Goal: Information Seeking & Learning: Learn about a topic

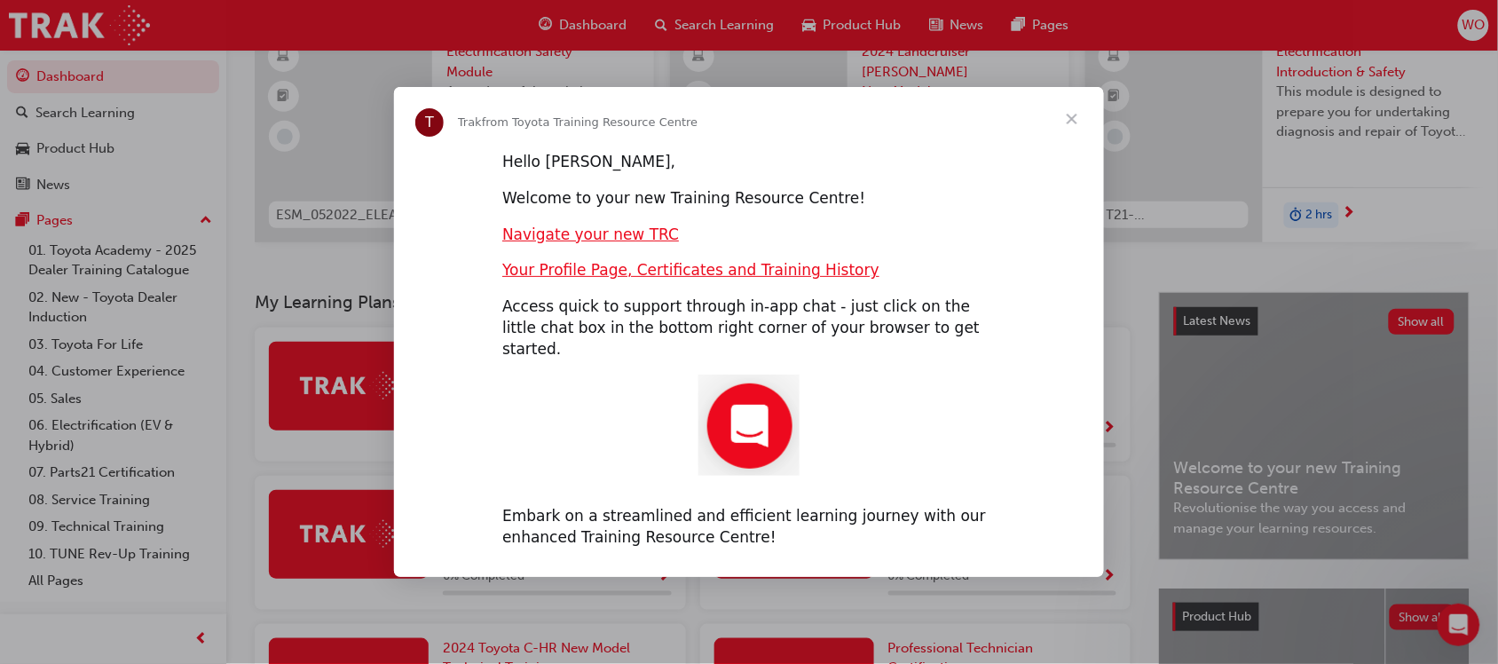
click at [1077, 126] on span "Close" at bounding box center [1072, 119] width 64 height 64
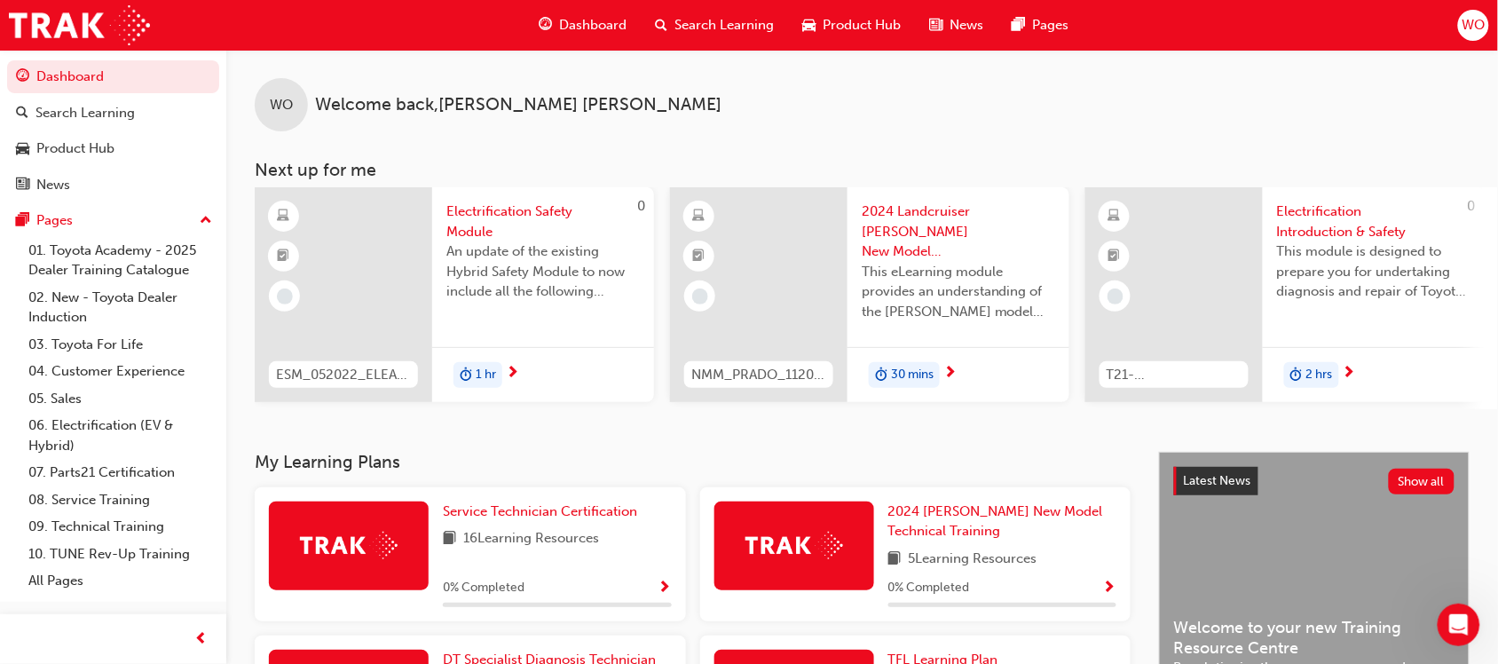
click at [720, 28] on span "Search Learning" at bounding box center [725, 25] width 99 height 20
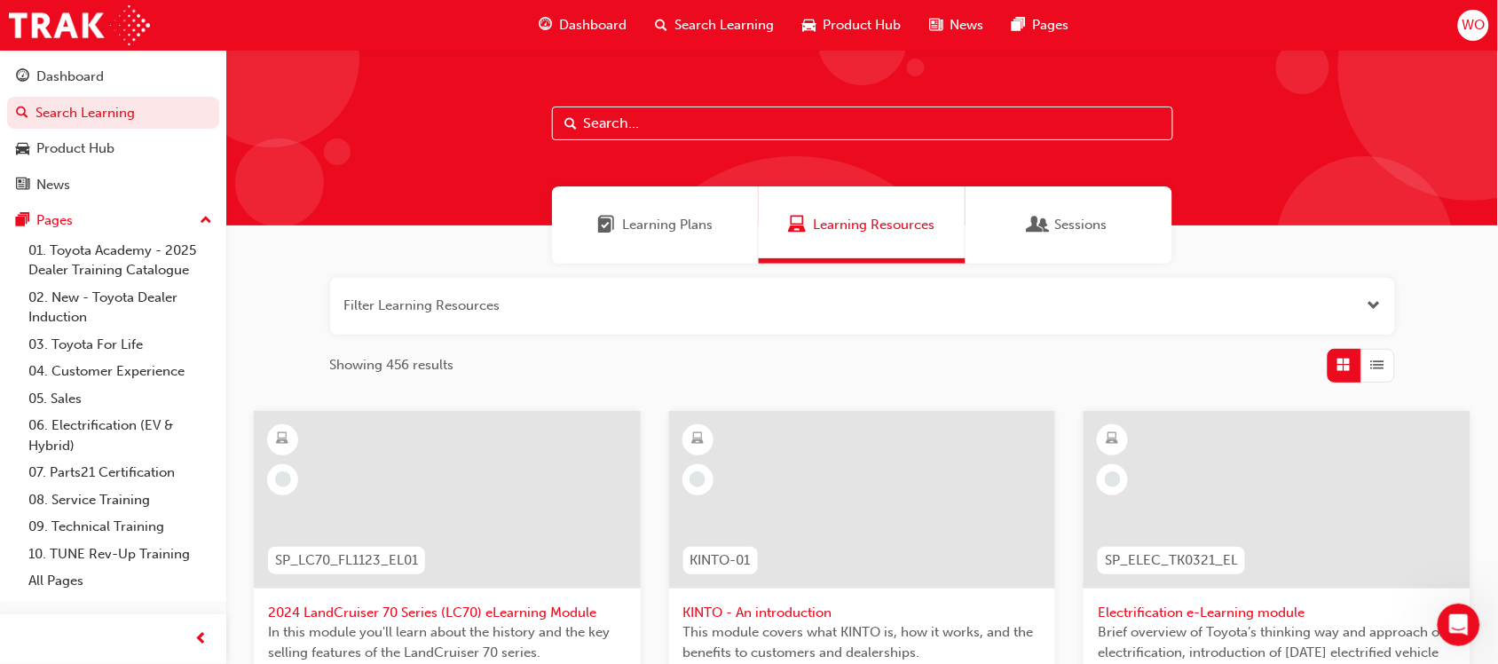
click at [684, 112] on input "text" at bounding box center [862, 124] width 621 height 34
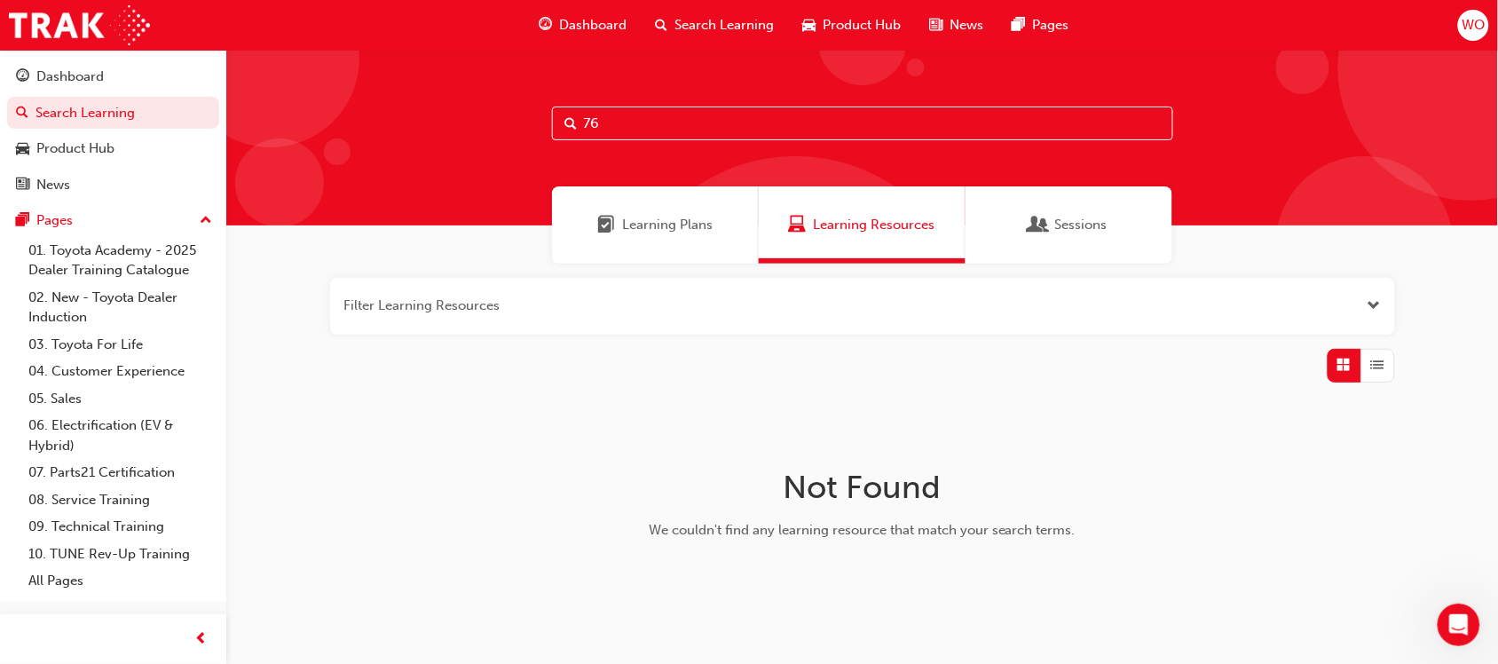
type input "7"
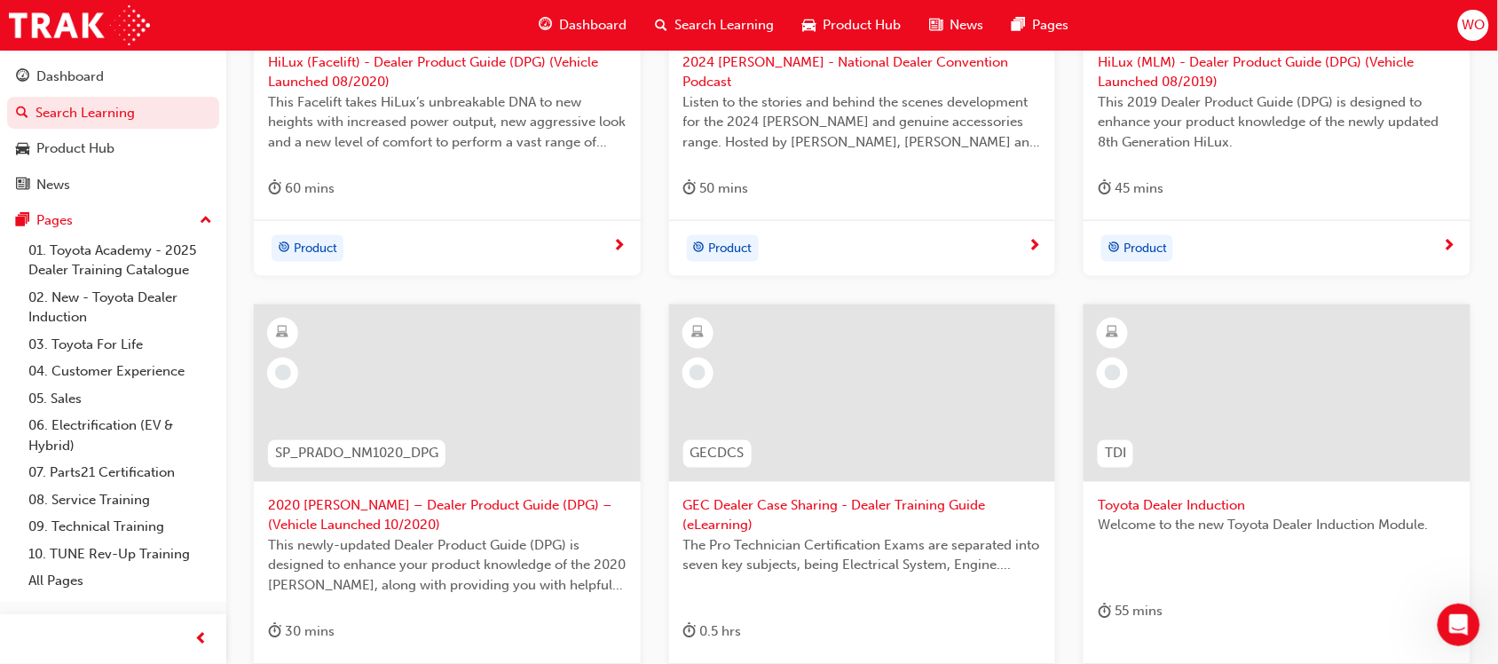
scroll to position [551, 0]
type input "dealer"
click at [1214, 417] on div at bounding box center [1277, 393] width 387 height 178
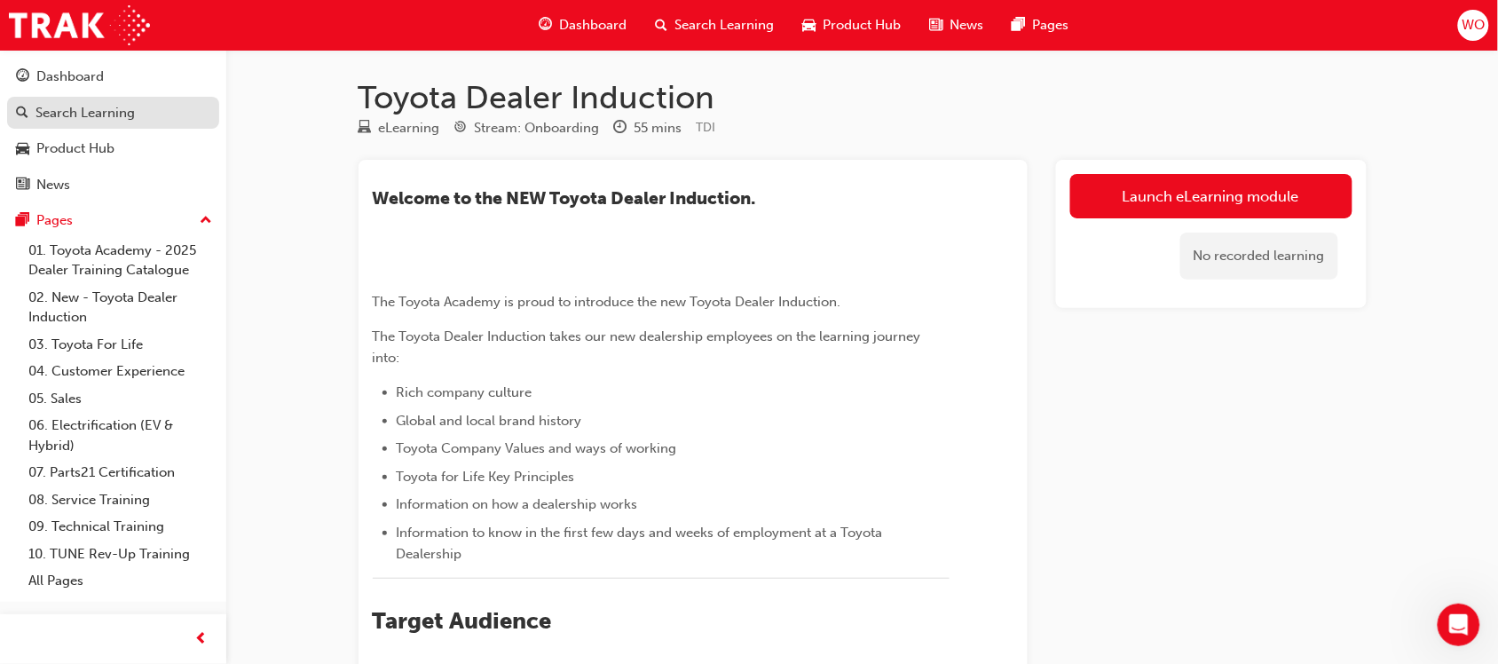
click at [109, 124] on link "Search Learning" at bounding box center [113, 113] width 212 height 33
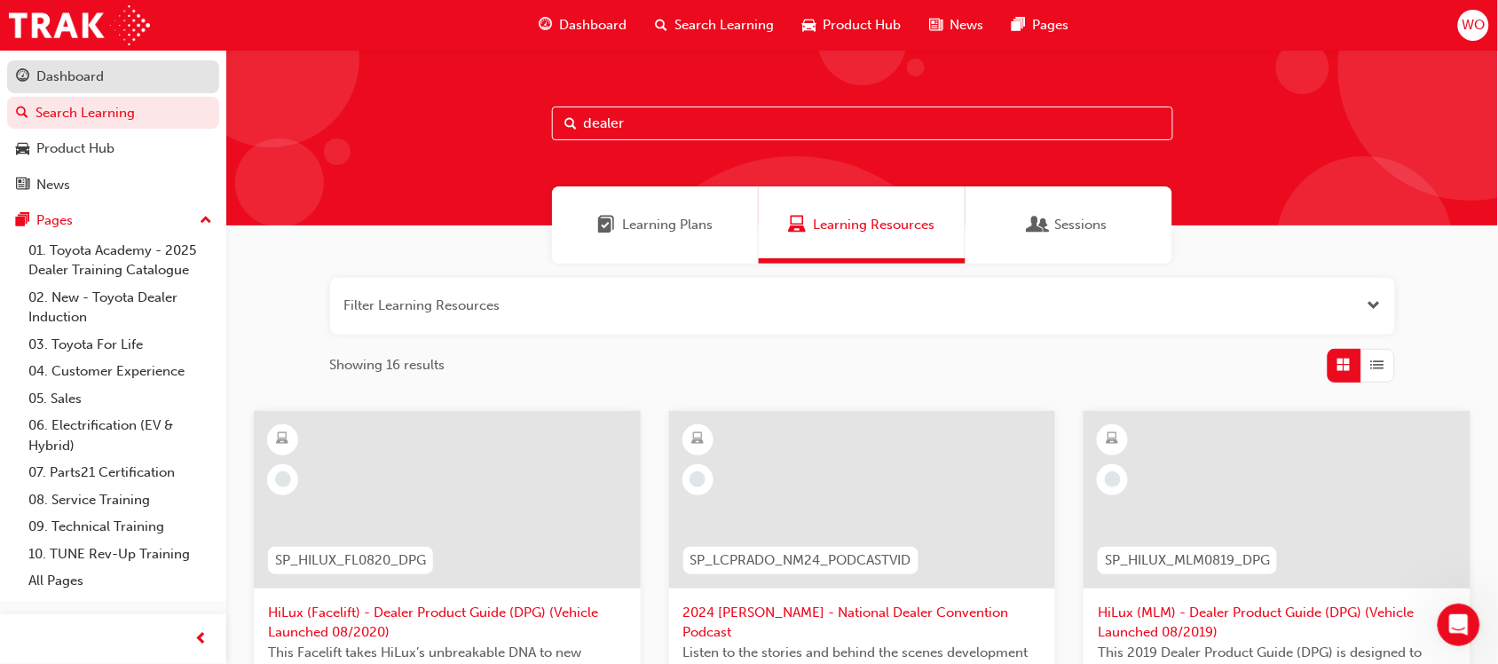
click at [67, 62] on link "Dashboard" at bounding box center [113, 76] width 212 height 33
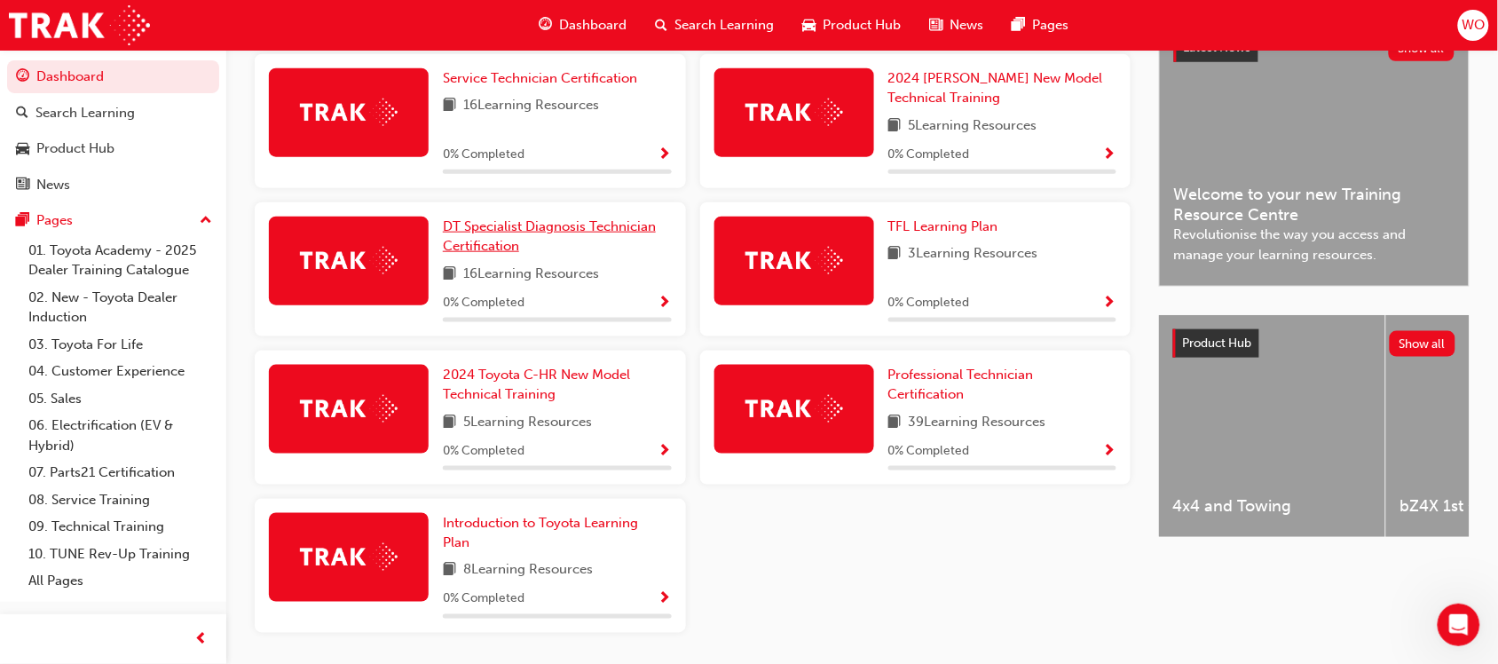
scroll to position [437, 0]
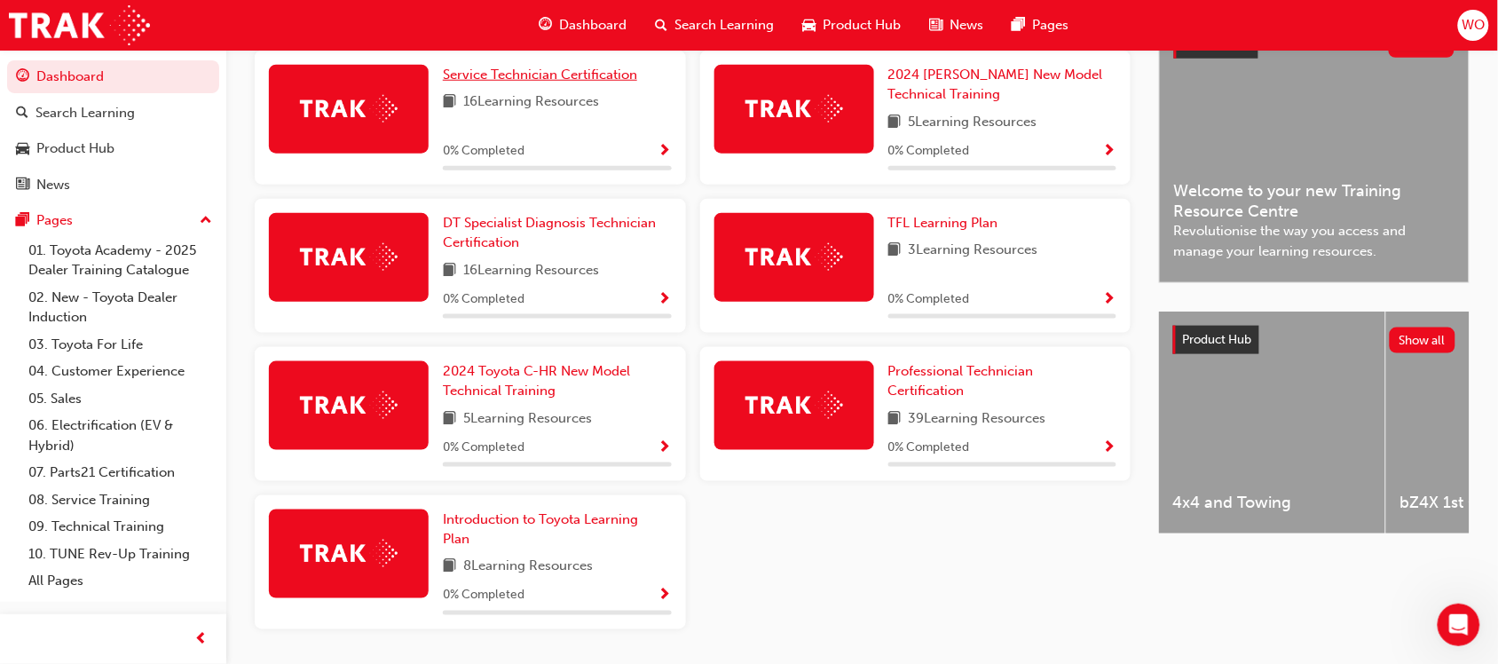
click at [521, 82] on span "Service Technician Certification" at bounding box center [540, 75] width 194 height 16
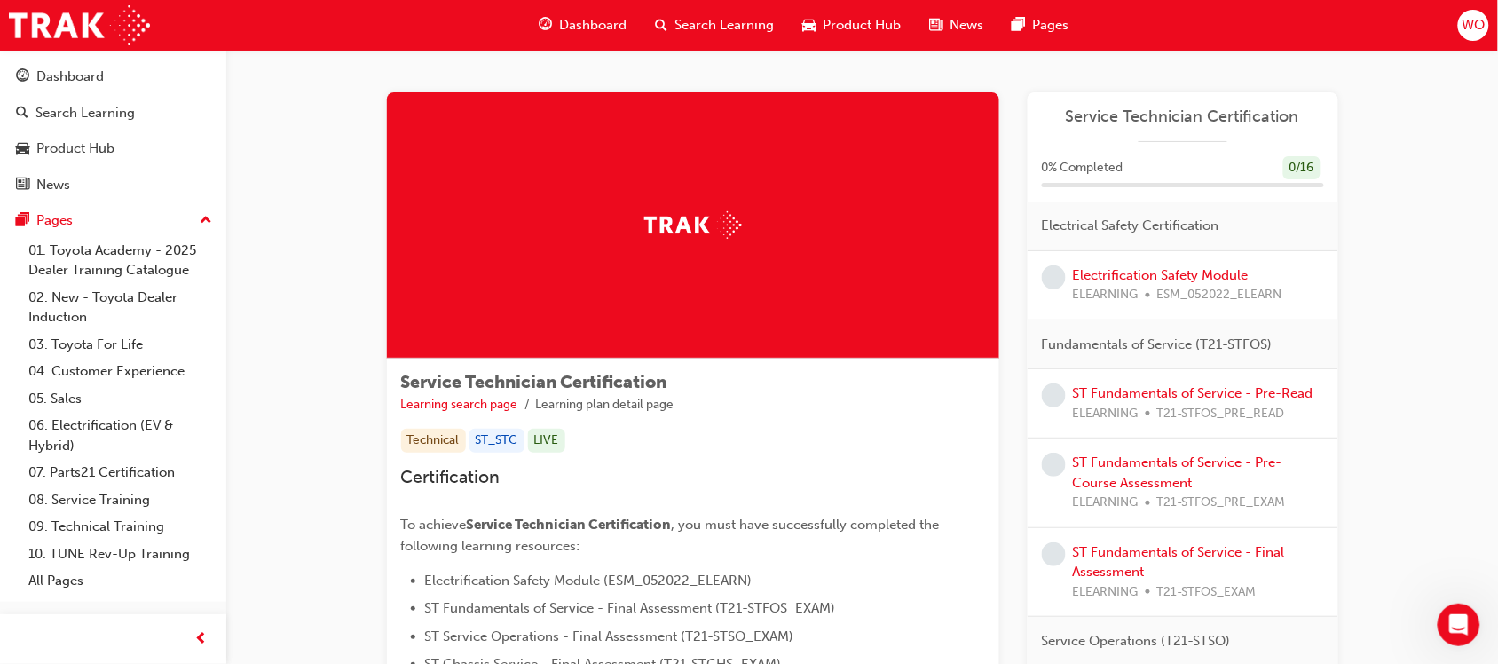
click at [799, 521] on span ", you must have successfully completed the following learning resources:" at bounding box center [672, 535] width 542 height 37
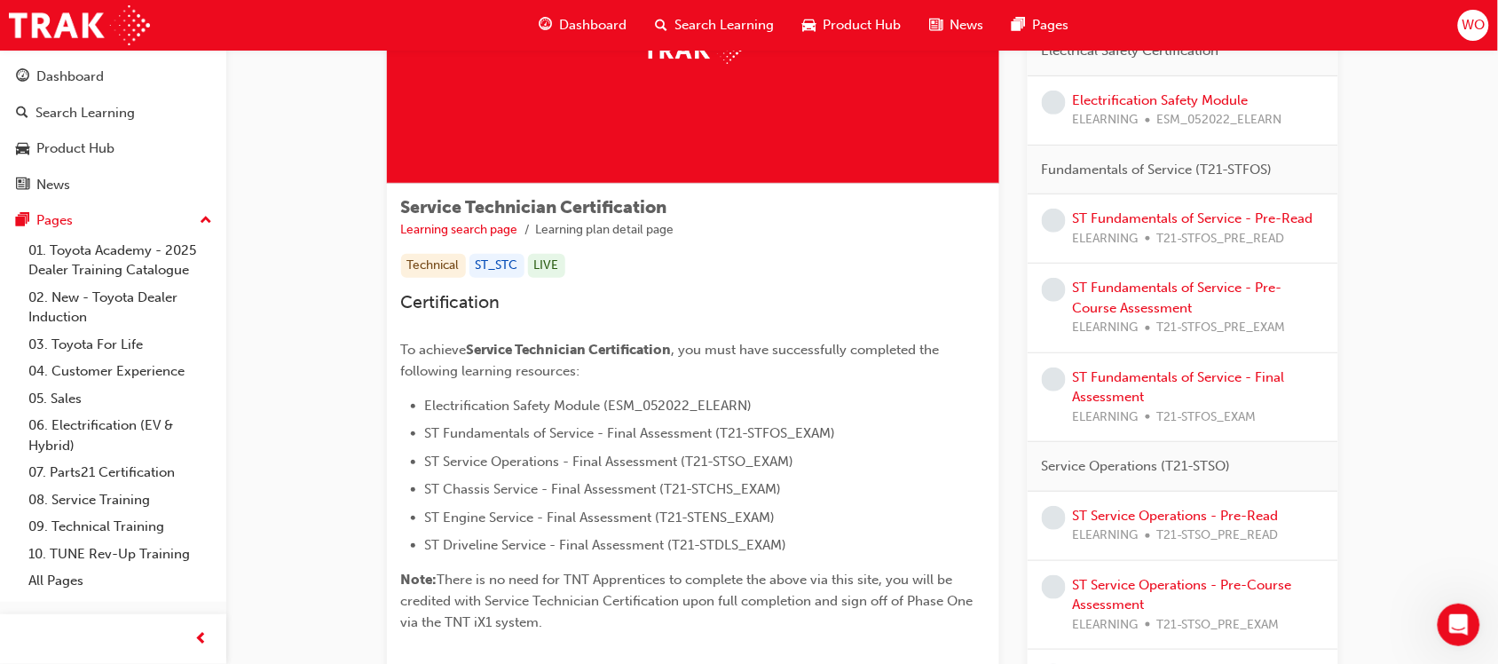
scroll to position [178, 0]
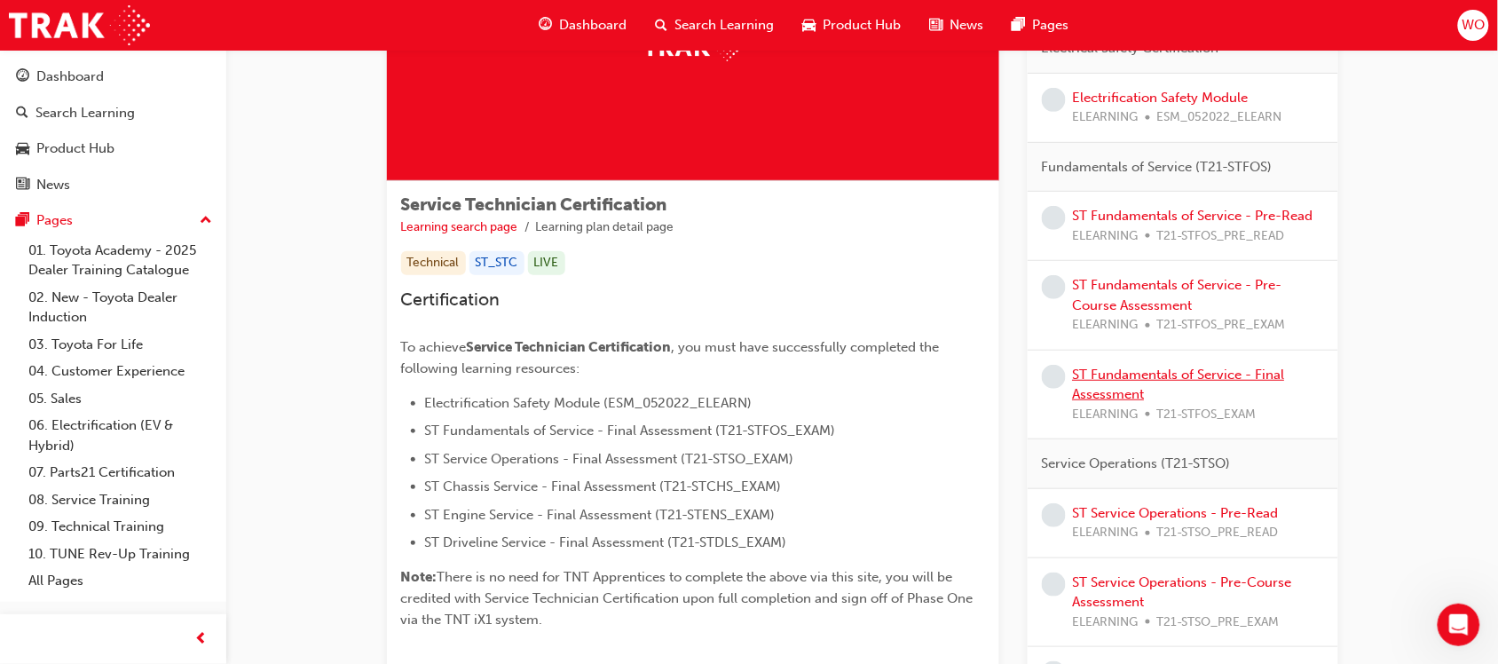
click at [1154, 378] on link "ST Fundamentals of Service - Final Assessment" at bounding box center [1179, 385] width 212 height 36
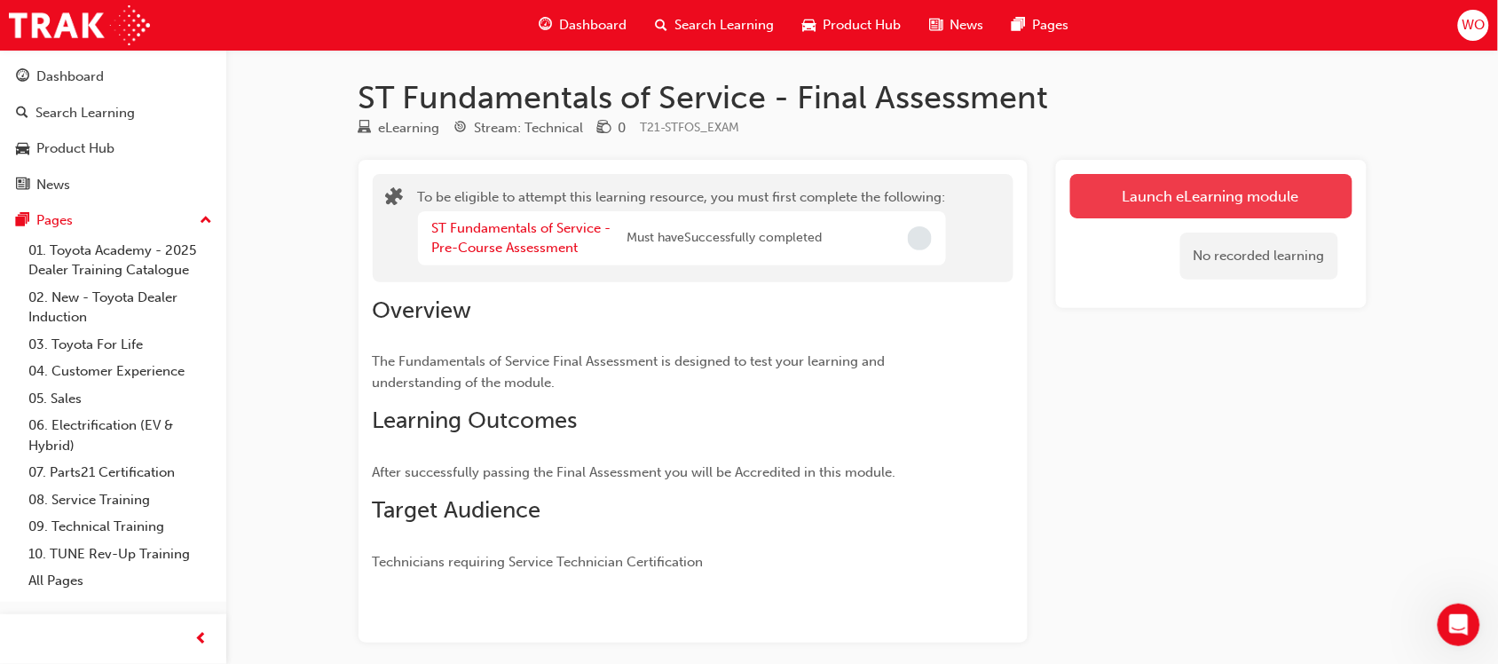
click at [1241, 198] on button "Launch eLearning module" at bounding box center [1212, 196] width 282 height 44
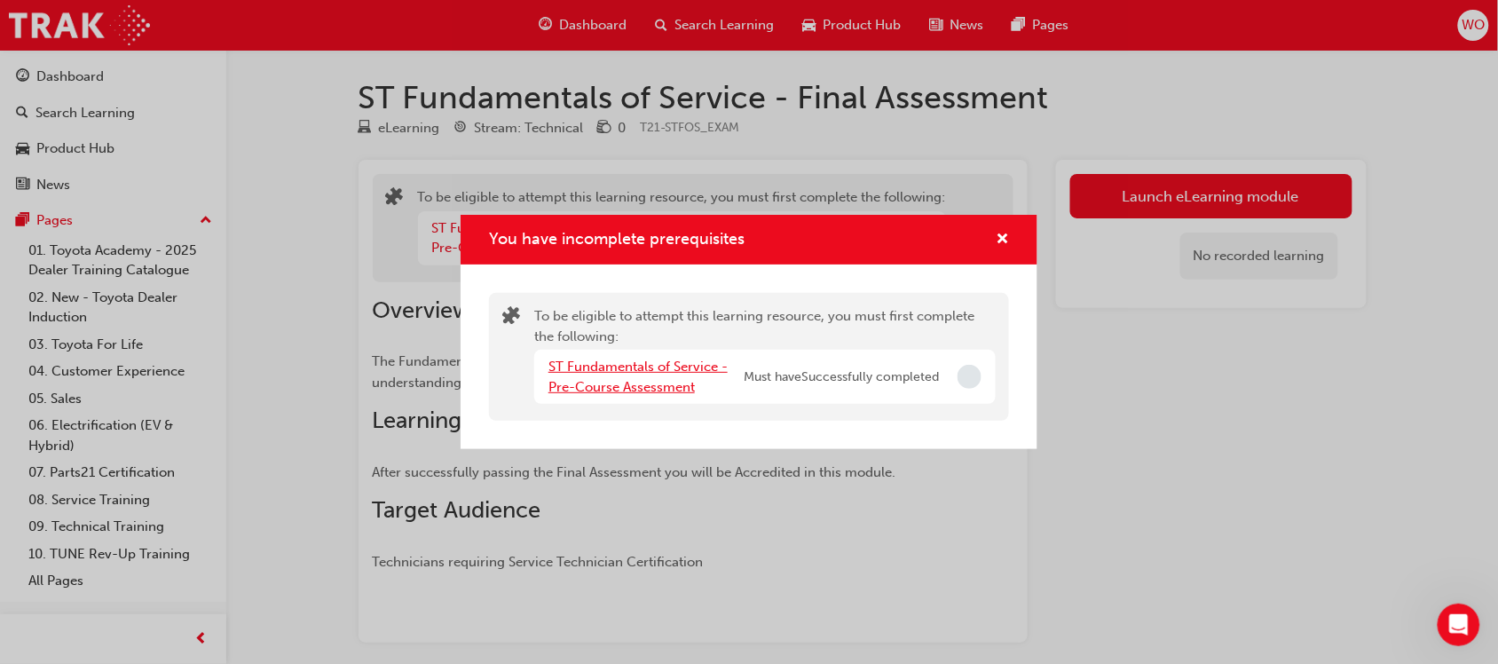
click at [659, 362] on link "ST Fundamentals of Service - Pre-Course Assessment" at bounding box center [638, 377] width 179 height 36
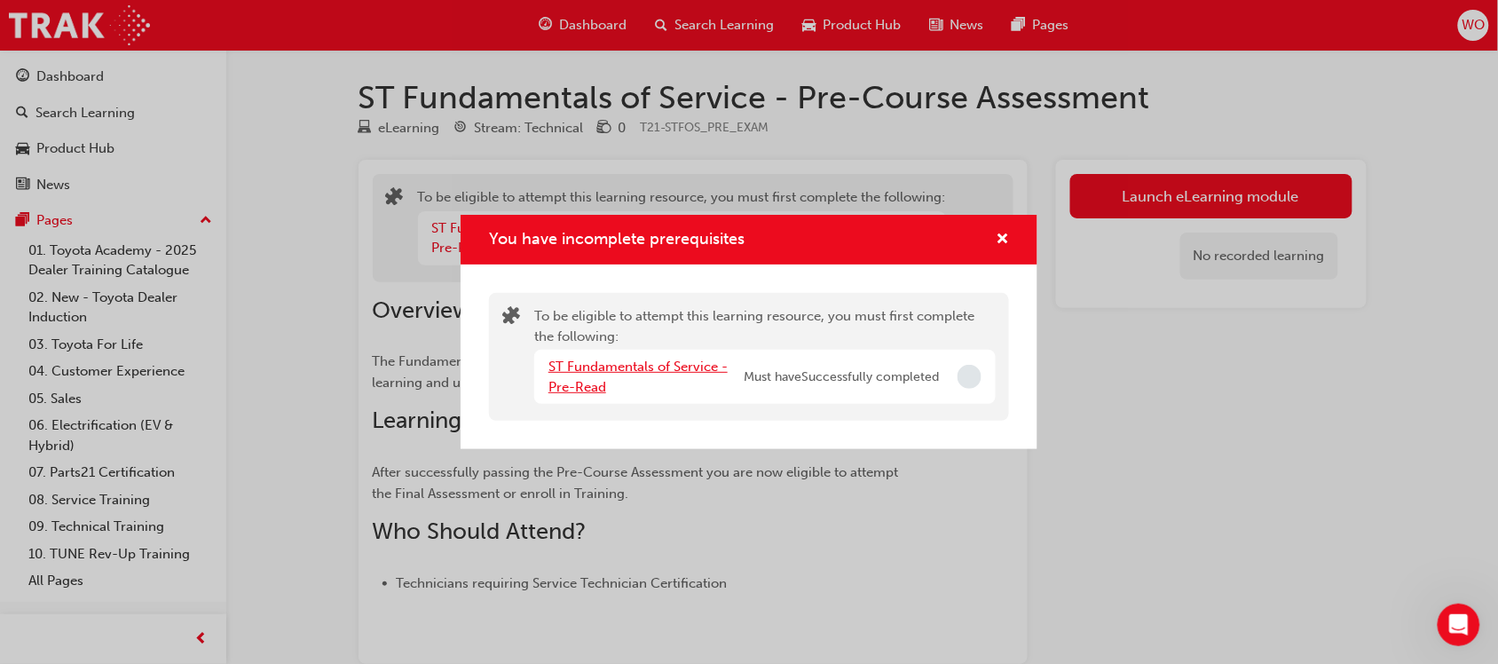
click at [659, 362] on link "ST Fundamentals of Service - Pre-Read" at bounding box center [638, 377] width 179 height 36
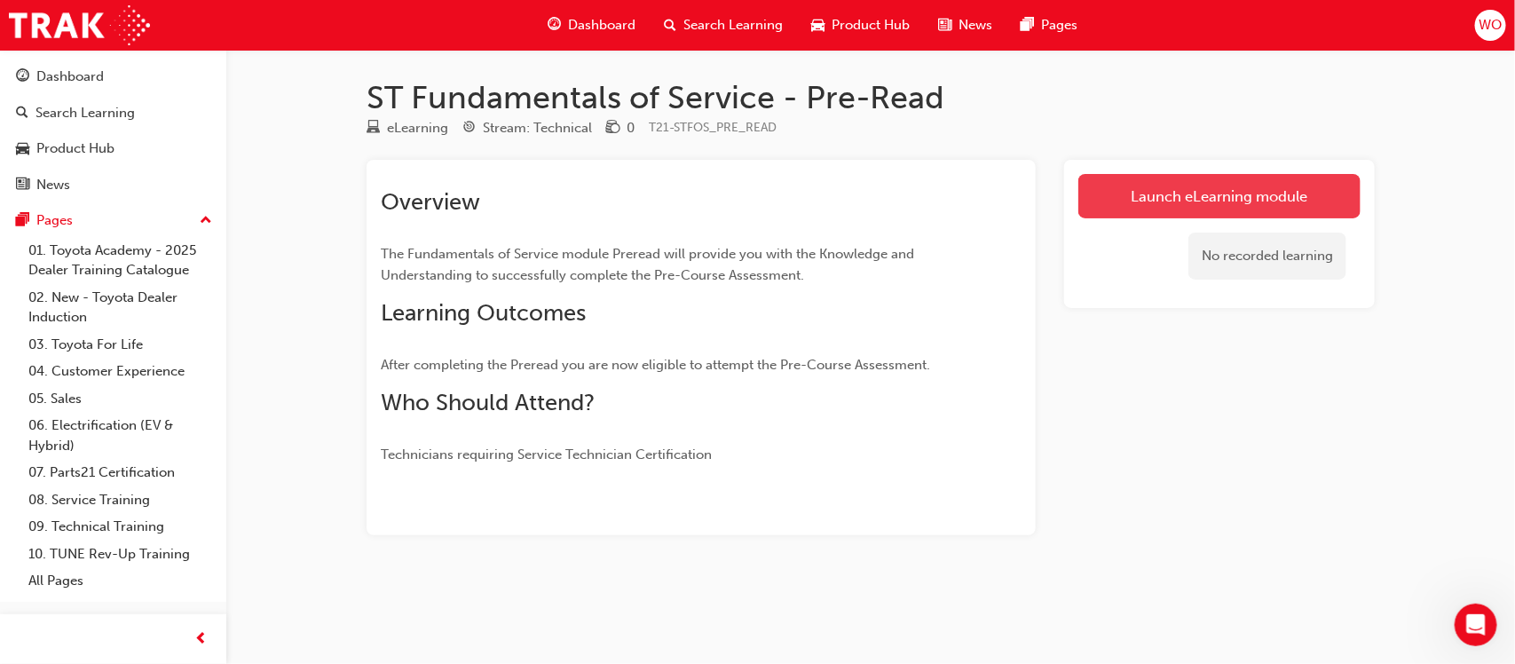
click at [1221, 194] on link "Launch eLearning module" at bounding box center [1220, 196] width 282 height 44
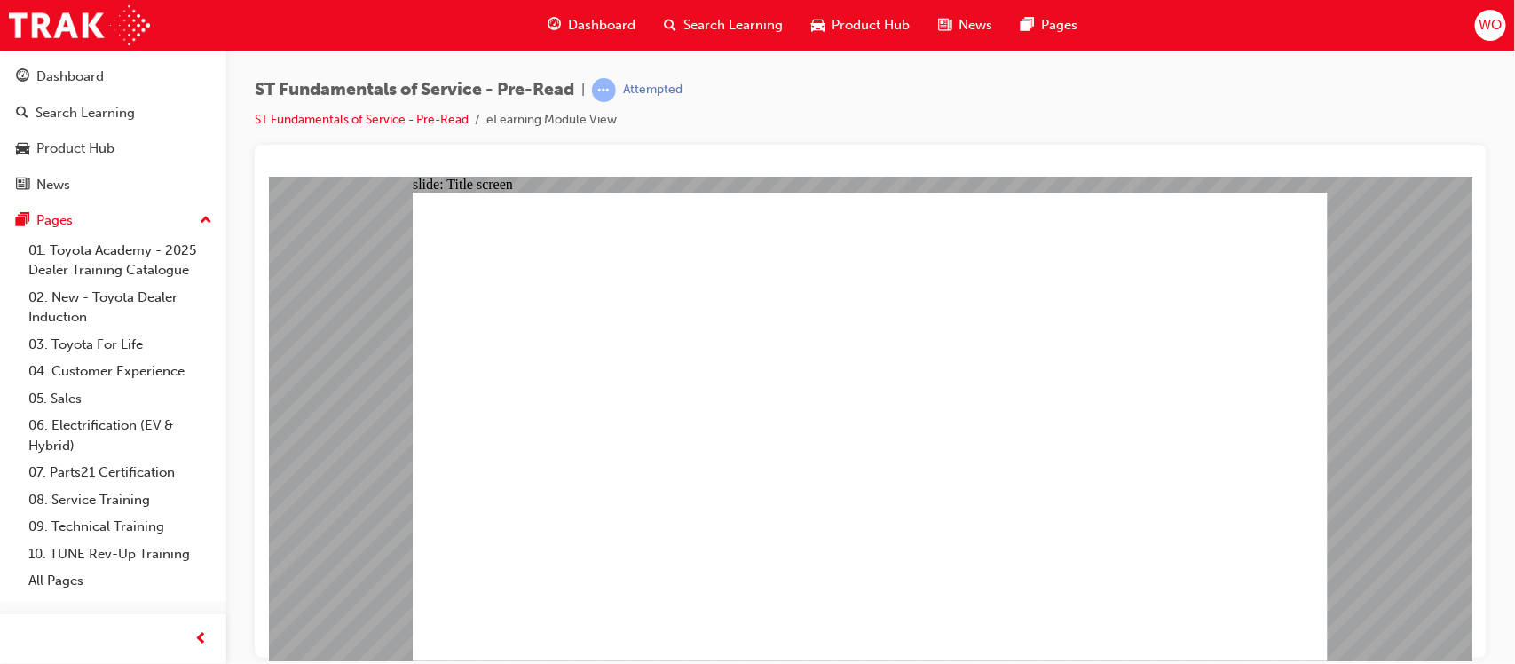
click at [1405, 135] on div "ST Fundamentals of Service - Pre-Read | Attempted ST Fundamentals of Service - …" at bounding box center [871, 111] width 1232 height 67
click at [1498, 174] on div "ST Fundamentals of Service - Pre-Read | Attempted ST Fundamentals of Service - …" at bounding box center [870, 335] width 1289 height 570
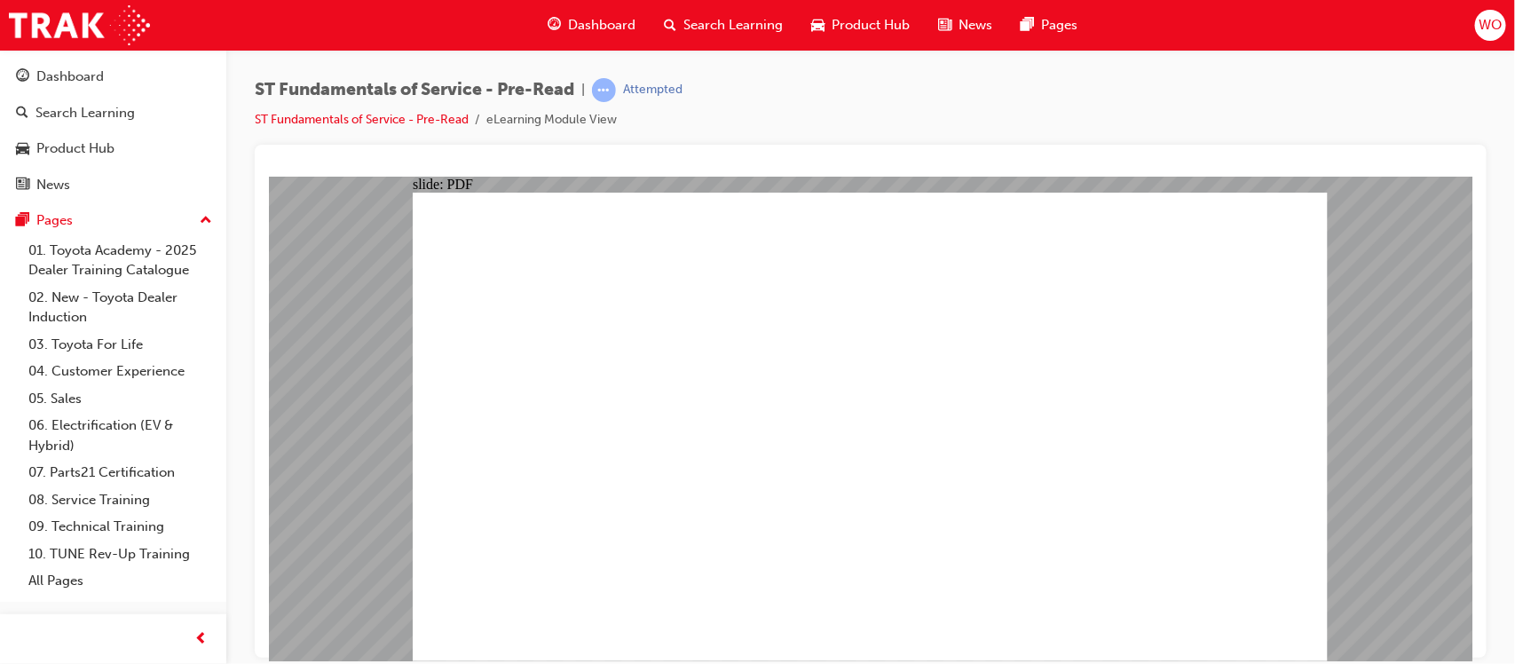
click at [1498, 174] on div "ST Fundamentals of Service - Pre-Read | Attempted ST Fundamentals of Service - …" at bounding box center [870, 335] width 1289 height 570
click at [1440, 274] on div "slide: PDF BACK I have read this document BACK I have read this document" at bounding box center [870, 418] width 1204 height 485
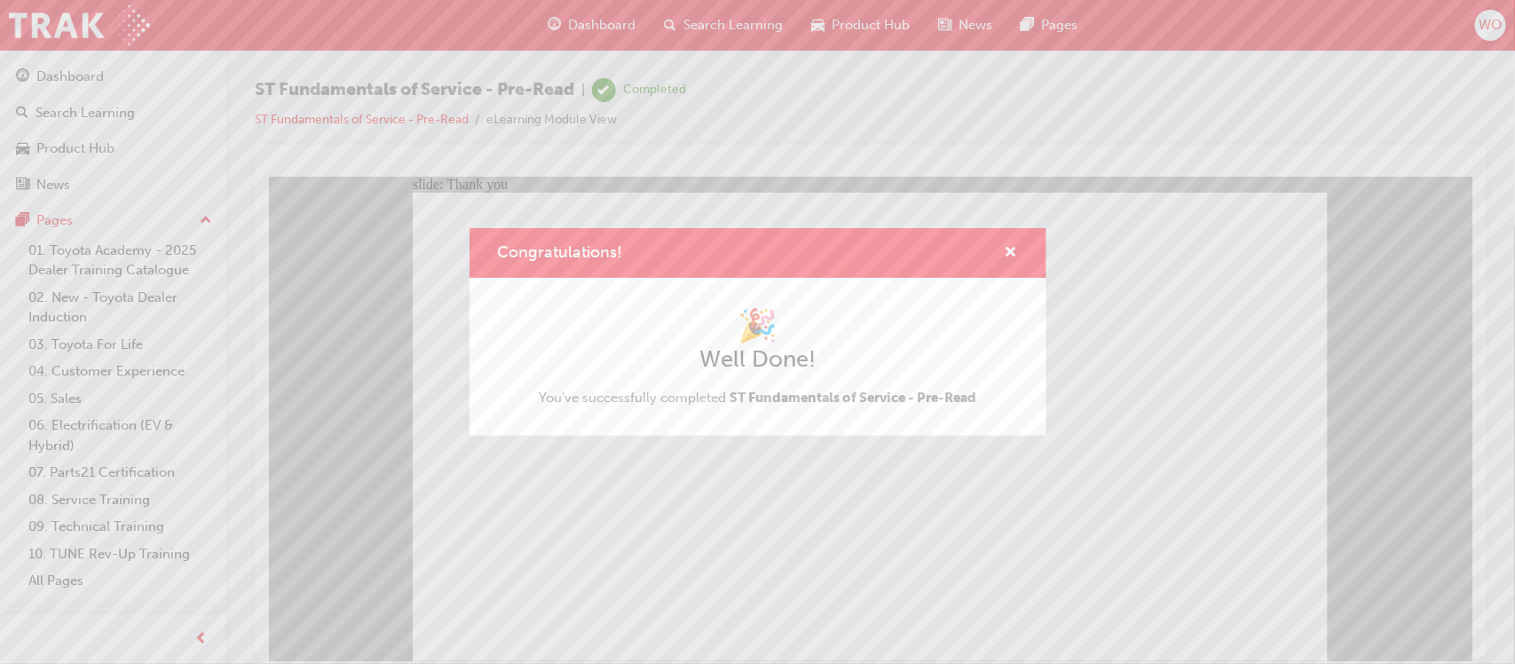
drag, startPoint x: 1086, startPoint y: 134, endPoint x: 518, endPoint y: 303, distance: 591.8
click at [1086, 134] on div "Congratulations! 🎉 Well Done! You've successfully completed ST Fundamentals of …" at bounding box center [757, 332] width 1515 height 664
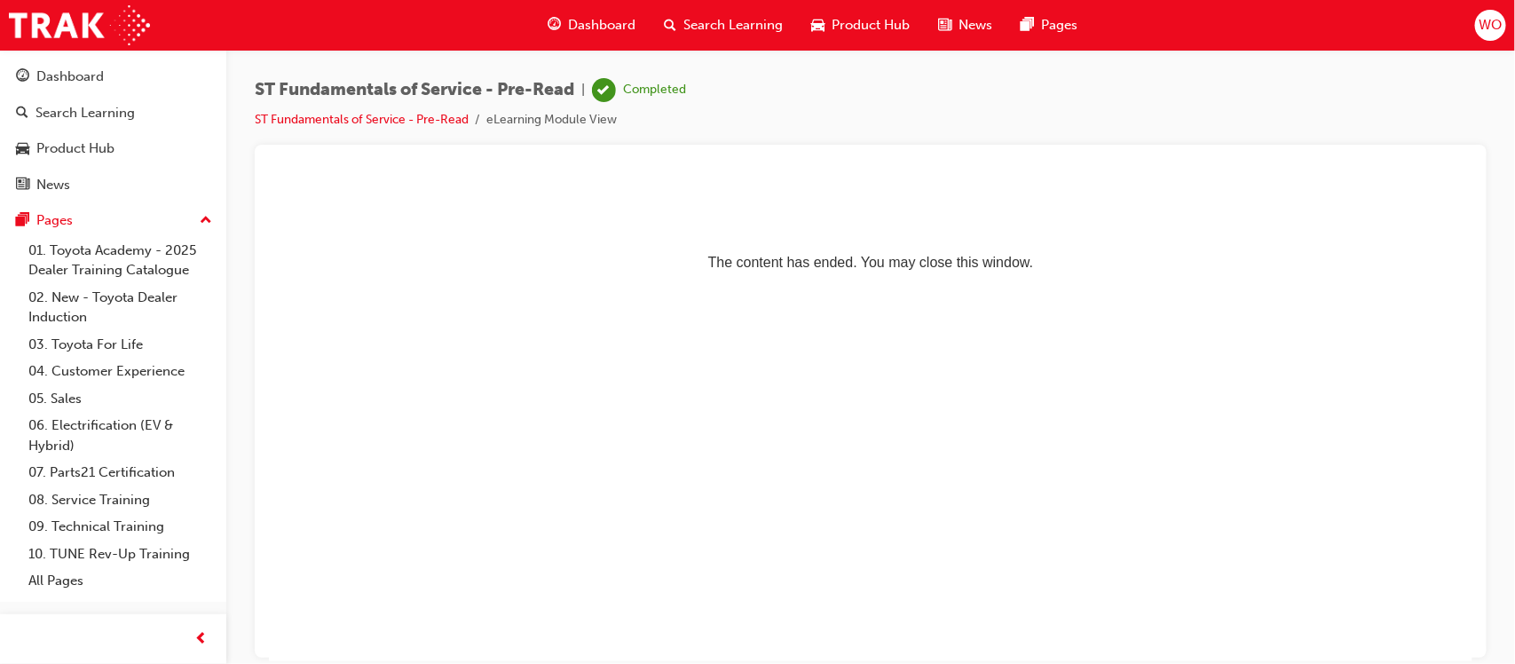
click at [892, 120] on div "ST Fundamentals of Service - Pre-Read | Completed ST Fundamentals of Service - …" at bounding box center [871, 111] width 1232 height 67
click at [582, 120] on li "eLearning Module View" at bounding box center [551, 120] width 130 height 20
click at [144, 75] on div "Dashboard" at bounding box center [113, 77] width 194 height 22
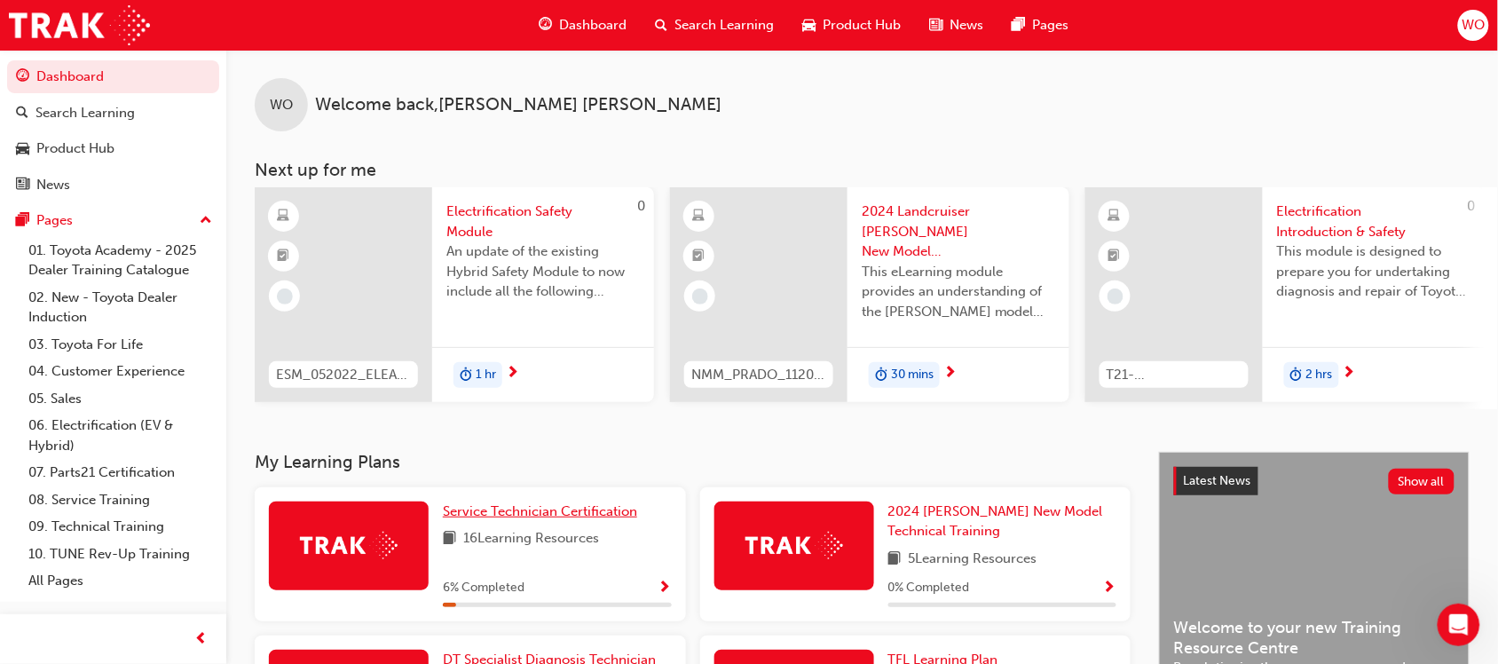
click at [511, 519] on span "Service Technician Certification" at bounding box center [540, 511] width 194 height 16
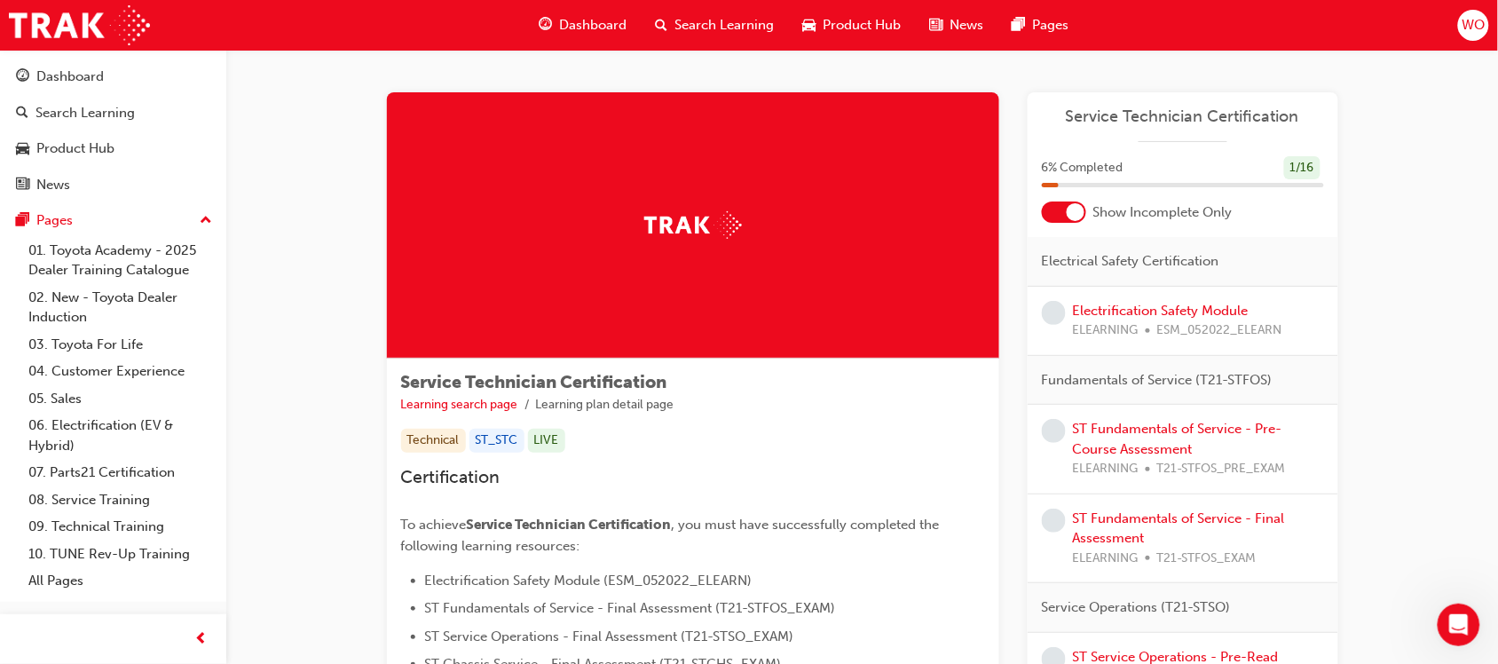
click at [908, 417] on div "Service Technician Certification Learning search page Learning plan detail page…" at bounding box center [693, 597] width 613 height 477
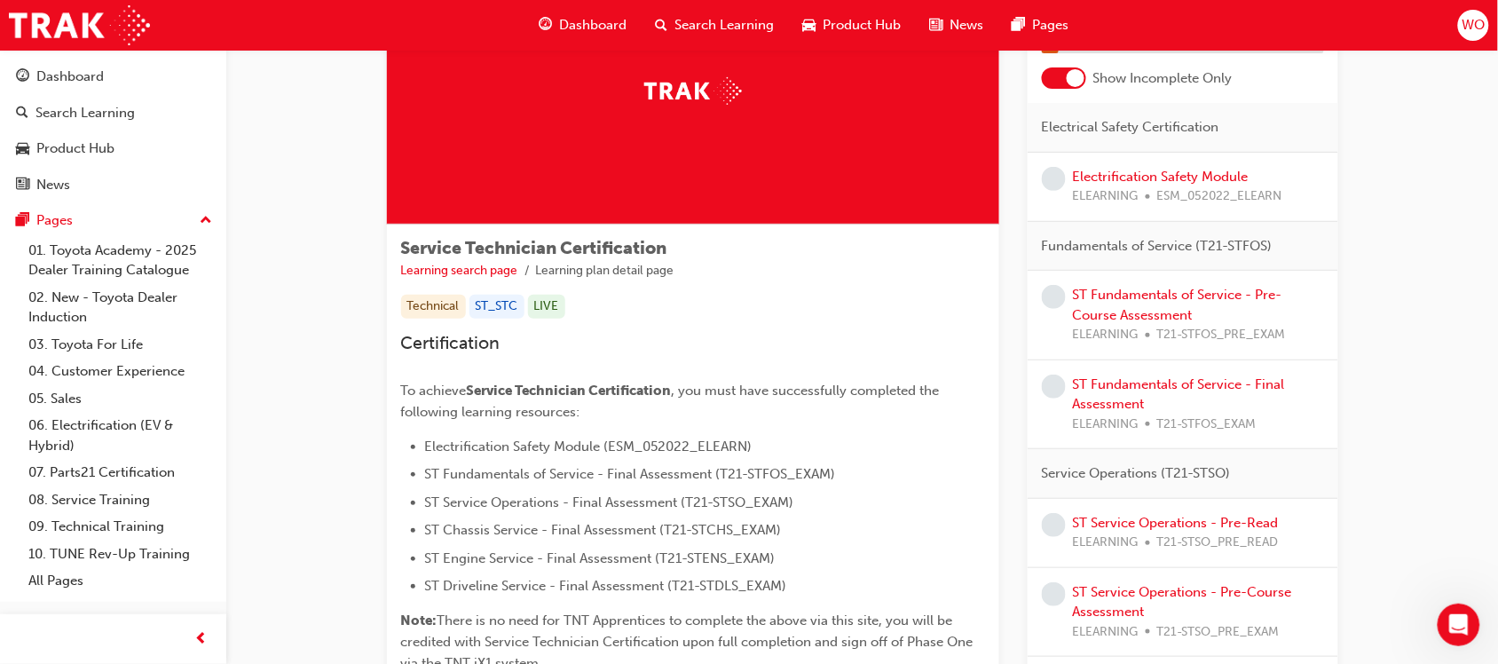
scroll to position [133, 0]
click at [1123, 178] on link "Electrification Safety Module" at bounding box center [1161, 178] width 176 height 16
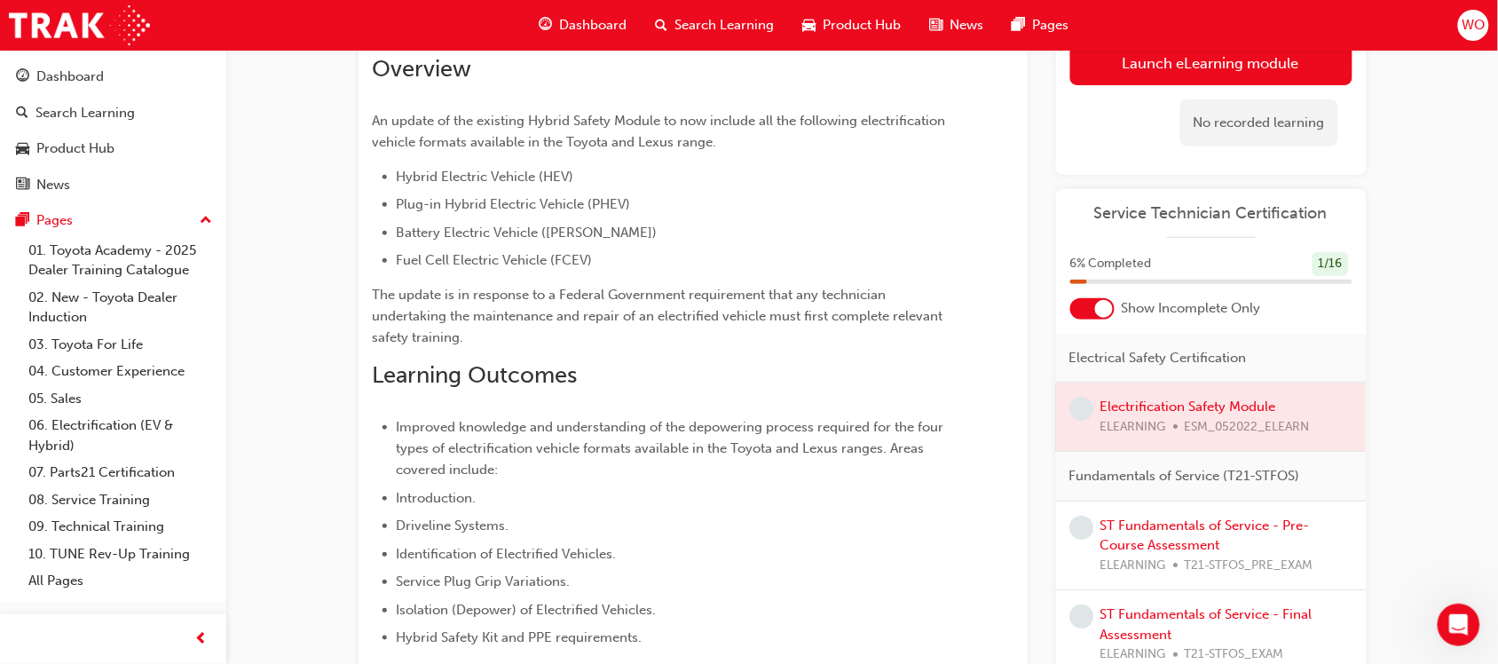
click at [787, 453] on span "Improved knowledge and understanding of the depowering process required for the…" at bounding box center [672, 448] width 551 height 59
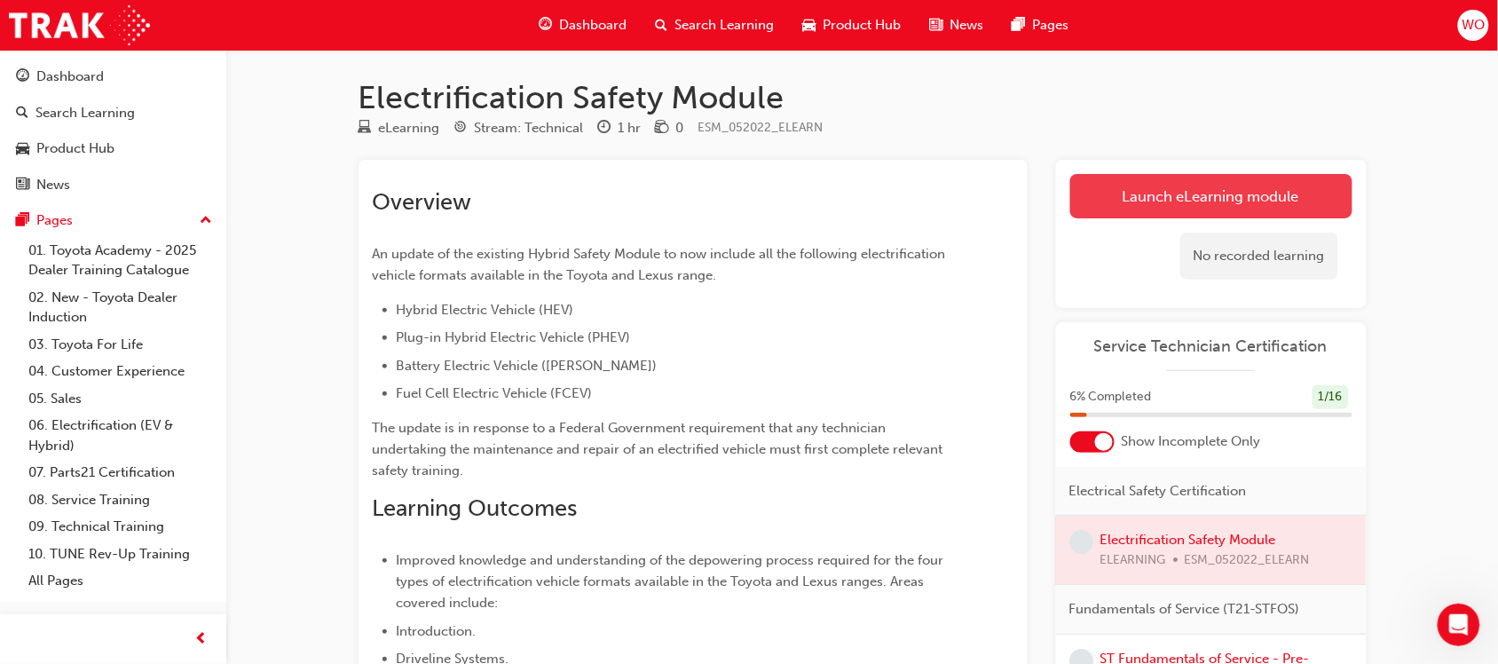
click at [1197, 217] on link "Launch eLearning module" at bounding box center [1212, 196] width 282 height 44
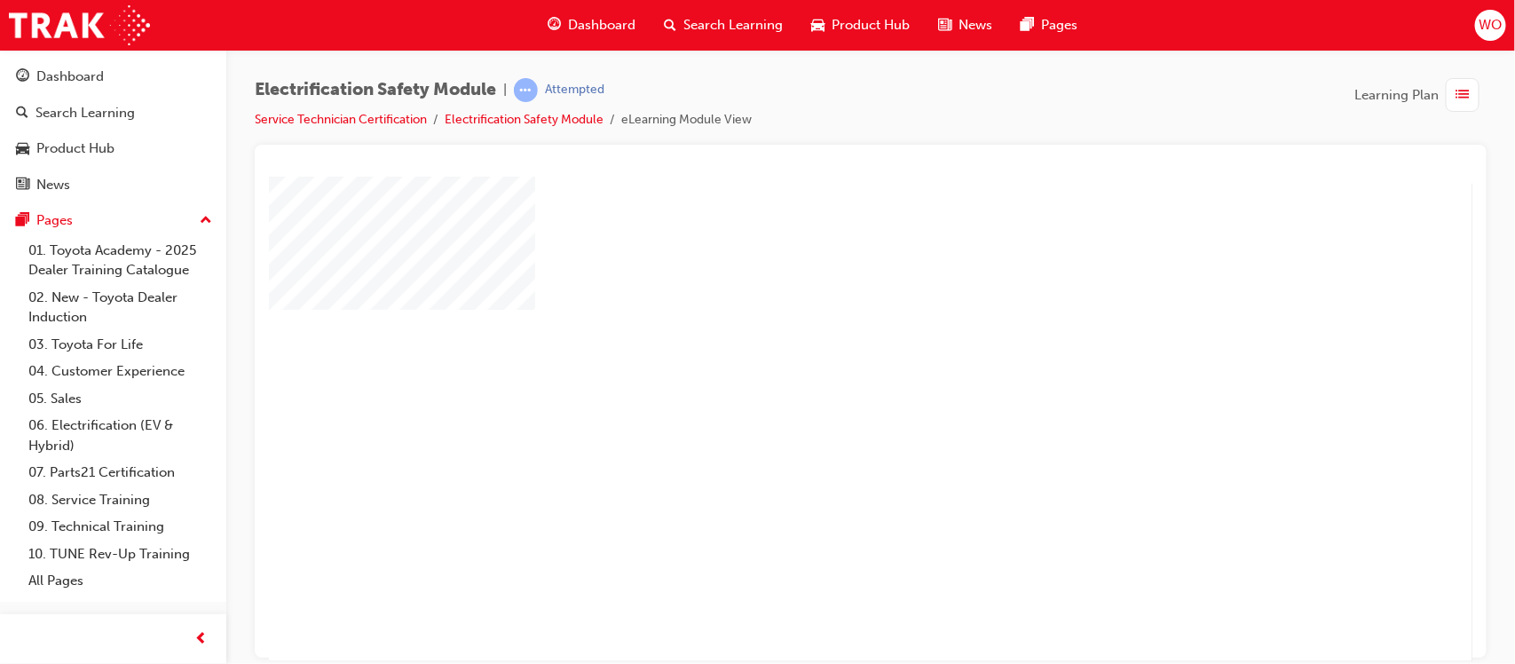
click at [818, 367] on div "play" at bounding box center [818, 367] width 0 height 0
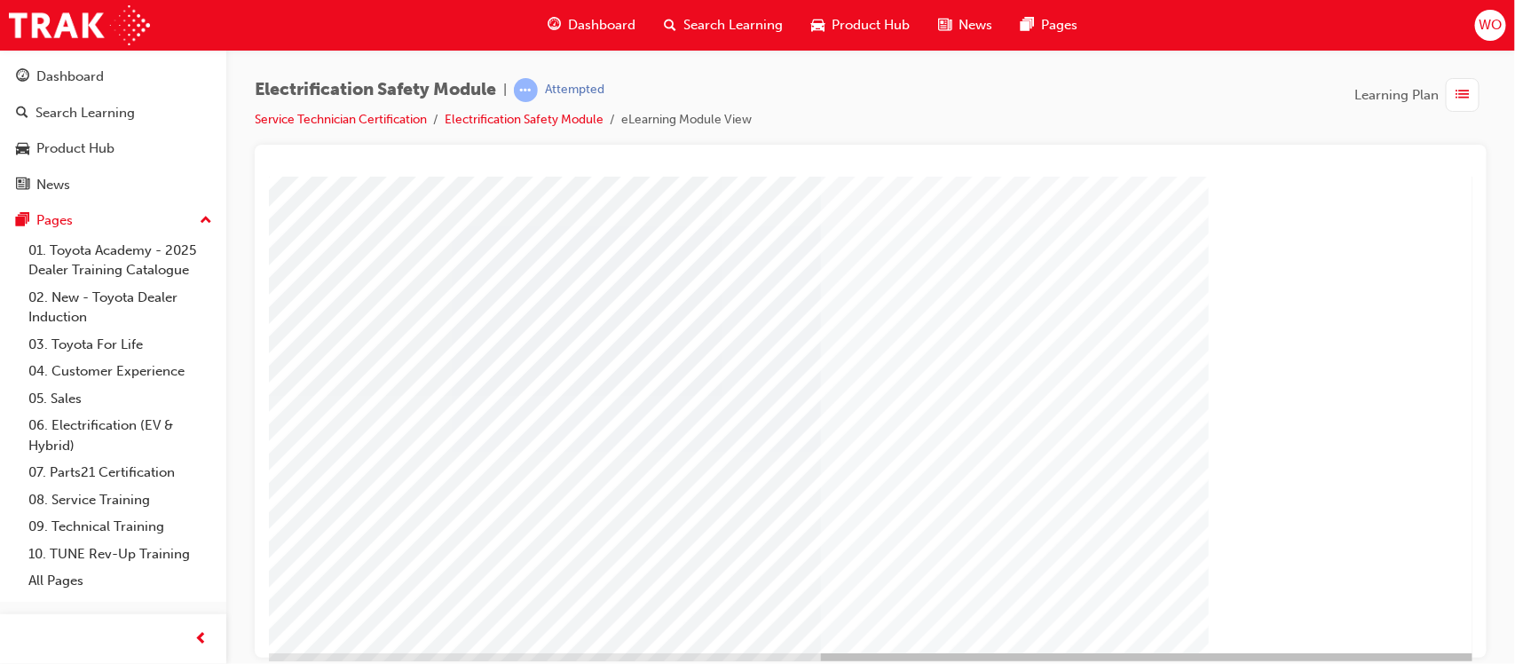
scroll to position [160, 0]
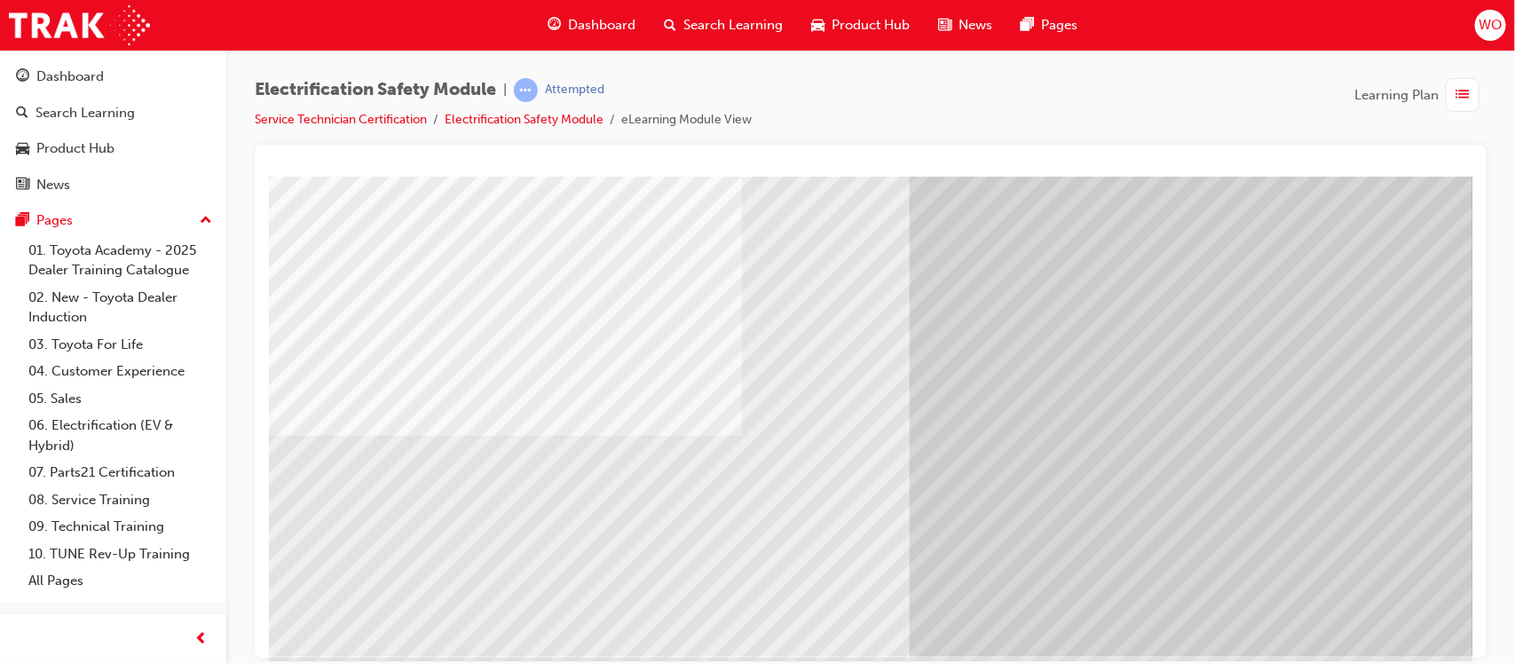
scroll to position [0, 0]
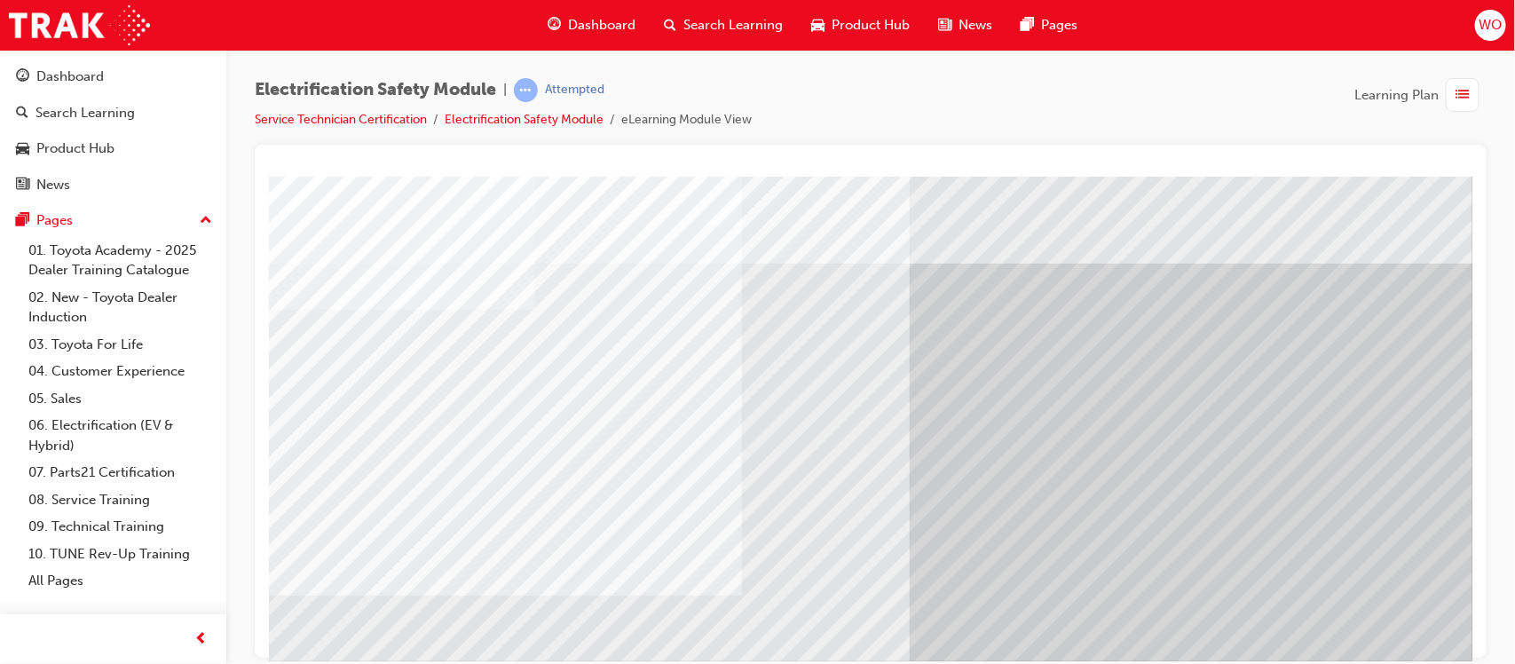
click at [1284, 99] on div "Electrification Safety Module | Attempted Service Technician Certification Elec…" at bounding box center [871, 111] width 1232 height 67
click at [1498, 89] on div "Electrification Safety Module | Attempted Service Technician Certification Elec…" at bounding box center [870, 335] width 1289 height 570
drag, startPoint x: 1514, startPoint y: 89, endPoint x: 1501, endPoint y: 108, distance: 23.1
click at [1498, 108] on div "Electrification Safety Module | Attempted Service Technician Certification Elec…" at bounding box center [870, 335] width 1289 height 570
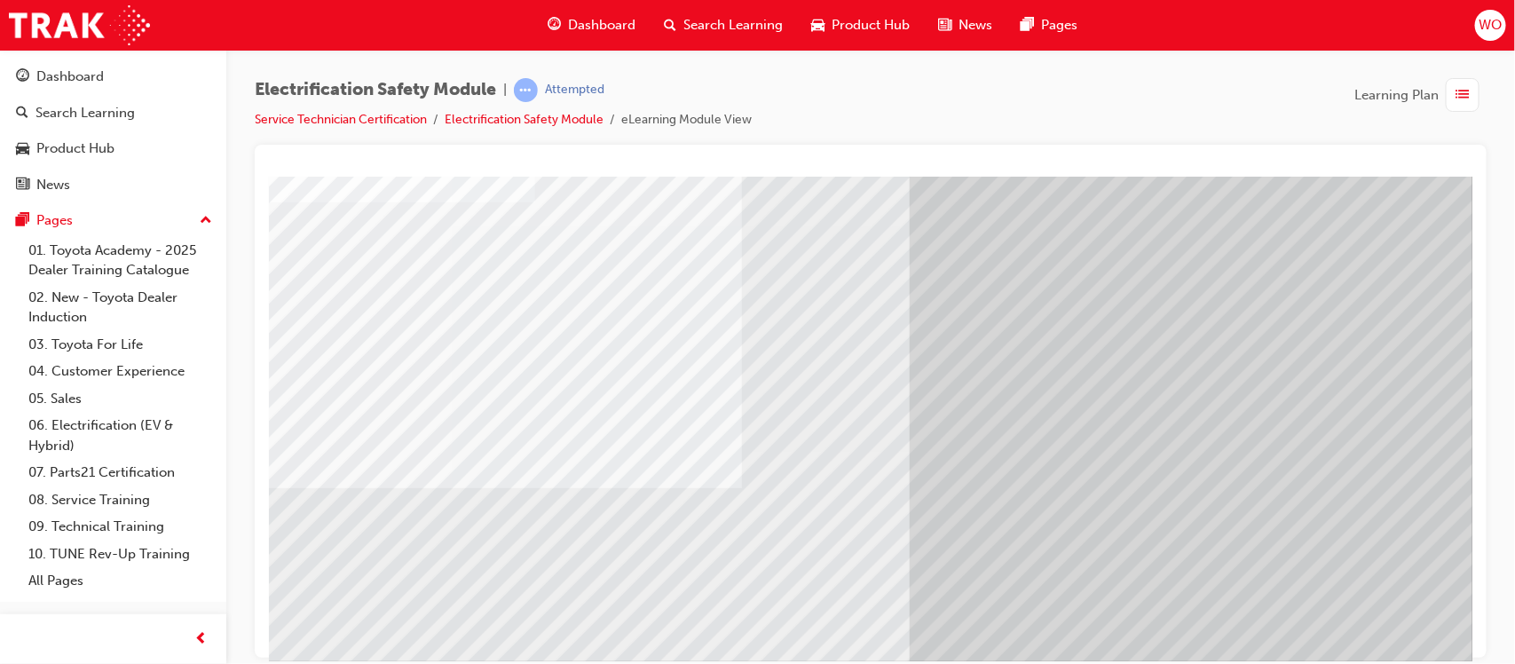
scroll to position [133, 0]
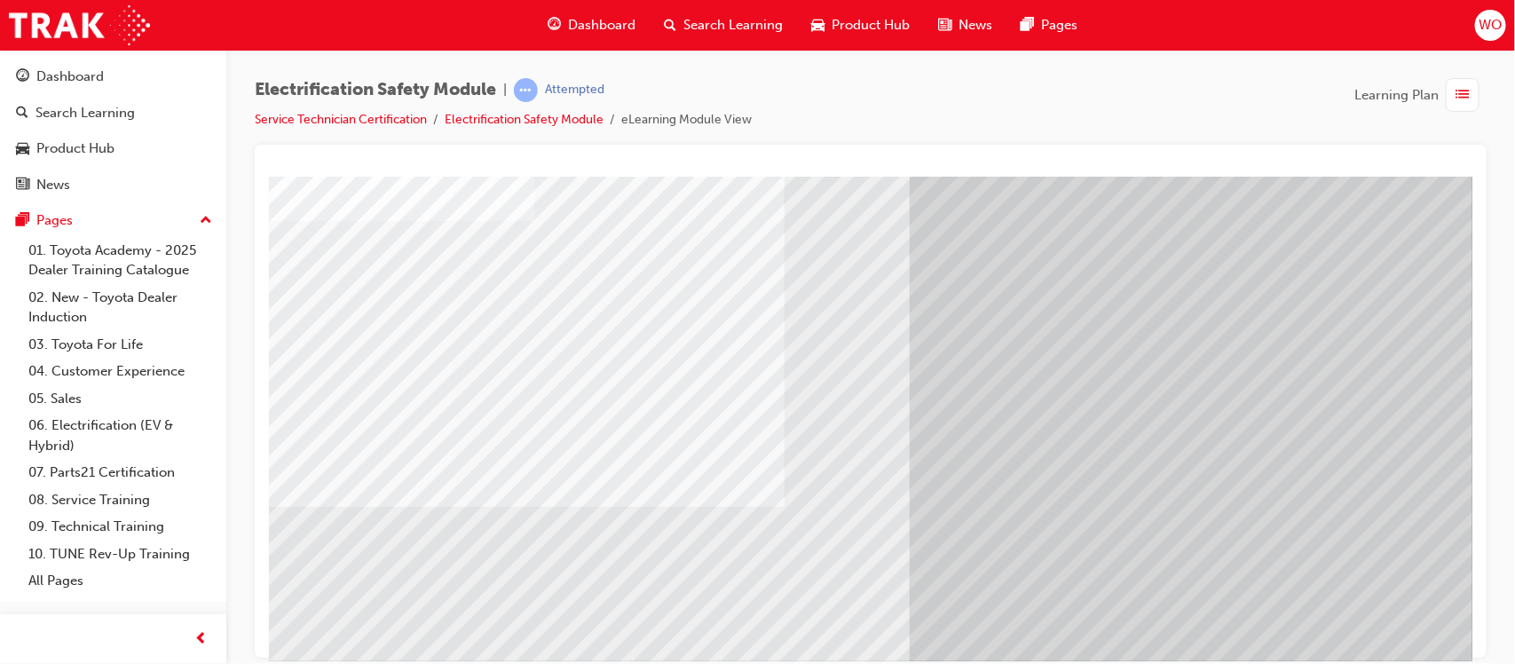
scroll to position [133, 0]
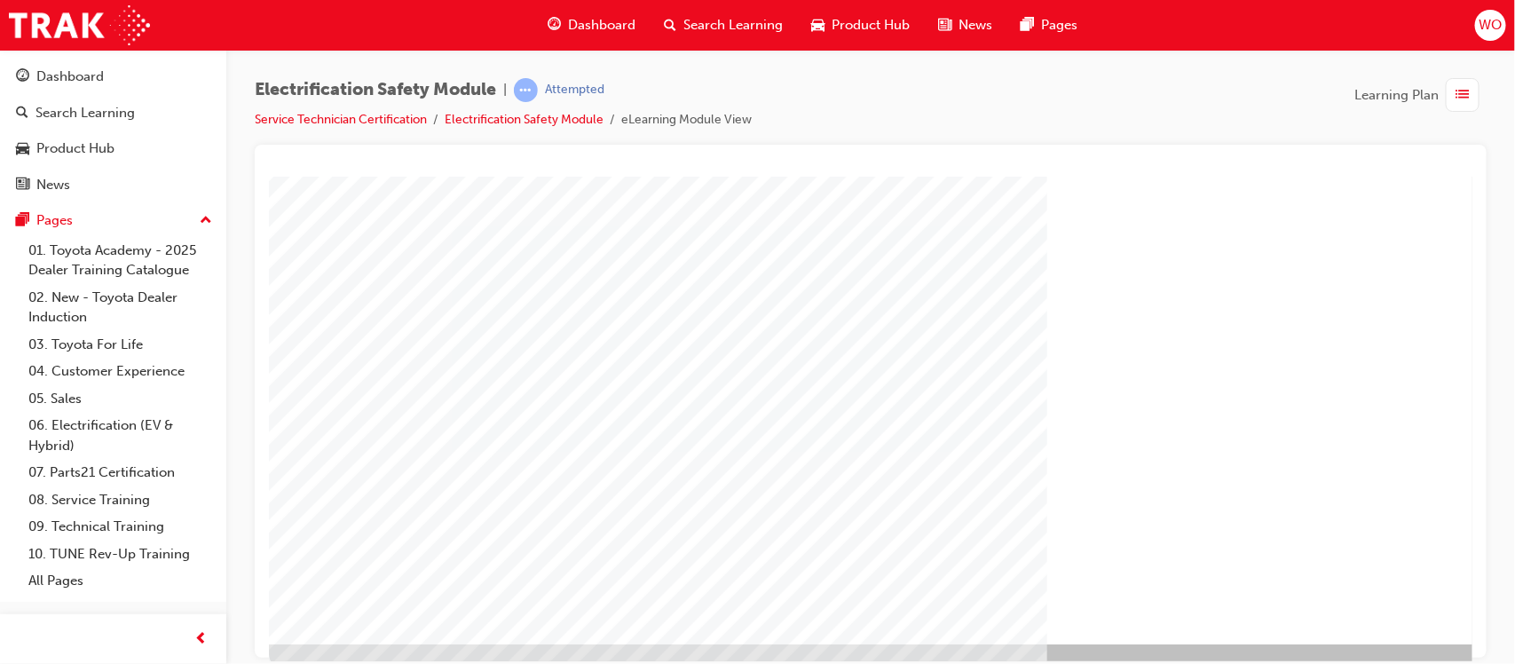
scroll to position [178, 0]
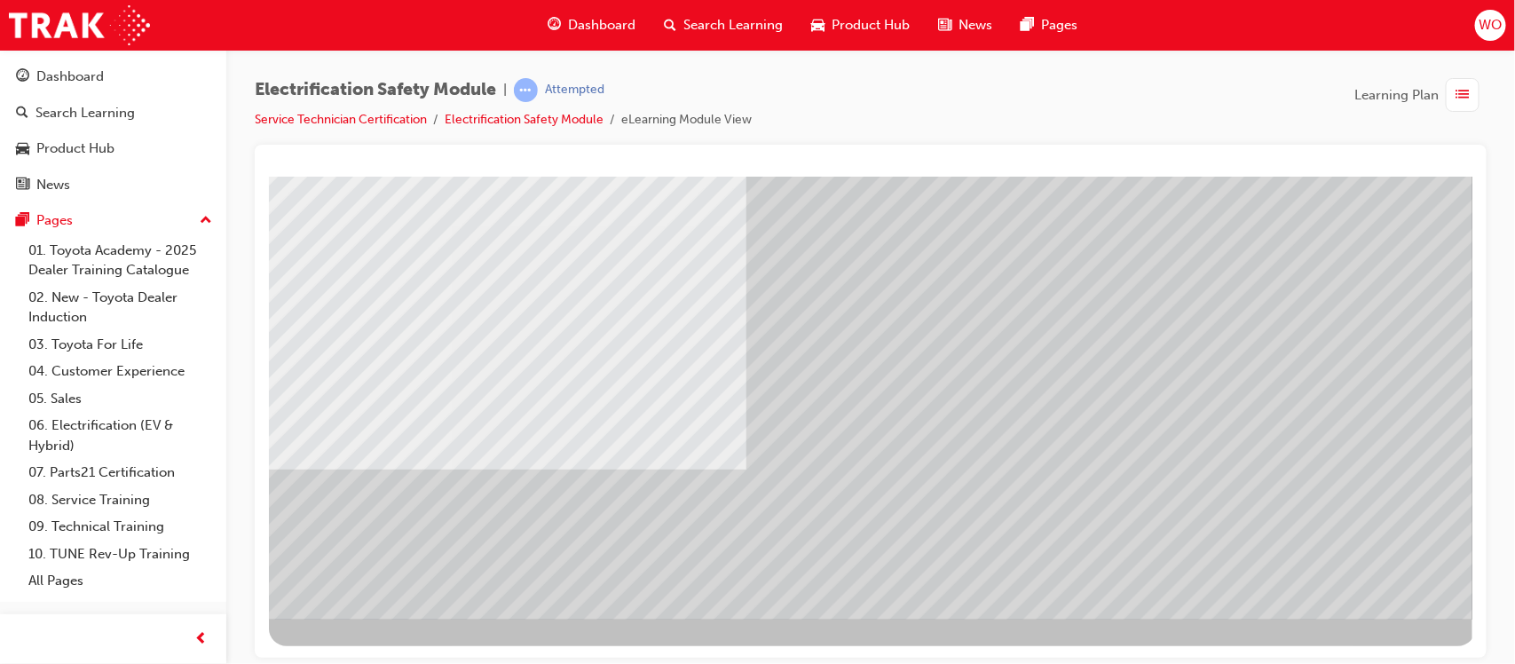
scroll to position [197, 0]
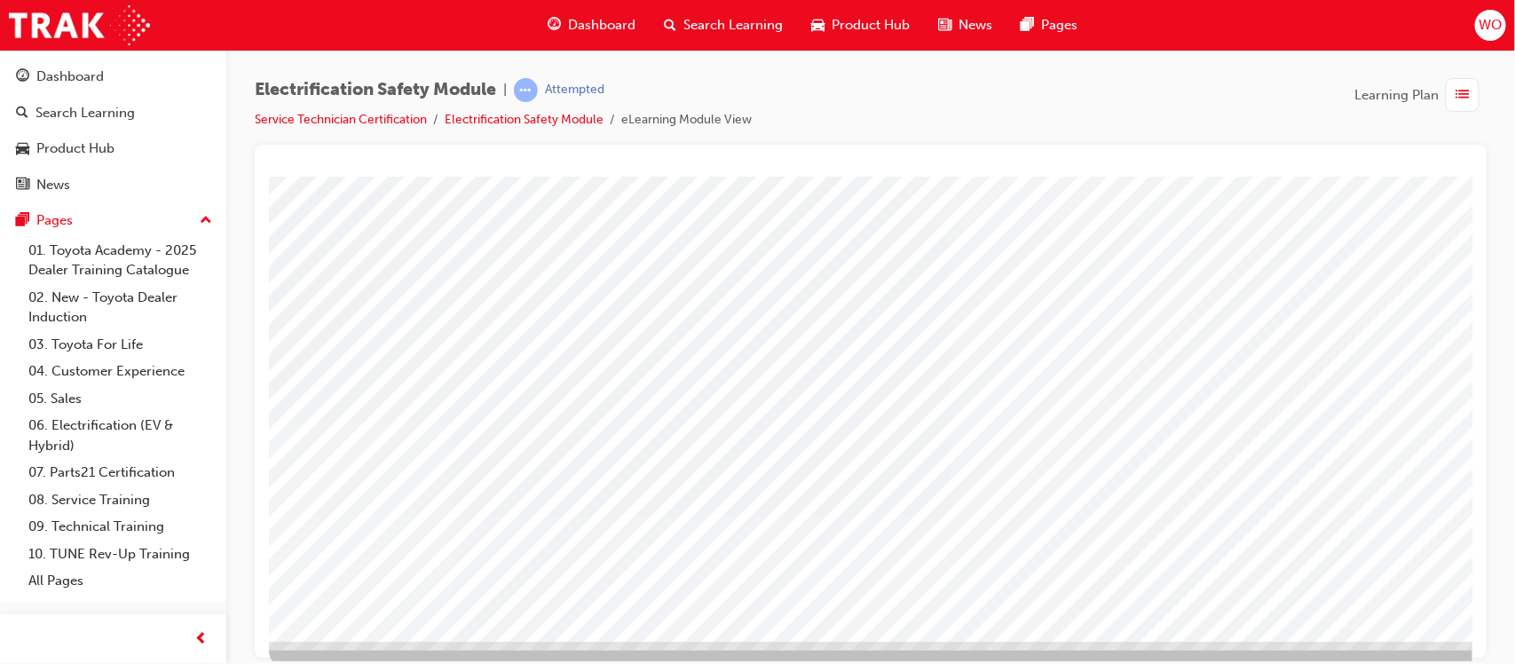
scroll to position [178, 0]
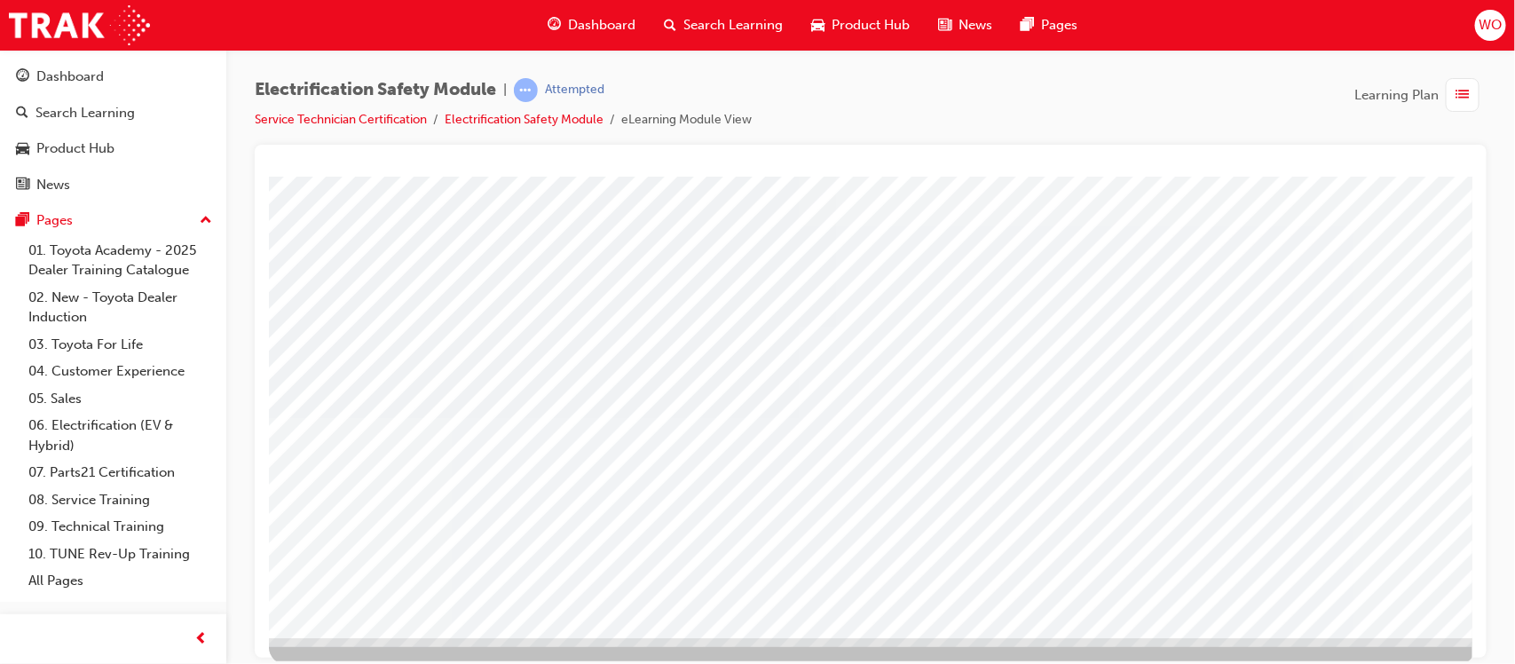
scroll to position [133, 0]
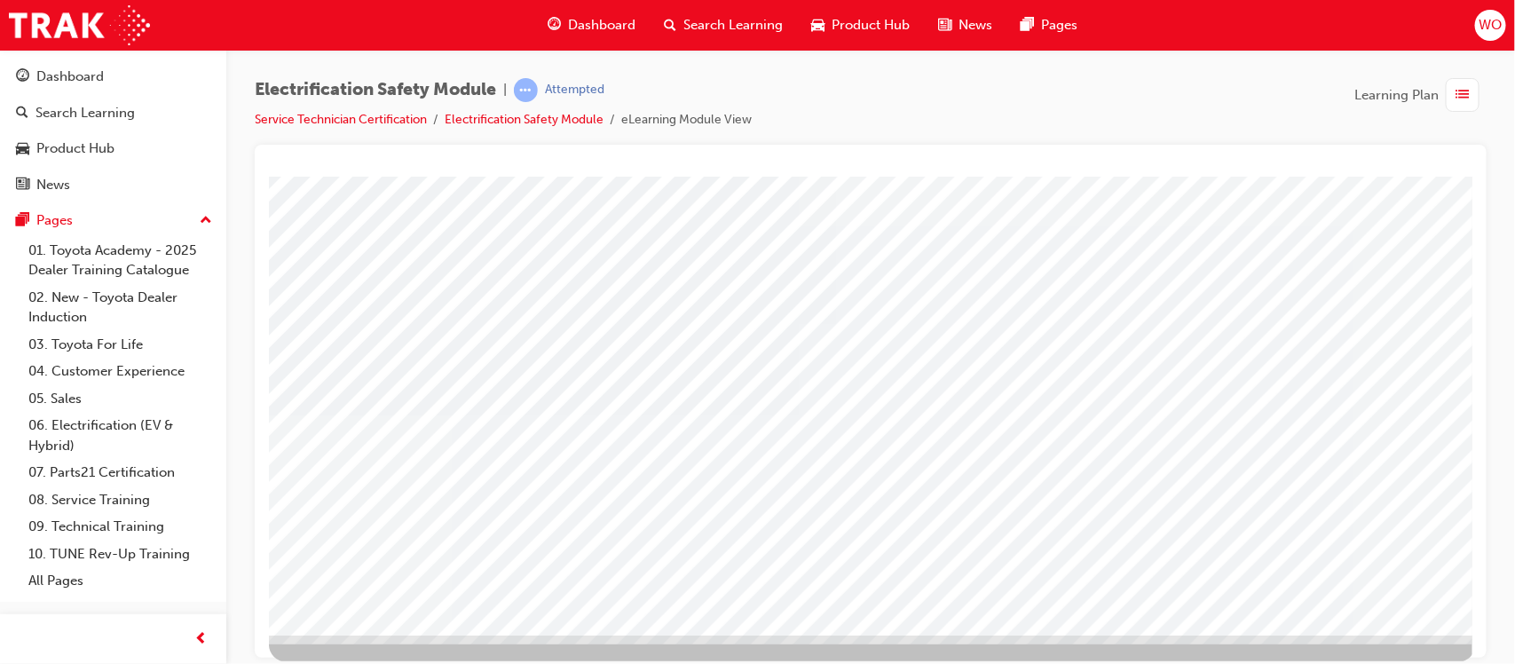
scroll to position [197, 0]
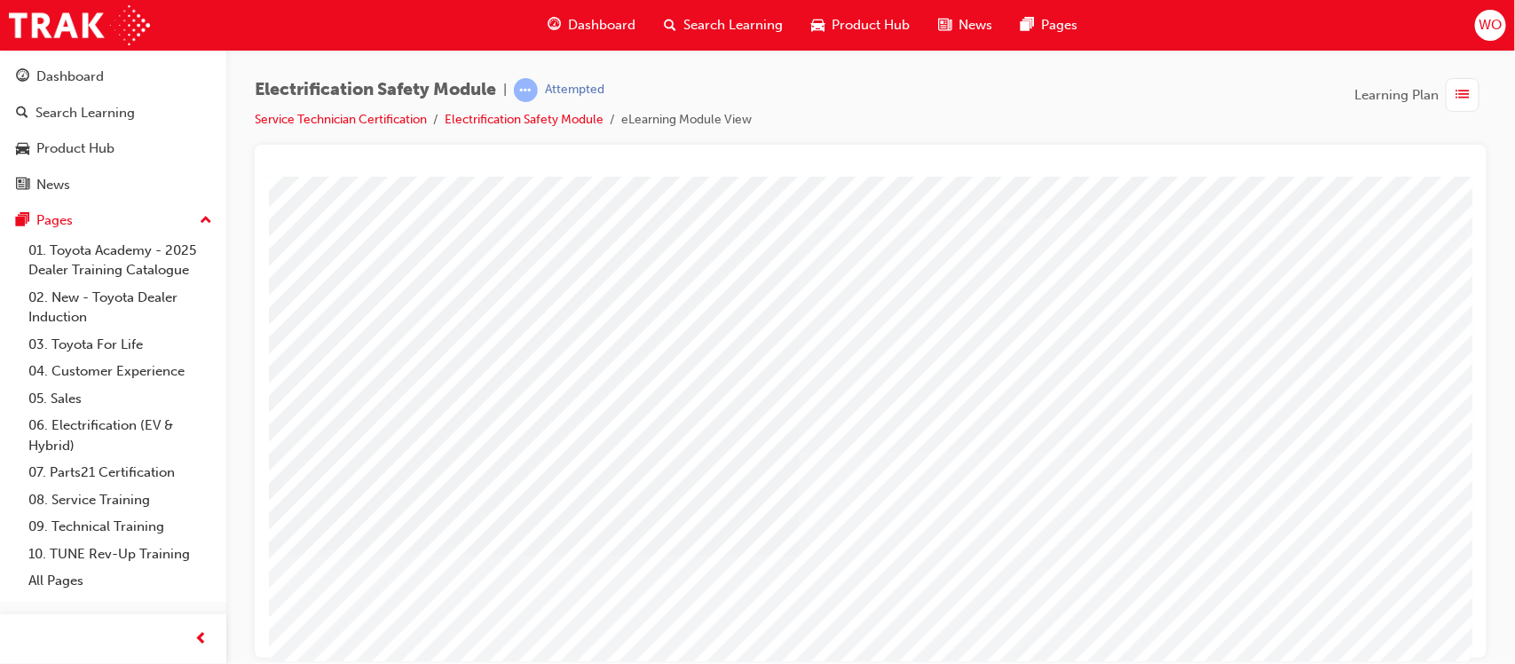
scroll to position [89, 0]
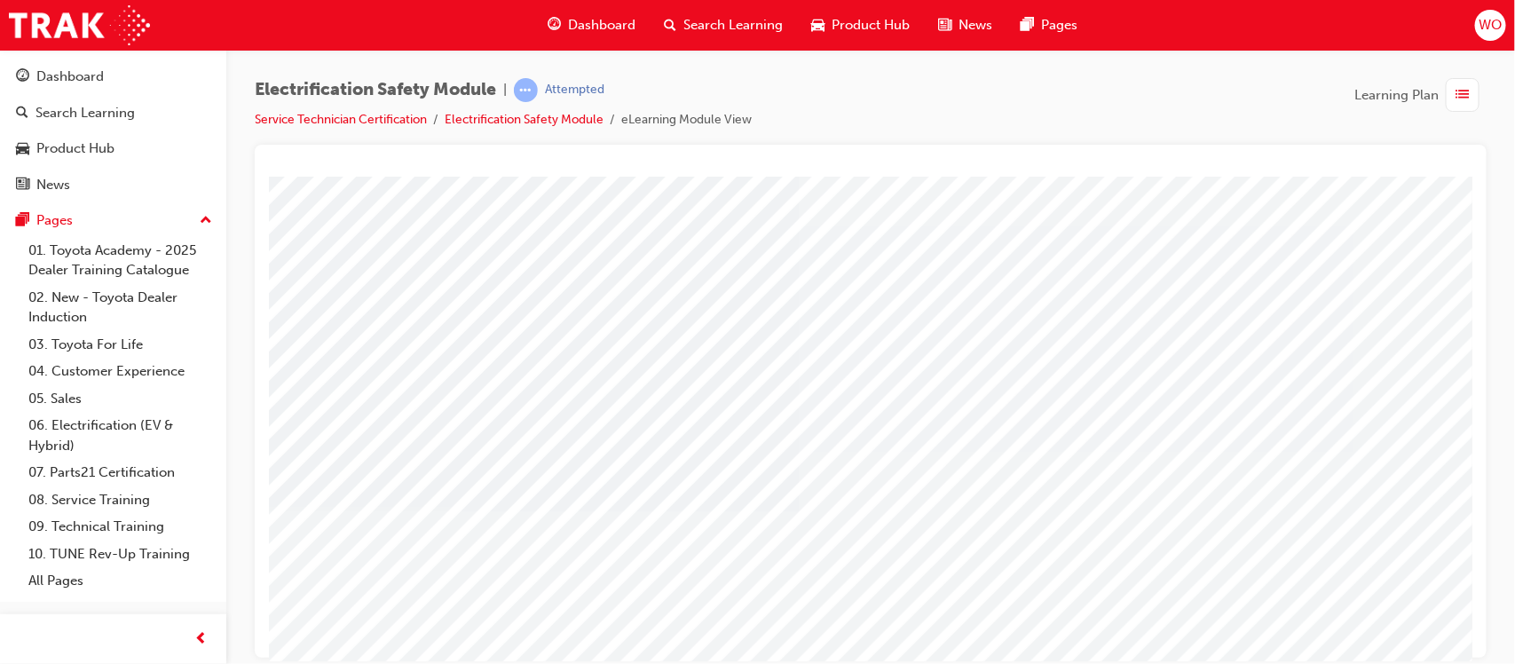
scroll to position [197, 0]
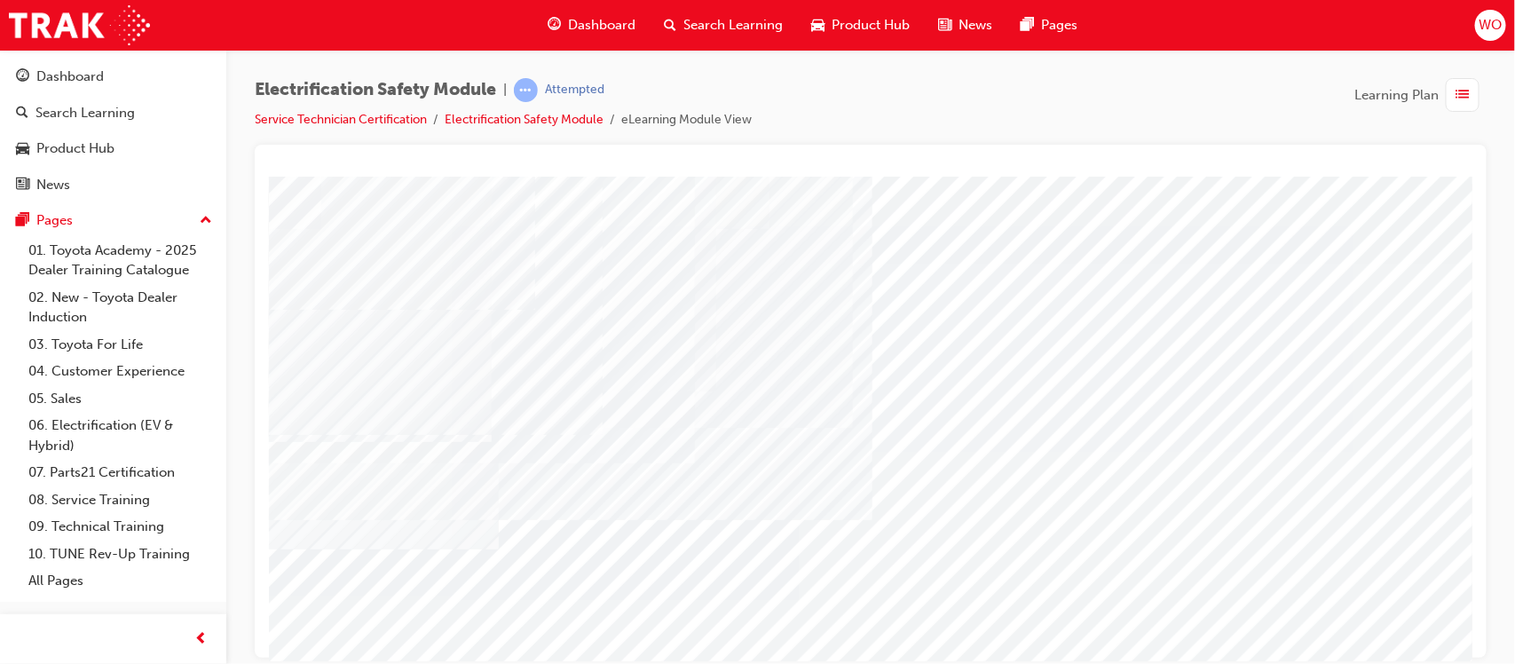
drag, startPoint x: 889, startPoint y: 501, endPoint x: 862, endPoint y: 510, distance: 28.1
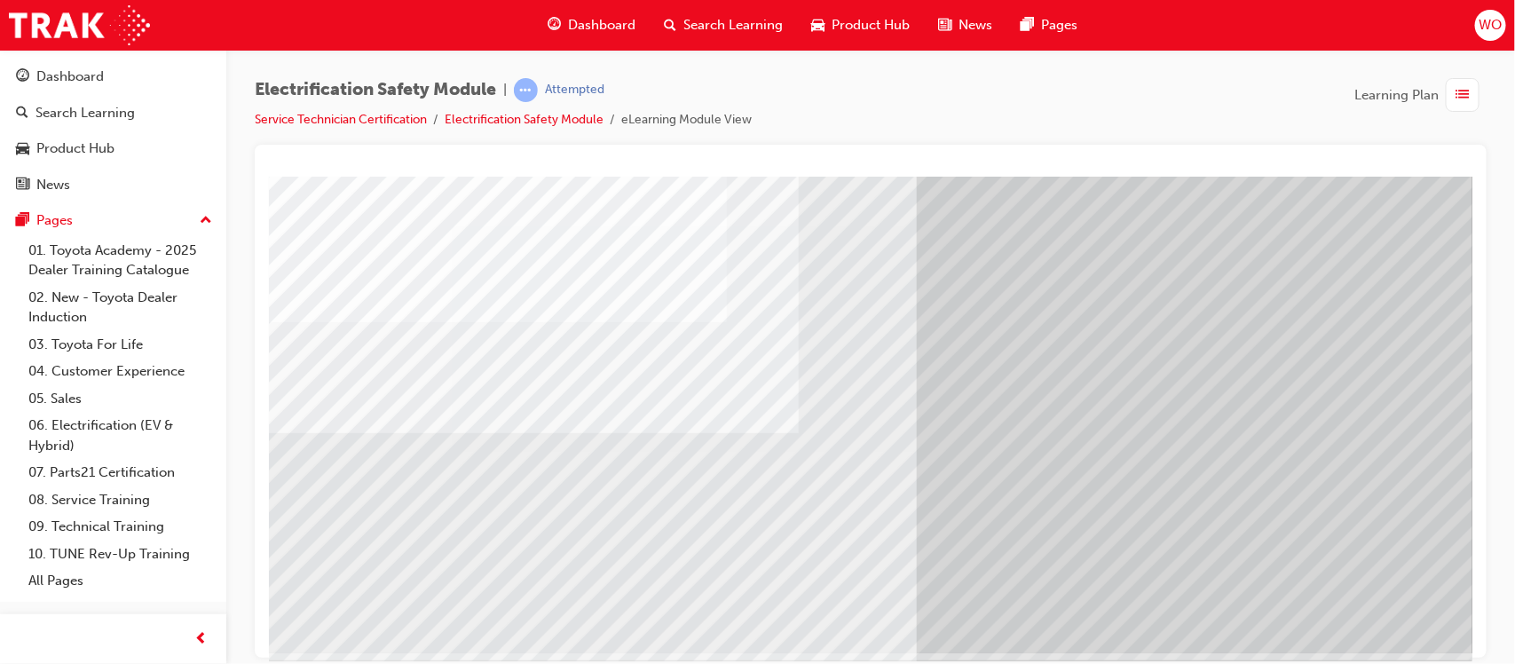
scroll to position [169, 0]
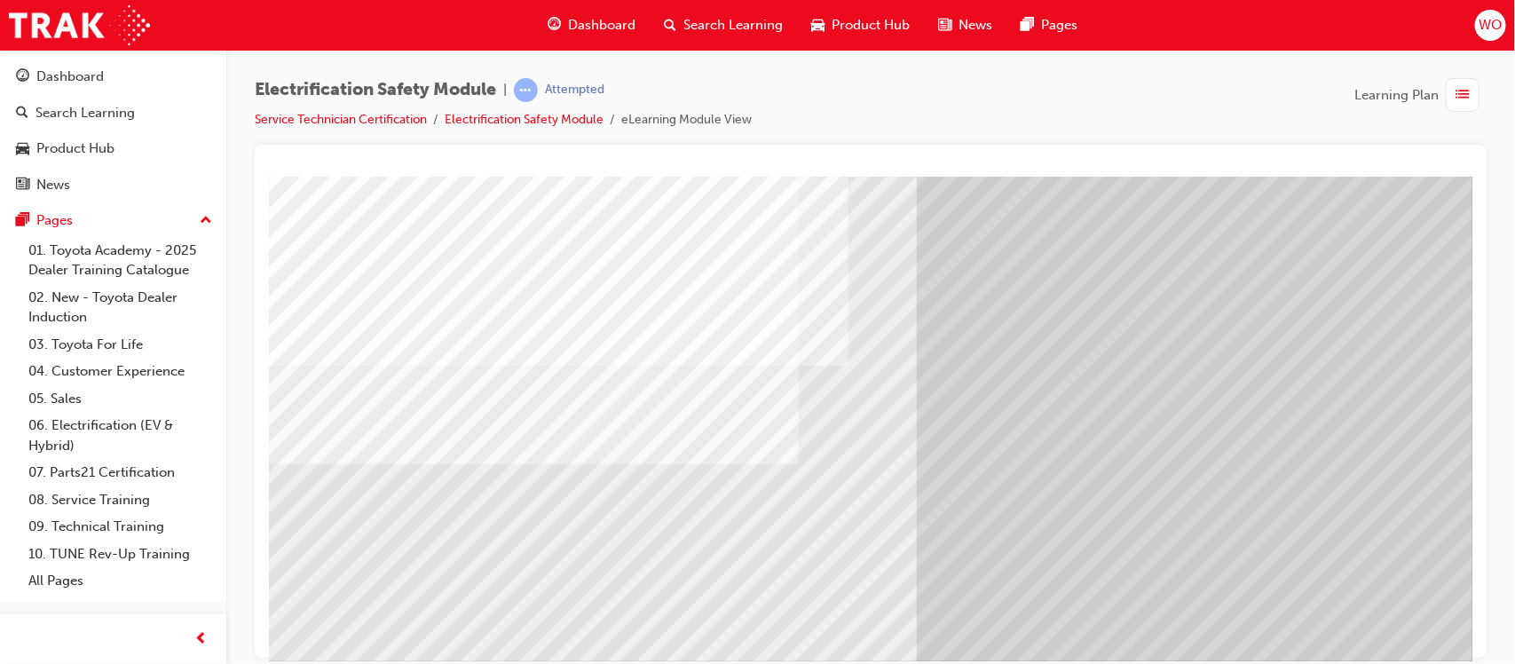
scroll to position [133, 0]
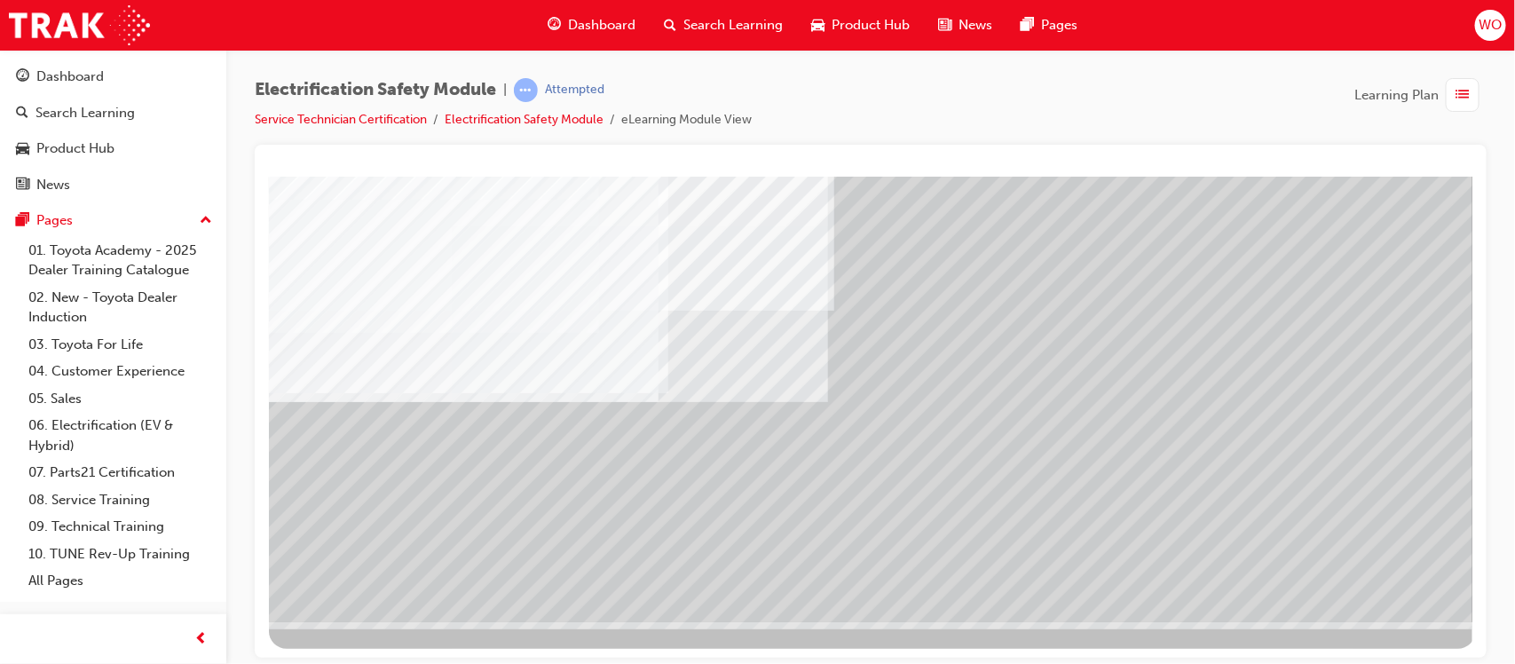
scroll to position [197, 0]
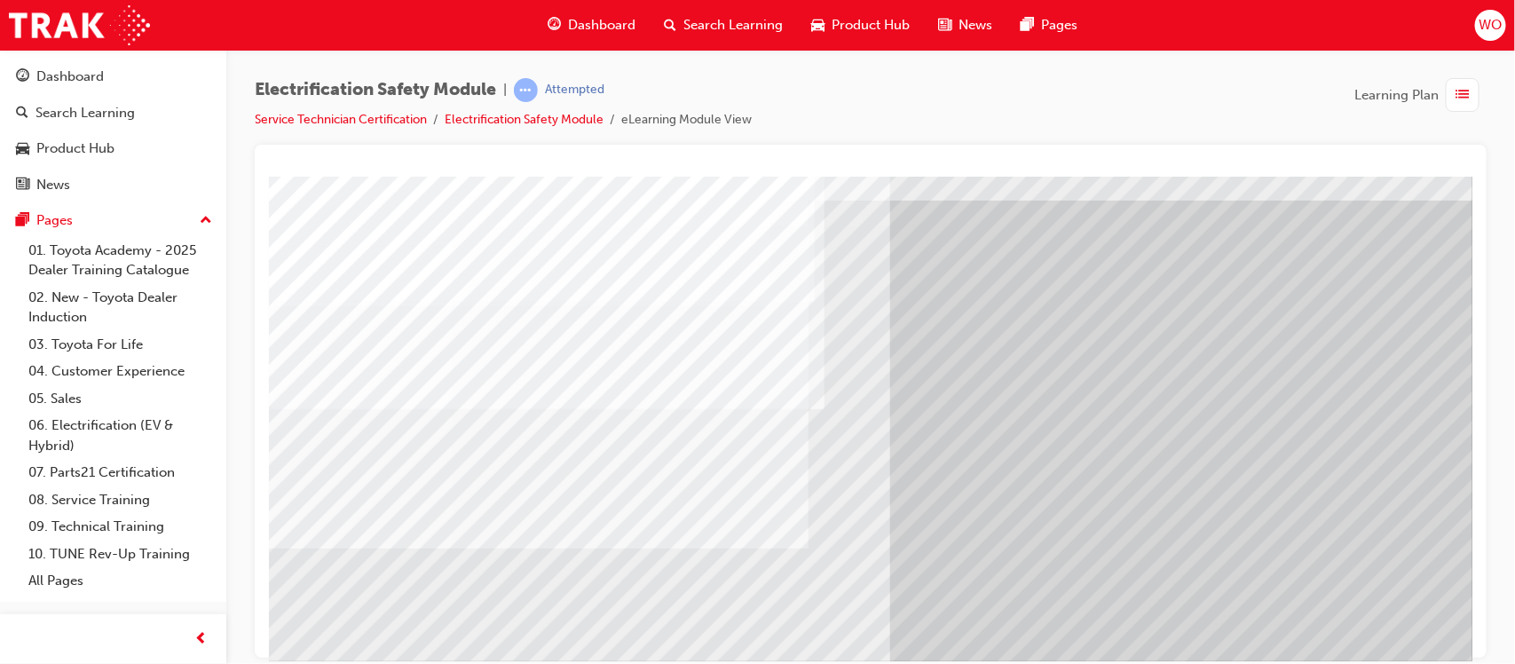
scroll to position [67, 0]
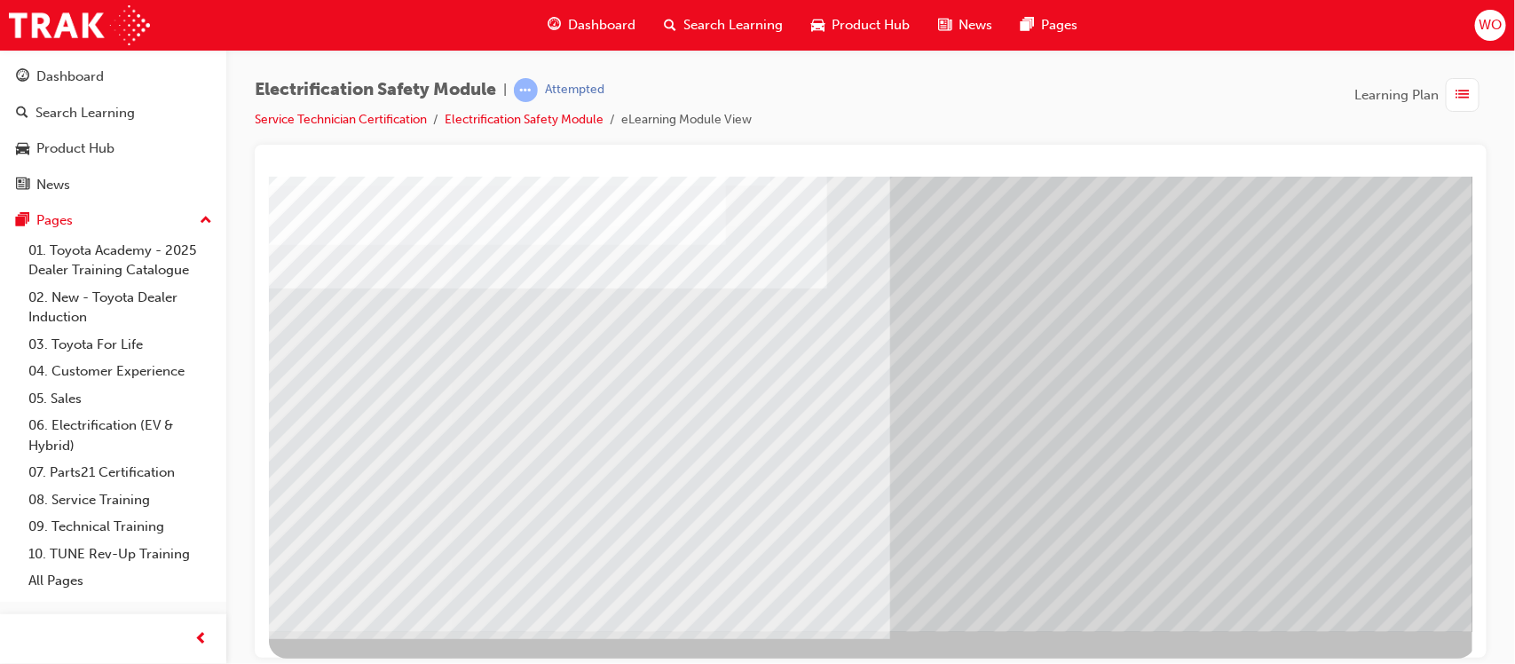
scroll to position [187, 0]
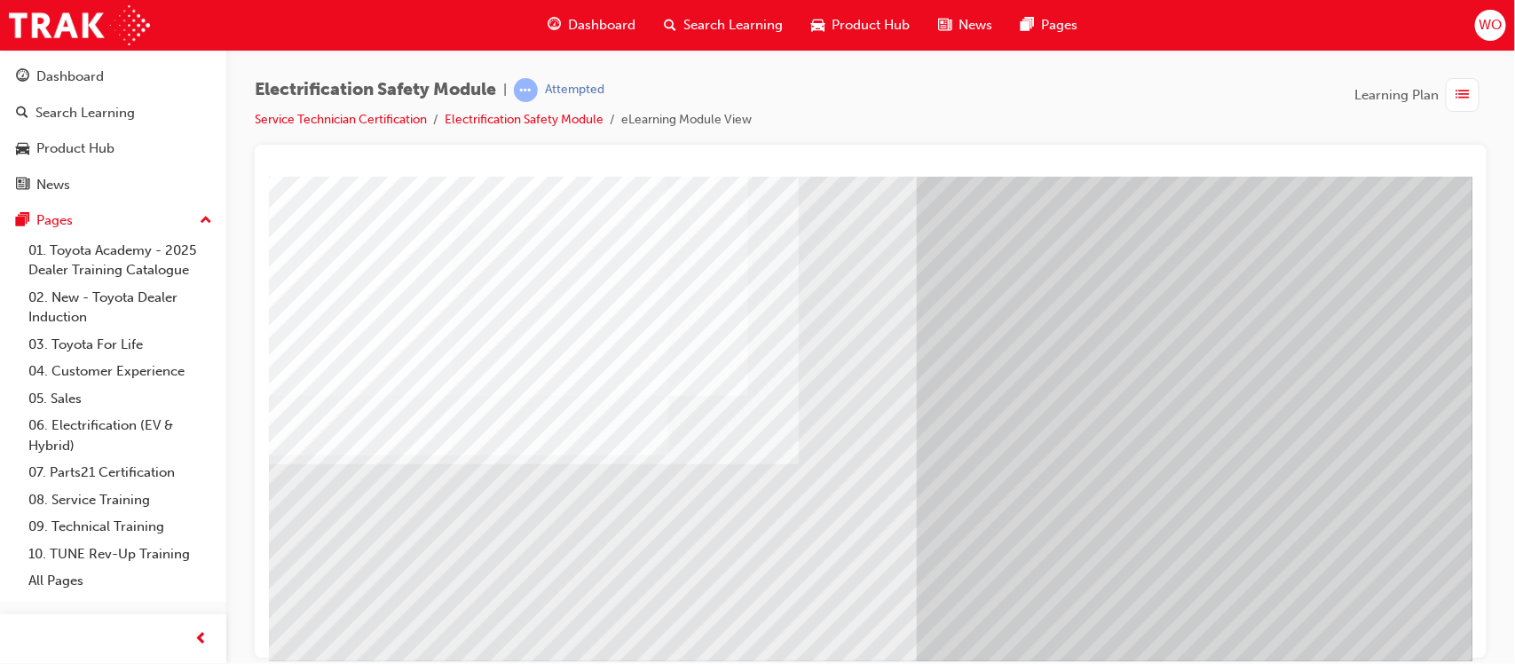
scroll to position [197, 0]
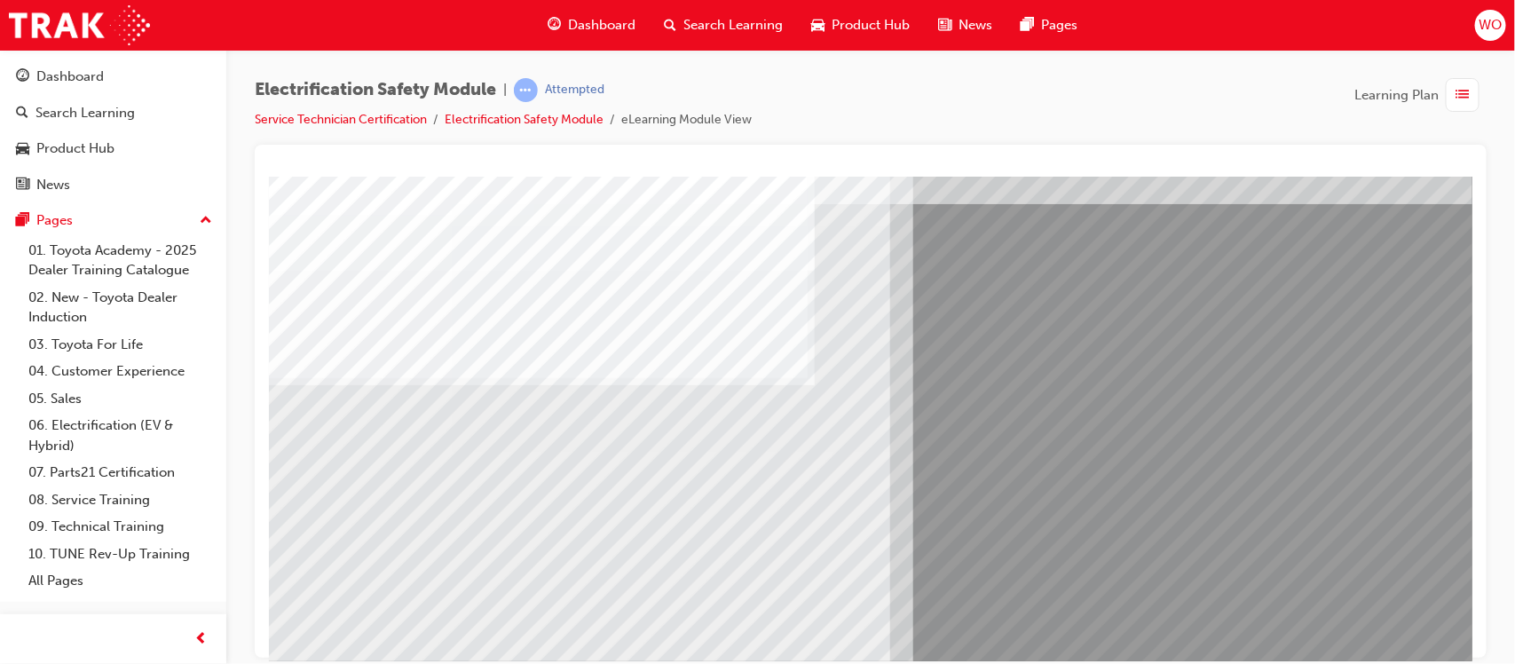
scroll to position [104, 0]
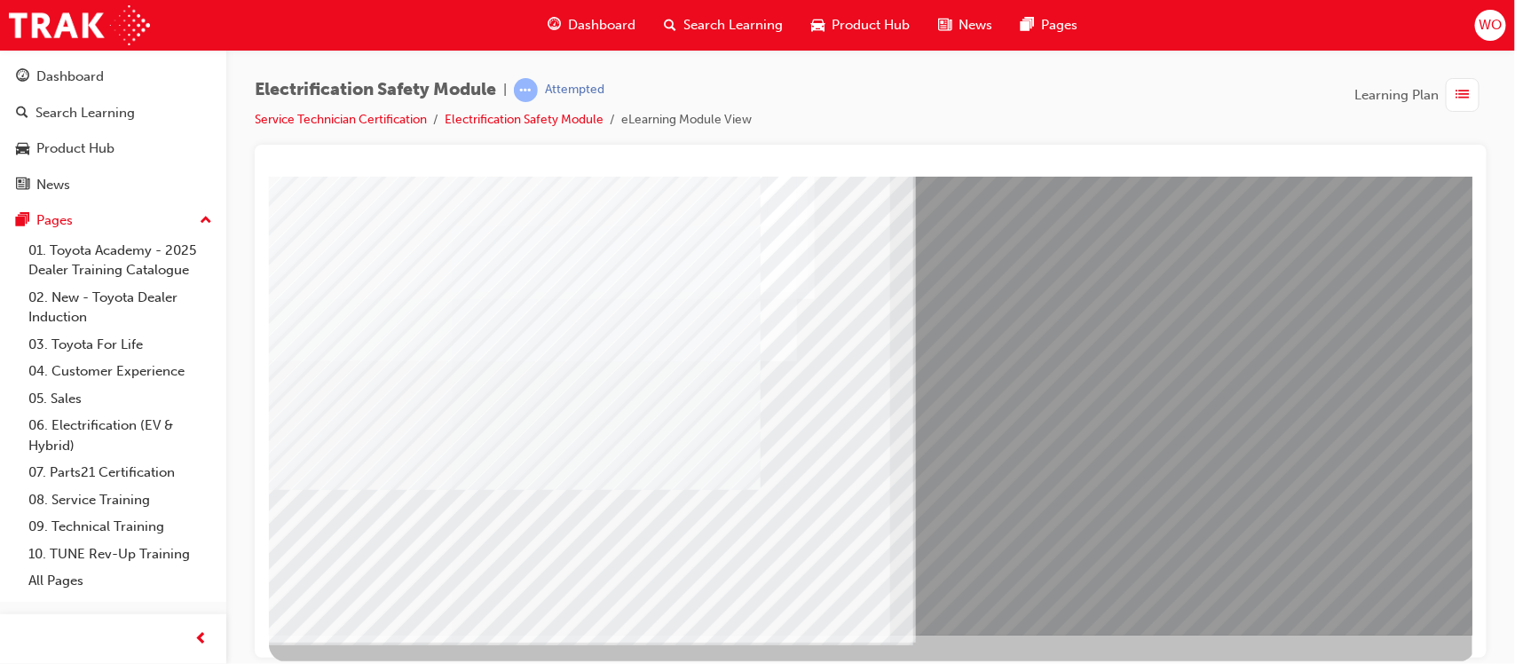
scroll to position [197, 0]
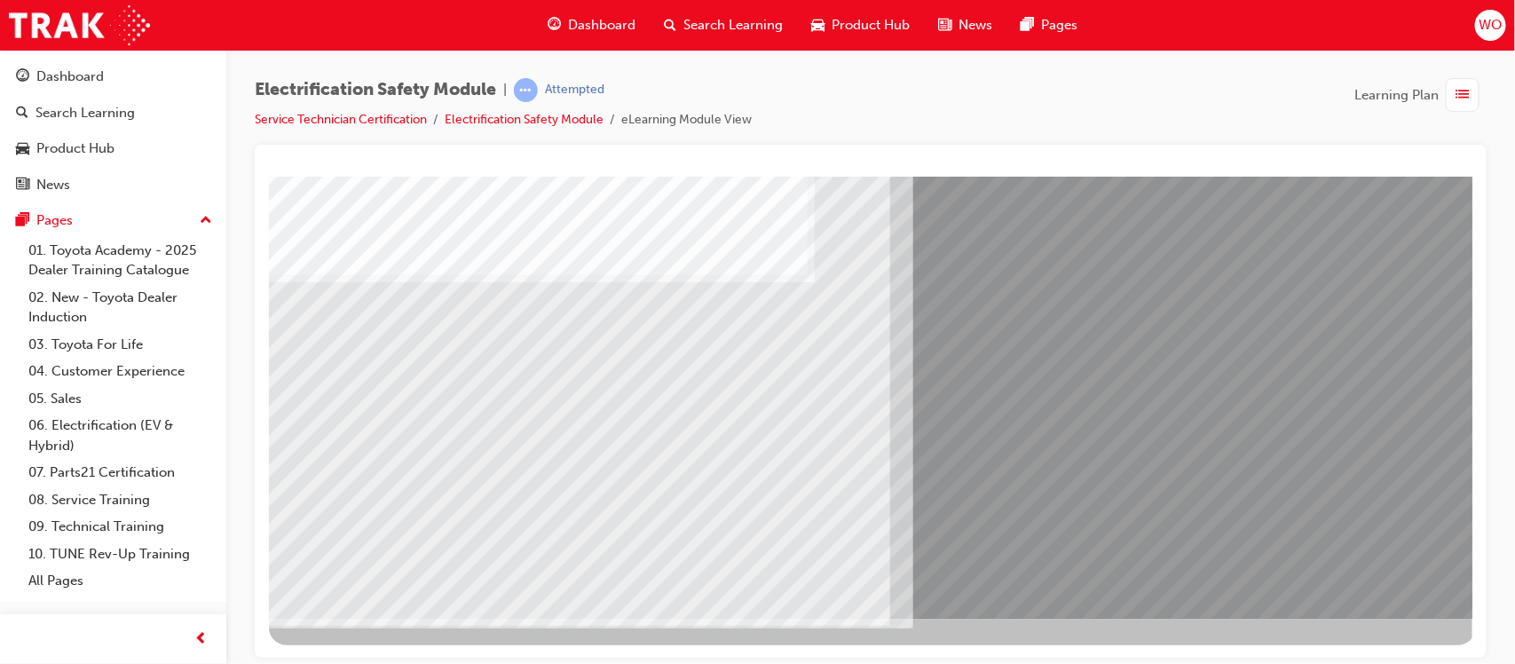
scroll to position [0, 0]
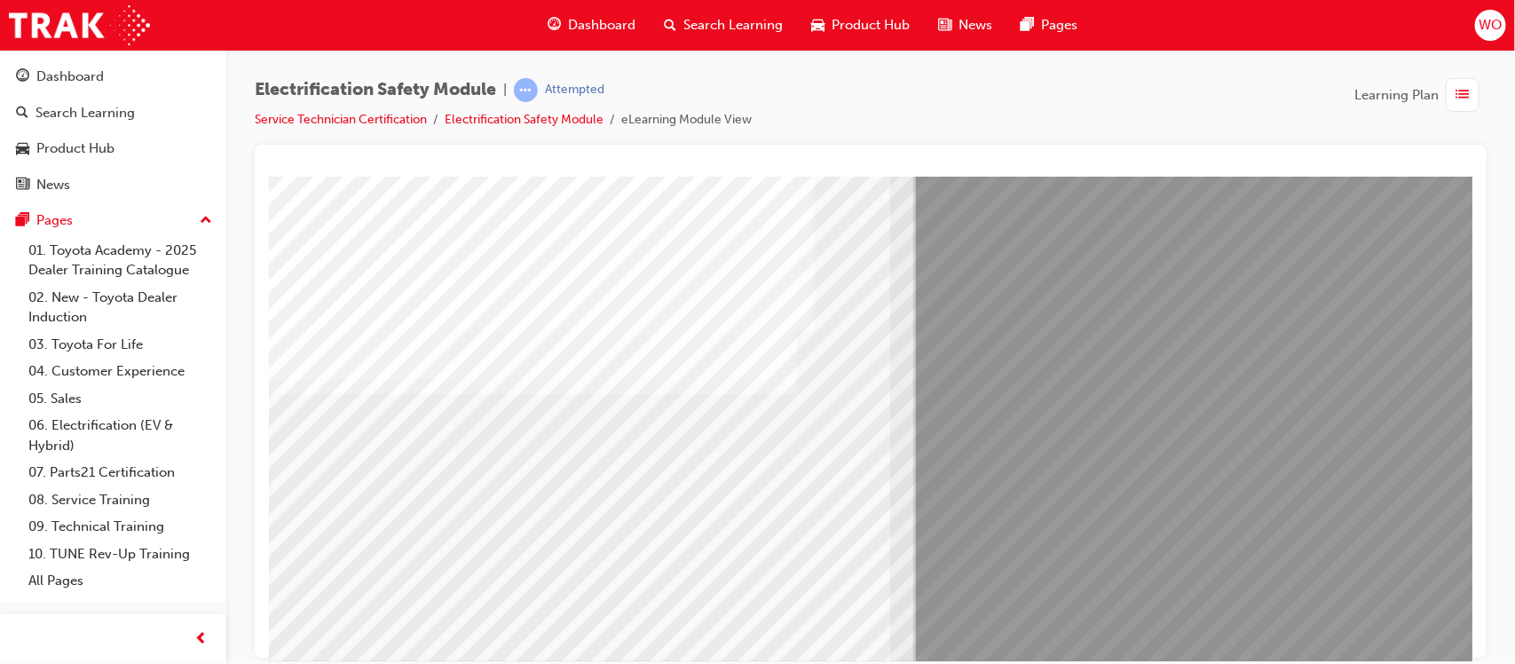
scroll to position [153, 0]
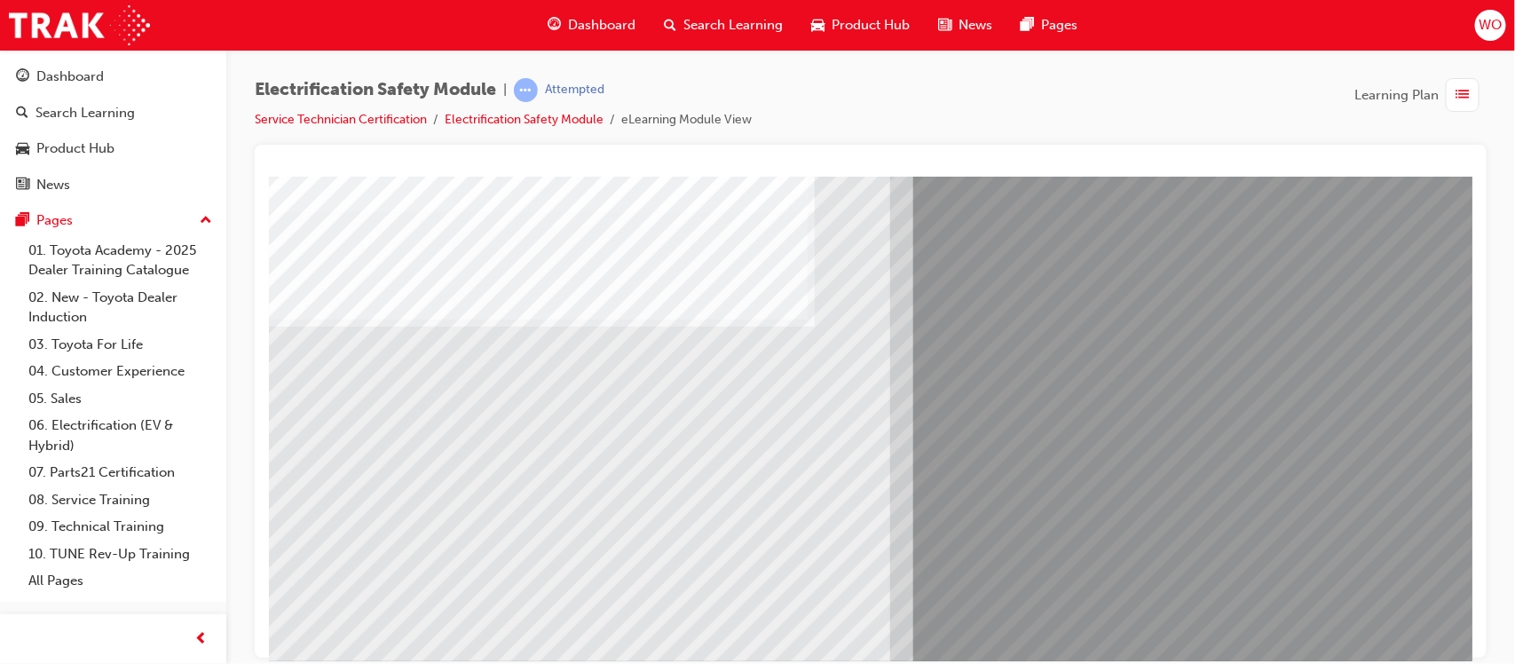
scroll to position [0, 0]
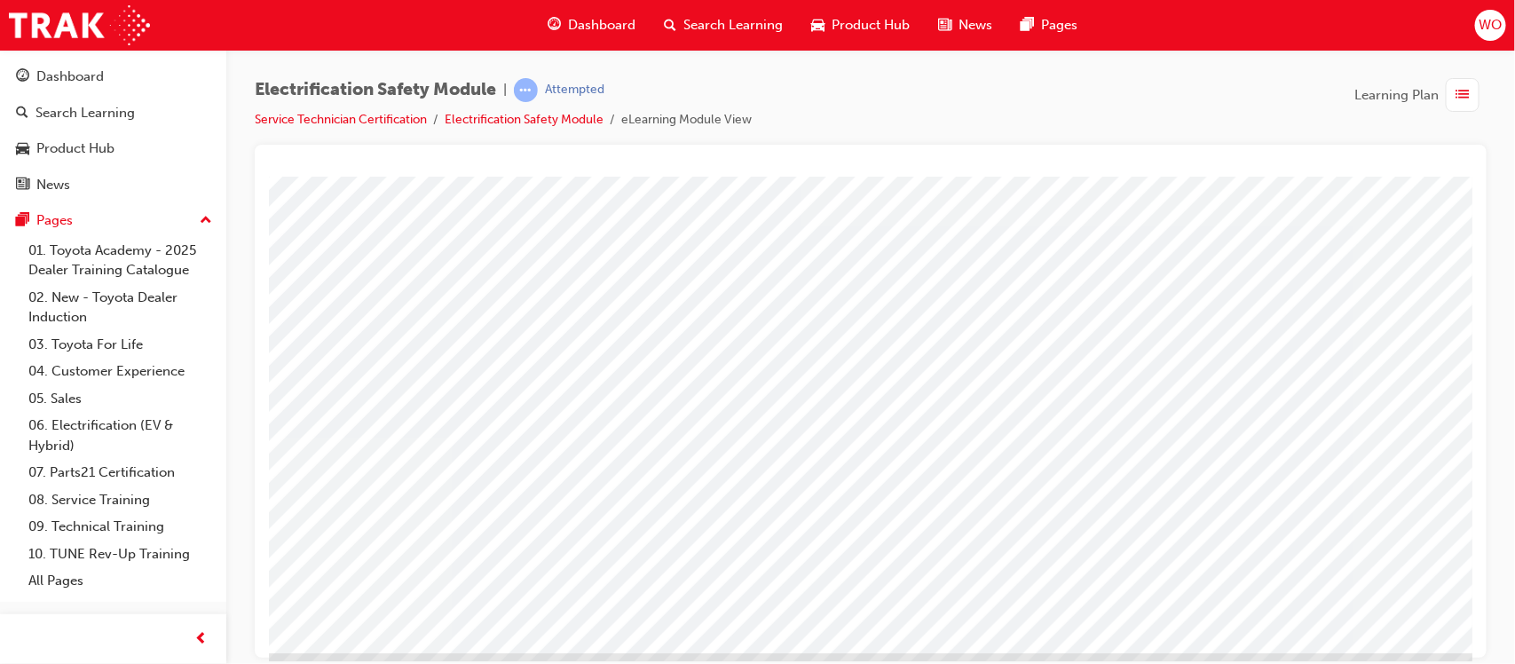
scroll to position [173, 0]
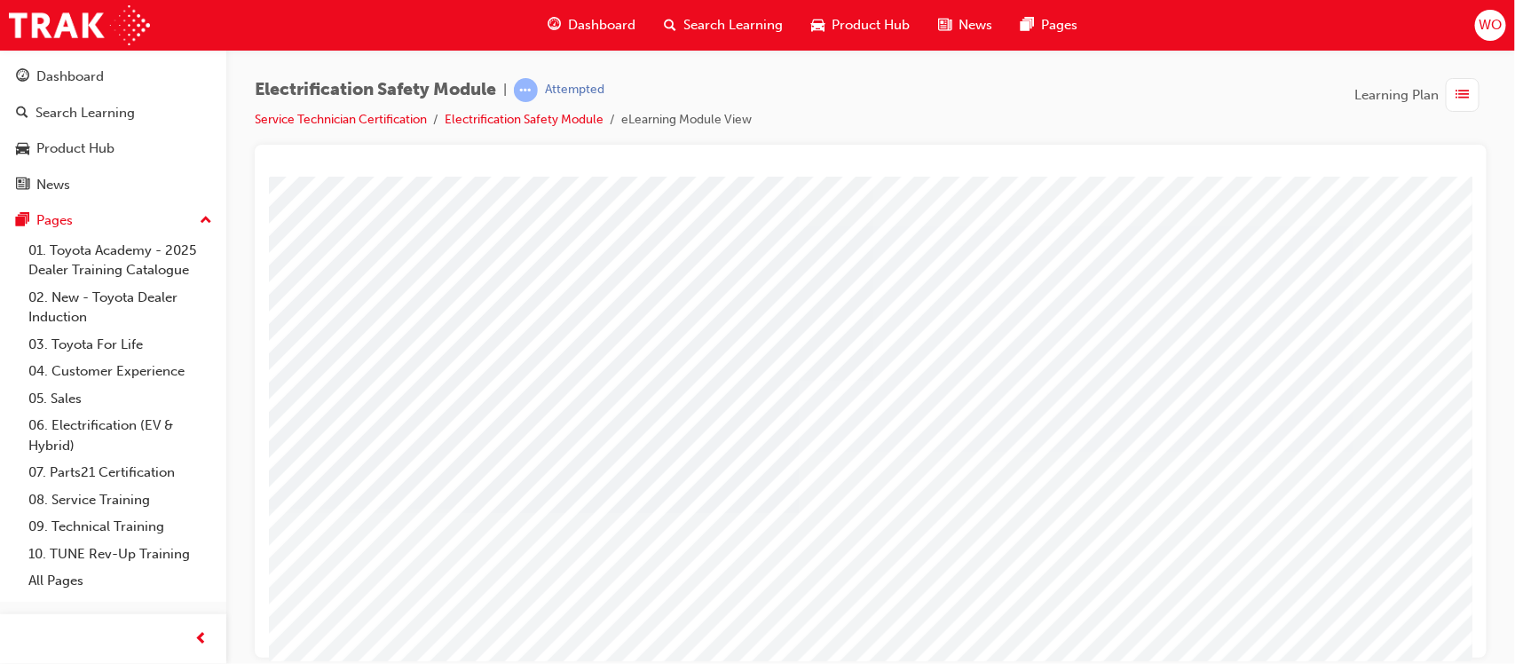
scroll to position [93, 0]
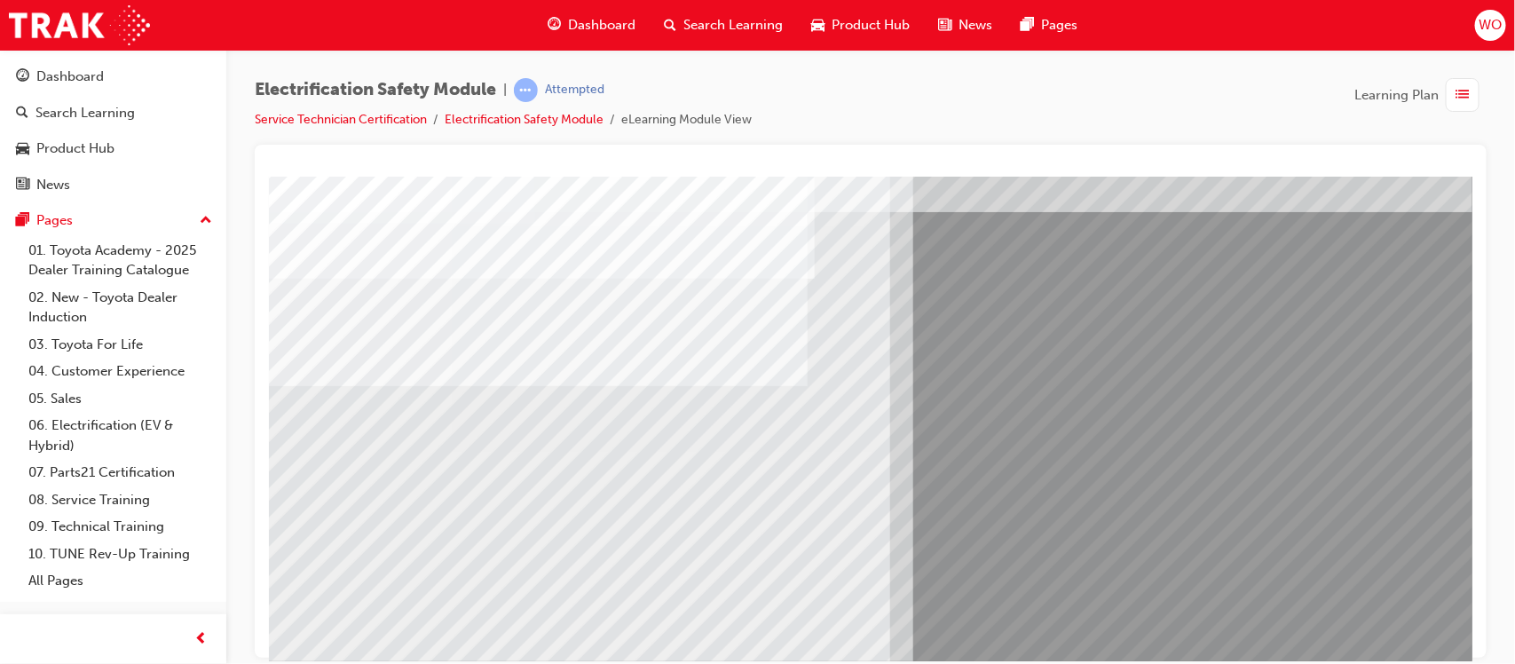
scroll to position [89, 0]
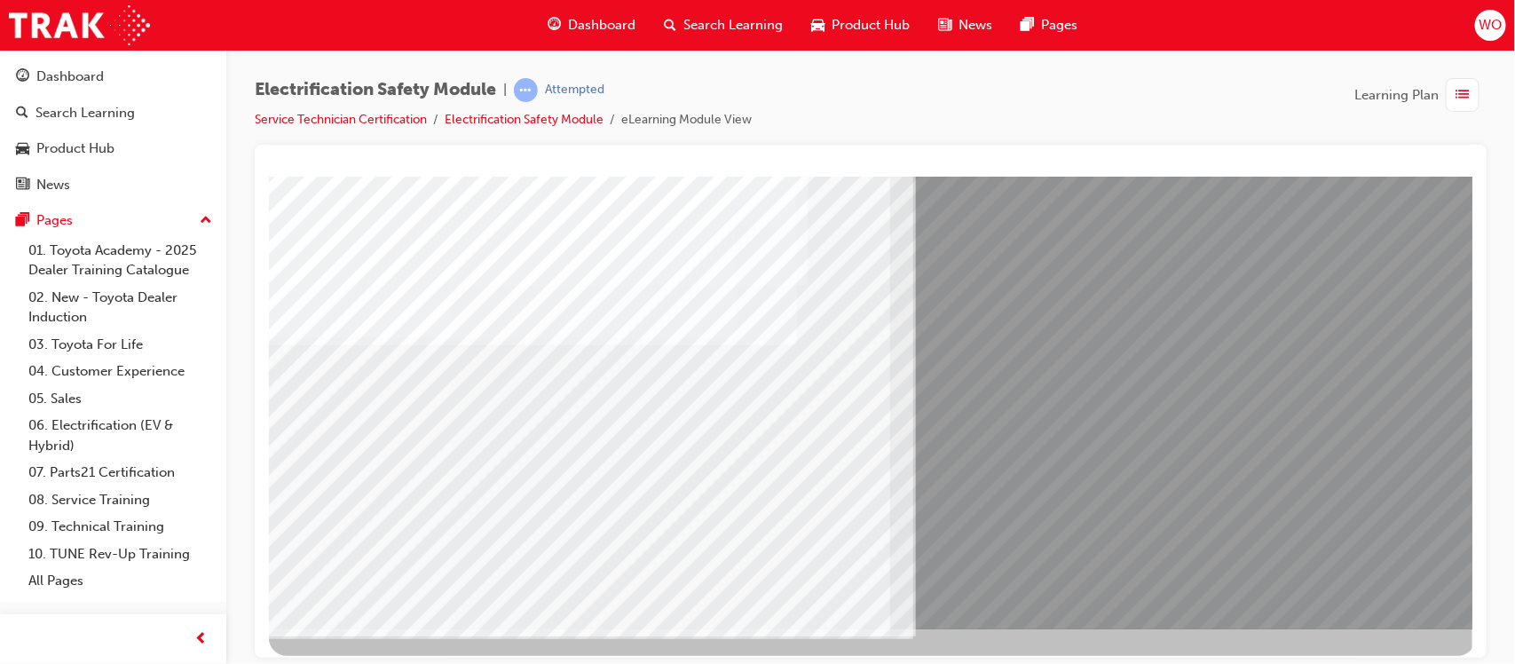
scroll to position [188, 0]
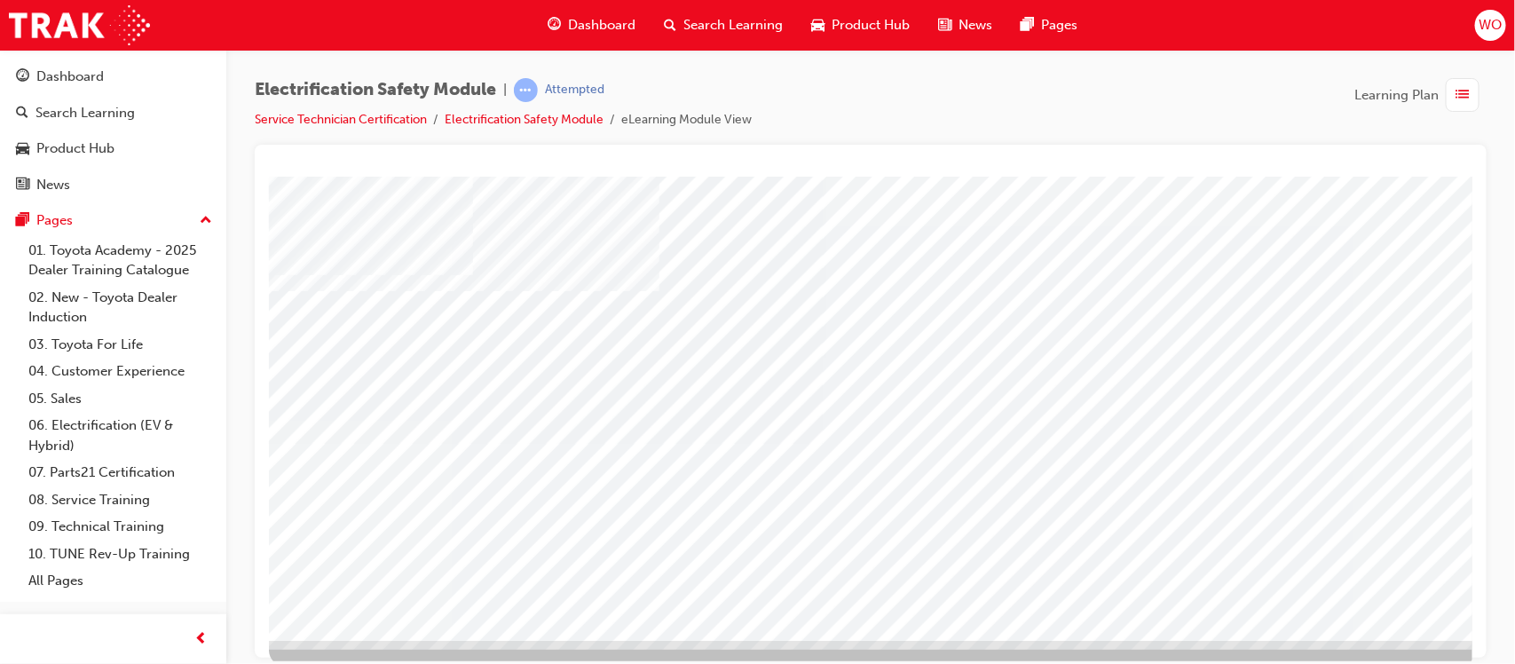
scroll to position [178, 0]
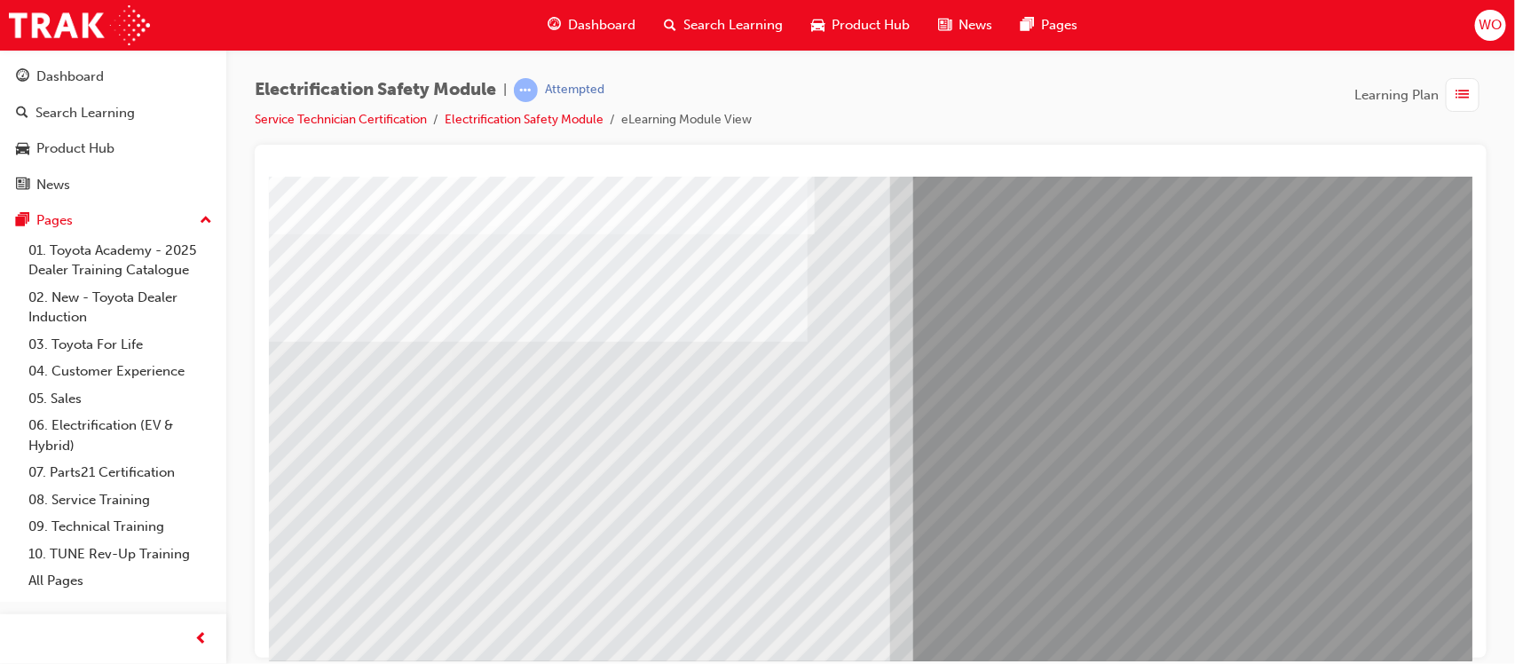
scroll to position [133, 0]
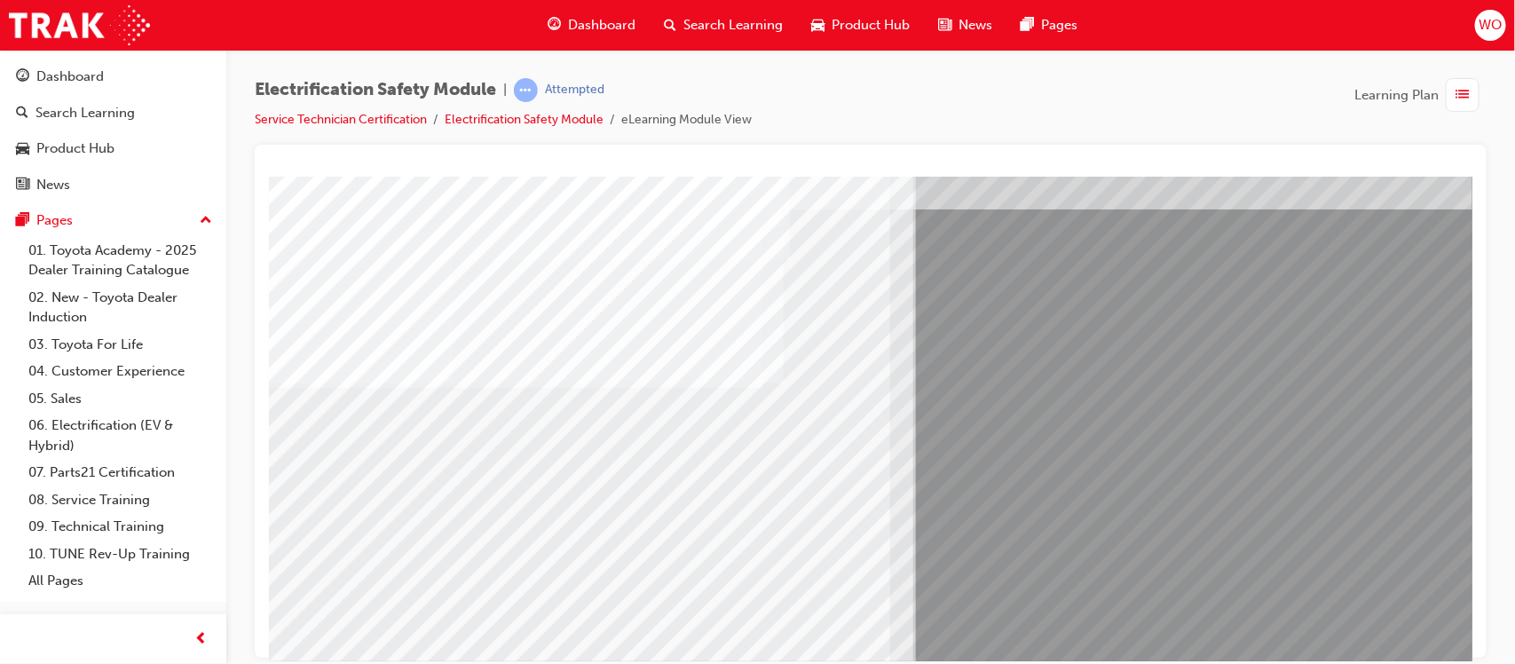
scroll to position [44, 0]
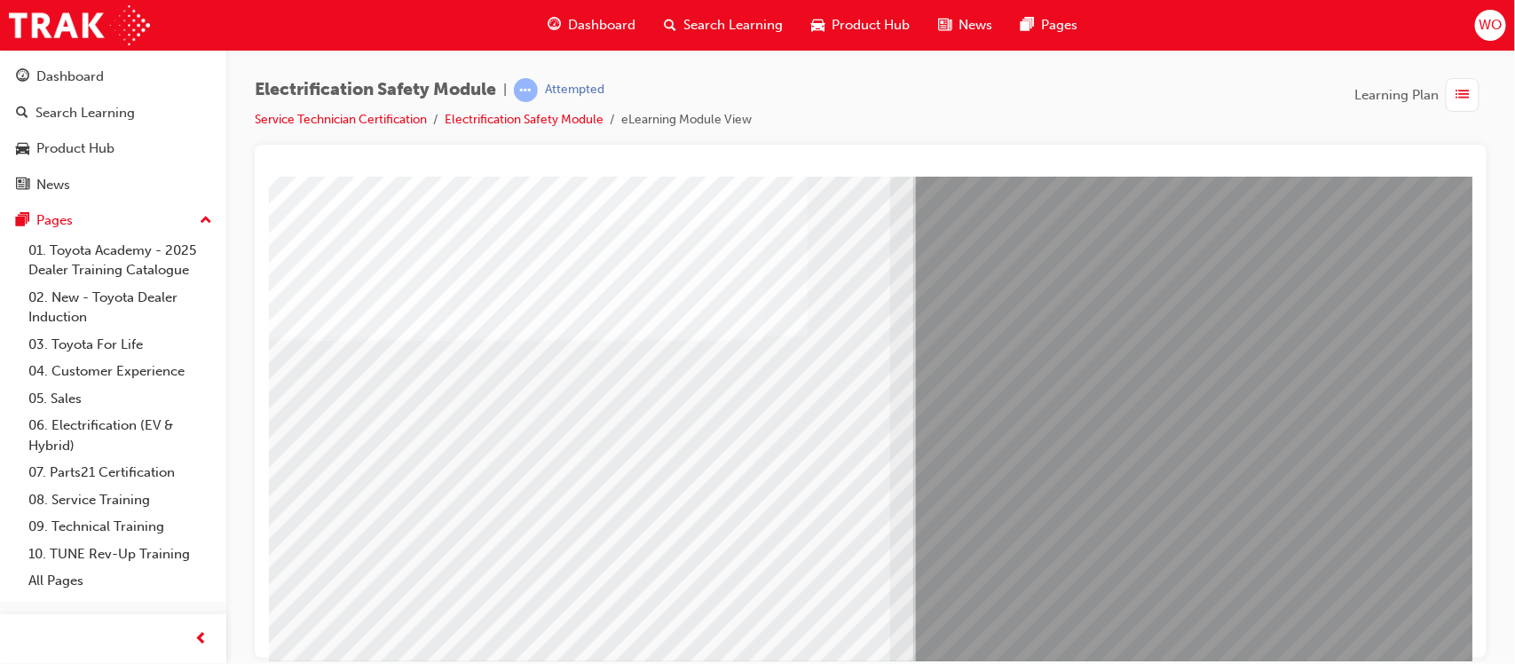
scroll to position [178, 0]
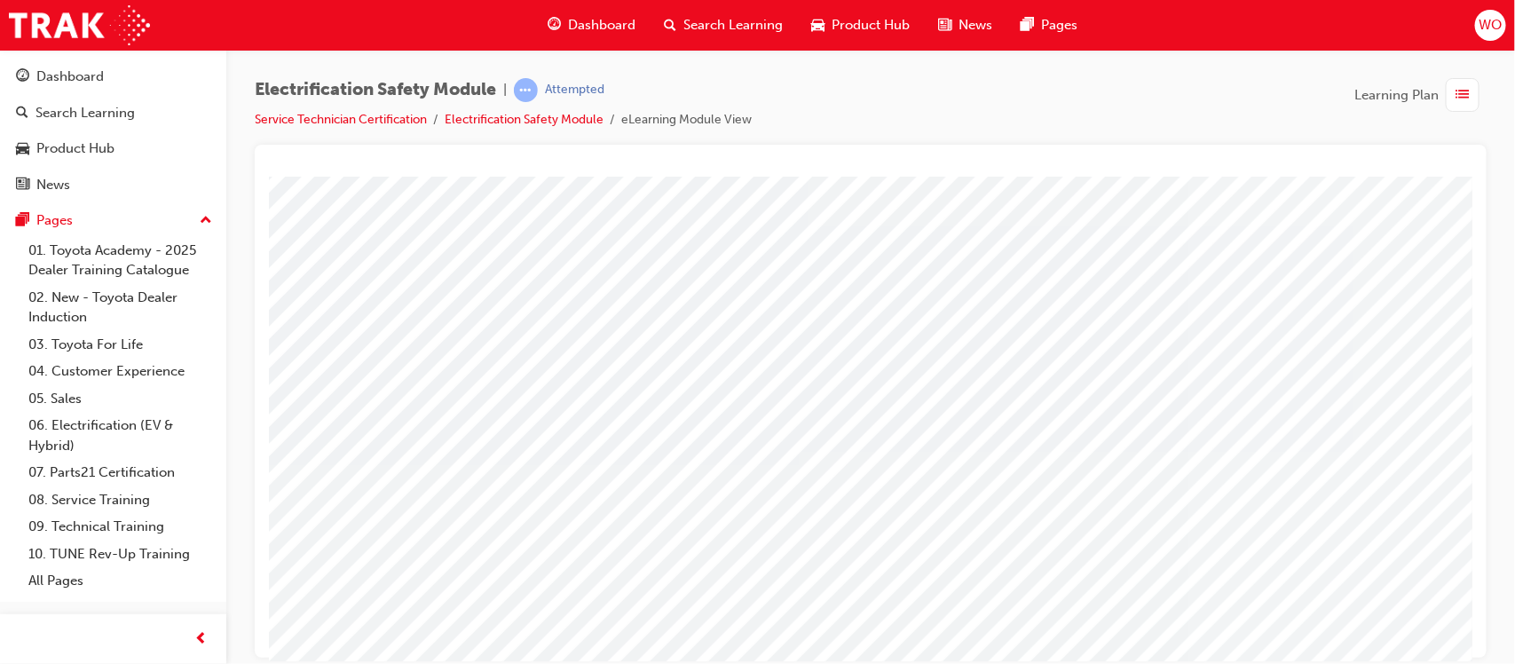
scroll to position [133, 0]
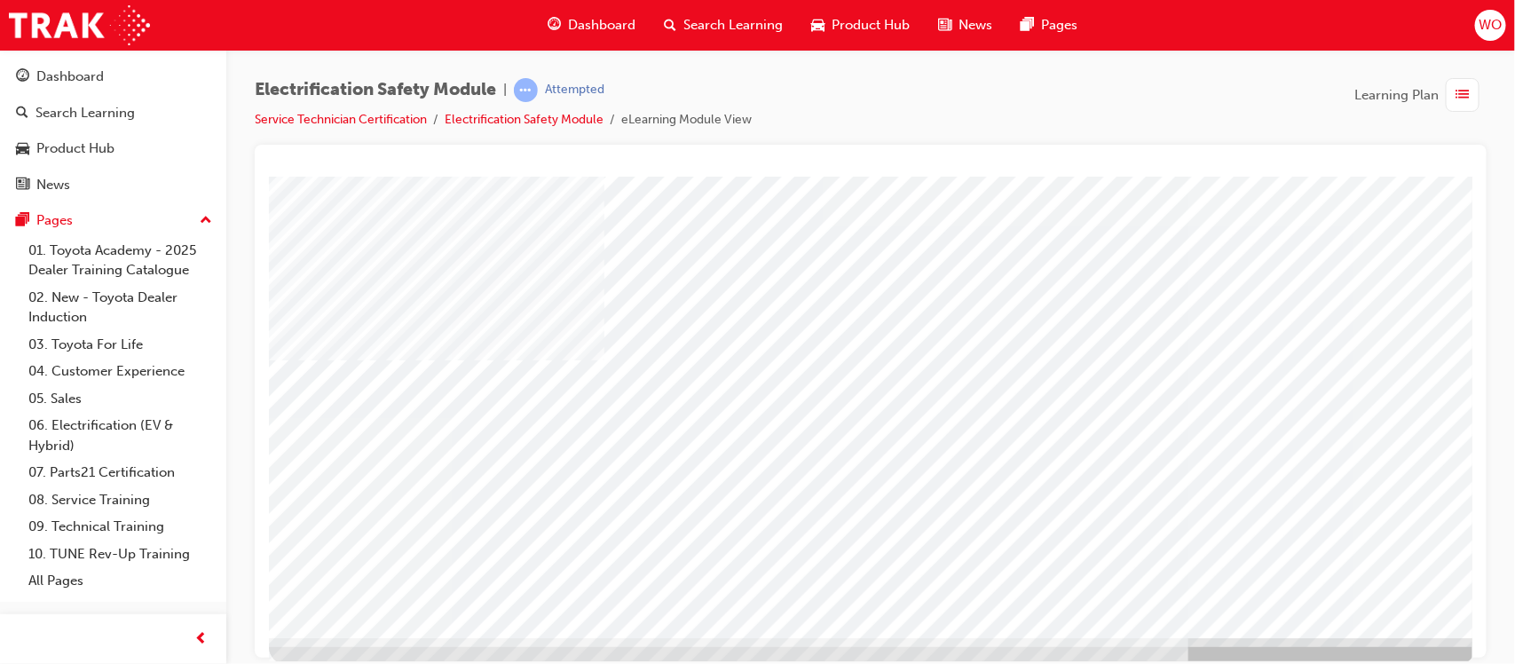
scroll to position [193, 0]
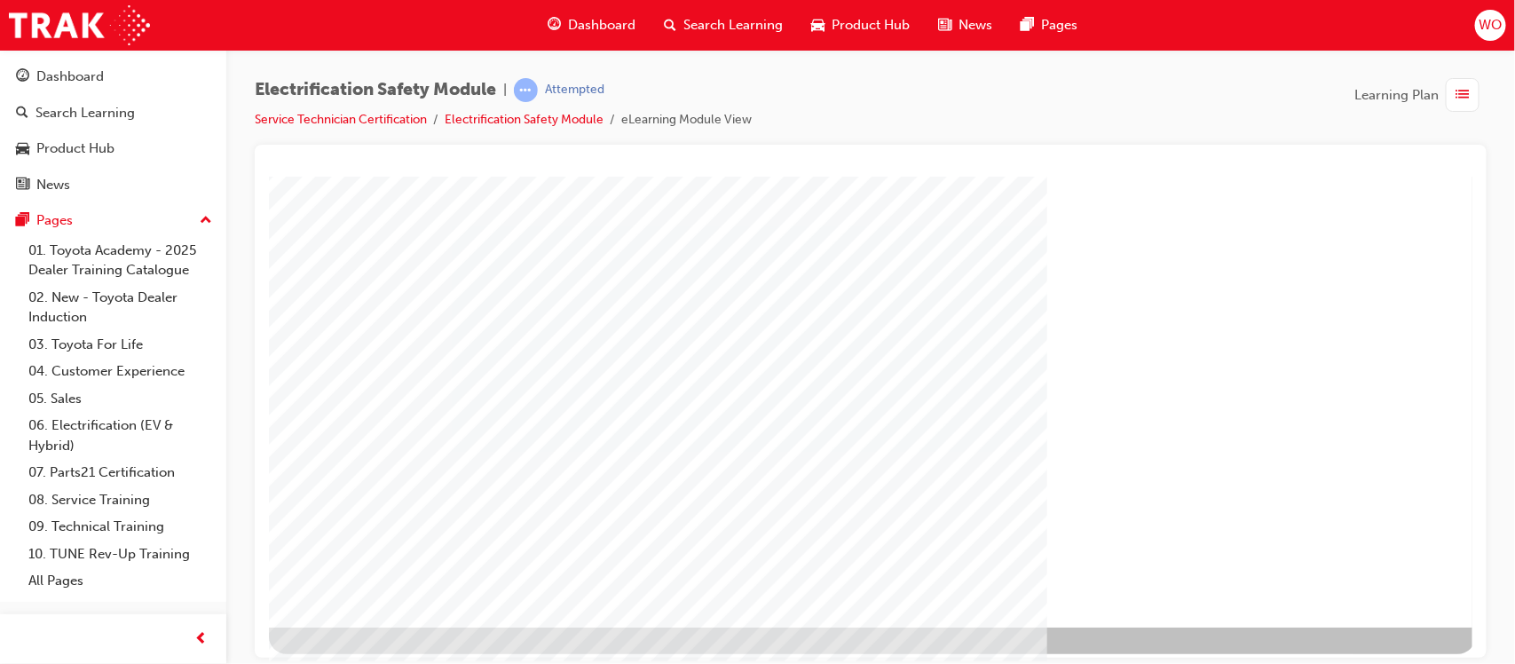
scroll to position [197, 0]
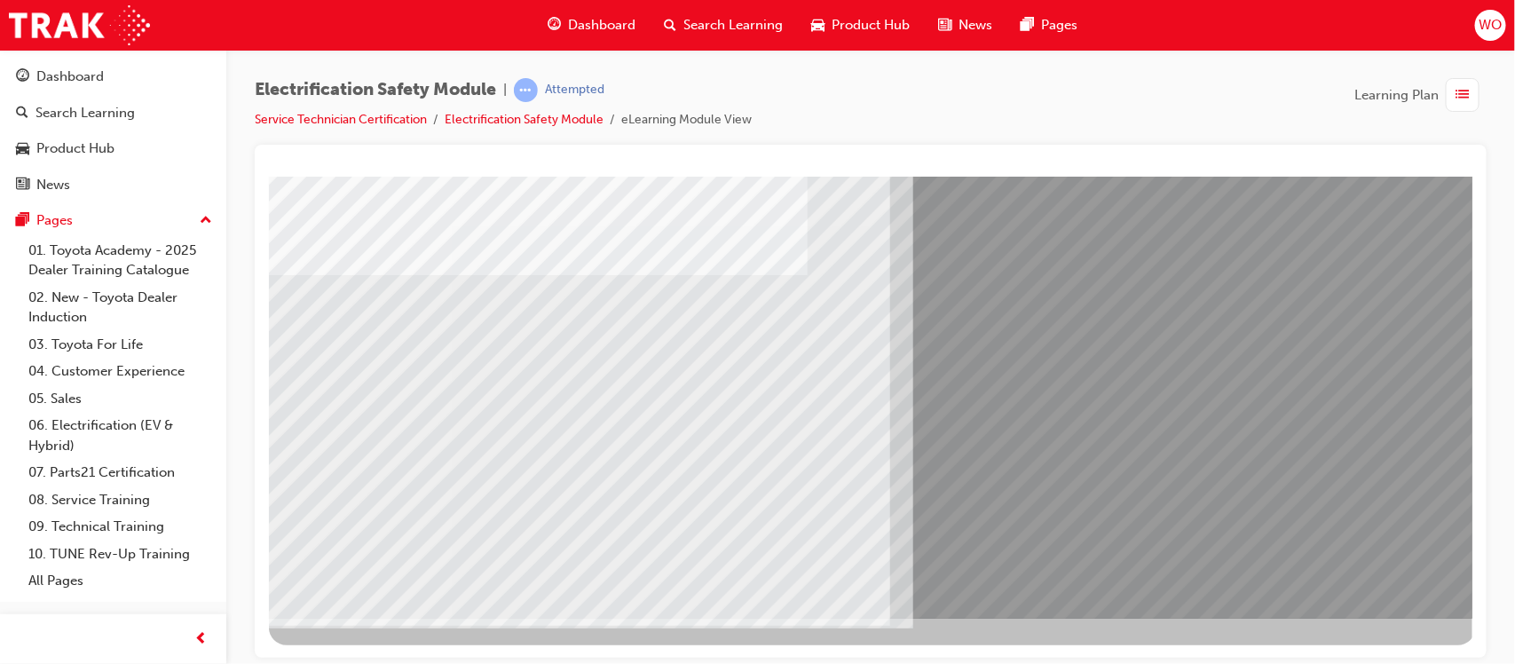
scroll to position [0, 0]
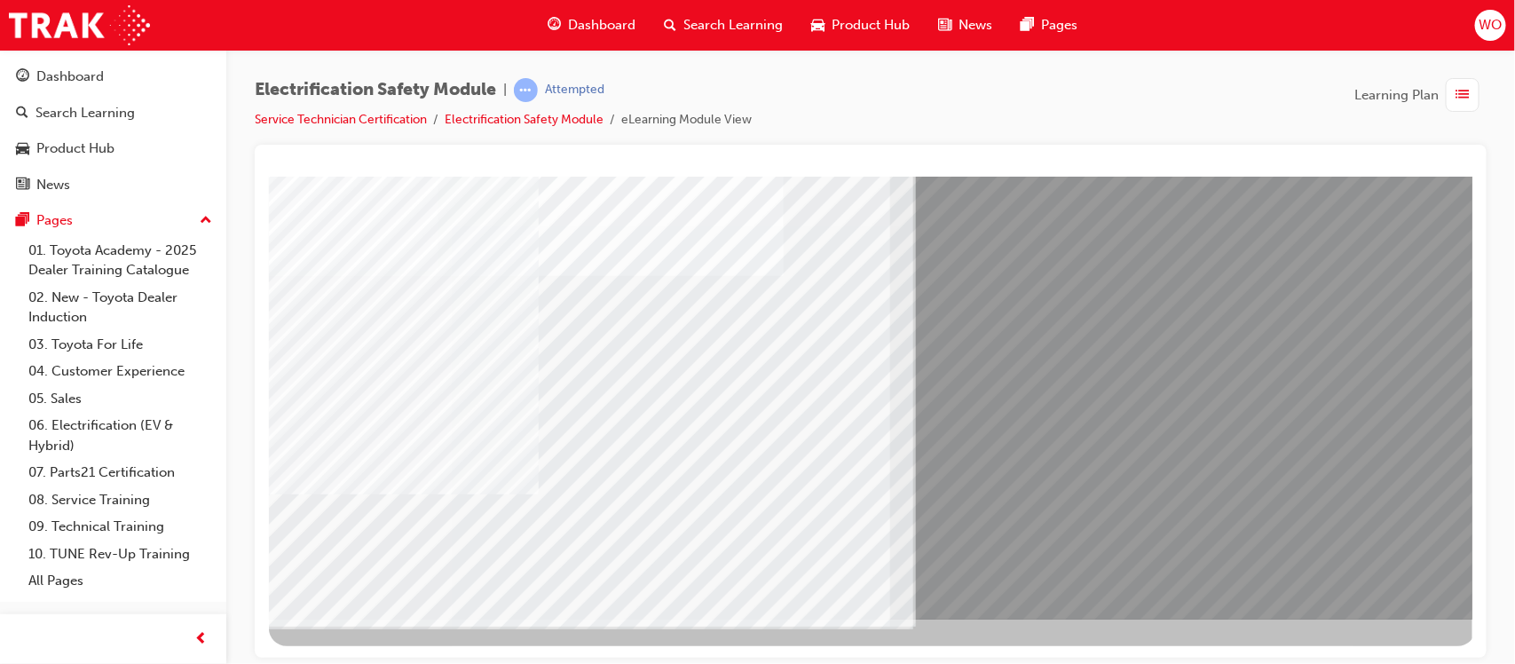
scroll to position [197, 0]
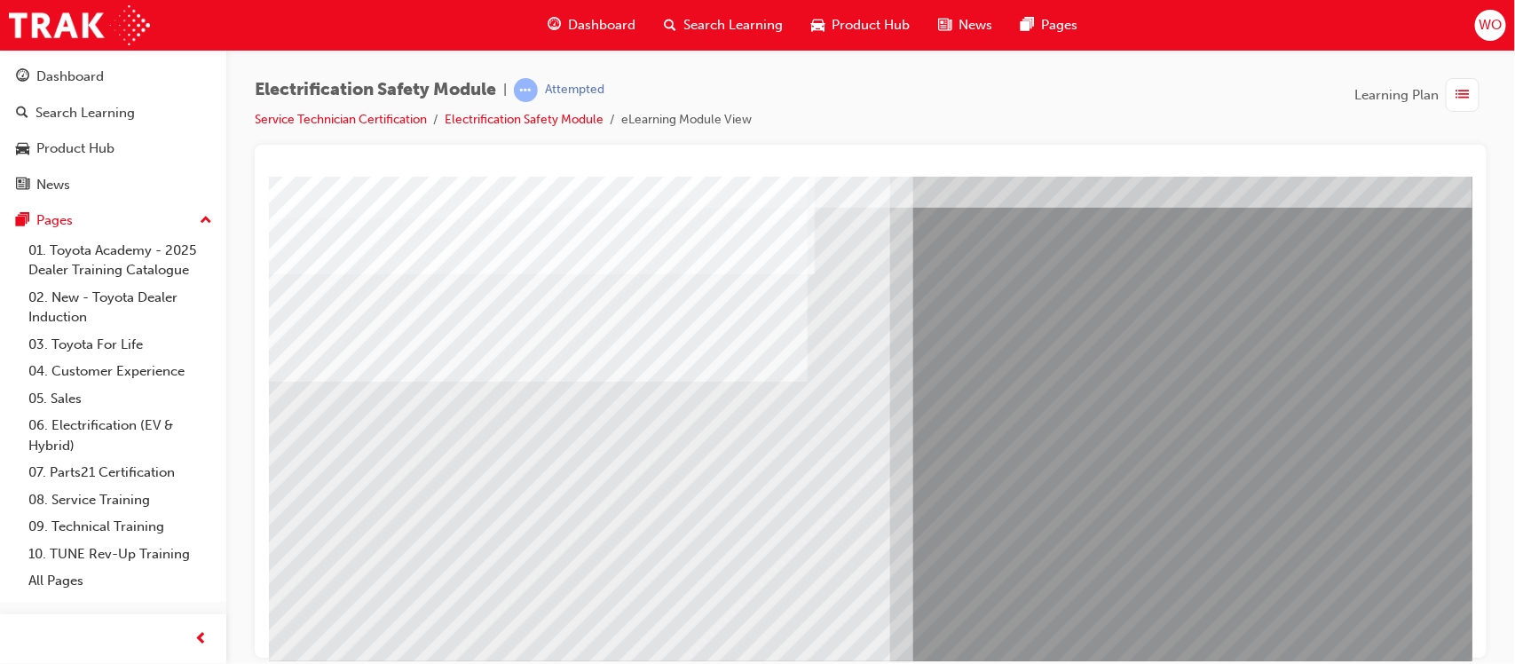
scroll to position [89, 0]
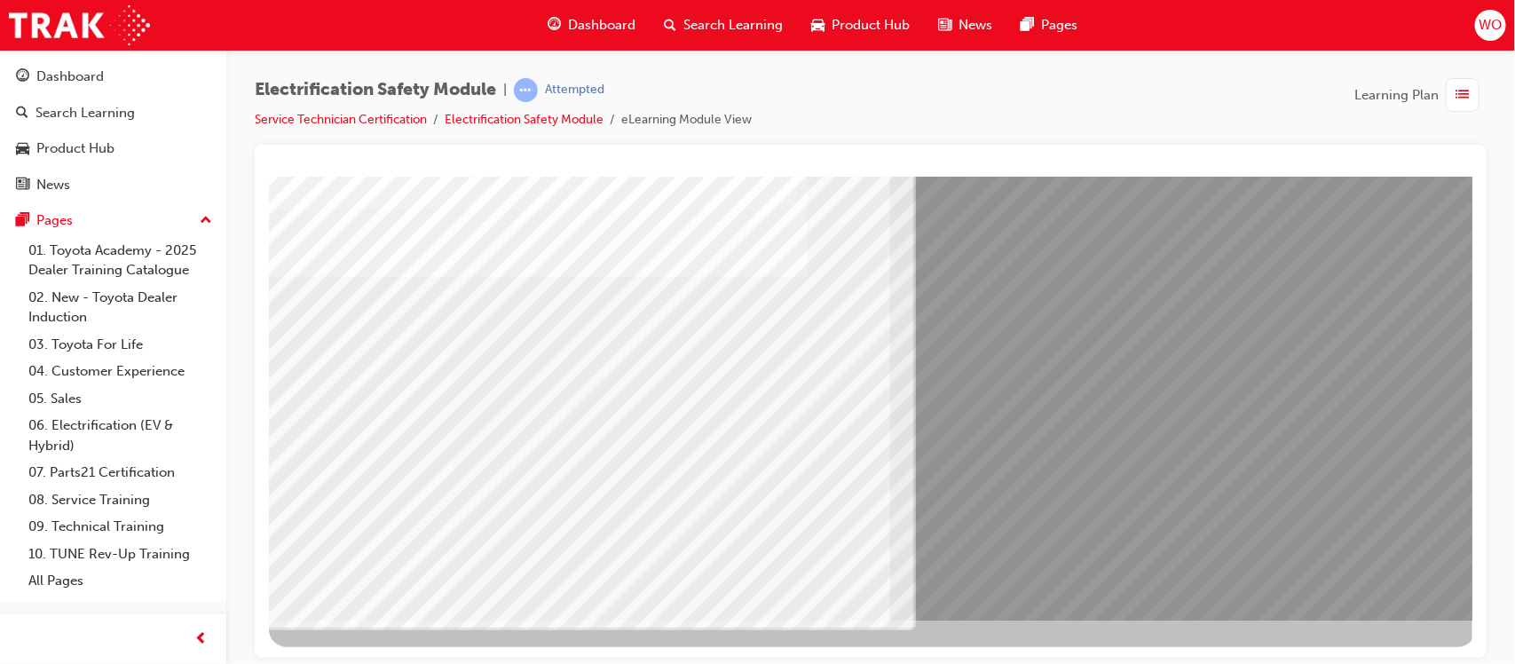
scroll to position [197, 0]
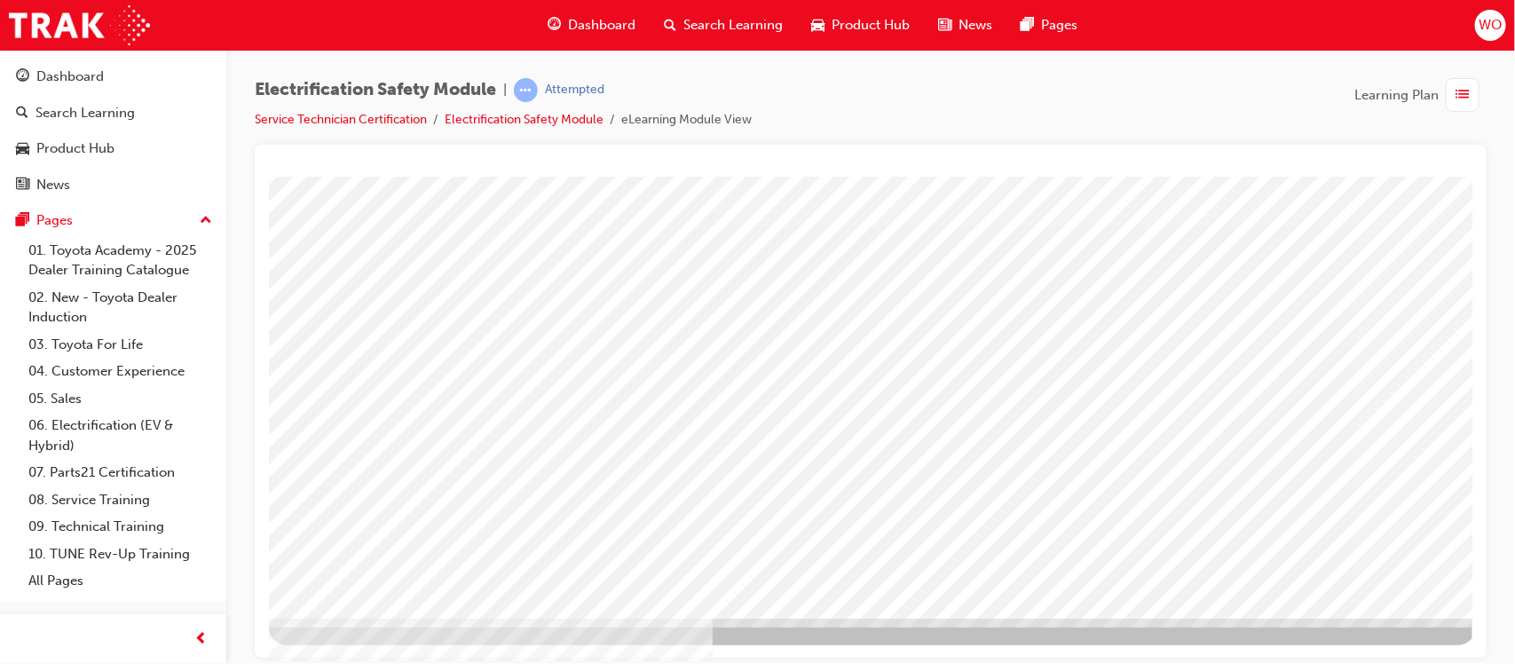
drag, startPoint x: 1460, startPoint y: 439, endPoint x: 1755, endPoint y: 778, distance: 449.3
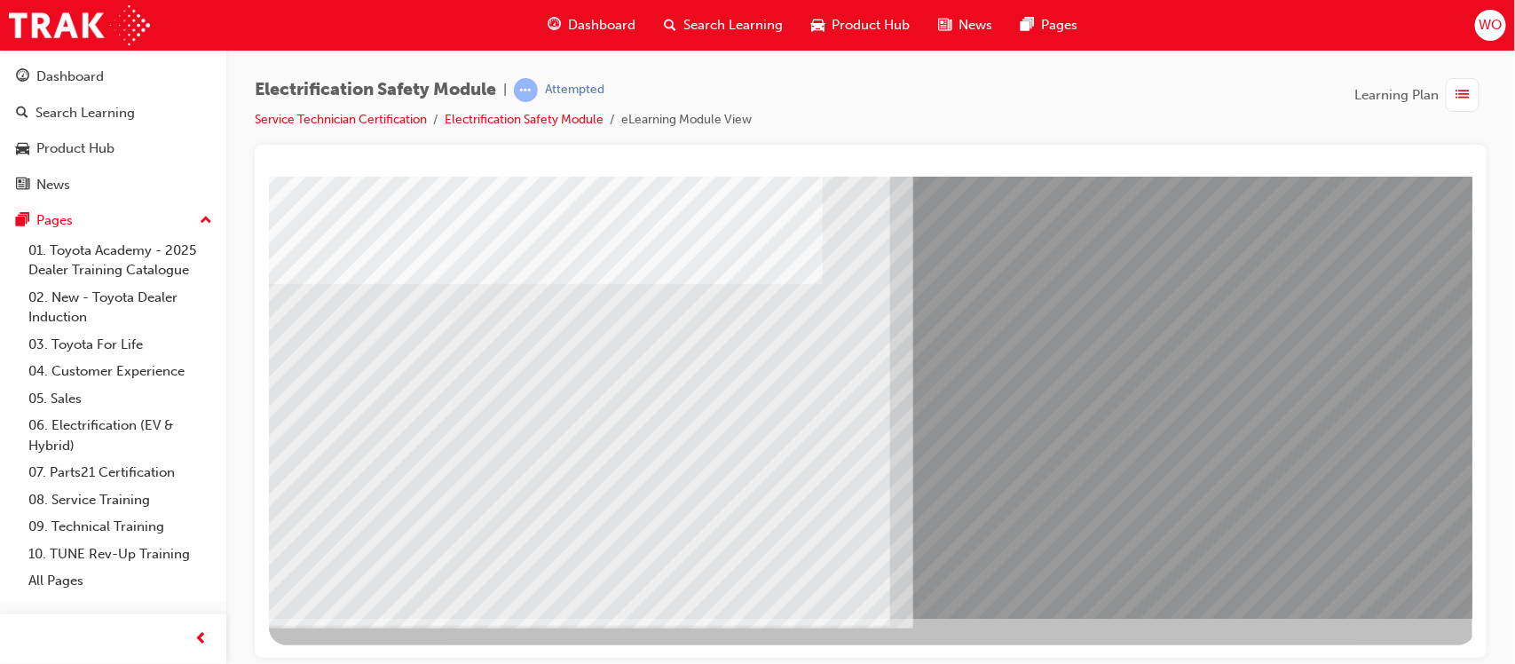
scroll to position [0, 0]
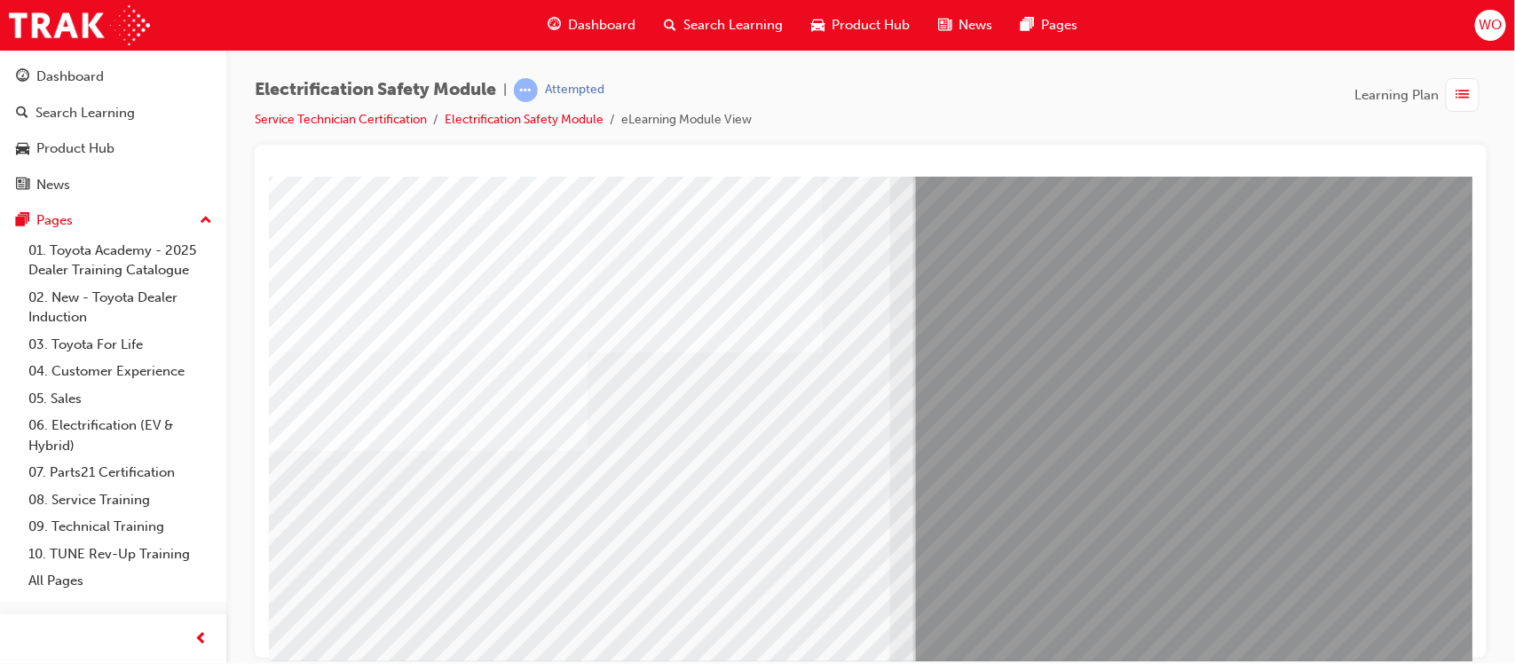
scroll to position [127, 0]
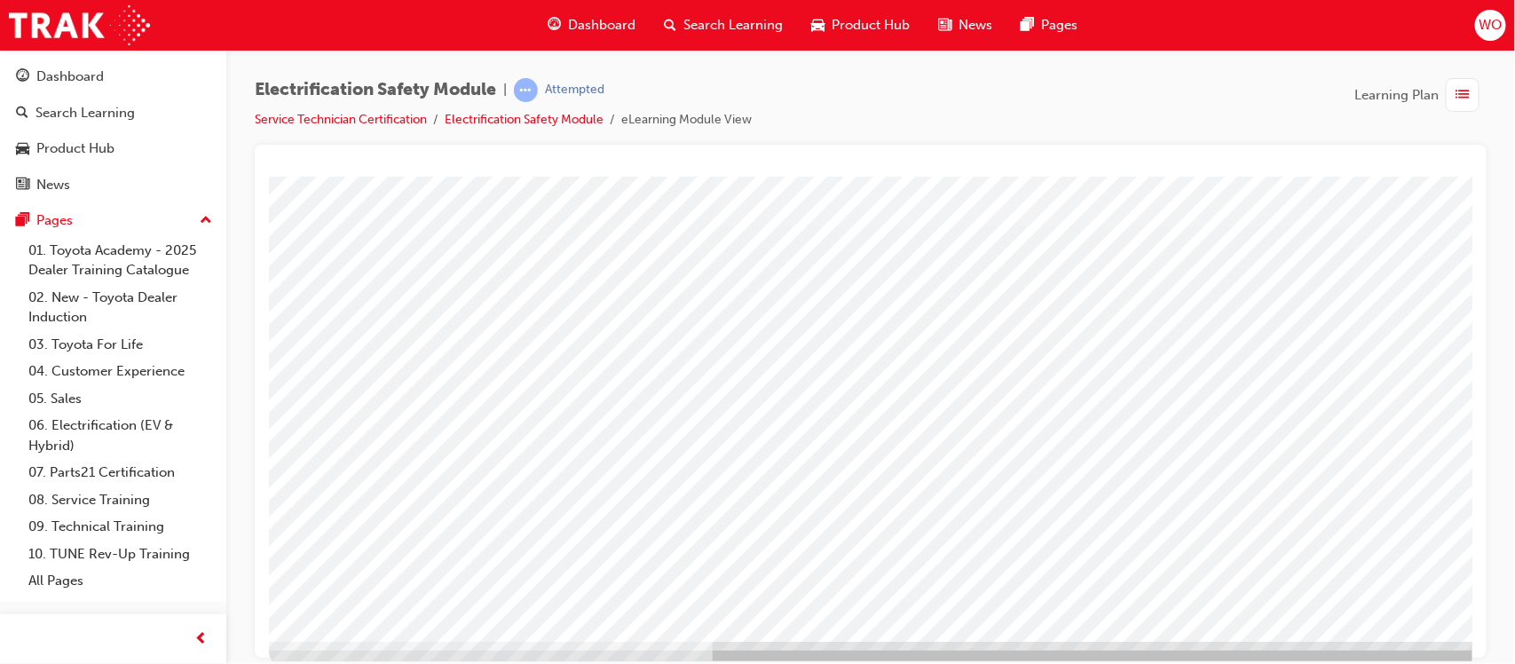
scroll to position [197, 0]
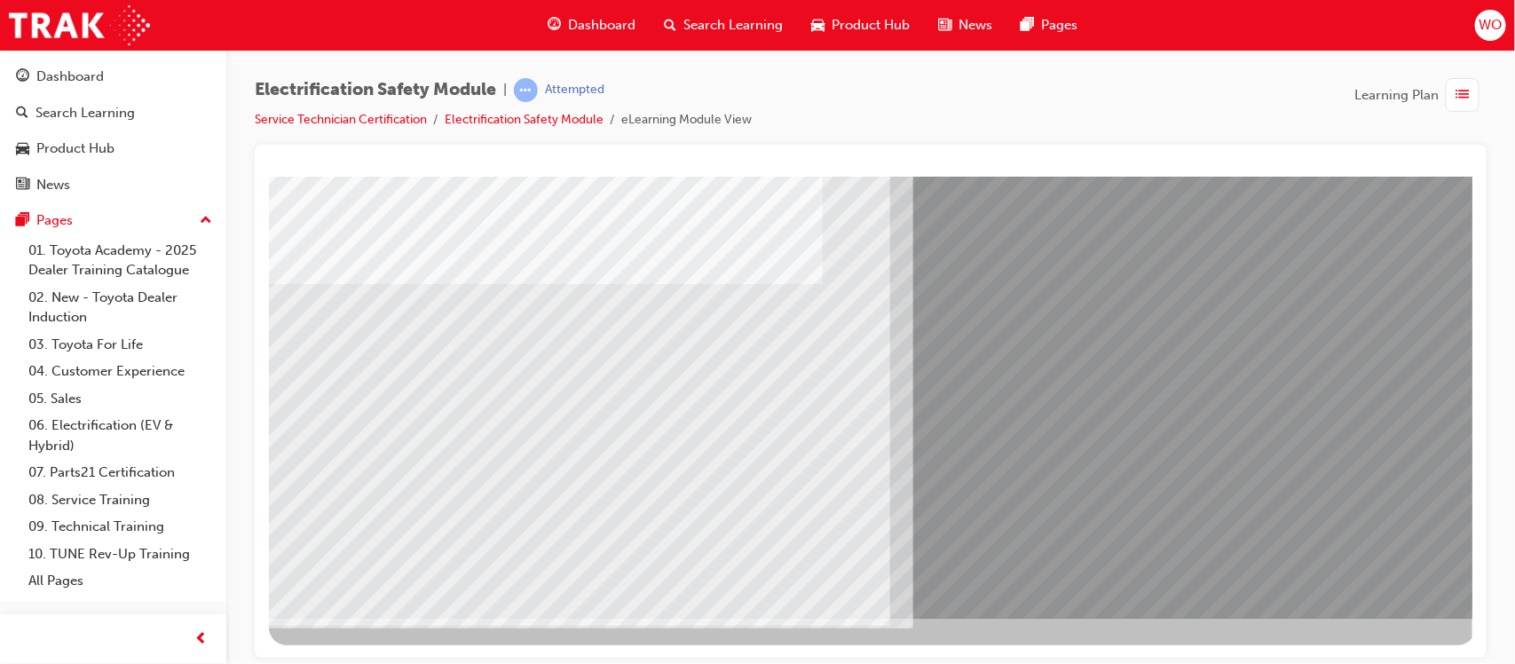
scroll to position [0, 0]
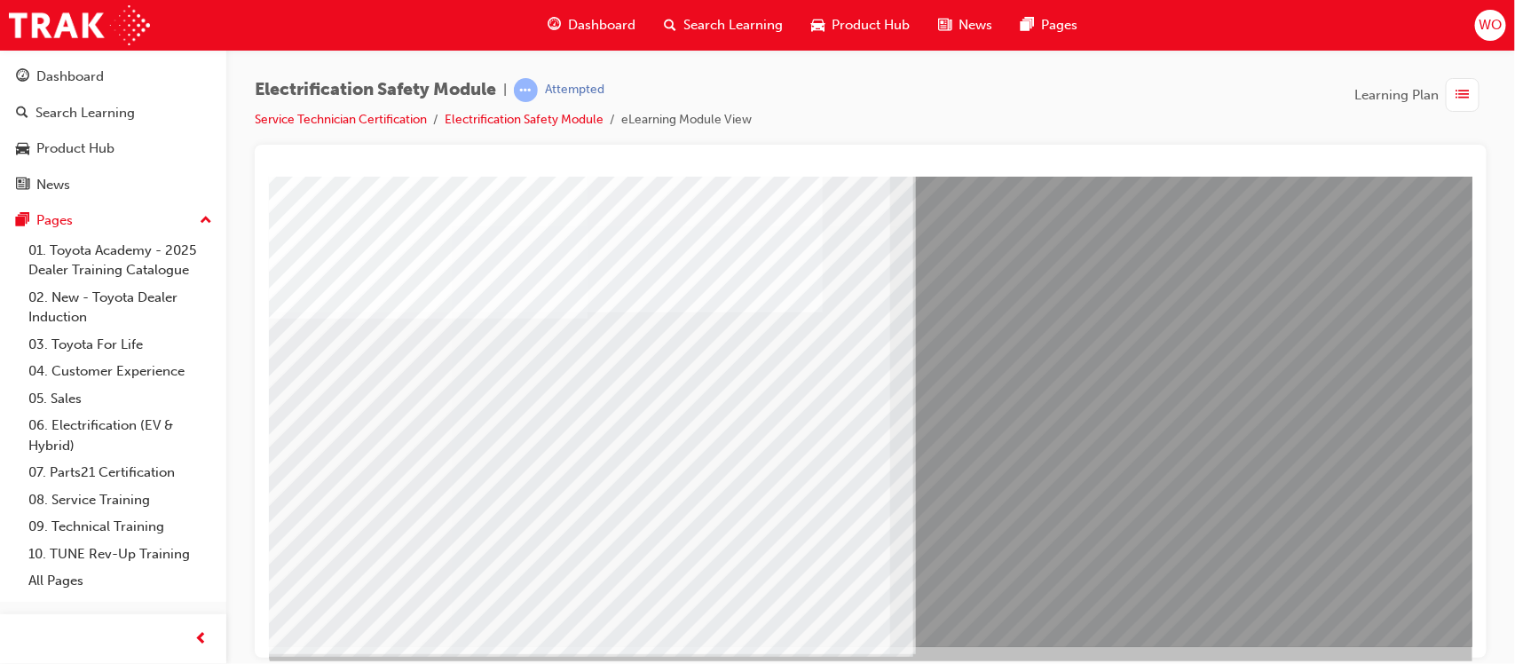
scroll to position [173, 0]
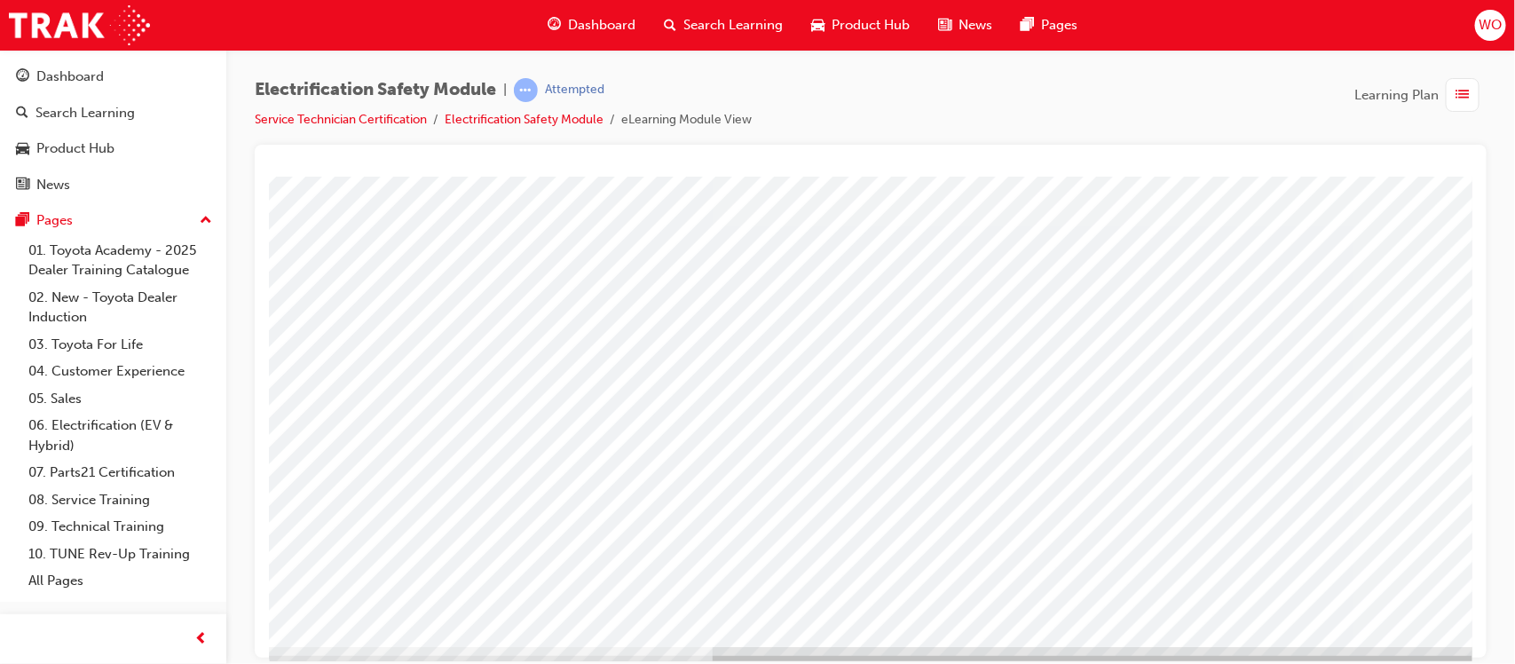
scroll to position [170, 0]
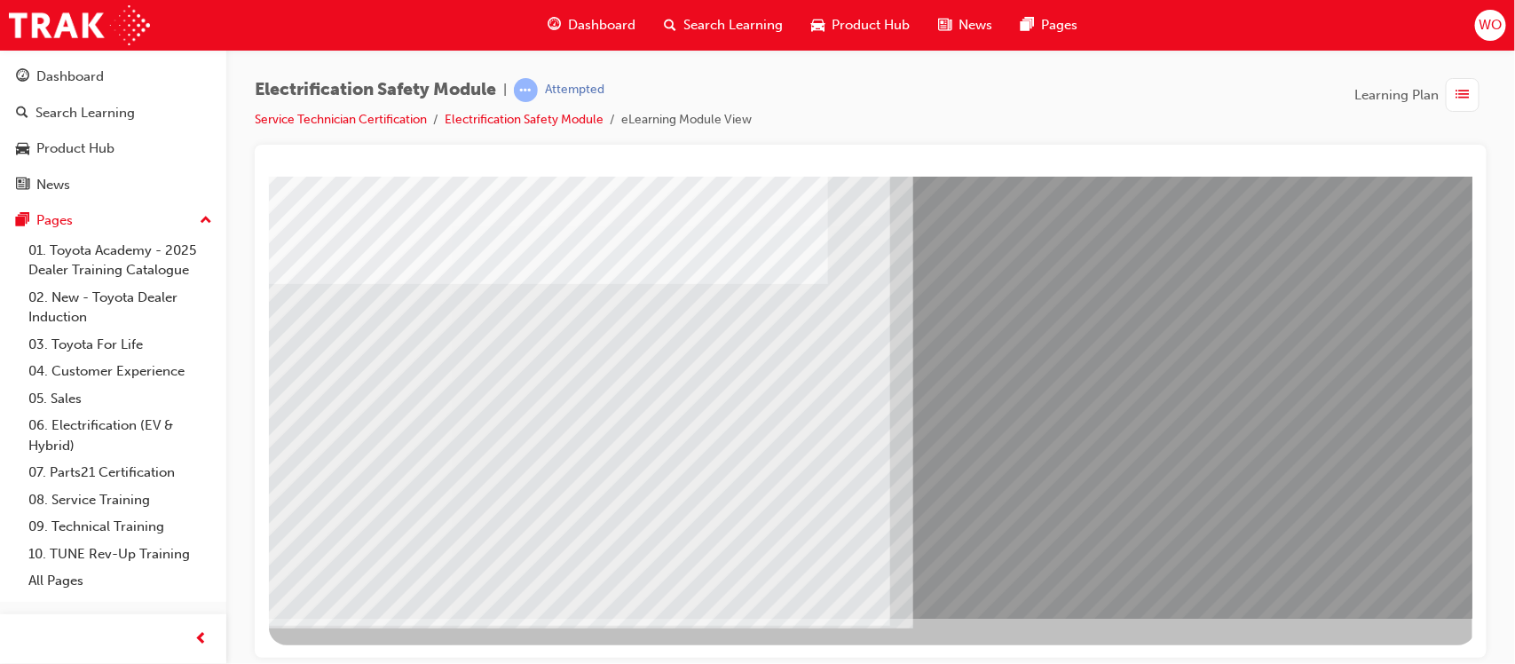
scroll to position [91, 0]
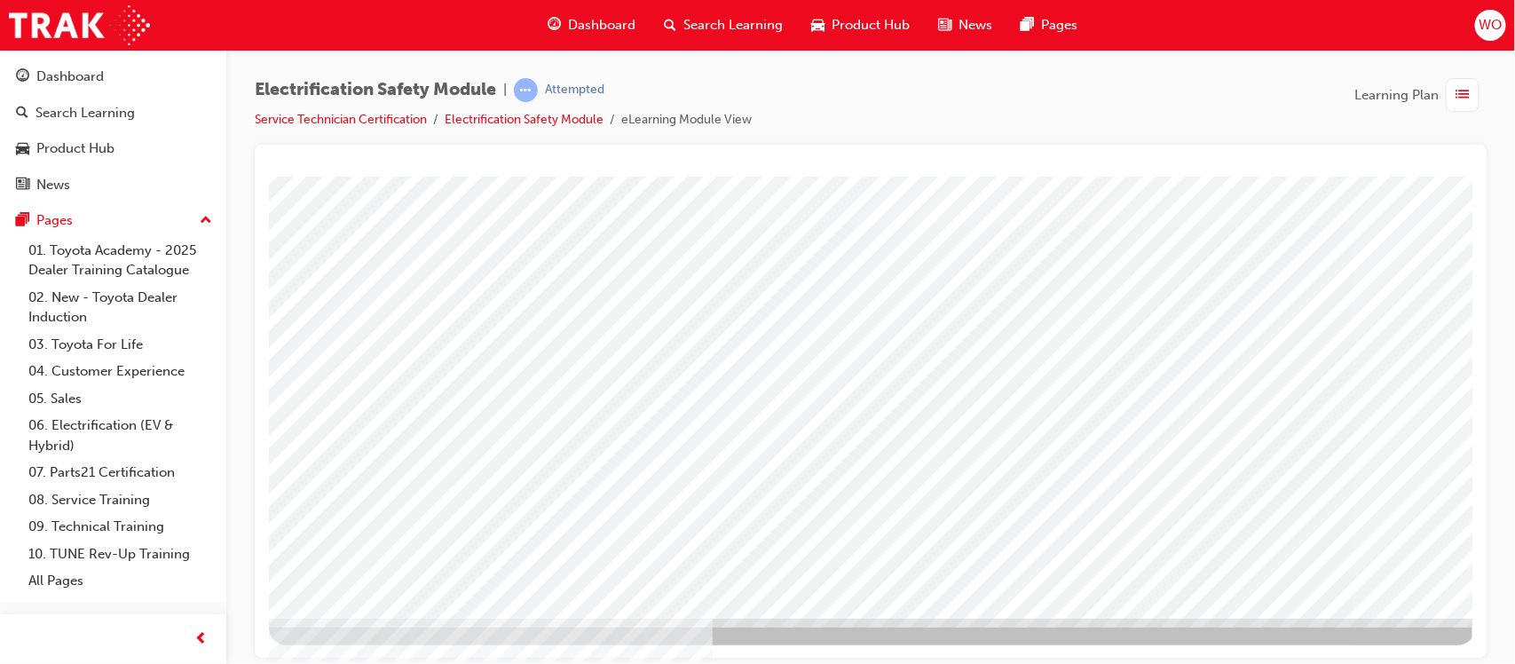
drag, startPoint x: 1467, startPoint y: 383, endPoint x: 1743, endPoint y: 722, distance: 437.3
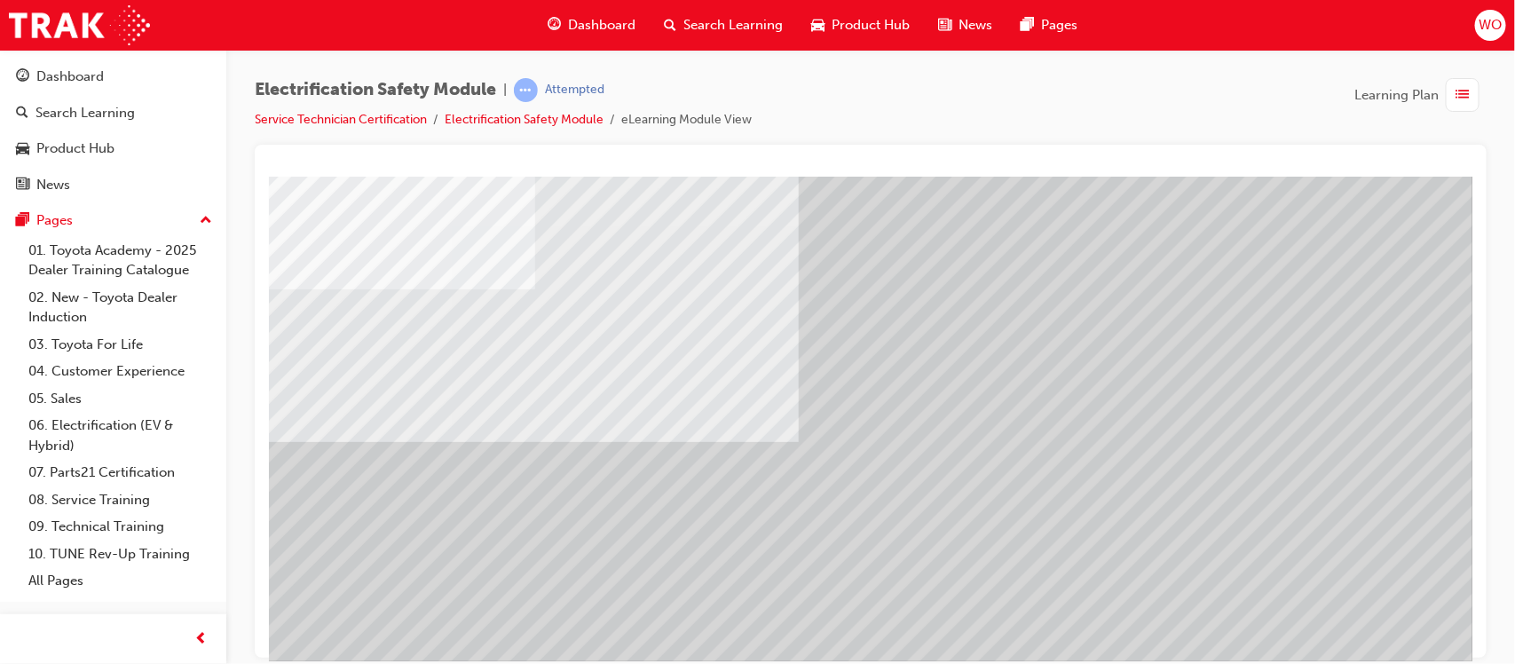
scroll to position [156, 0]
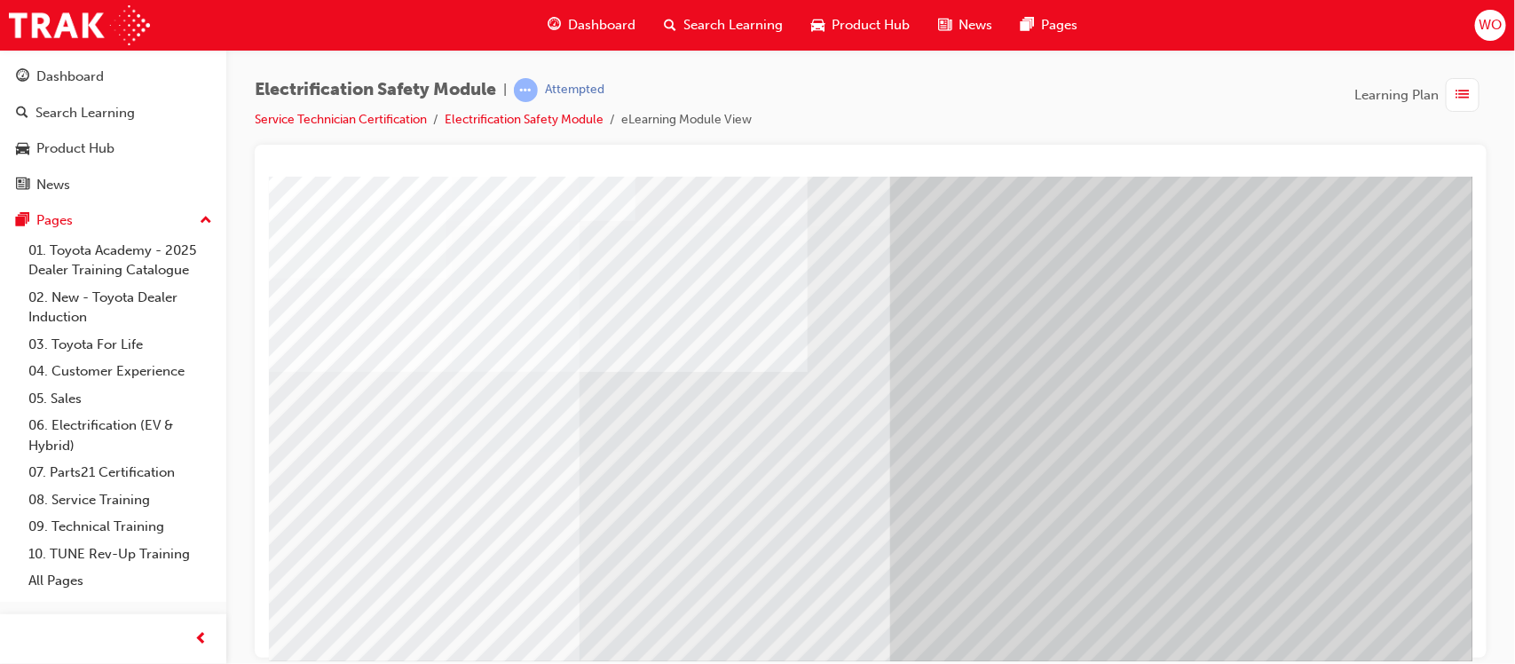
scroll to position [197, 0]
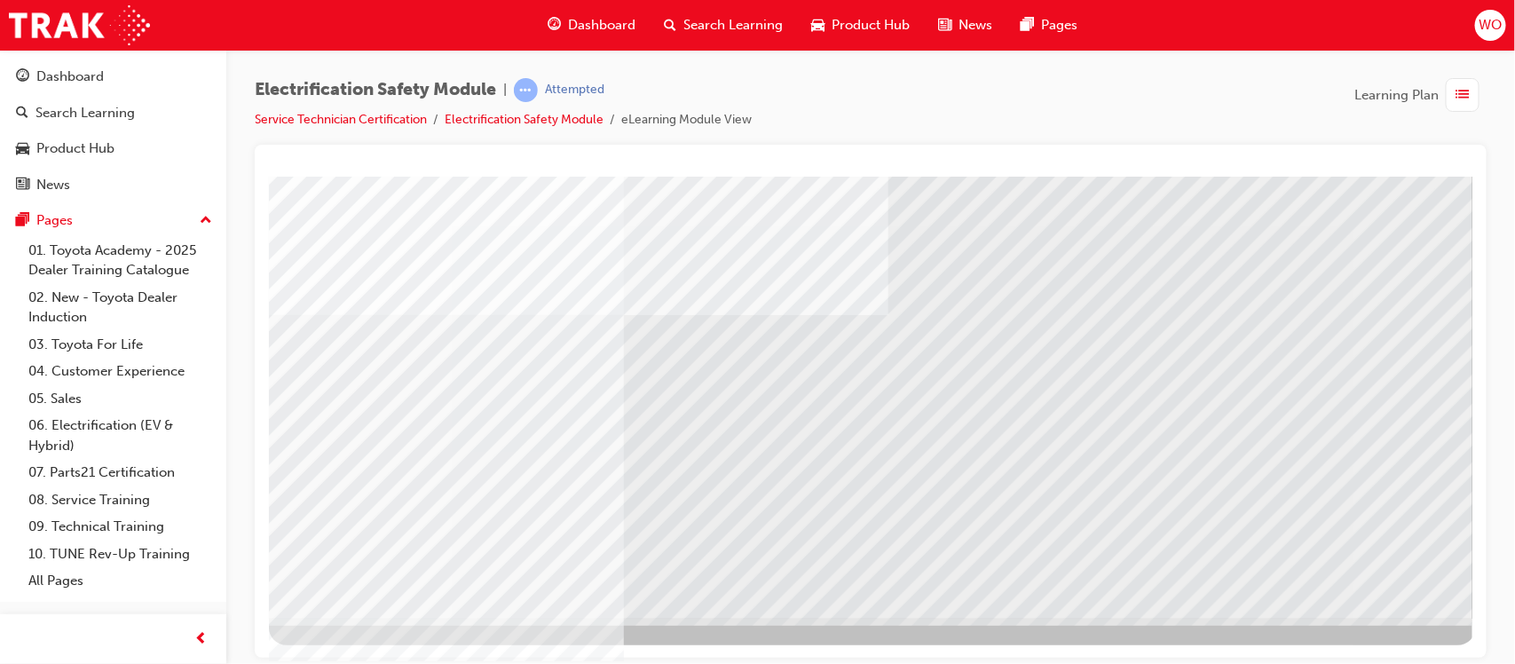
scroll to position [0, 0]
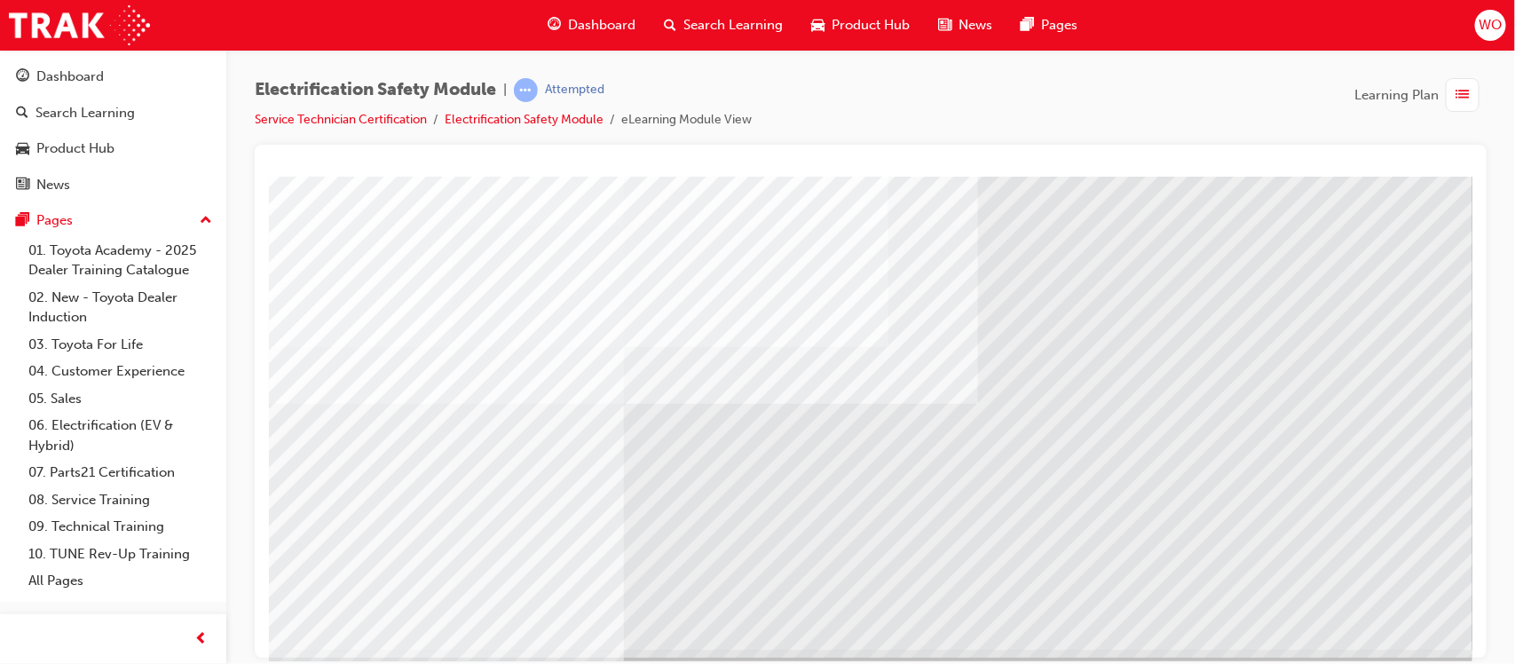
scroll to position [169, 0]
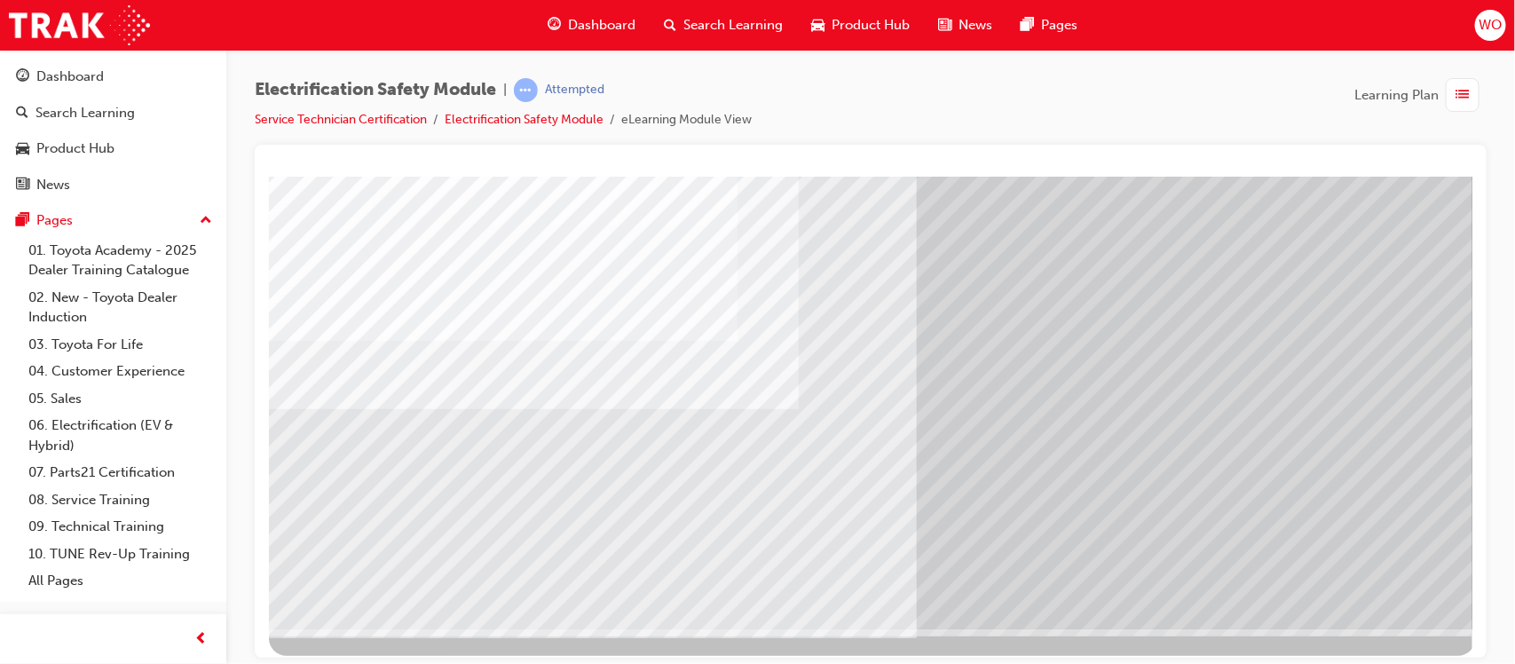
scroll to position [197, 0]
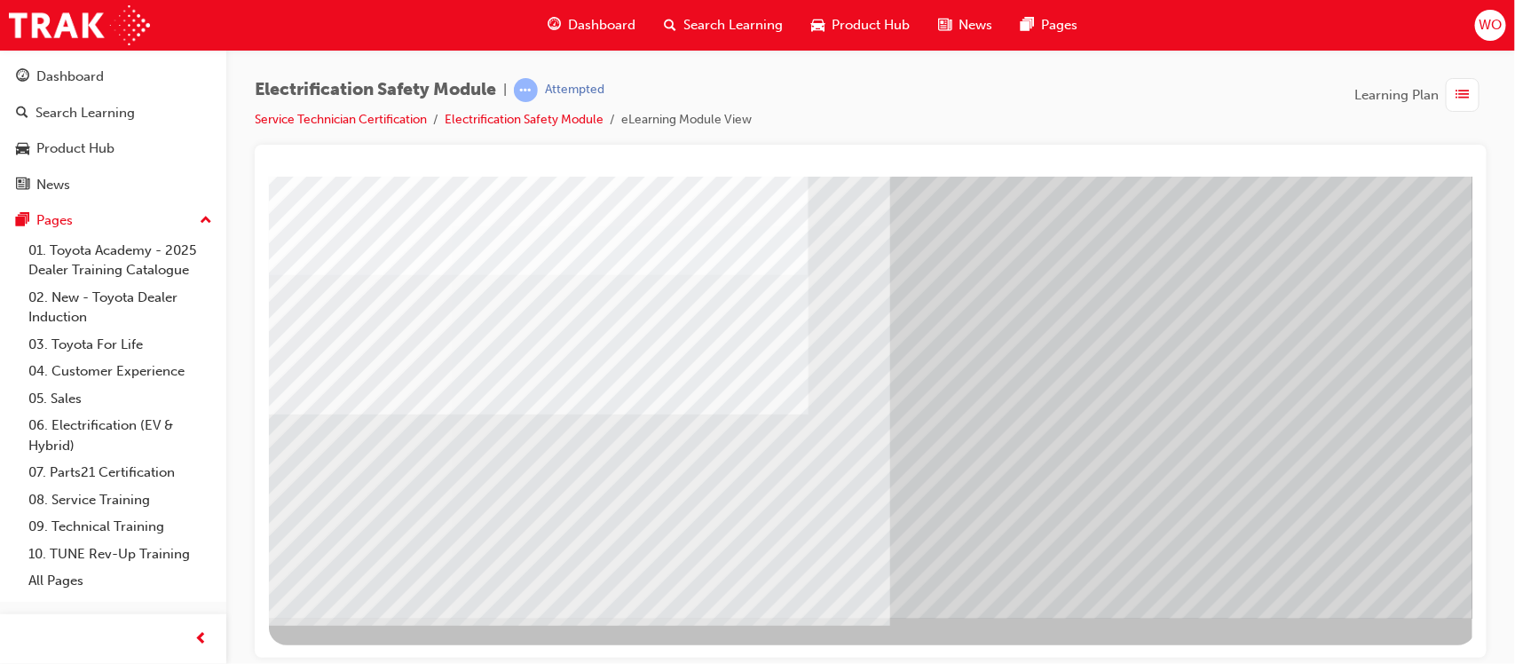
scroll to position [0, 0]
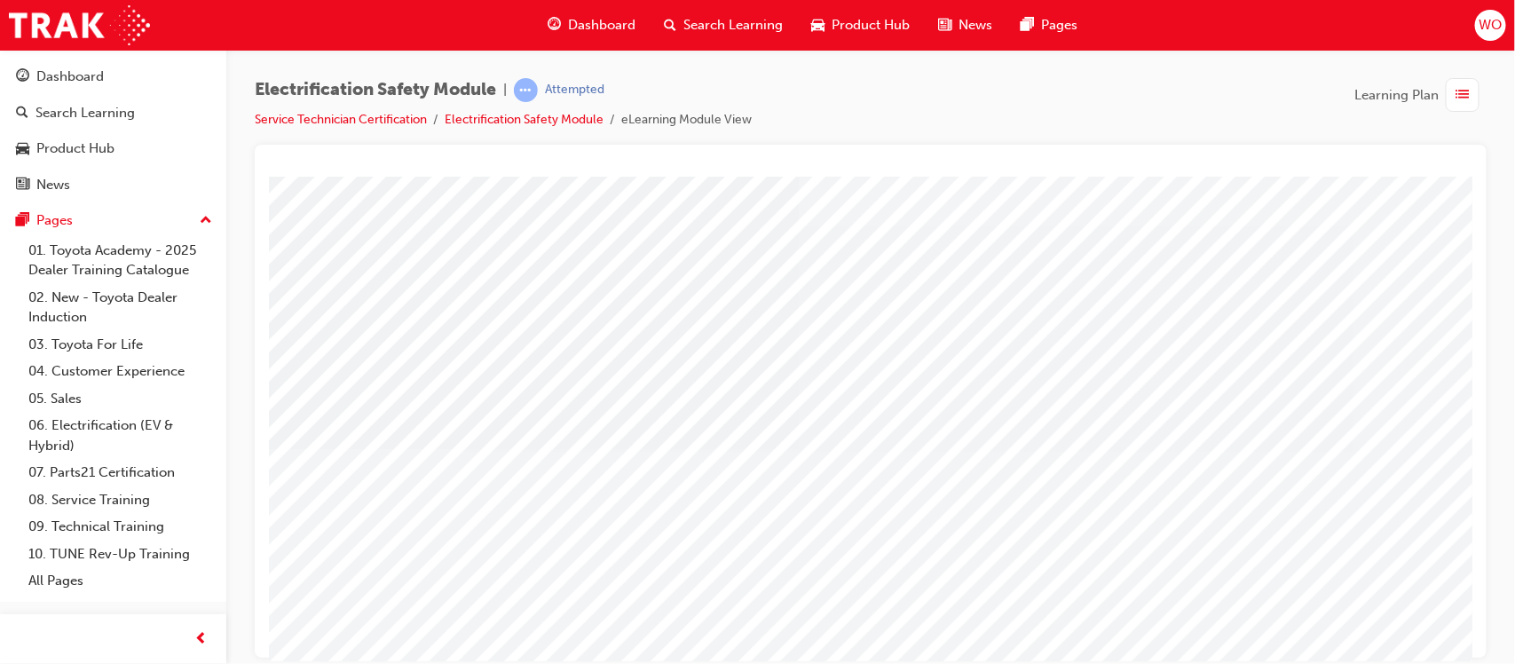
scroll to position [149, 0]
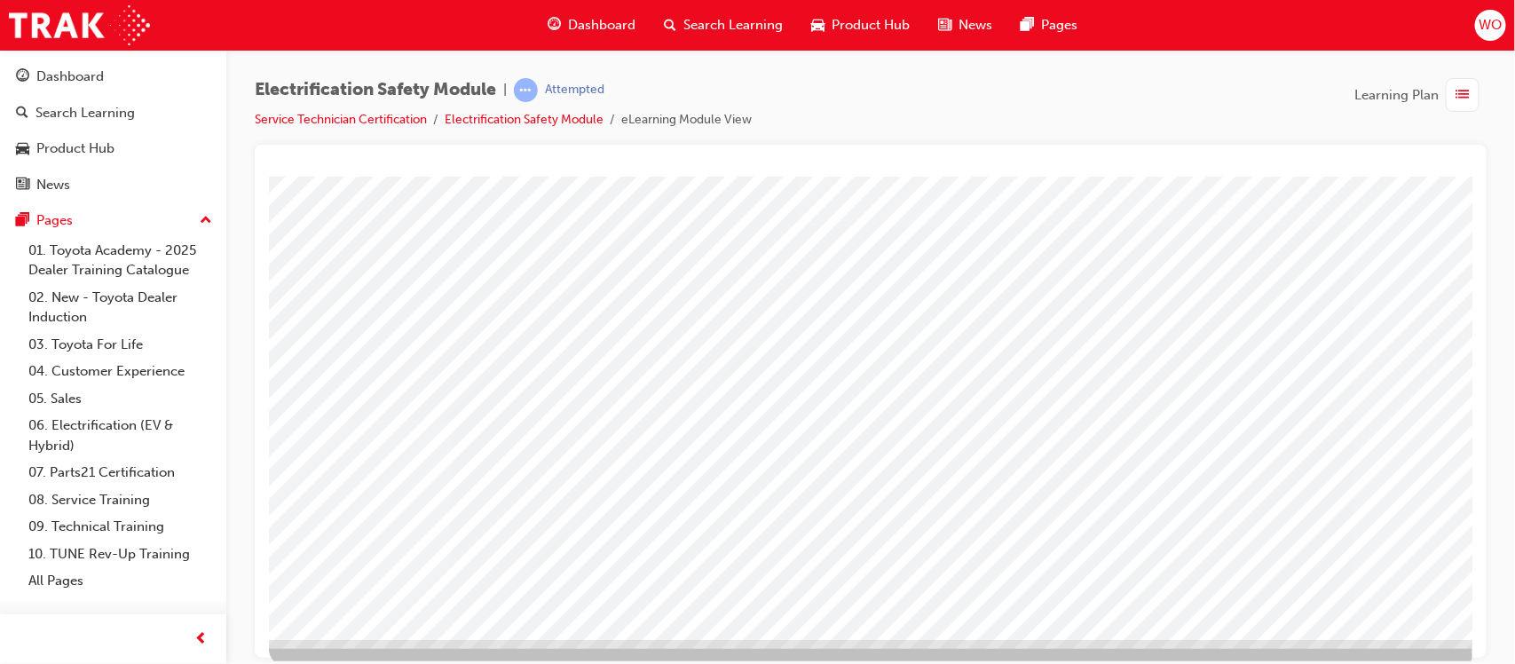
scroll to position [189, 0]
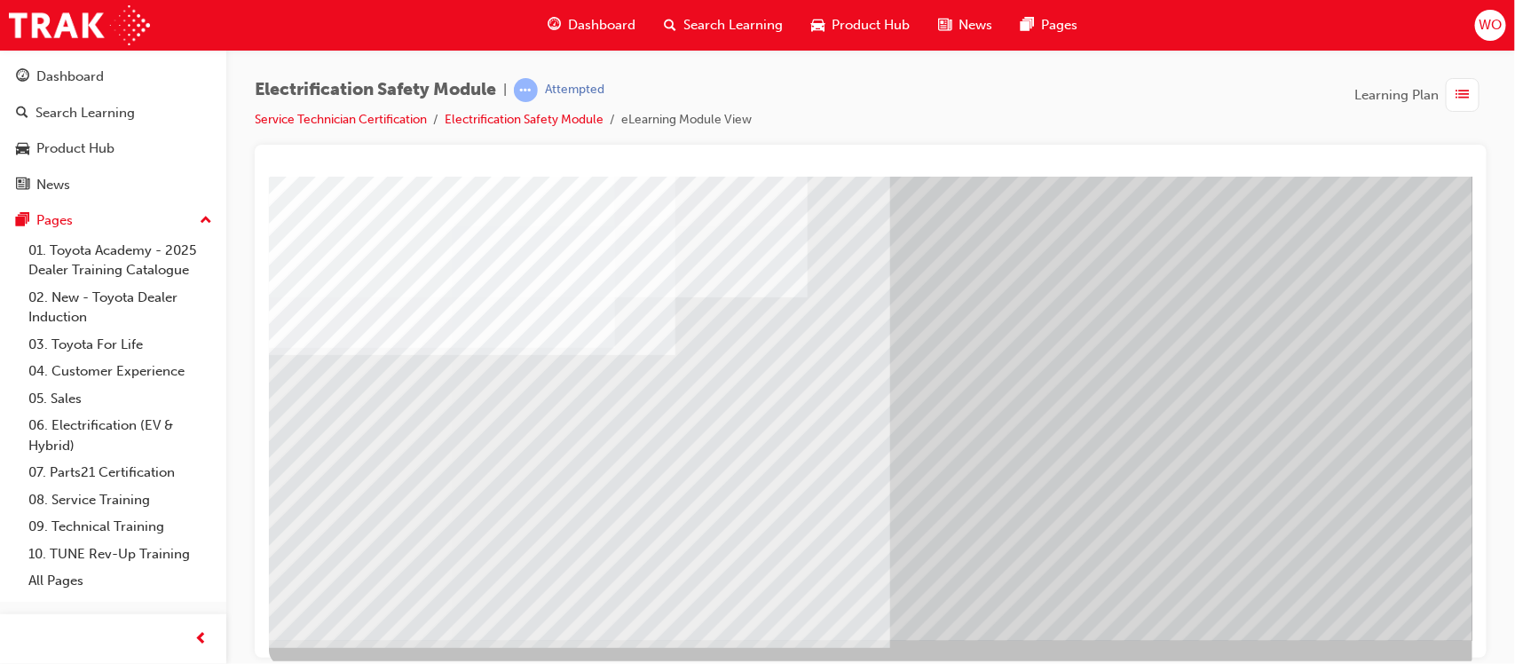
scroll to position [197, 0]
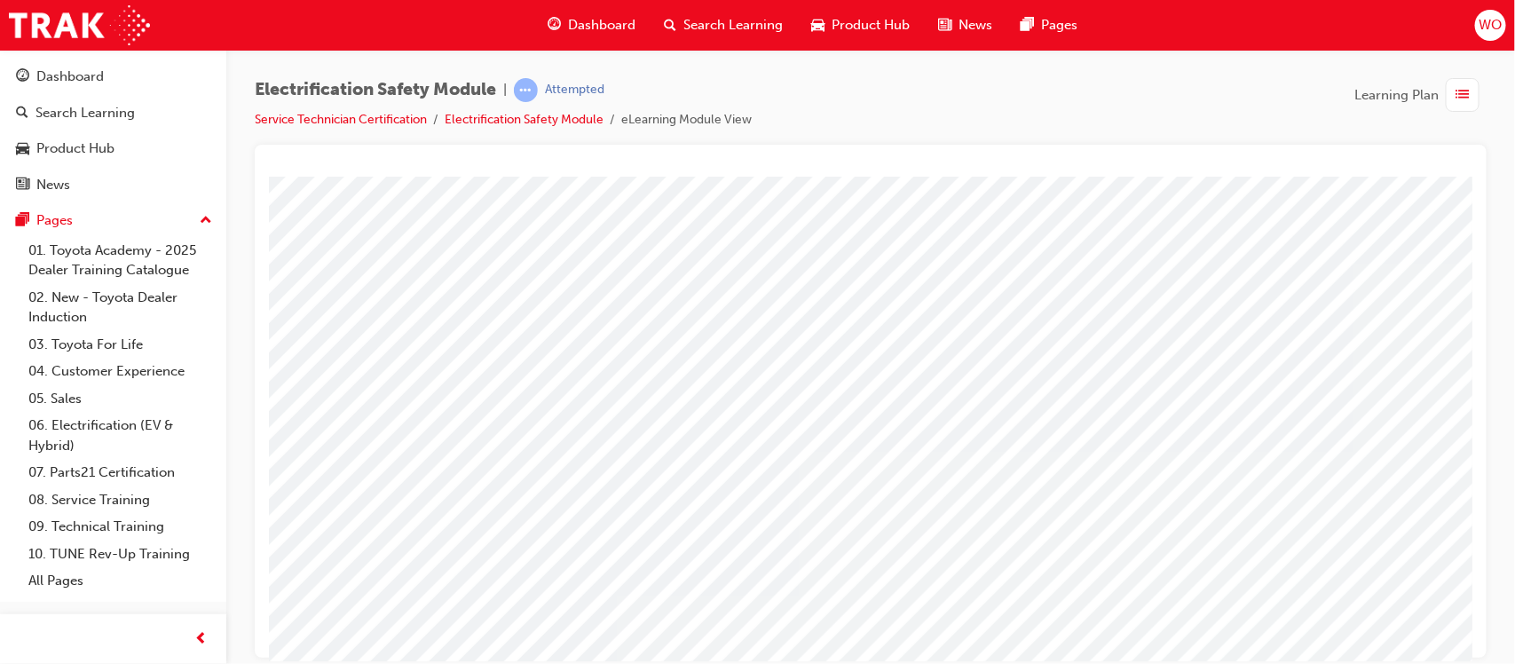
scroll to position [192, 0]
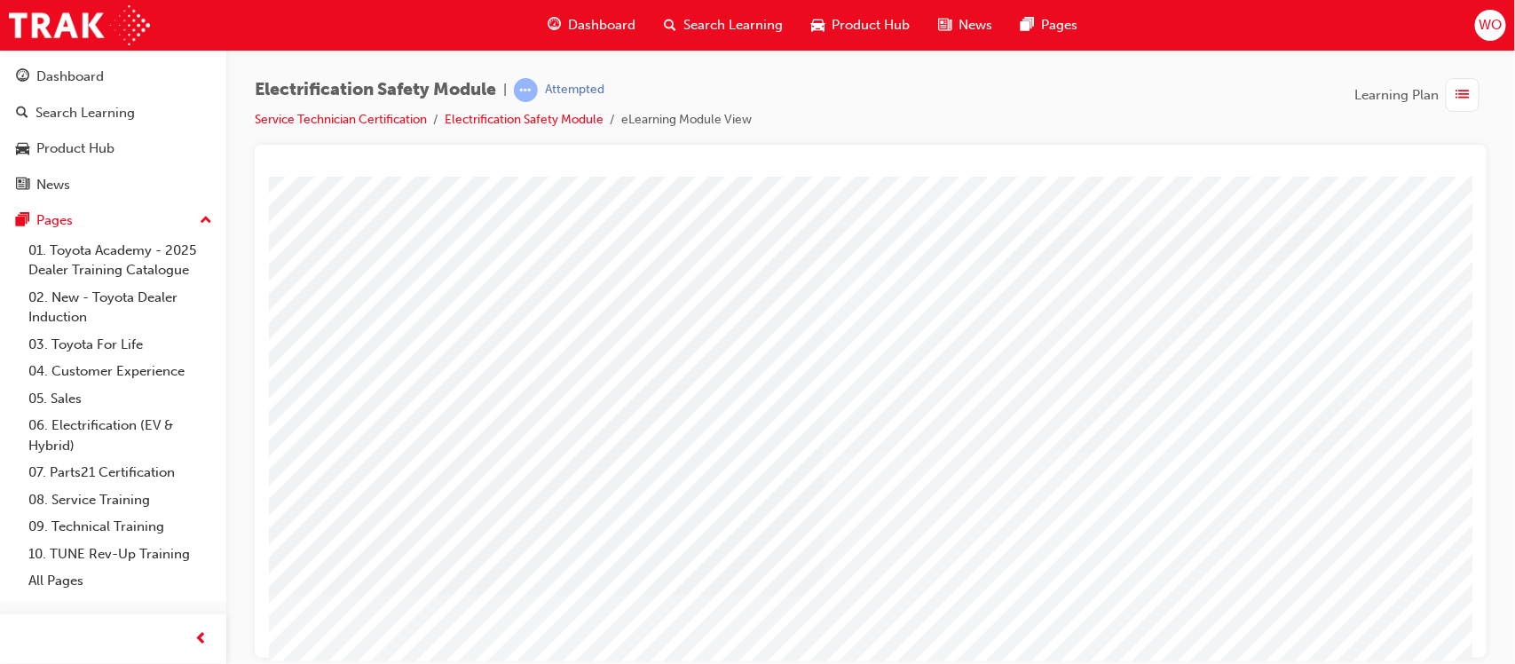
scroll to position [197, 0]
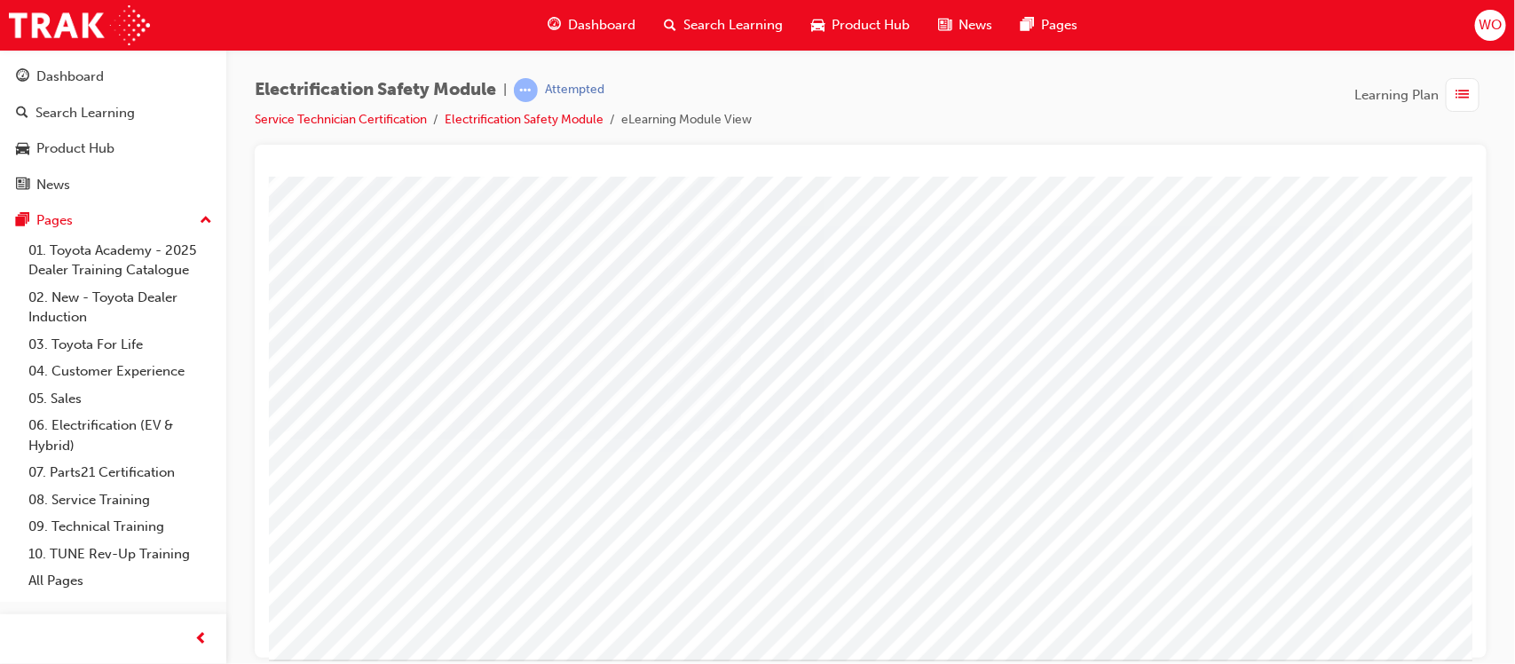
scroll to position [157, 0]
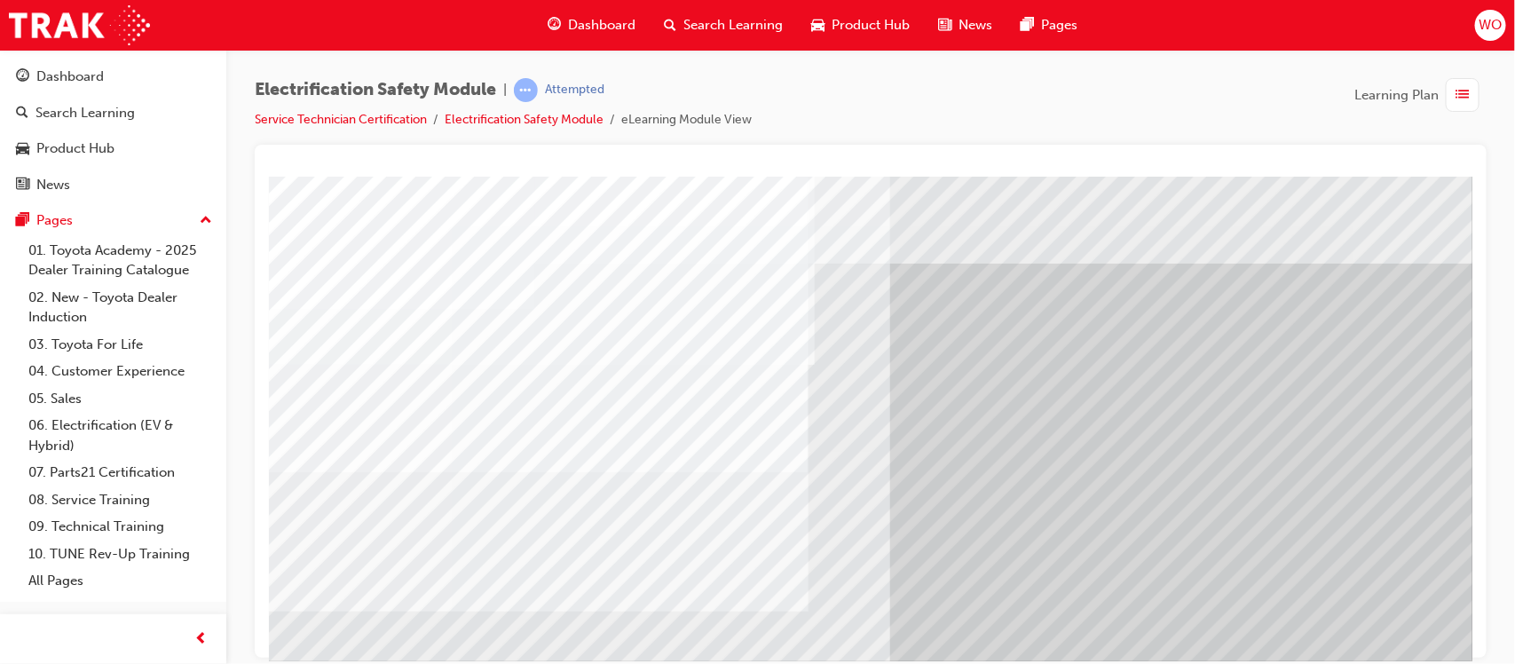
drag, startPoint x: 400, startPoint y: 605, endPoint x: 381, endPoint y: 648, distance: 47.7
click at [381, 183] on html "multistate Loading..." at bounding box center [870, 179] width 1204 height 7
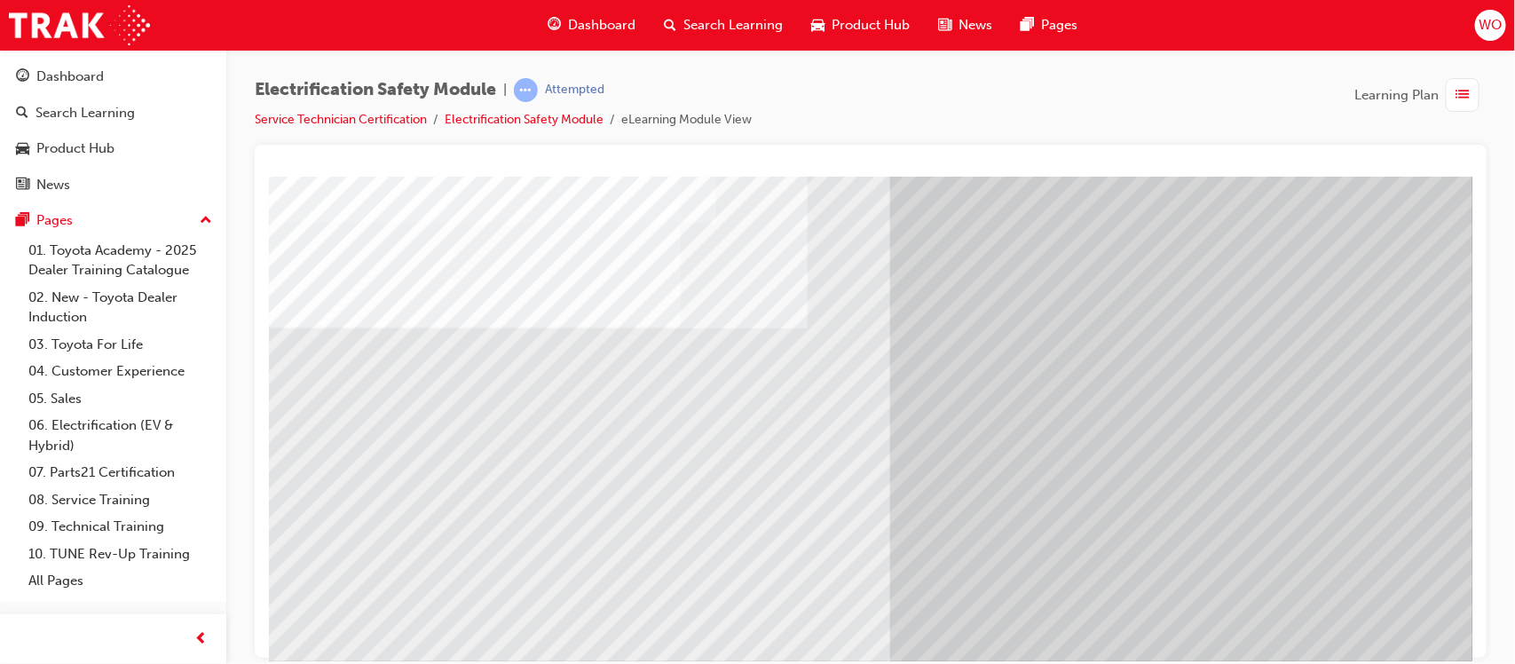
scroll to position [162, 0]
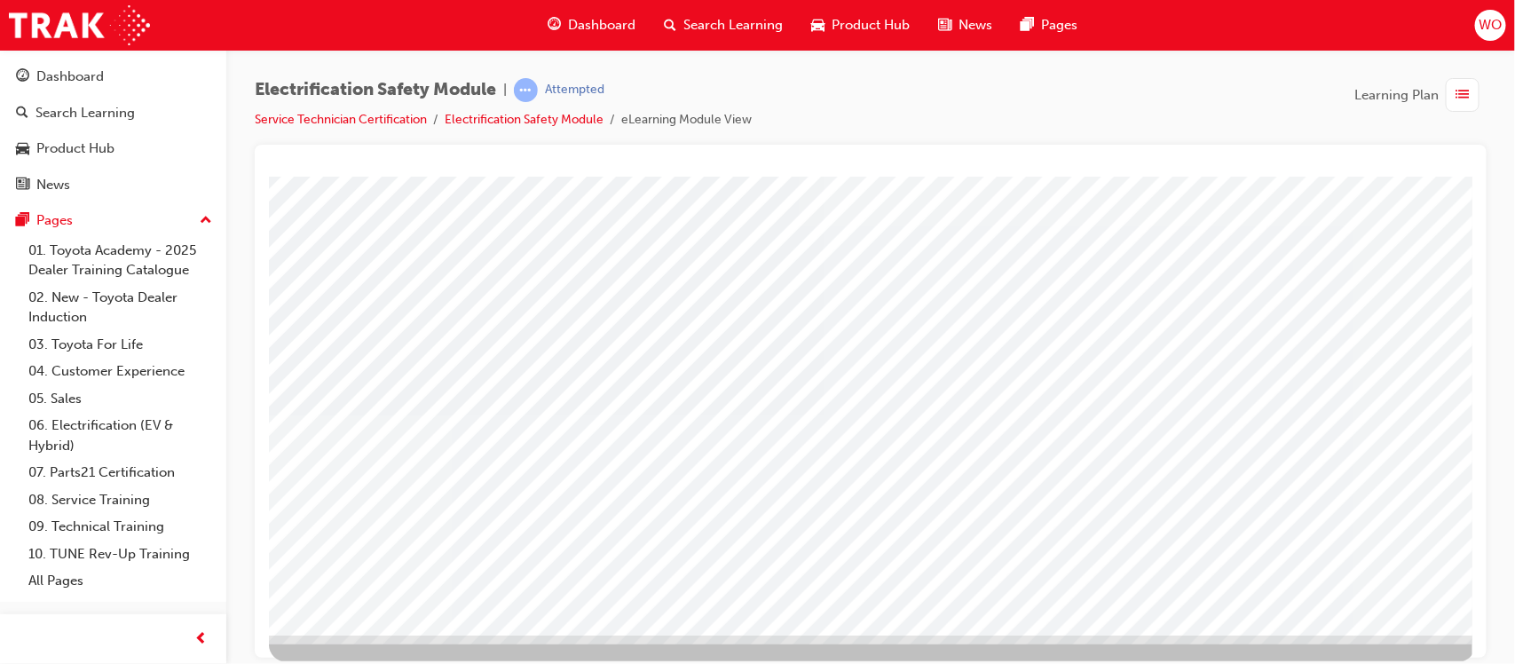
scroll to position [197, 0]
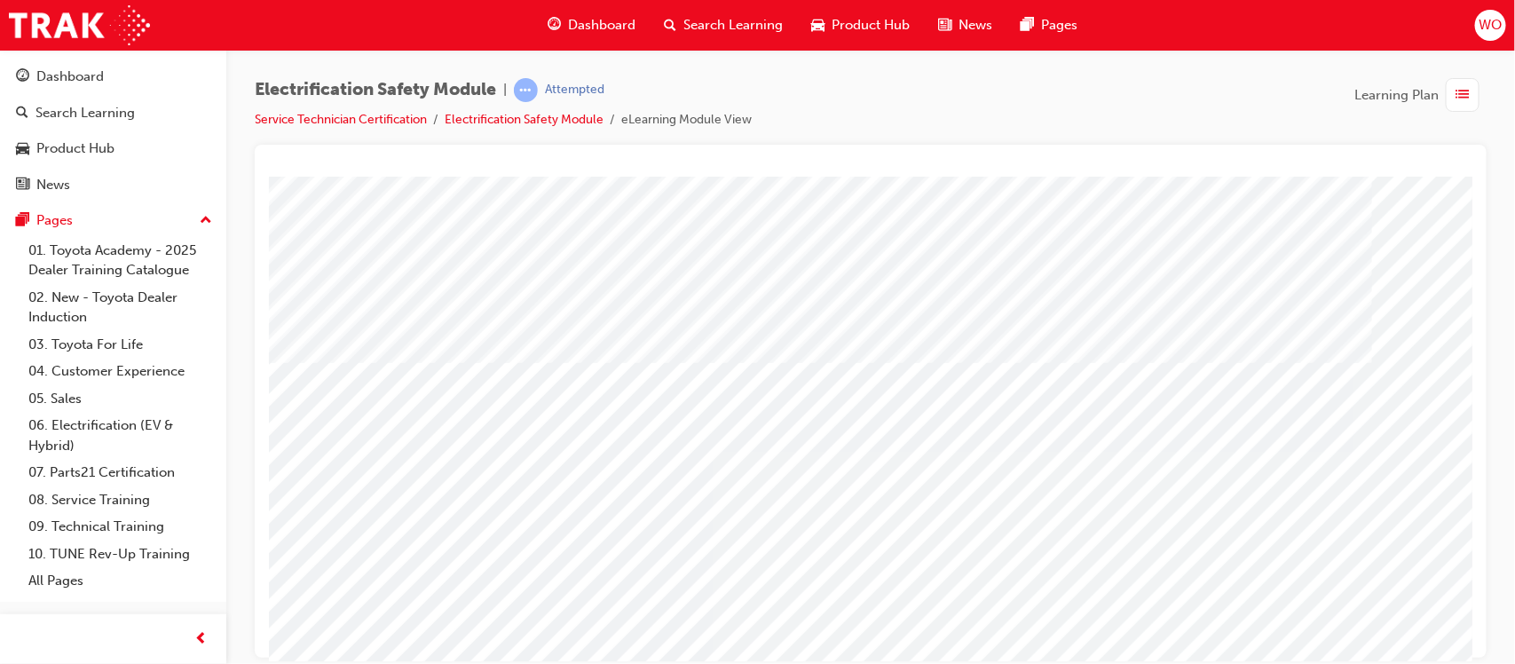
scroll to position [157, 0]
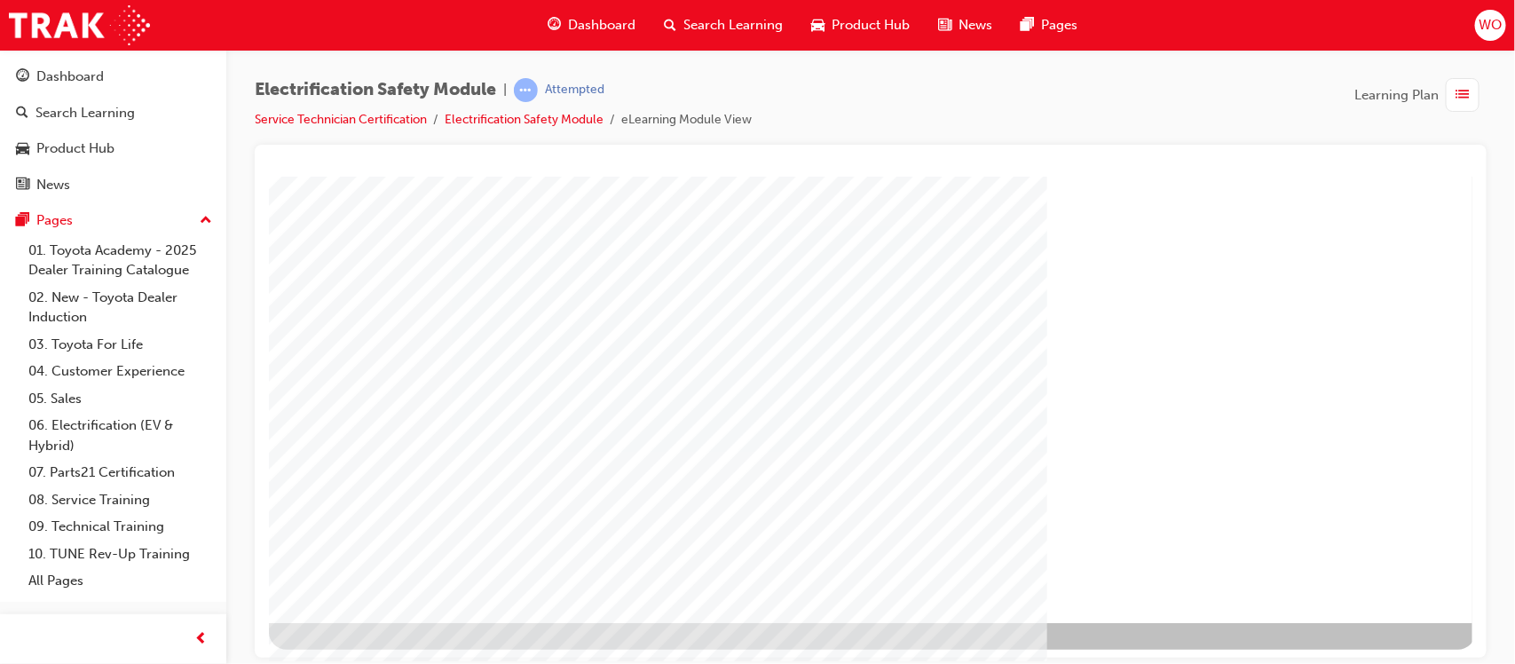
scroll to position [194, 0]
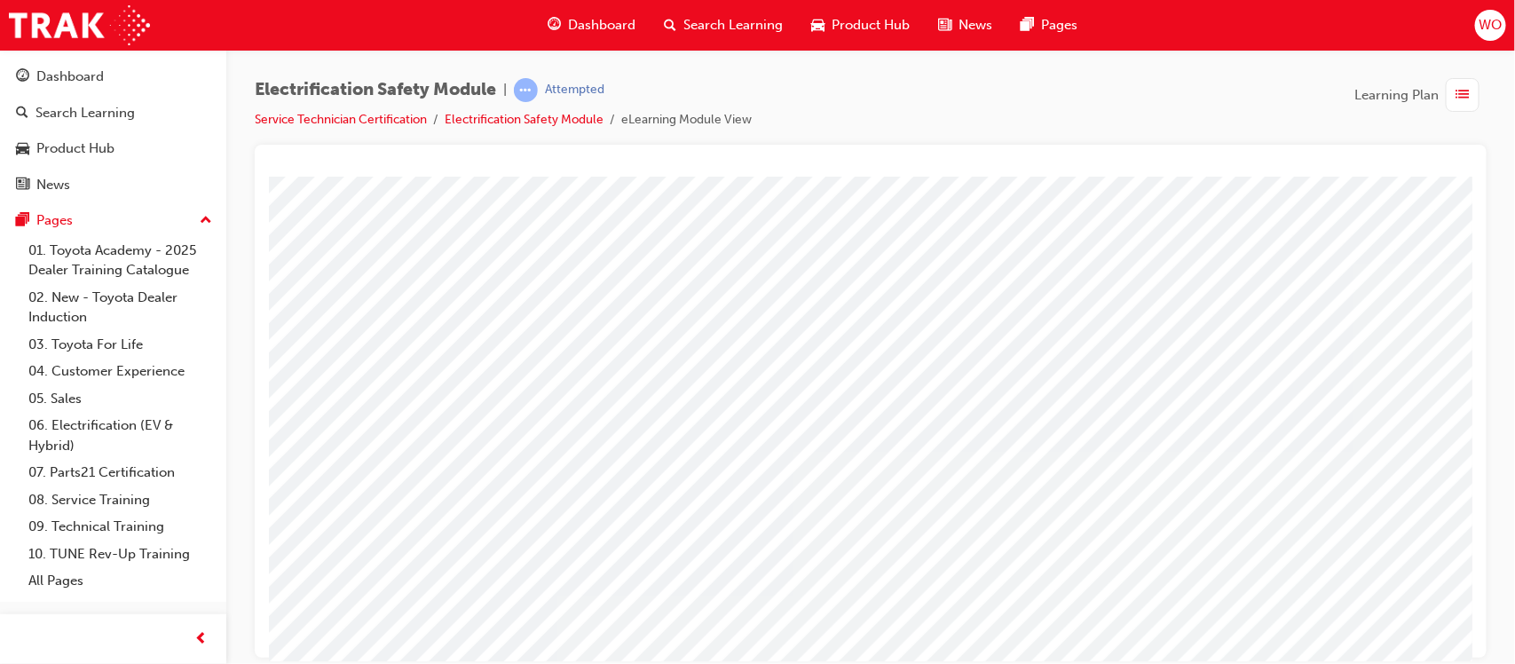
scroll to position [175, 0]
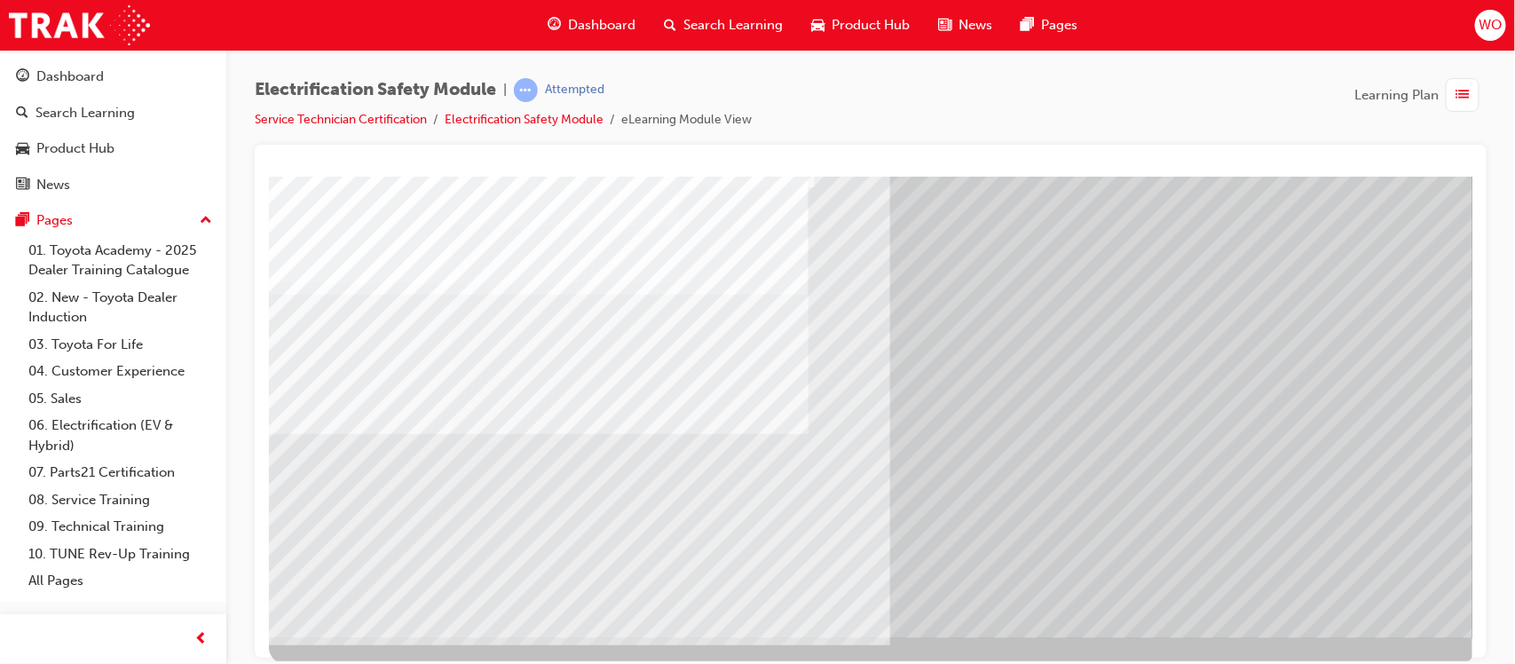
scroll to position [197, 0]
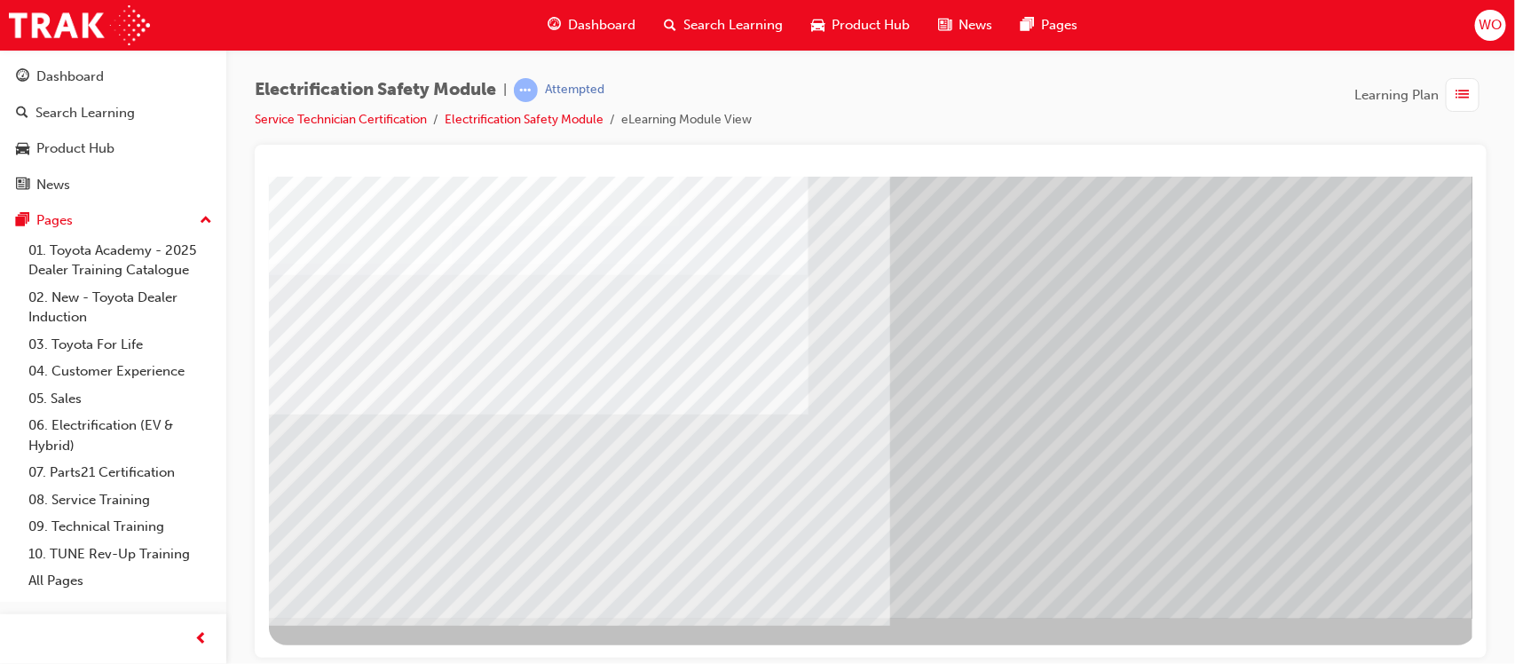
drag, startPoint x: 413, startPoint y: 276, endPoint x: 431, endPoint y: 292, distance: 24.6
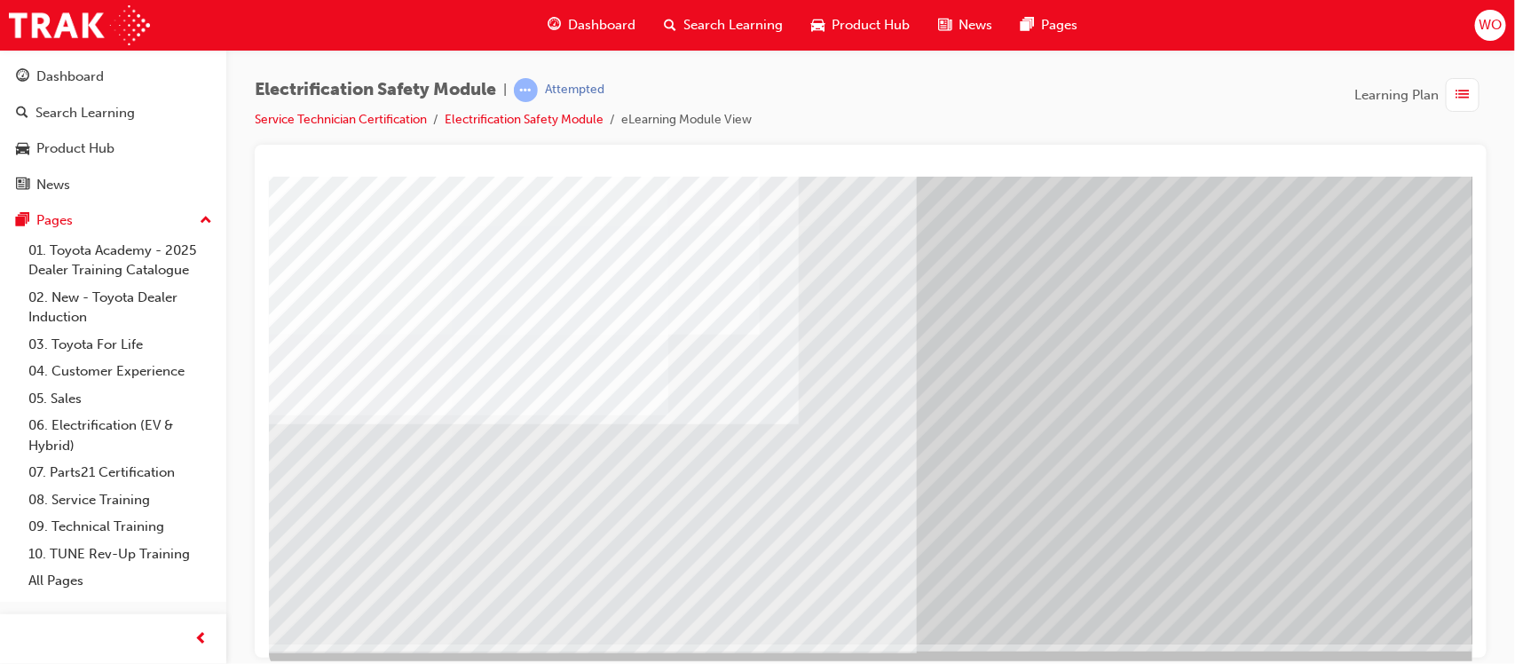
scroll to position [173, 0]
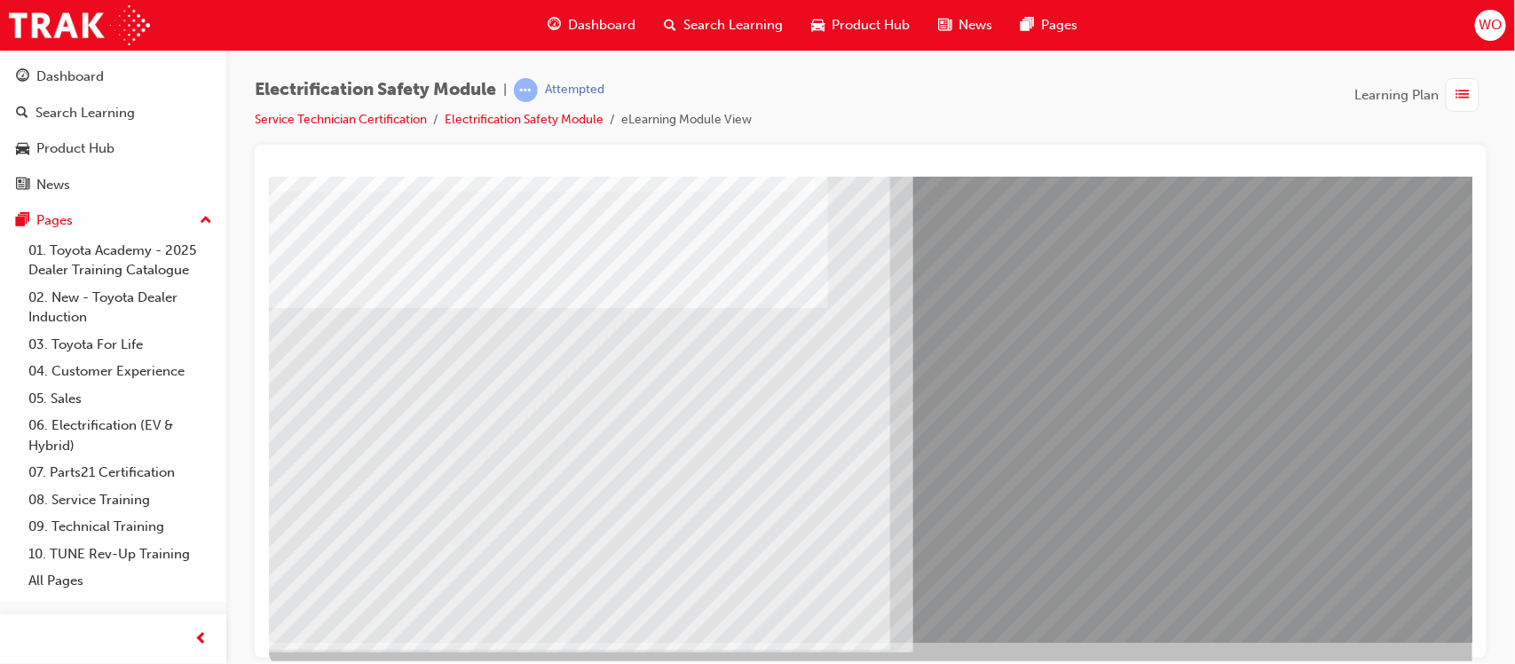
scroll to position [0, 0]
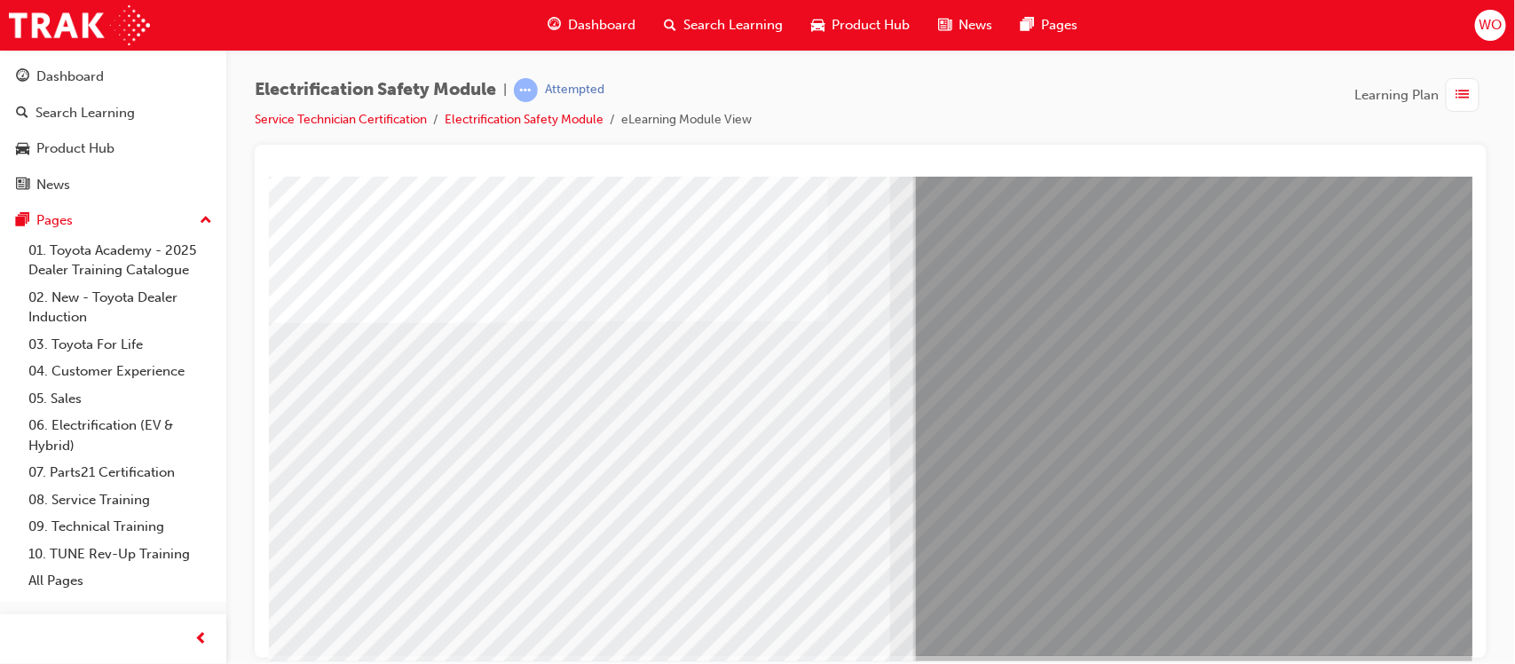
scroll to position [197, 0]
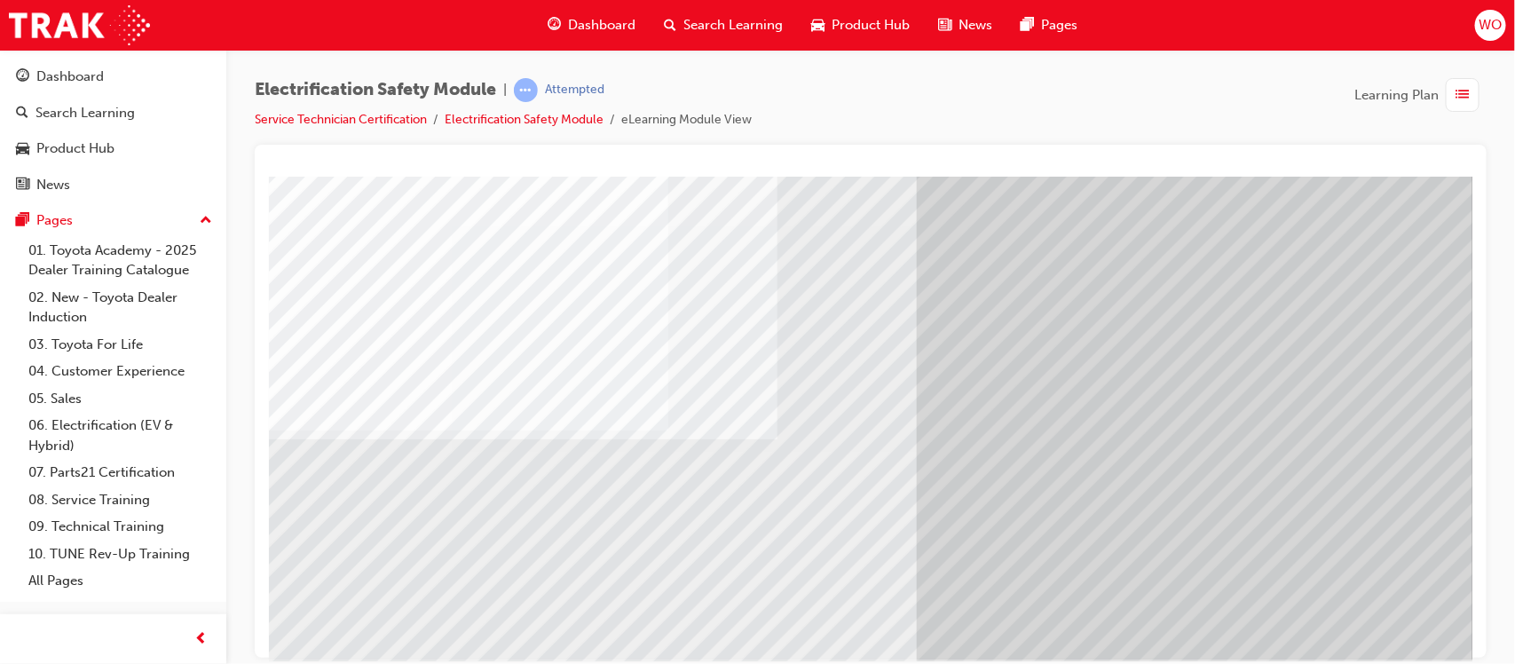
scroll to position [194, 0]
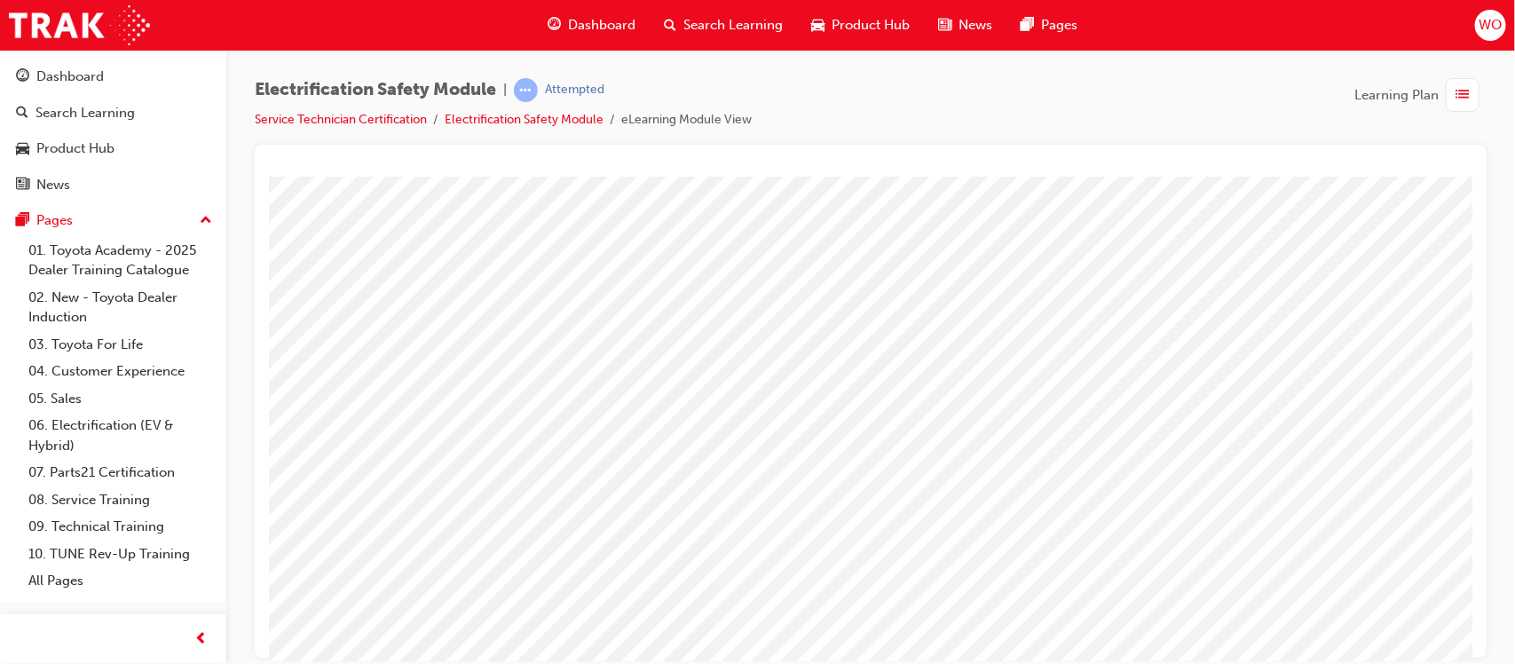
scroll to position [197, 0]
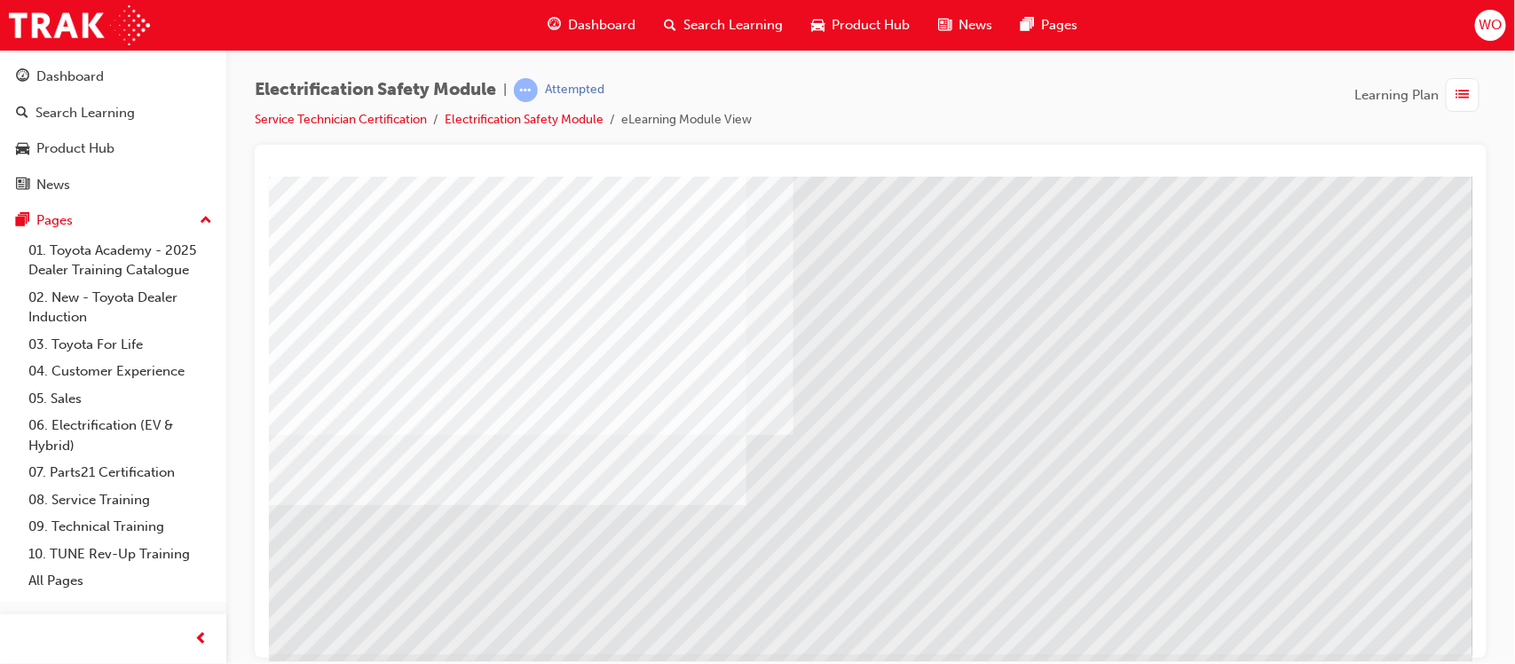
scroll to position [173, 0]
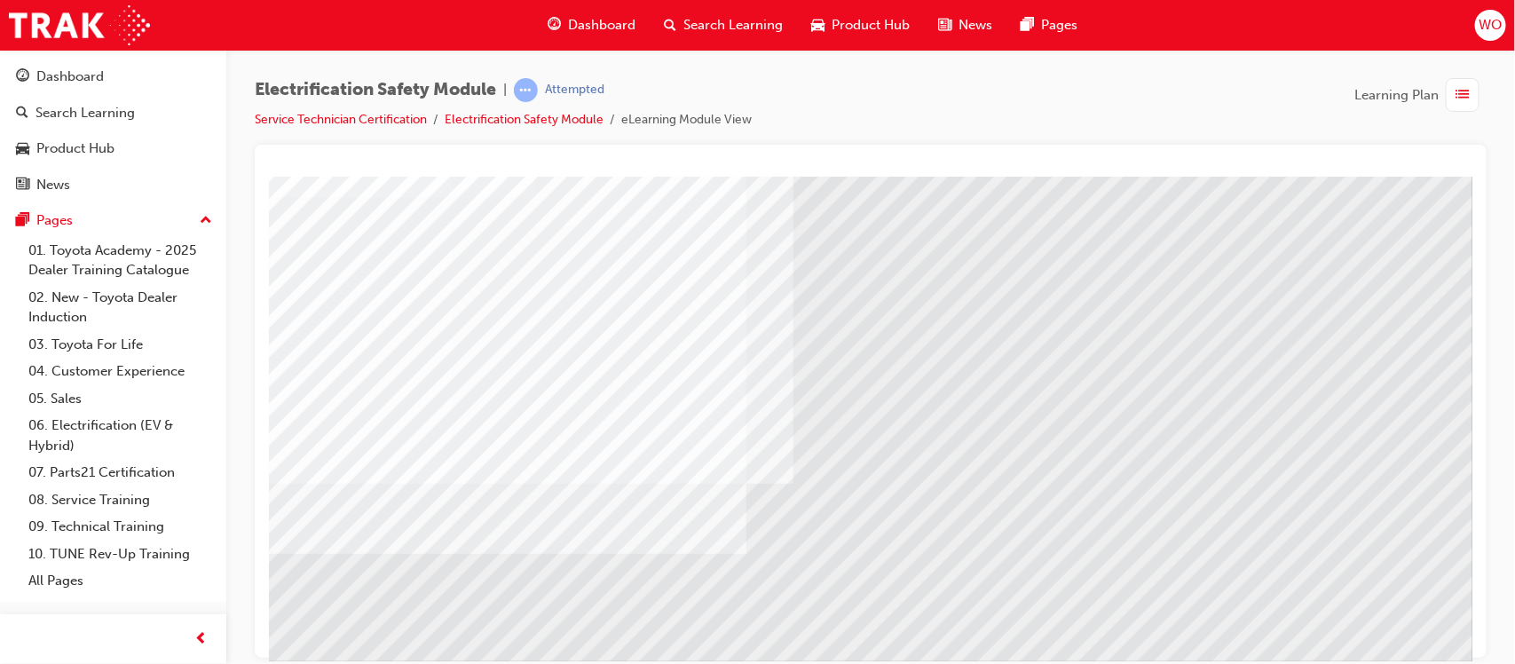
scroll to position [197, 0]
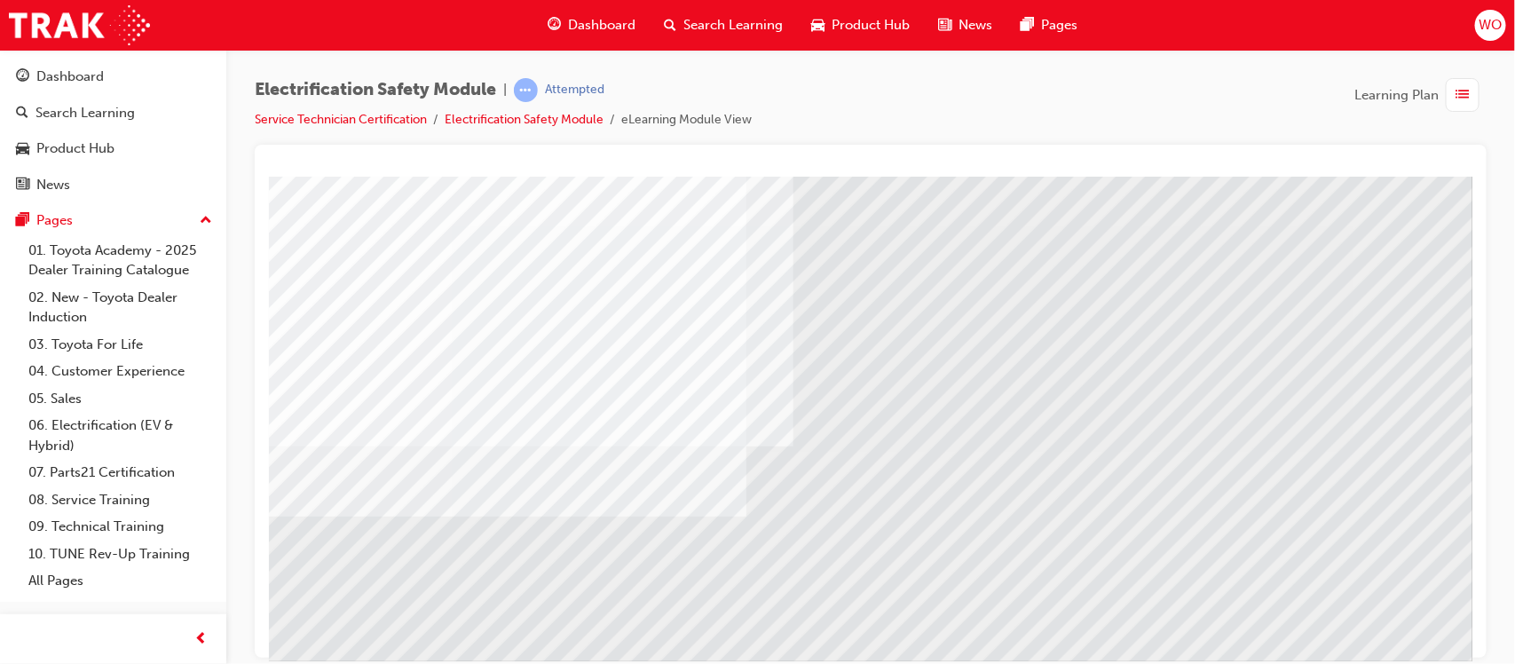
scroll to position [166, 0]
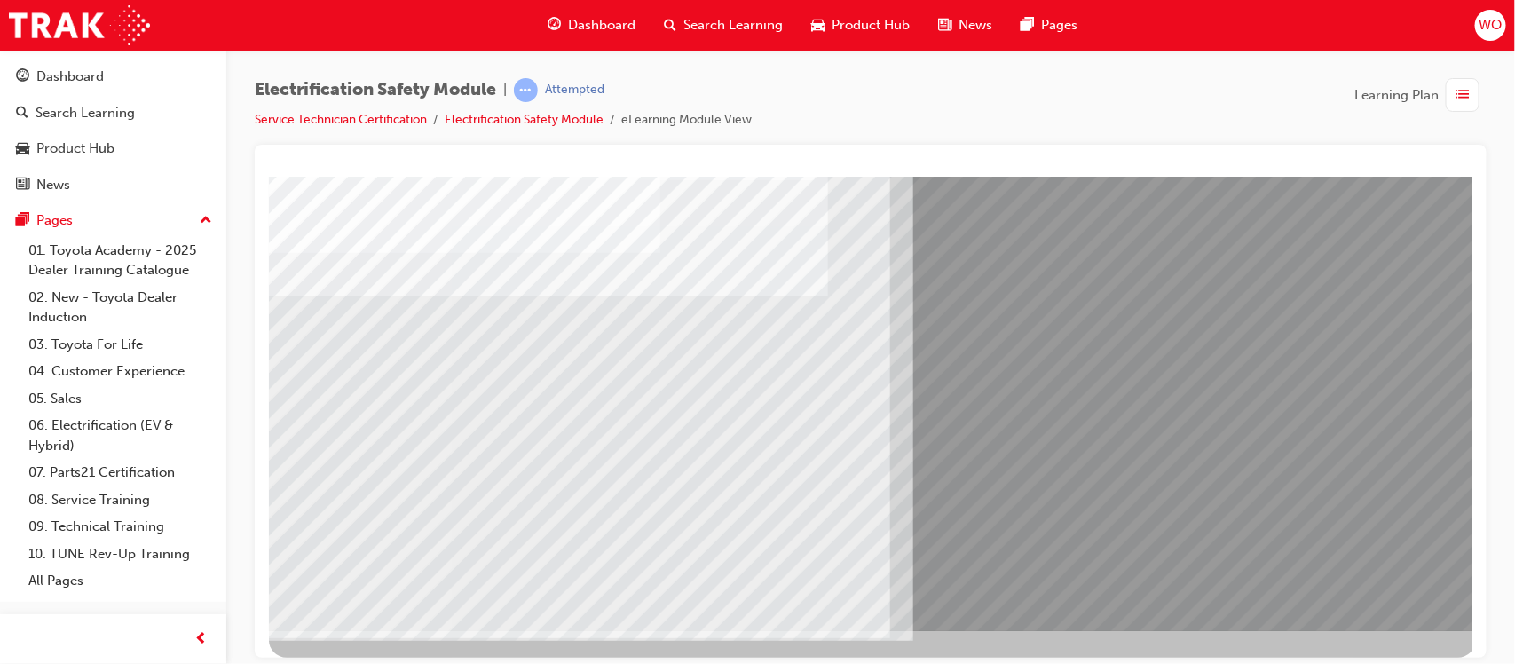
scroll to position [188, 0]
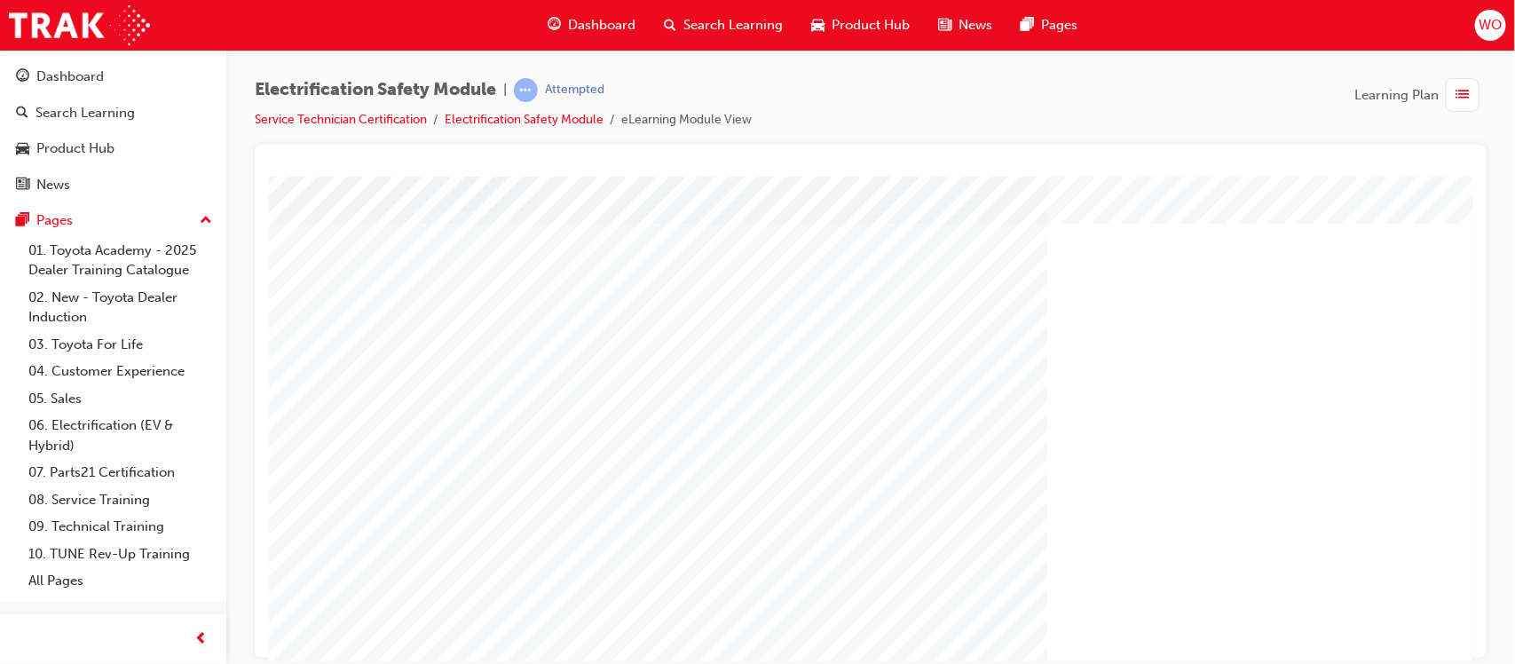
scroll to position [197, 0]
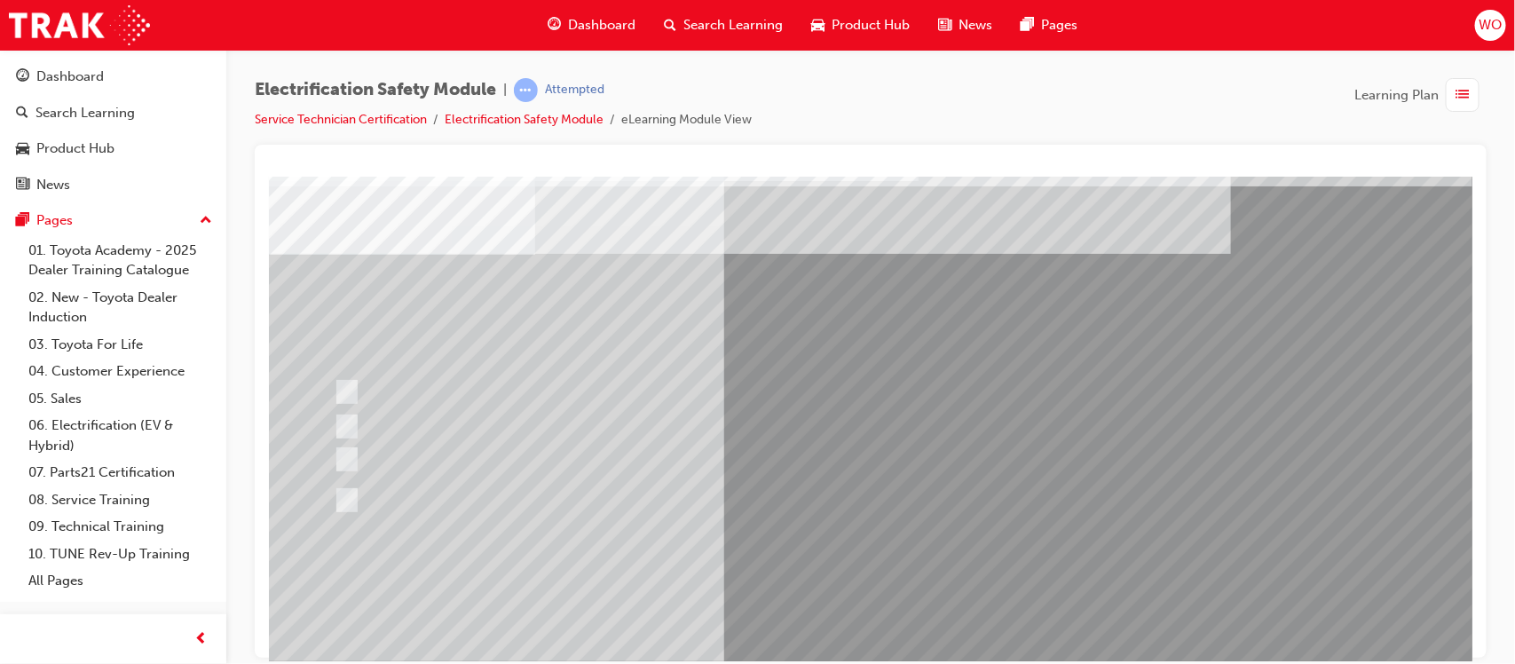
scroll to position [65, 0]
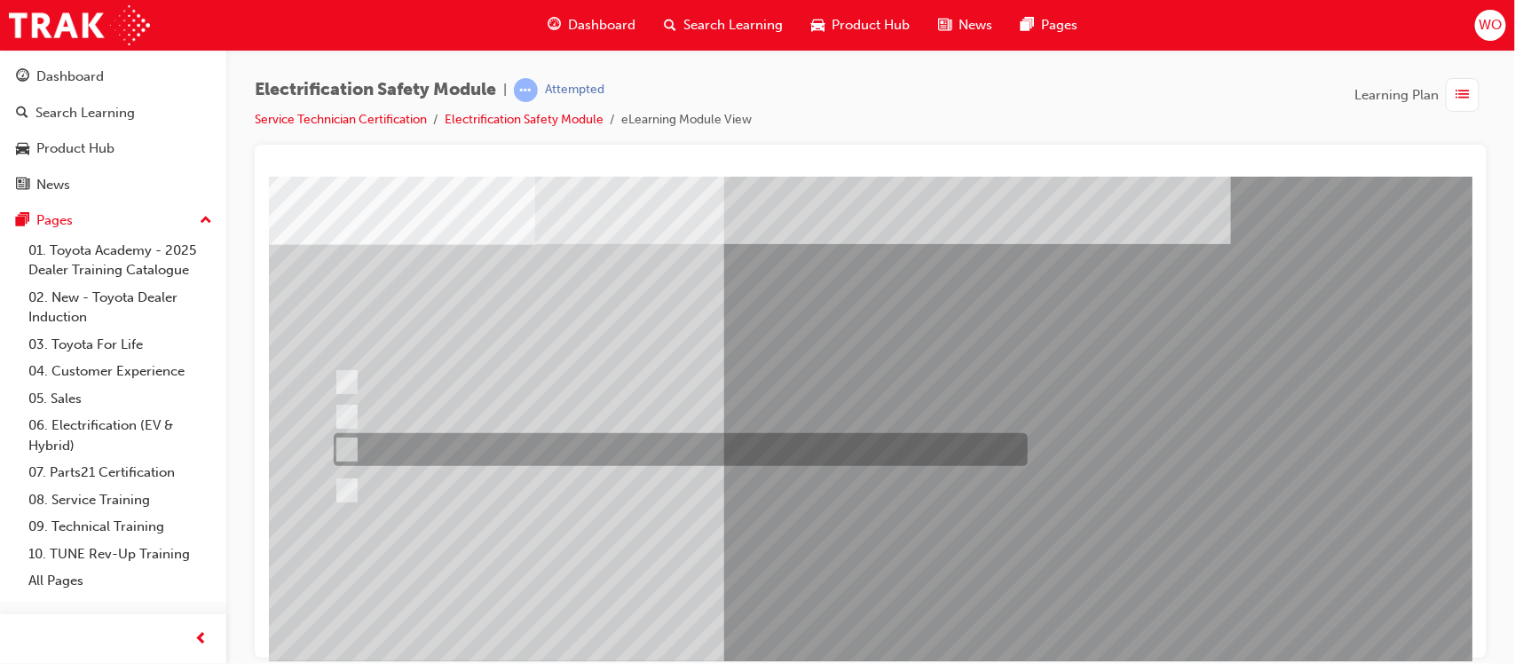
click at [430, 447] on div at bounding box center [675, 449] width 694 height 33
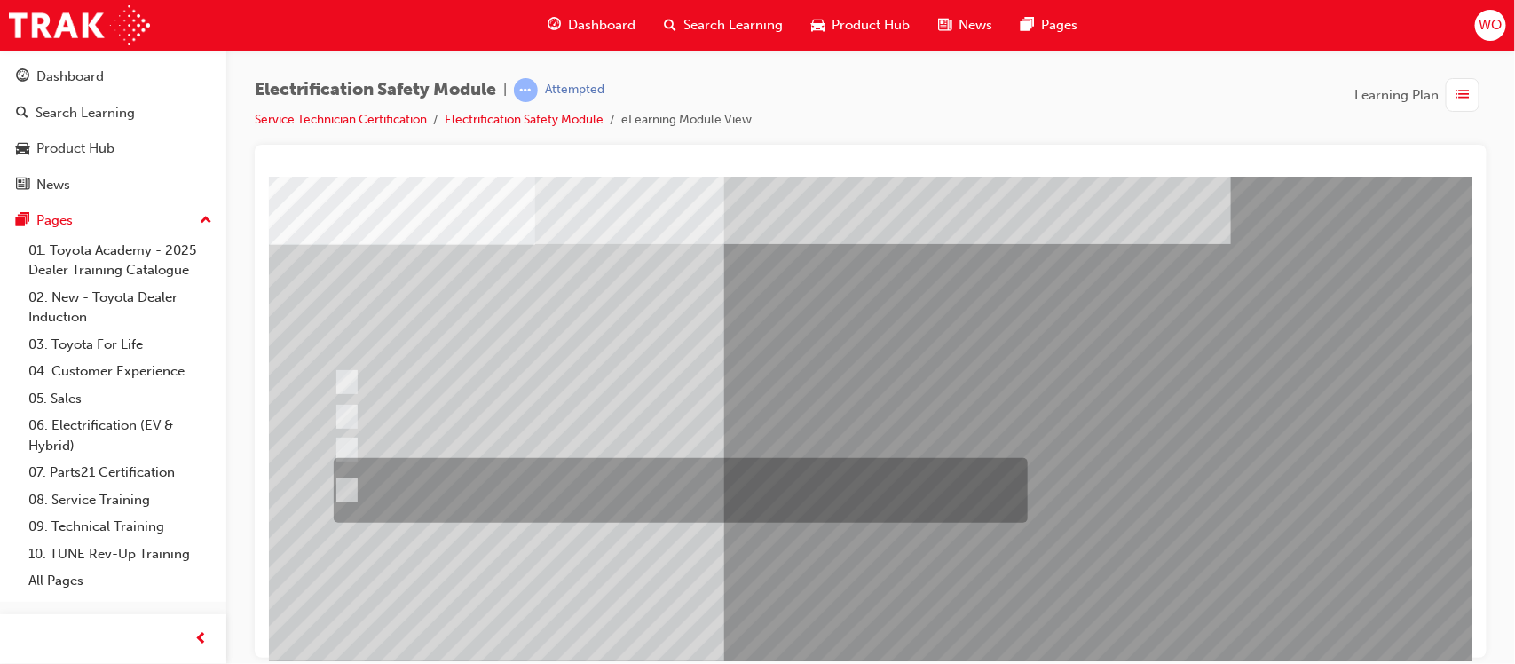
click at [414, 478] on div at bounding box center [675, 490] width 694 height 65
radio input "false"
radio input "true"
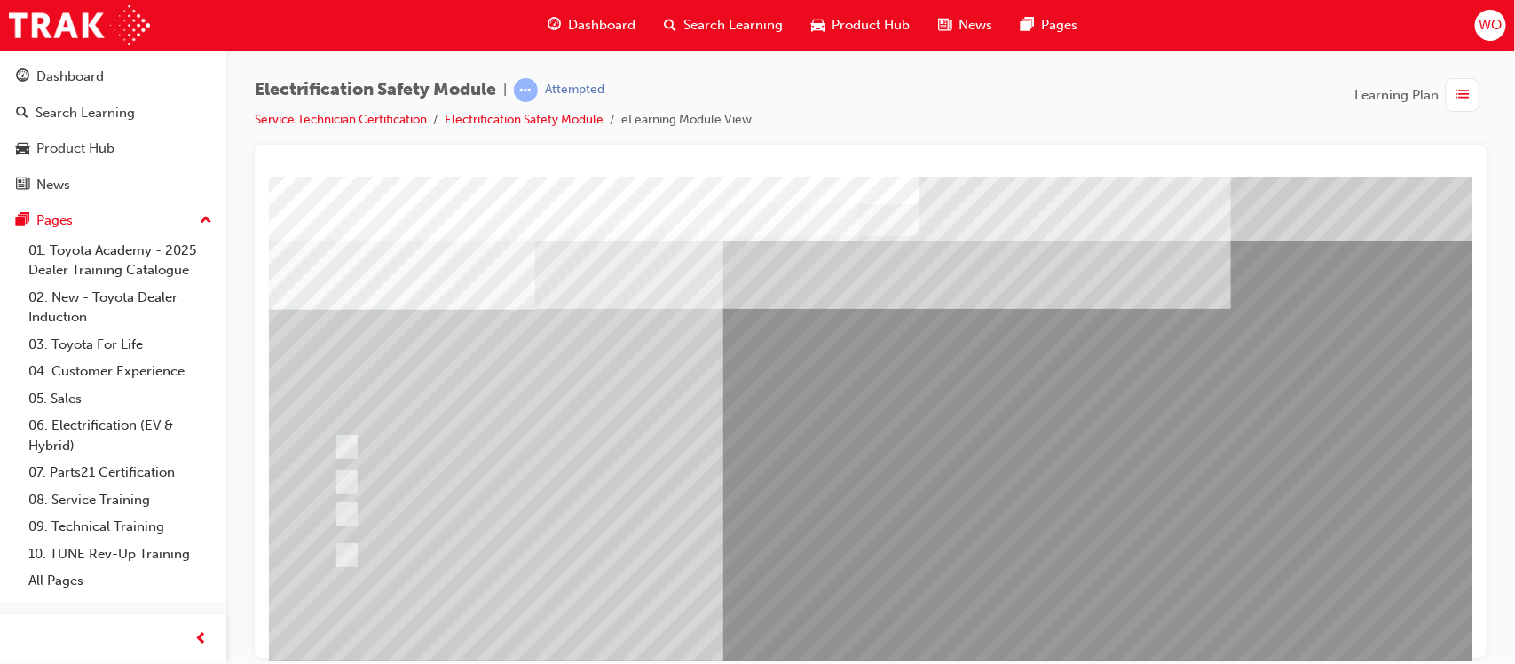
click at [483, 553] on div at bounding box center [675, 555] width 694 height 65
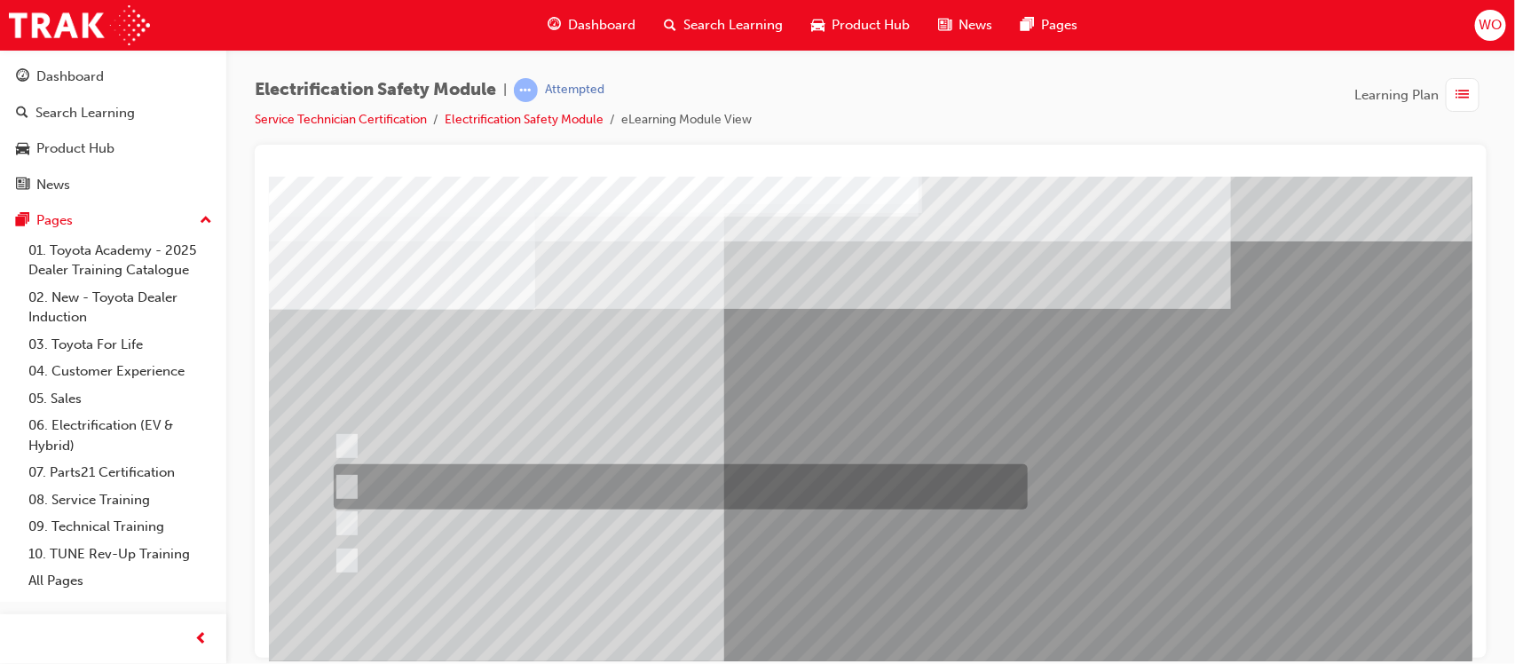
click at [488, 479] on div at bounding box center [675, 486] width 694 height 45
radio input "true"
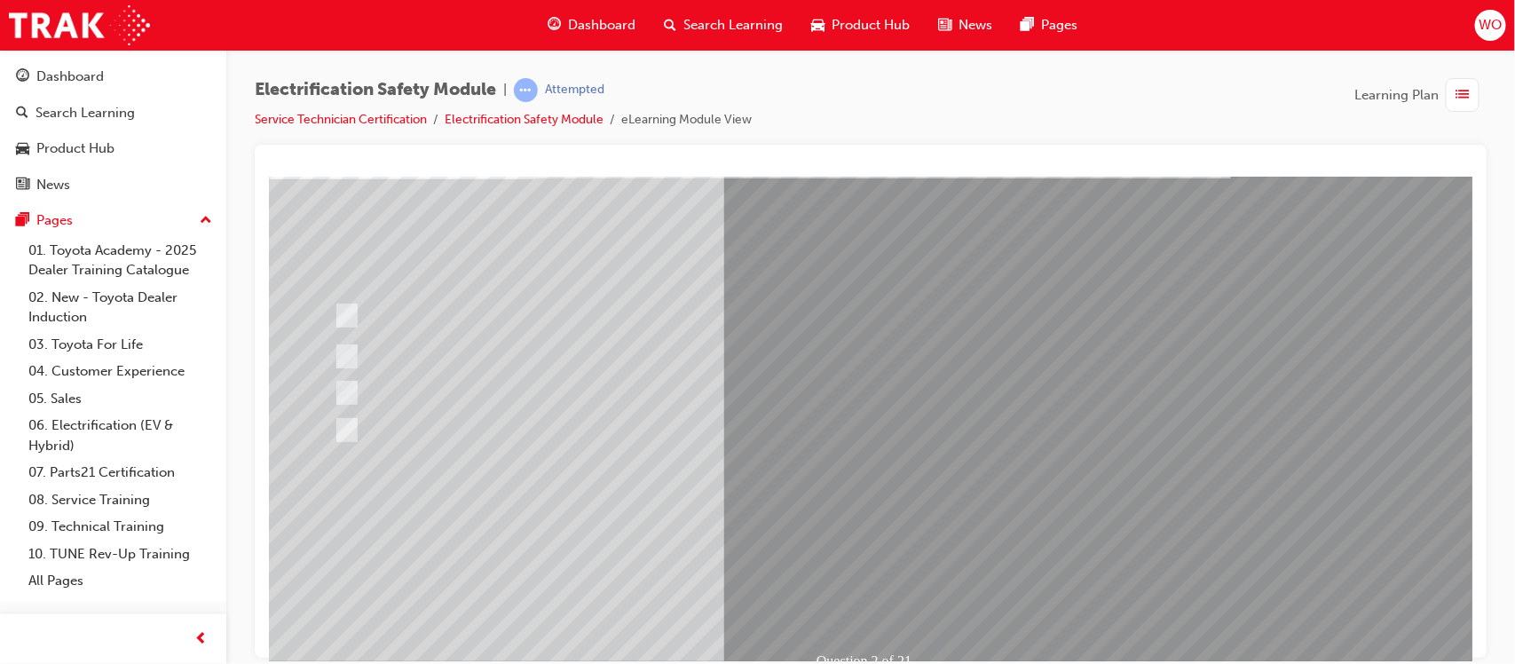
scroll to position [133, 0]
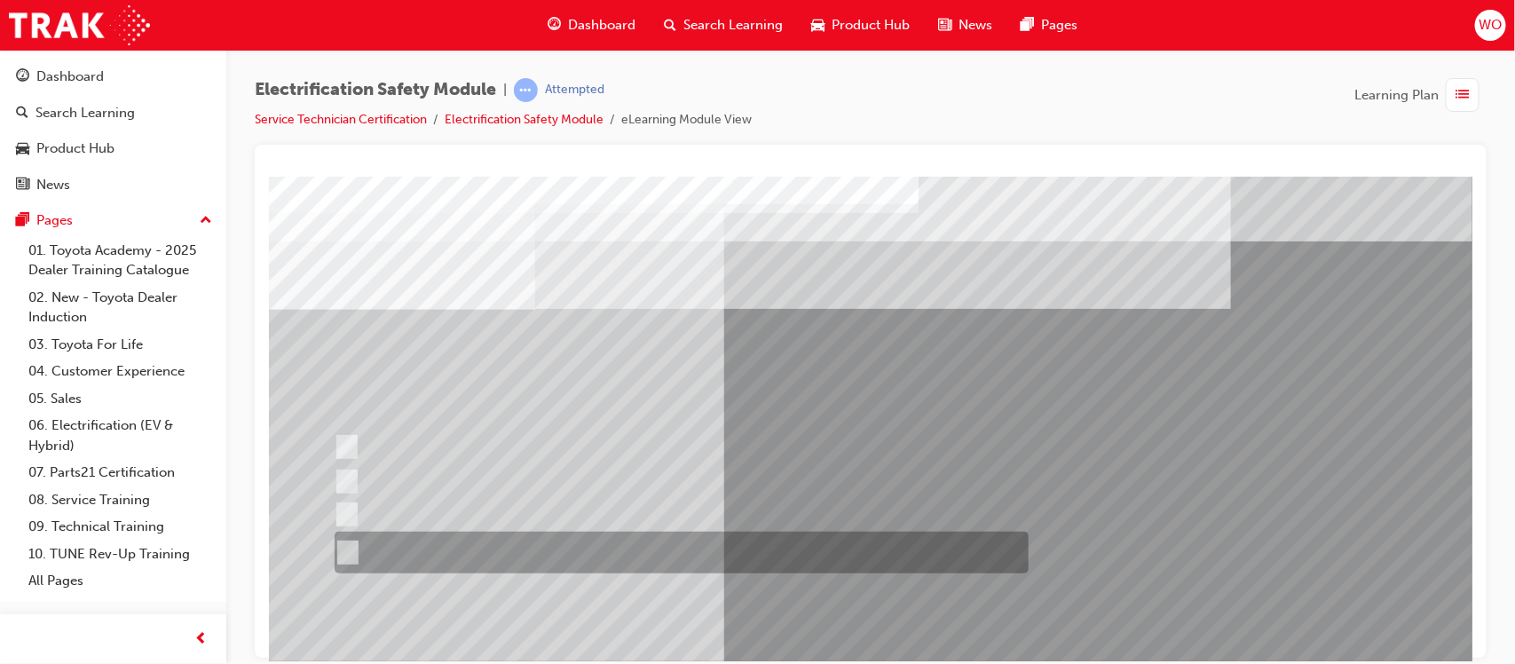
click at [377, 542] on div at bounding box center [676, 553] width 694 height 42
radio input "true"
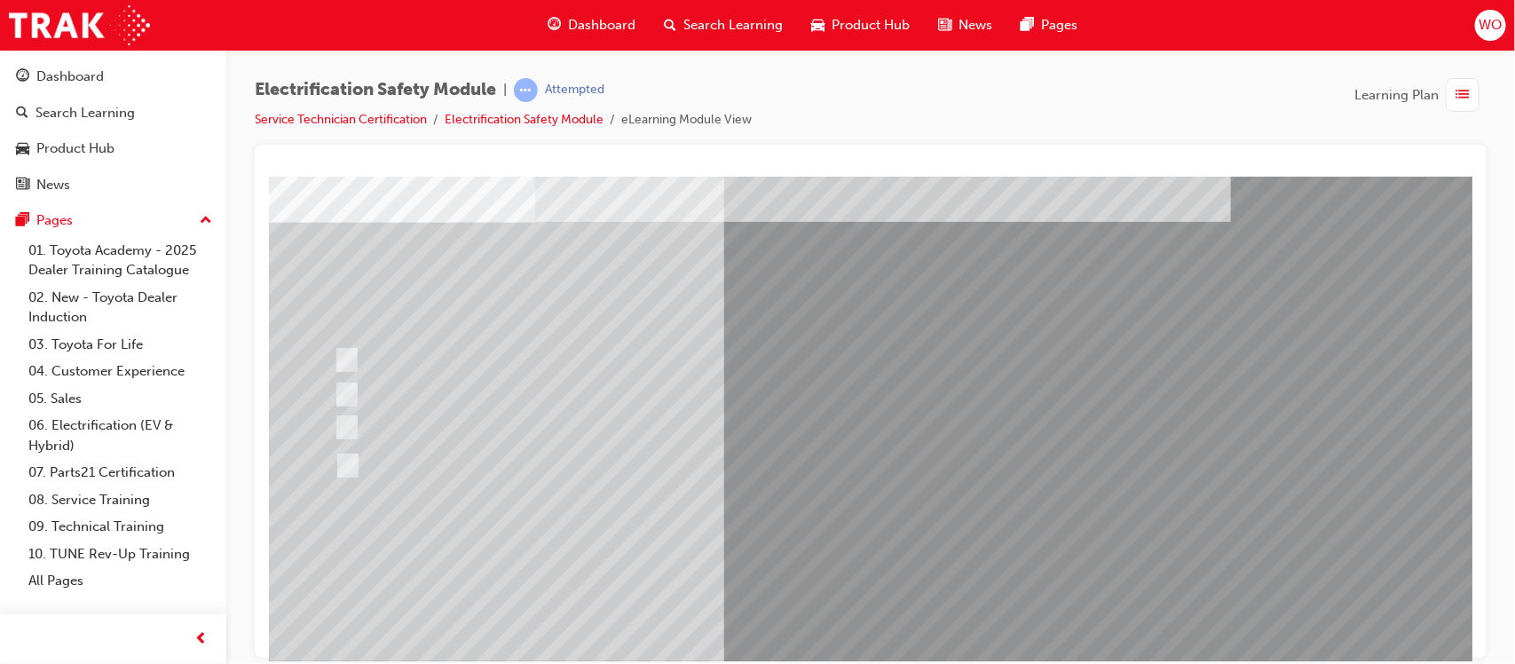
scroll to position [89, 0]
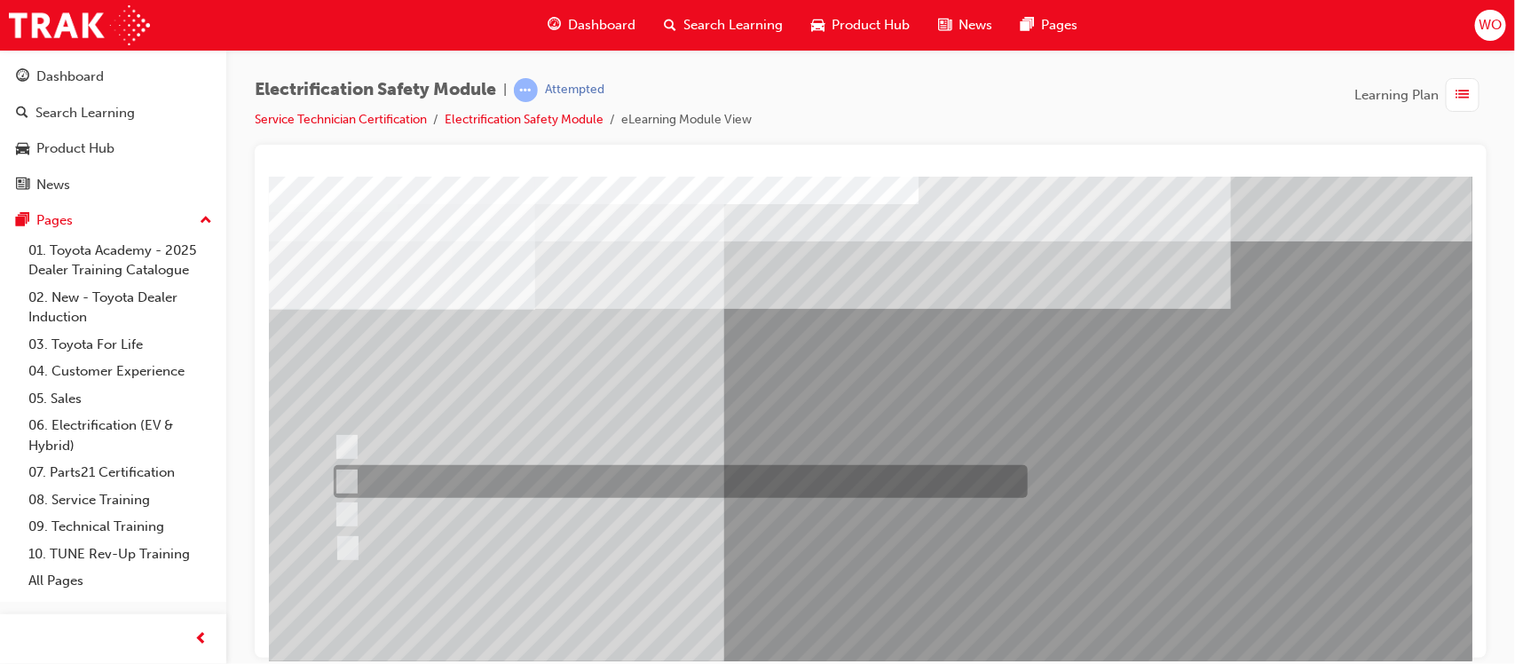
click at [341, 474] on input "EV or H2 labels on the License Plate." at bounding box center [342, 482] width 20 height 20
checkbox input "true"
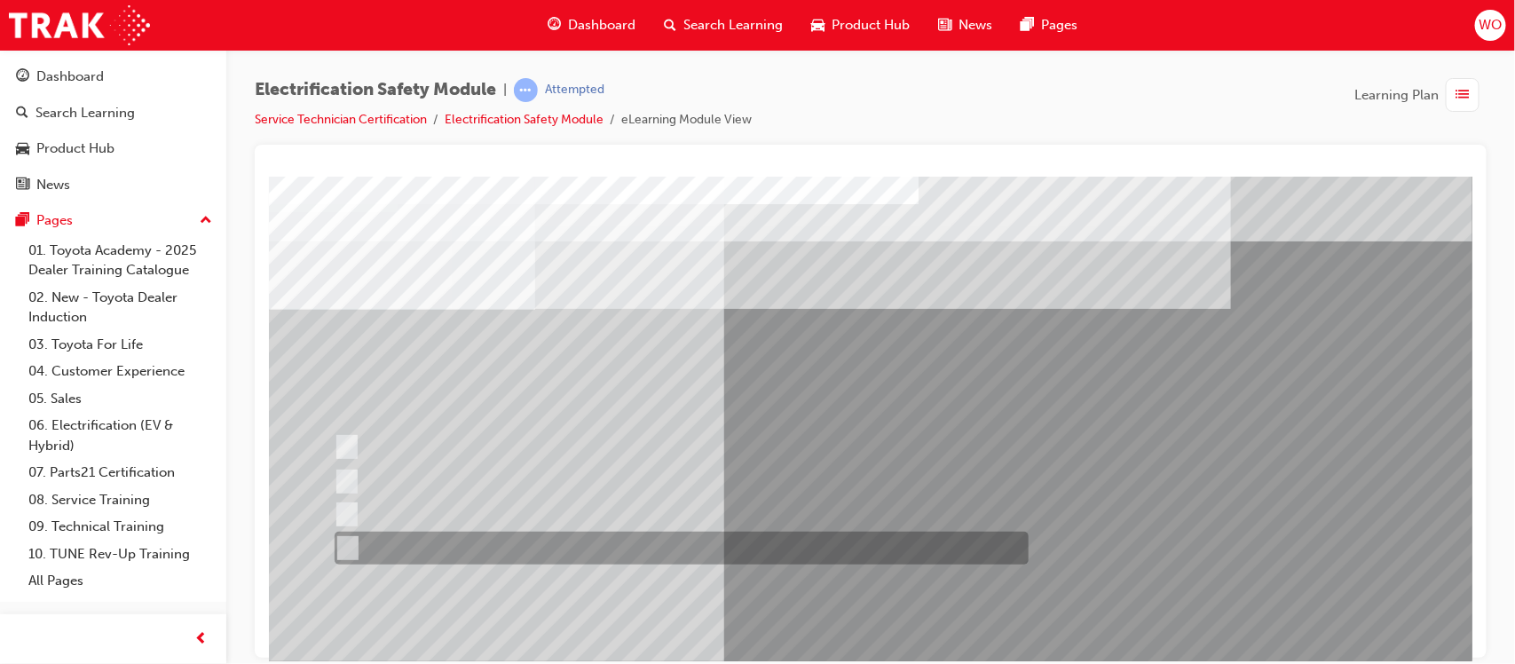
click at [342, 550] on input "Charge ports or H2 Filler Port in place of a Fuel Filler." at bounding box center [343, 549] width 20 height 20
checkbox input "true"
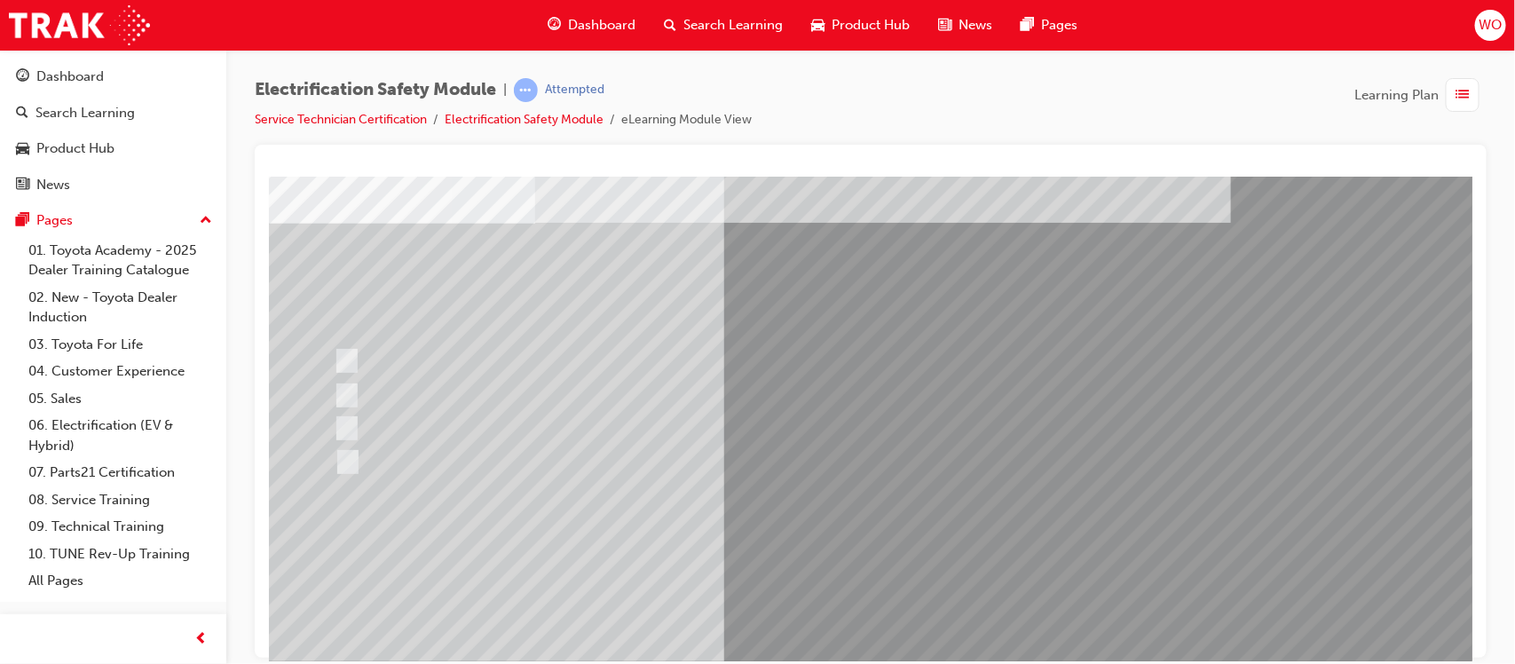
scroll to position [89, 0]
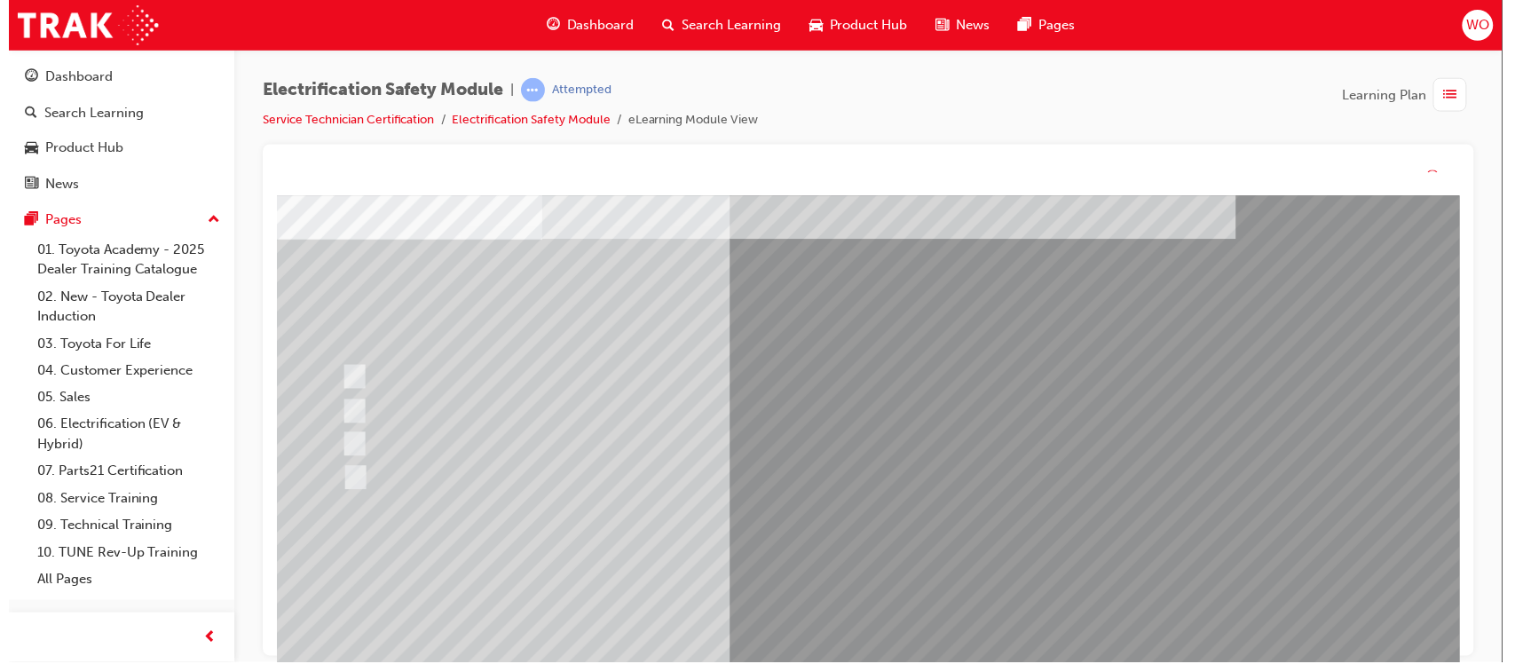
scroll to position [0, 0]
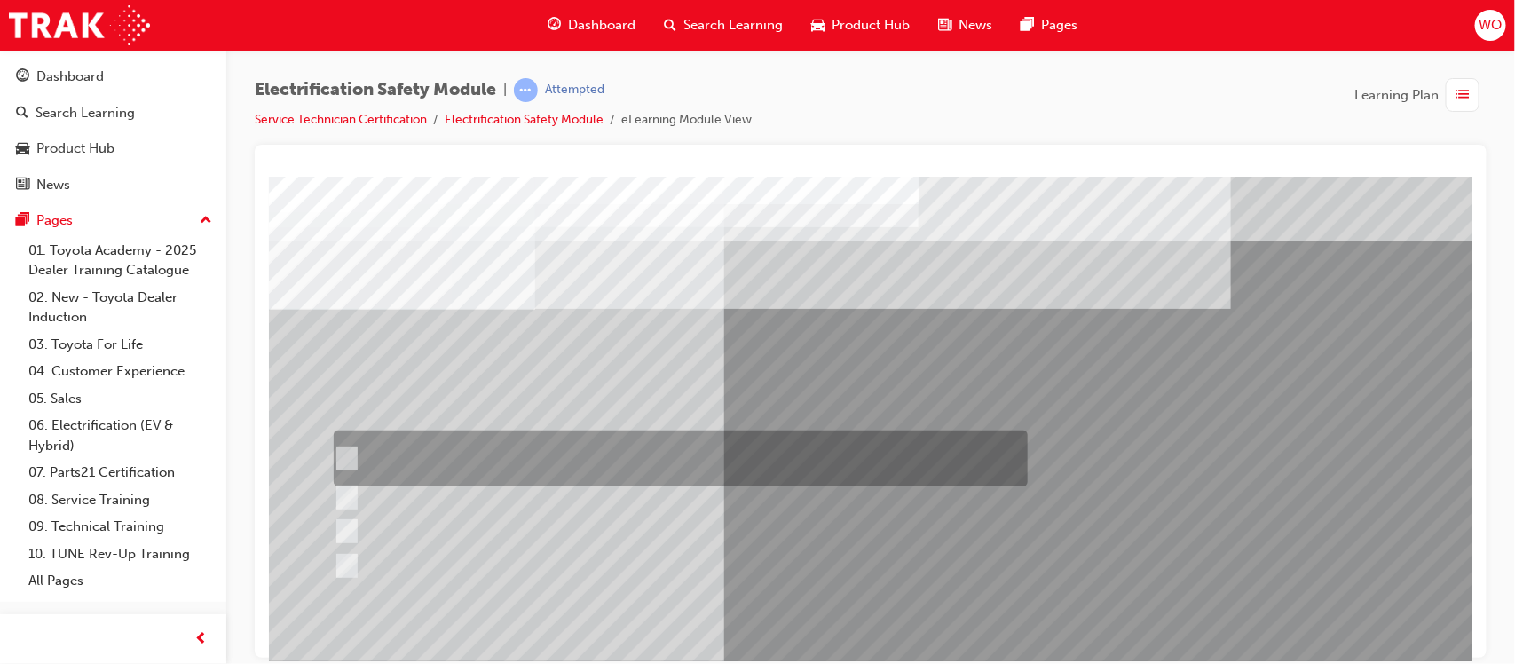
click at [345, 454] on input "The READY light will illuminate when the vehicle is turned on and ready to driv…" at bounding box center [342, 459] width 20 height 20
checkbox input "true"
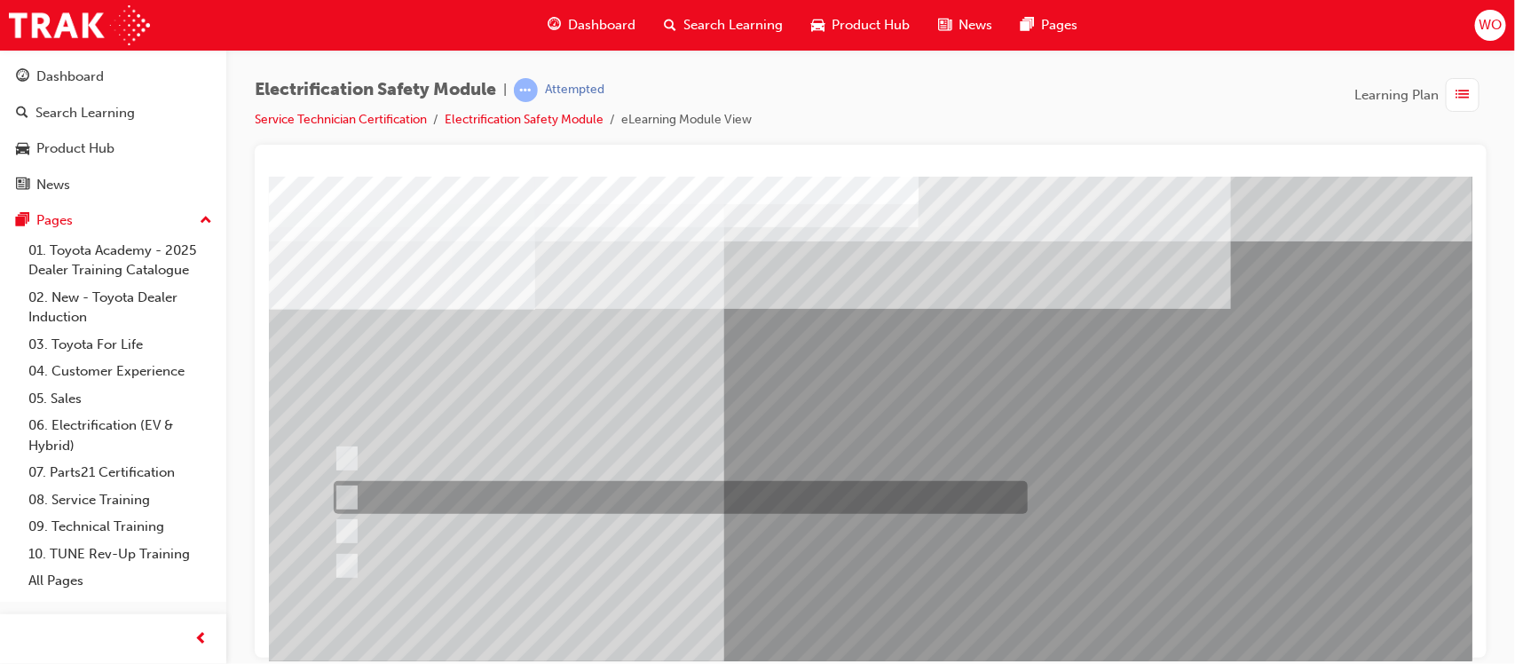
click at [345, 501] on input "The Main Display will show the power flow for the driveline." at bounding box center [342, 498] width 20 height 20
checkbox input "true"
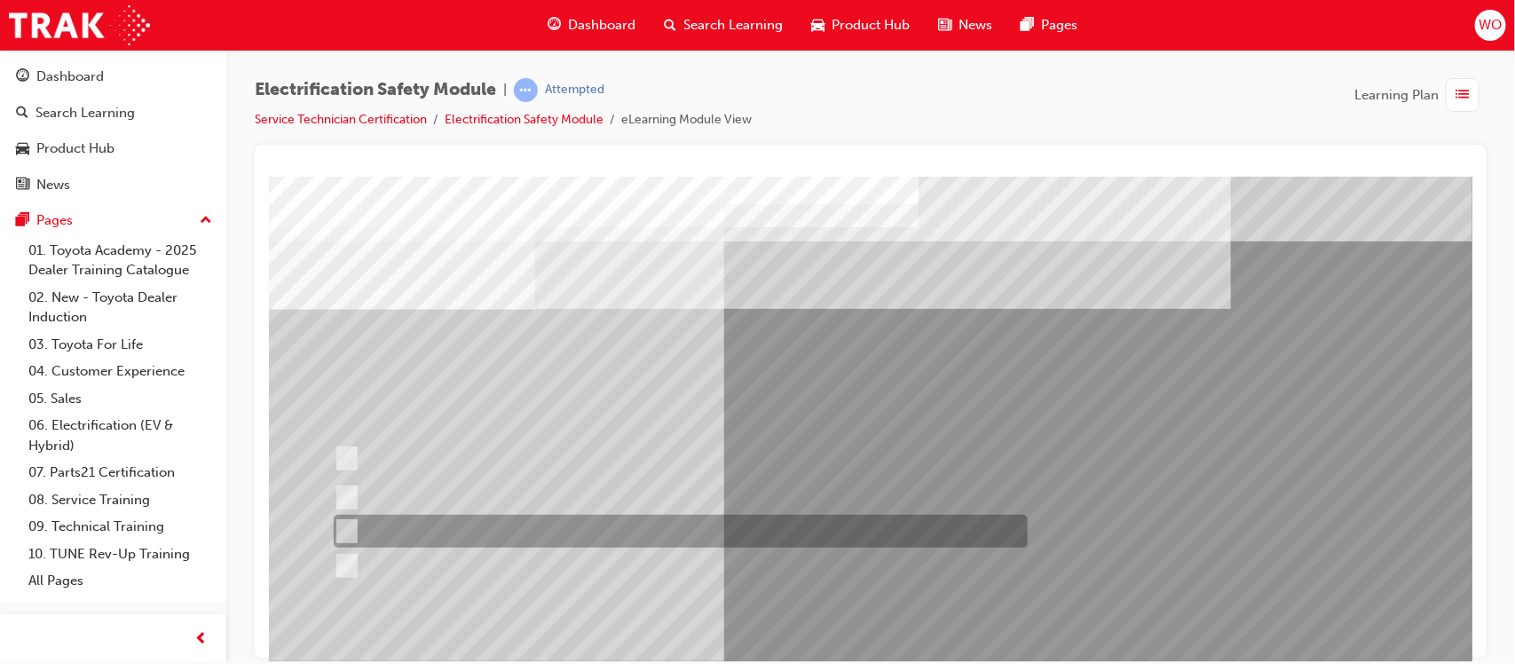
click at [344, 535] on input "Vehicle Motive Force selection types illuminated e.g. (EV/HV)." at bounding box center [342, 532] width 20 height 20
checkbox input "true"
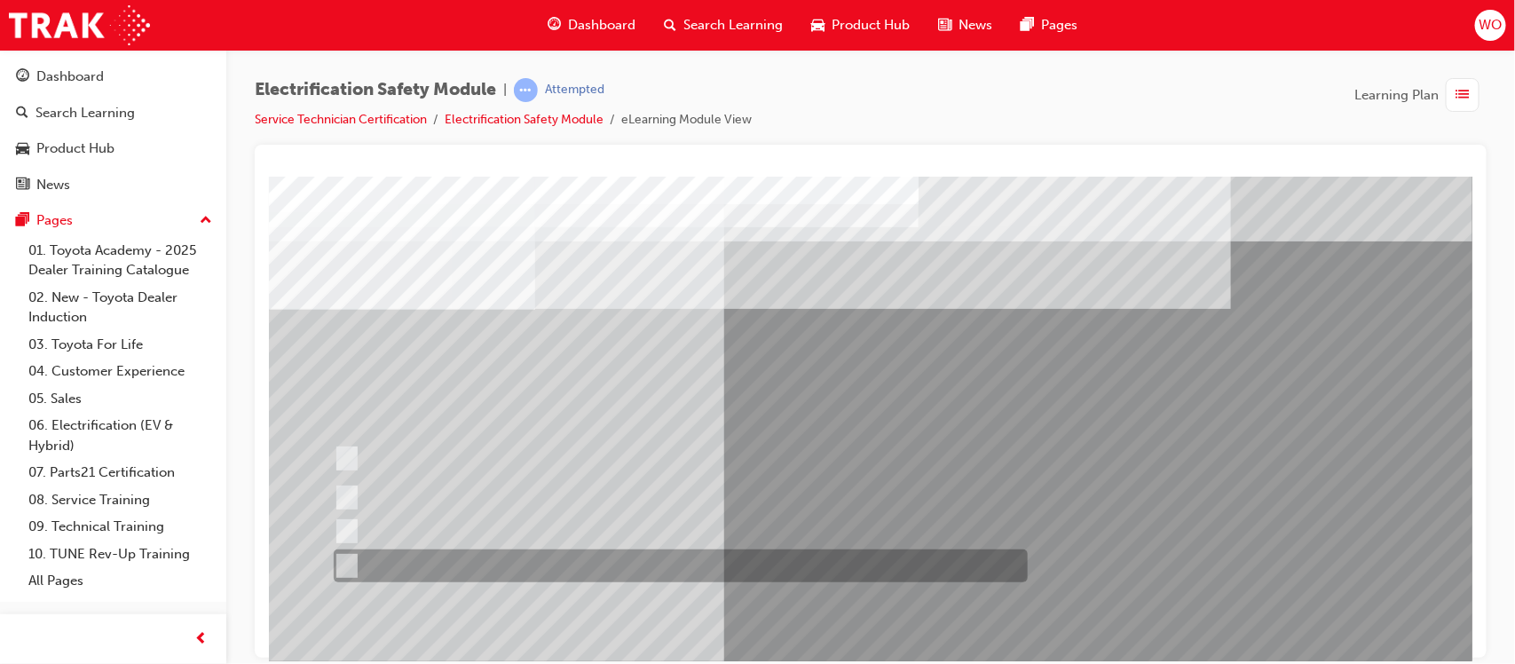
click at [344, 563] on input "Battery Level indicator (State of Charge)." at bounding box center [342, 567] width 20 height 20
checkbox input "true"
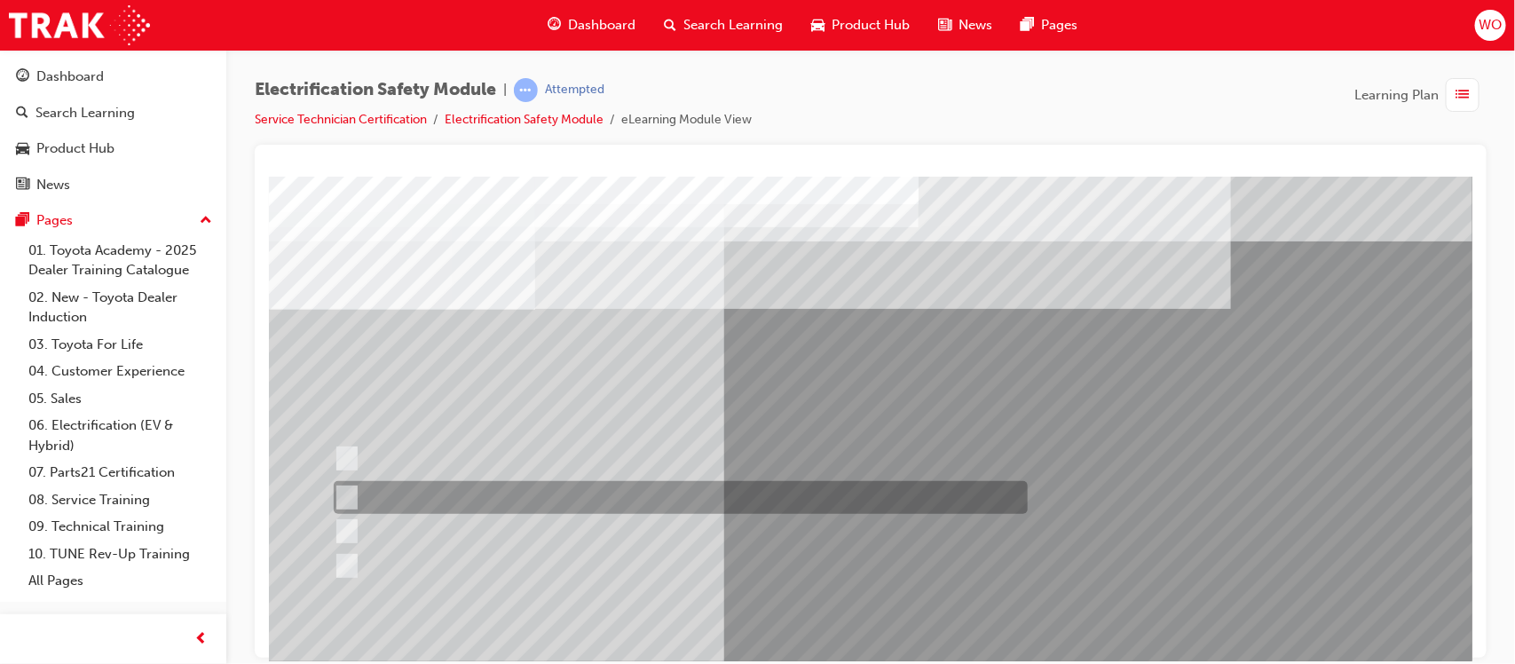
click at [343, 488] on input "The Main Display will show the power flow for the driveline." at bounding box center [342, 498] width 20 height 20
checkbox input "false"
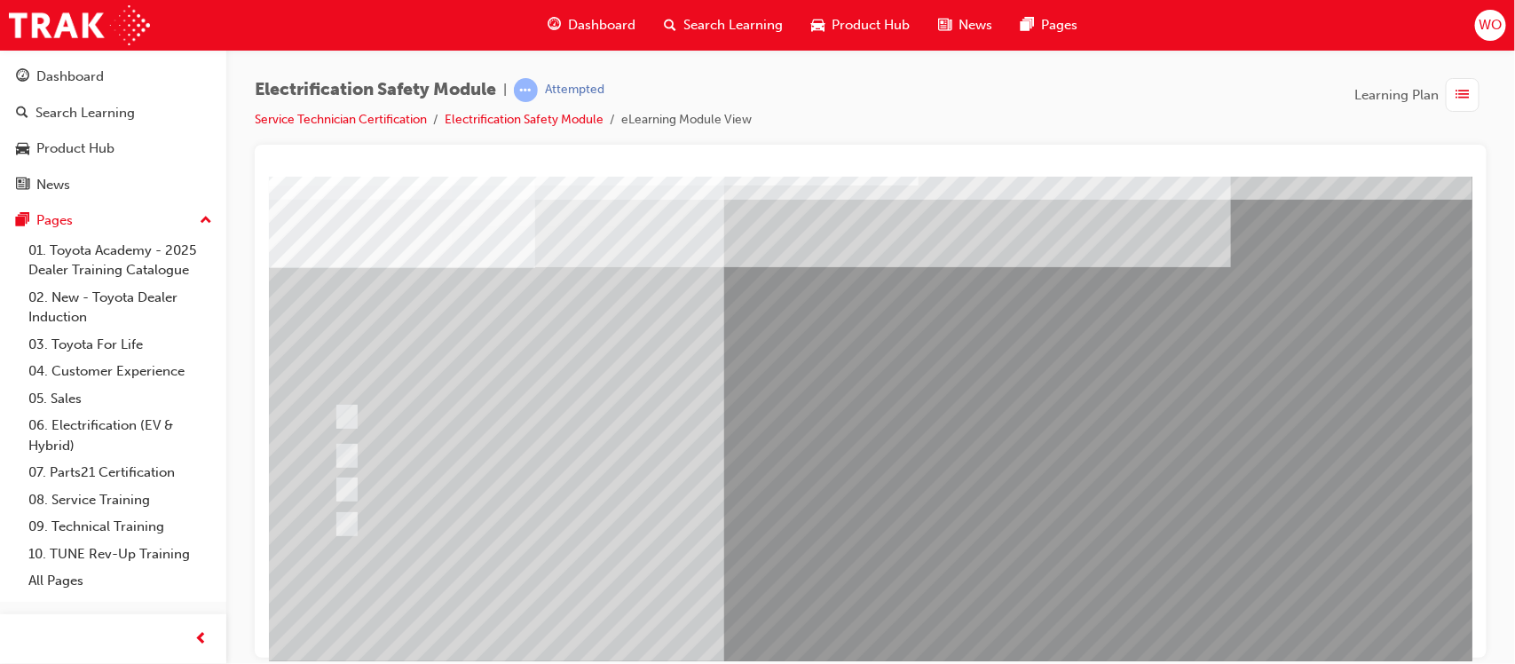
scroll to position [89, 0]
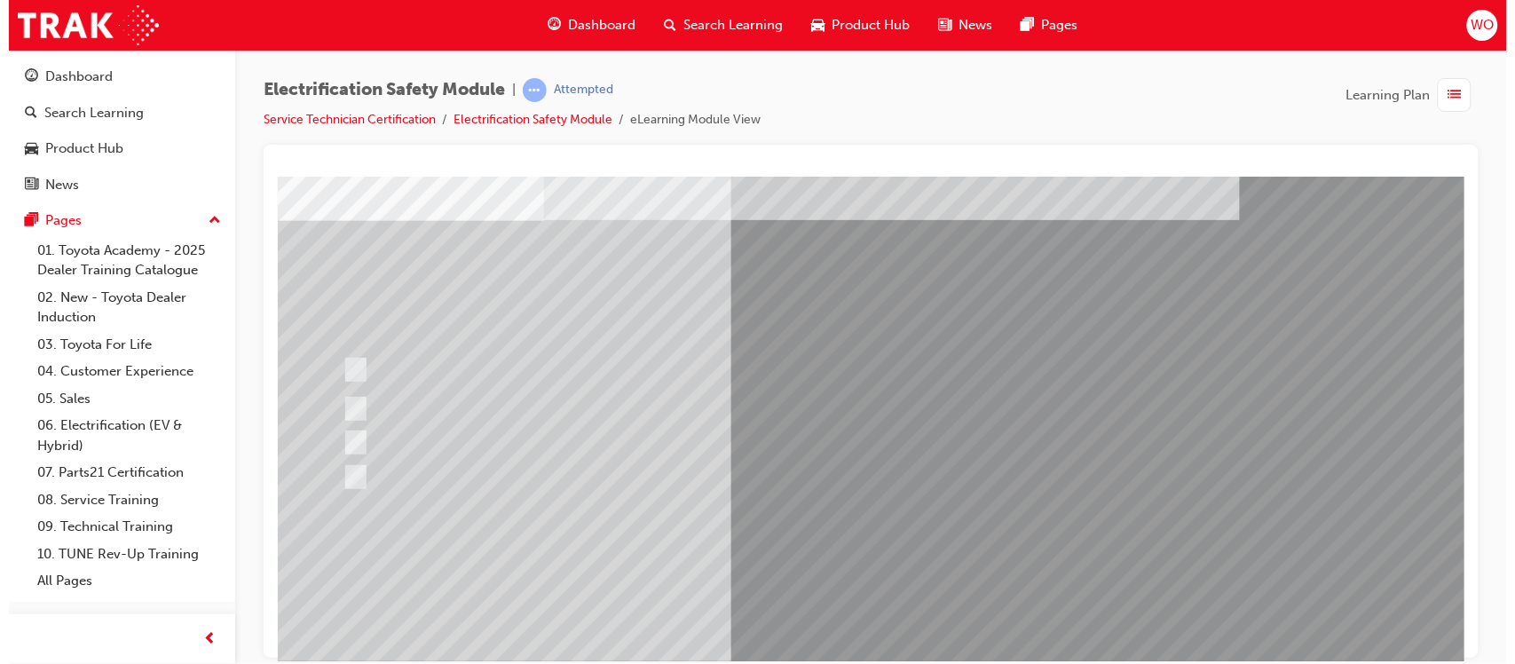
scroll to position [0, 0]
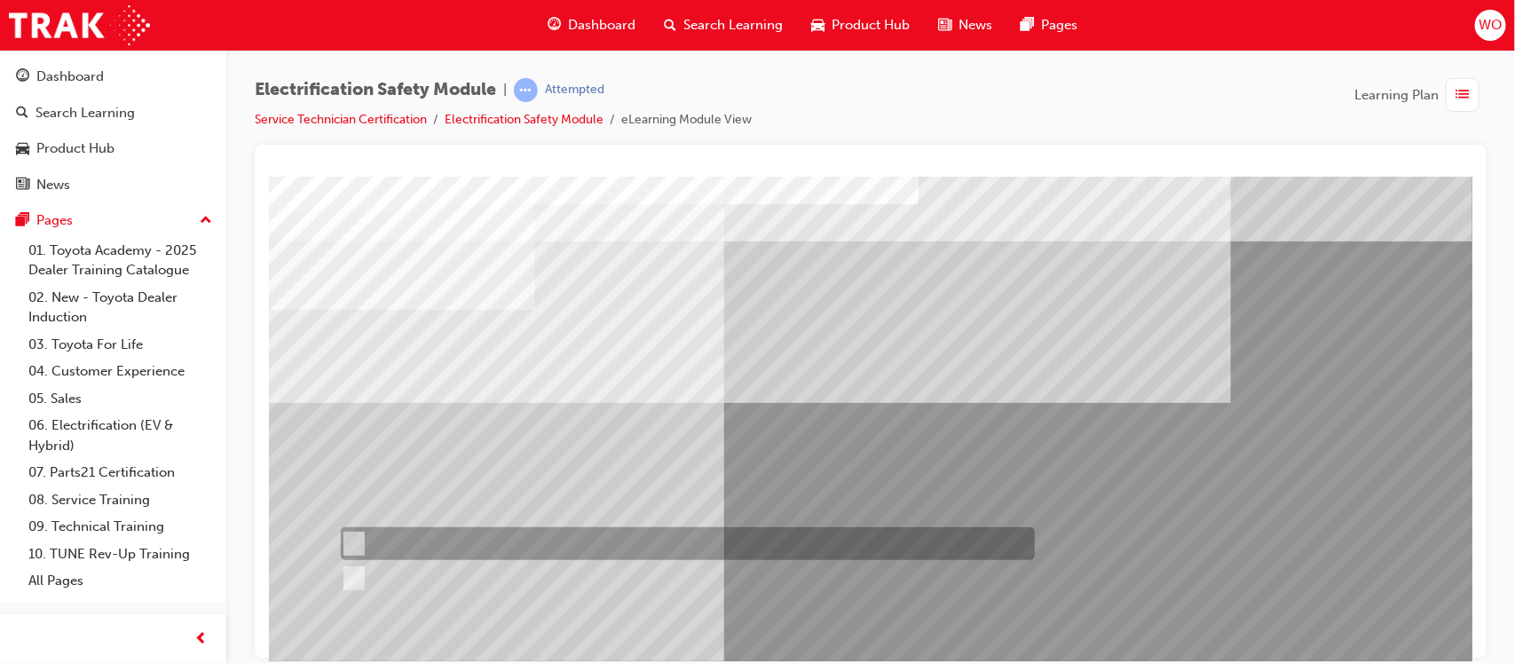
click at [412, 542] on div at bounding box center [683, 543] width 694 height 33
radio input "true"
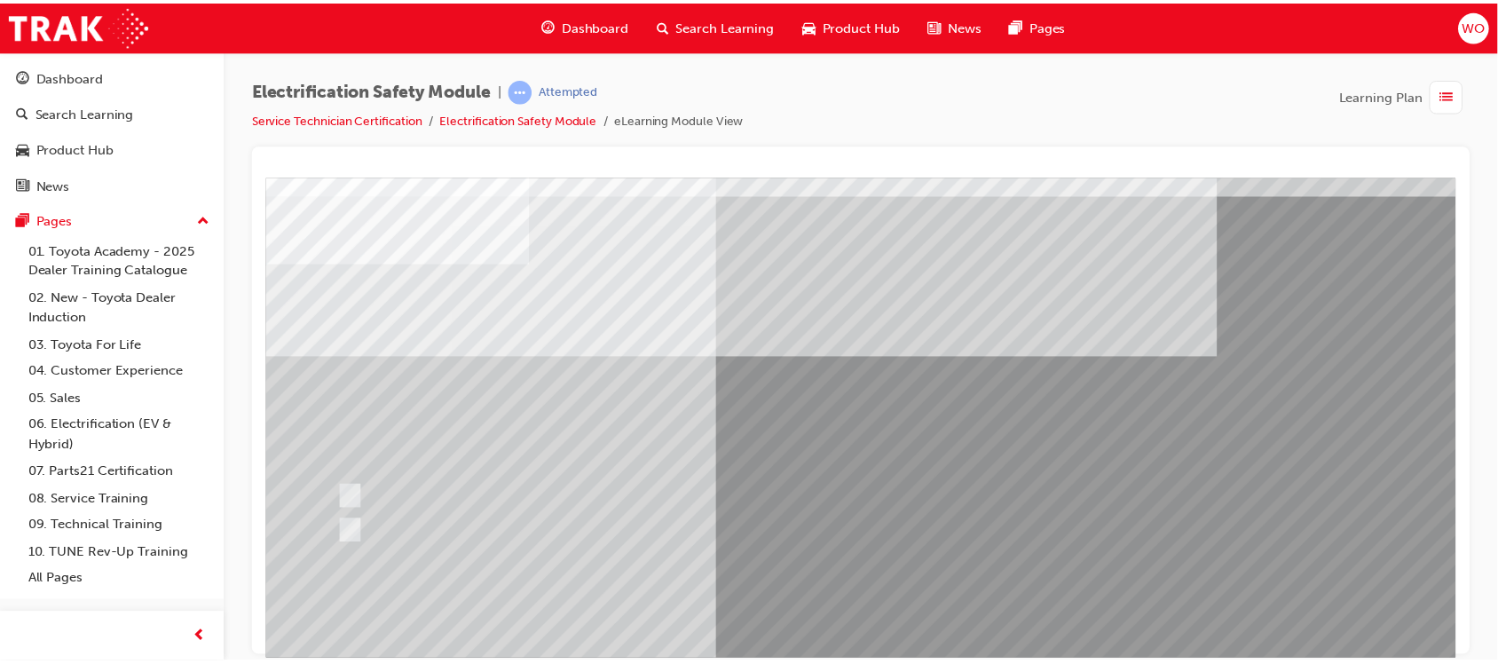
scroll to position [89, 0]
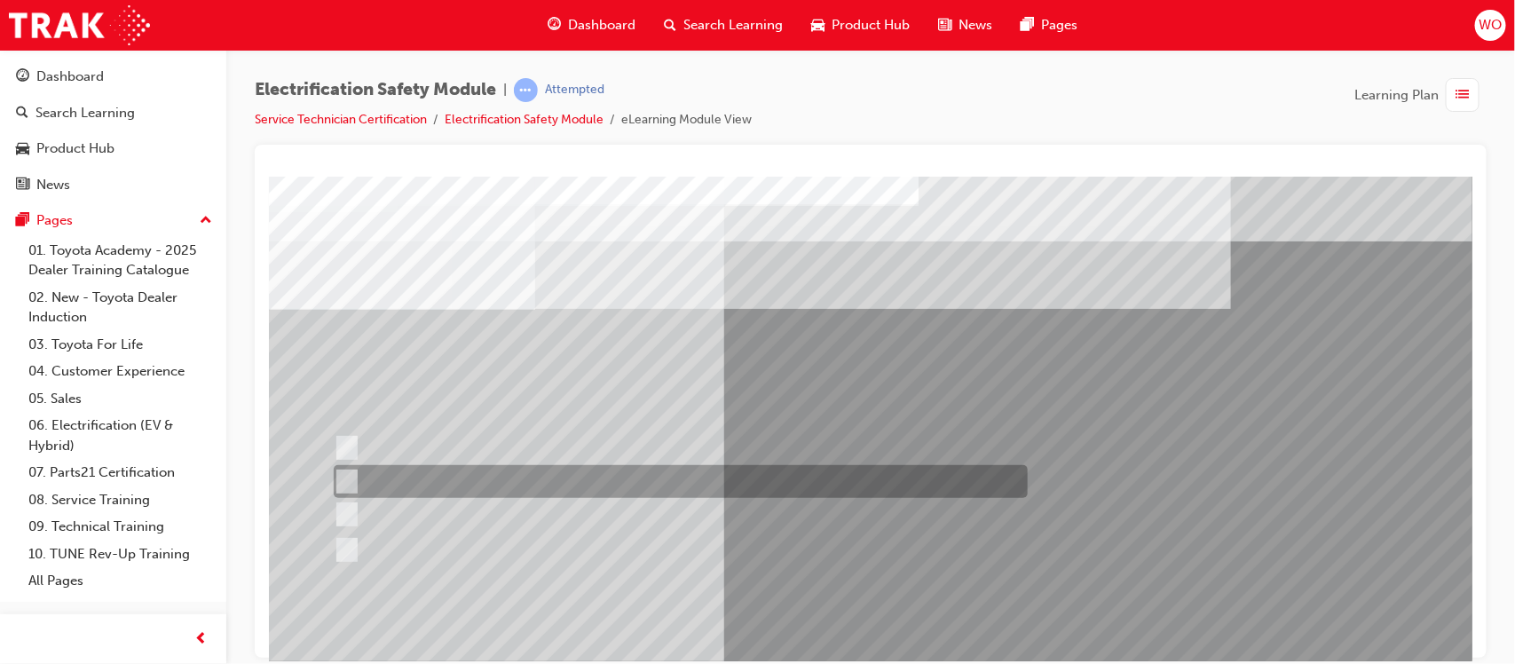
click at [347, 475] on input "Be detected and the system will shut down." at bounding box center [343, 482] width 20 height 20
radio input "true"
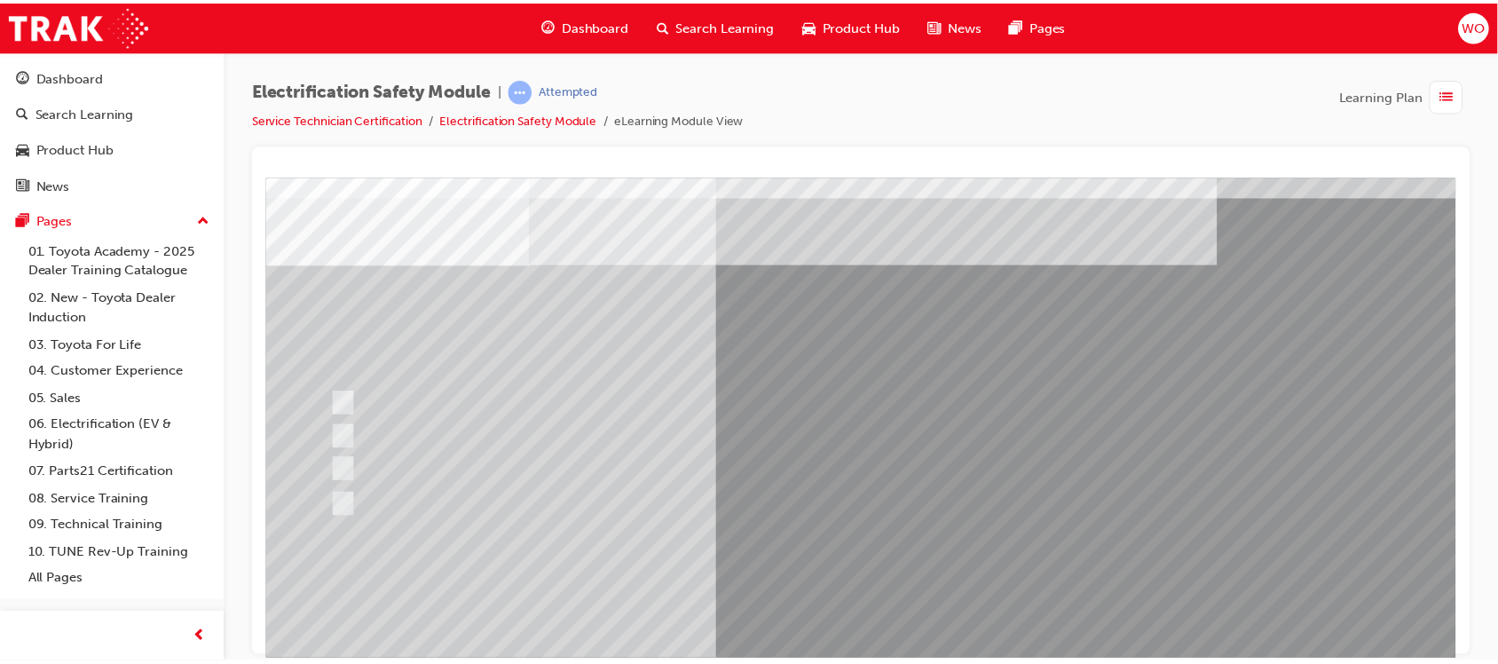
scroll to position [89, 0]
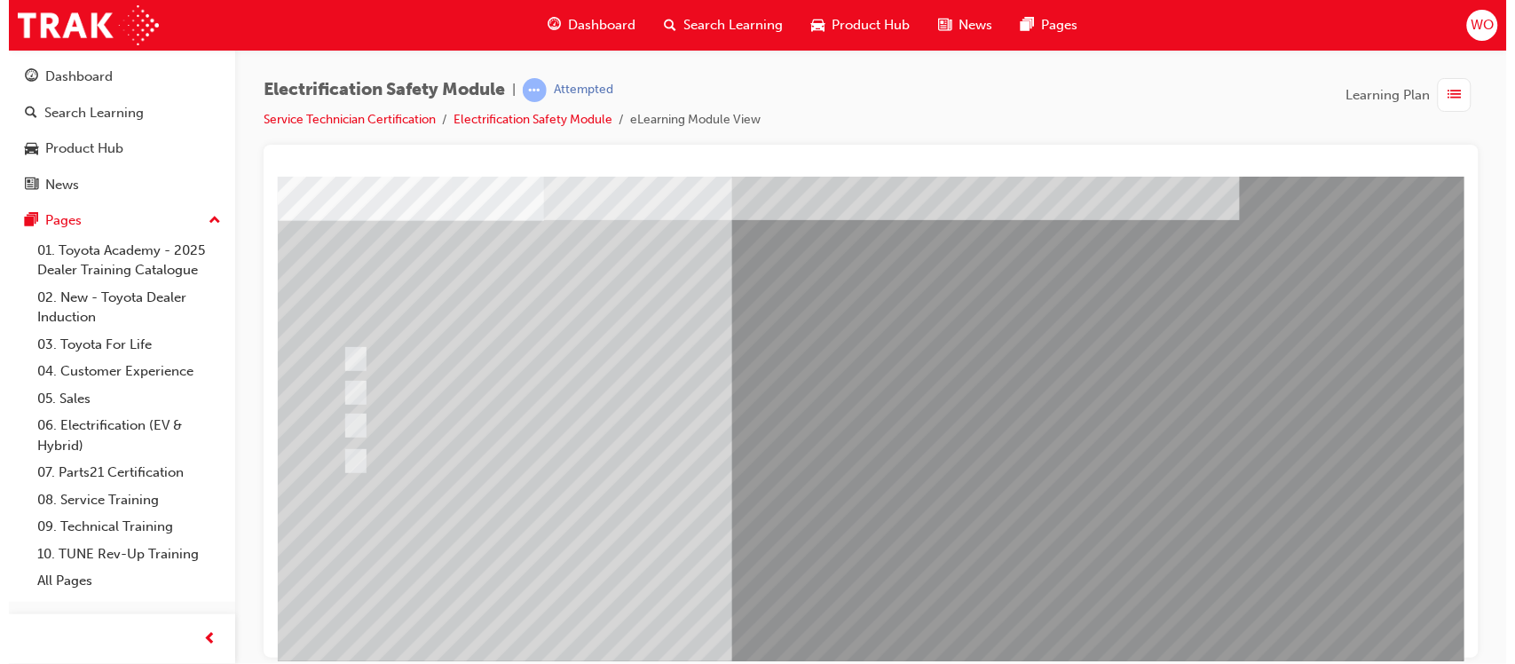
scroll to position [0, 0]
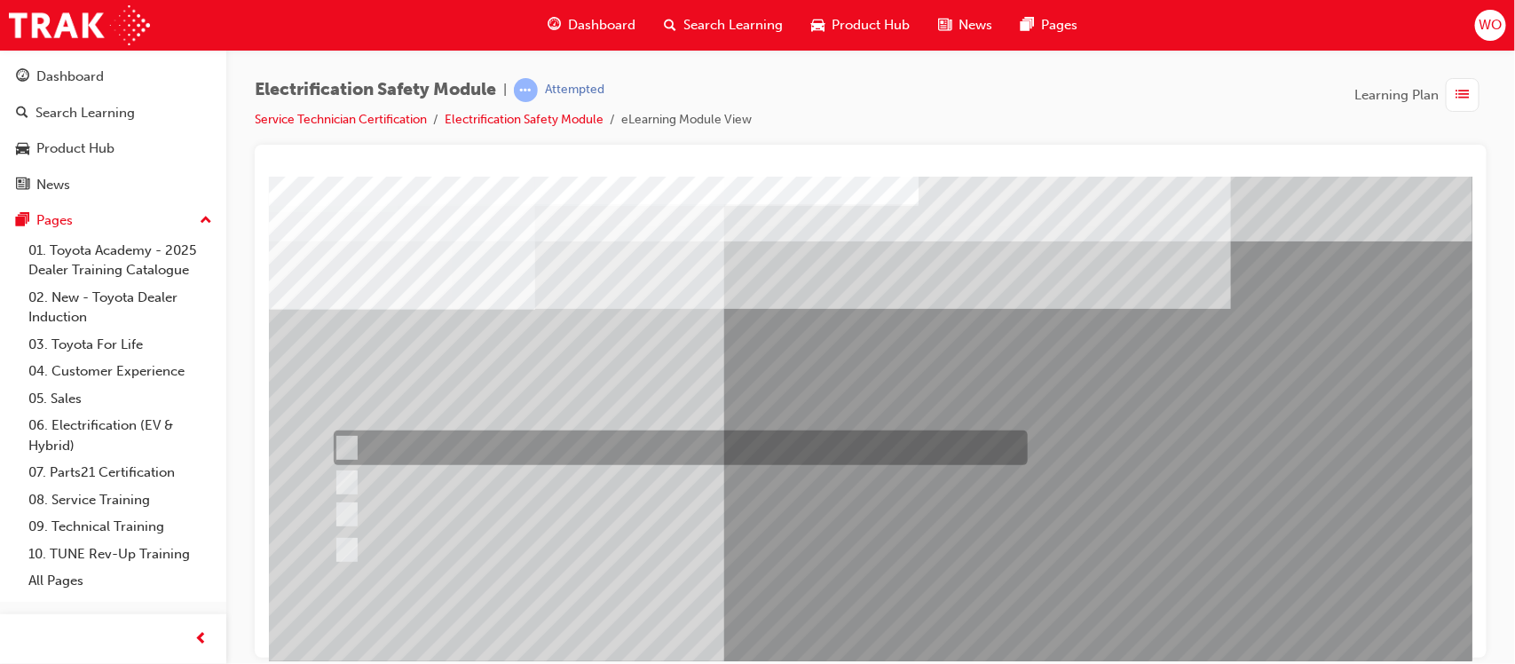
click at [446, 436] on div at bounding box center [675, 448] width 694 height 35
radio input "true"
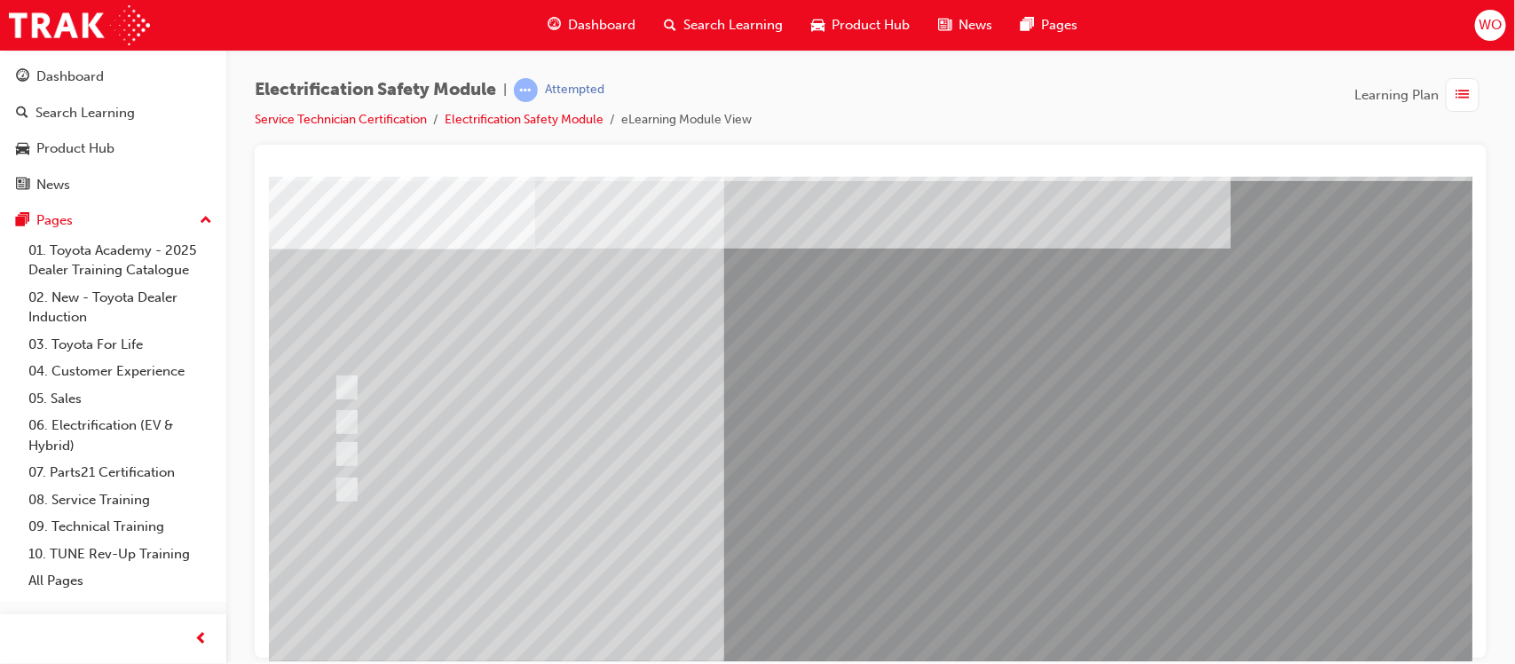
scroll to position [89, 0]
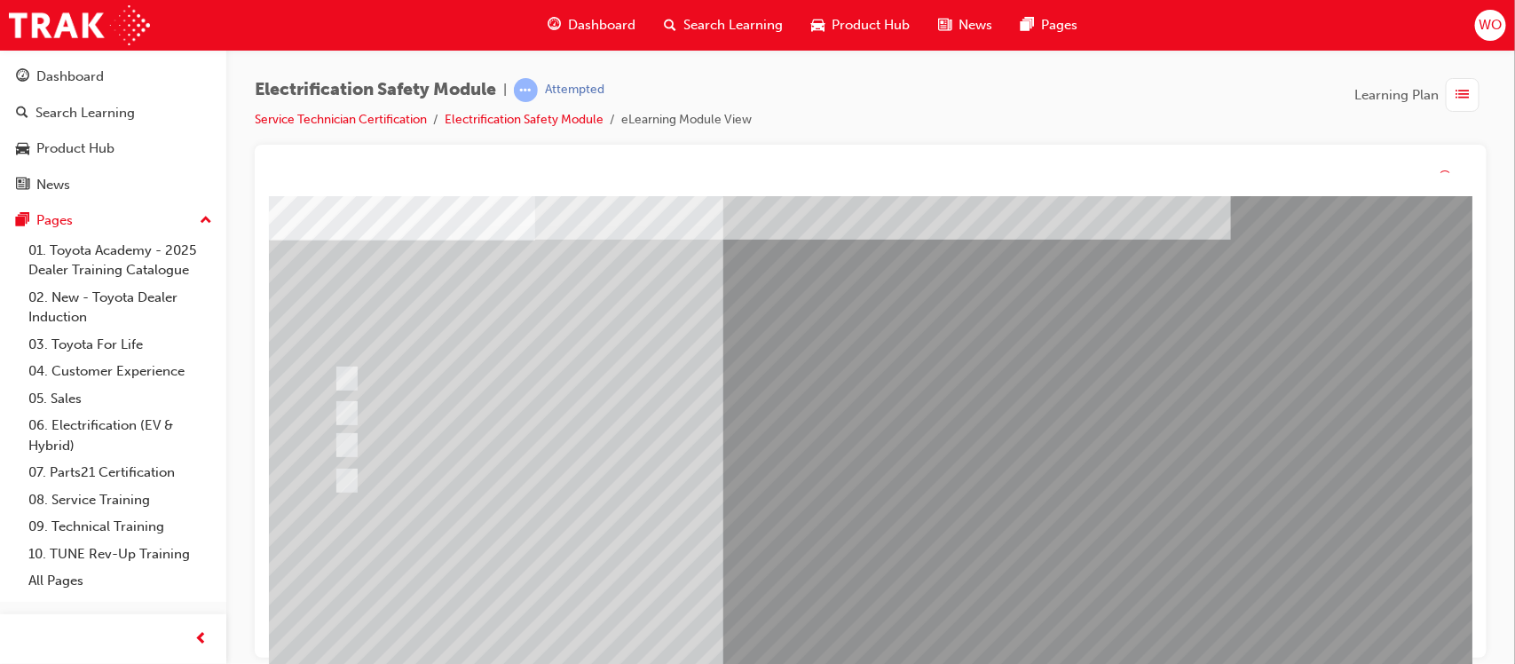
scroll to position [0, 0]
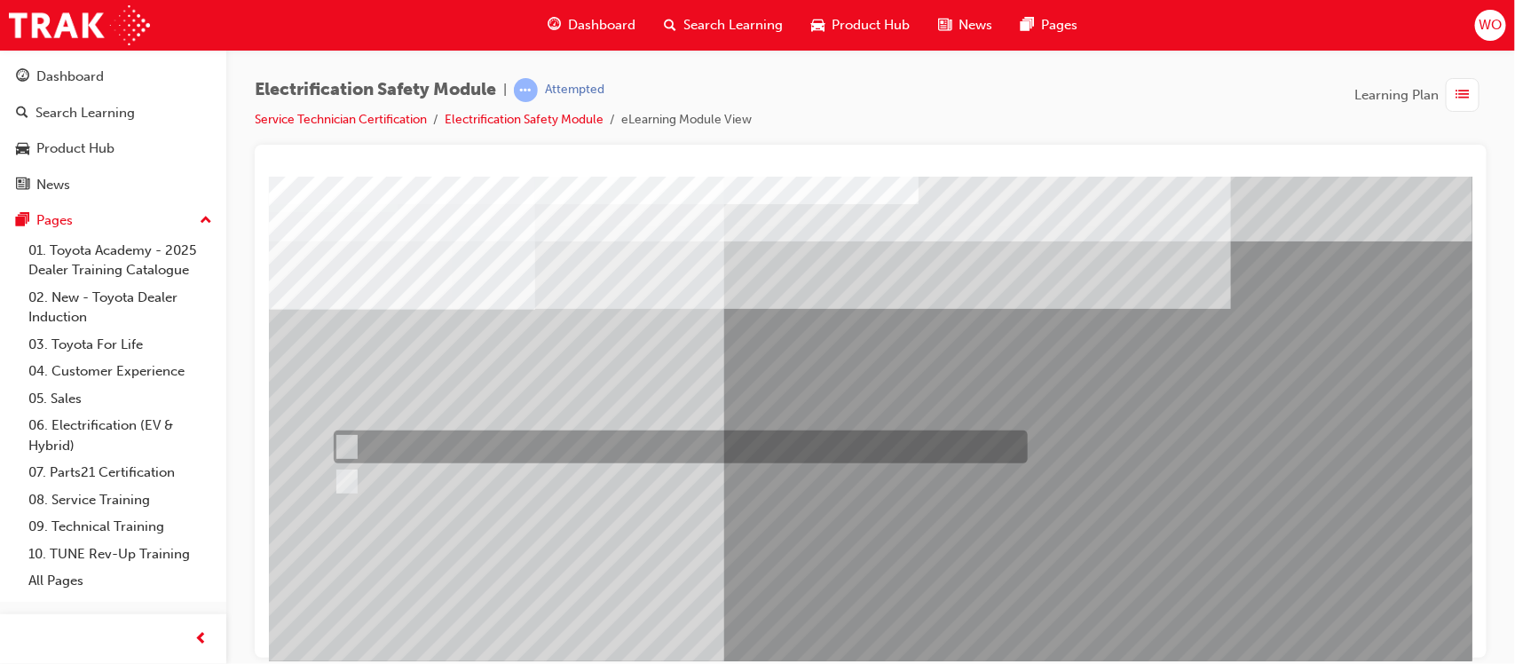
click at [354, 438] on div at bounding box center [675, 447] width 694 height 33
radio input "true"
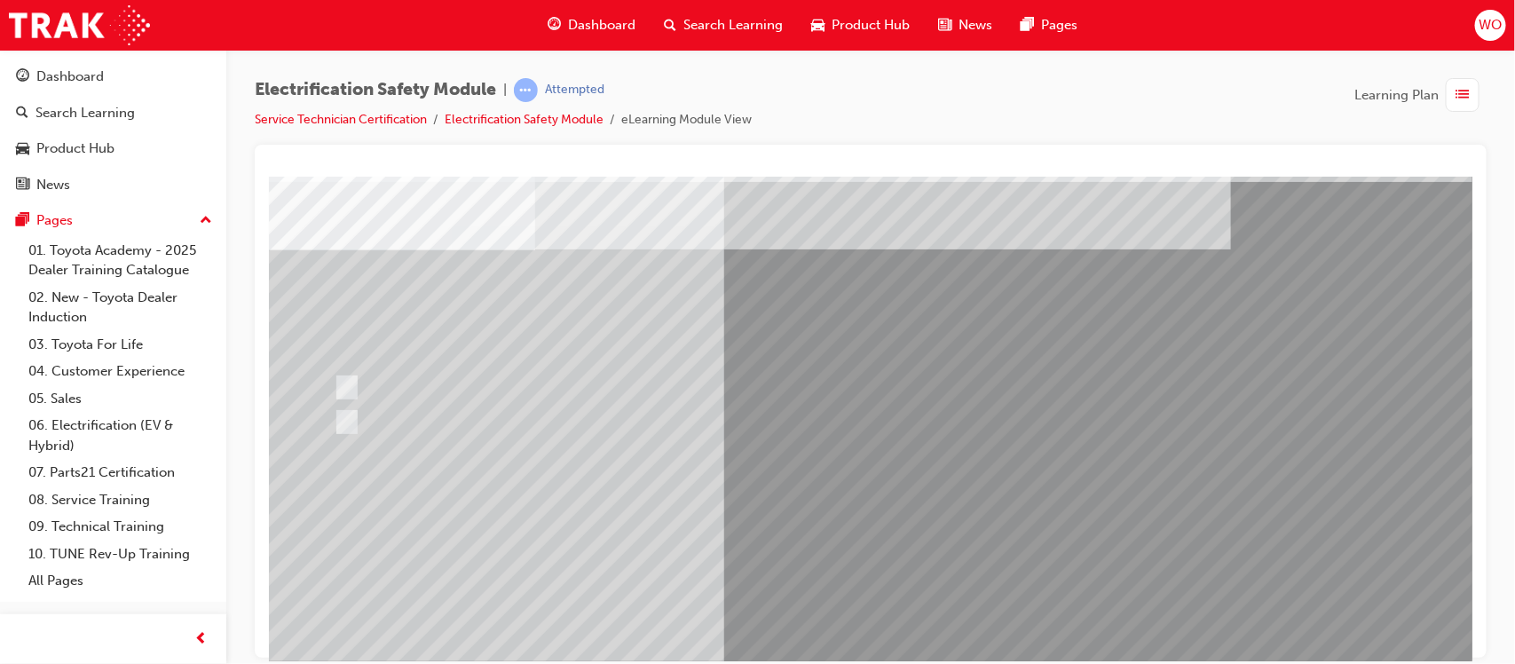
scroll to position [89, 0]
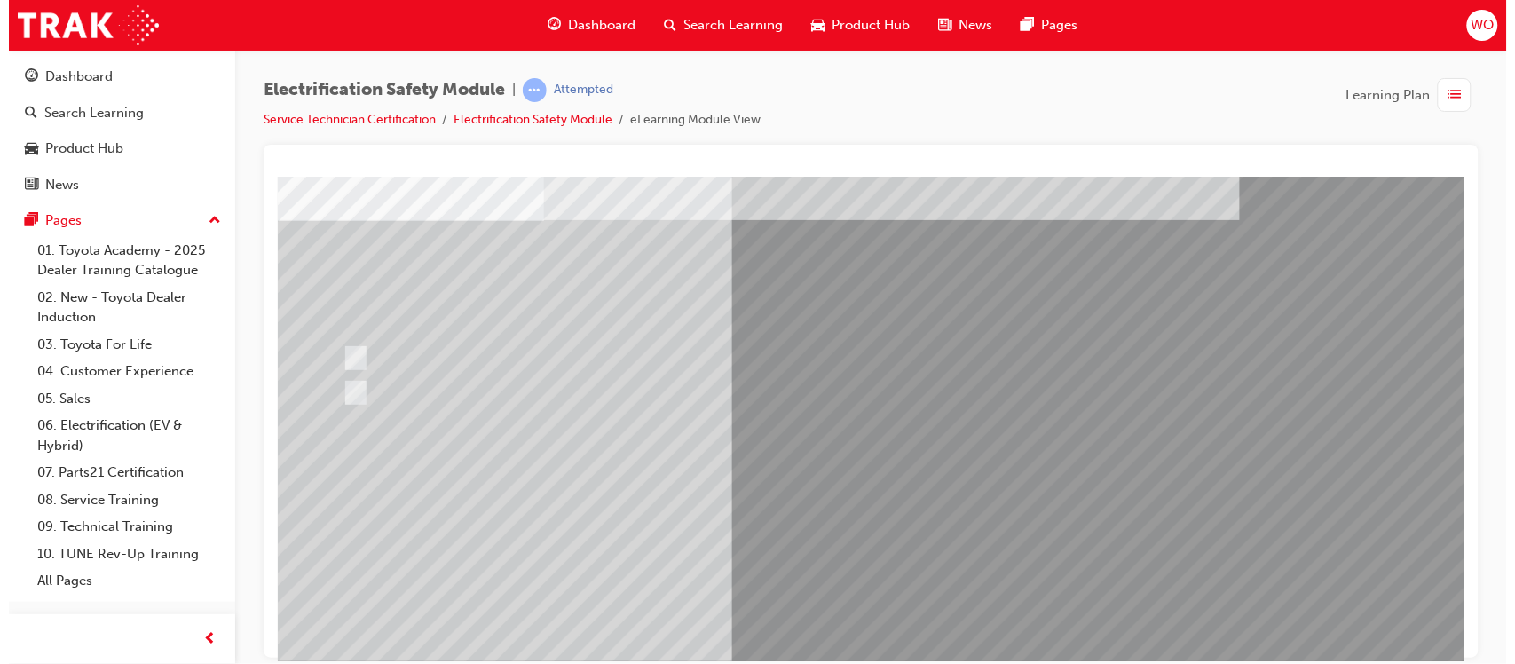
scroll to position [0, 0]
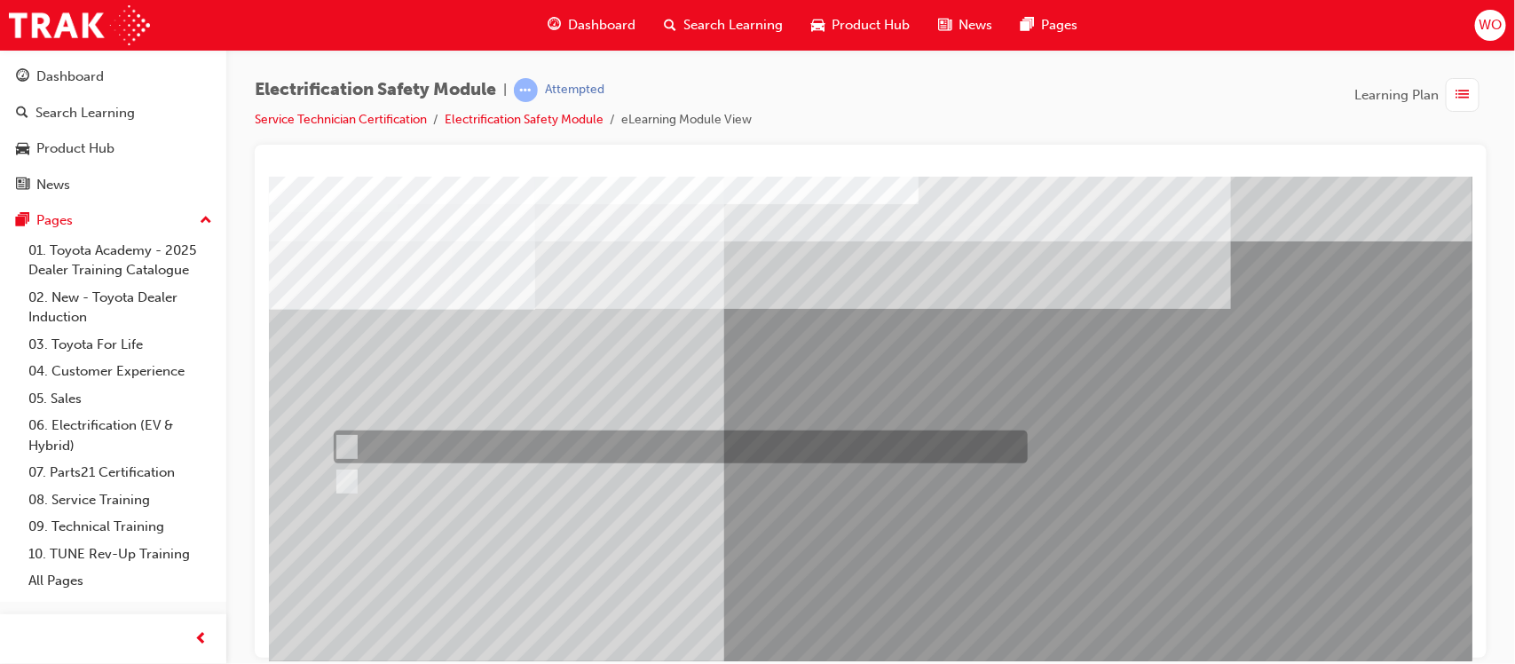
click at [386, 438] on div at bounding box center [675, 447] width 694 height 33
radio input "true"
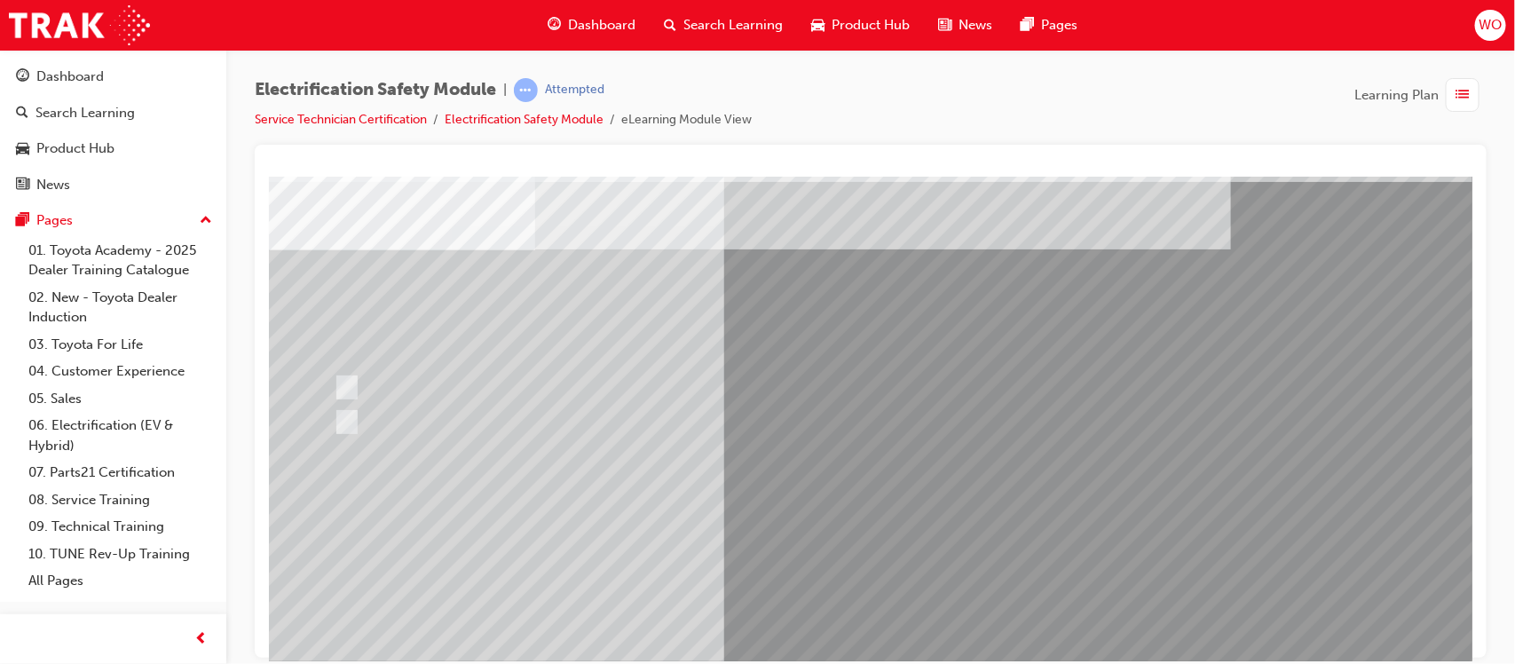
scroll to position [89, 0]
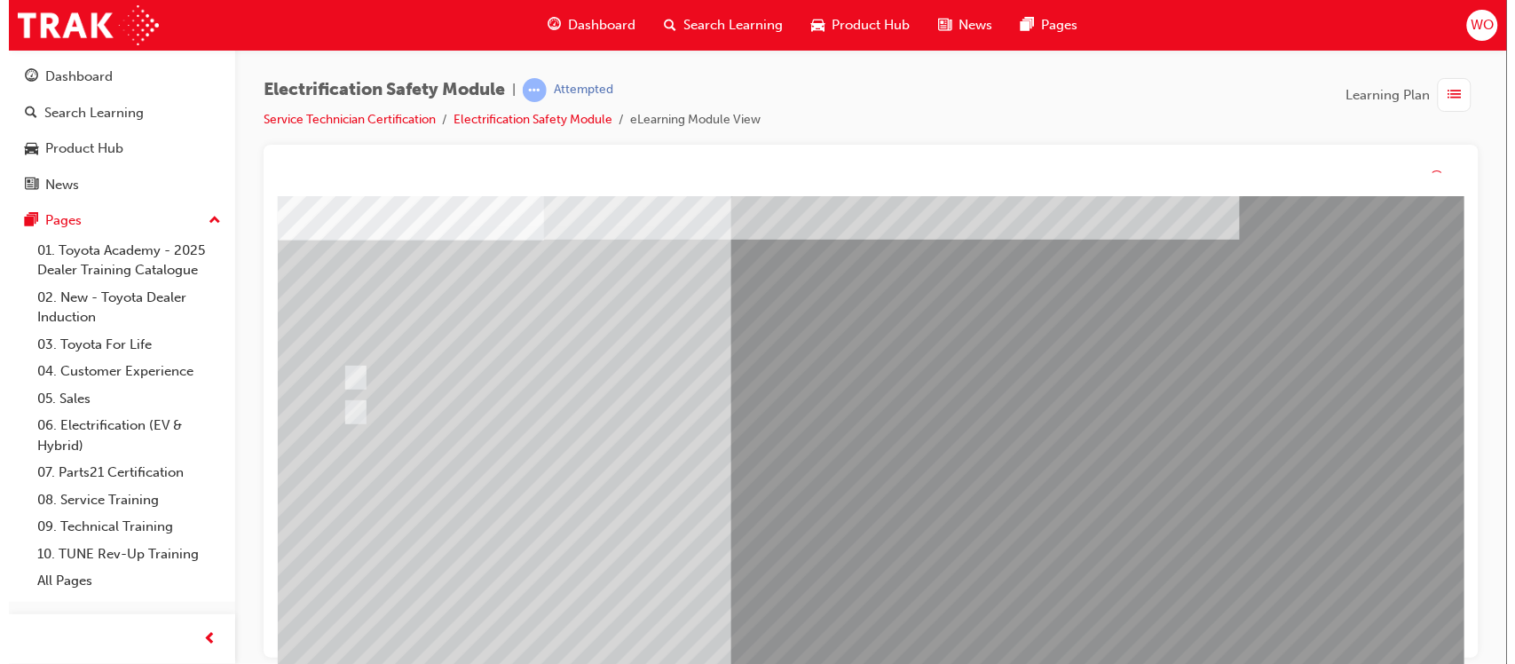
scroll to position [0, 0]
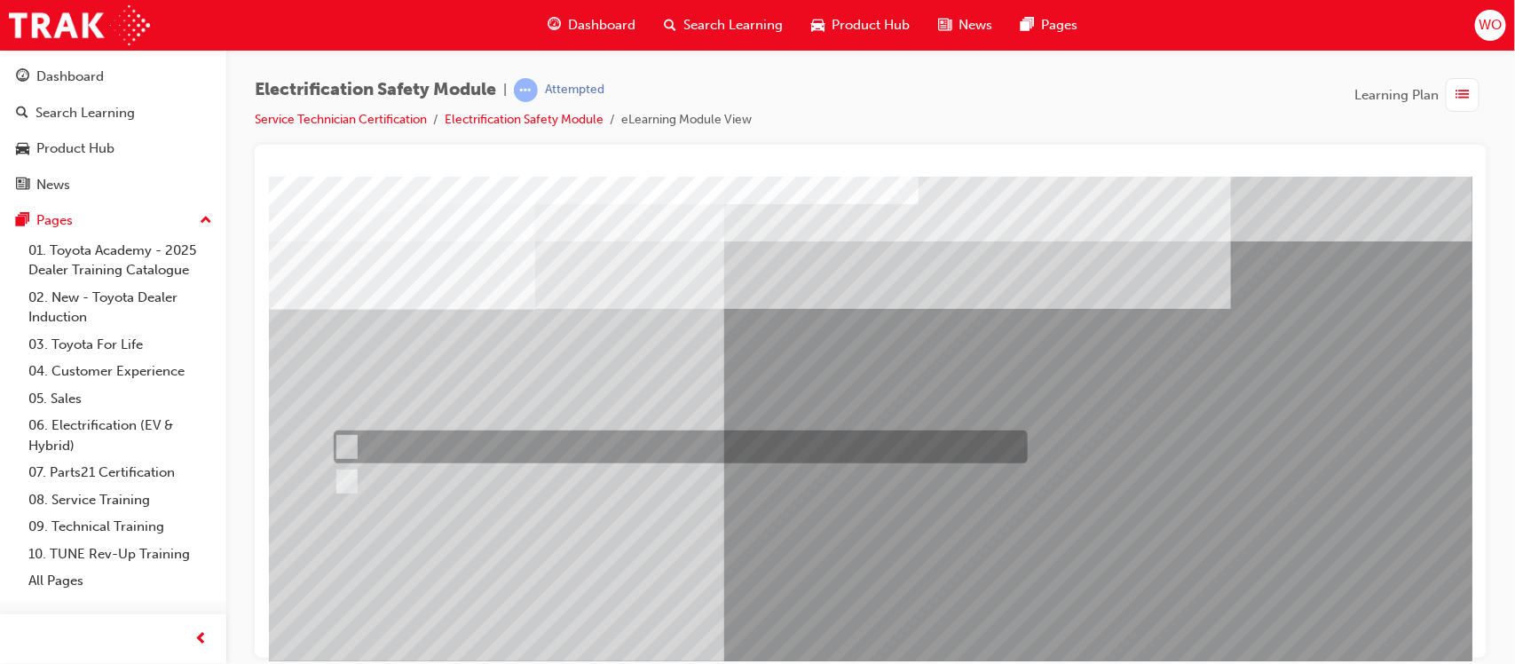
click at [406, 443] on div at bounding box center [675, 447] width 694 height 33
radio input "true"
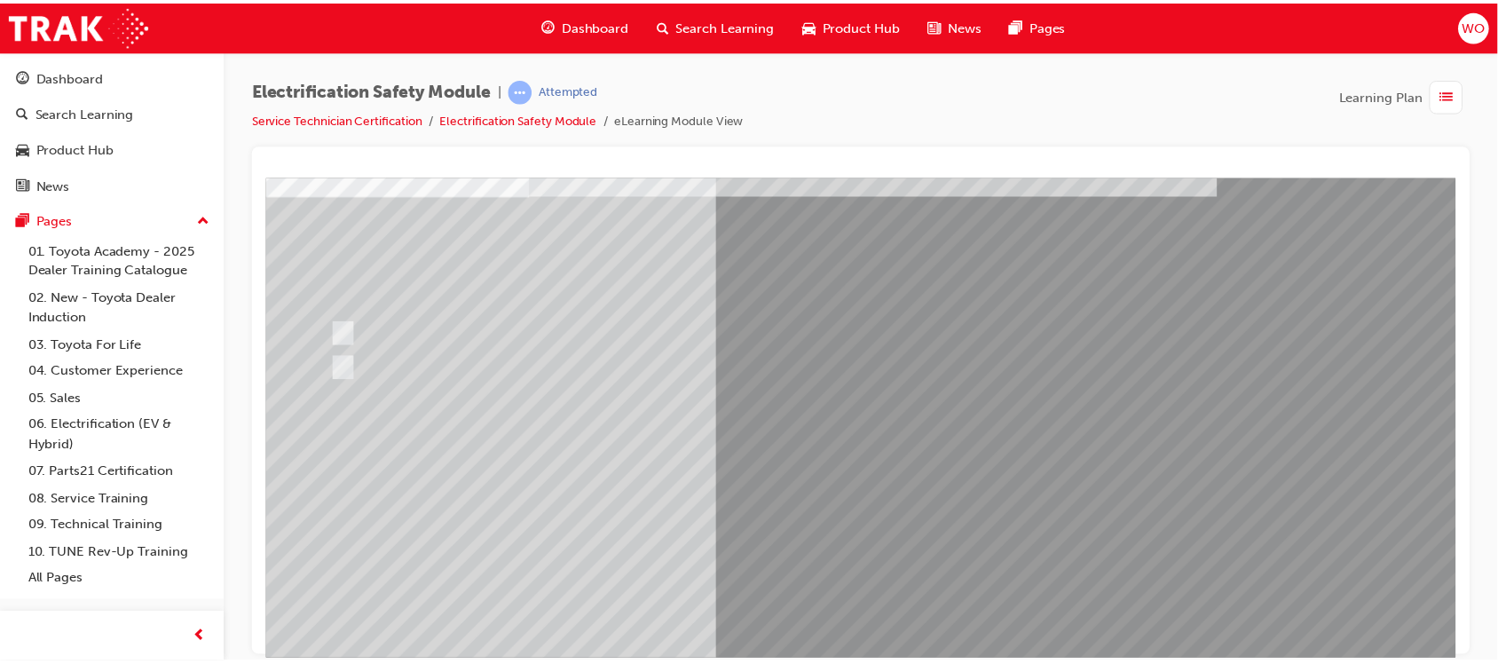
scroll to position [133, 0]
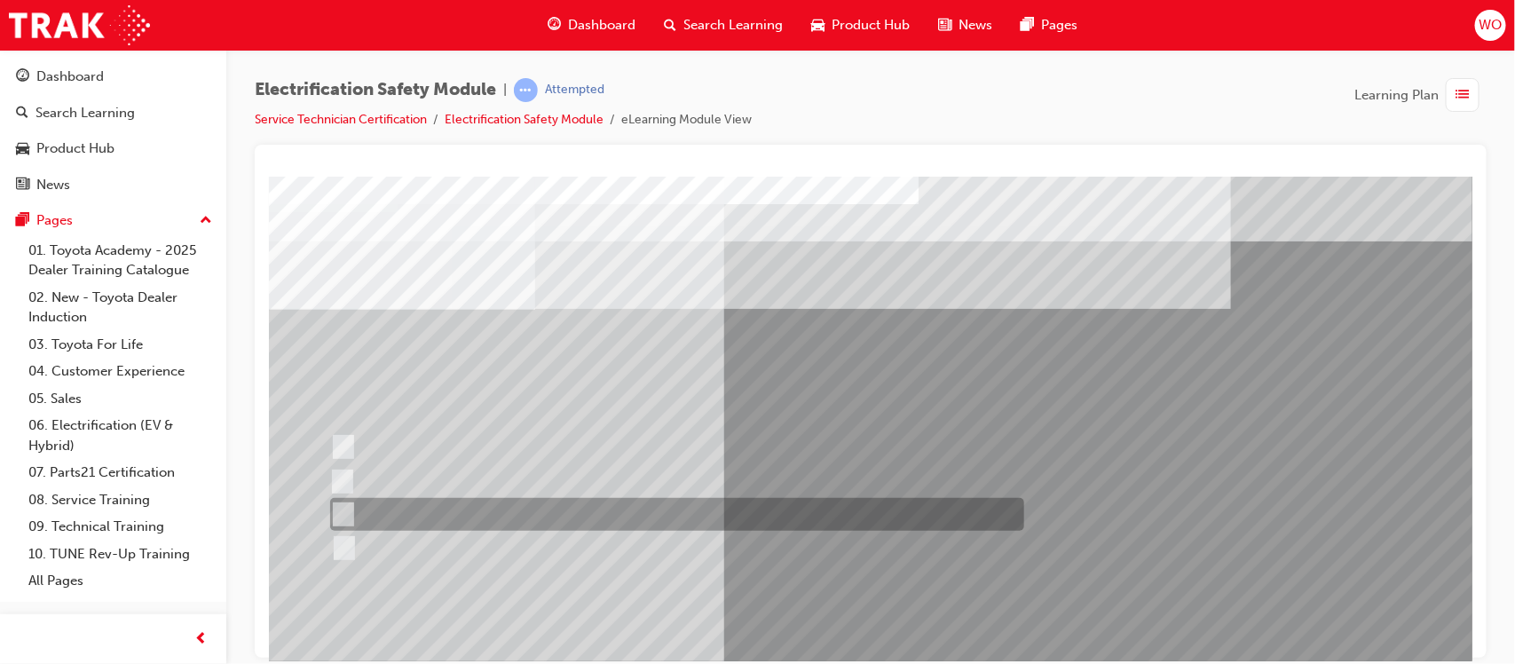
click at [533, 519] on div at bounding box center [672, 514] width 694 height 33
radio input "true"
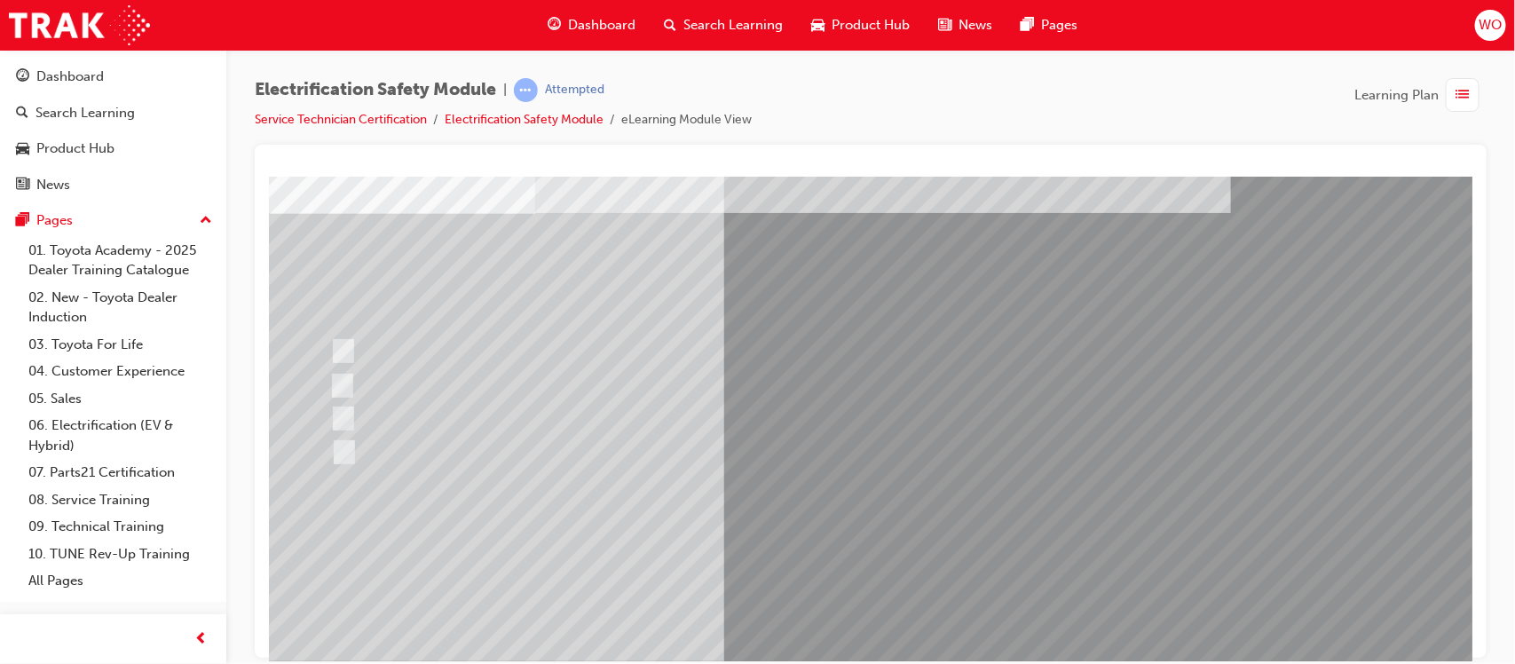
scroll to position [133, 0]
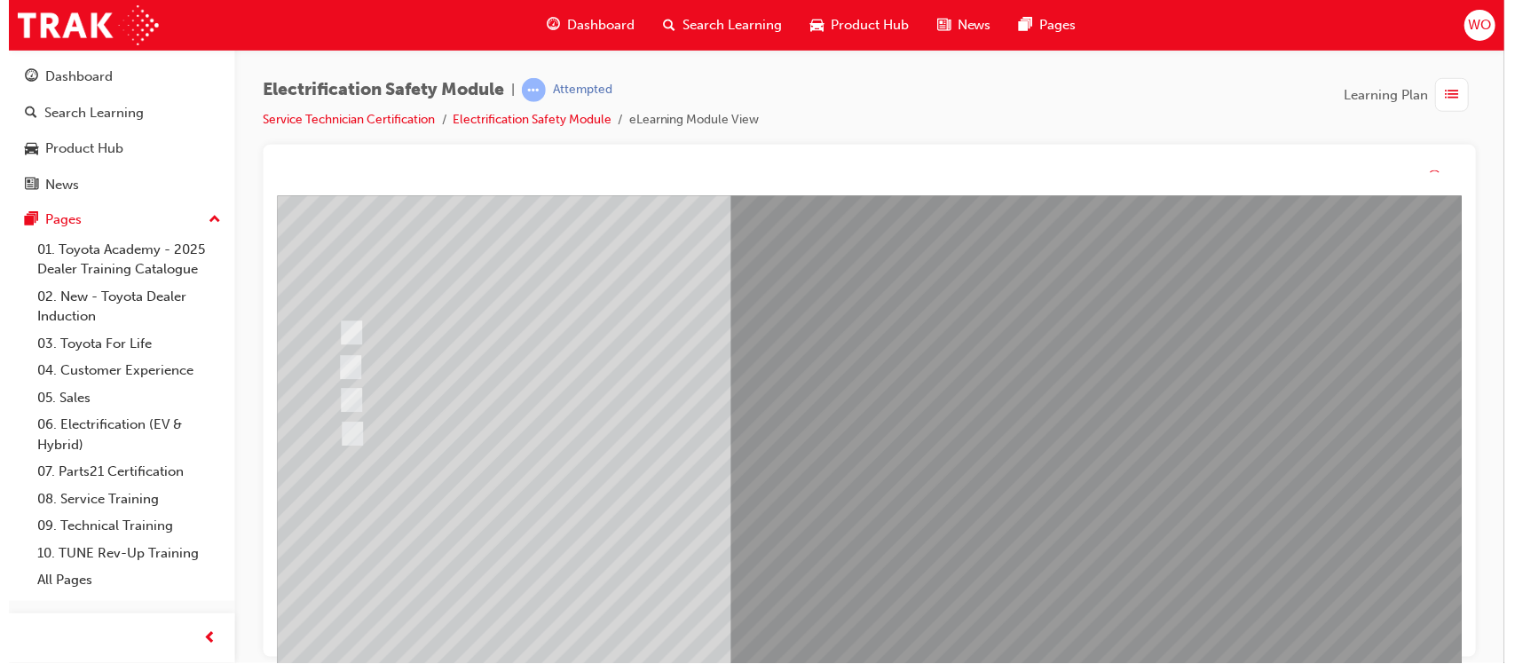
scroll to position [0, 0]
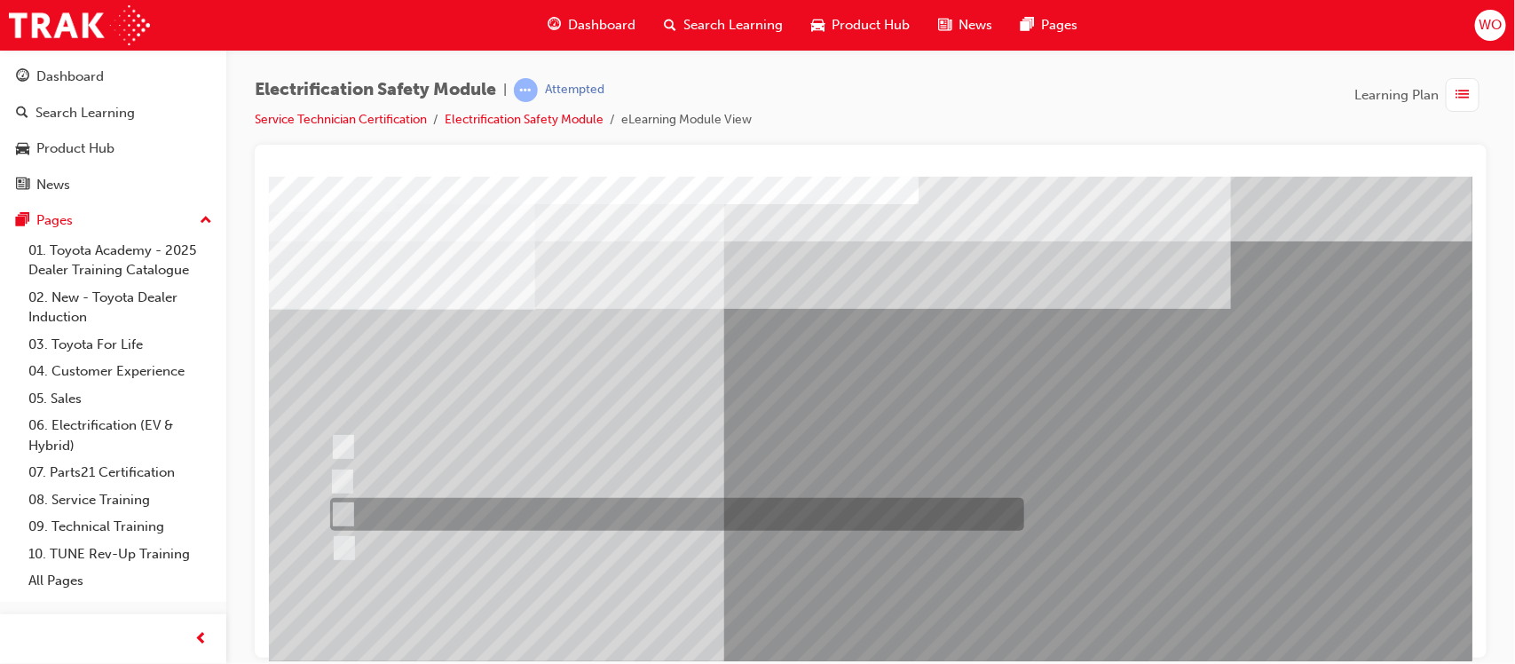
click at [427, 519] on div at bounding box center [672, 514] width 694 height 33
radio input "true"
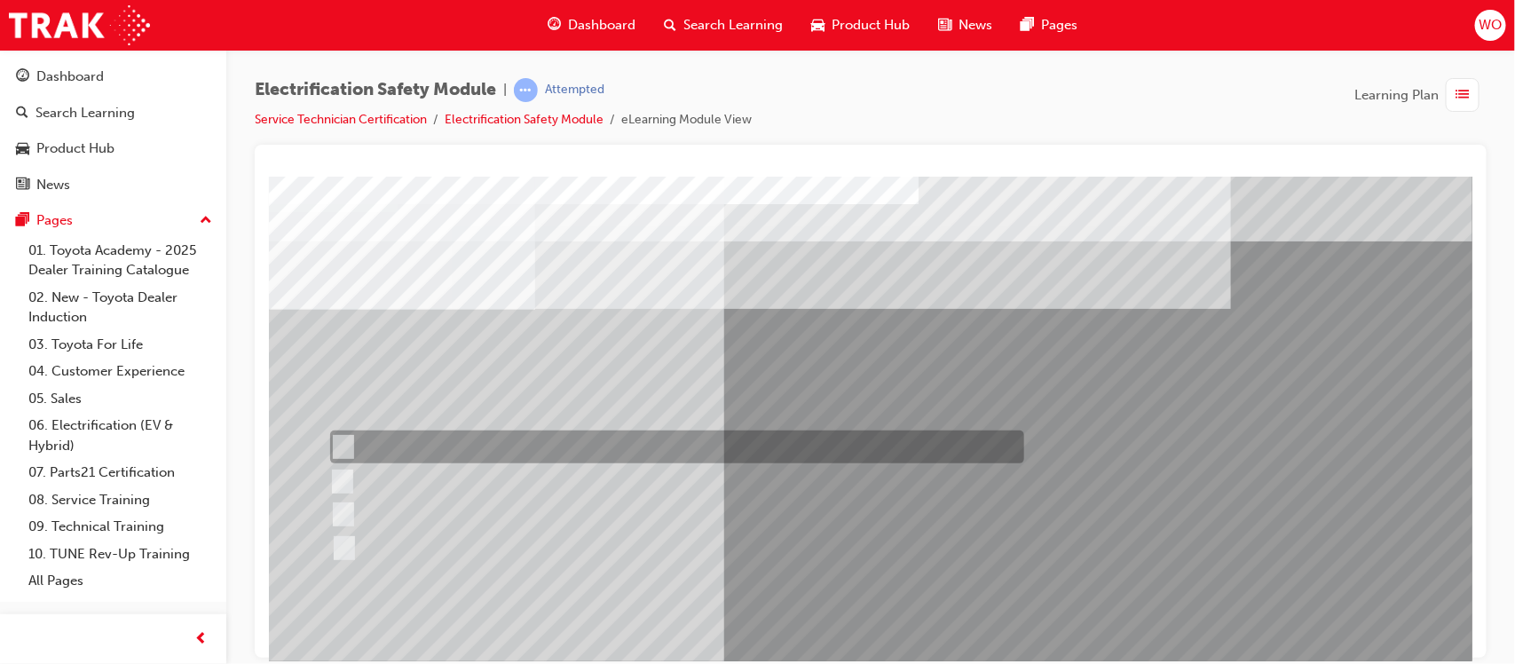
click at [456, 445] on div at bounding box center [672, 447] width 694 height 33
radio input "true"
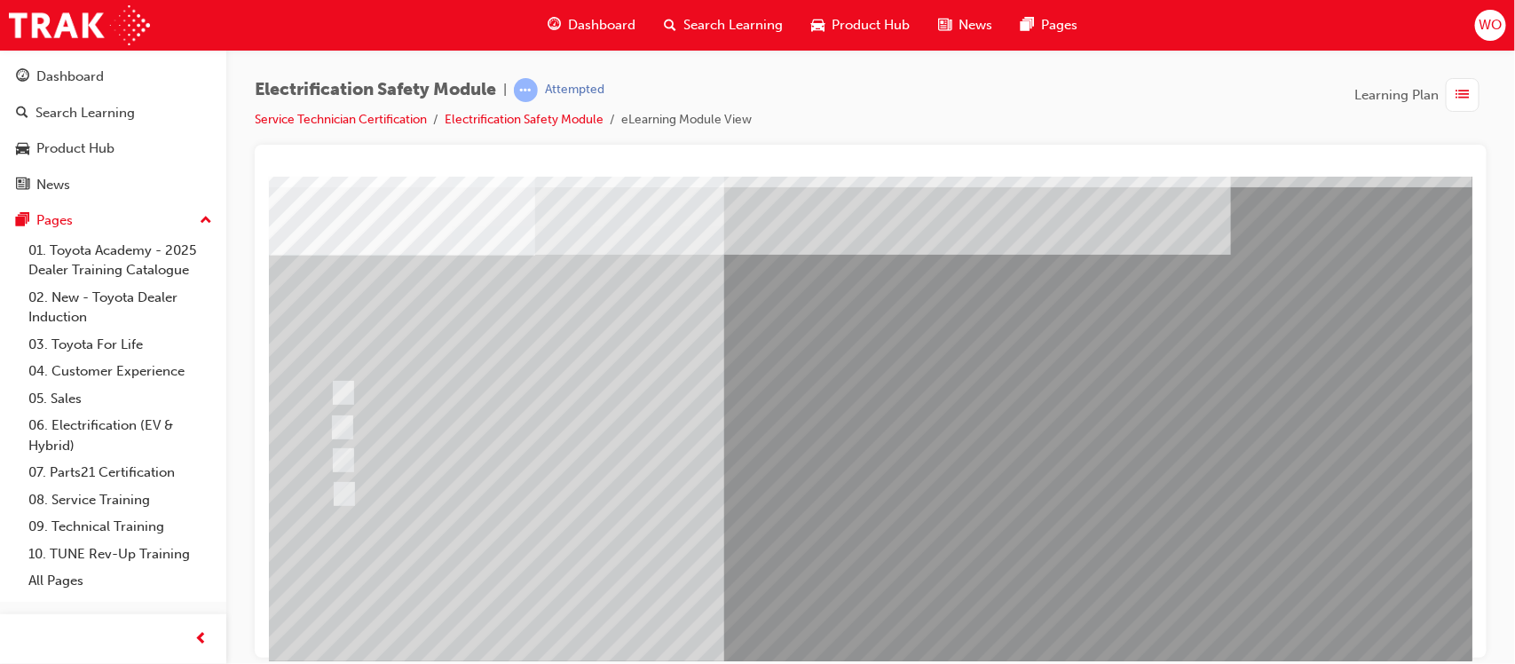
scroll to position [89, 0]
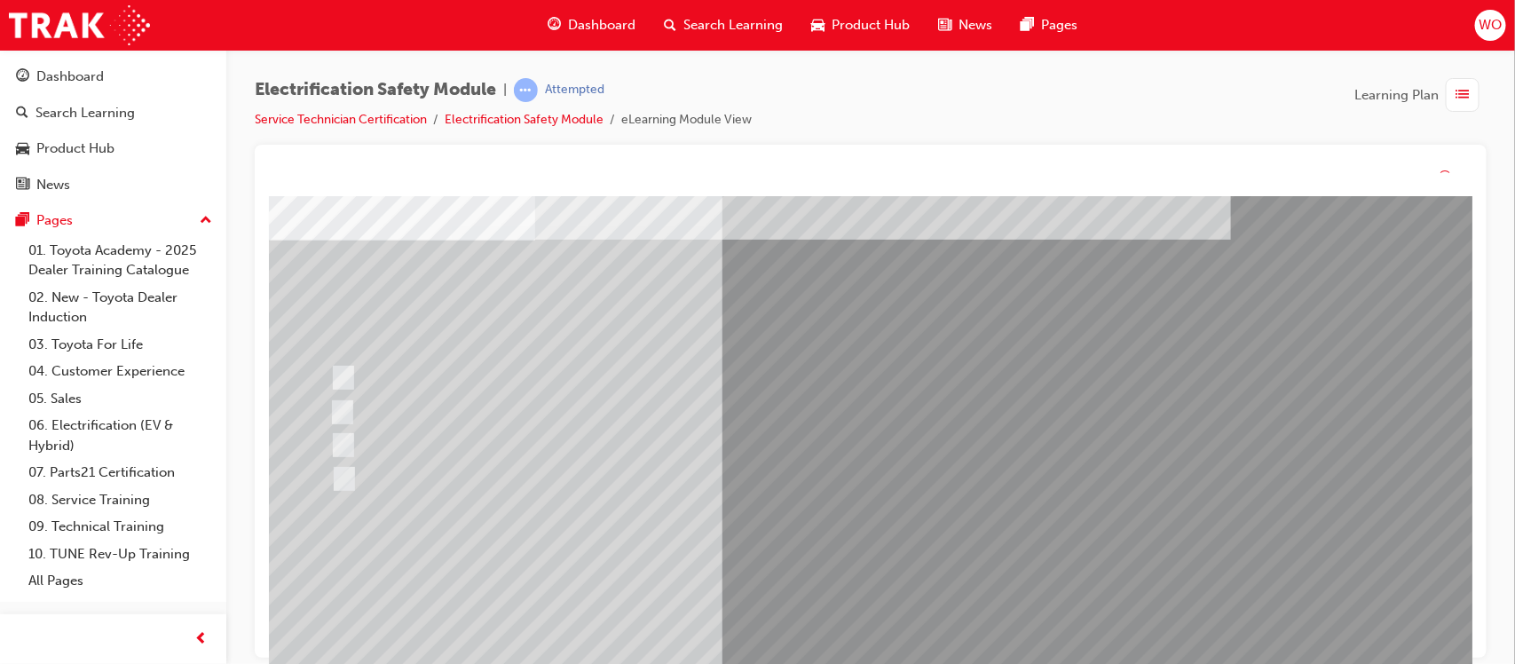
scroll to position [0, 0]
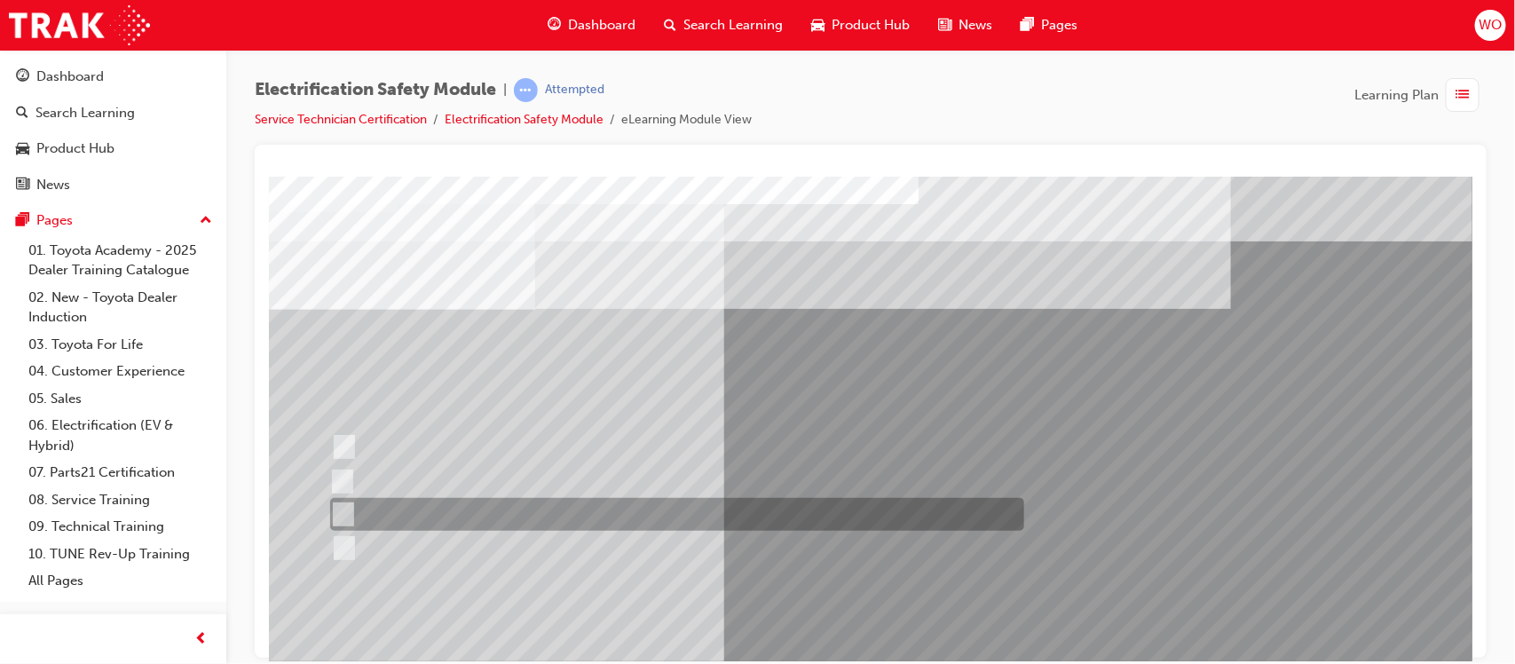
click at [434, 510] on div at bounding box center [672, 514] width 694 height 33
radio input "true"
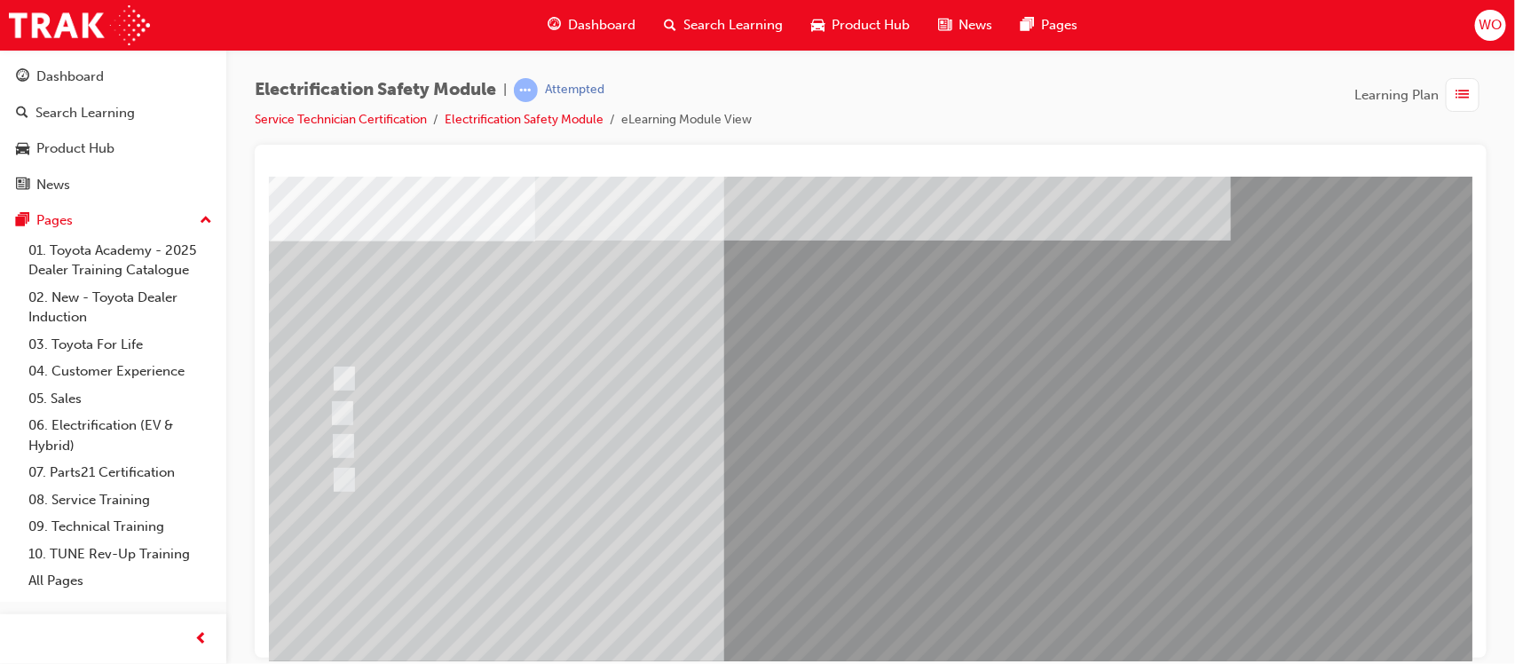
scroll to position [89, 0]
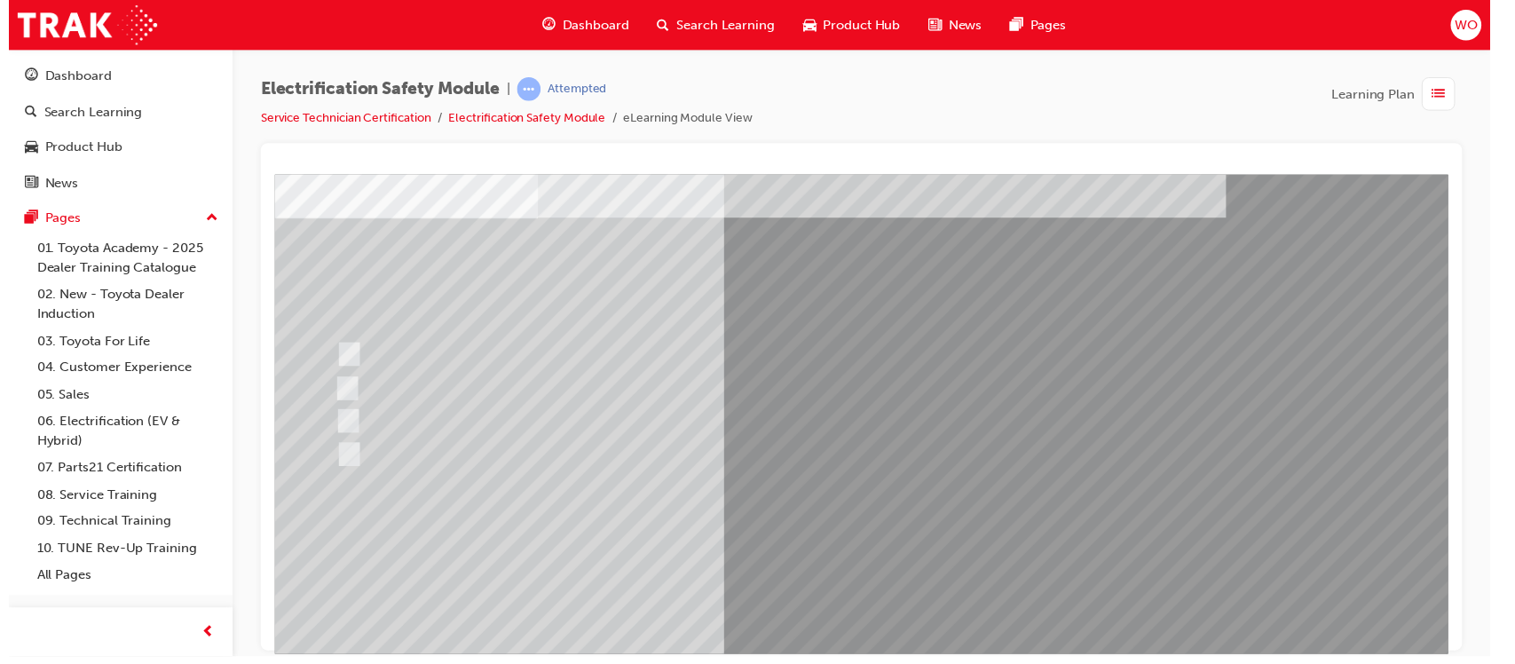
scroll to position [0, 0]
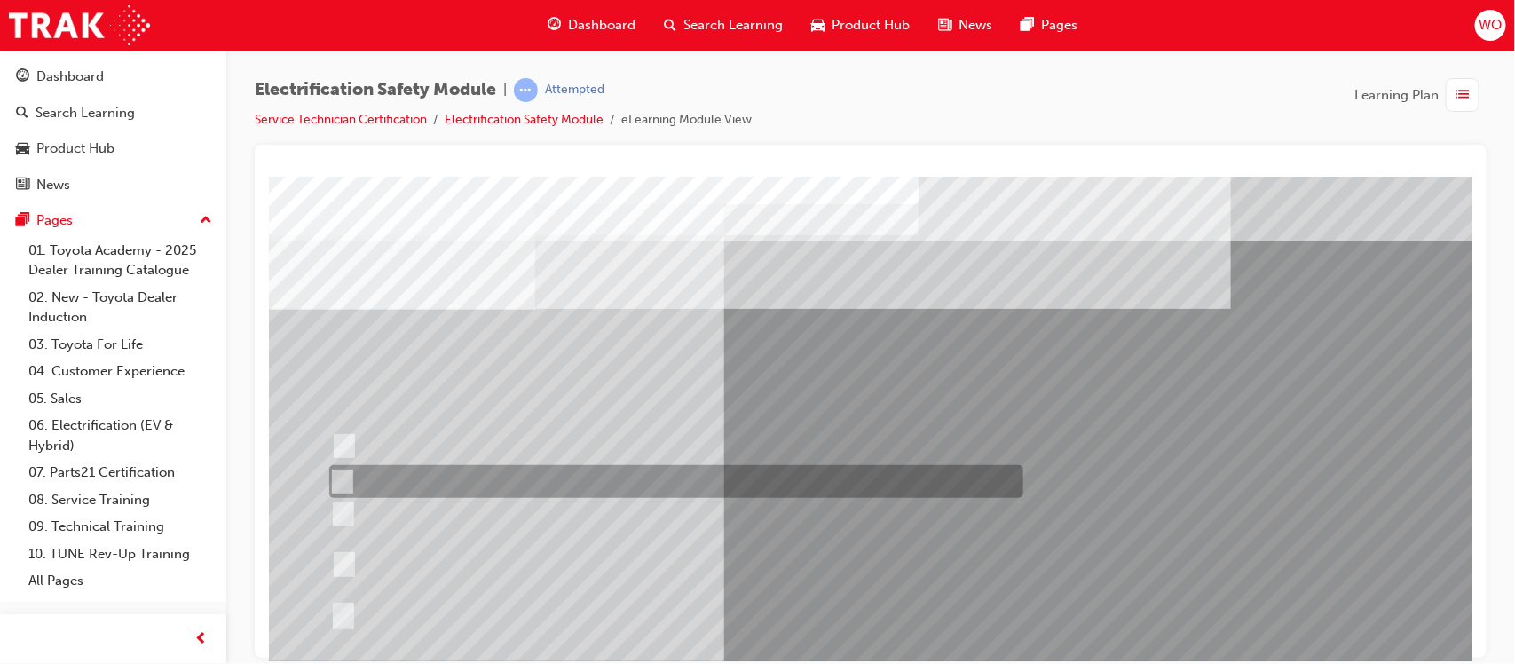
click at [372, 485] on div at bounding box center [671, 481] width 694 height 33
radio input "true"
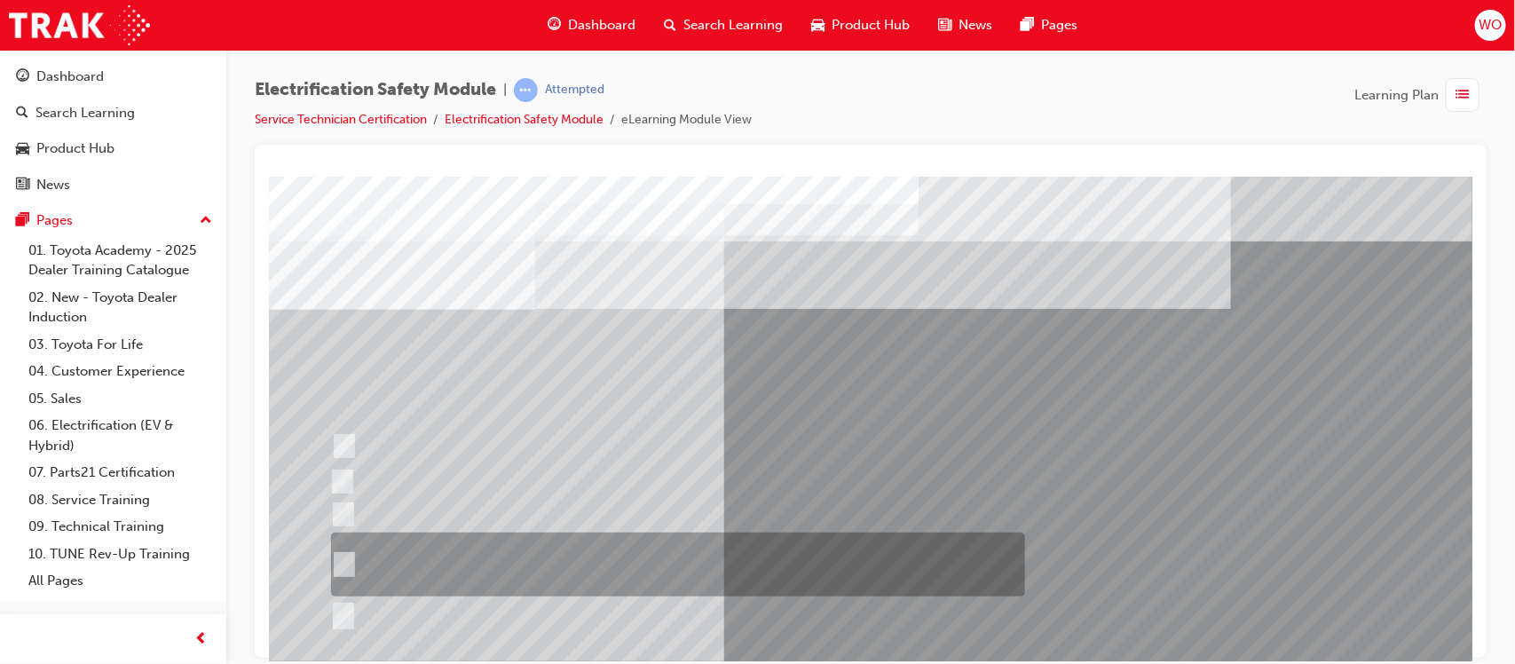
click at [330, 555] on input "The High Voltage Capacitor Terminal for 0 volts and the High Voltage Capacitor …" at bounding box center [340, 565] width 20 height 20
radio input "true"
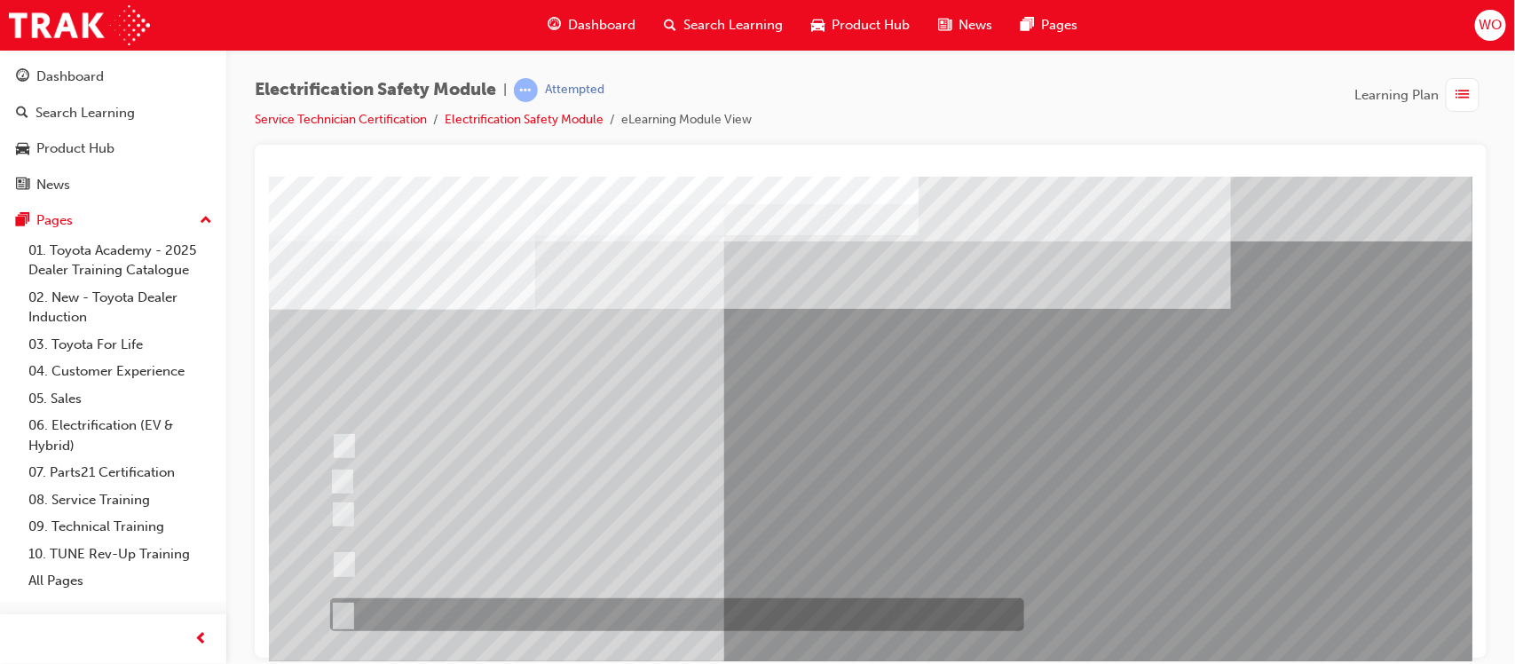
click at [329, 605] on input "Each high voltage connection within the high voltage system." at bounding box center [339, 615] width 20 height 20
radio input "true"
click at [330, 437] on input "The Hybrid Battery connector for 0 volts with an inductive tester." at bounding box center [340, 447] width 20 height 20
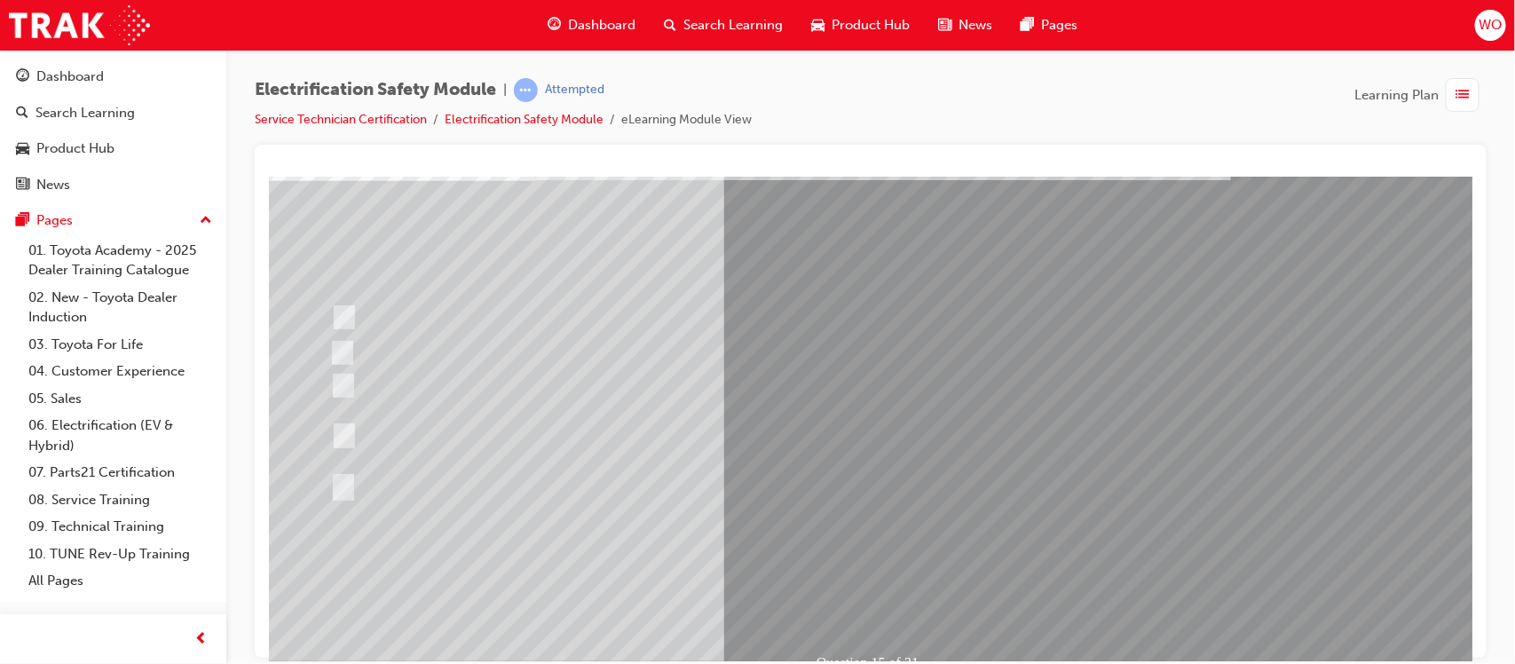
scroll to position [133, 0]
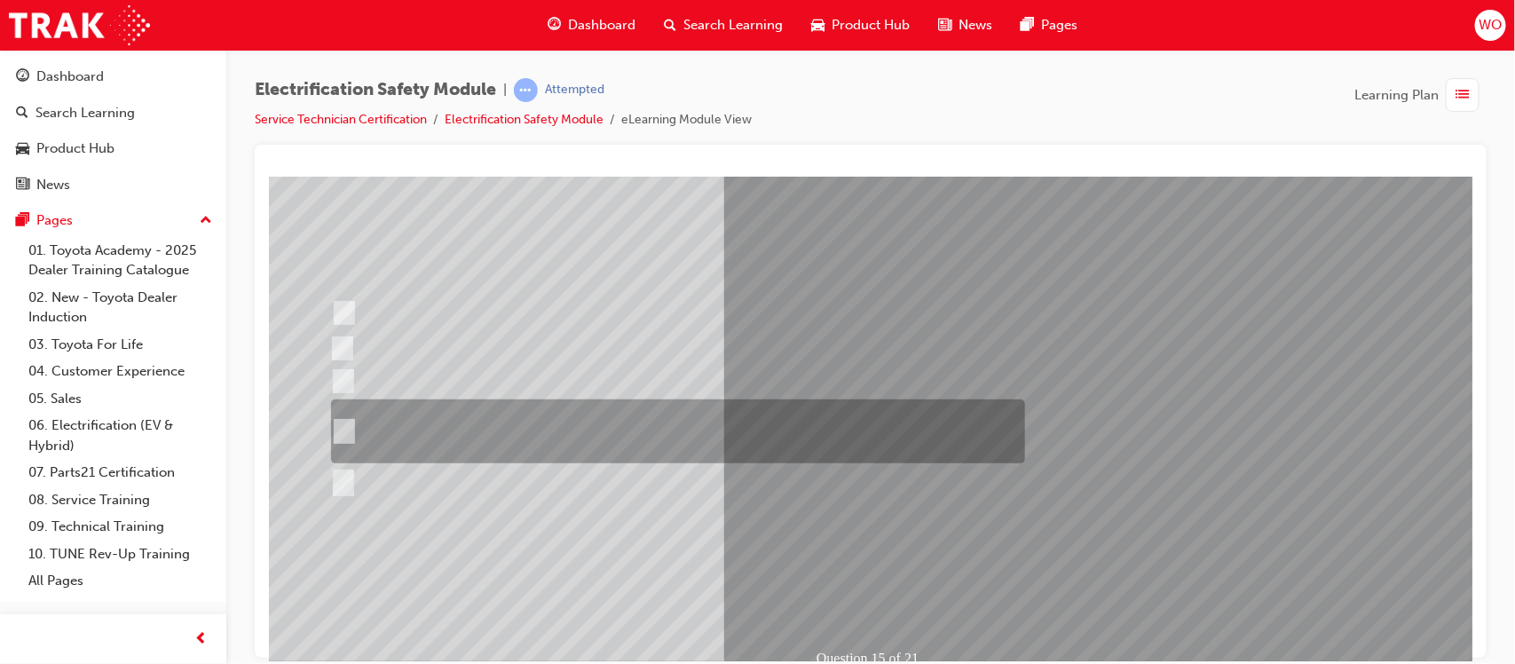
click at [350, 424] on div at bounding box center [673, 431] width 694 height 64
radio input "false"
radio input "true"
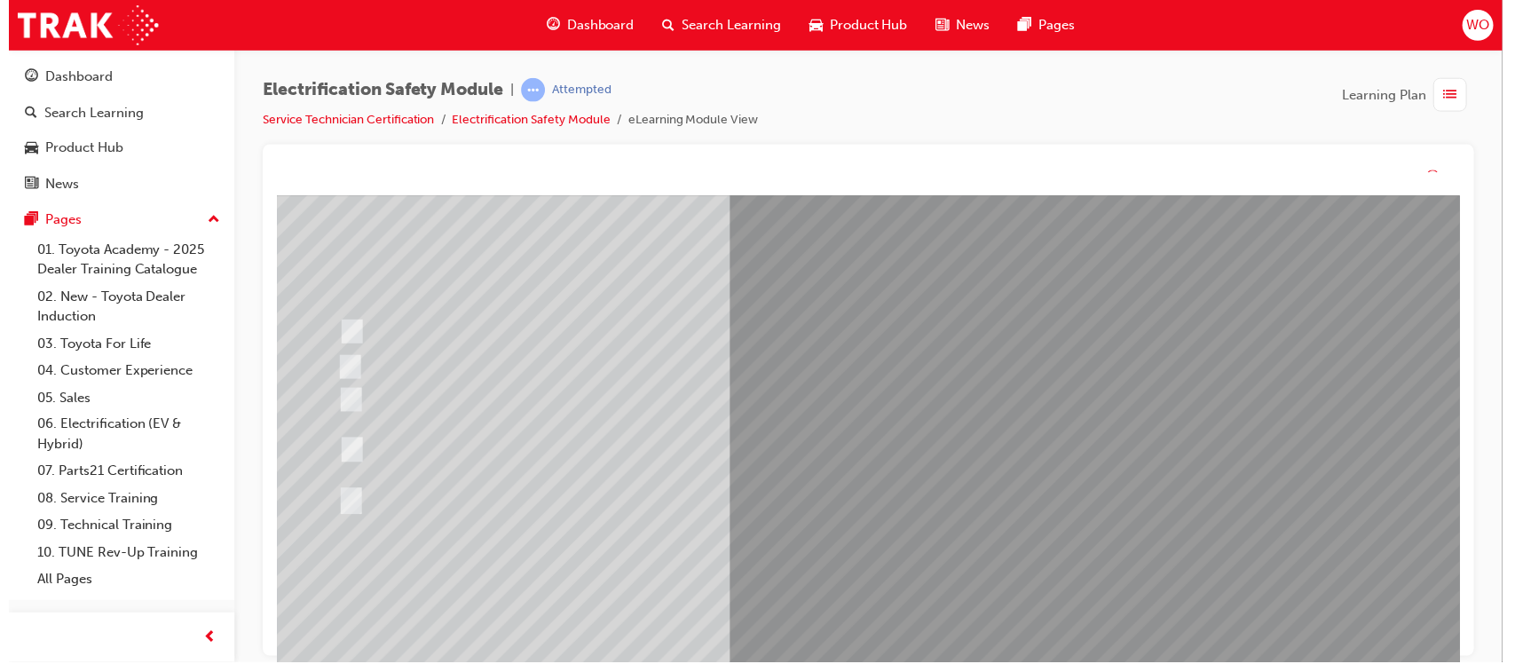
scroll to position [0, 0]
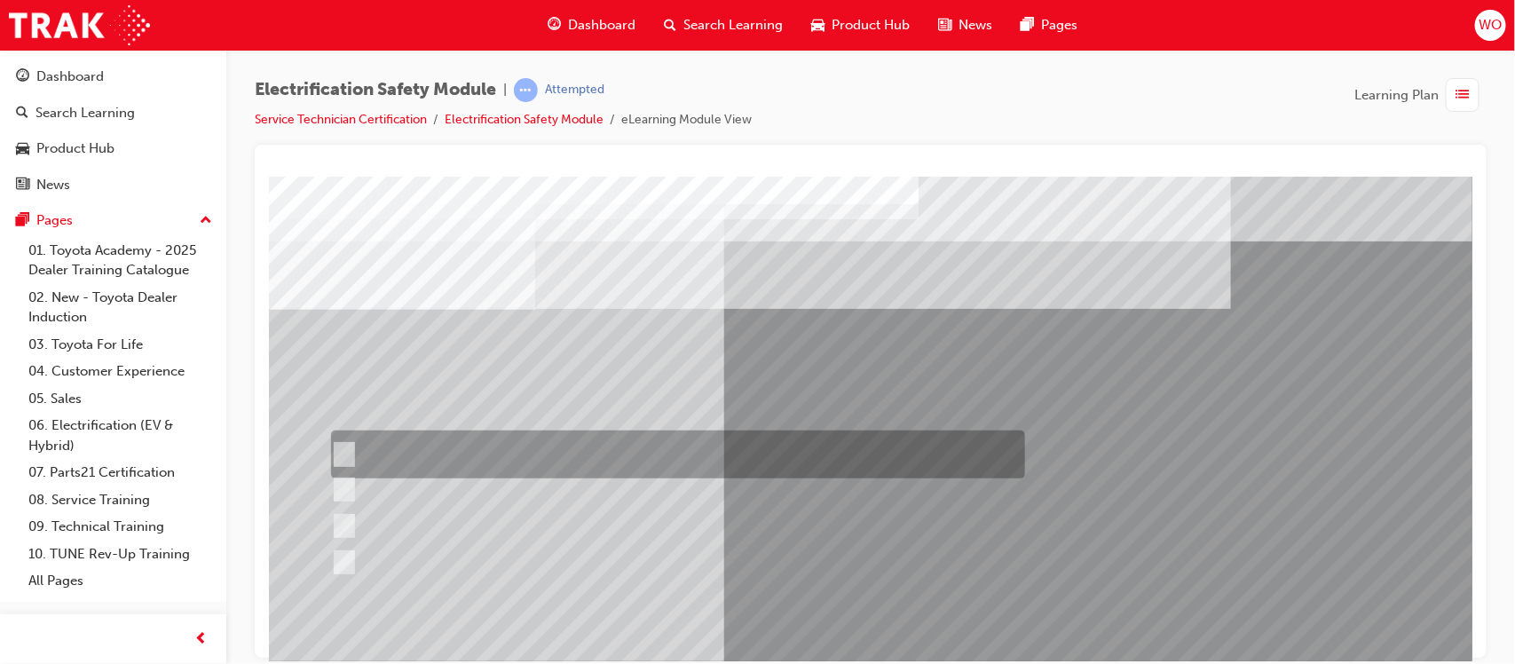
click at [347, 443] on div at bounding box center [673, 455] width 694 height 48
radio input "true"
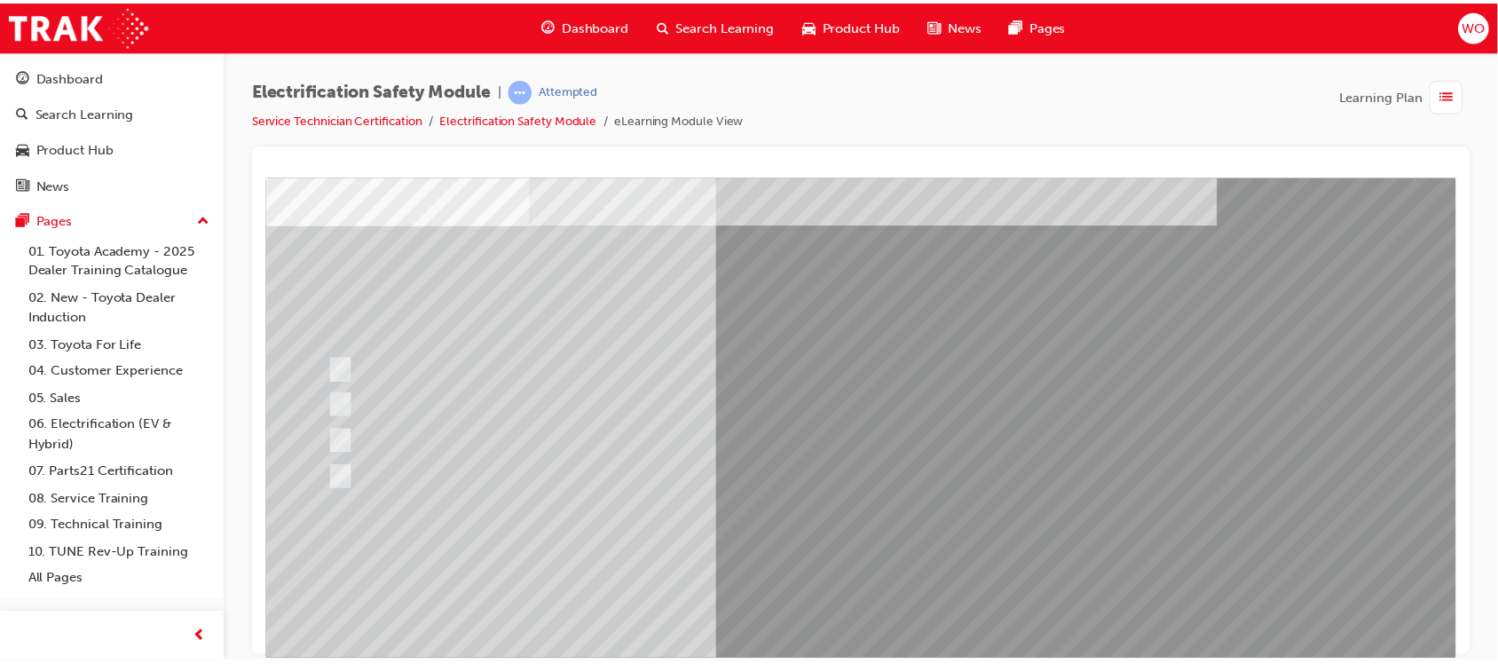
scroll to position [89, 0]
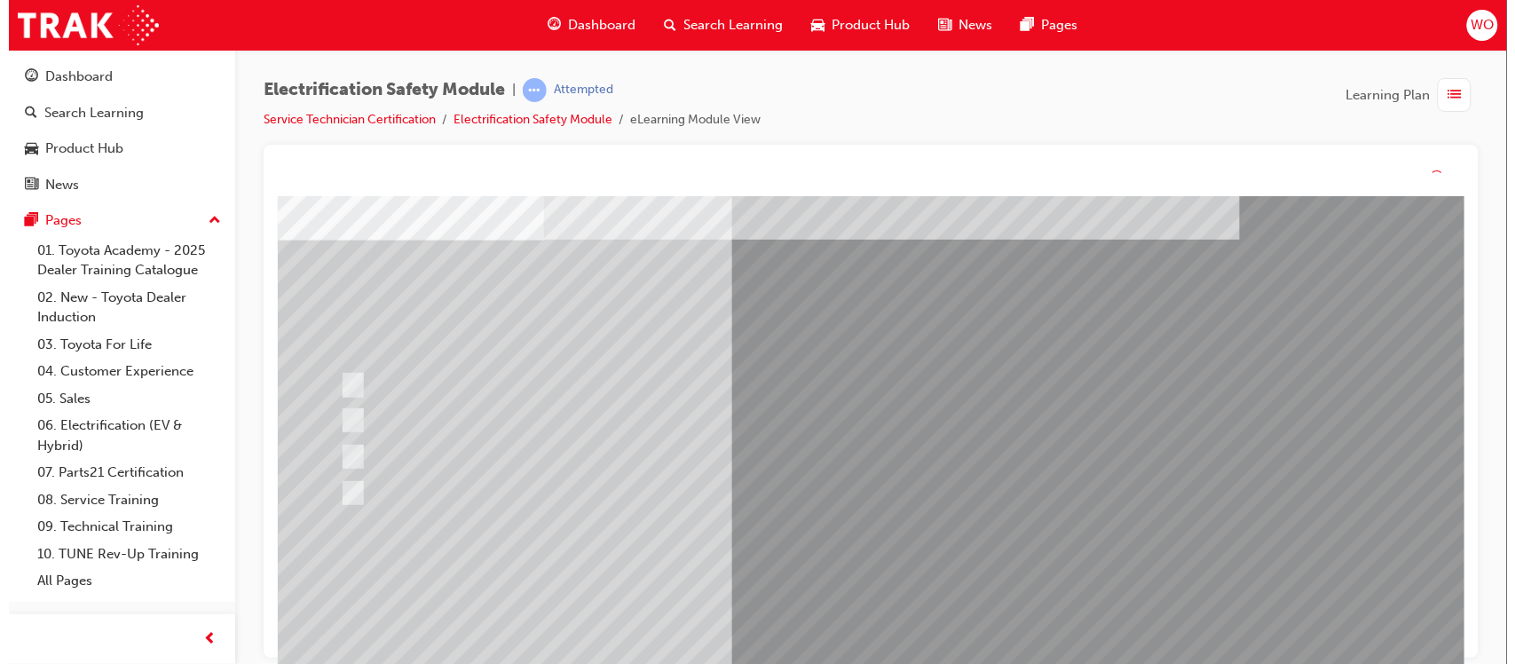
scroll to position [0, 0]
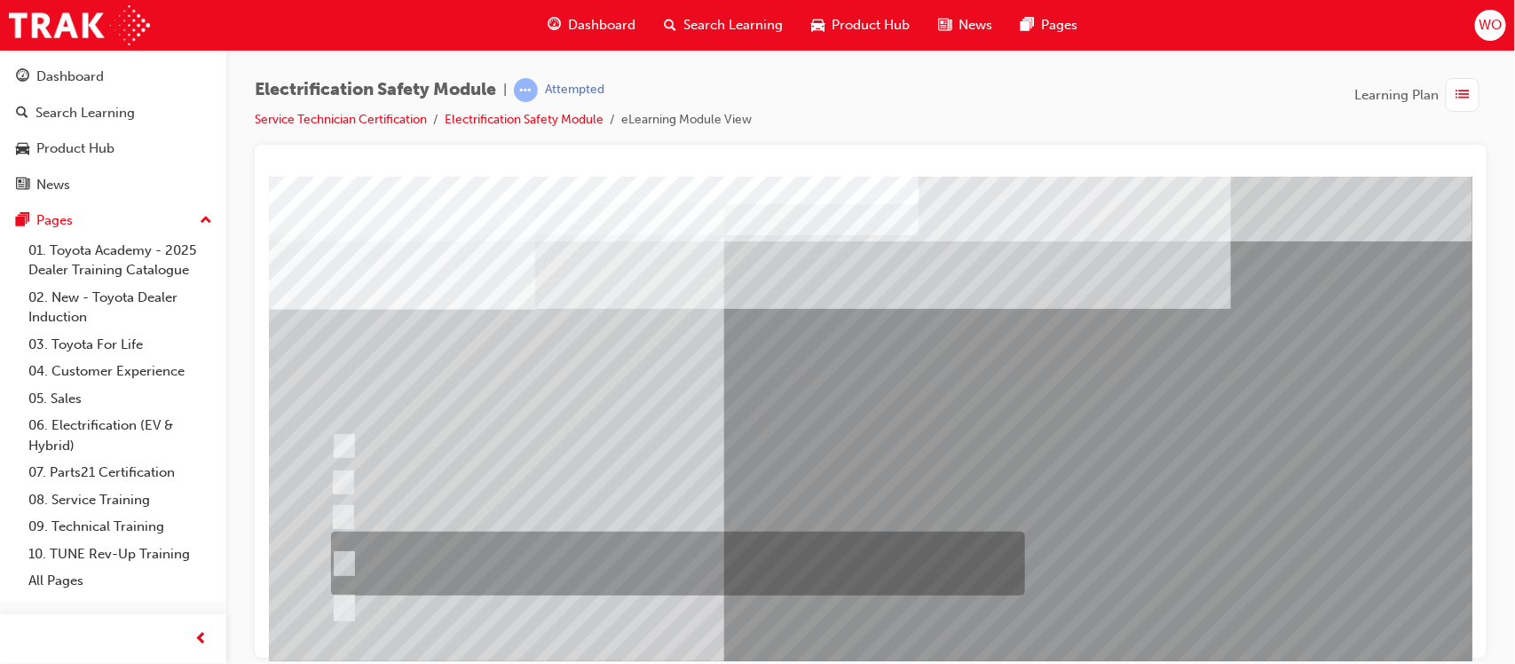
click at [463, 559] on div at bounding box center [673, 564] width 694 height 64
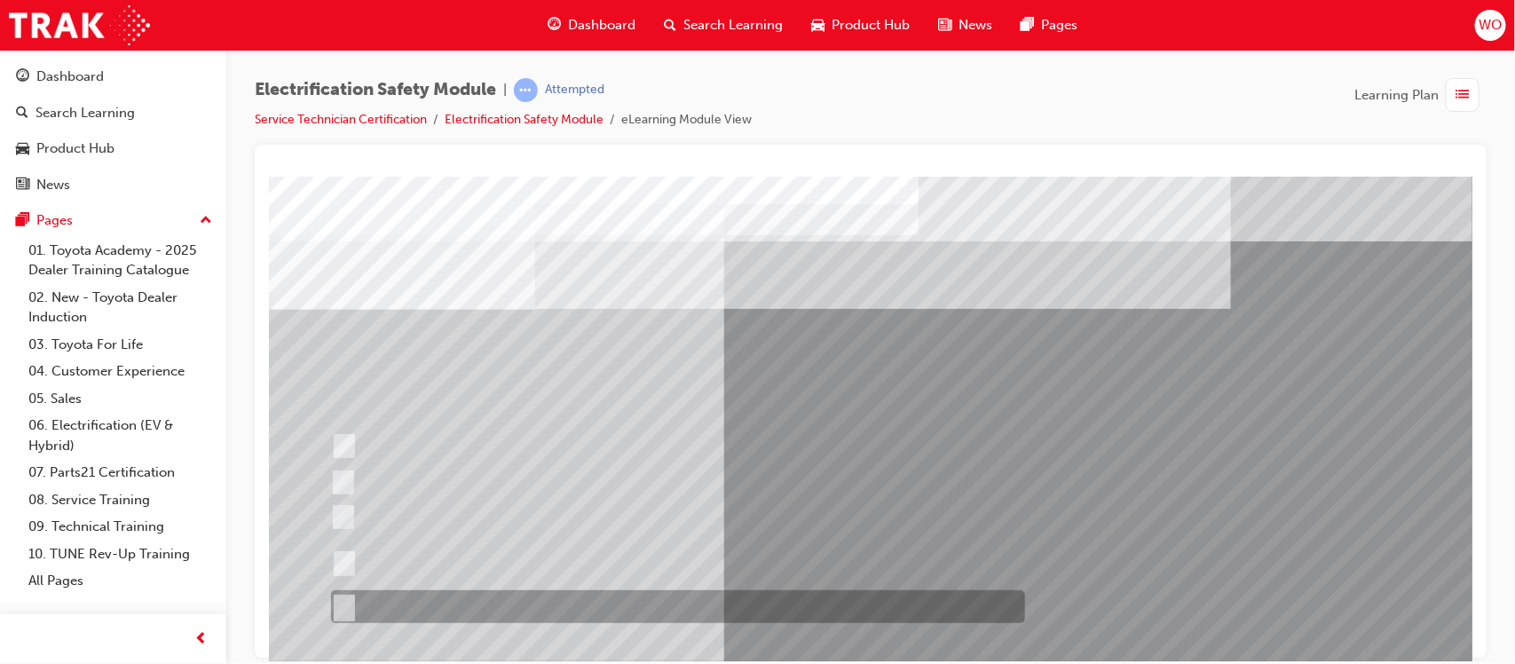
click at [452, 603] on div at bounding box center [673, 606] width 694 height 33
radio input "false"
radio input "true"
click at [559, 621] on div at bounding box center [673, 606] width 694 height 33
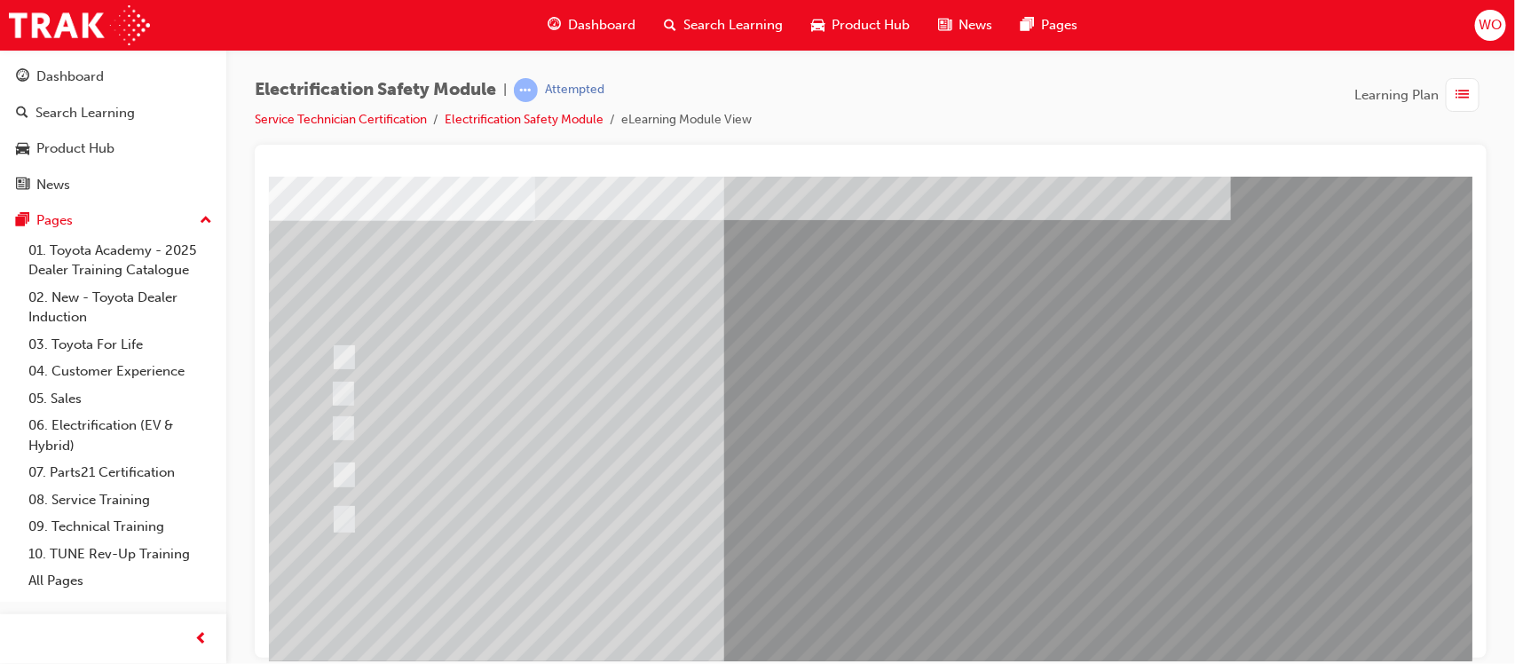
scroll to position [133, 0]
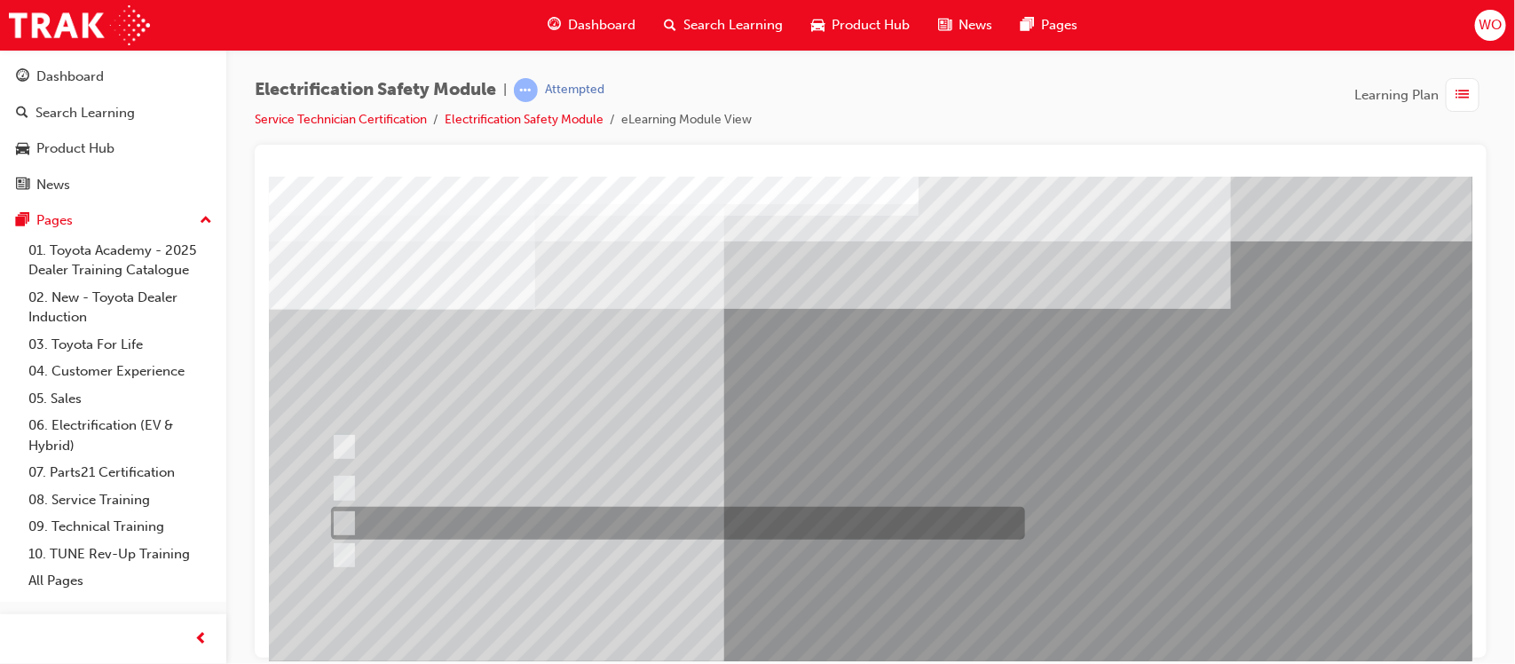
click at [401, 525] on div at bounding box center [673, 523] width 694 height 33
radio input "true"
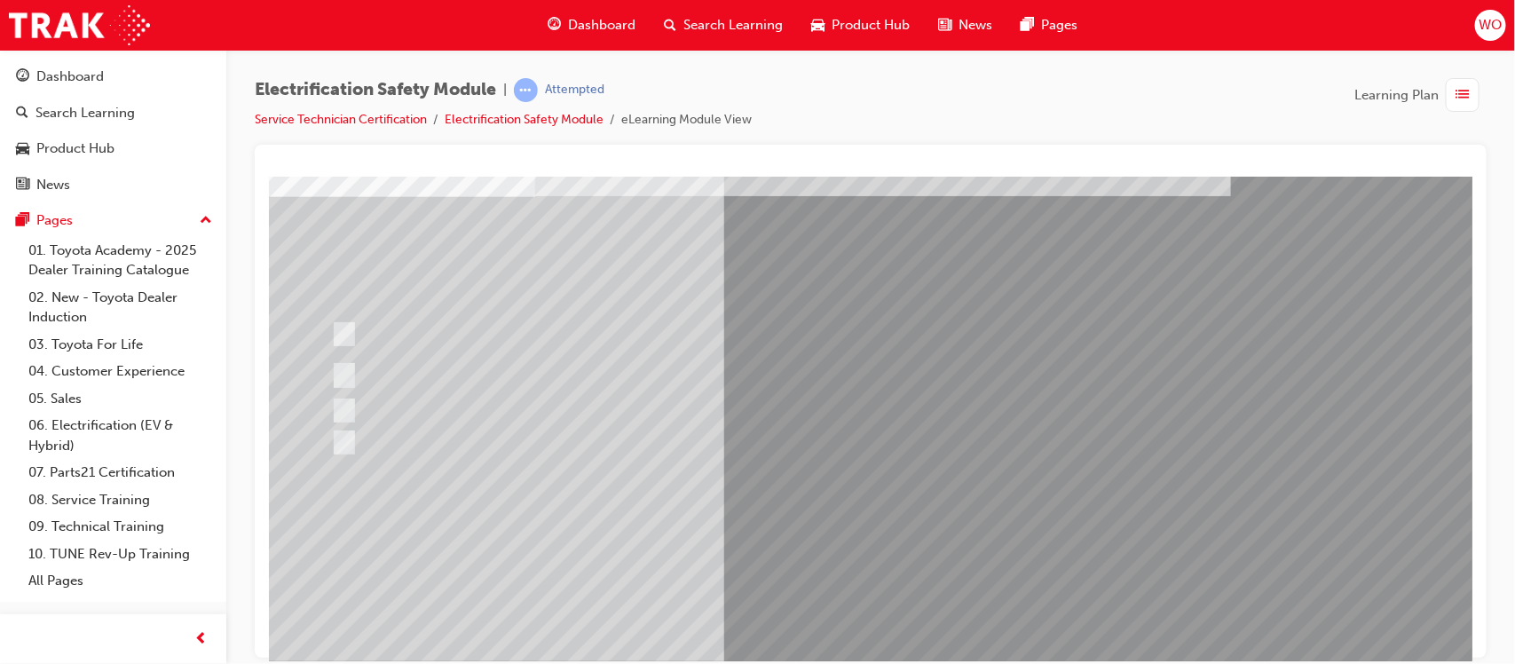
scroll to position [133, 0]
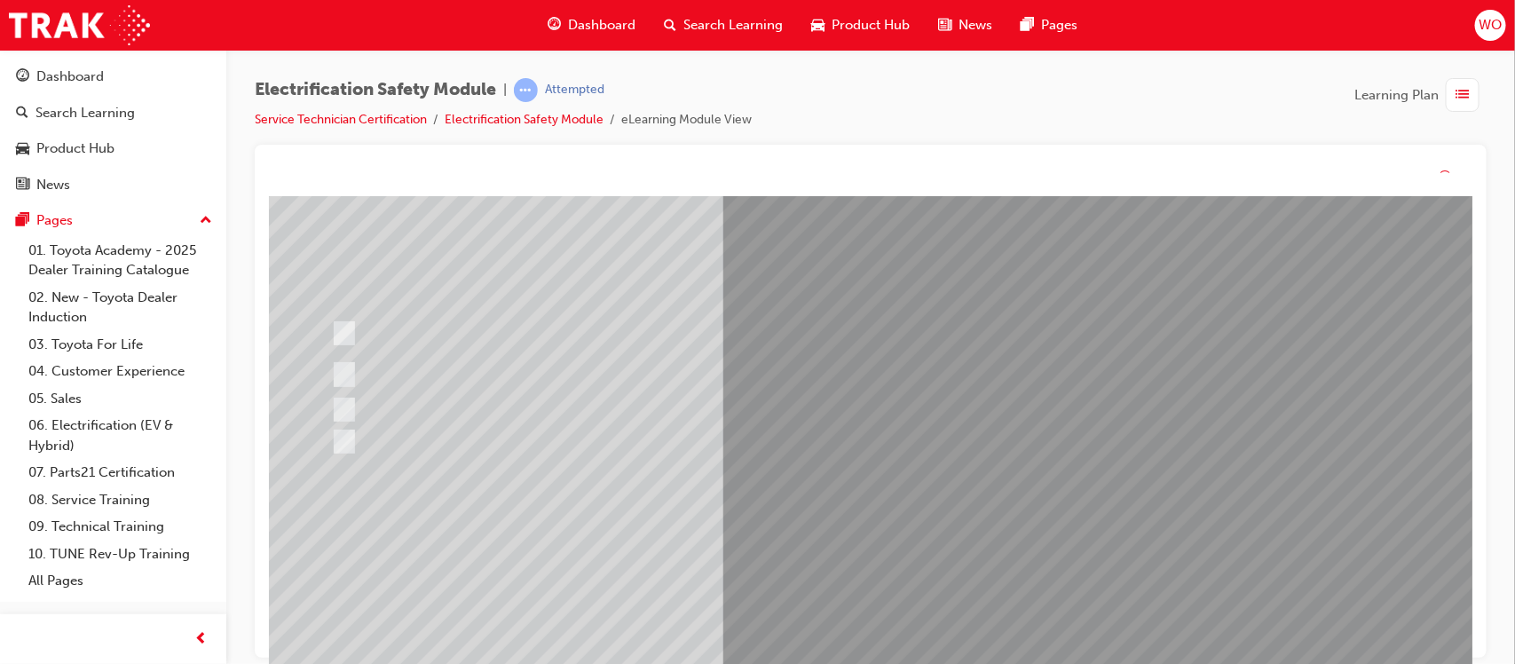
scroll to position [0, 0]
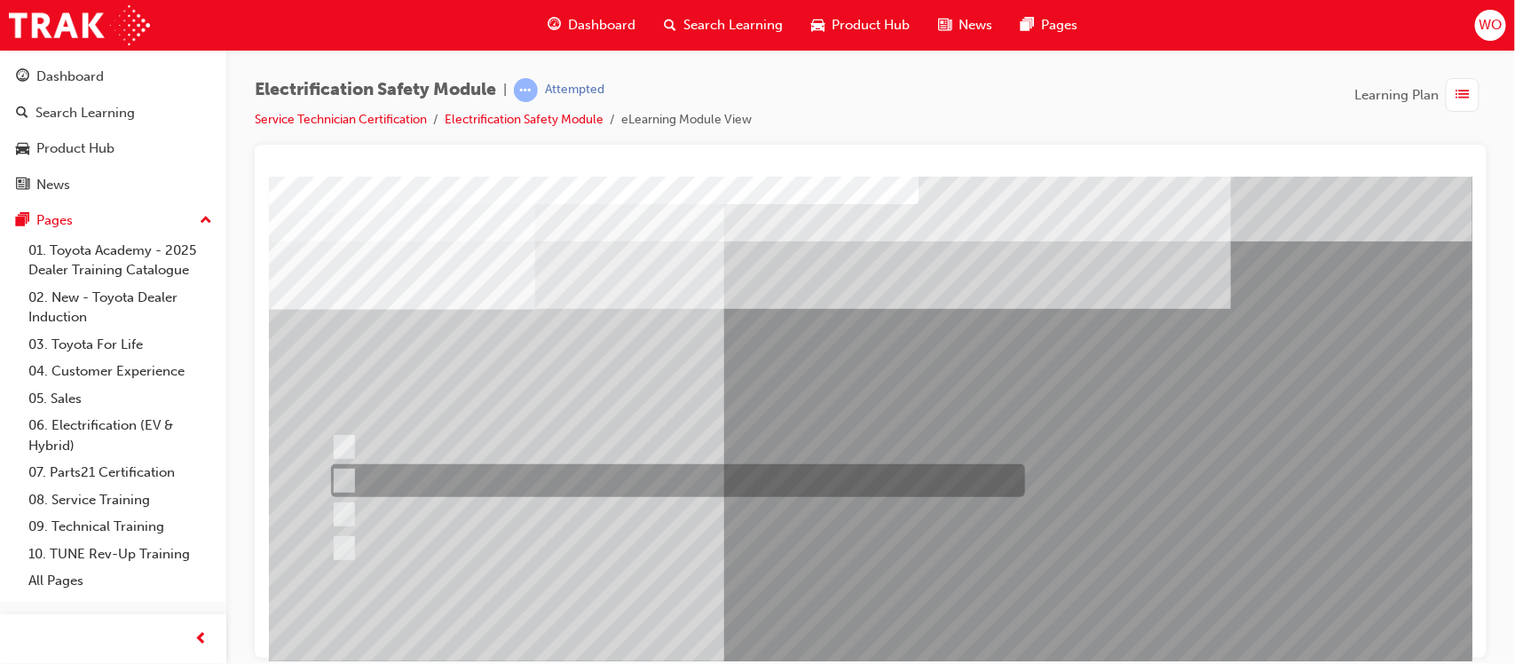
click at [467, 474] on div at bounding box center [673, 480] width 694 height 33
radio input "true"
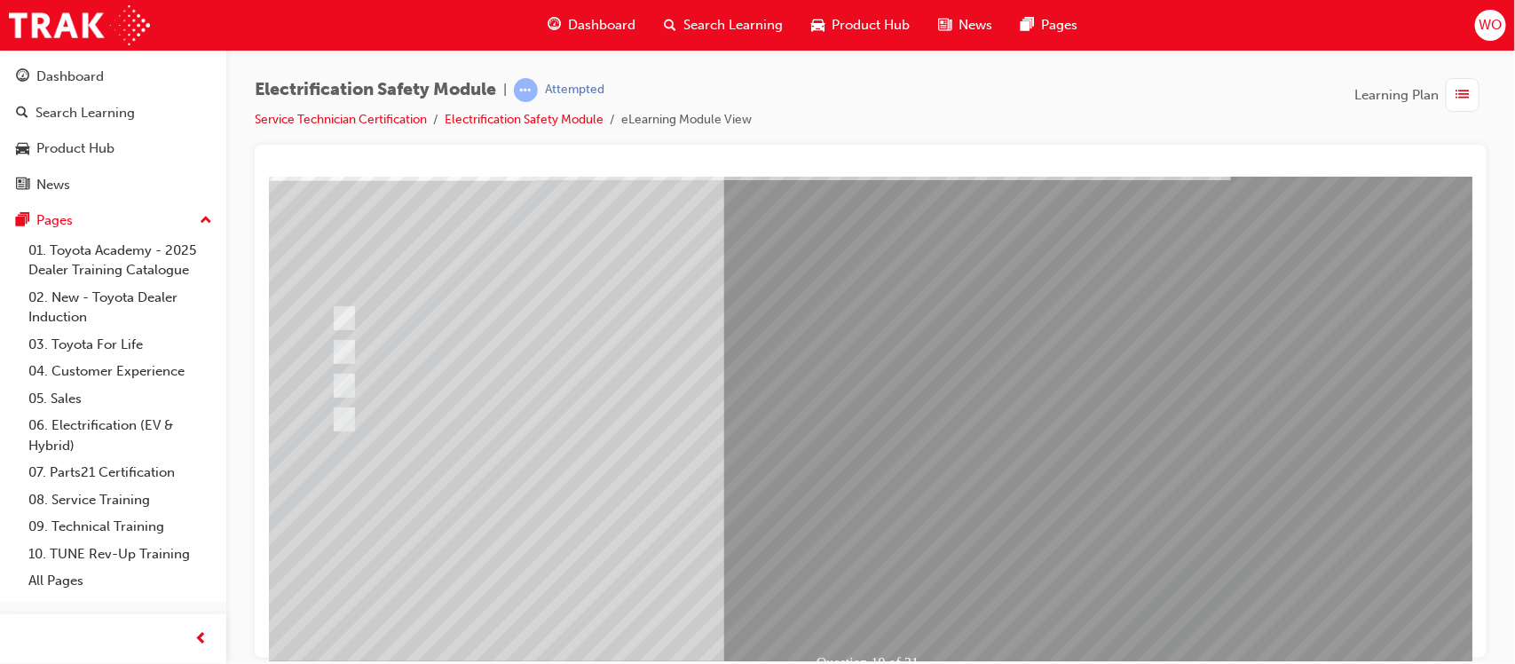
scroll to position [133, 0]
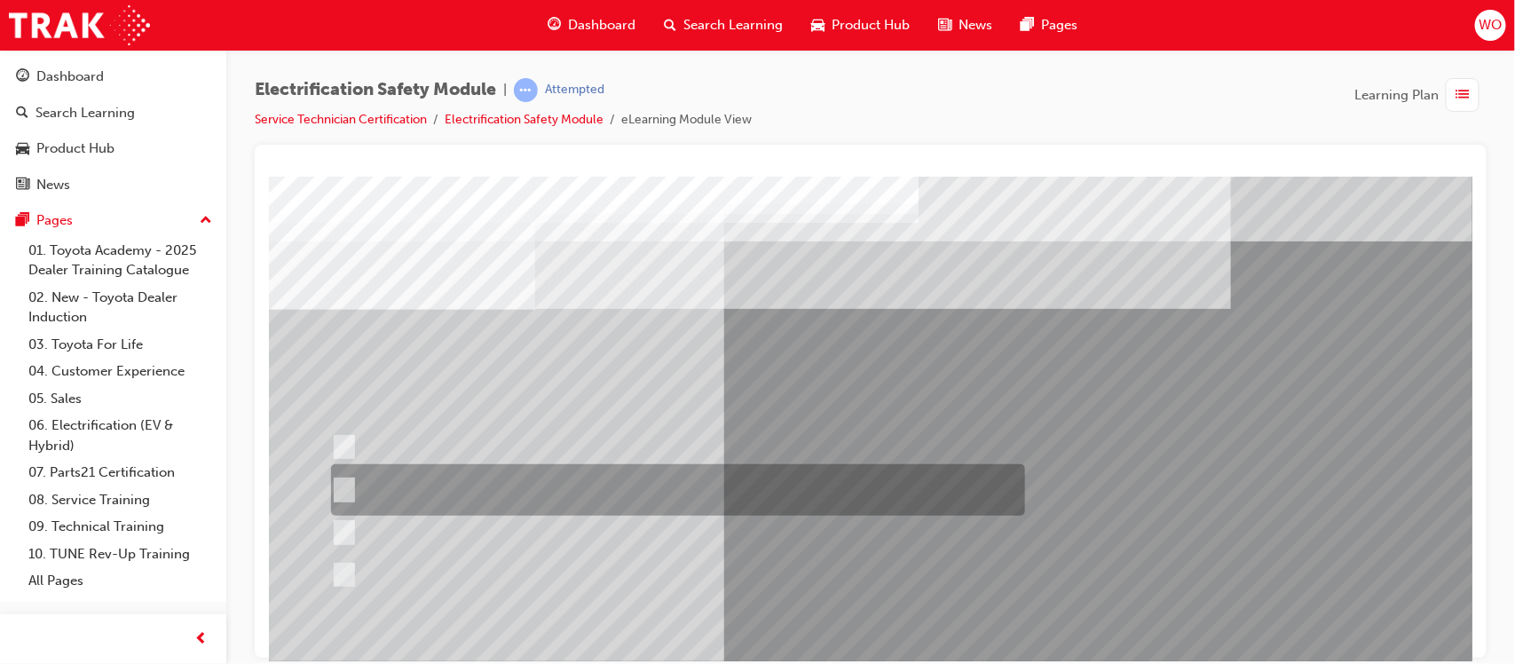
click at [588, 484] on div at bounding box center [673, 489] width 694 height 51
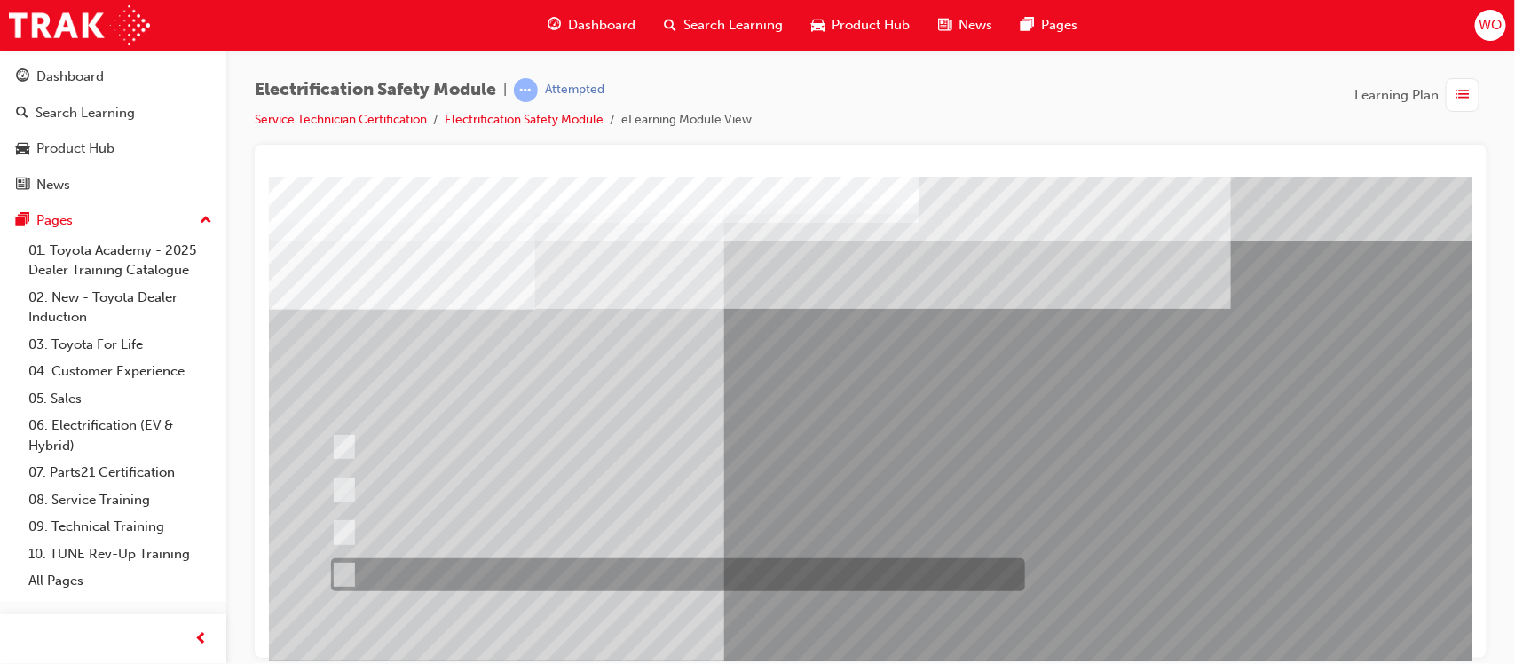
click at [567, 575] on div at bounding box center [673, 574] width 694 height 33
radio input "false"
radio input "true"
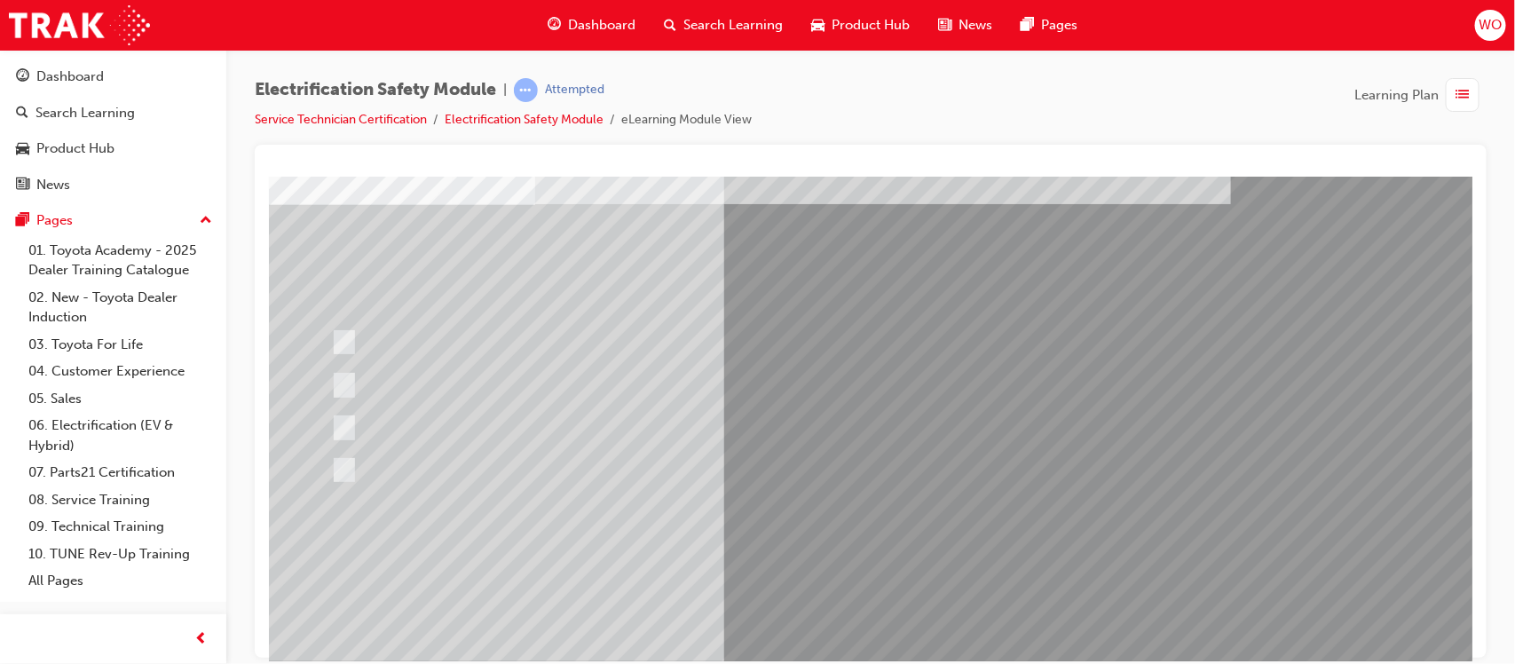
scroll to position [133, 0]
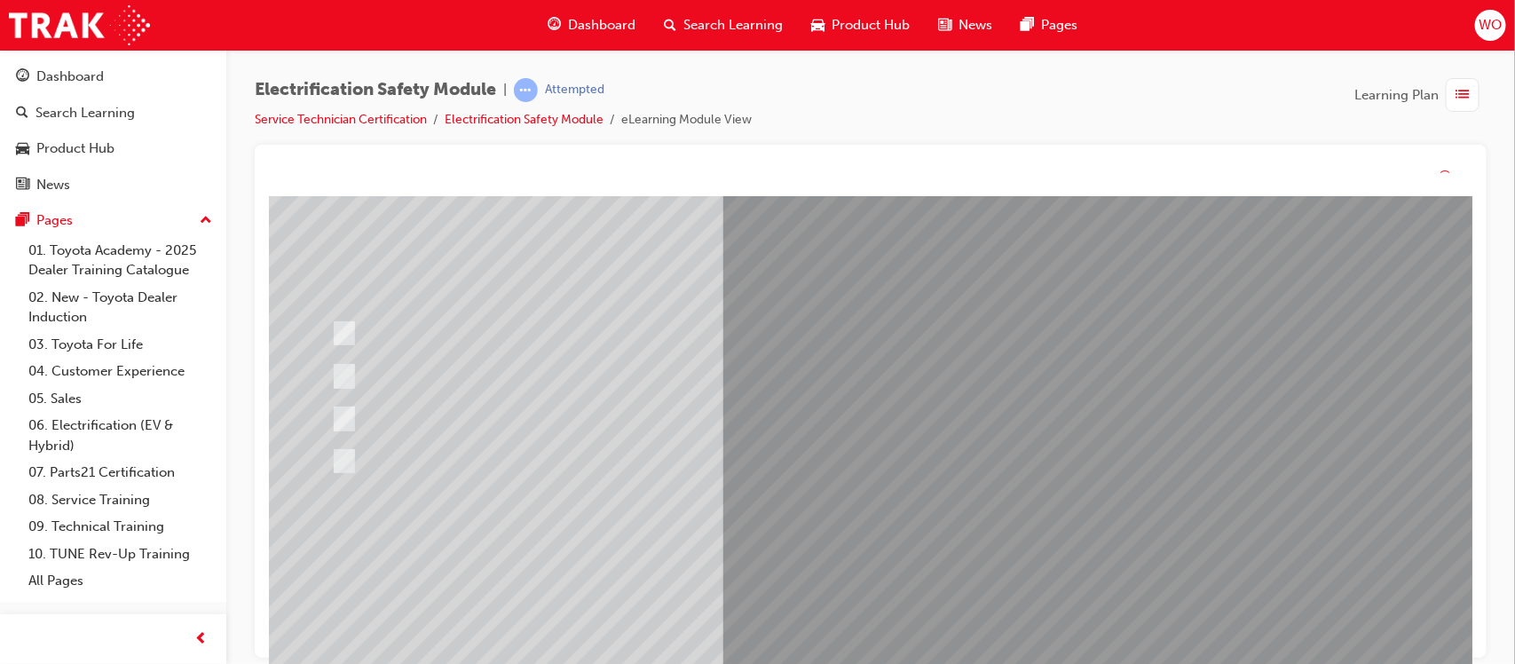
scroll to position [0, 0]
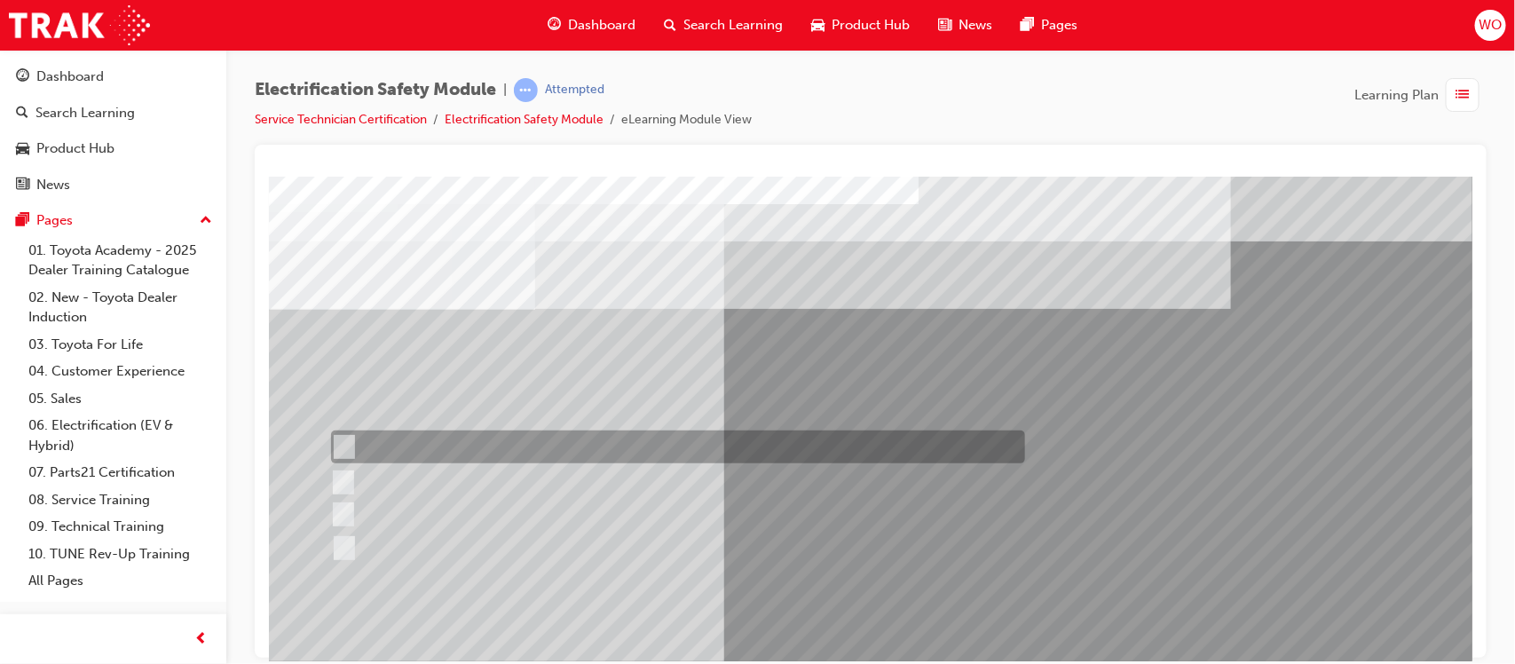
click at [423, 438] on div at bounding box center [673, 447] width 694 height 33
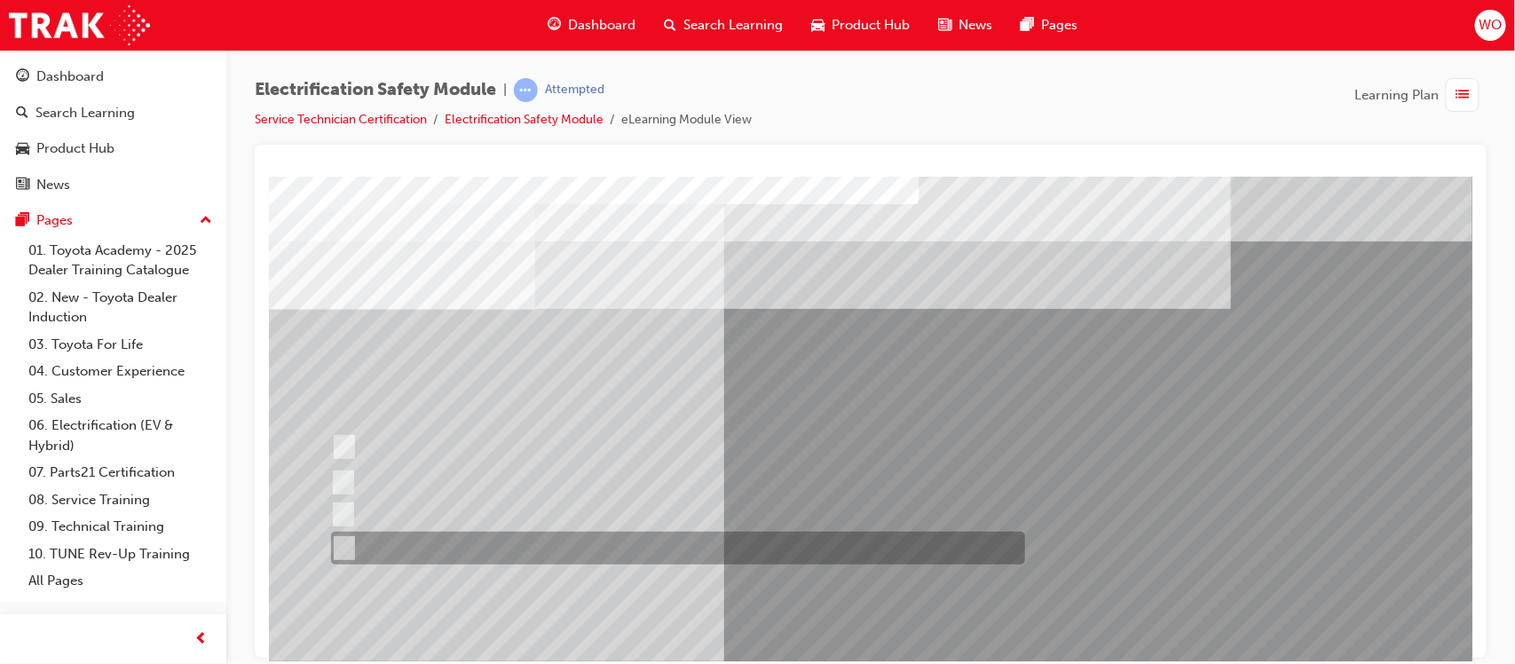
click at [423, 542] on div at bounding box center [673, 548] width 694 height 33
radio input "false"
radio input "true"
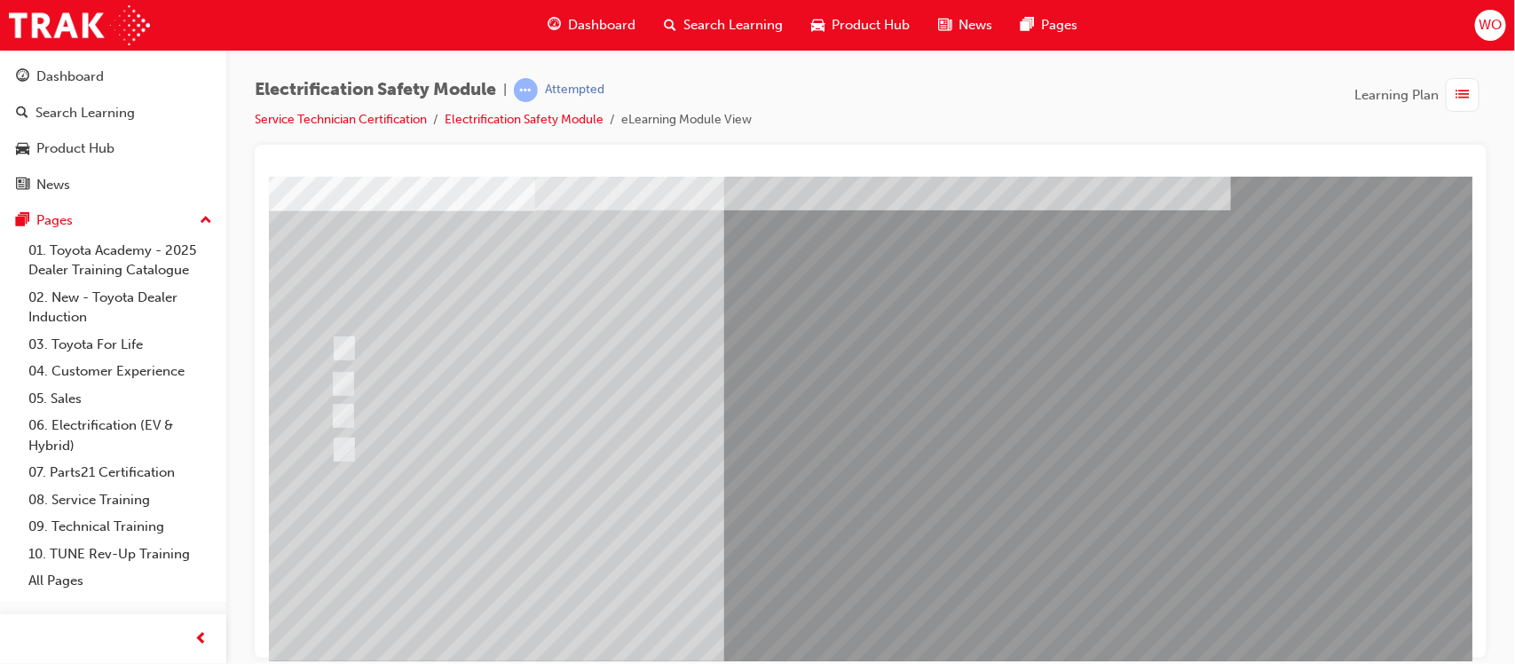
scroll to position [133, 0]
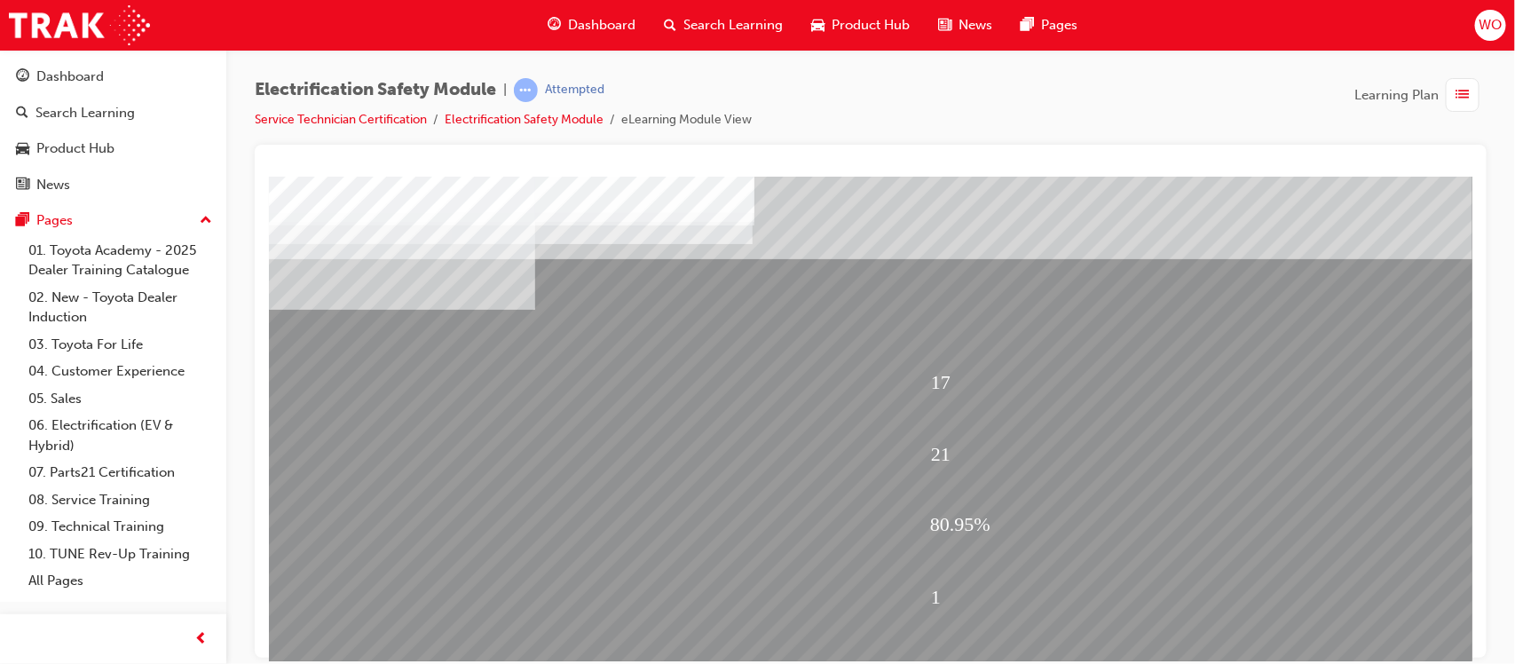
click at [1044, 606] on div "1" at bounding box center [1173, 596] width 486 height 67
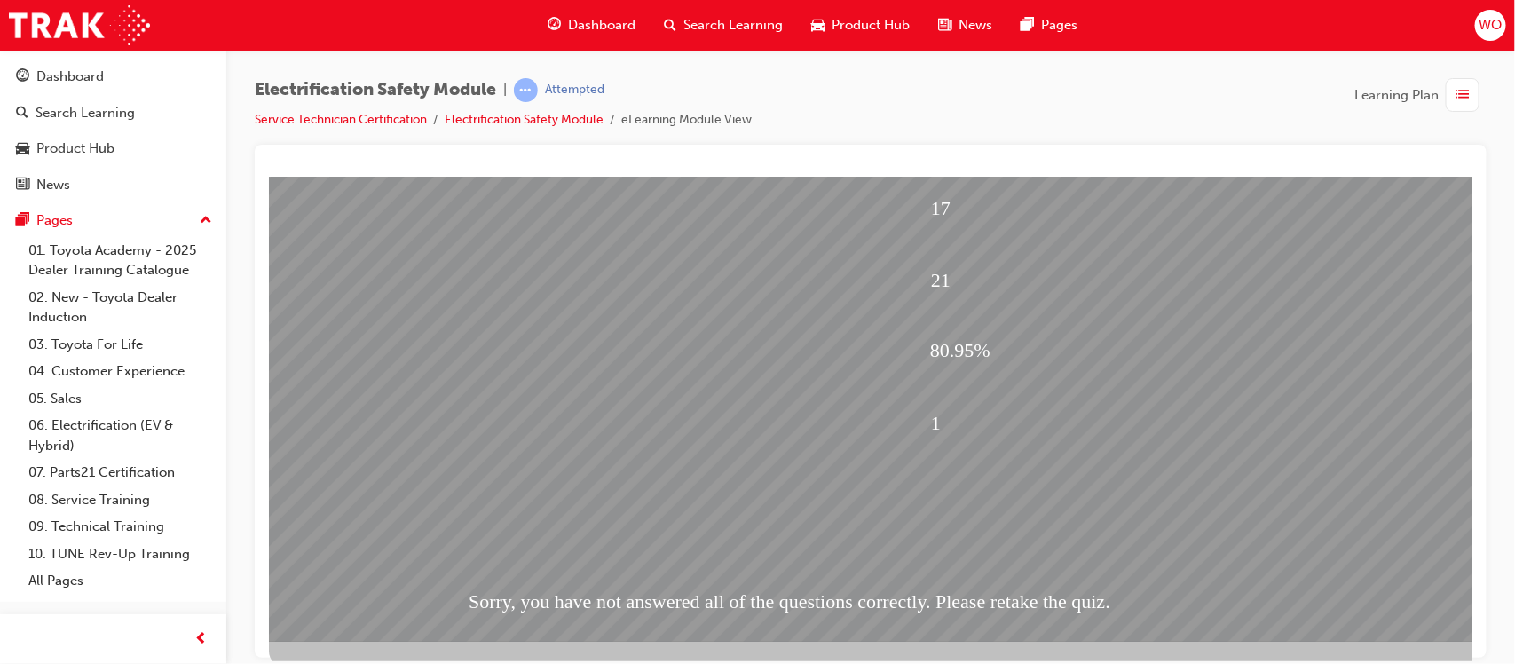
scroll to position [178, 0]
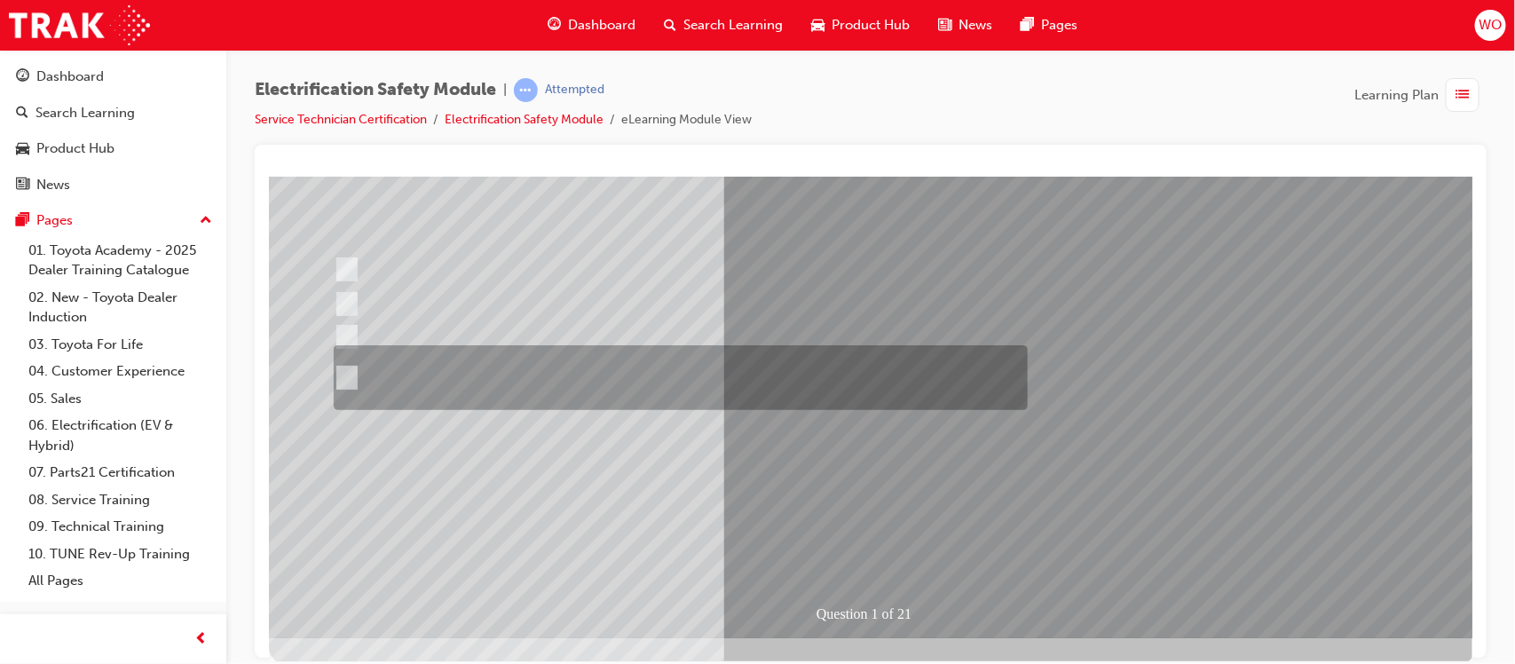
scroll to position [0, 0]
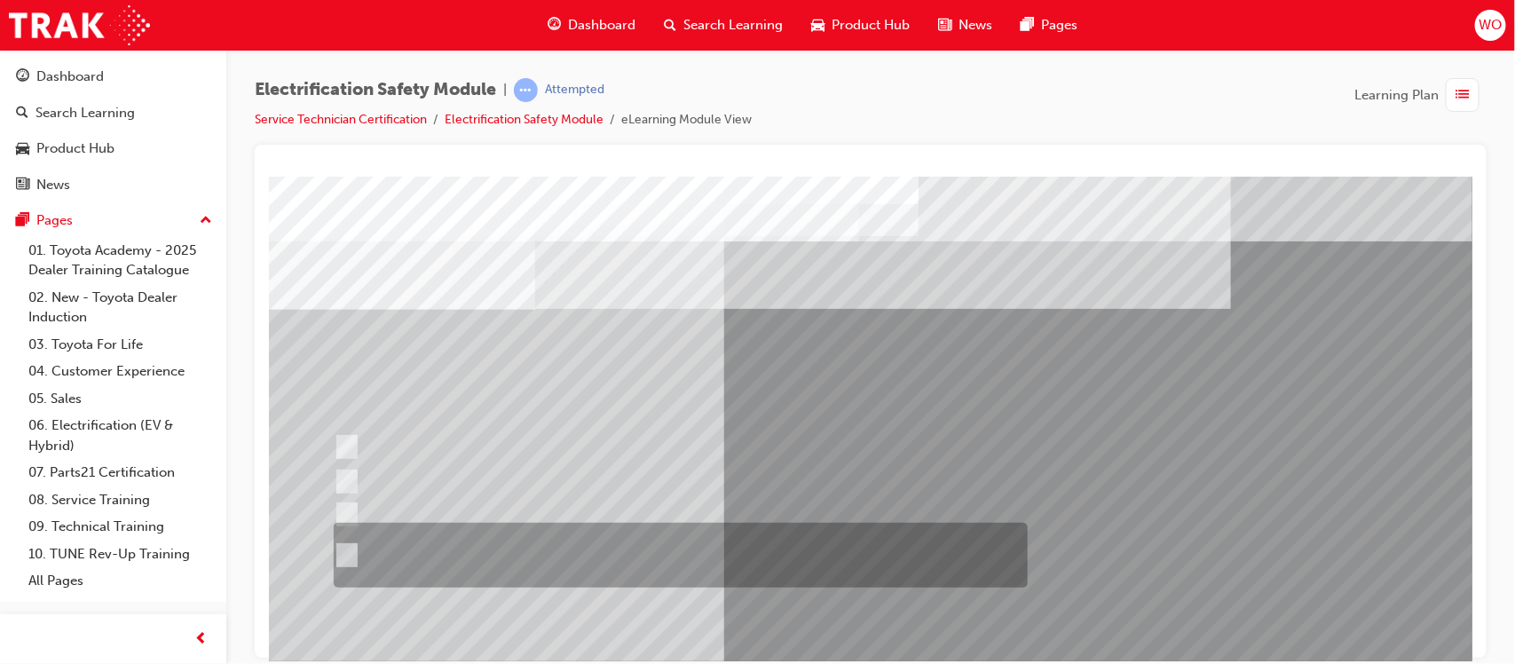
click at [667, 538] on div at bounding box center [675, 555] width 694 height 65
radio input "true"
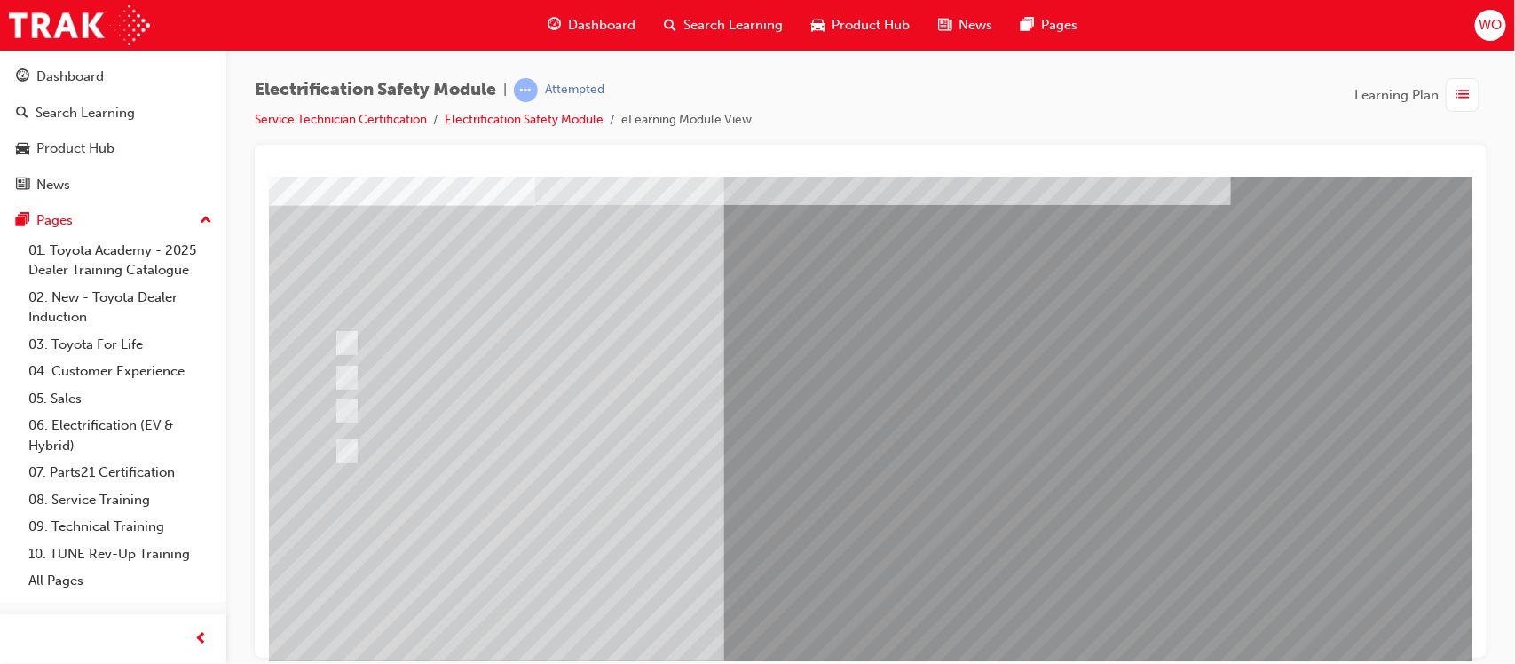
scroll to position [133, 0]
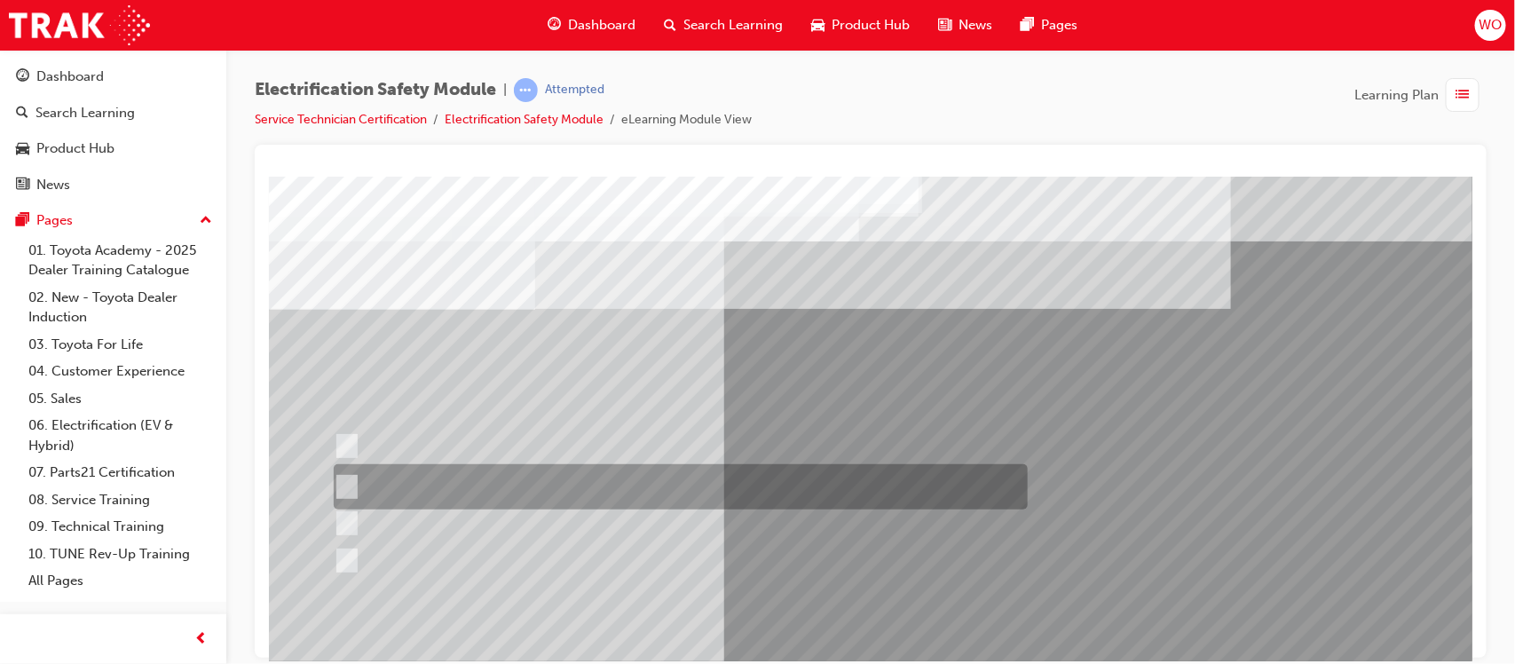
click at [680, 485] on div at bounding box center [675, 486] width 694 height 45
radio input "true"
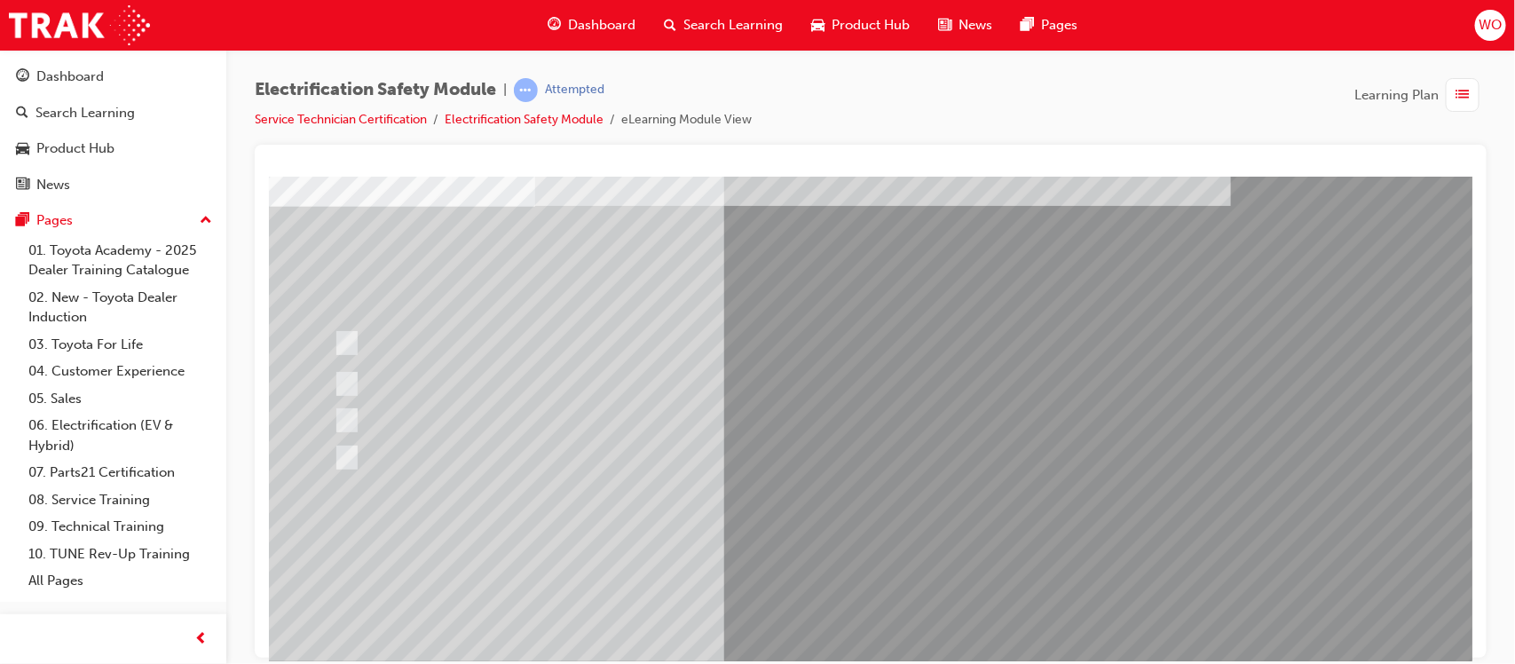
scroll to position [133, 0]
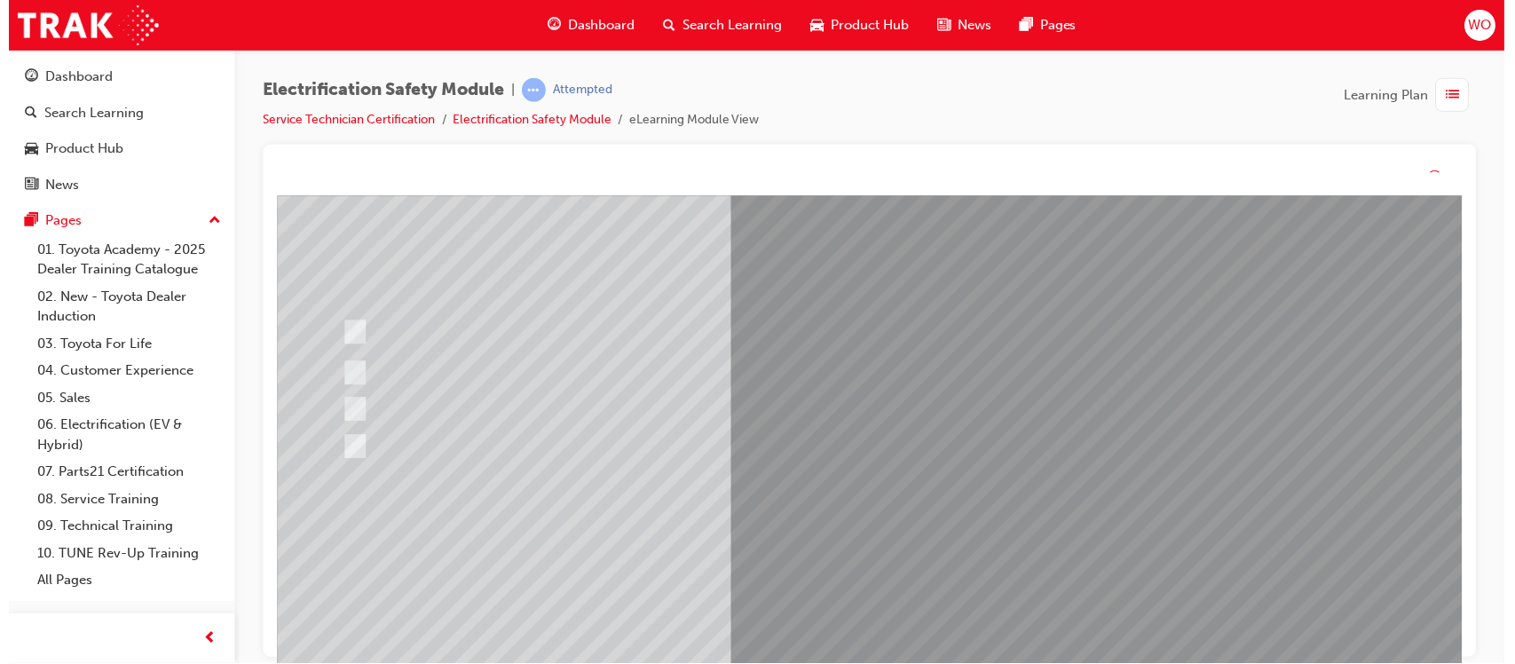
scroll to position [0, 0]
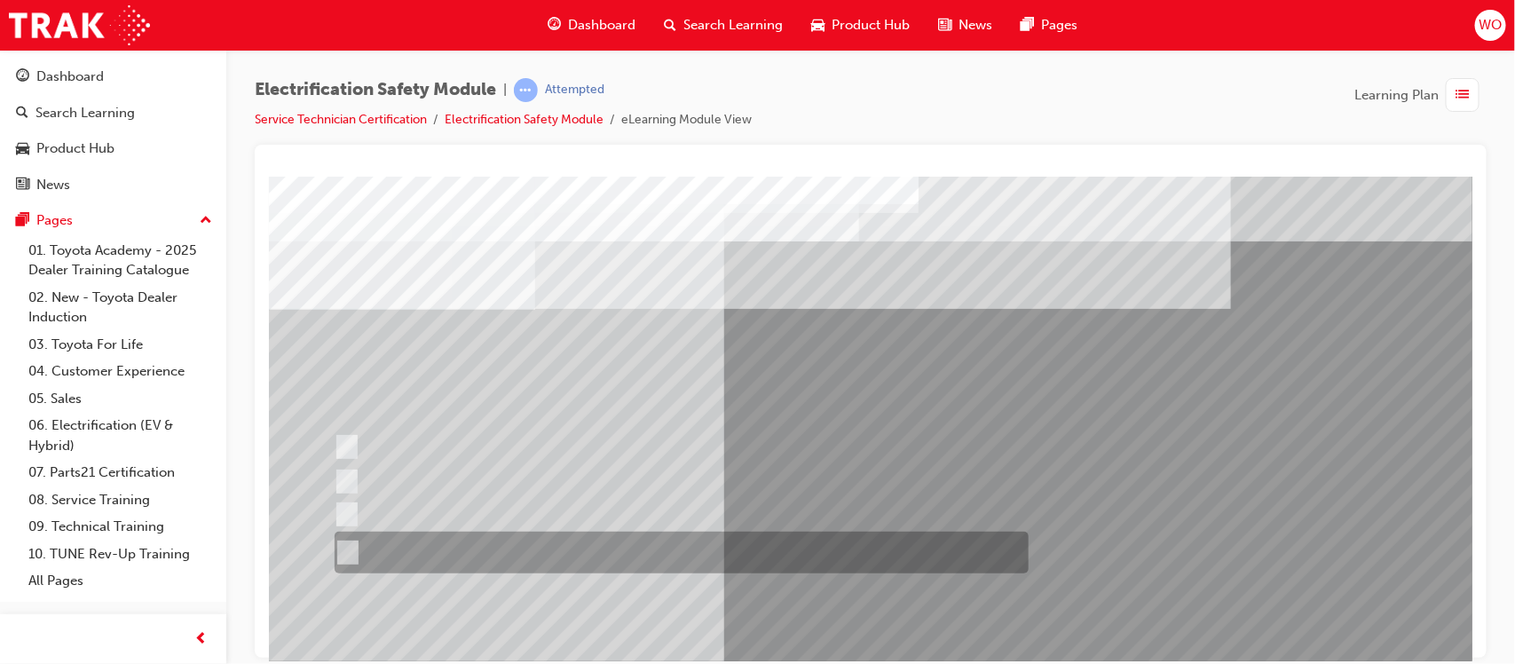
click at [578, 542] on div at bounding box center [676, 553] width 694 height 42
radio input "true"
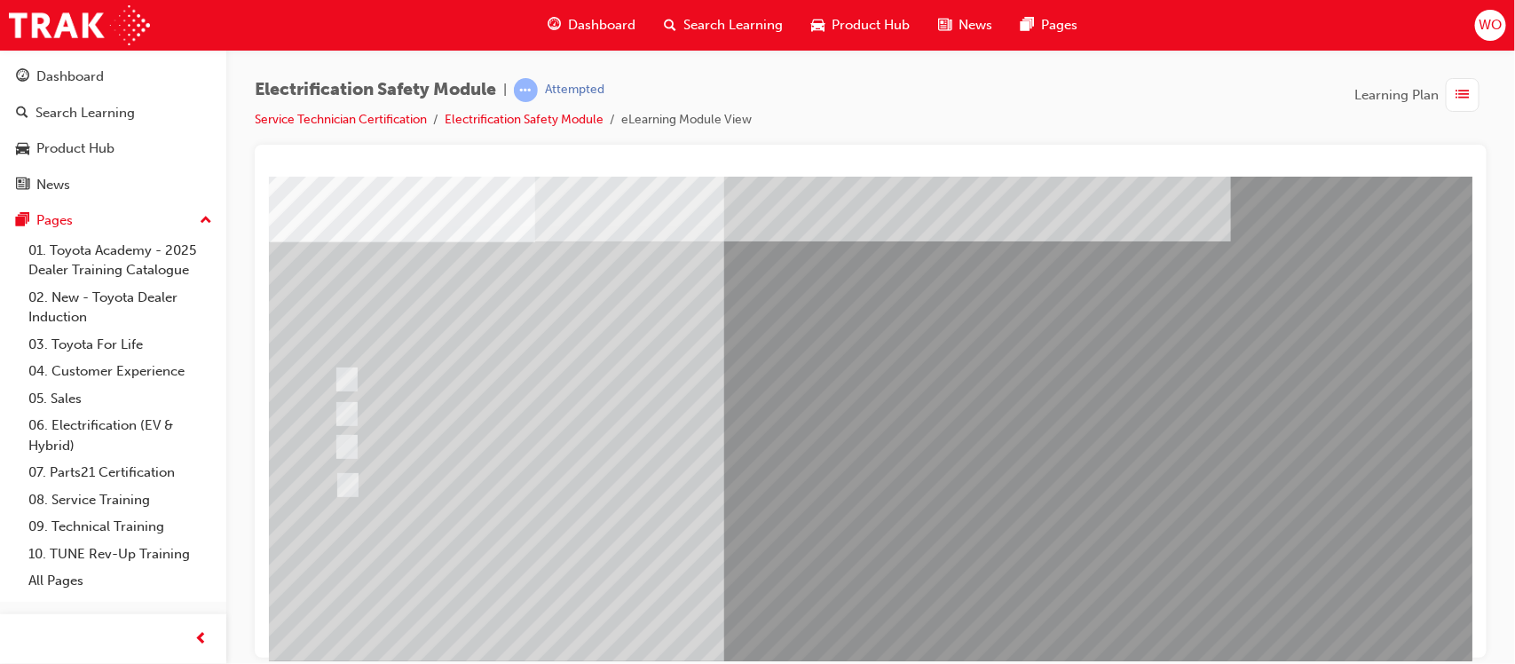
scroll to position [89, 0]
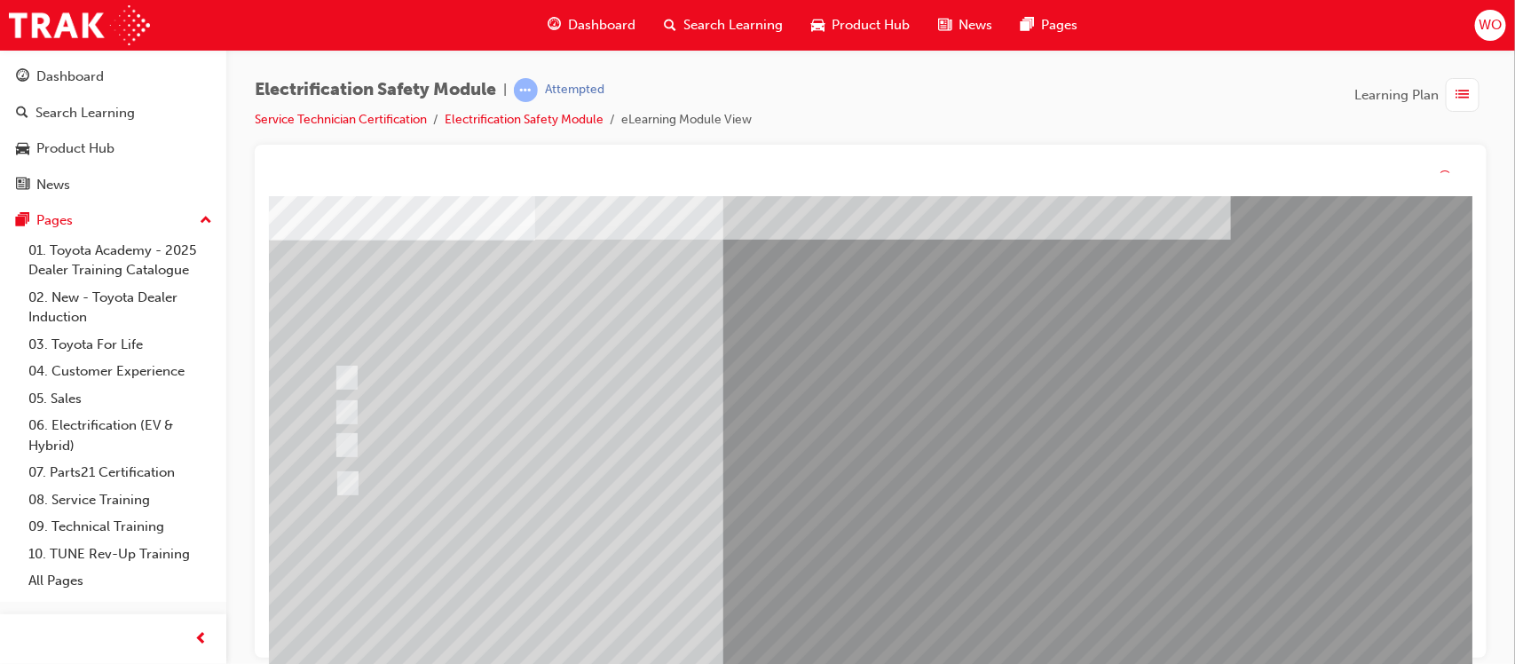
scroll to position [0, 0]
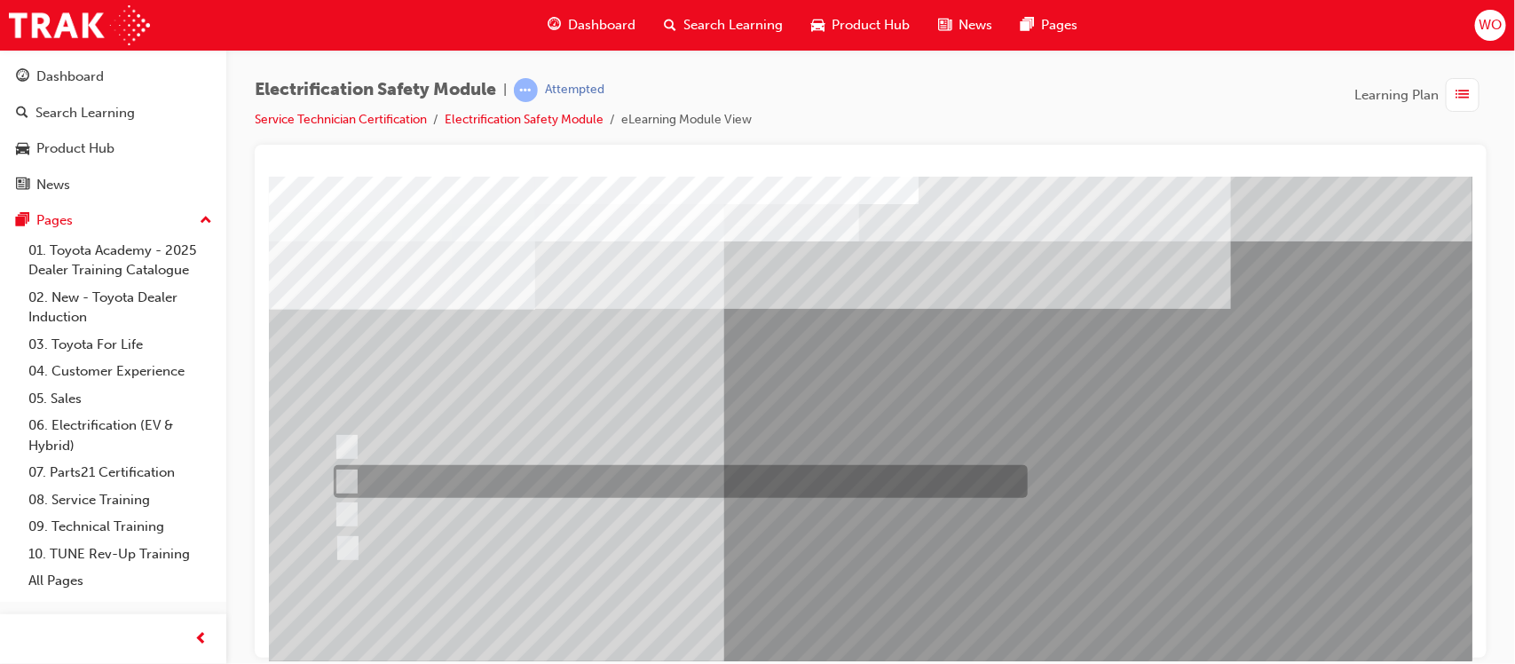
click at [432, 482] on div at bounding box center [675, 481] width 694 height 33
checkbox input "true"
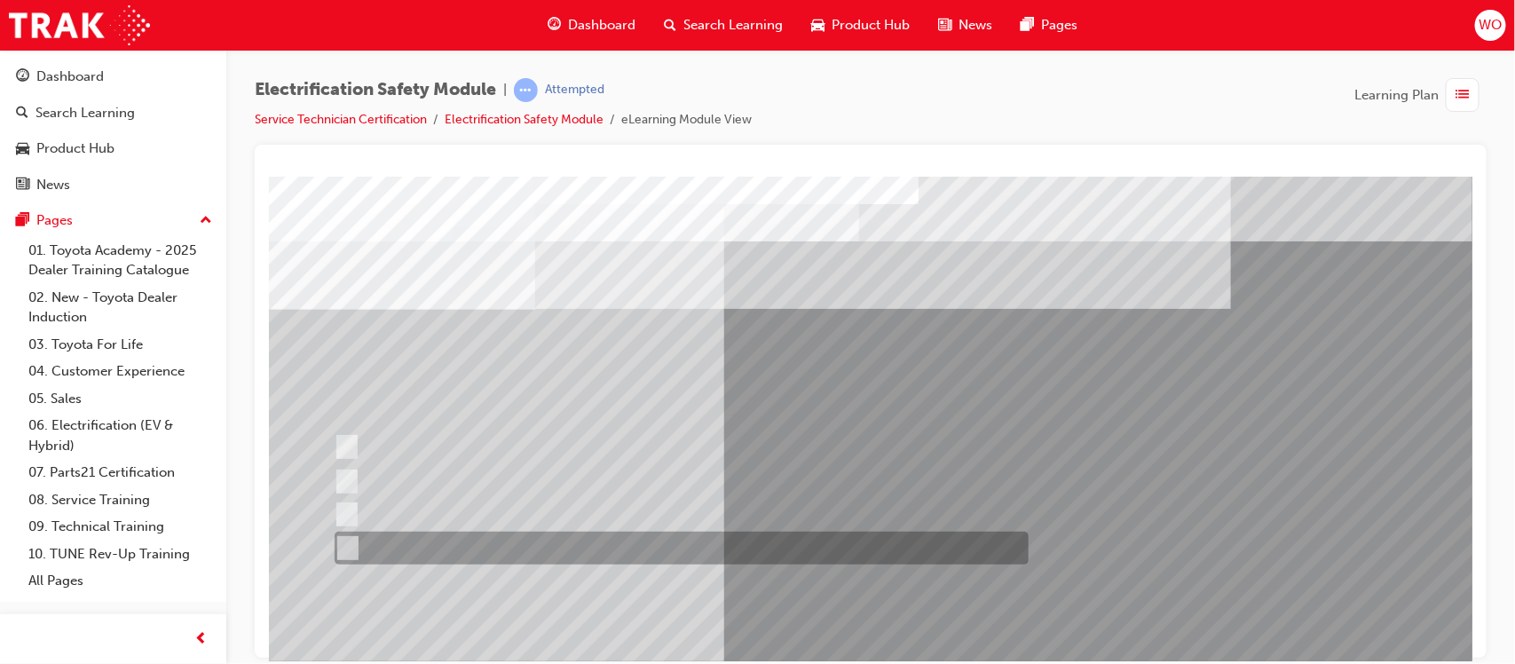
click at [431, 542] on div at bounding box center [676, 548] width 694 height 33
checkbox input "true"
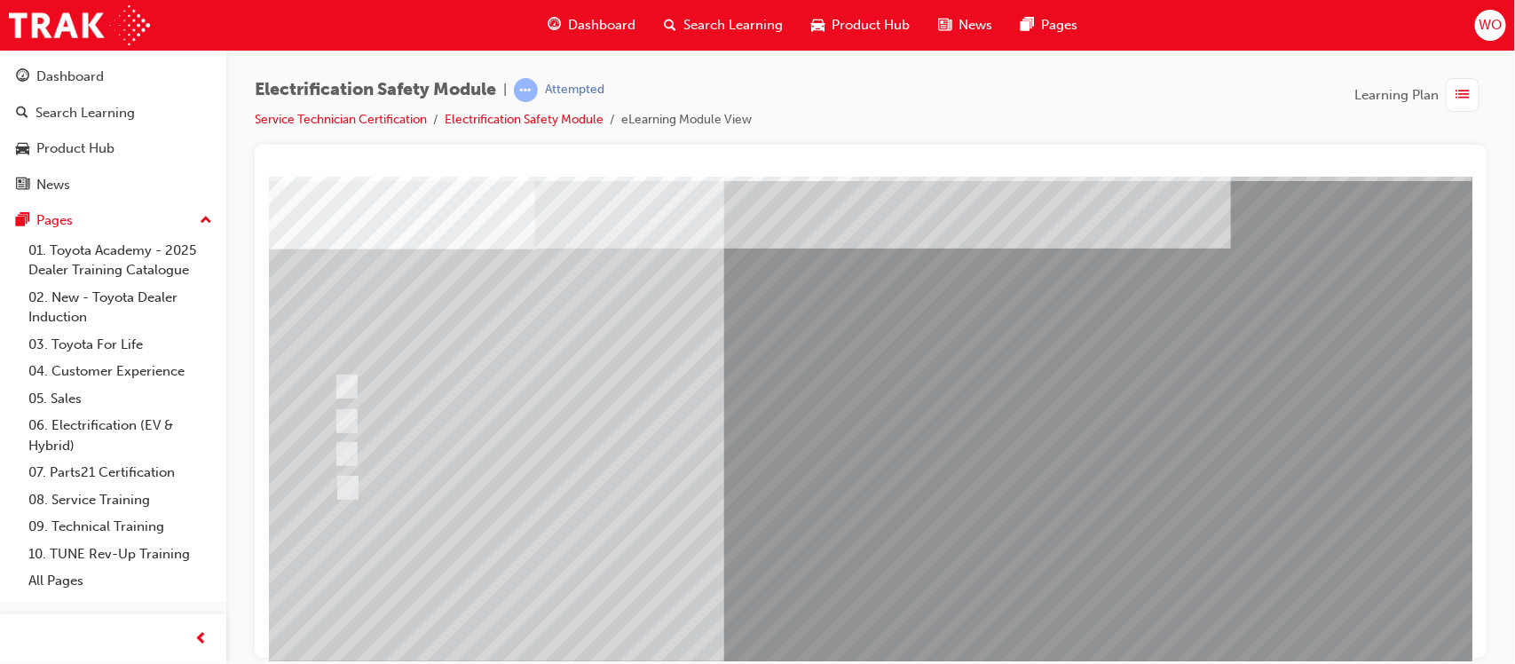
scroll to position [89, 0]
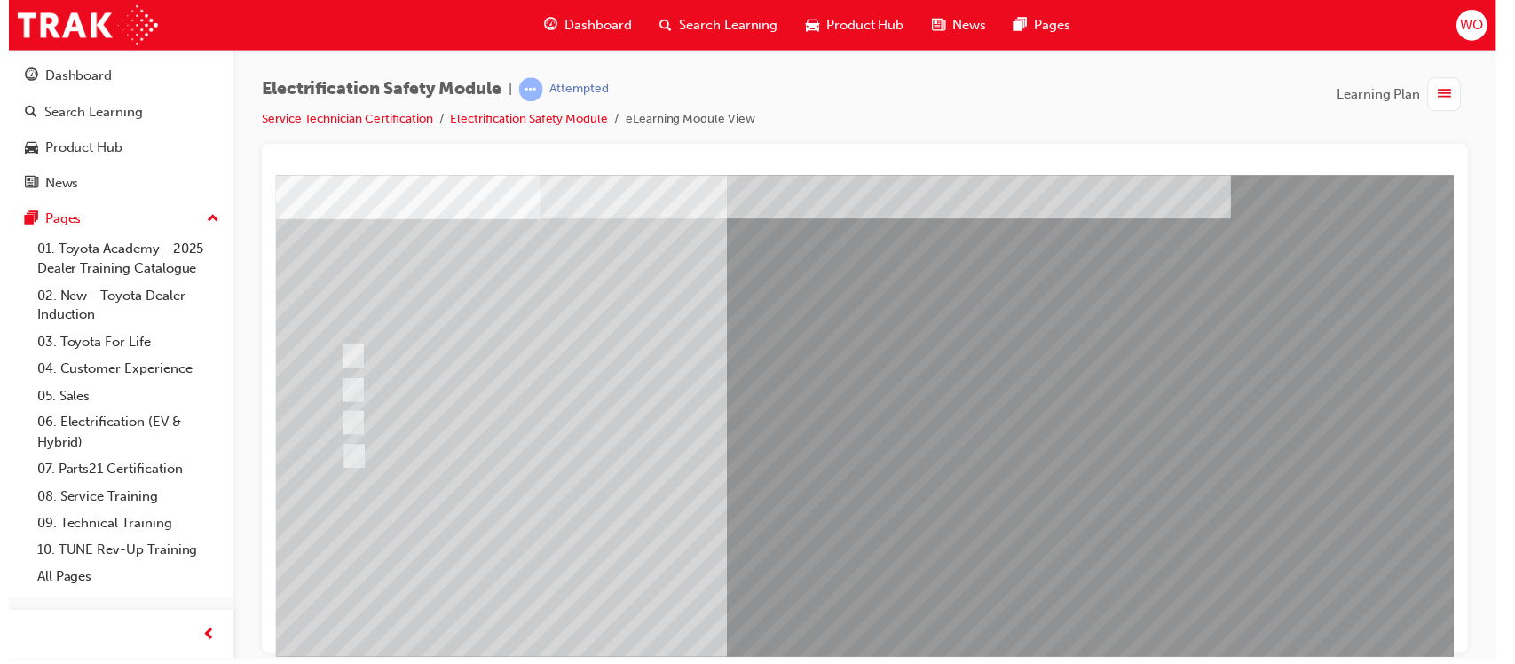
scroll to position [0, 0]
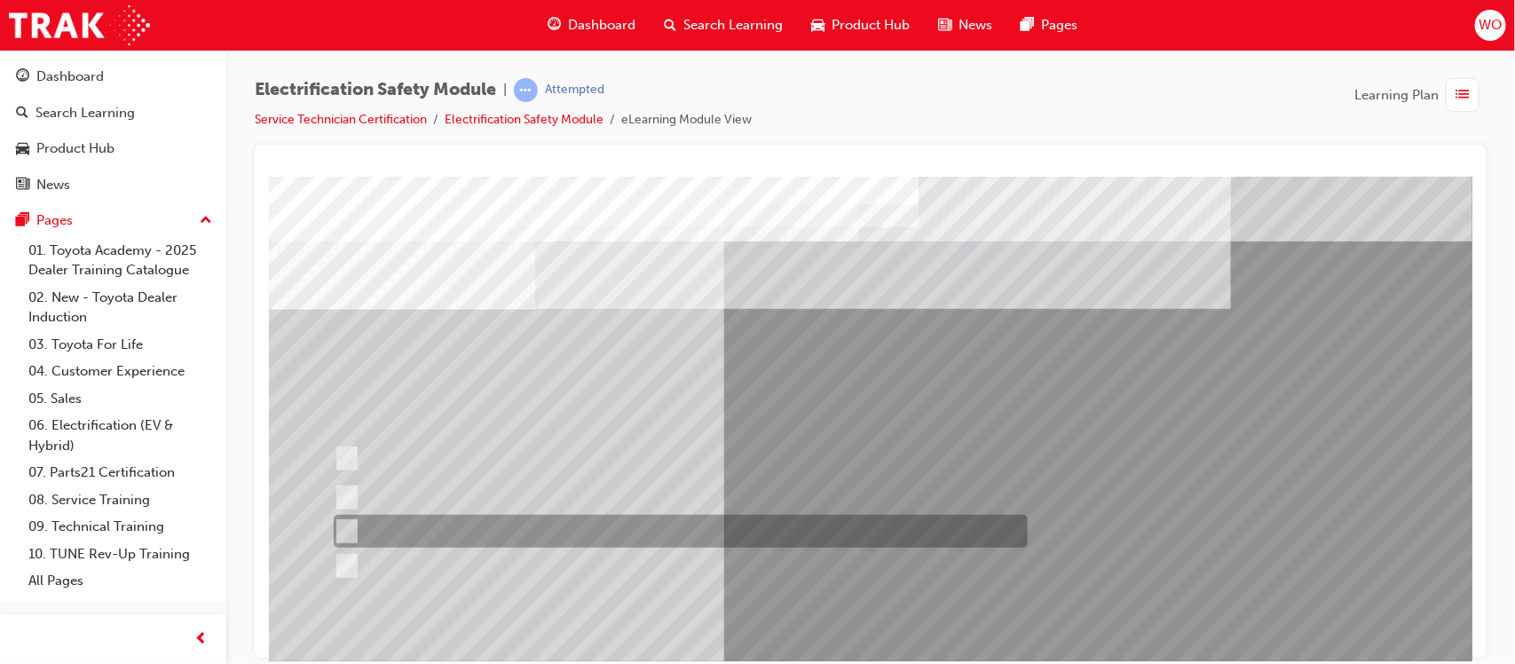
click at [342, 534] on input "Vehicle Motive Force selection types illuminated e.g. (EV/HV)." at bounding box center [342, 532] width 20 height 20
checkbox input "false"
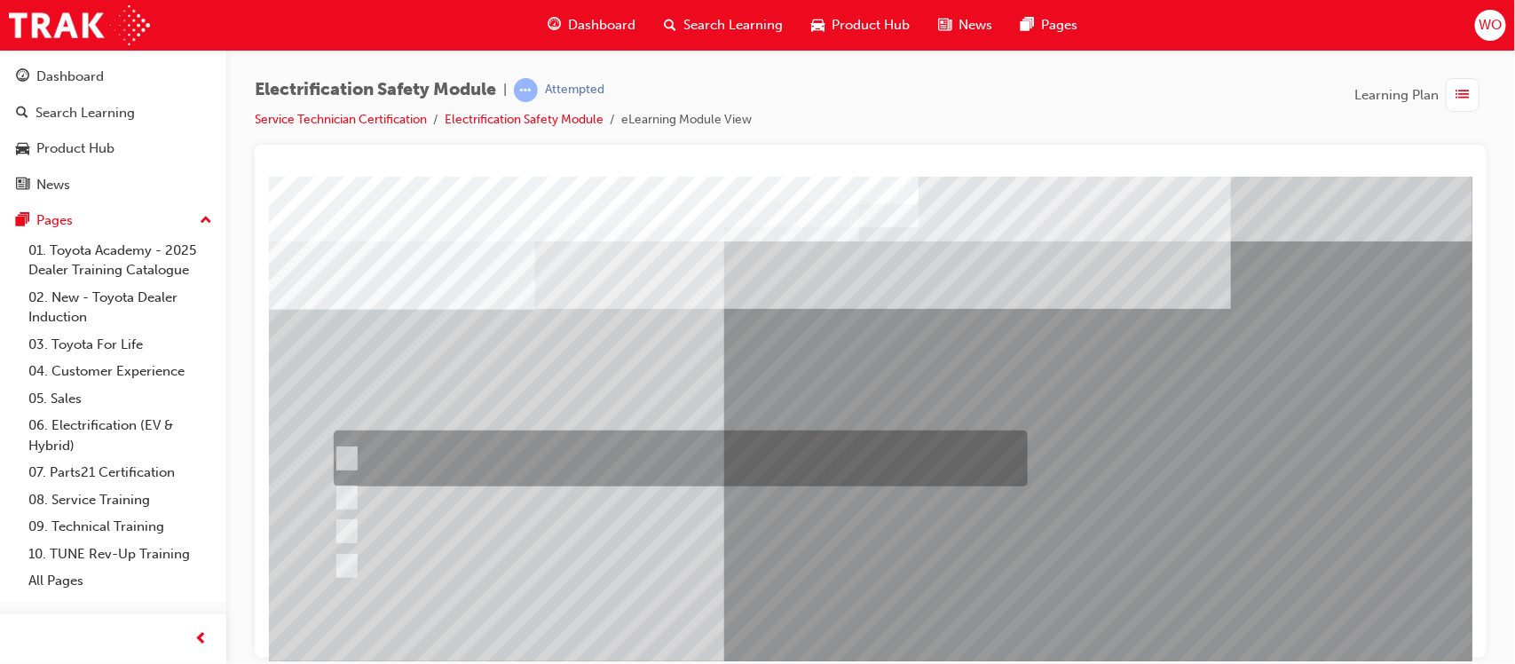
click at [344, 449] on input "The READY light will illuminate when the vehicle is turned on and ready to driv…" at bounding box center [342, 459] width 20 height 20
checkbox input "true"
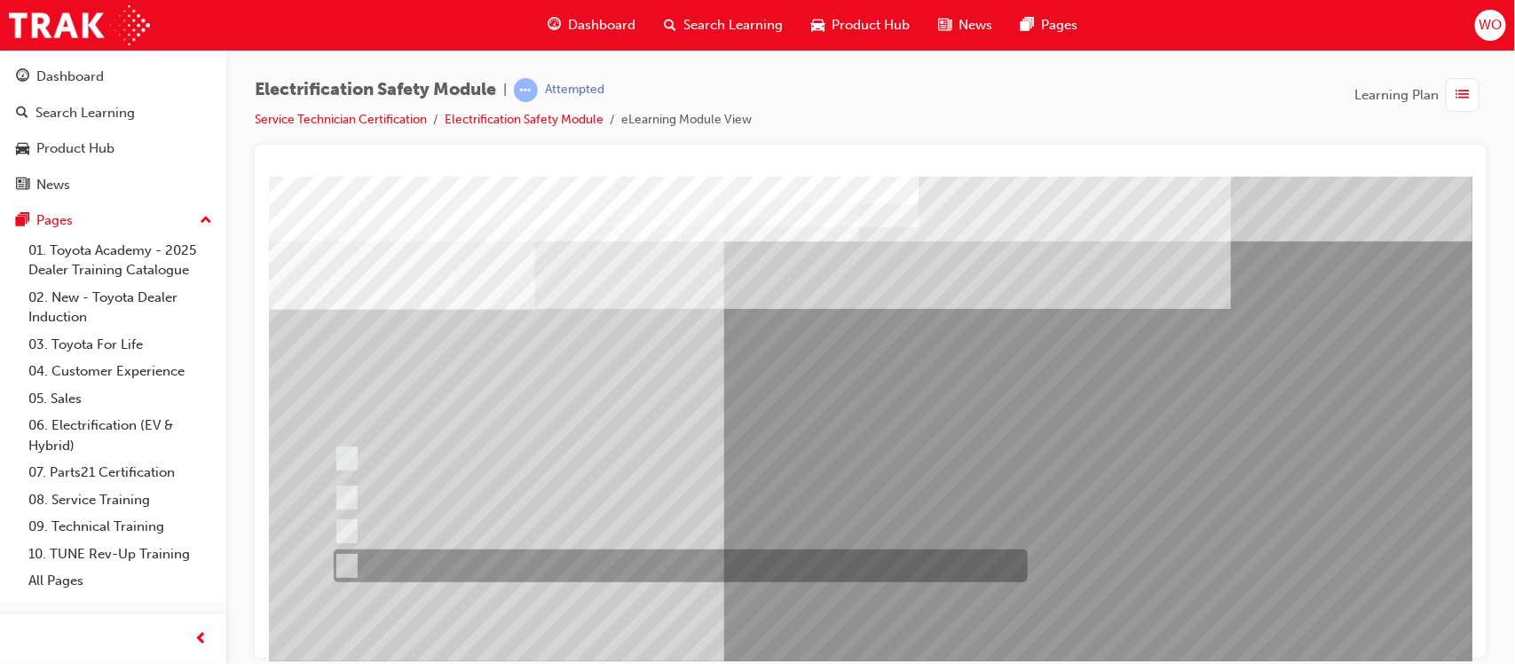
click at [352, 563] on div at bounding box center [675, 565] width 694 height 33
checkbox input "true"
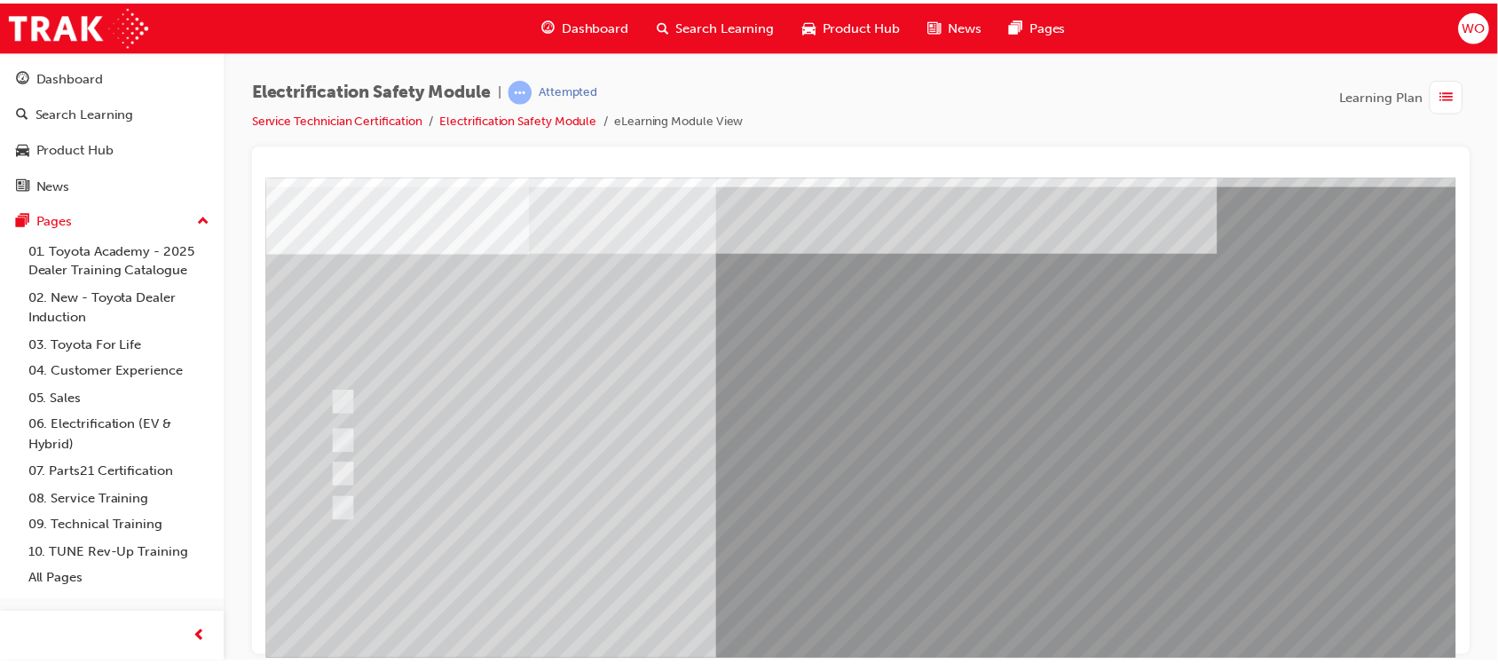
scroll to position [89, 0]
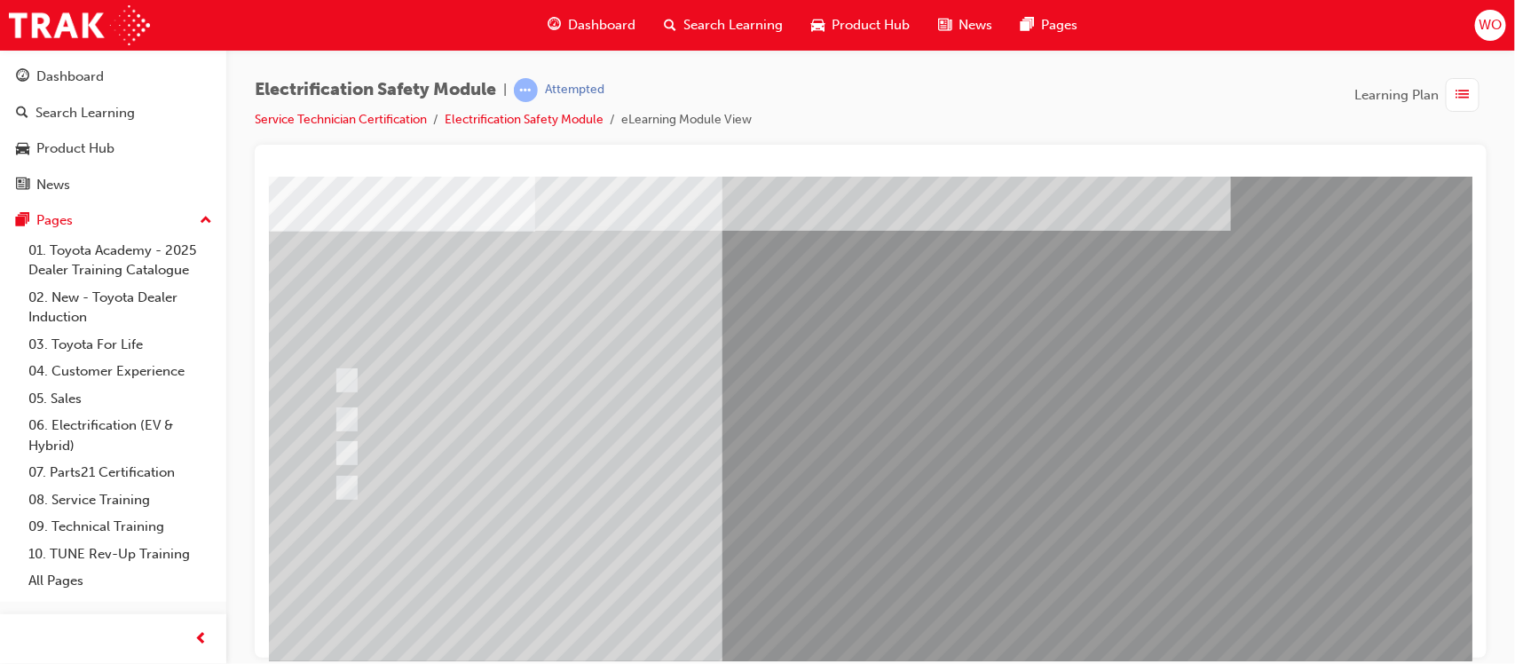
scroll to position [44, 0]
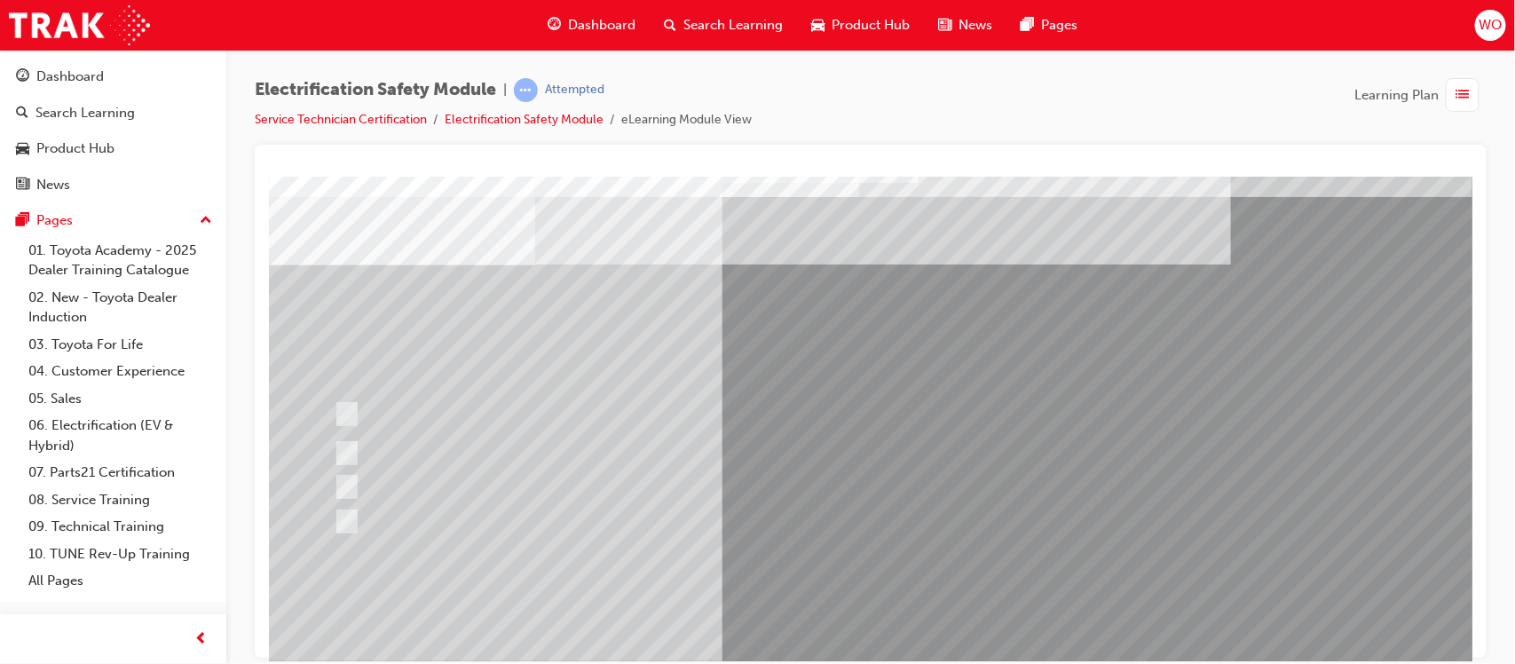
click at [526, 453] on div at bounding box center [675, 453] width 694 height 33
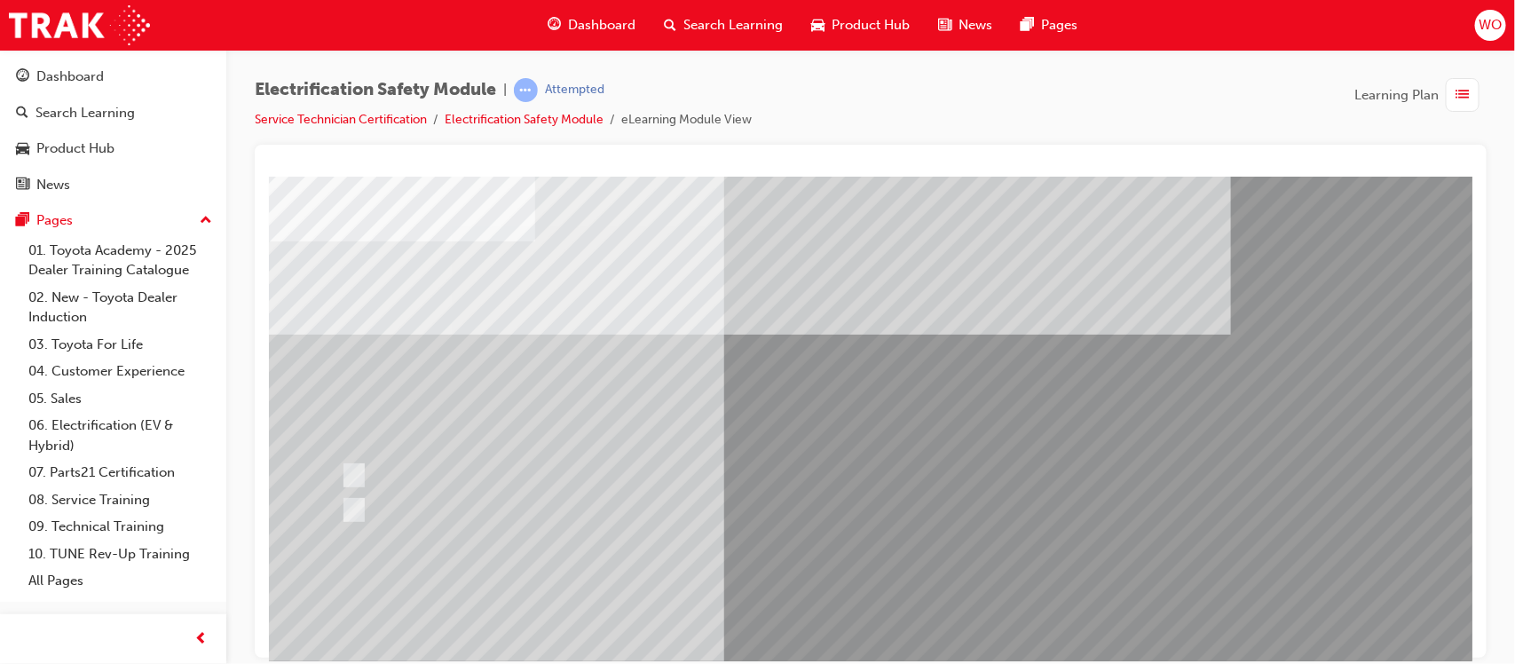
scroll to position [89, 0]
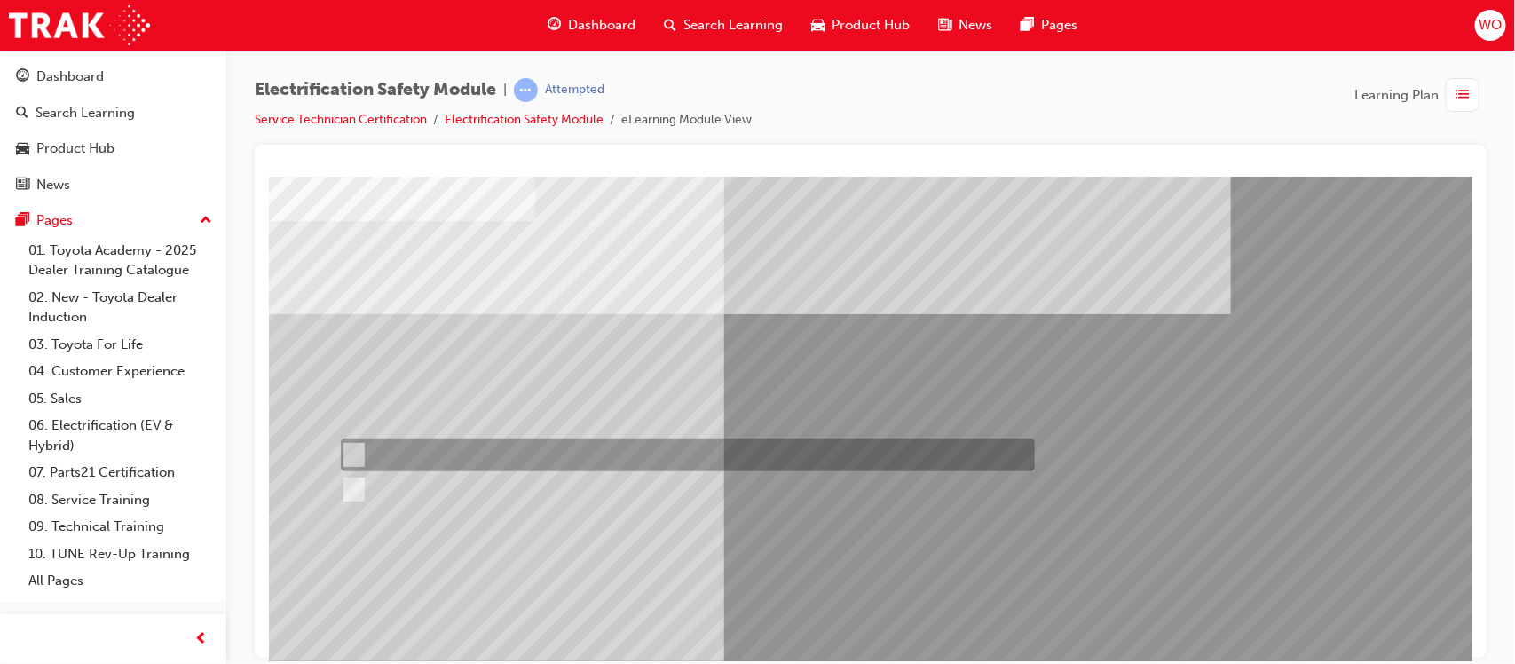
click at [400, 439] on div at bounding box center [683, 455] width 694 height 33
radio input "true"
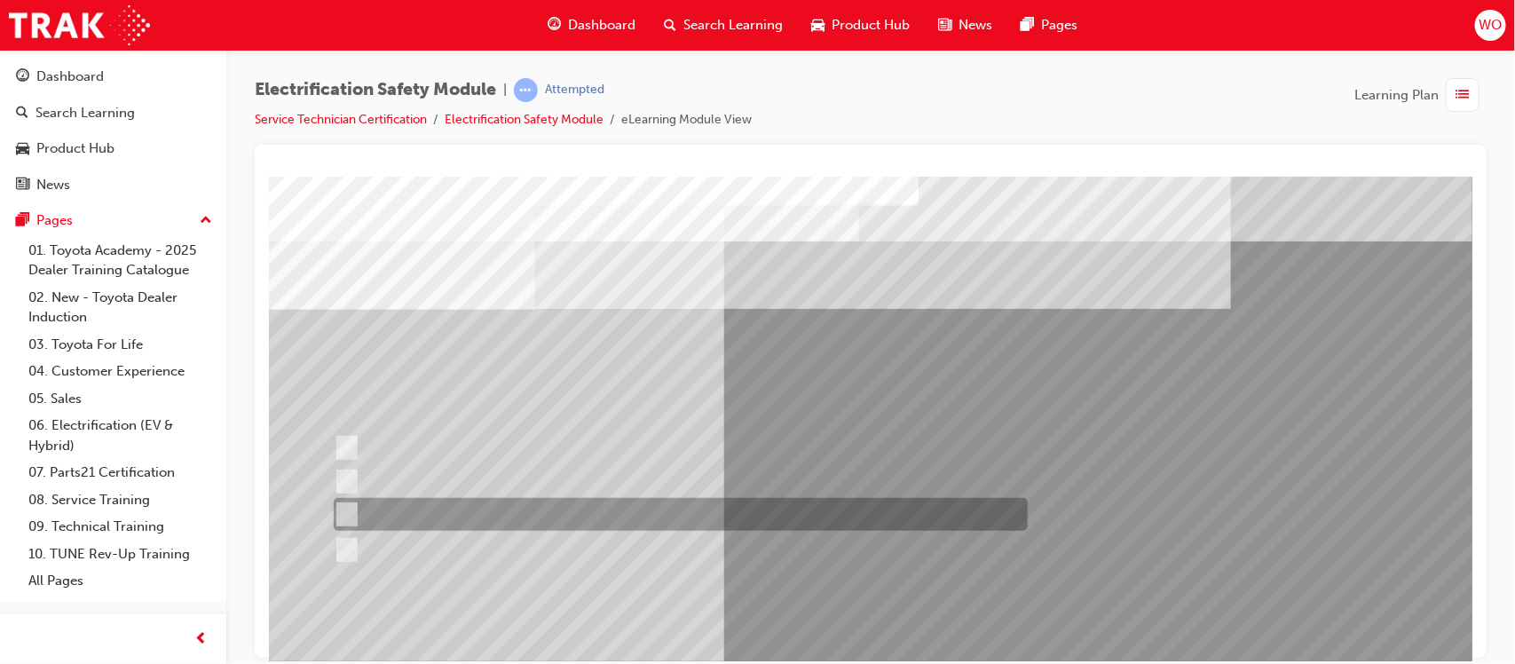
click at [461, 509] on div at bounding box center [675, 514] width 694 height 33
radio input "true"
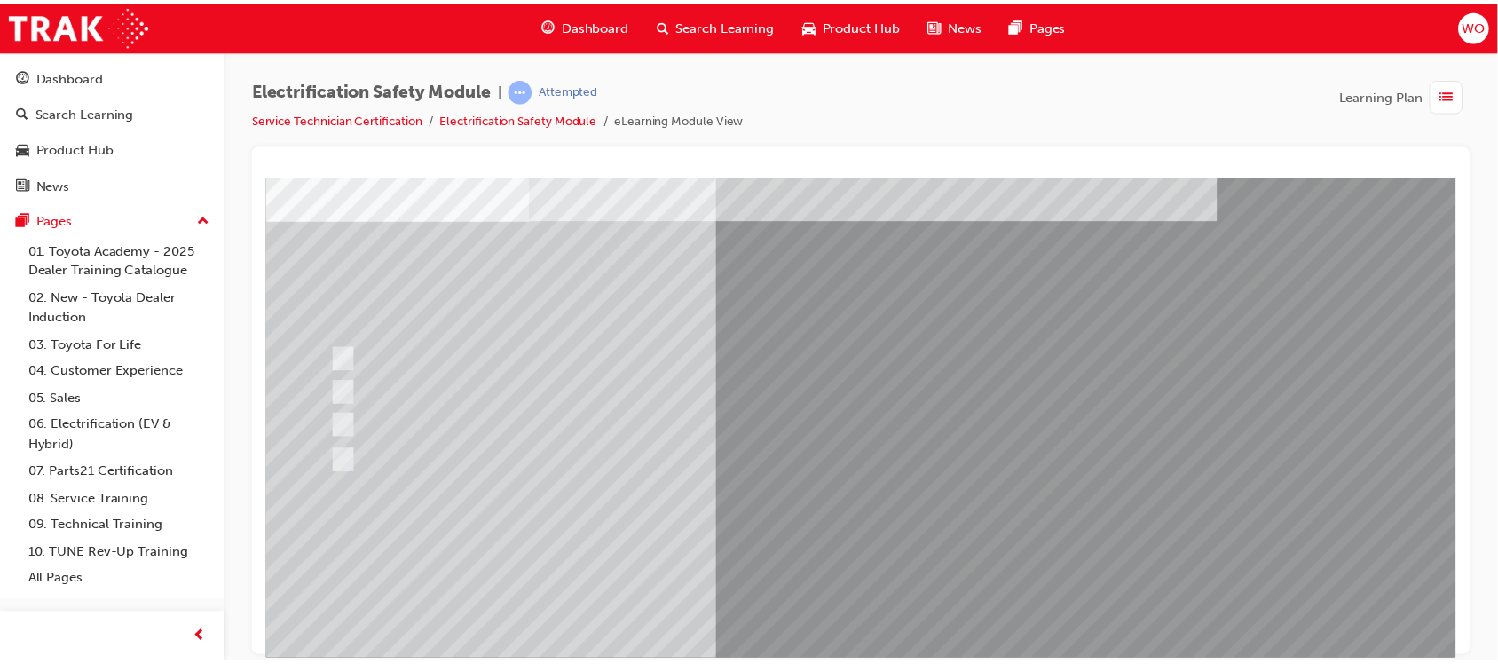
scroll to position [133, 0]
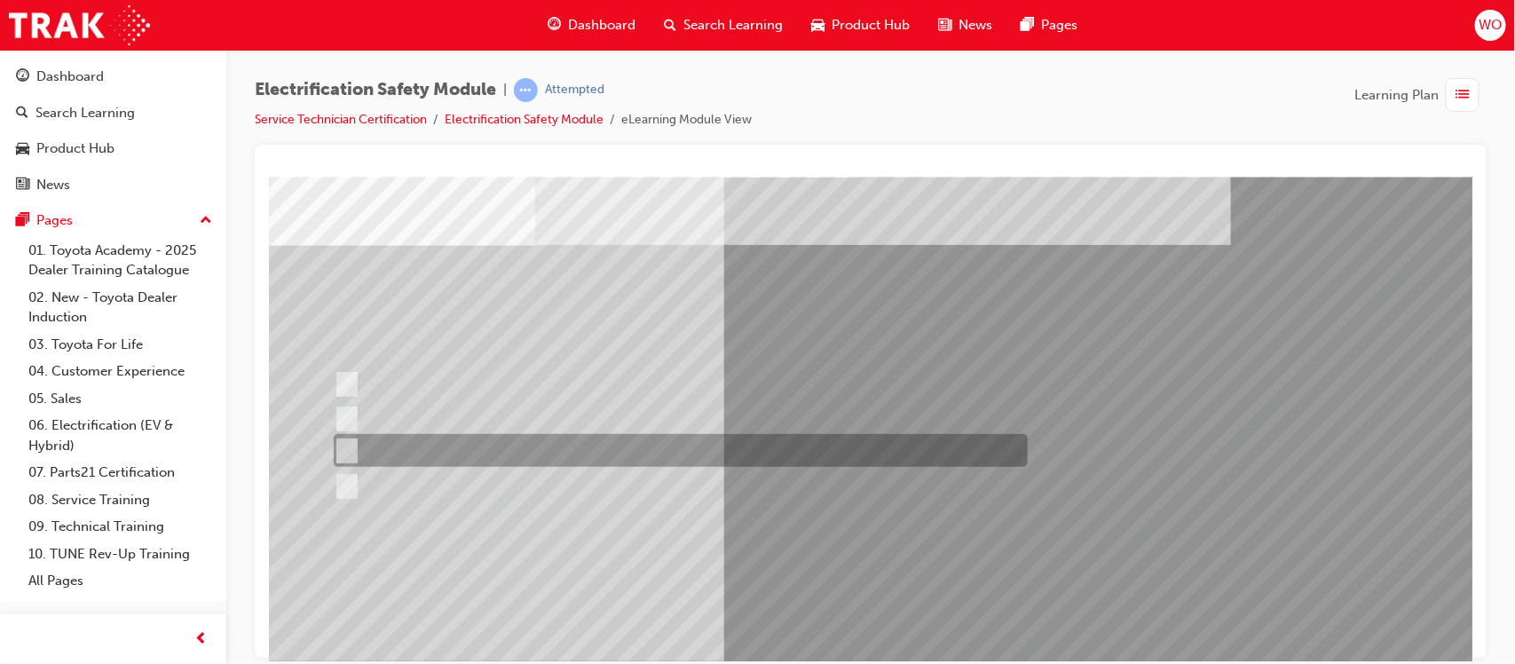
scroll to position [0, 0]
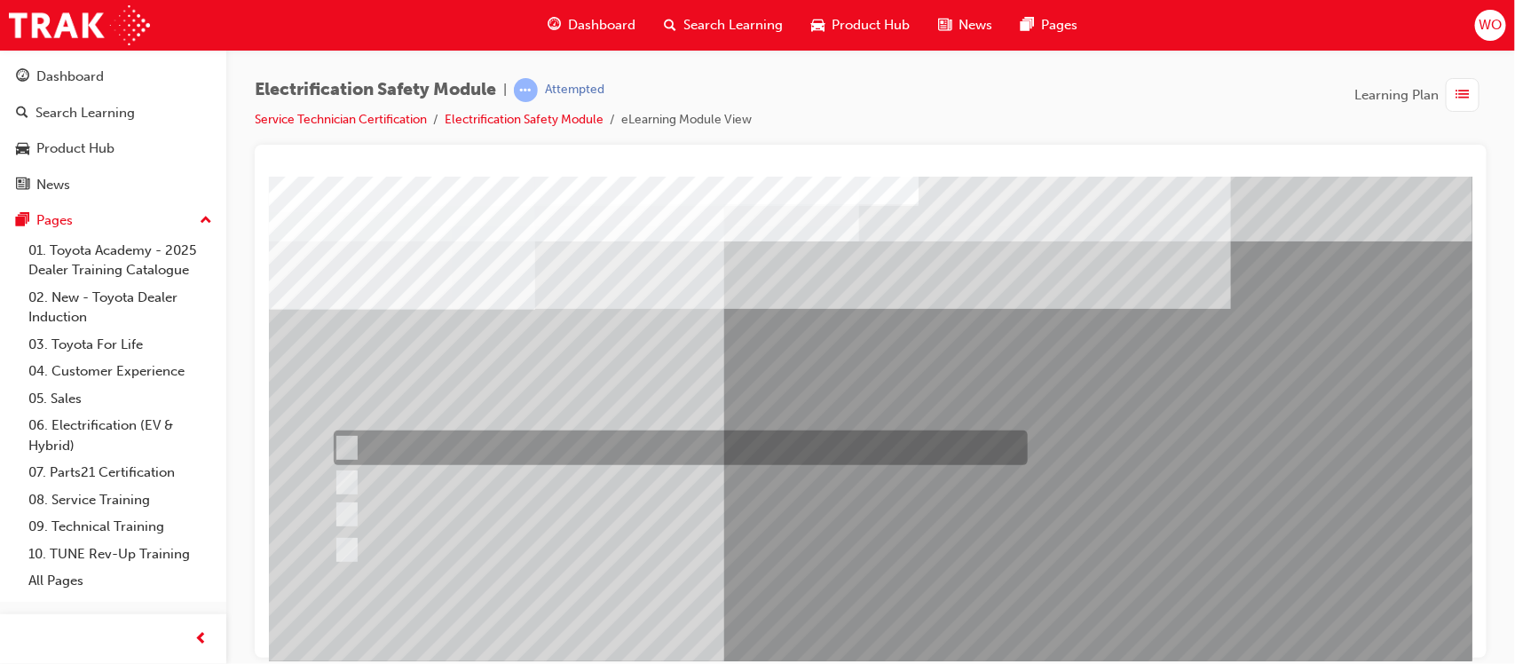
click at [585, 436] on div at bounding box center [675, 448] width 694 height 35
radio input "true"
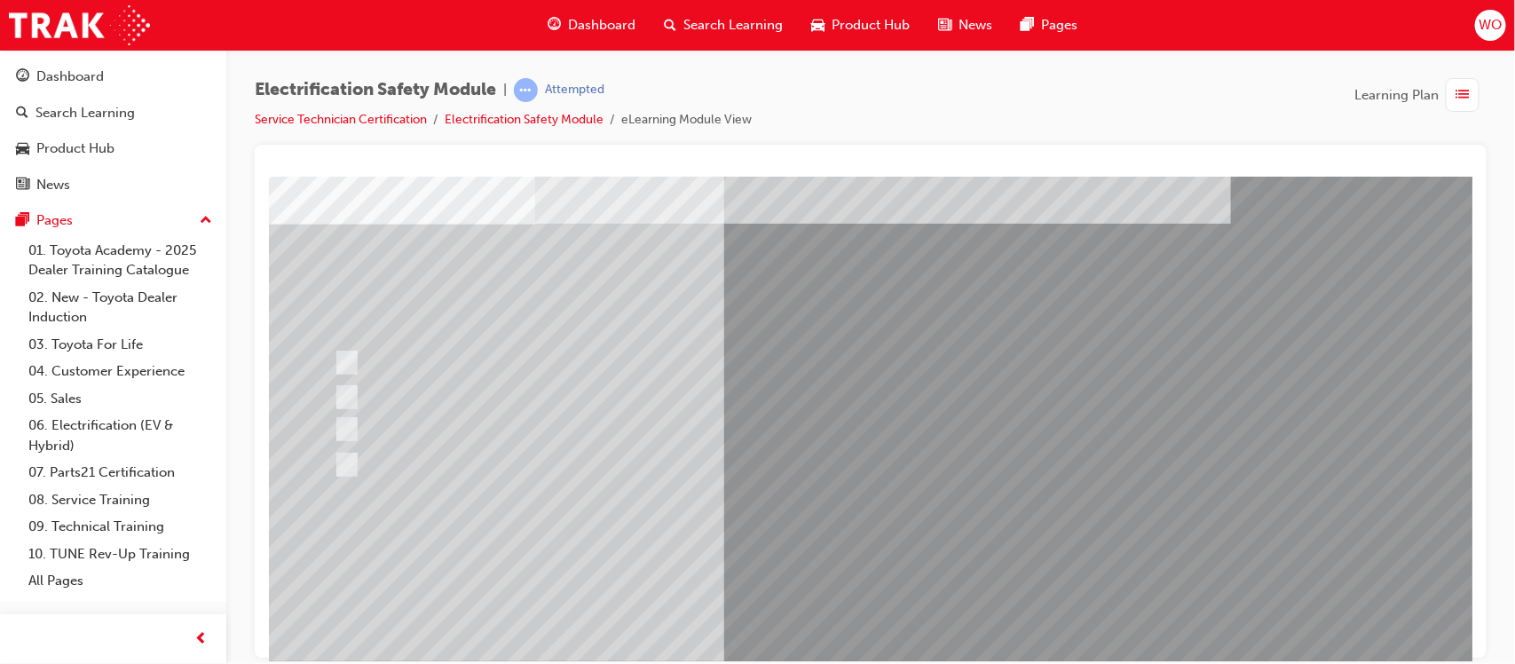
scroll to position [89, 0]
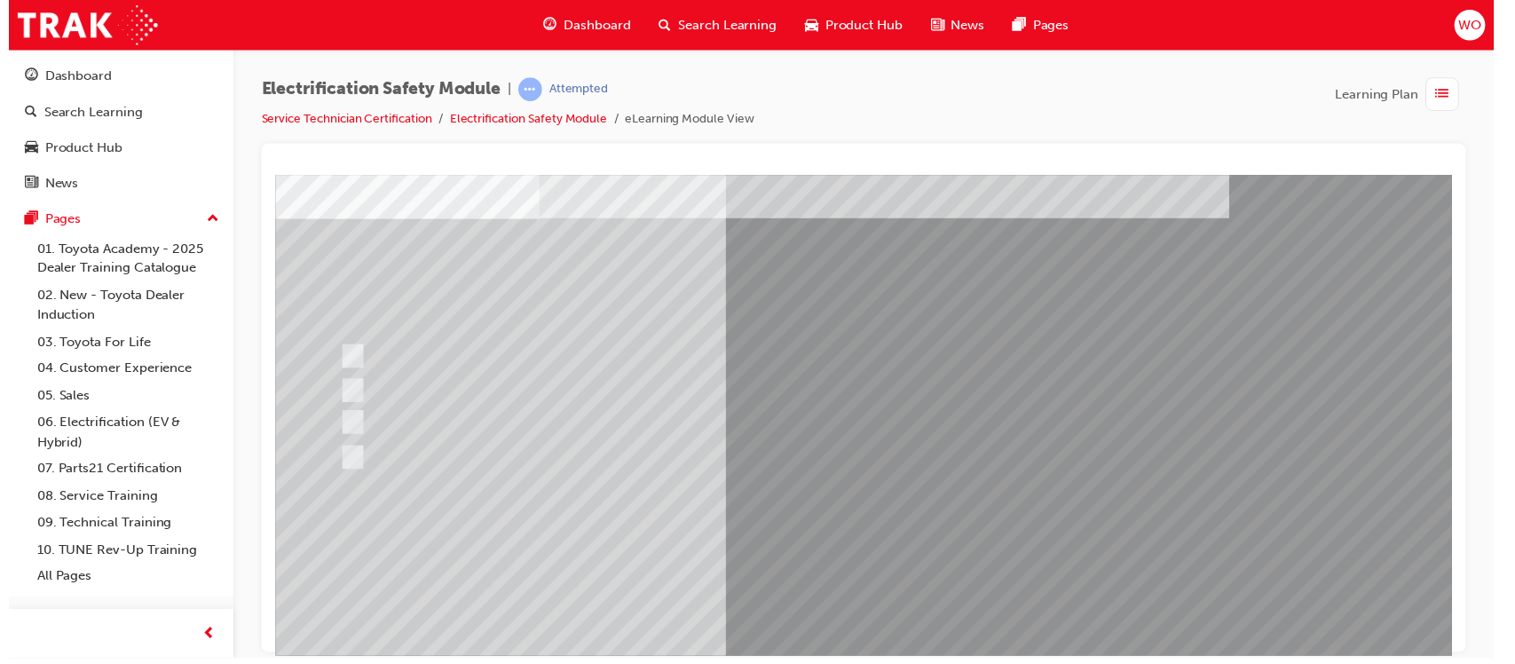
scroll to position [0, 0]
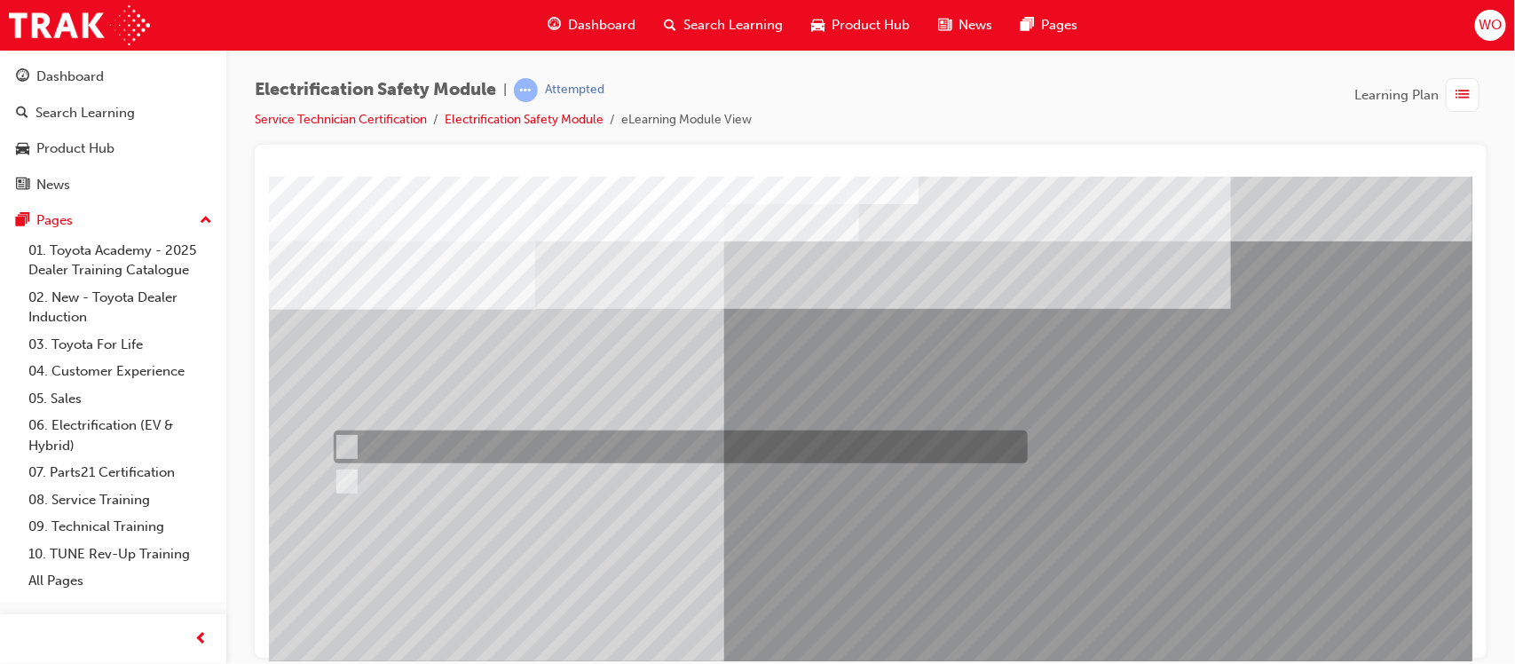
click at [408, 436] on div at bounding box center [675, 447] width 694 height 33
radio input "true"
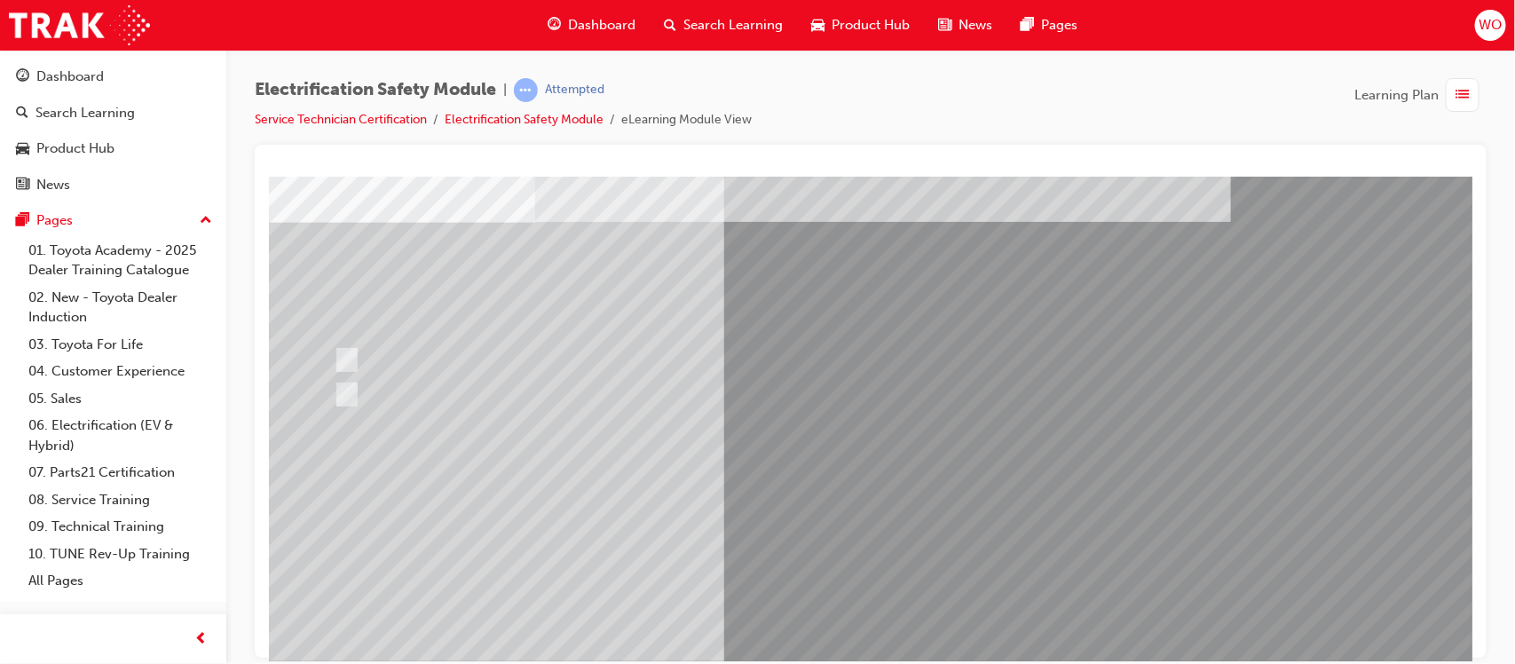
scroll to position [89, 0]
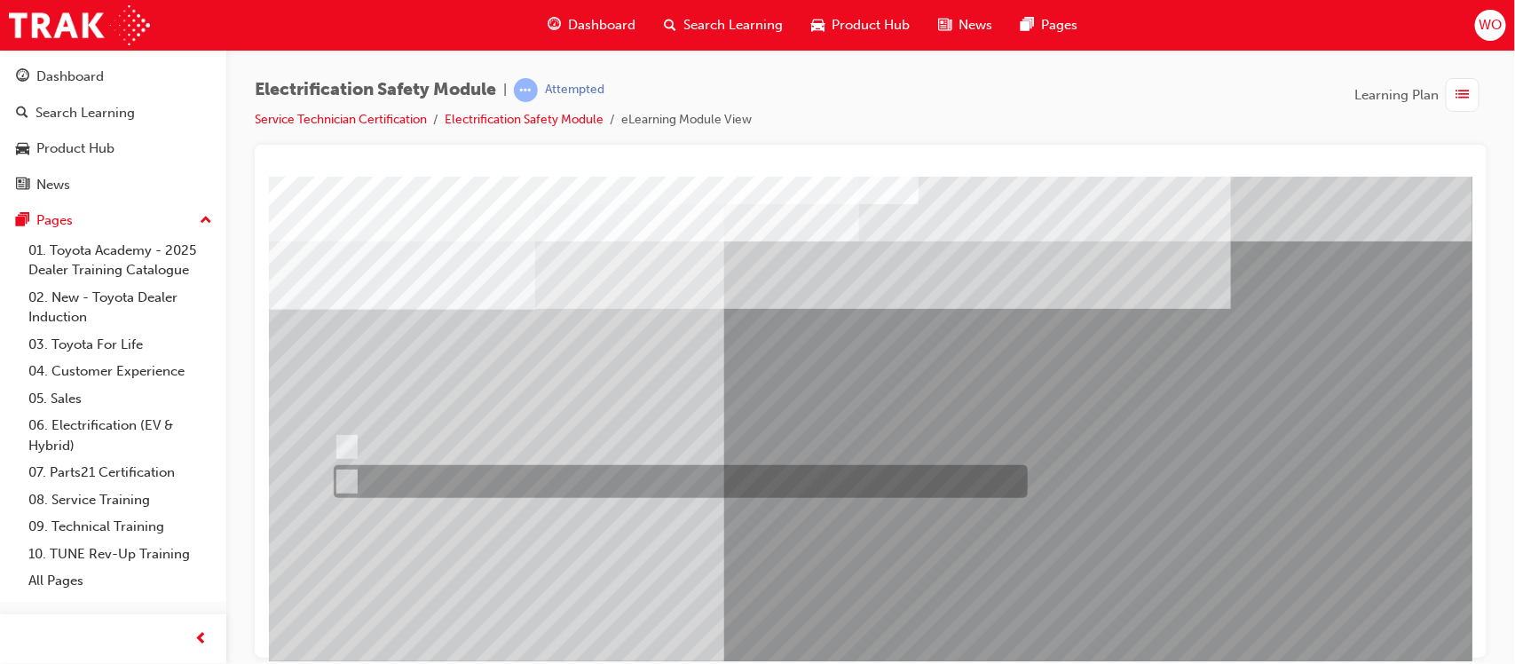
click at [403, 470] on div at bounding box center [675, 481] width 694 height 33
radio input "true"
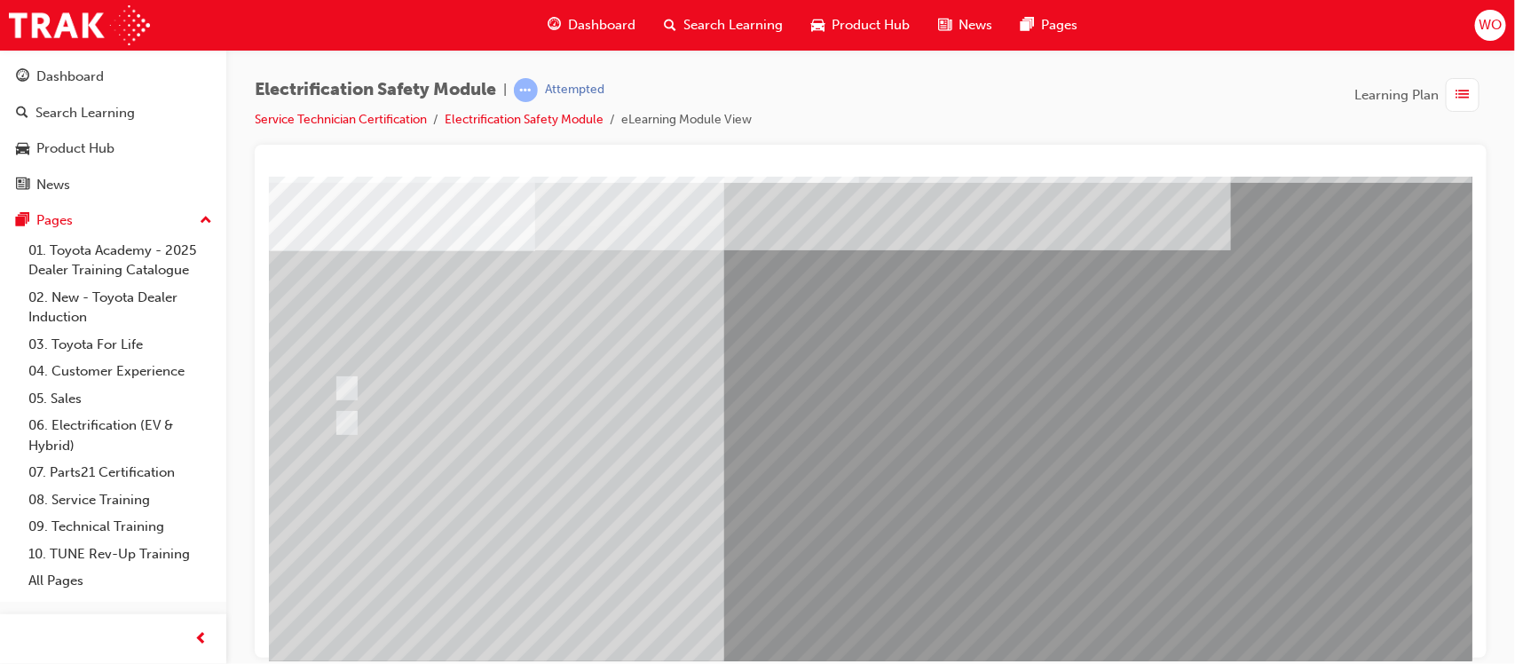
scroll to position [89, 0]
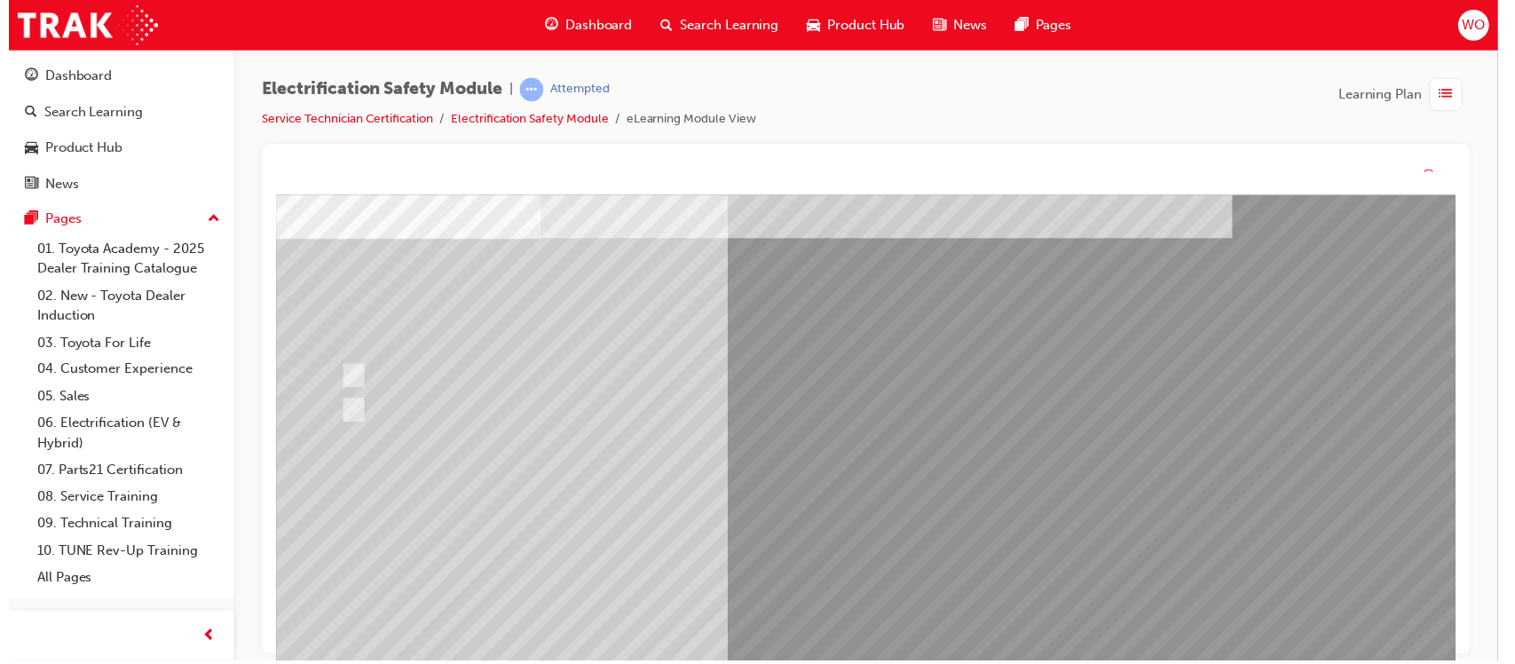
scroll to position [0, 0]
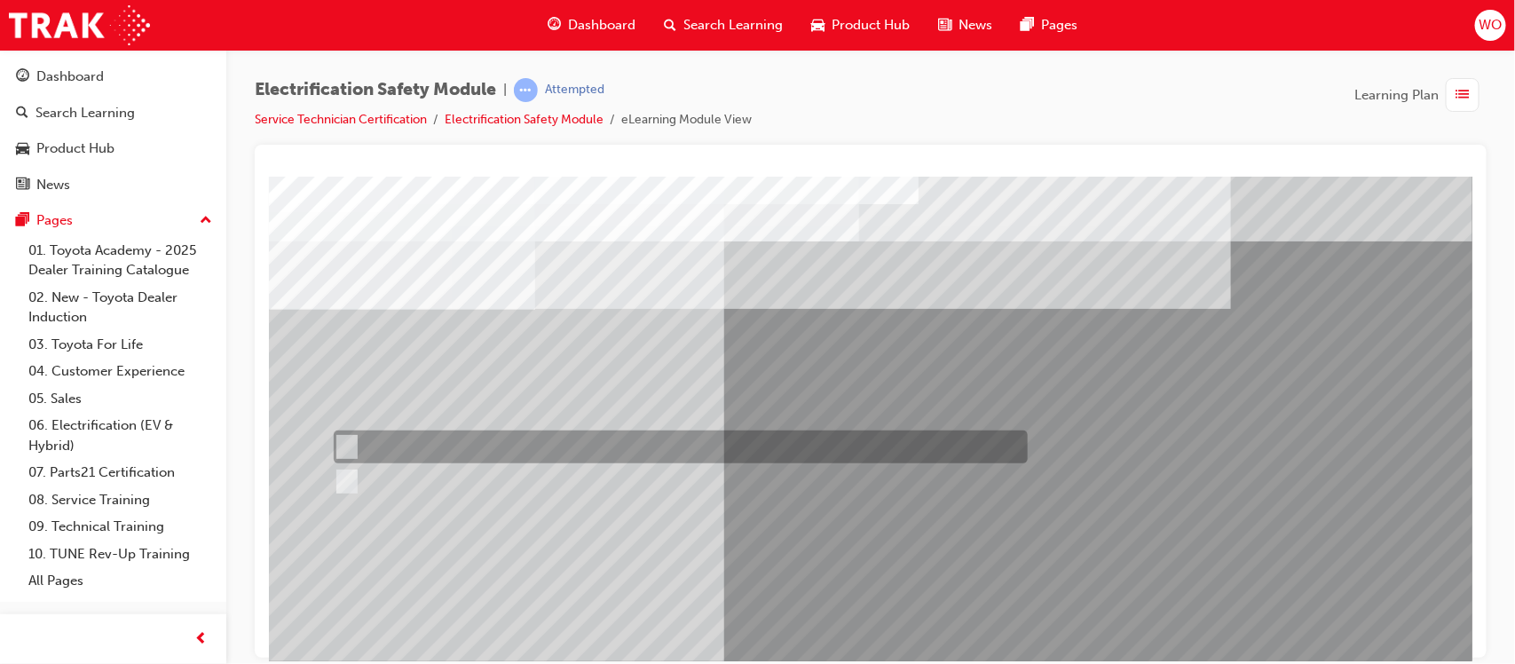
click at [404, 436] on div at bounding box center [675, 447] width 694 height 33
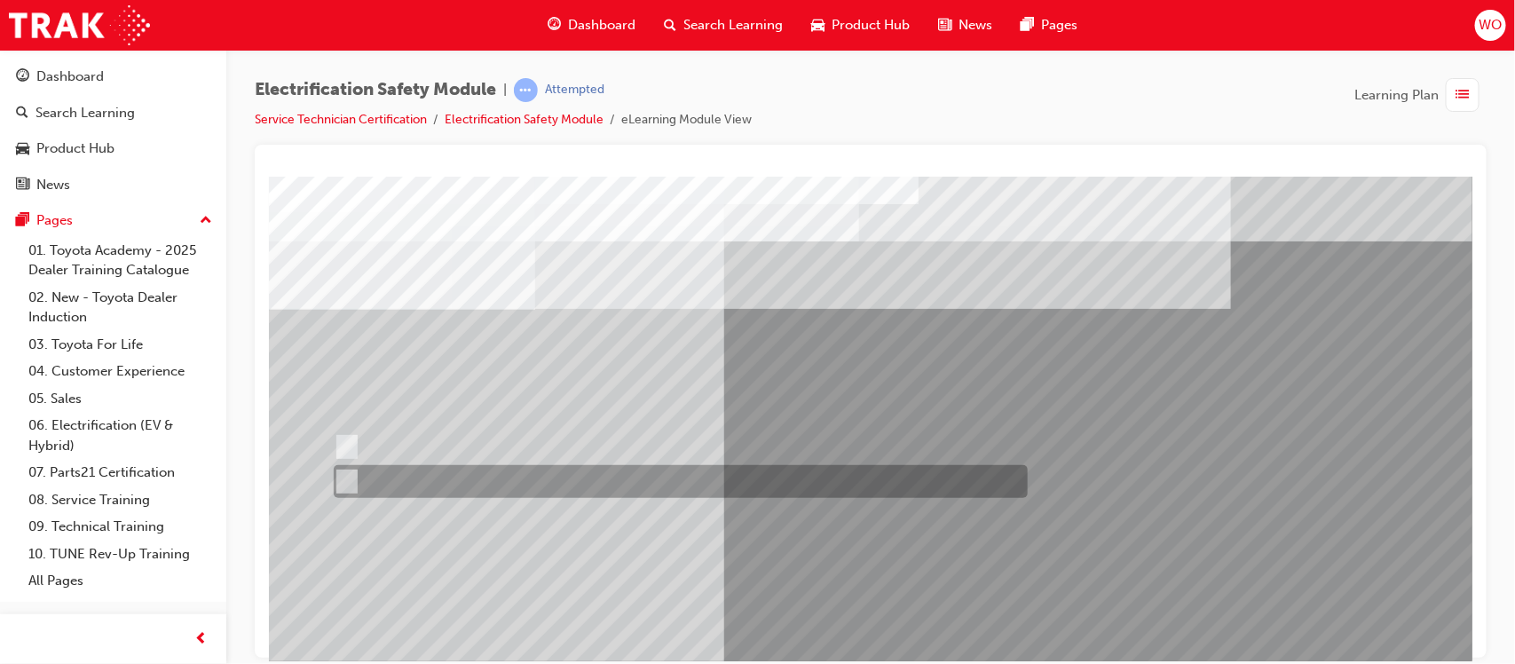
click at [404, 475] on div at bounding box center [675, 481] width 694 height 33
radio input "false"
radio input "true"
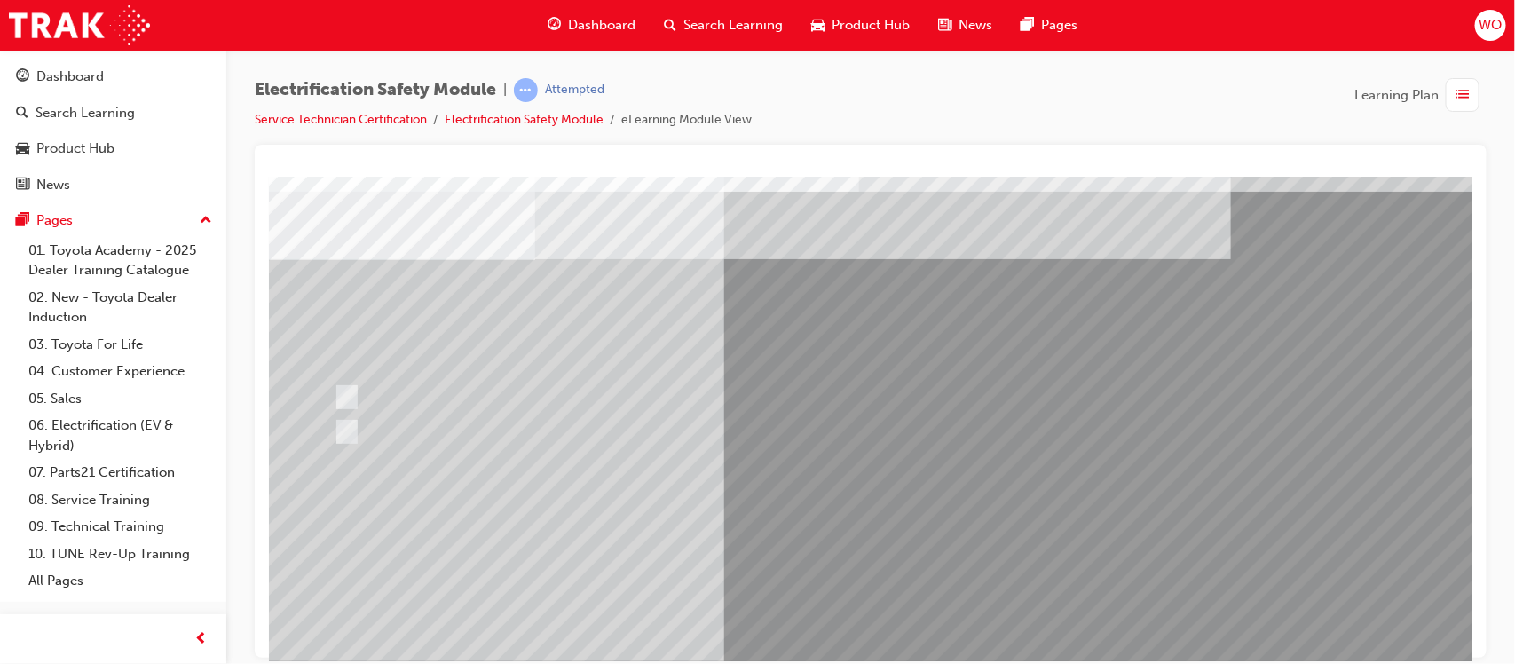
scroll to position [89, 0]
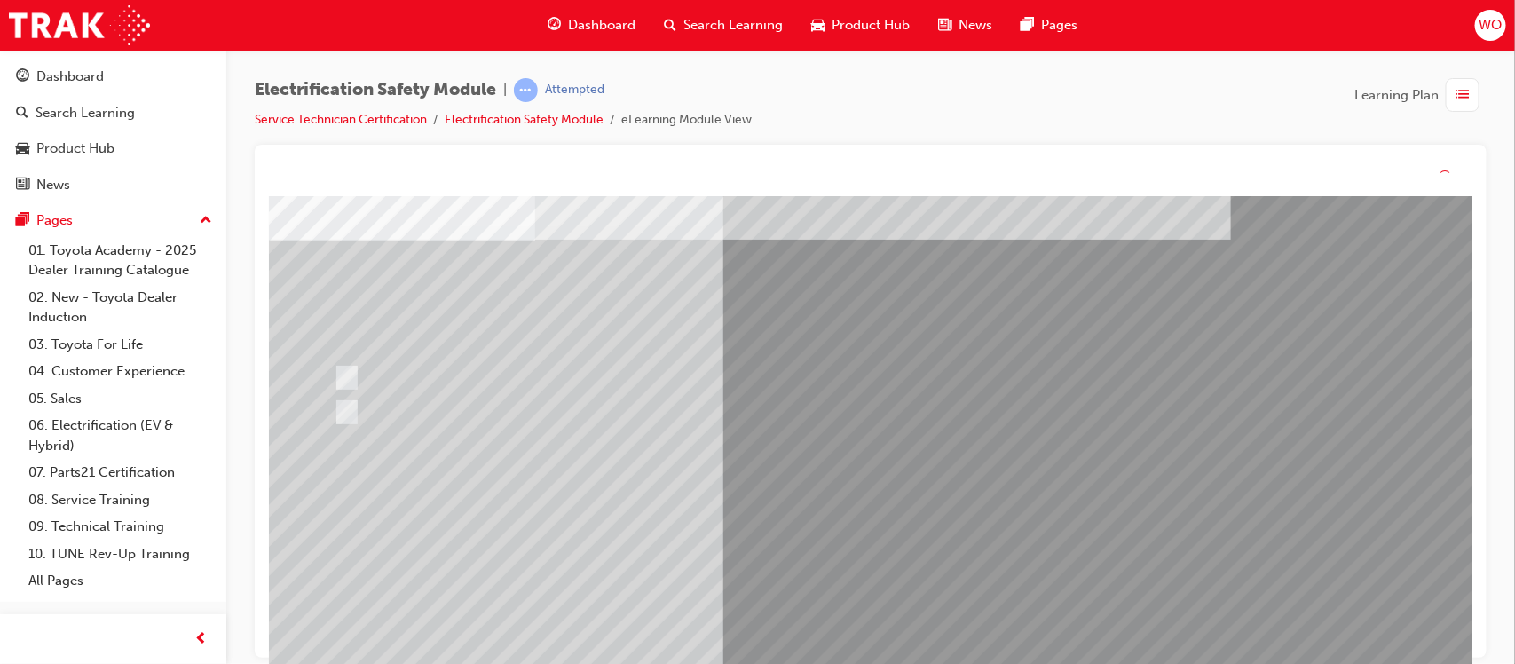
scroll to position [0, 0]
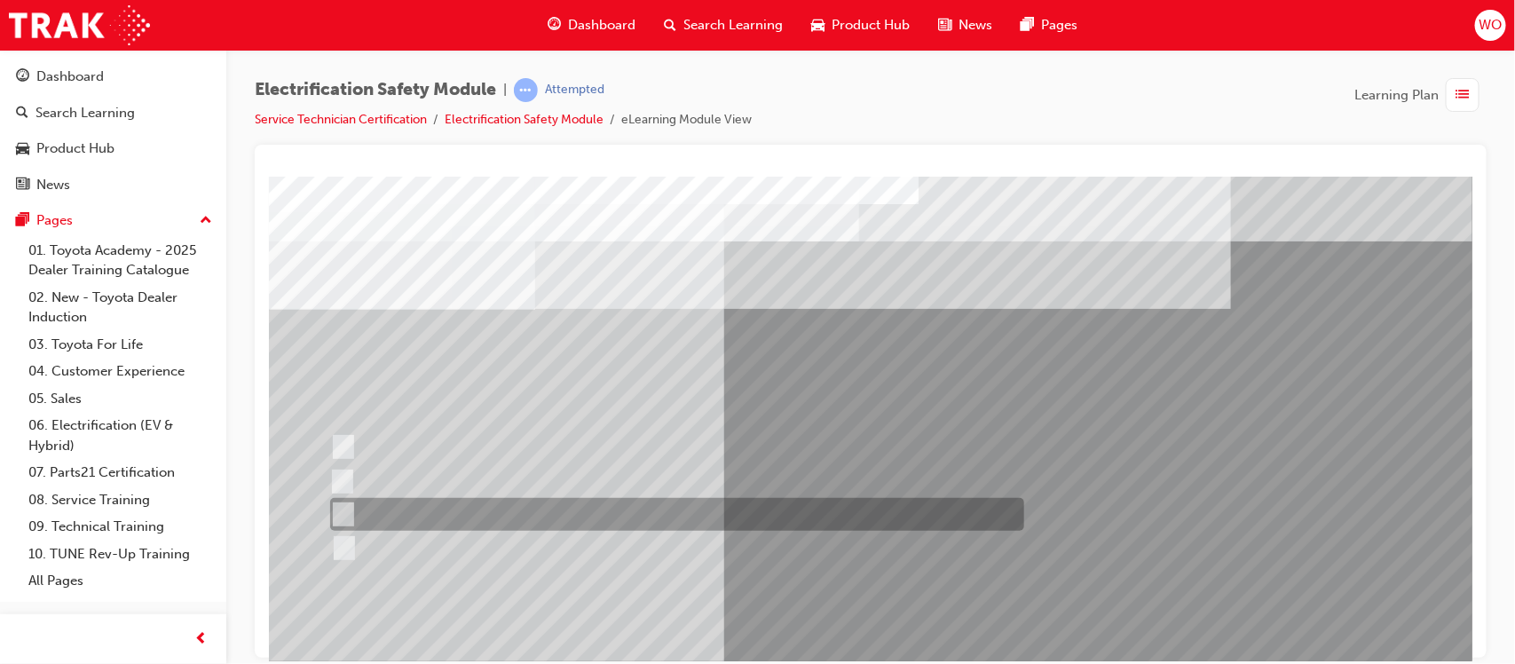
click at [658, 510] on div at bounding box center [672, 514] width 694 height 33
radio input "true"
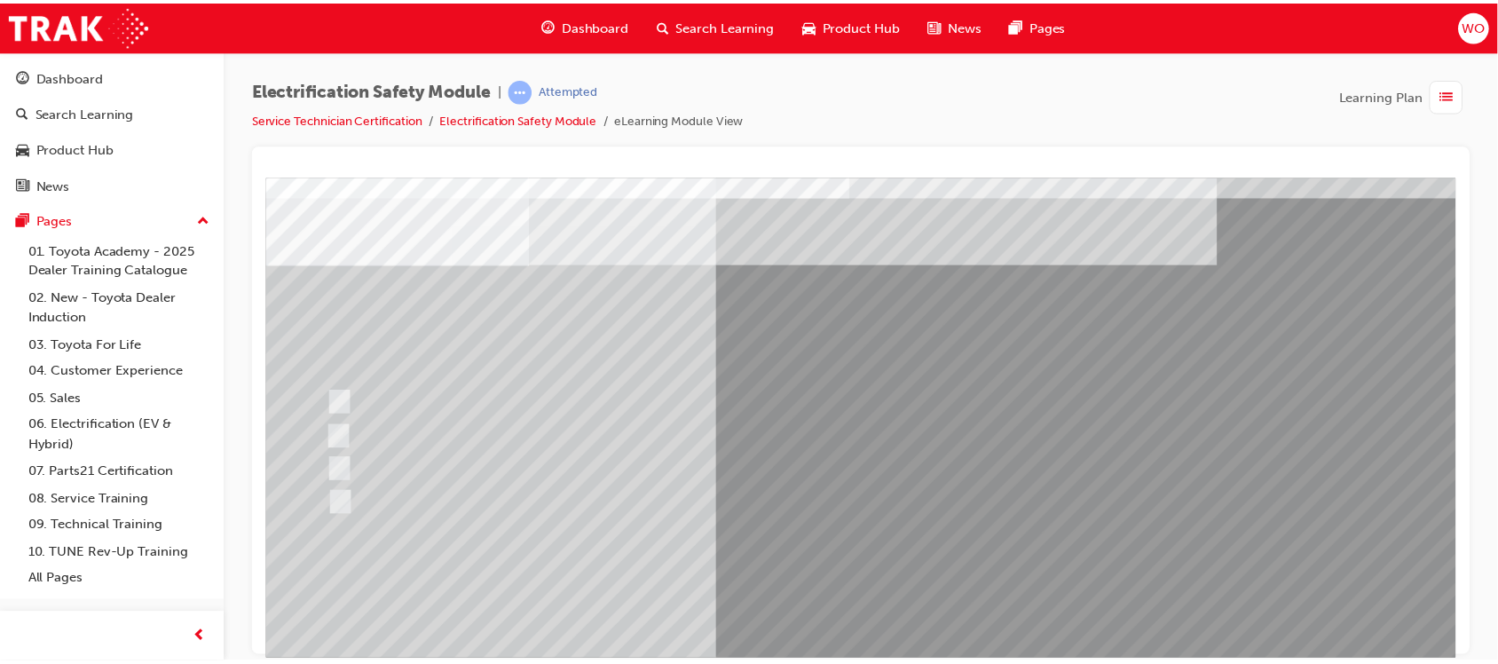
scroll to position [89, 0]
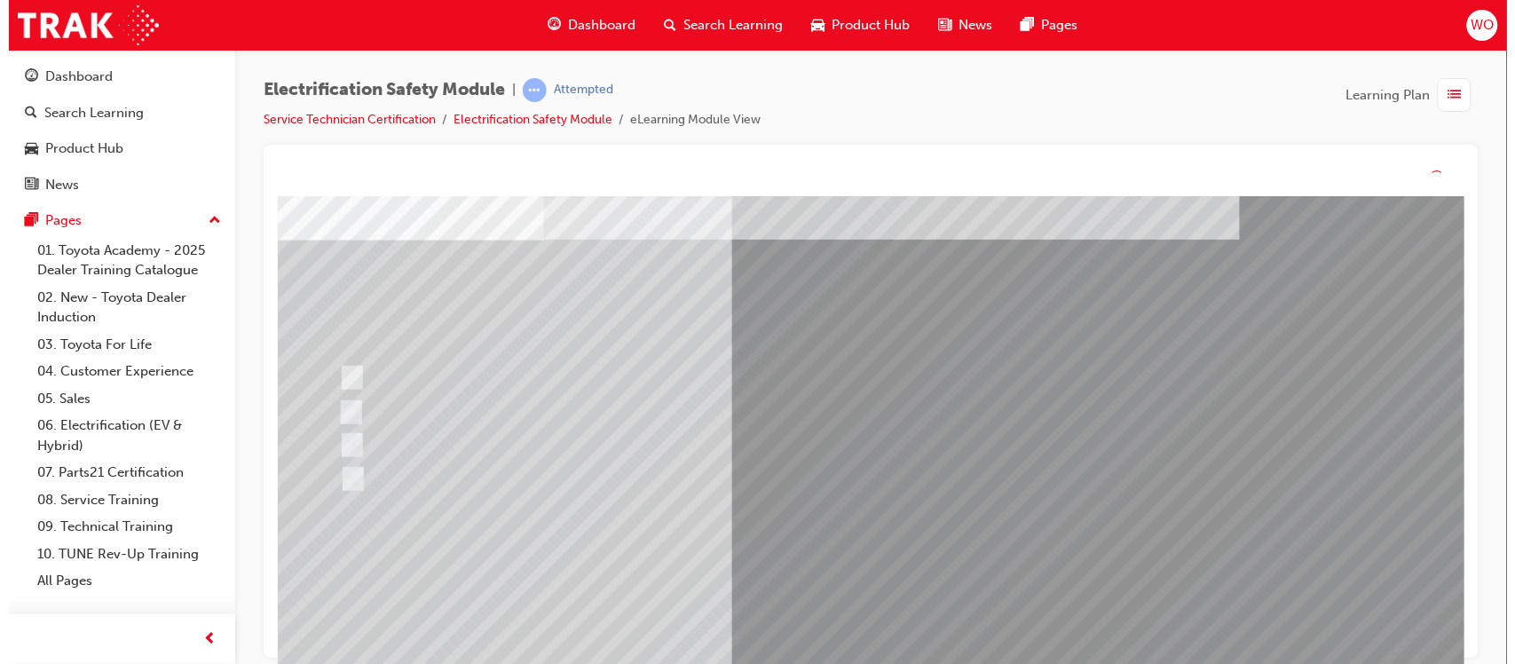
scroll to position [0, 0]
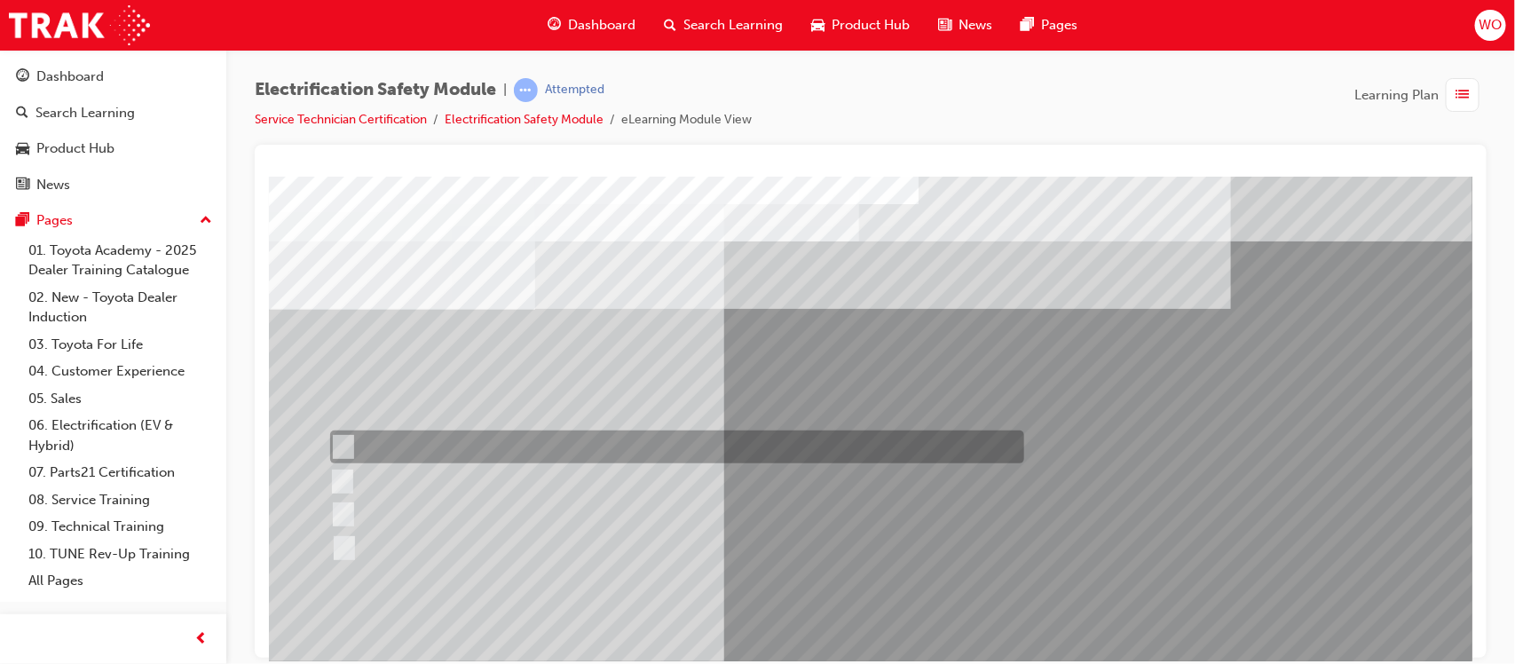
click at [592, 445] on div at bounding box center [672, 447] width 694 height 33
radio input "true"
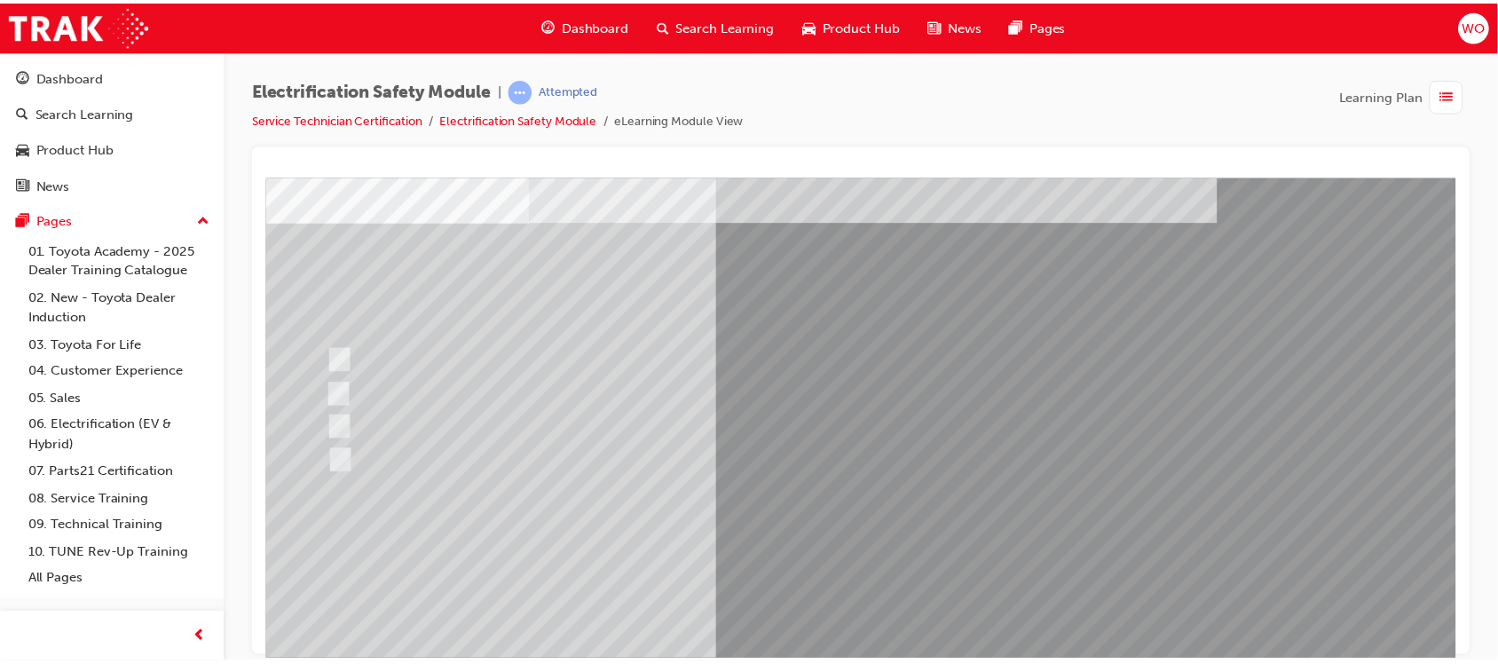
scroll to position [89, 0]
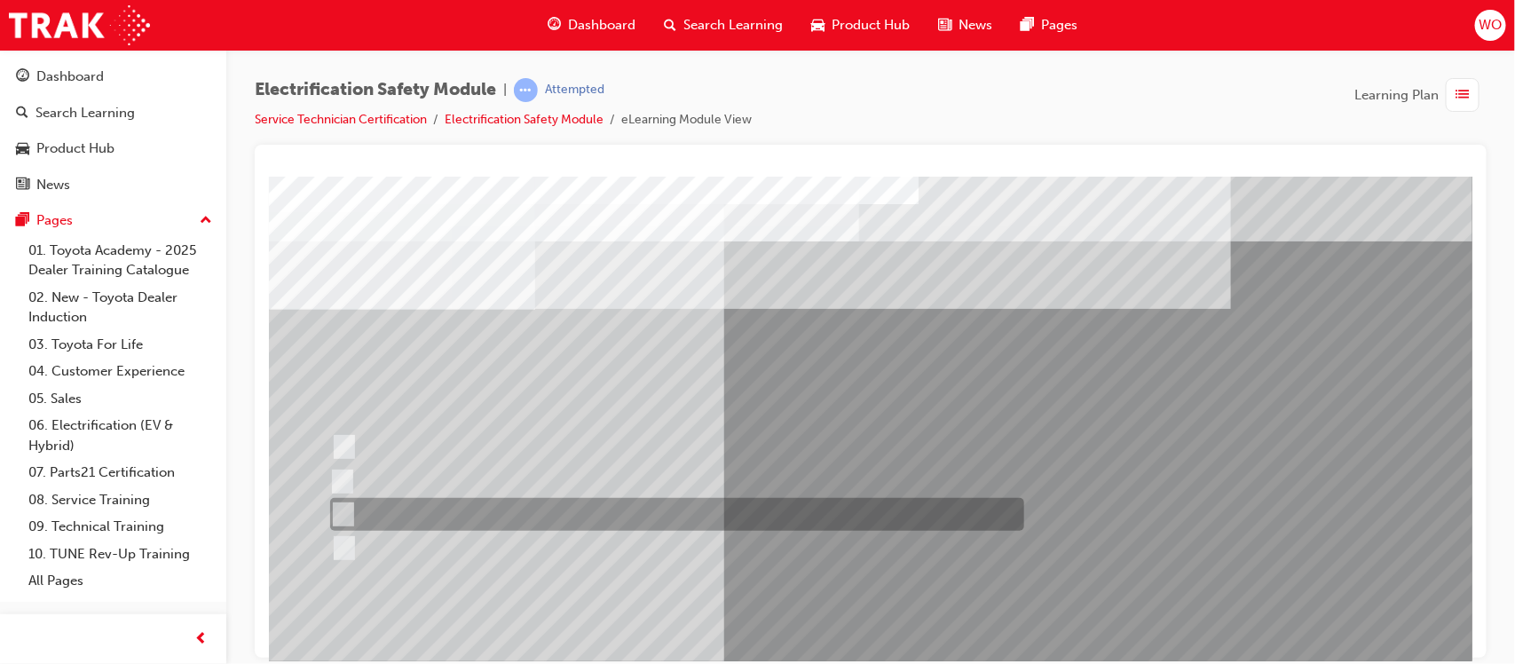
click at [407, 518] on div at bounding box center [672, 514] width 694 height 33
radio input "true"
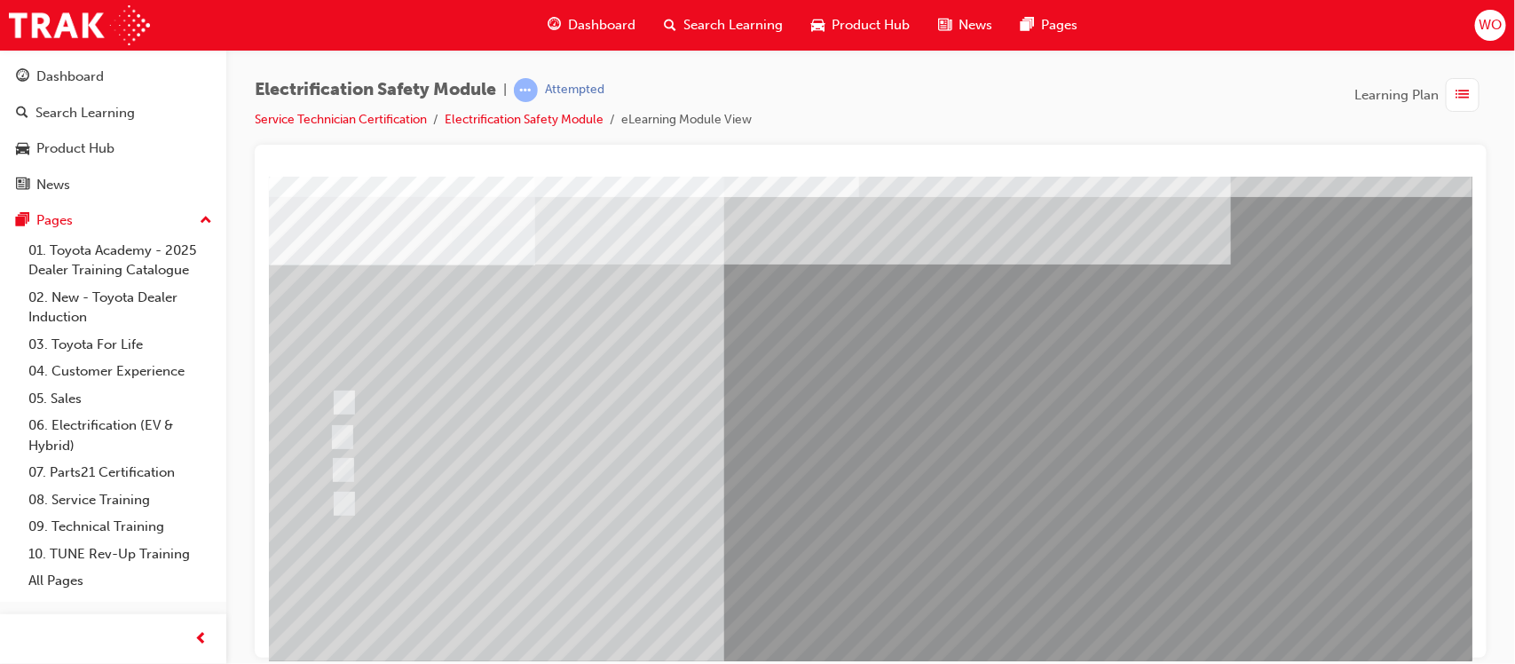
scroll to position [89, 0]
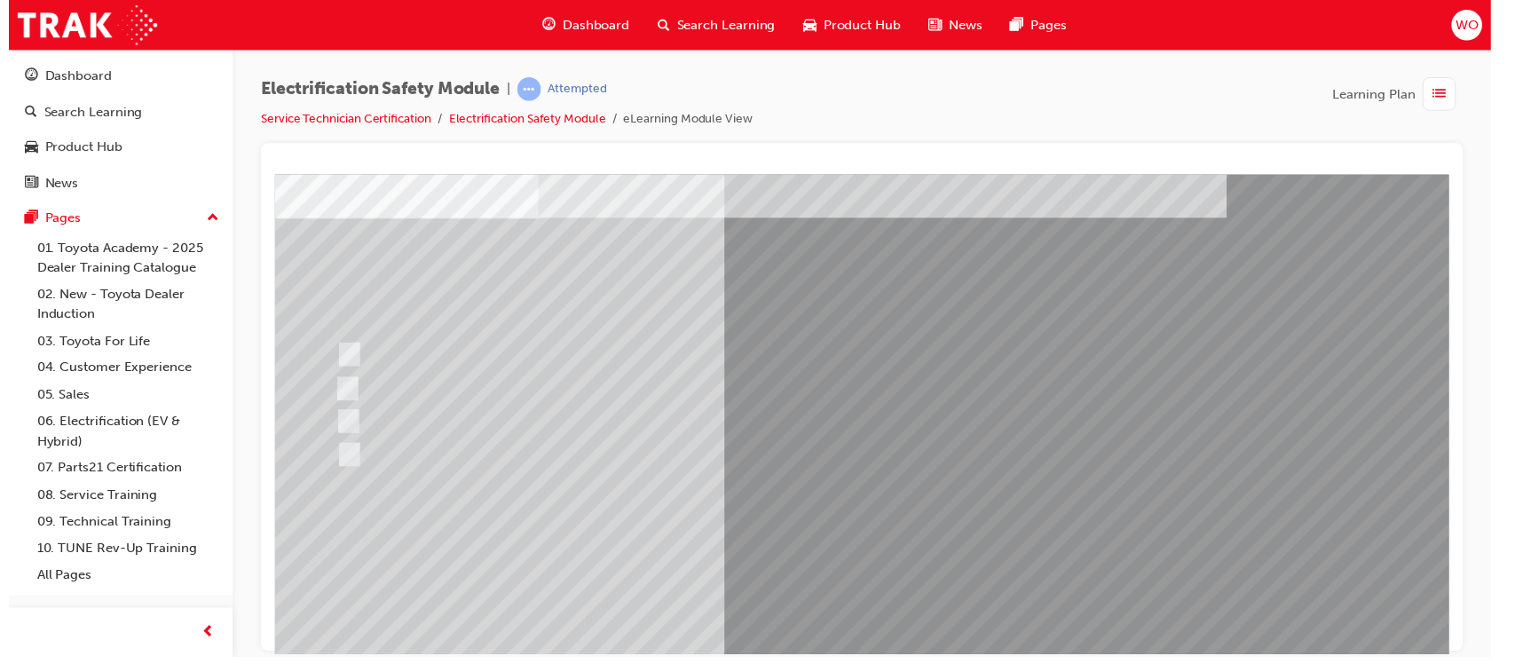
scroll to position [0, 0]
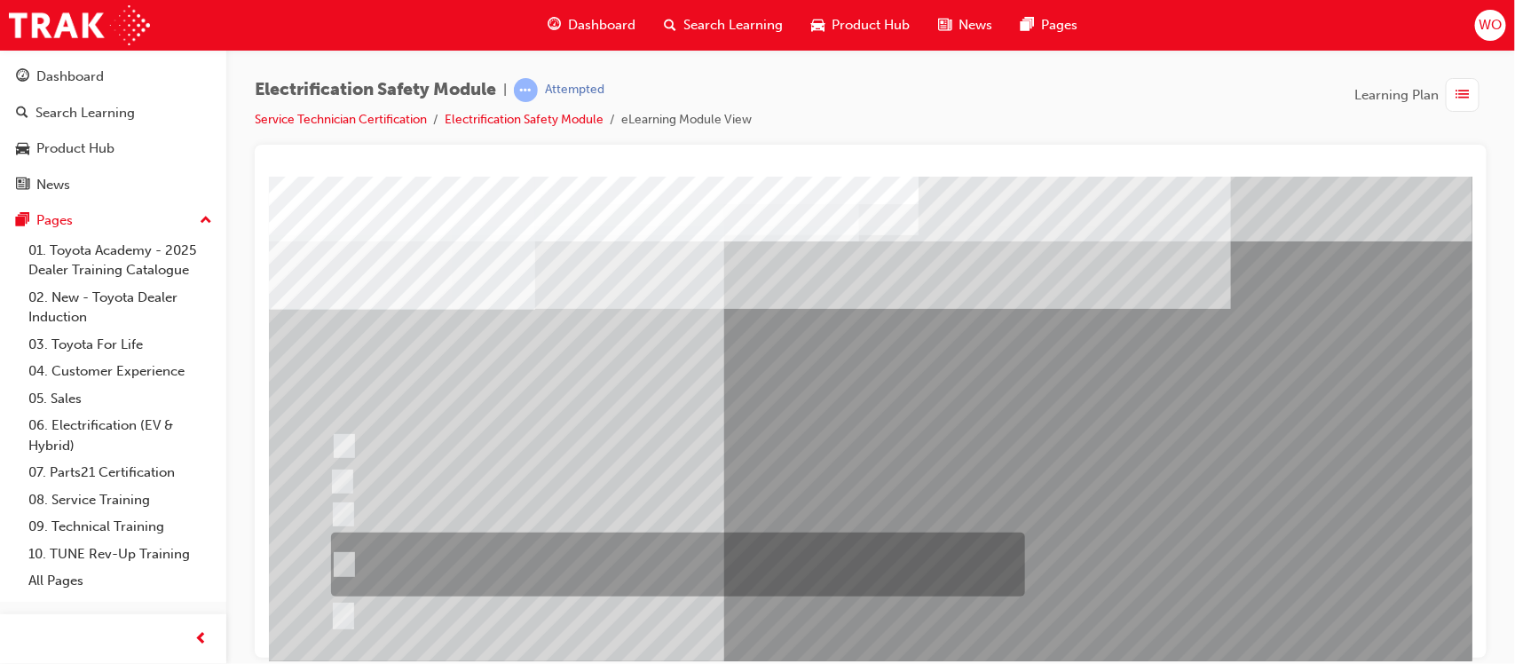
click at [554, 551] on div at bounding box center [673, 565] width 694 height 64
radio input "true"
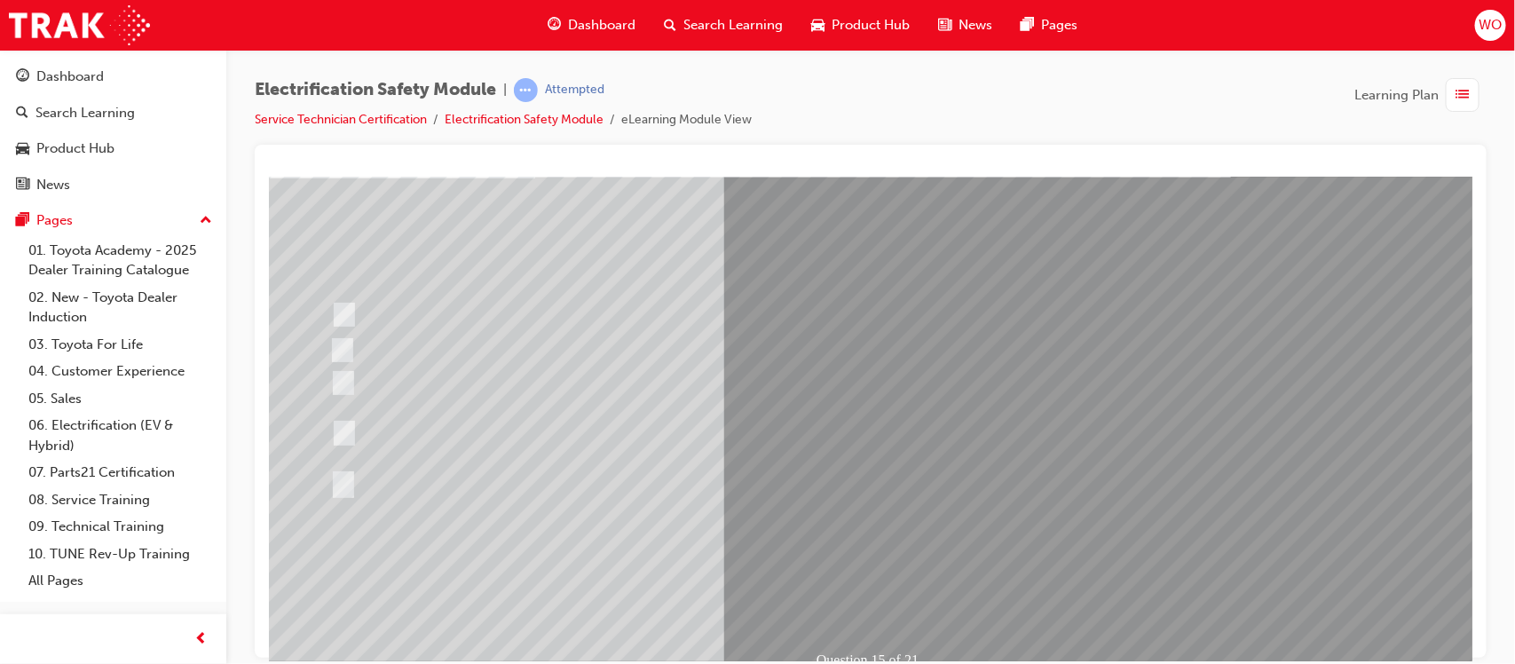
scroll to position [133, 0]
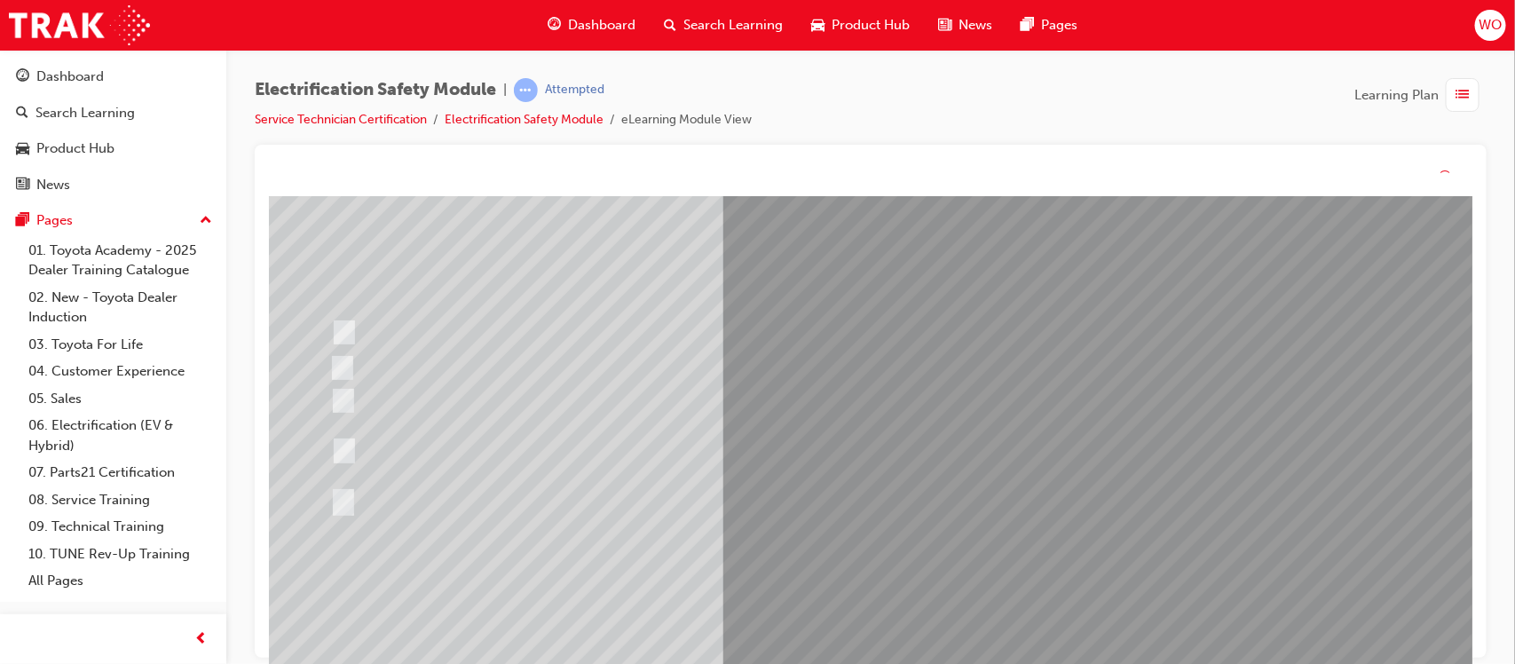
scroll to position [0, 0]
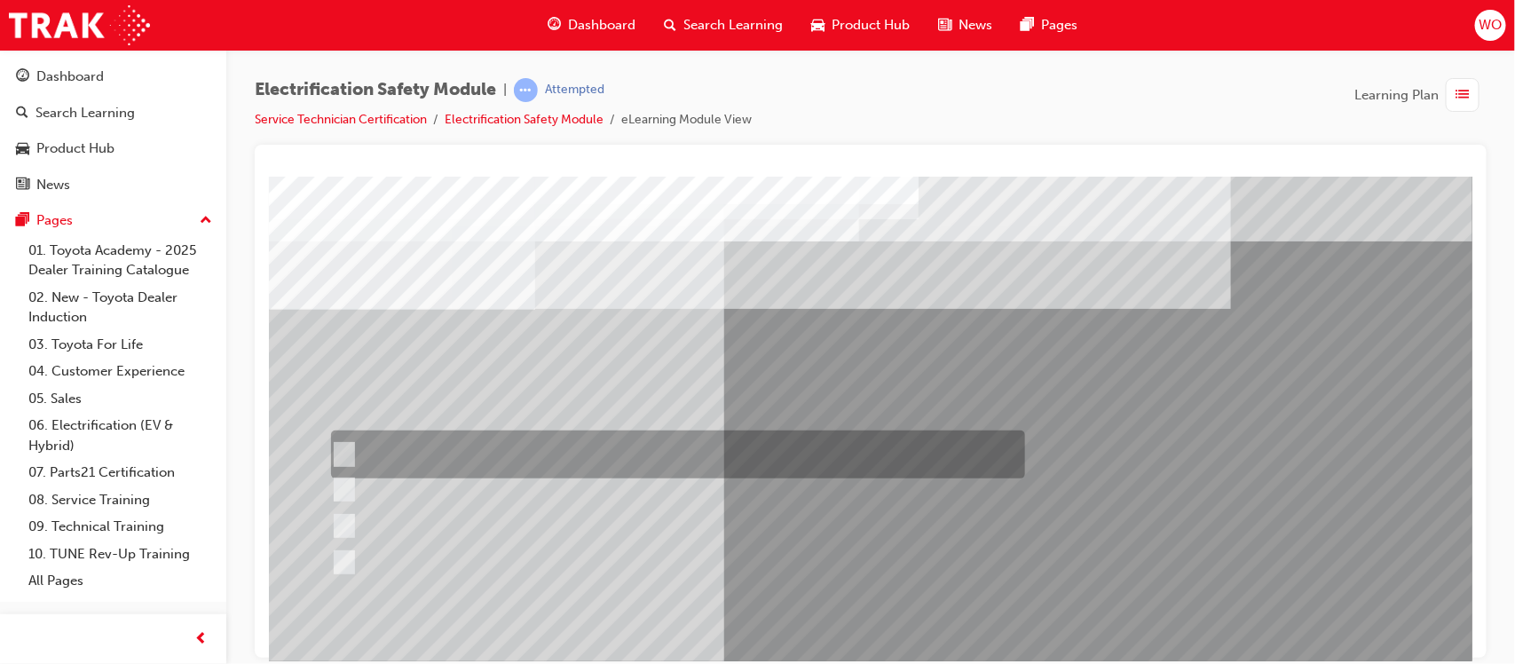
click at [816, 445] on div at bounding box center [673, 455] width 694 height 48
radio input "true"
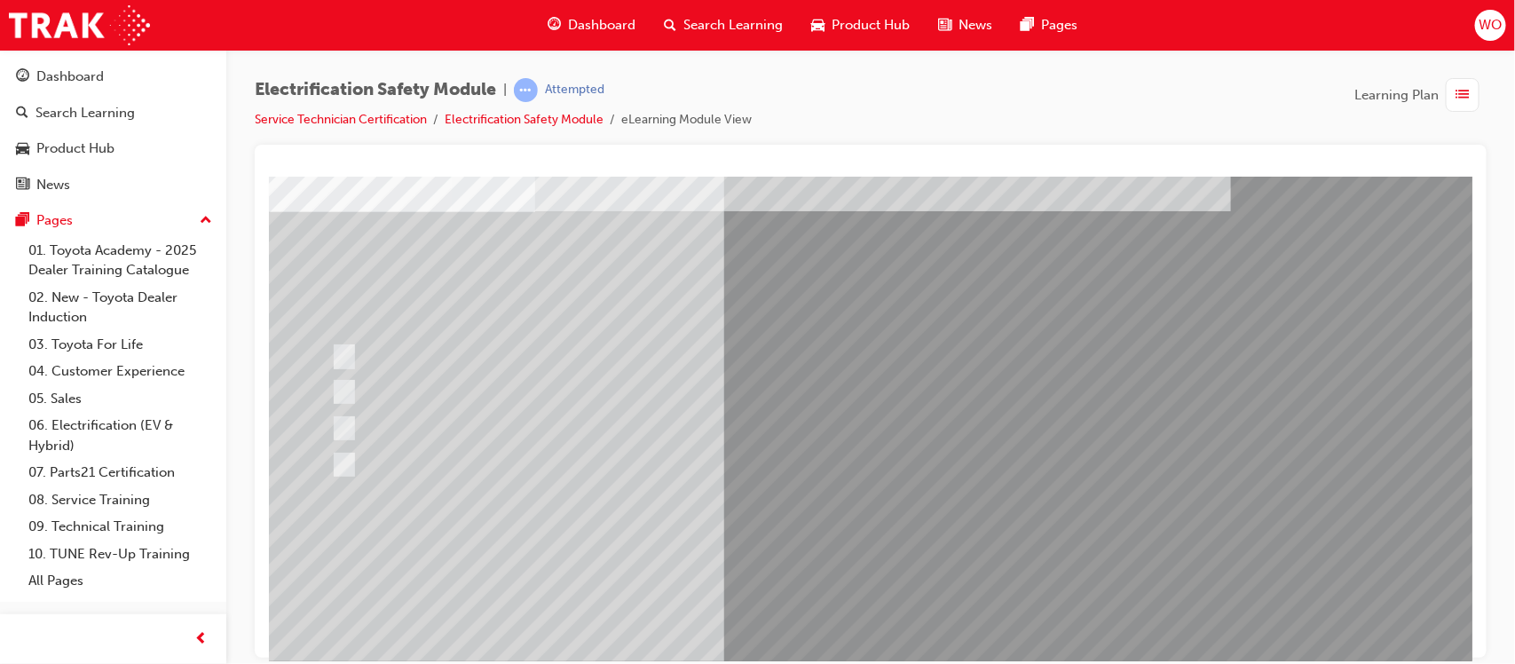
scroll to position [133, 0]
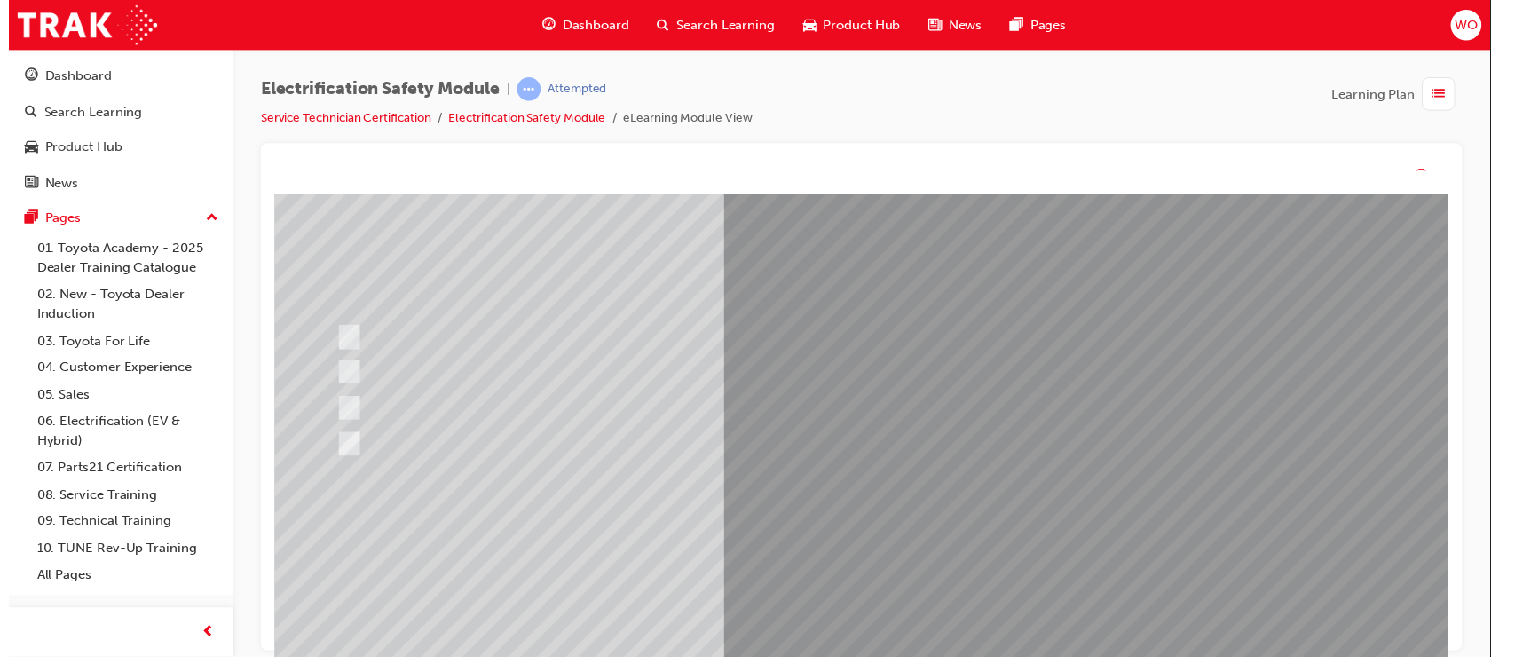
scroll to position [0, 0]
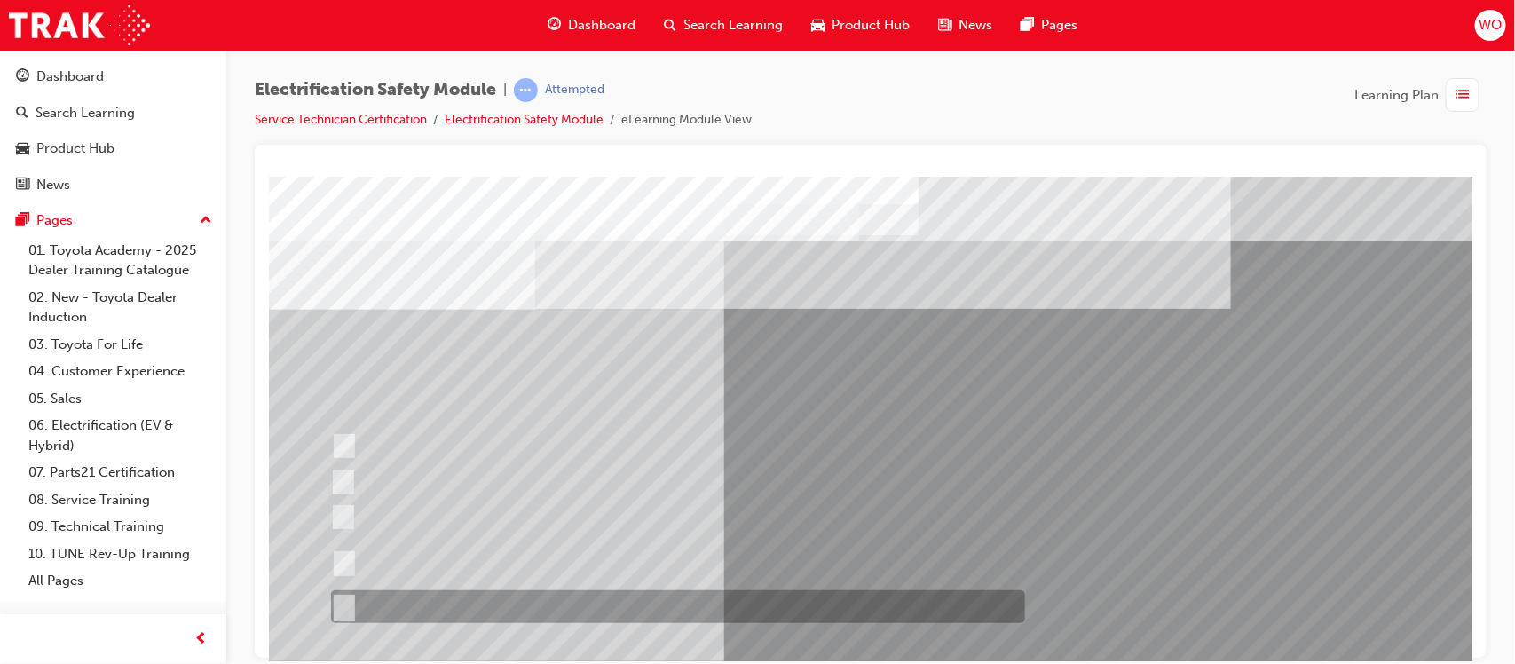
click at [480, 607] on div at bounding box center [673, 606] width 694 height 33
radio input "true"
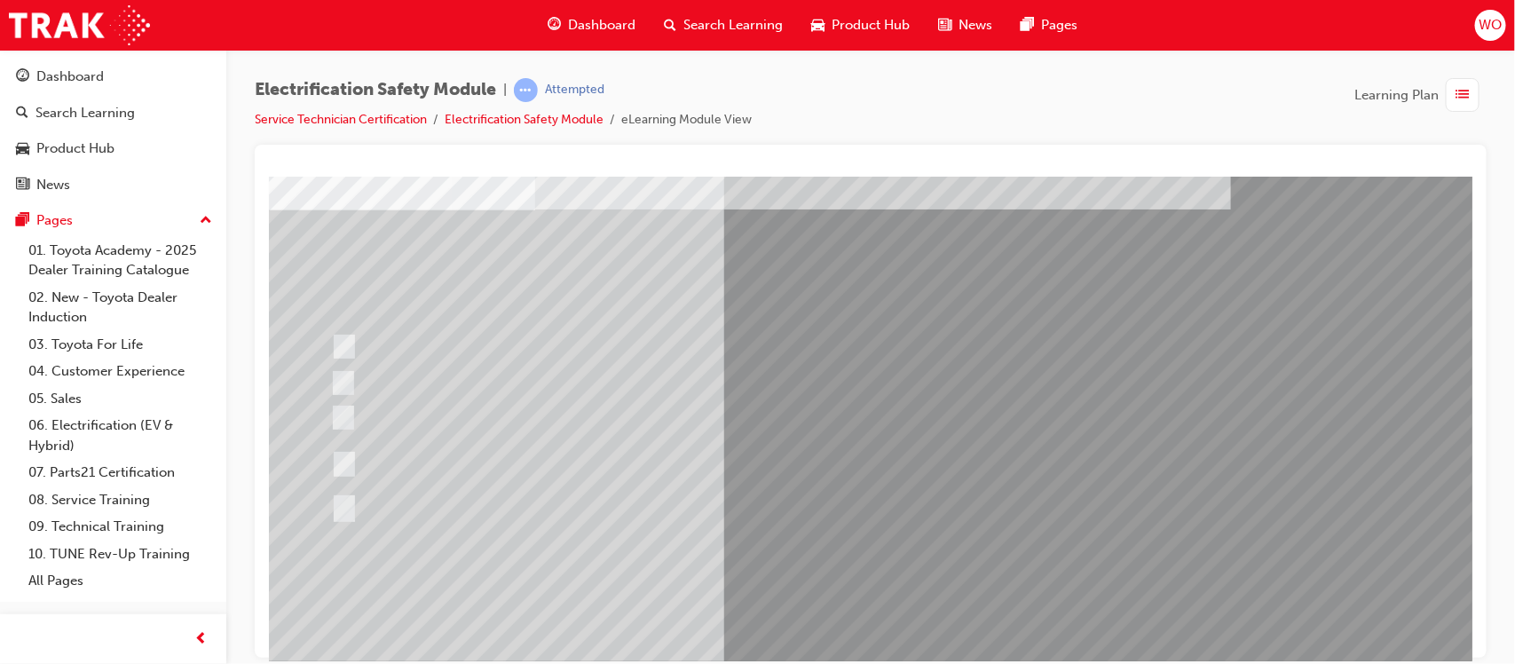
scroll to position [133, 0]
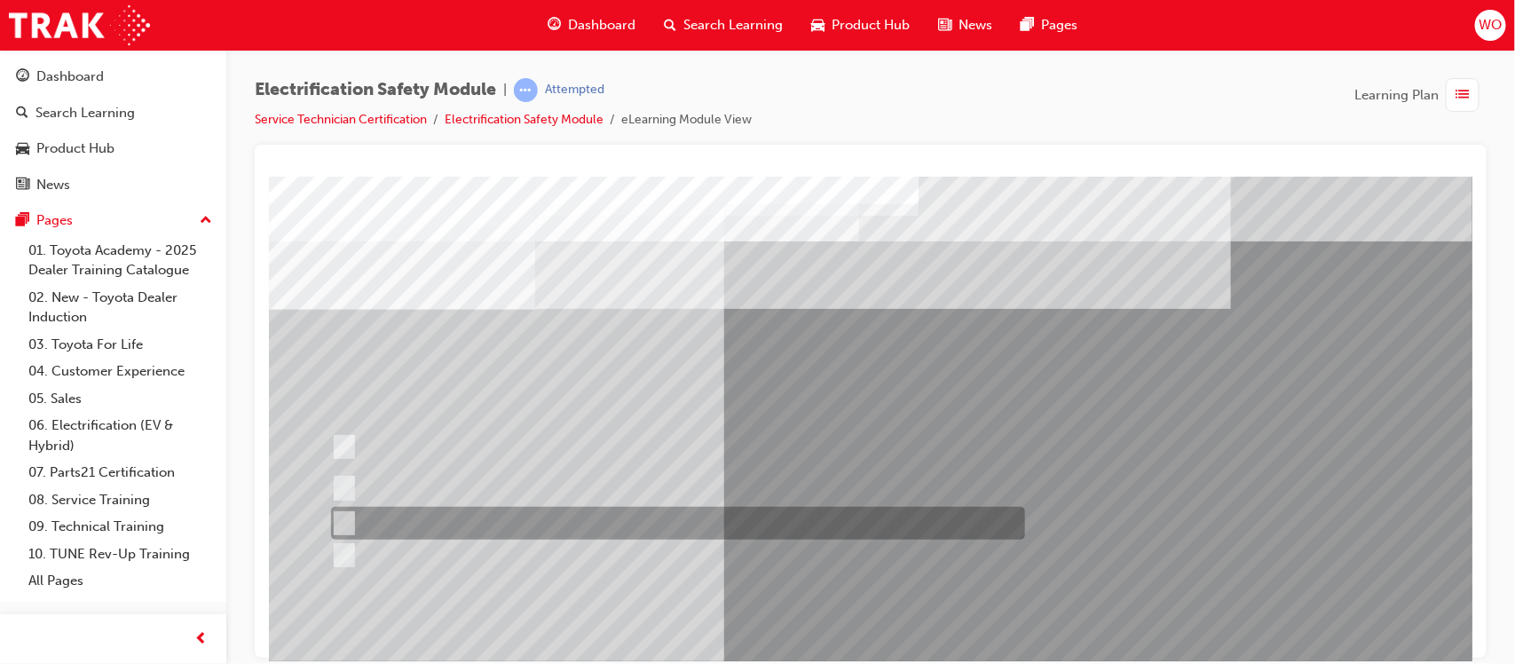
click at [626, 527] on div at bounding box center [673, 523] width 694 height 33
radio input "true"
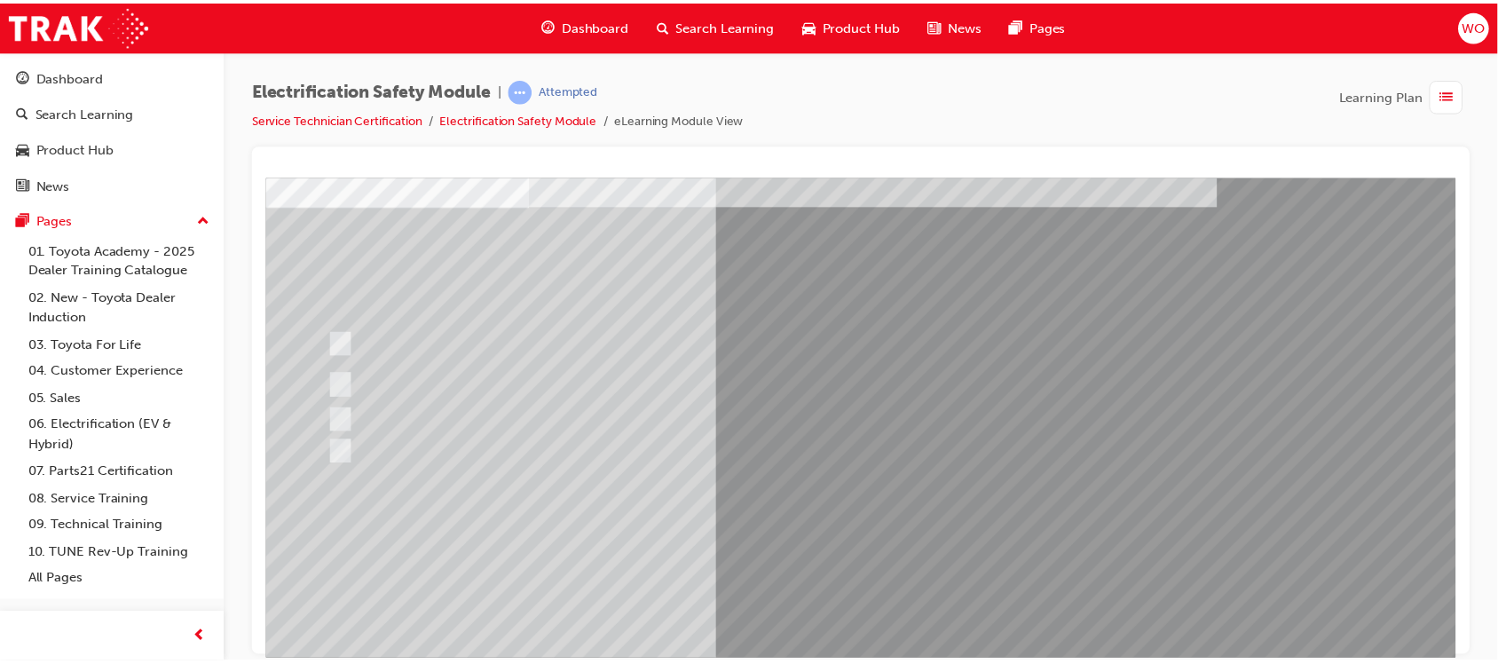
scroll to position [133, 0]
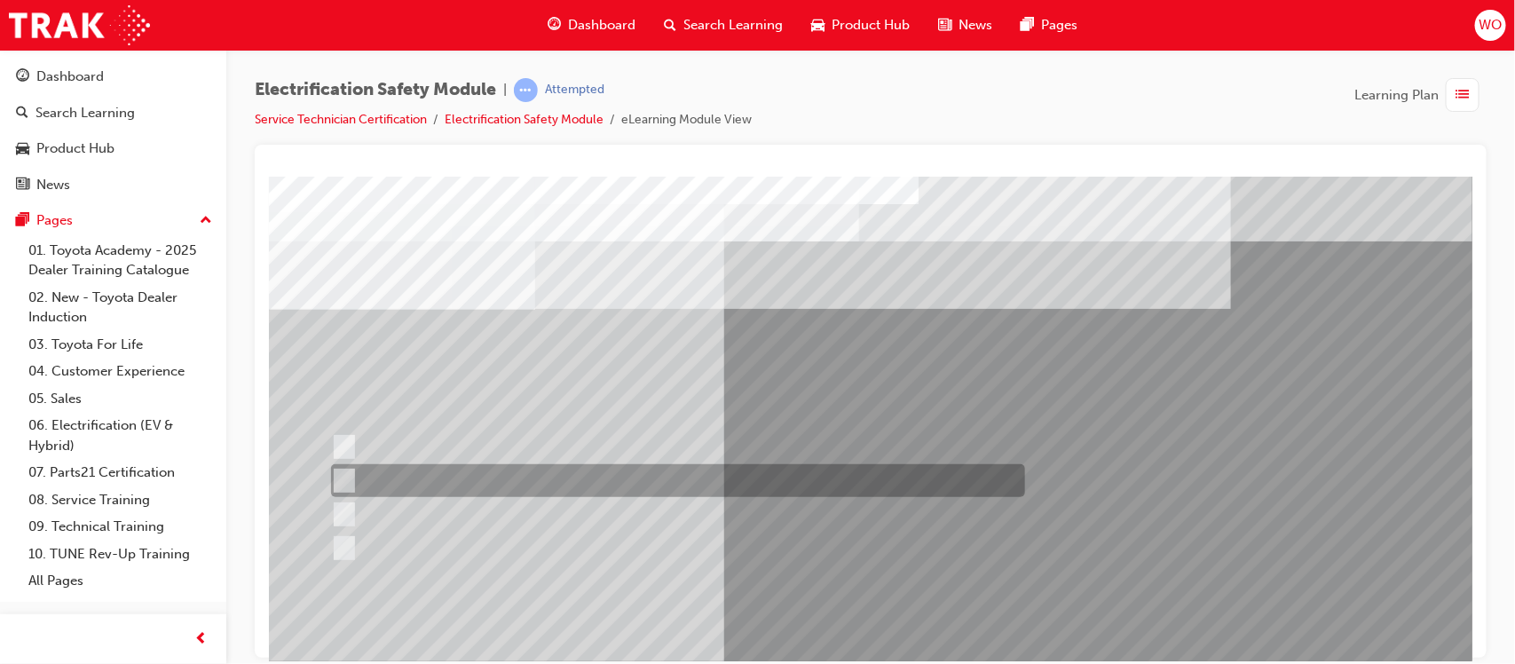
click at [740, 483] on div at bounding box center [673, 480] width 694 height 33
radio input "true"
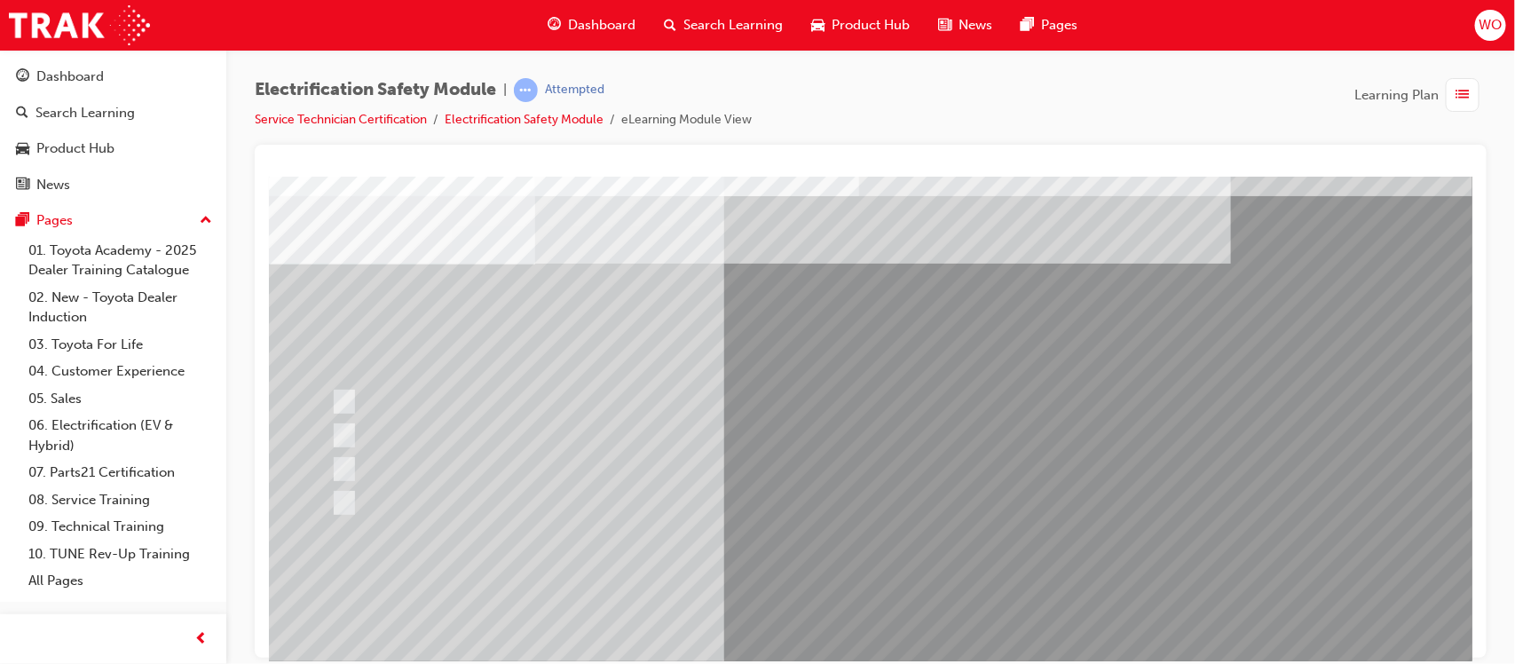
scroll to position [89, 0]
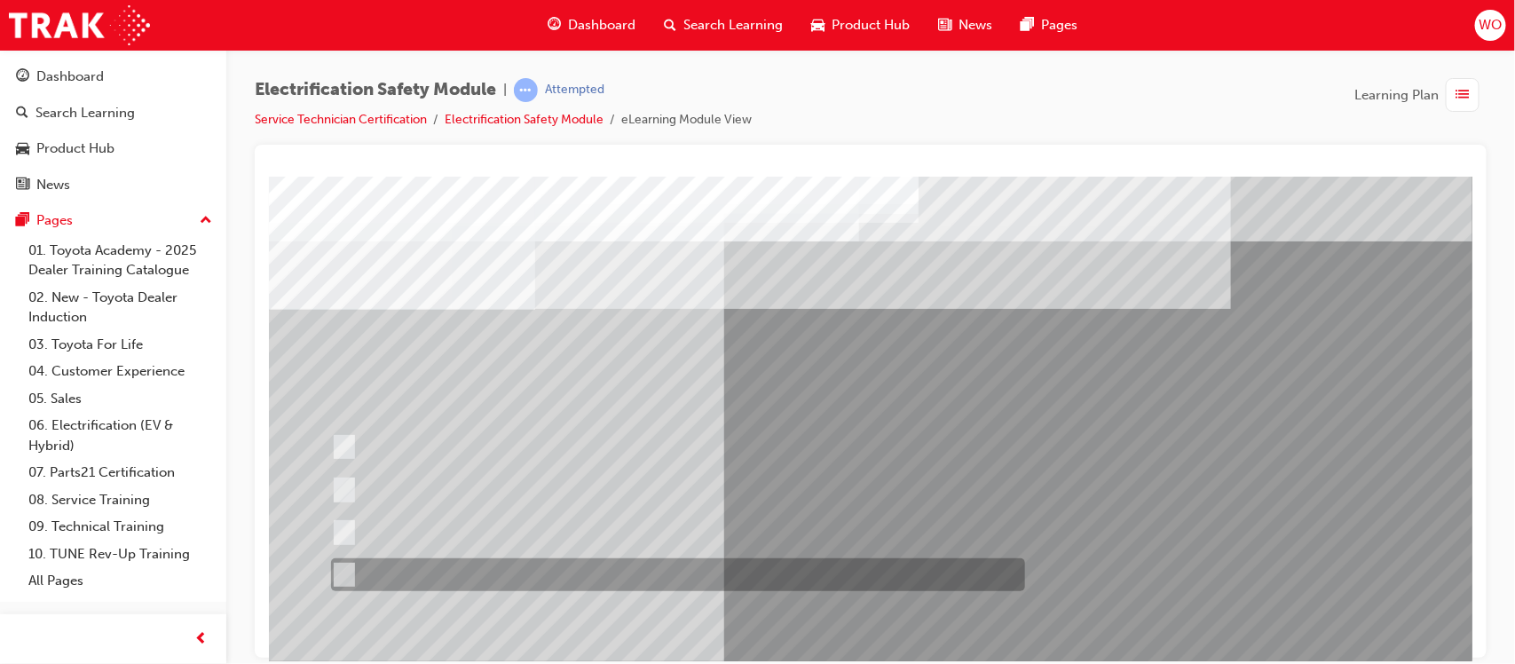
click at [565, 573] on div at bounding box center [673, 574] width 694 height 33
radio input "true"
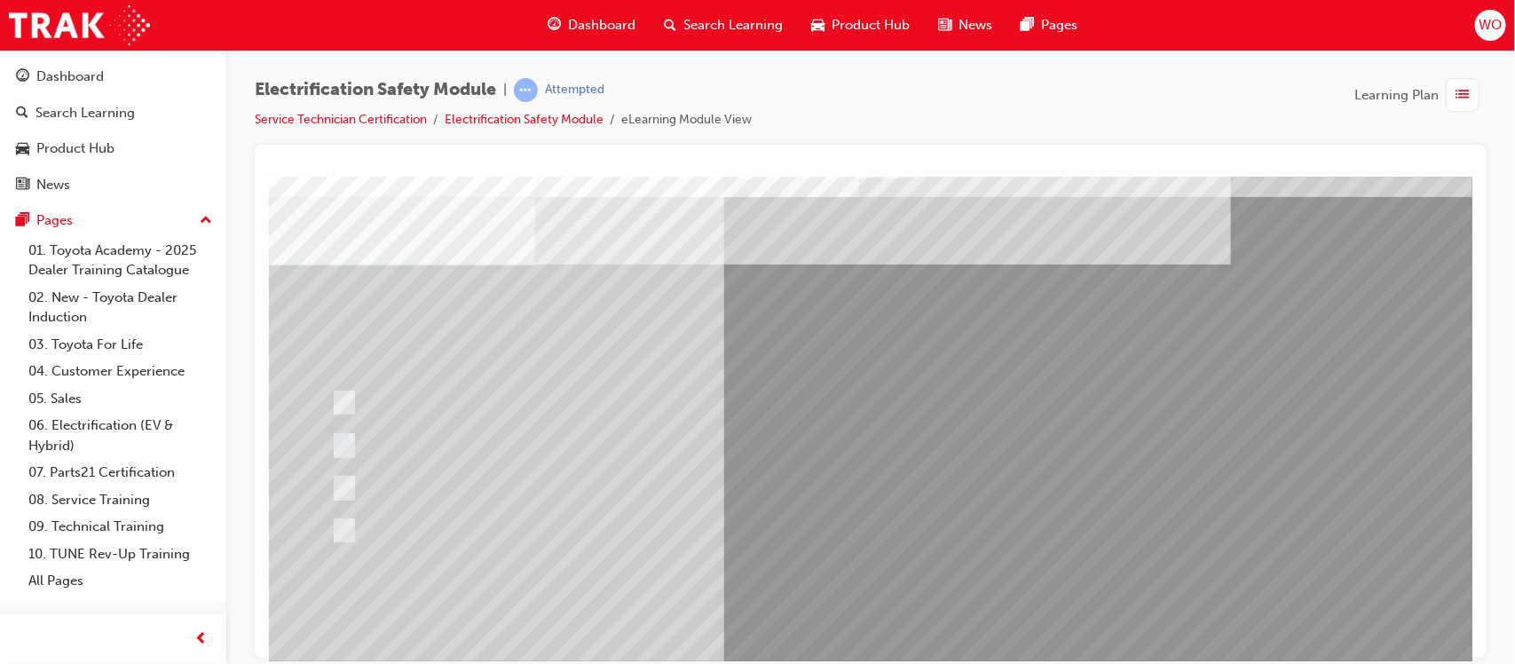
scroll to position [89, 0]
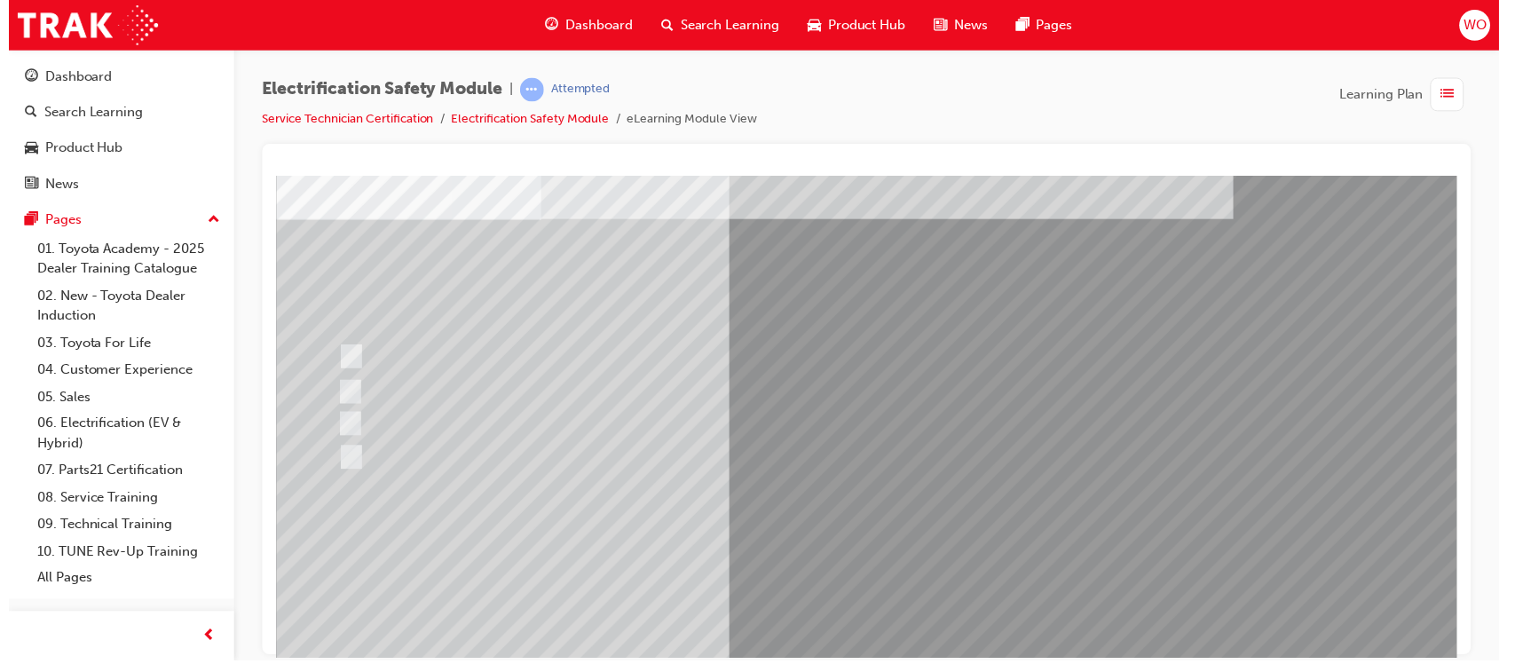
scroll to position [0, 0]
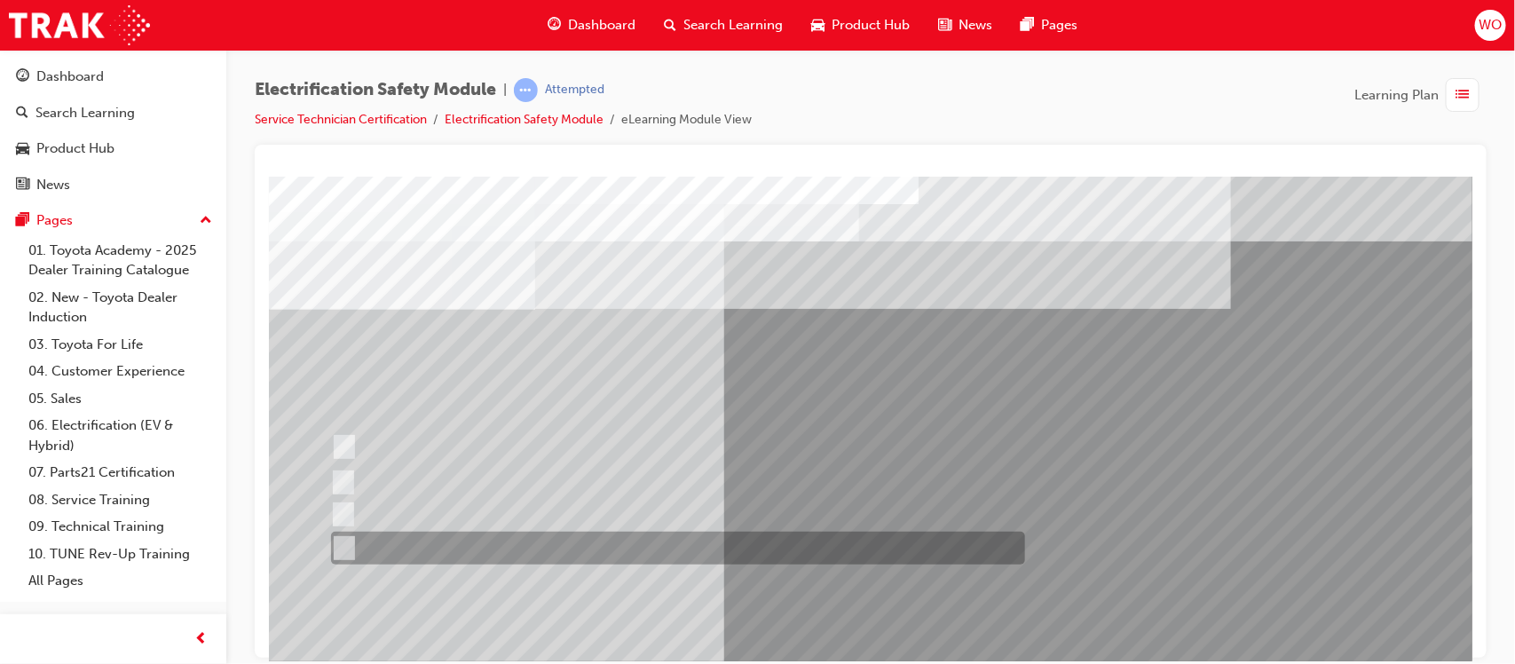
click at [608, 549] on div at bounding box center [673, 548] width 694 height 33
radio input "true"
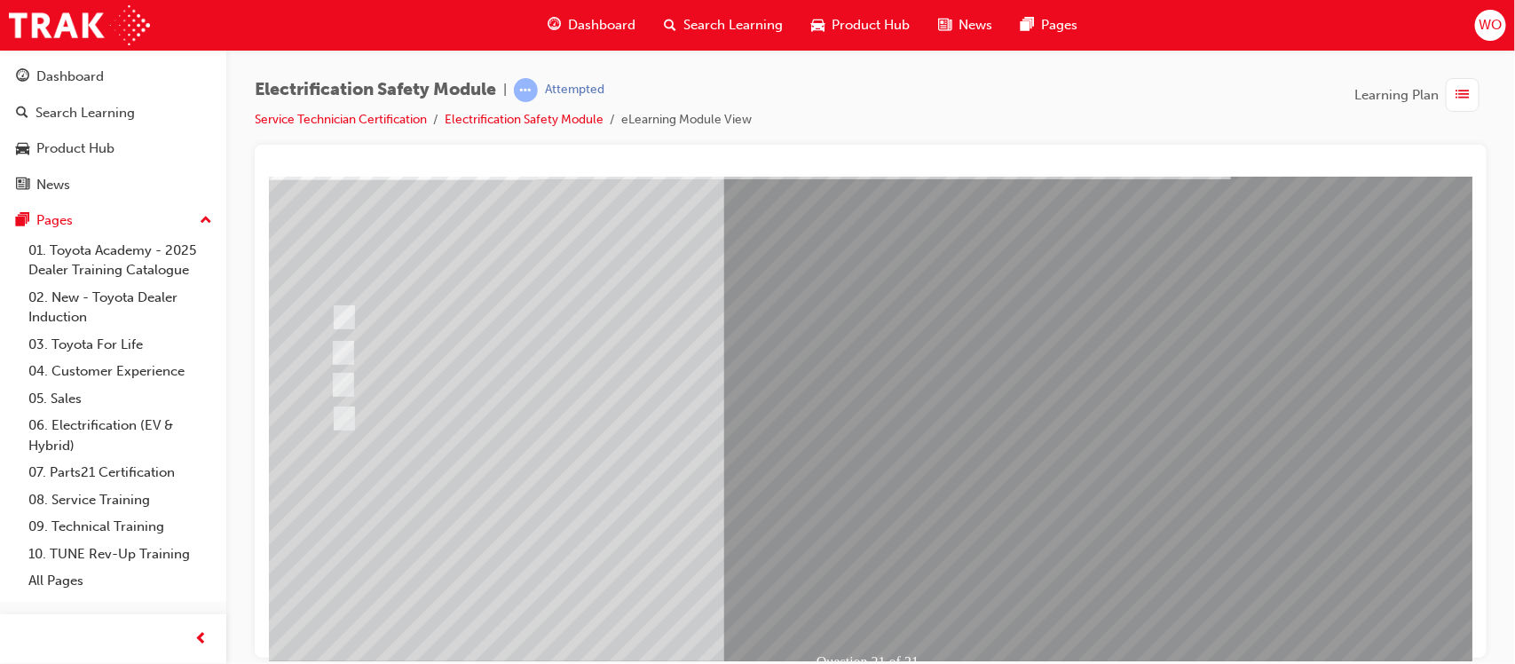
scroll to position [133, 0]
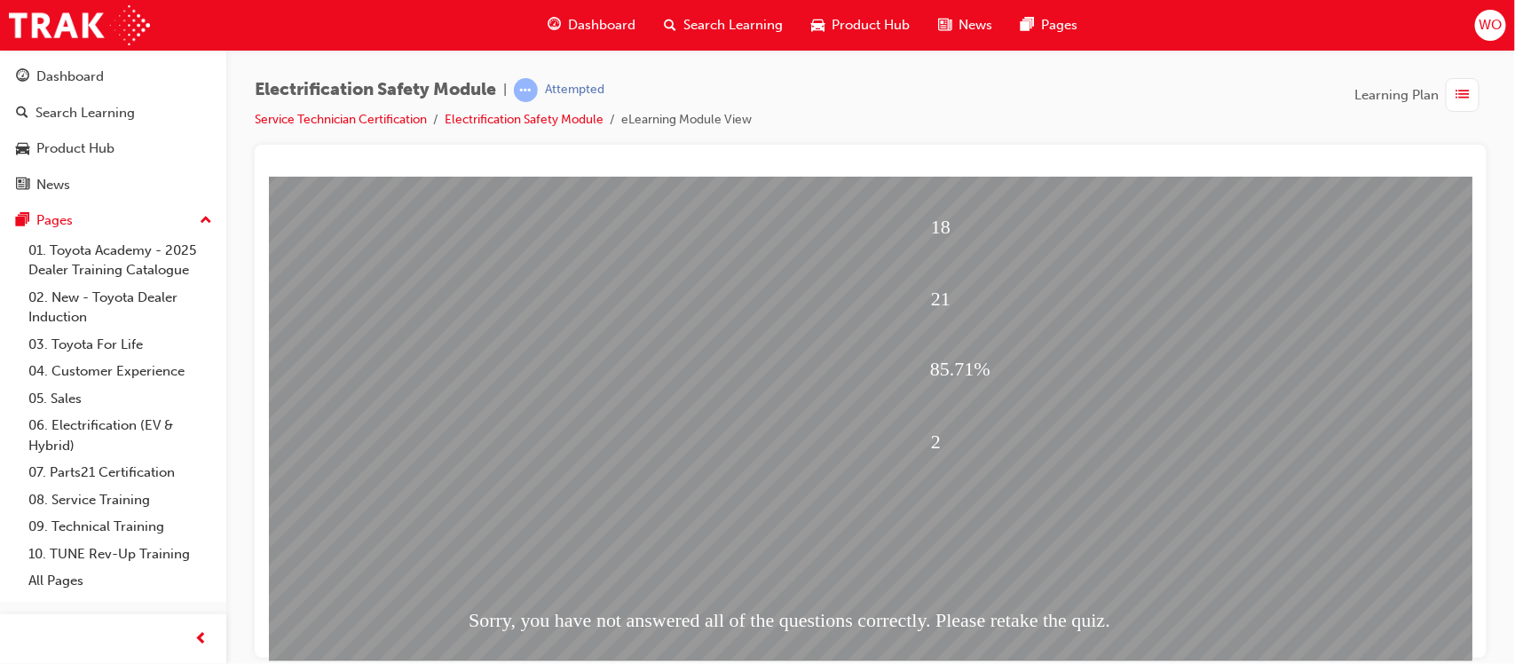
scroll to position [153, 0]
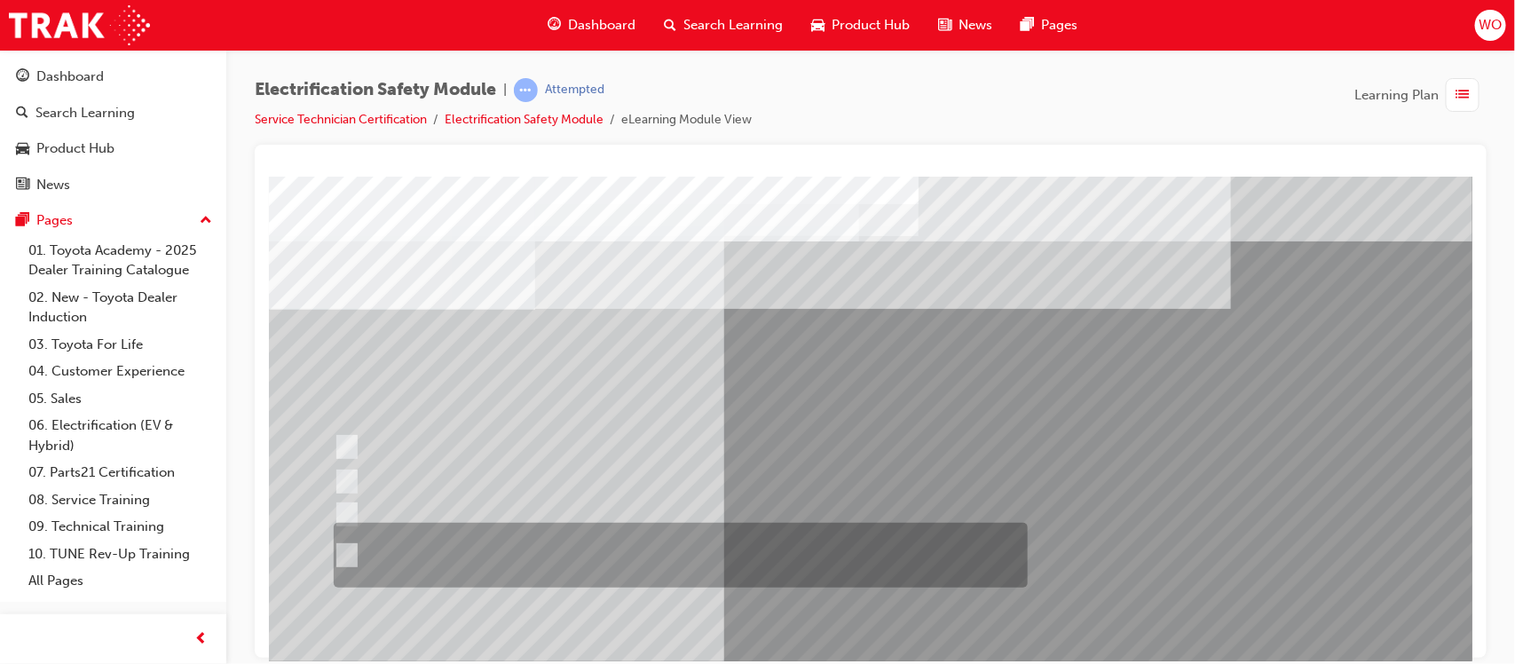
click at [576, 547] on div at bounding box center [675, 555] width 694 height 65
radio input "true"
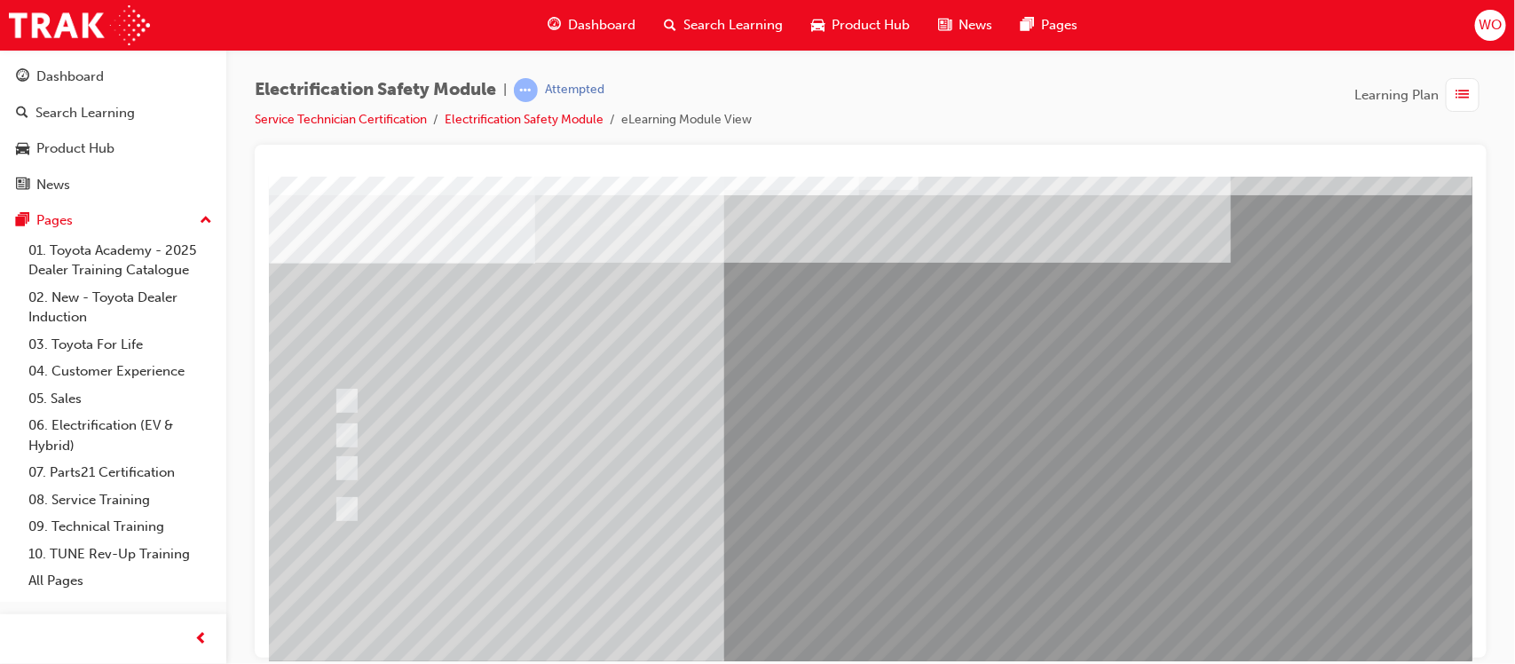
scroll to position [89, 0]
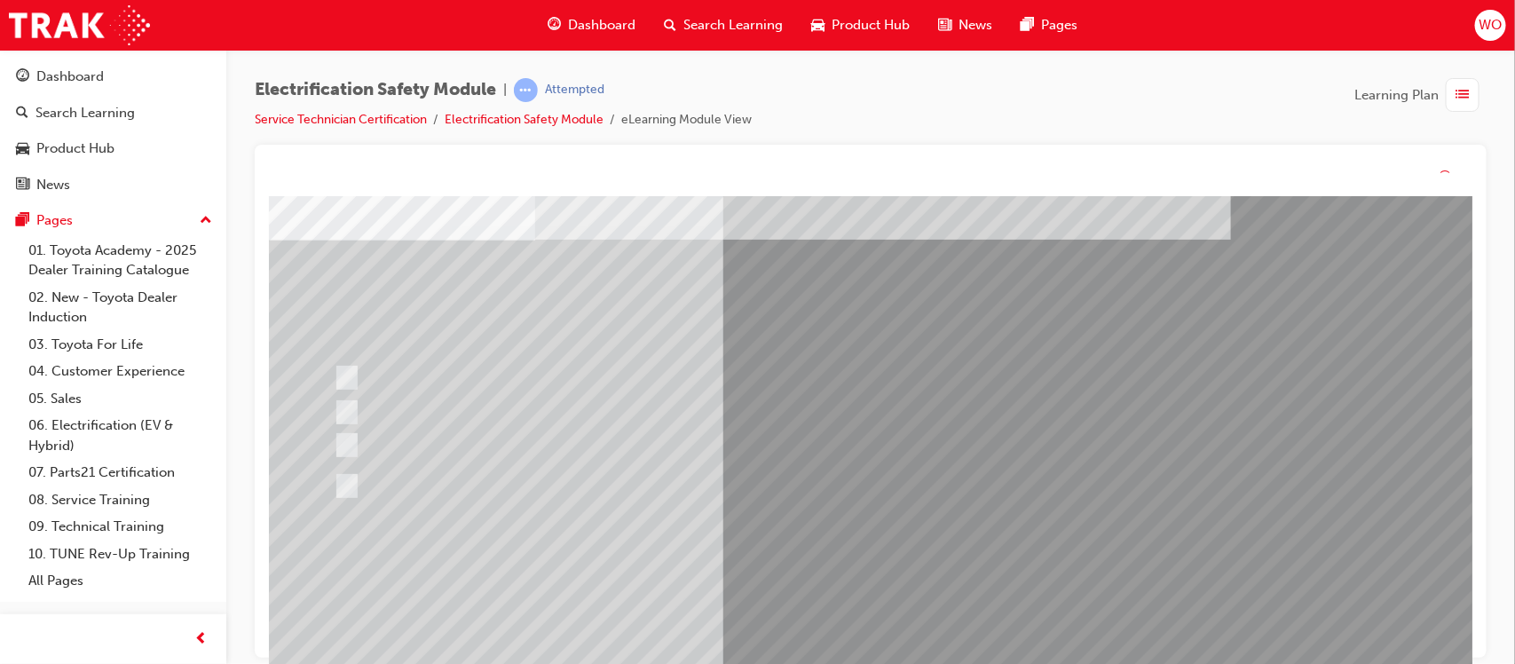
scroll to position [0, 0]
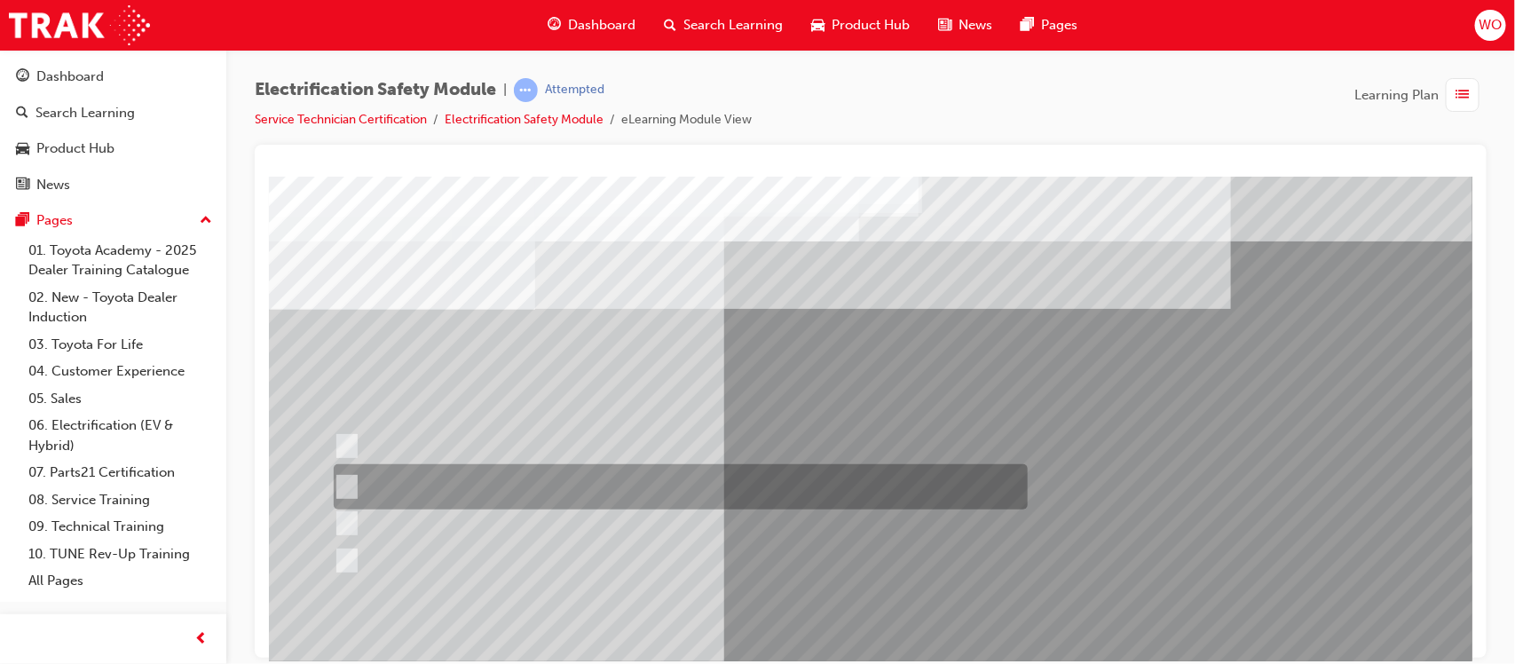
click at [667, 479] on div at bounding box center [675, 486] width 694 height 45
radio input "true"
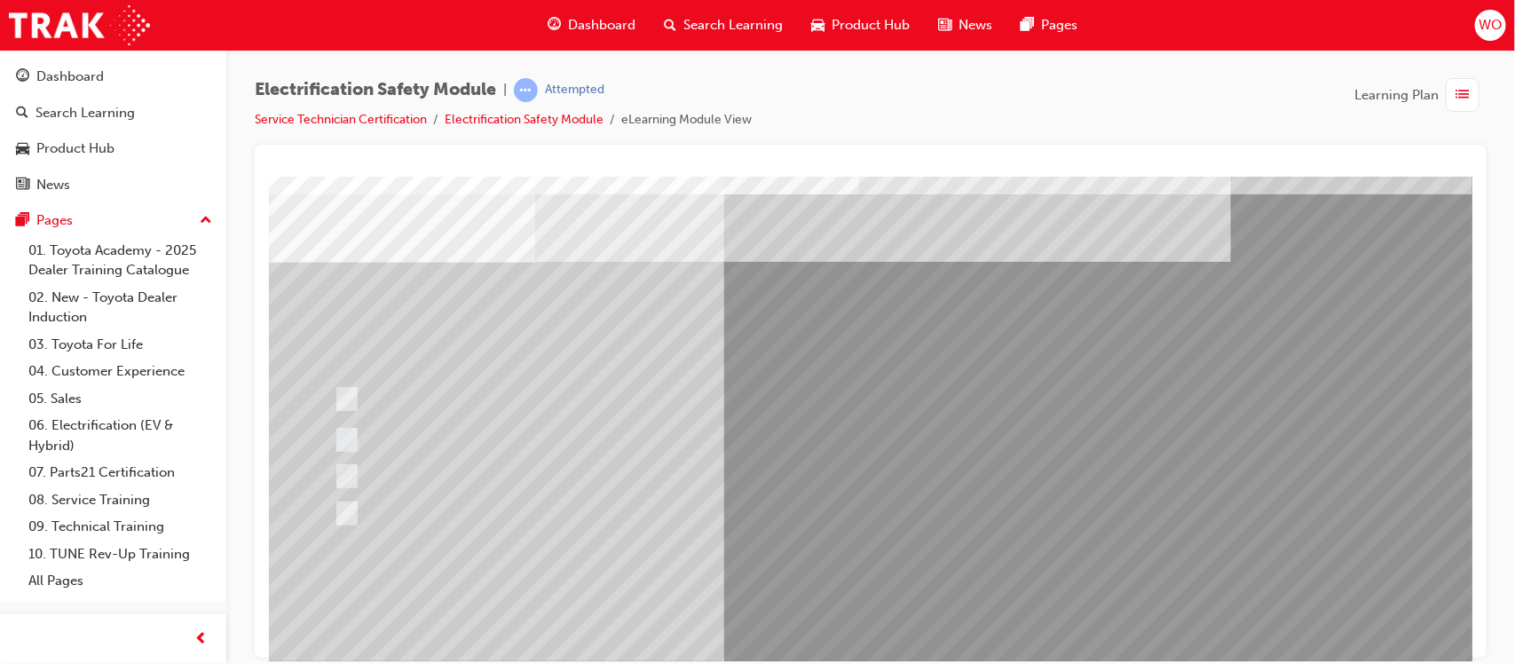
scroll to position [89, 0]
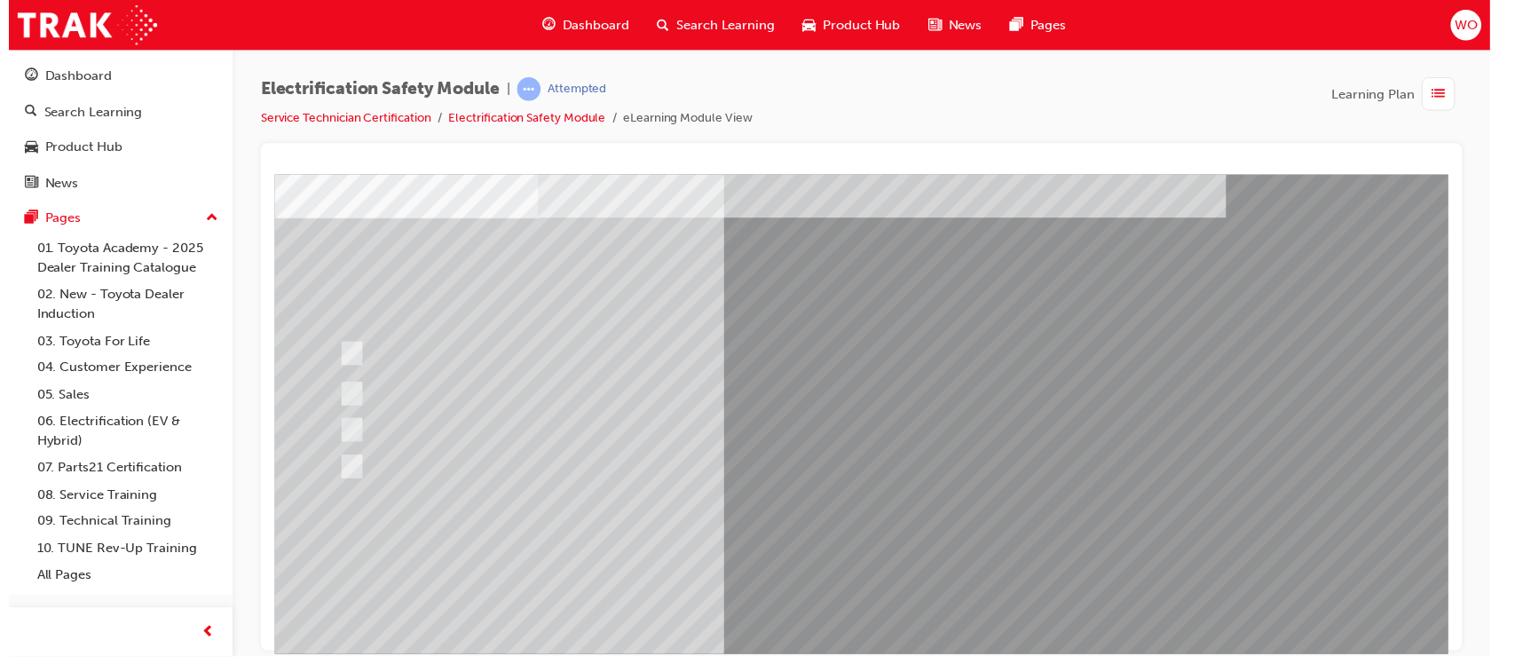
scroll to position [0, 0]
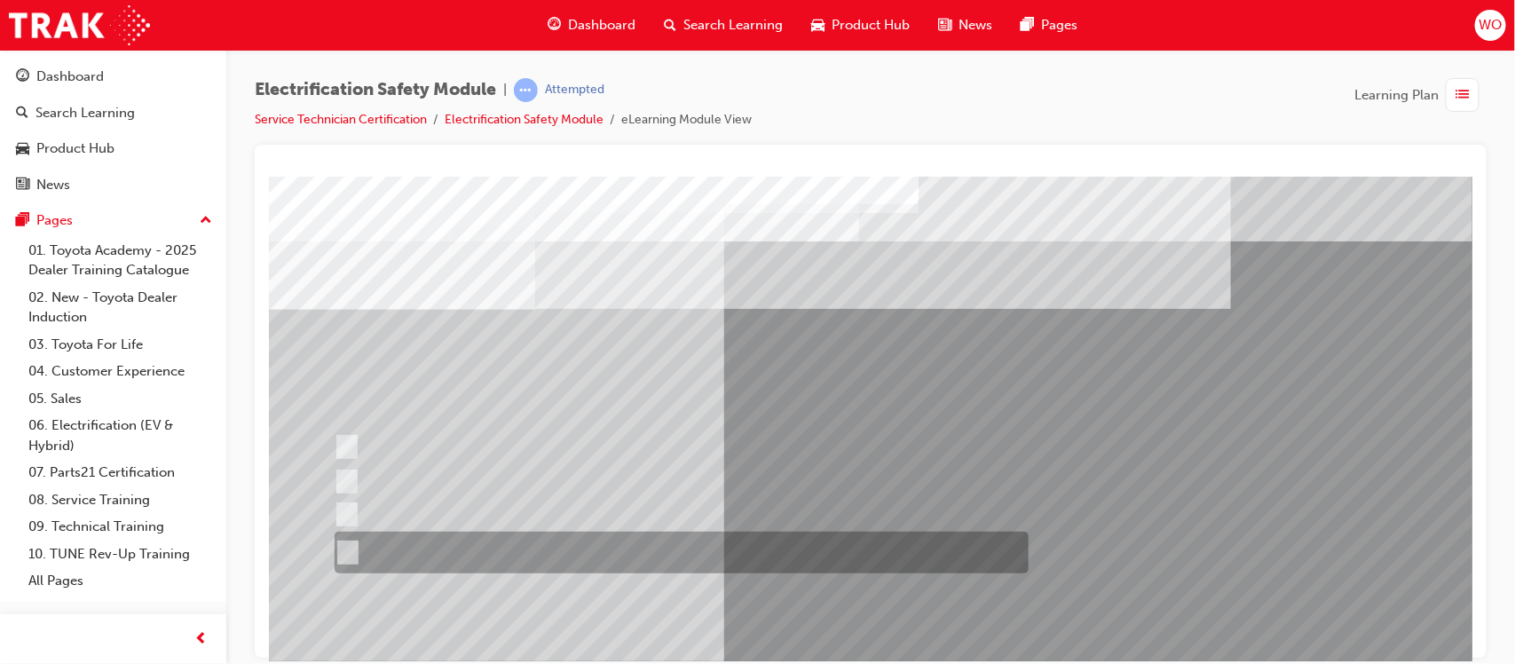
click at [636, 542] on div at bounding box center [676, 553] width 694 height 42
radio input "true"
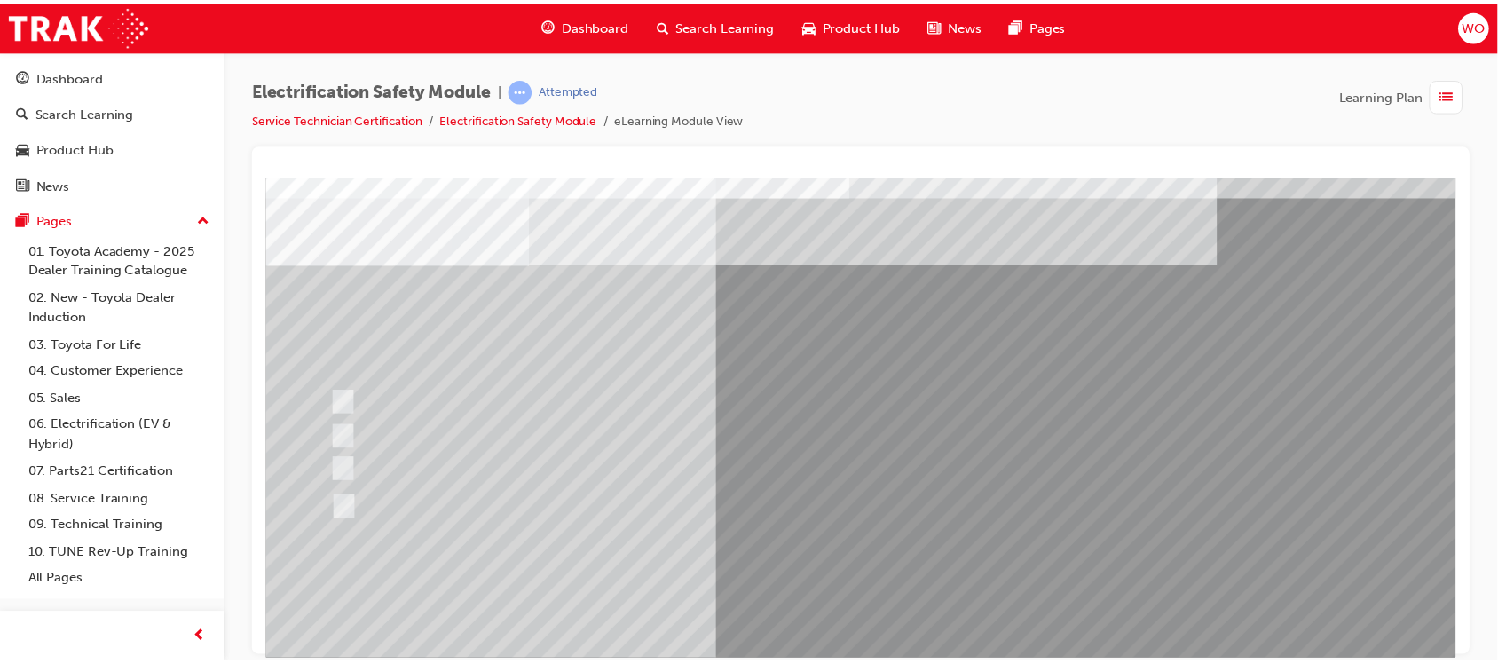
scroll to position [89, 0]
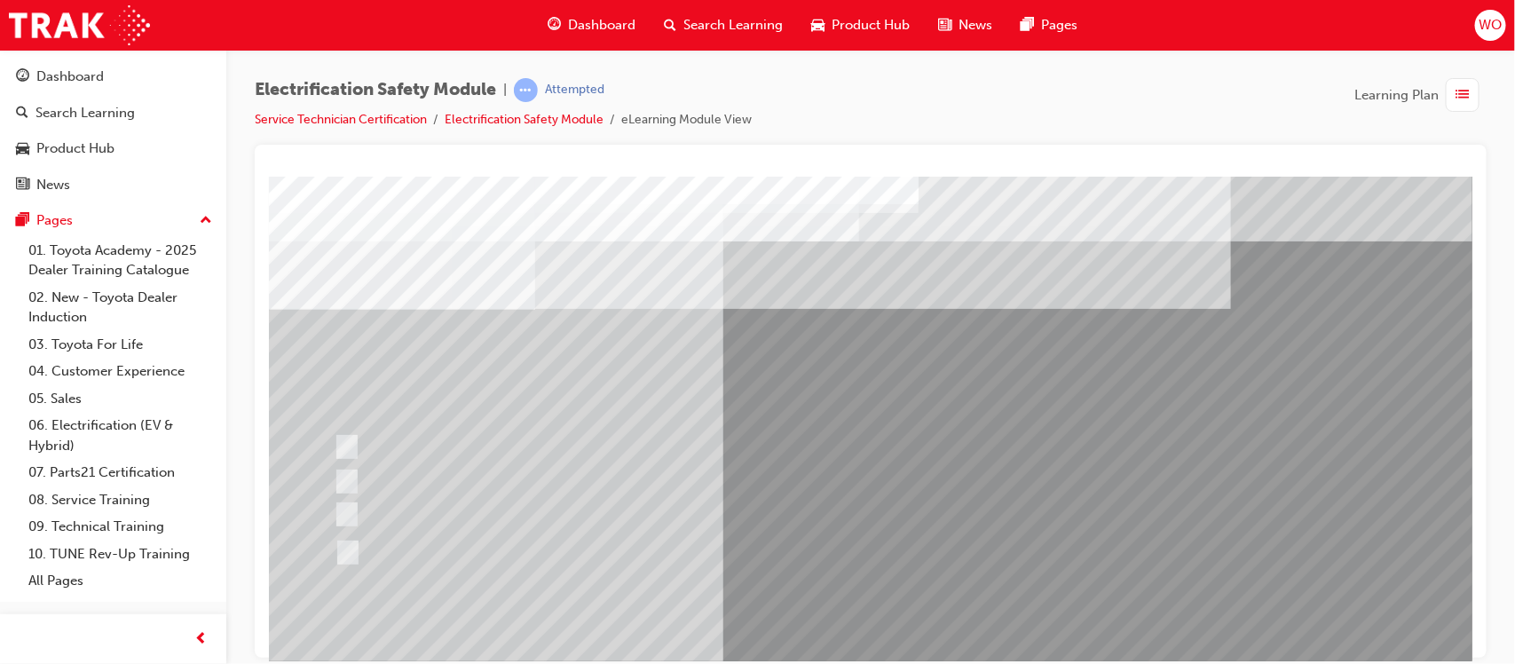
click at [587, 551] on div at bounding box center [676, 553] width 694 height 42
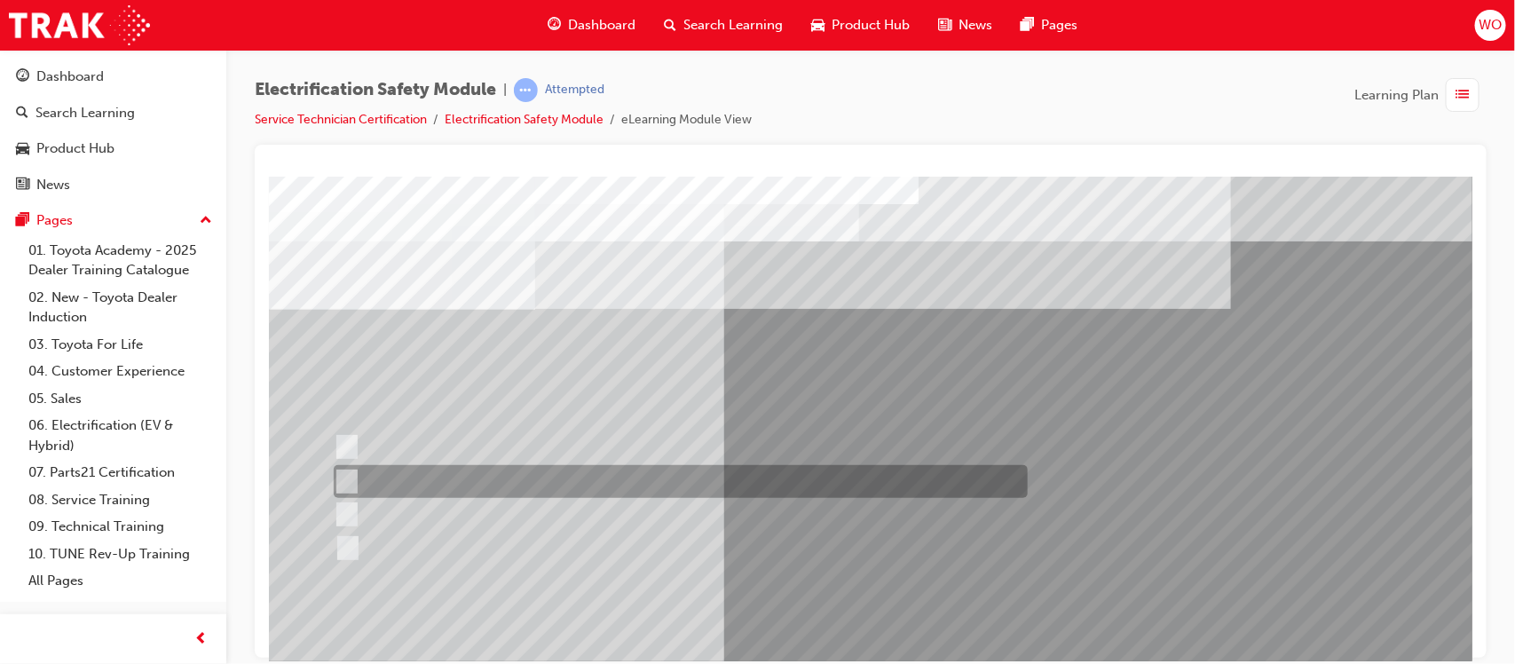
click at [514, 478] on div at bounding box center [675, 481] width 694 height 33
checkbox input "true"
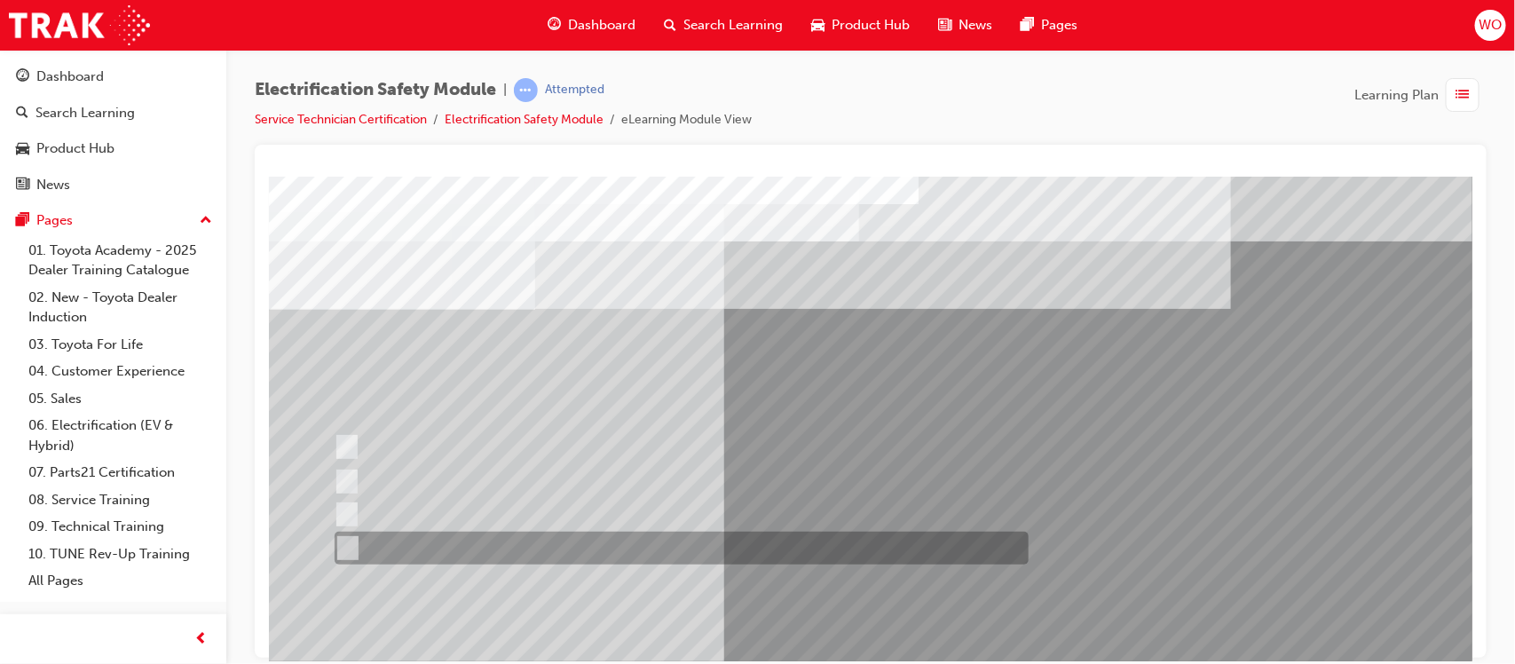
click at [498, 542] on div at bounding box center [676, 548] width 694 height 33
checkbox input "true"
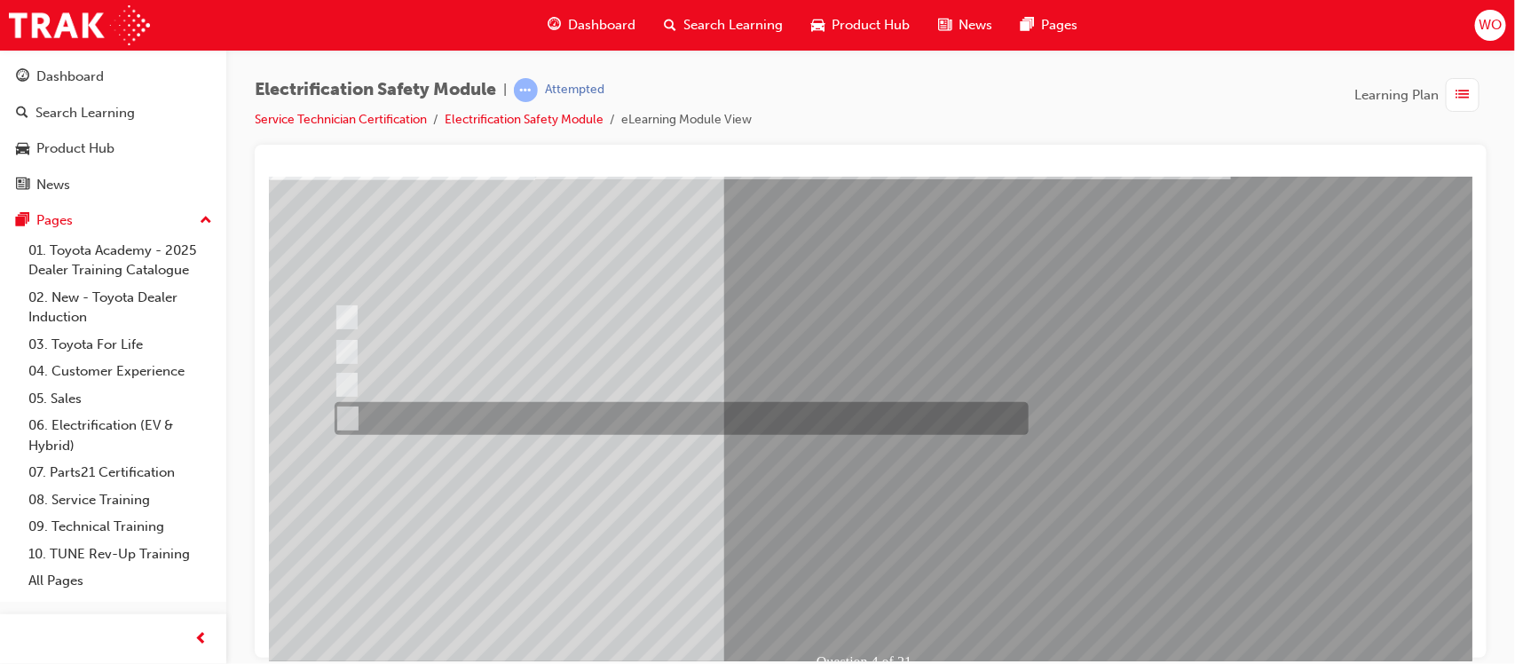
scroll to position [133, 0]
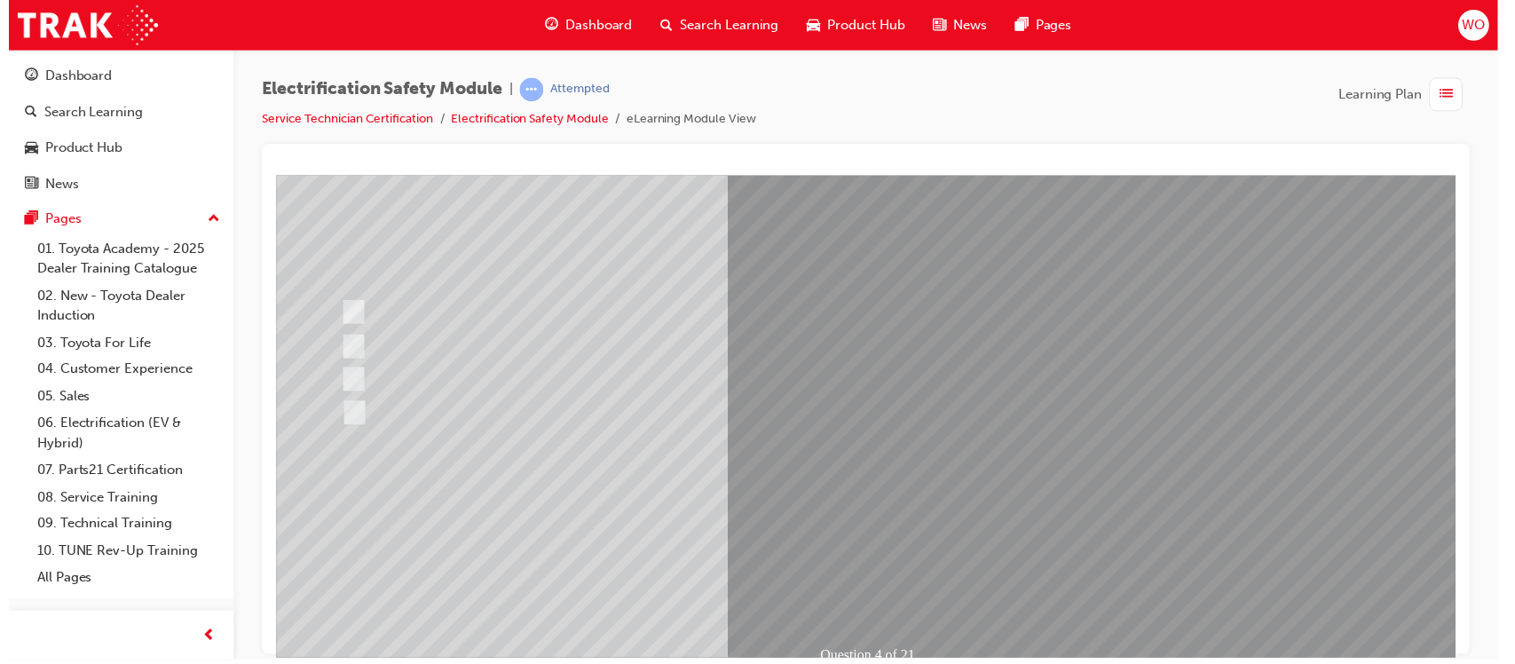
scroll to position [0, 0]
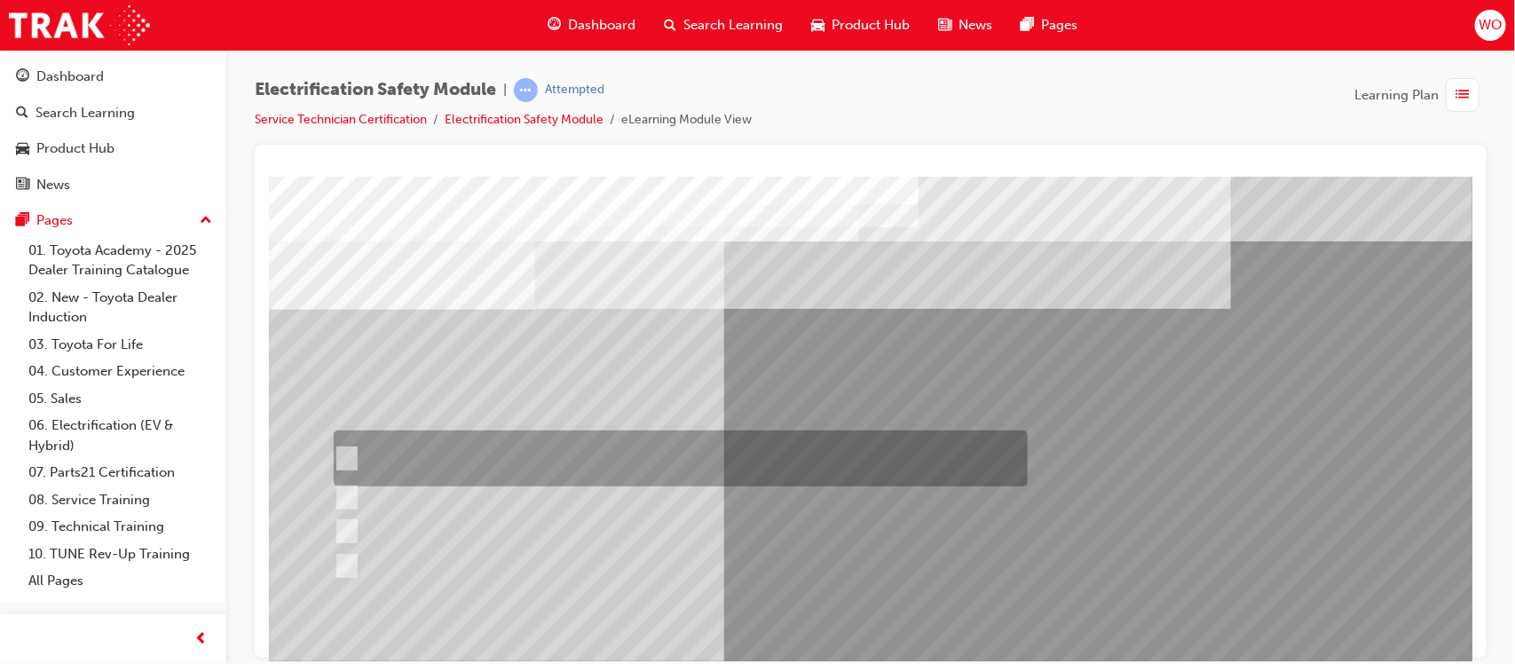
click at [785, 453] on div at bounding box center [675, 459] width 694 height 56
checkbox input "true"
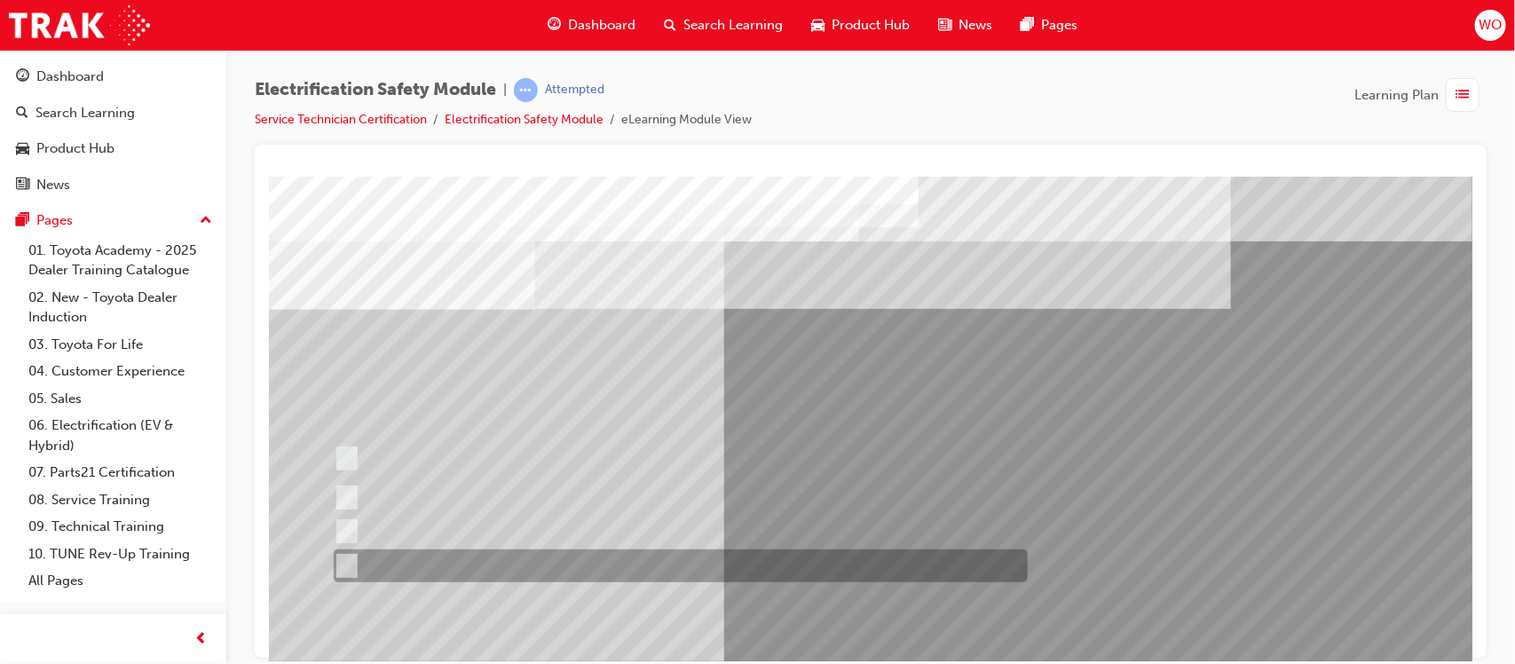
click at [508, 563] on div at bounding box center [675, 565] width 694 height 33
checkbox input "true"
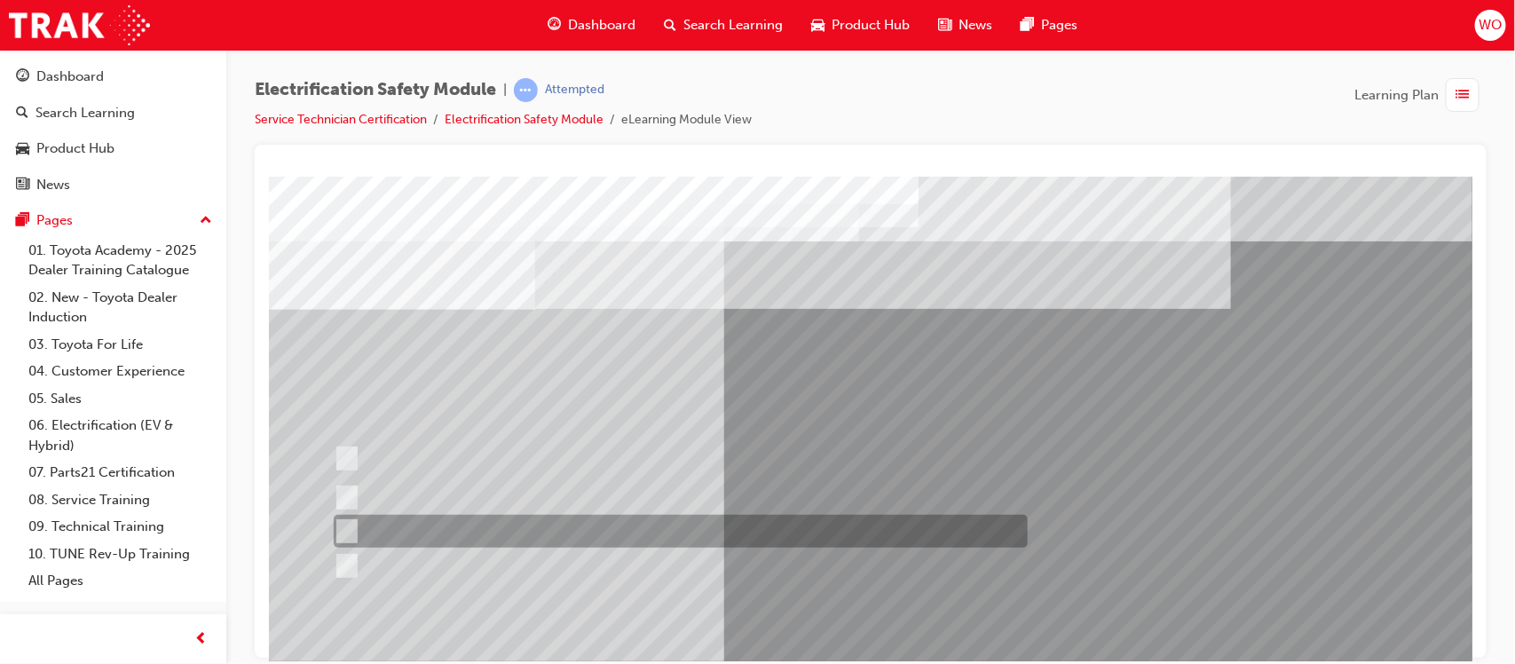
click at [564, 519] on div at bounding box center [675, 531] width 694 height 33
checkbox input "true"
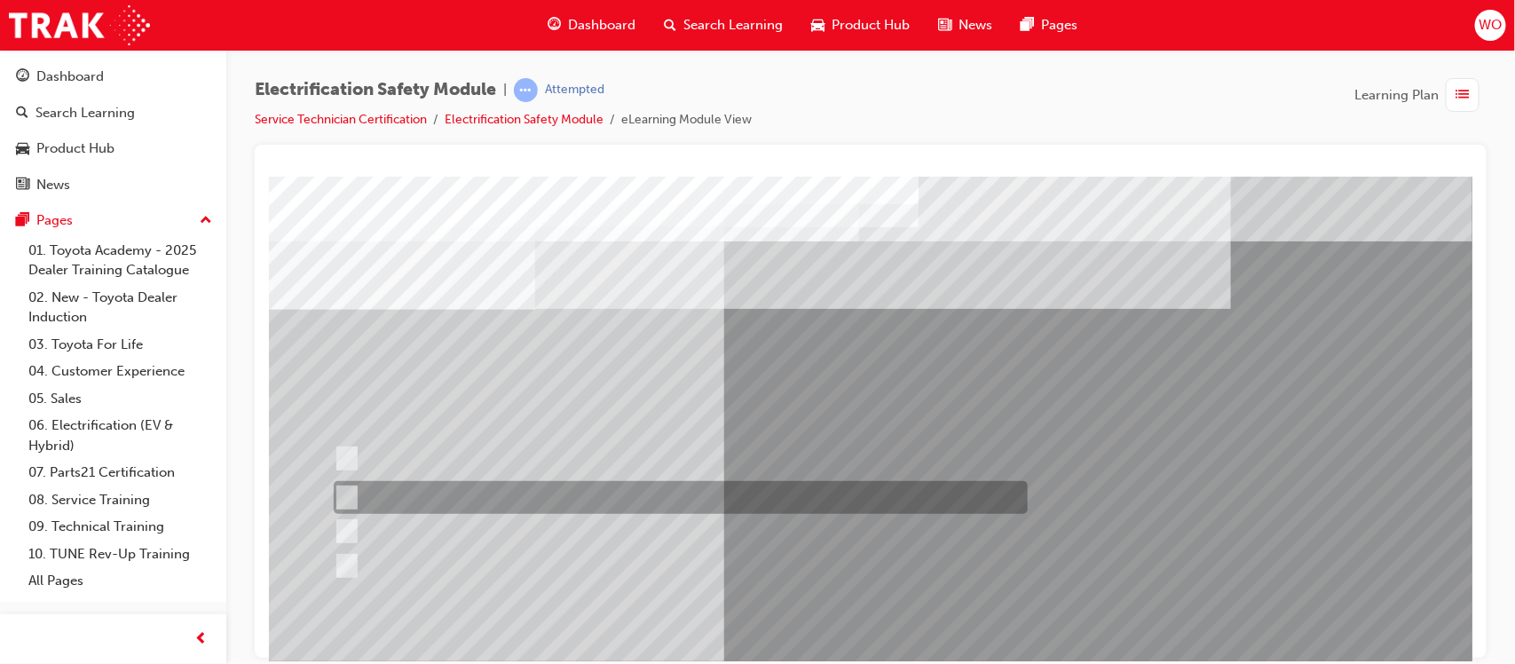
click at [577, 502] on div at bounding box center [675, 497] width 694 height 33
checkbox input "true"
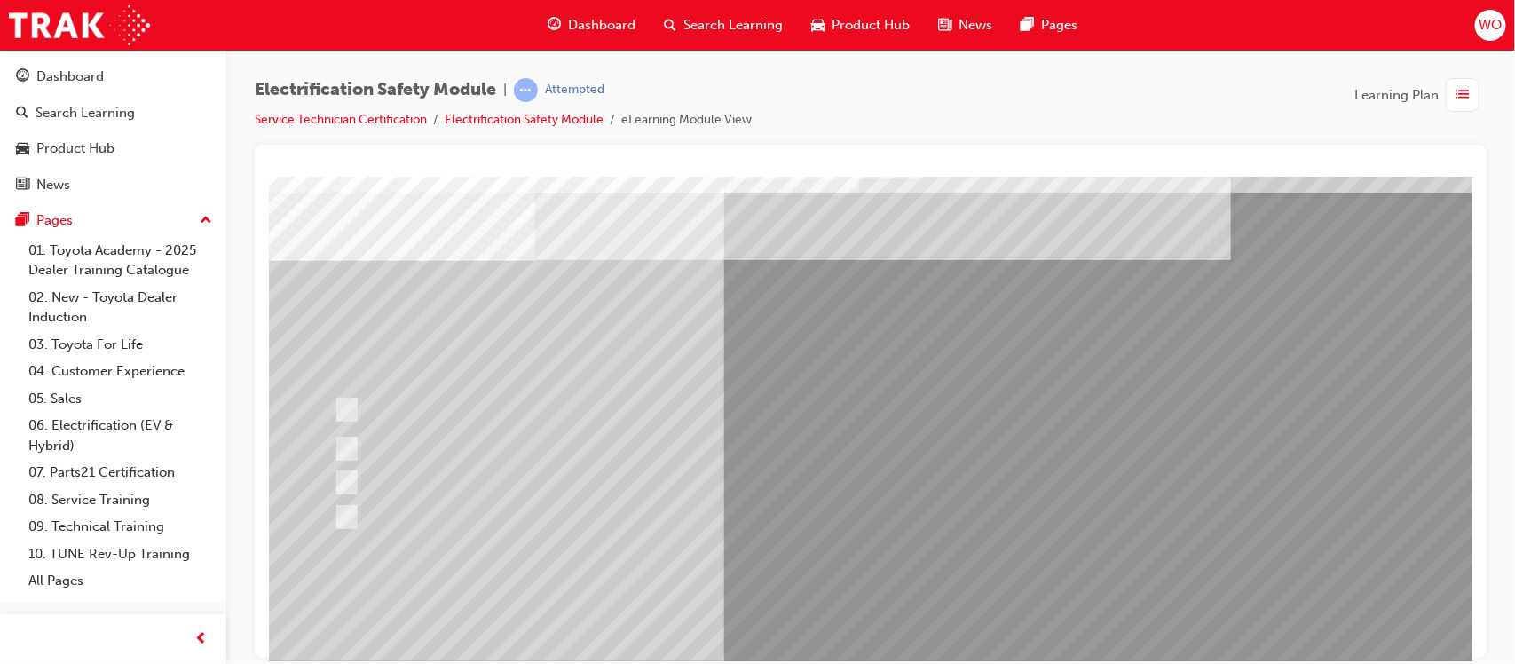
scroll to position [89, 0]
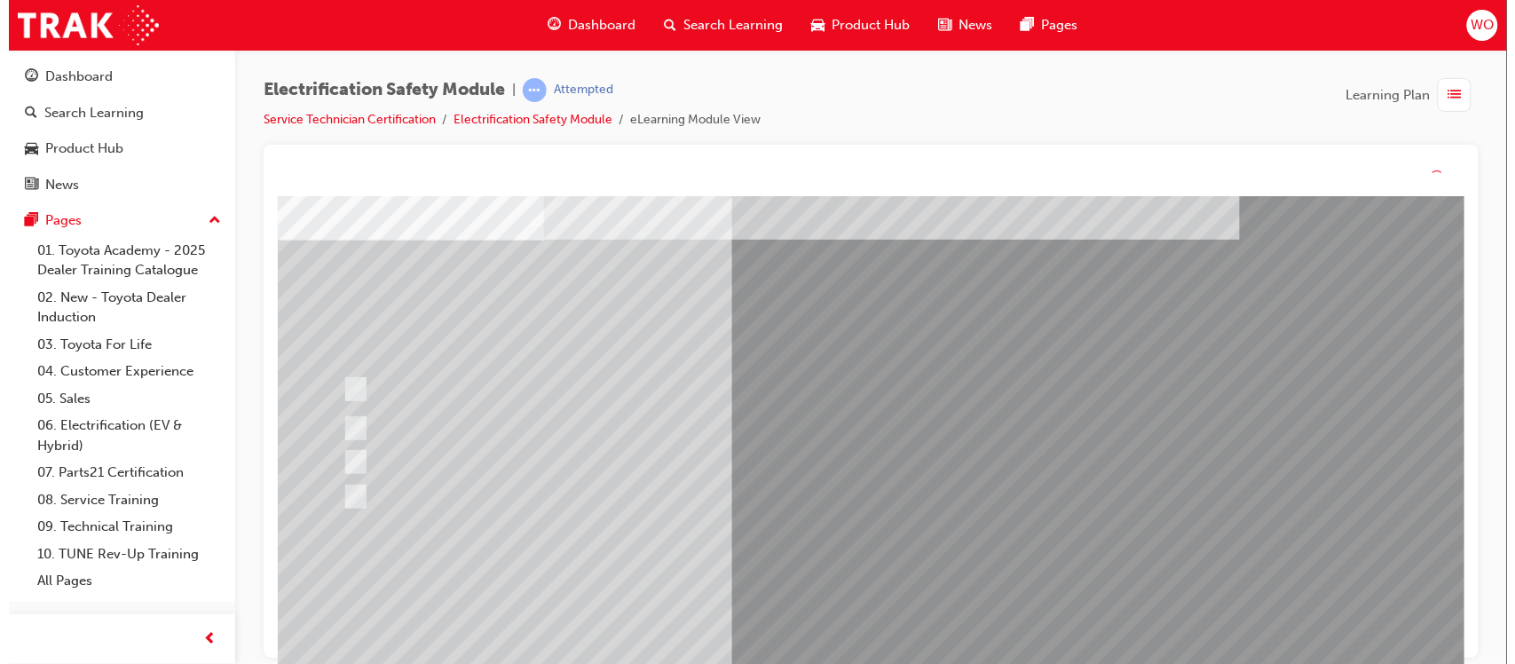
scroll to position [0, 0]
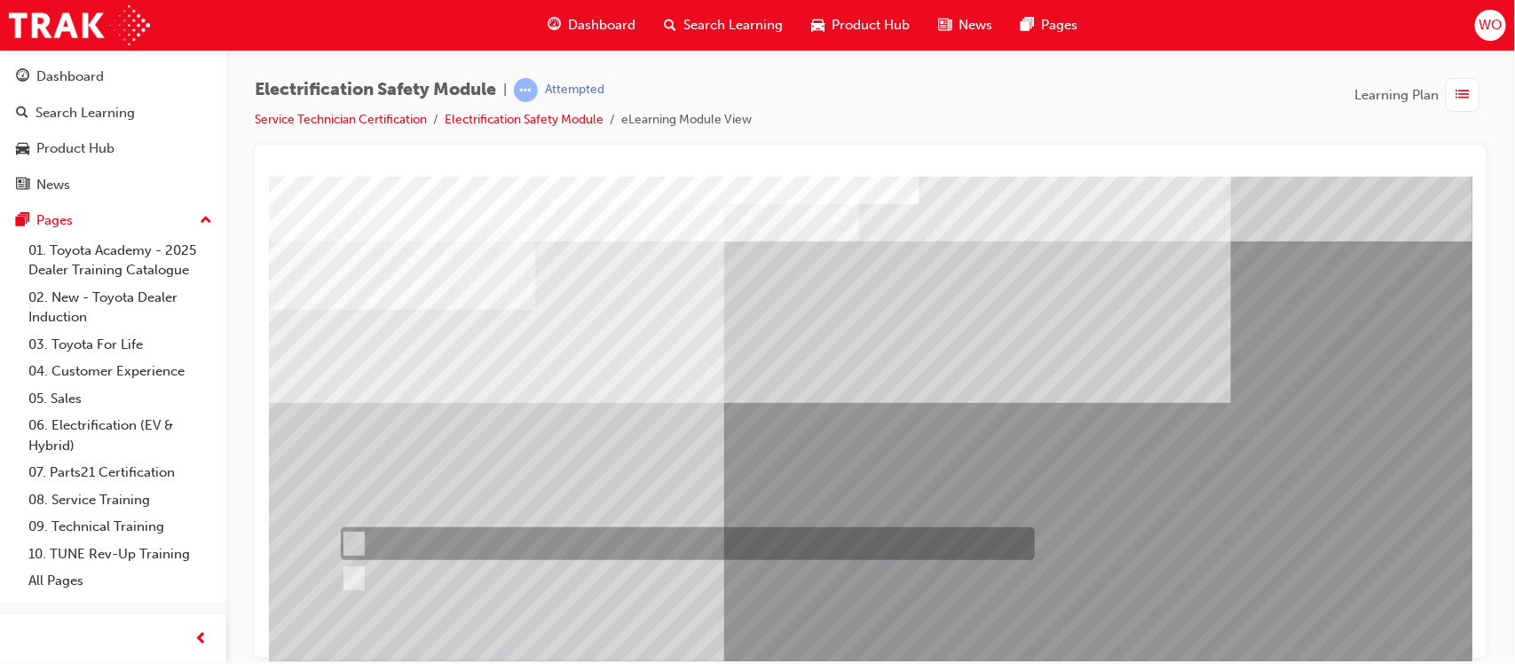
click at [418, 542] on div at bounding box center [683, 543] width 694 height 33
radio input "true"
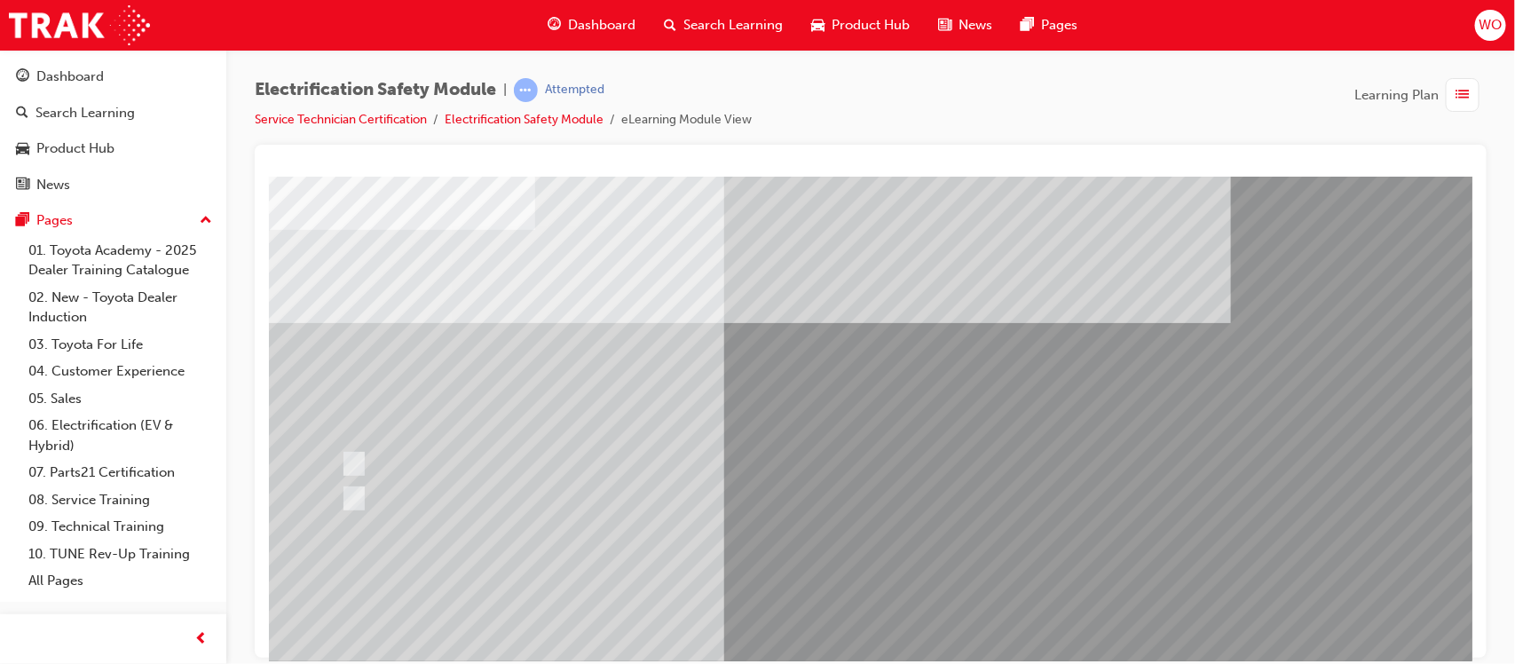
scroll to position [89, 0]
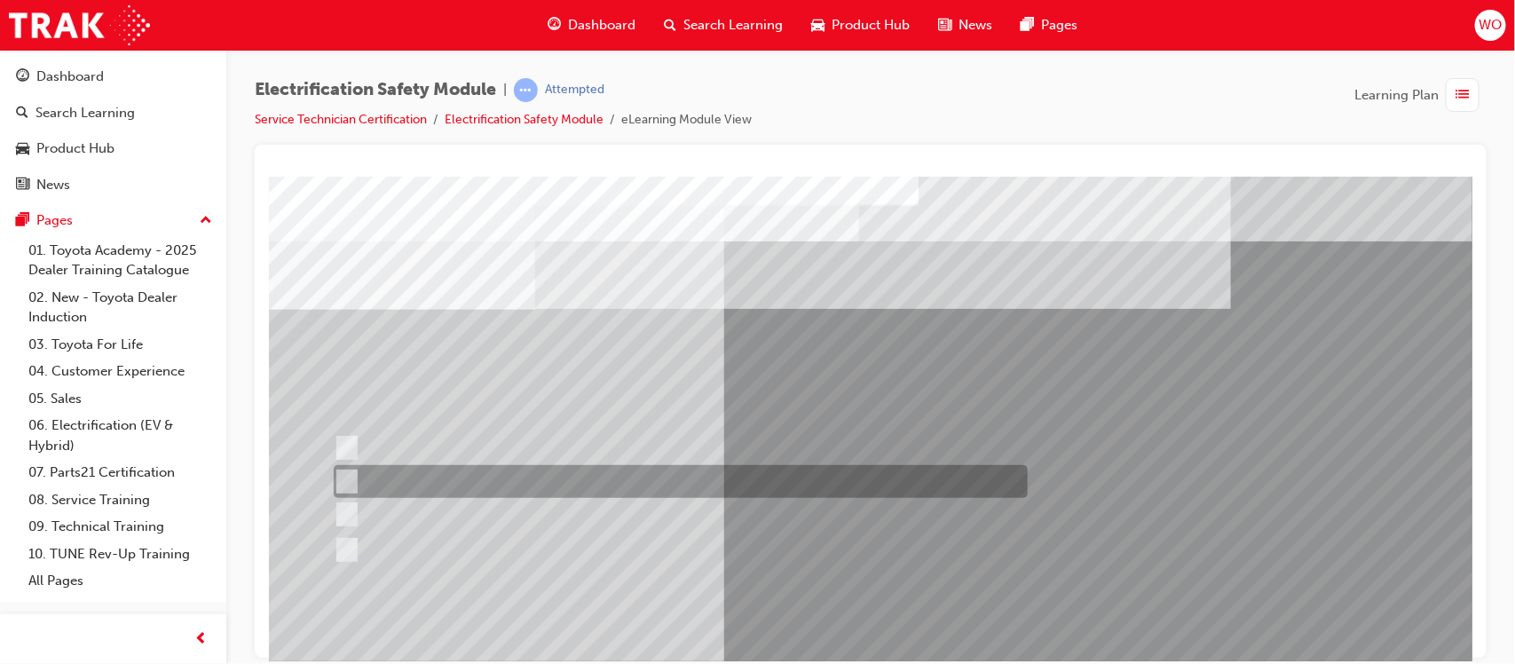
click at [668, 480] on div at bounding box center [675, 481] width 694 height 33
radio input "true"
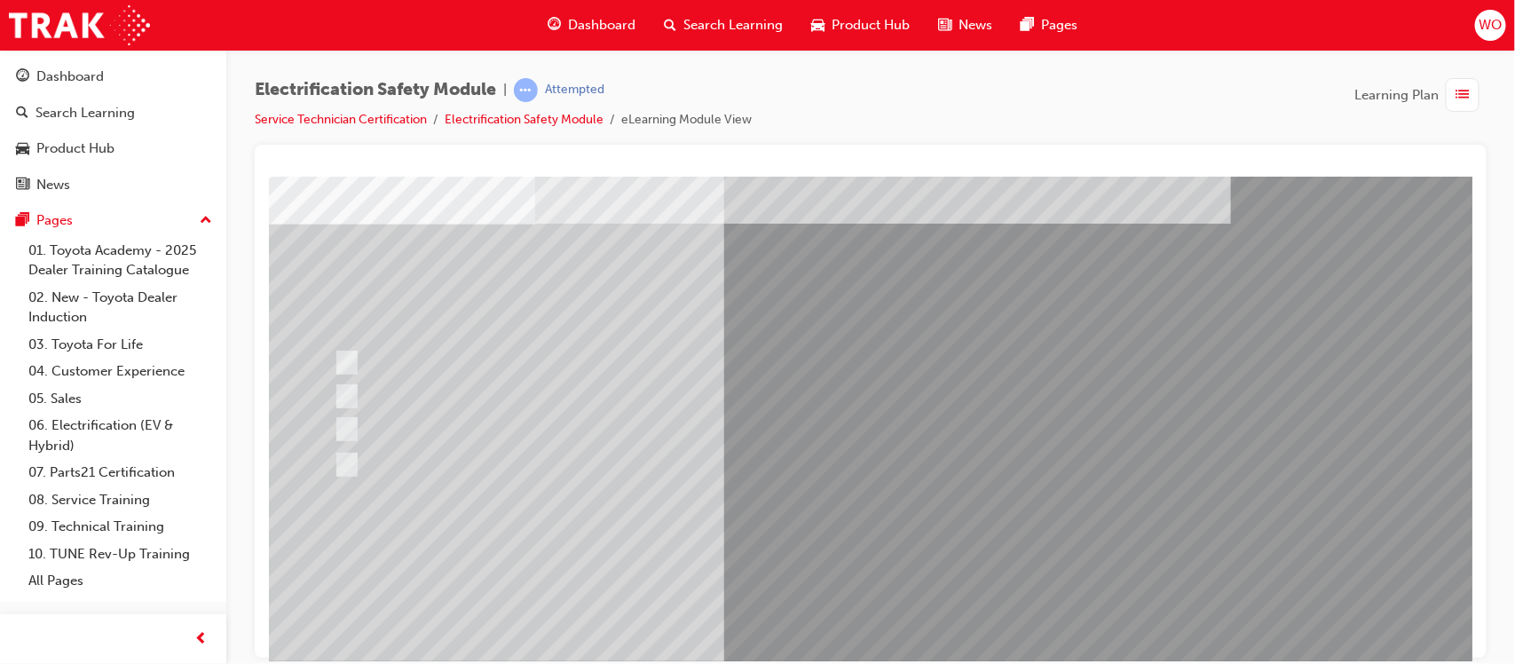
scroll to position [89, 0]
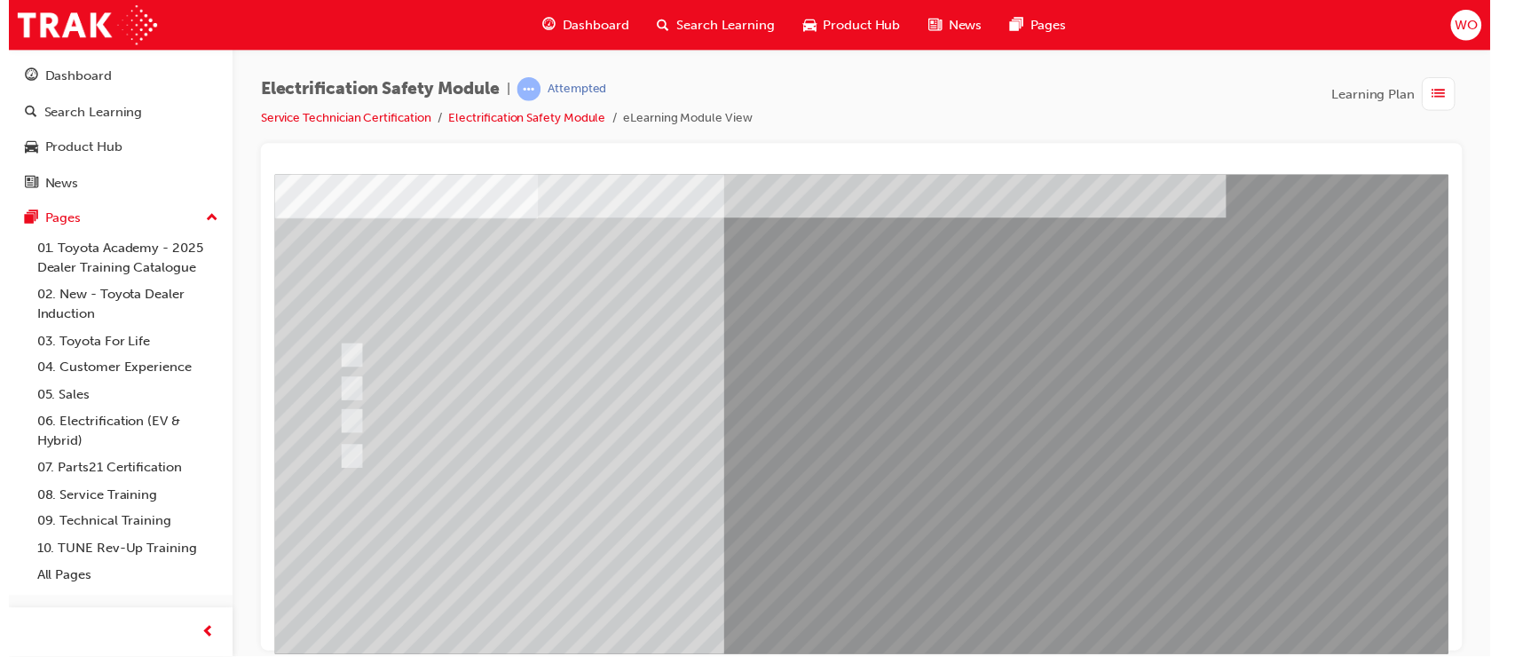
scroll to position [0, 0]
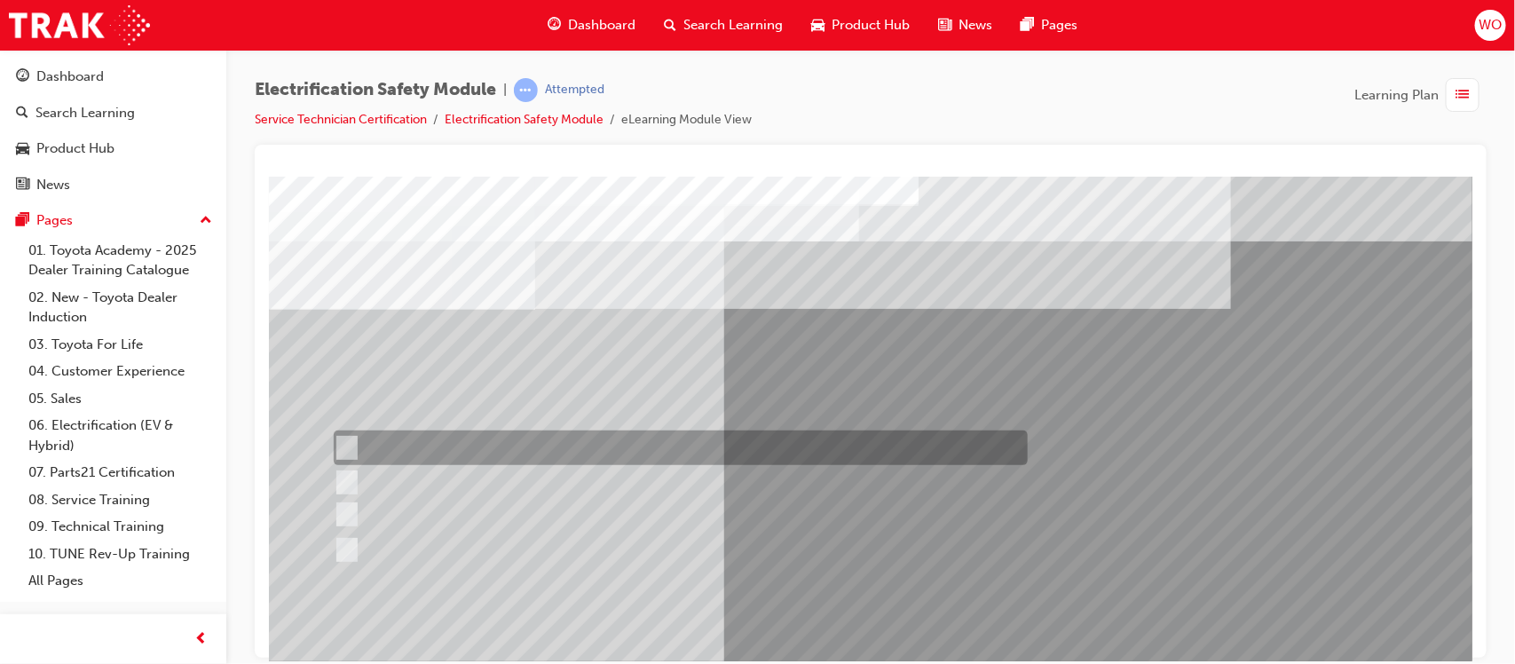
click at [597, 451] on div at bounding box center [675, 448] width 694 height 35
radio input "true"
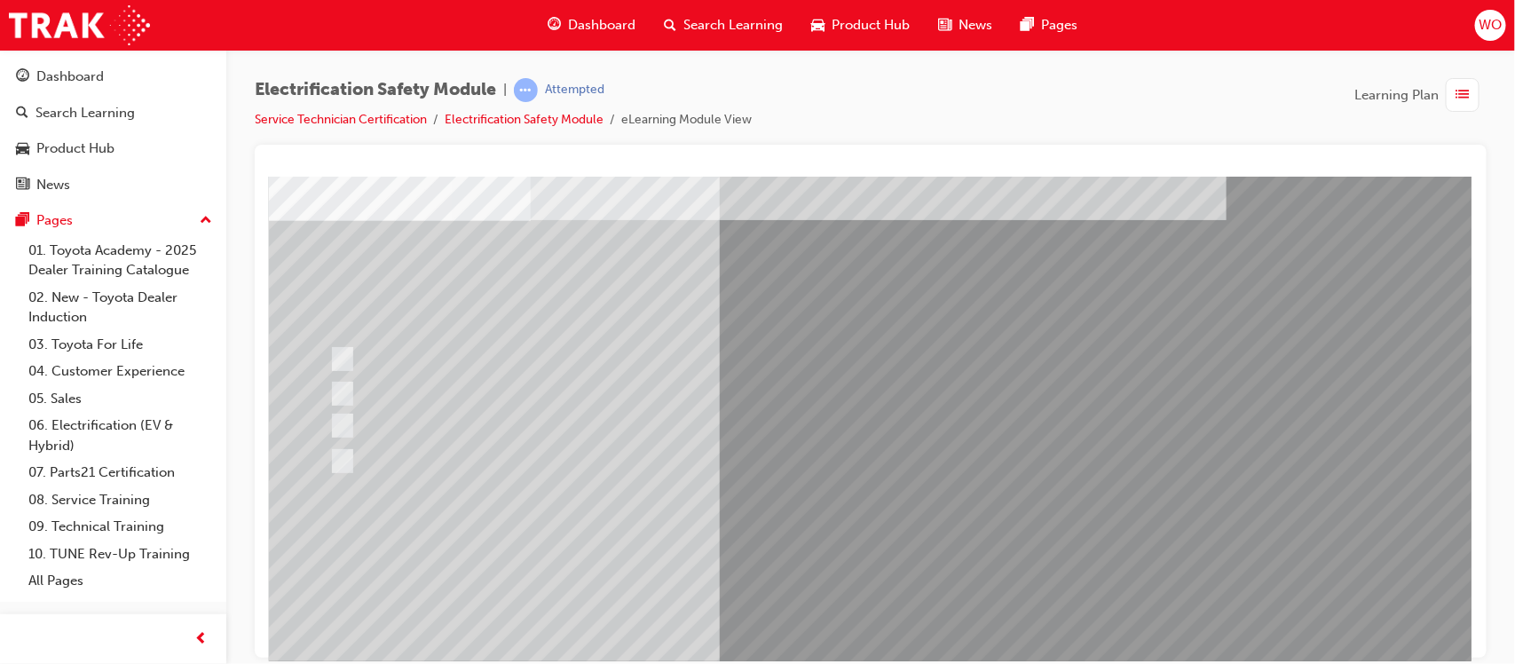
scroll to position [133, 20]
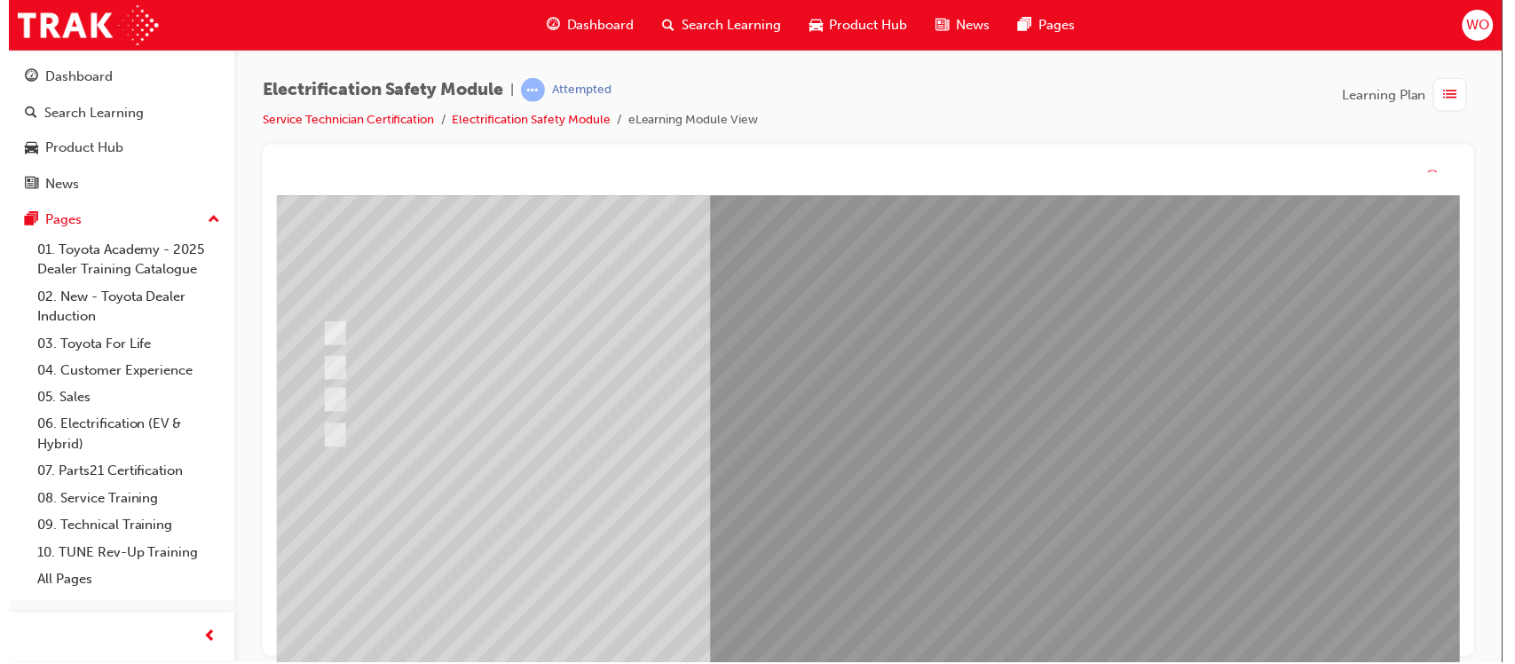
scroll to position [0, 0]
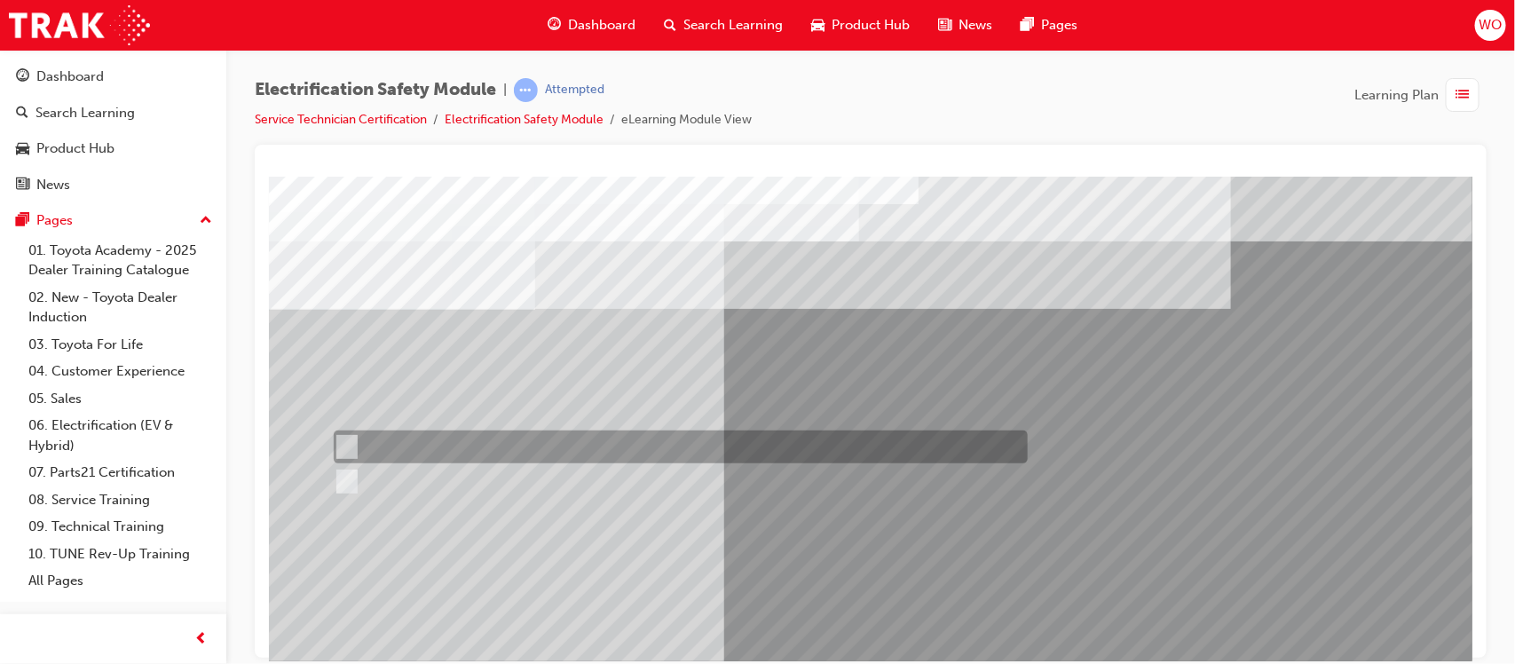
click at [388, 444] on div at bounding box center [675, 447] width 694 height 33
radio input "true"
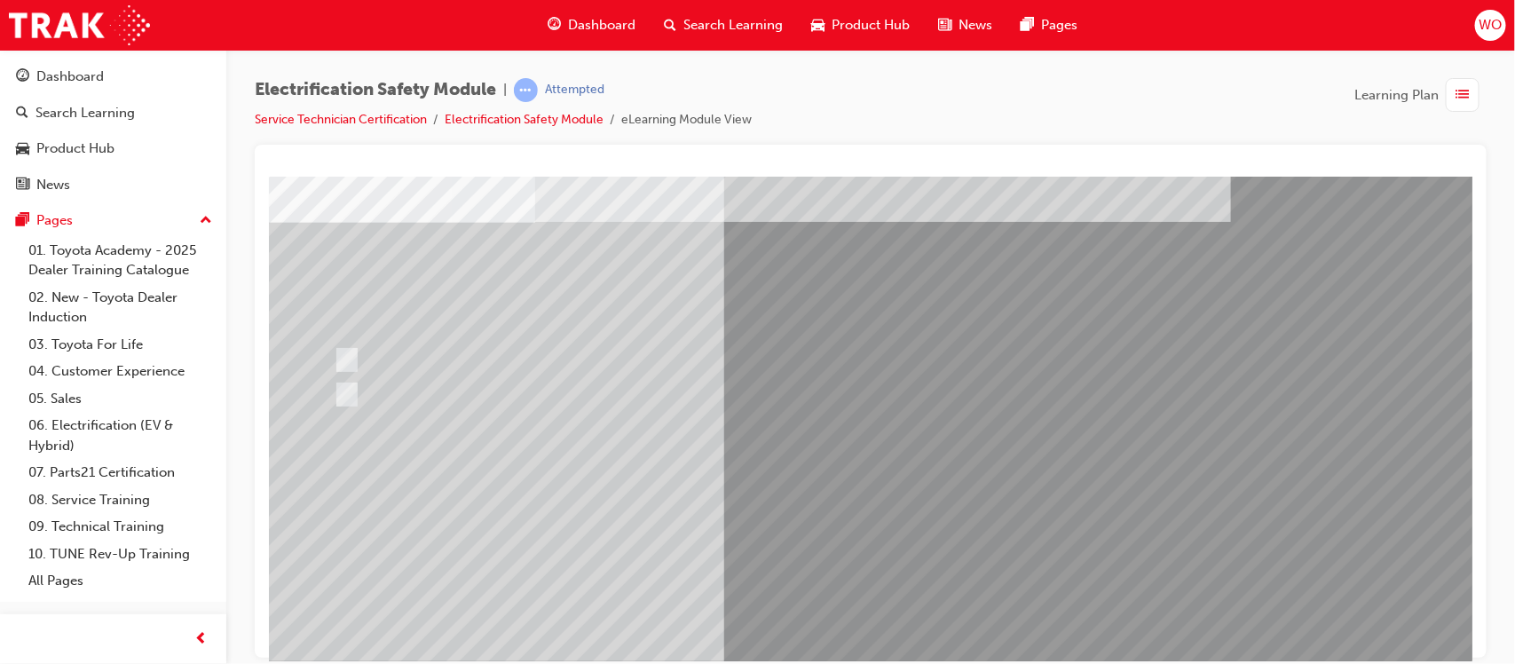
scroll to position [89, 0]
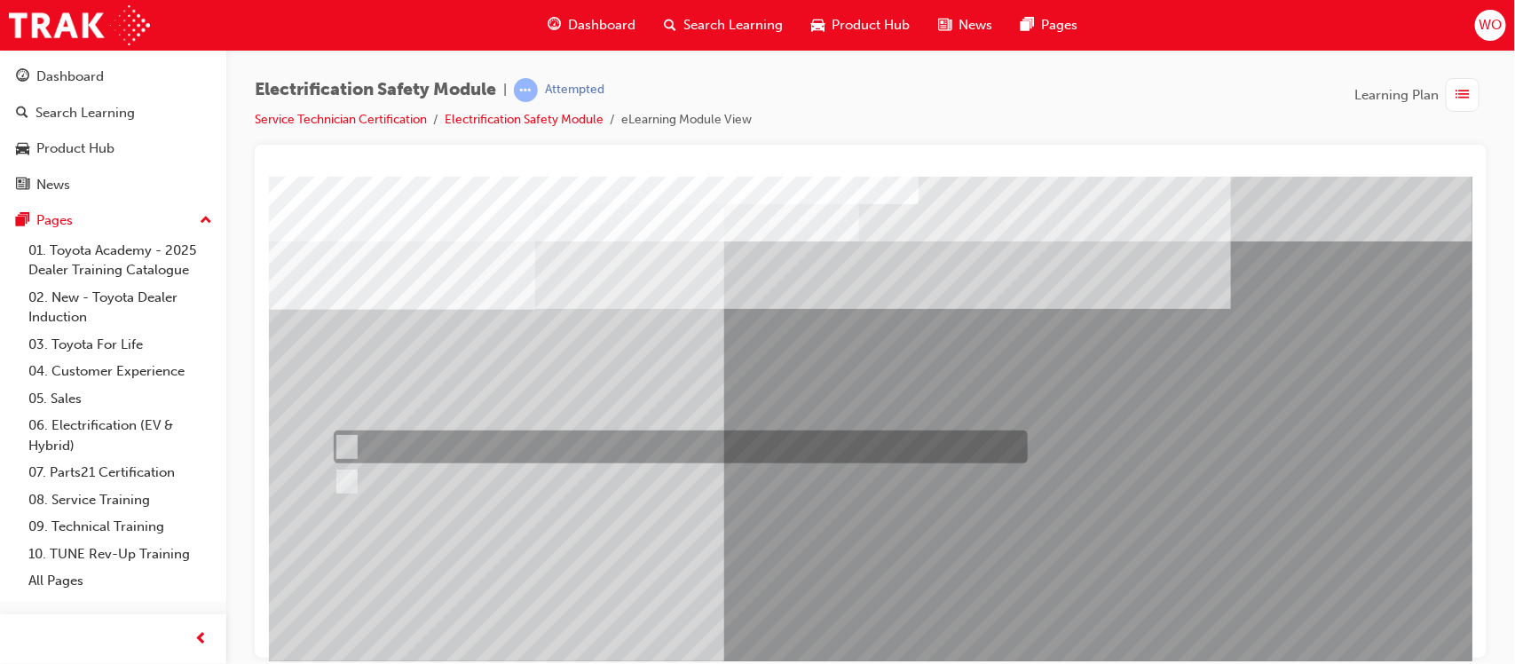
click at [410, 447] on div at bounding box center [675, 447] width 694 height 33
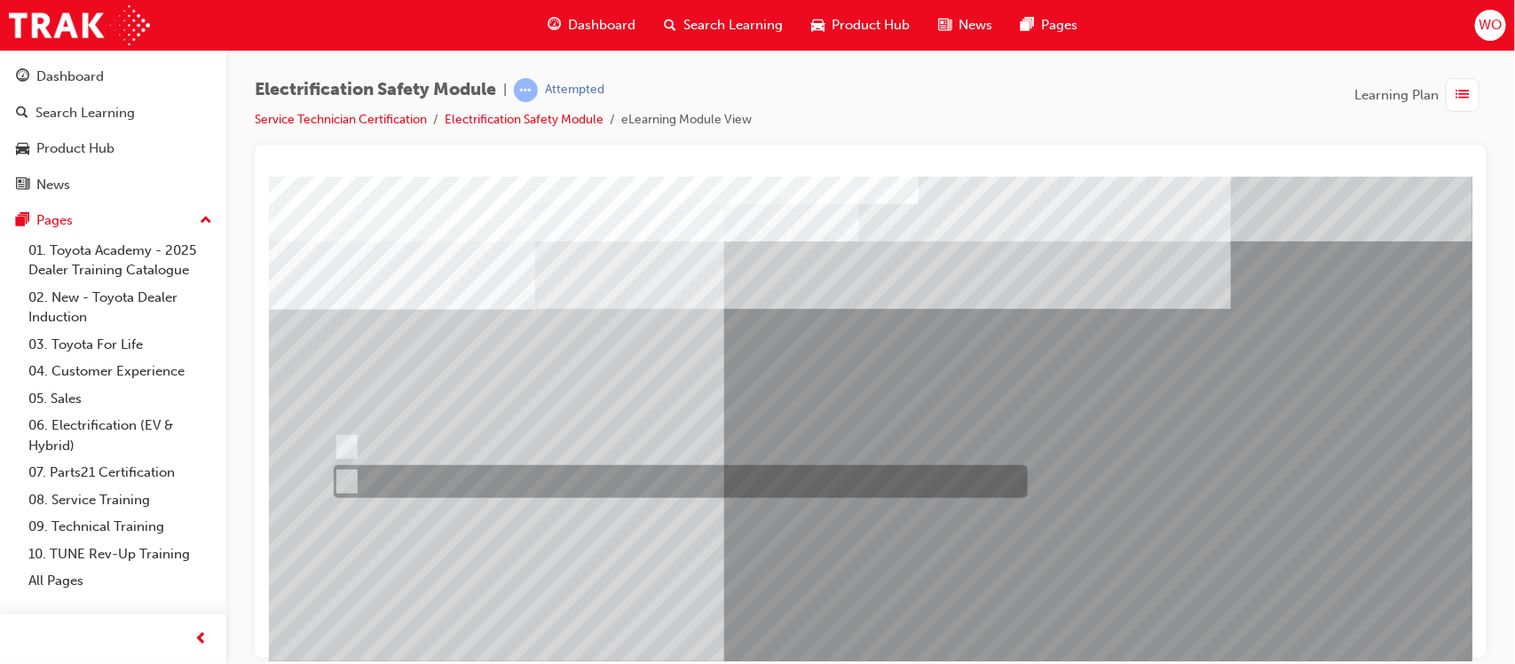
click at [413, 479] on div at bounding box center [675, 481] width 694 height 33
radio input "false"
radio input "true"
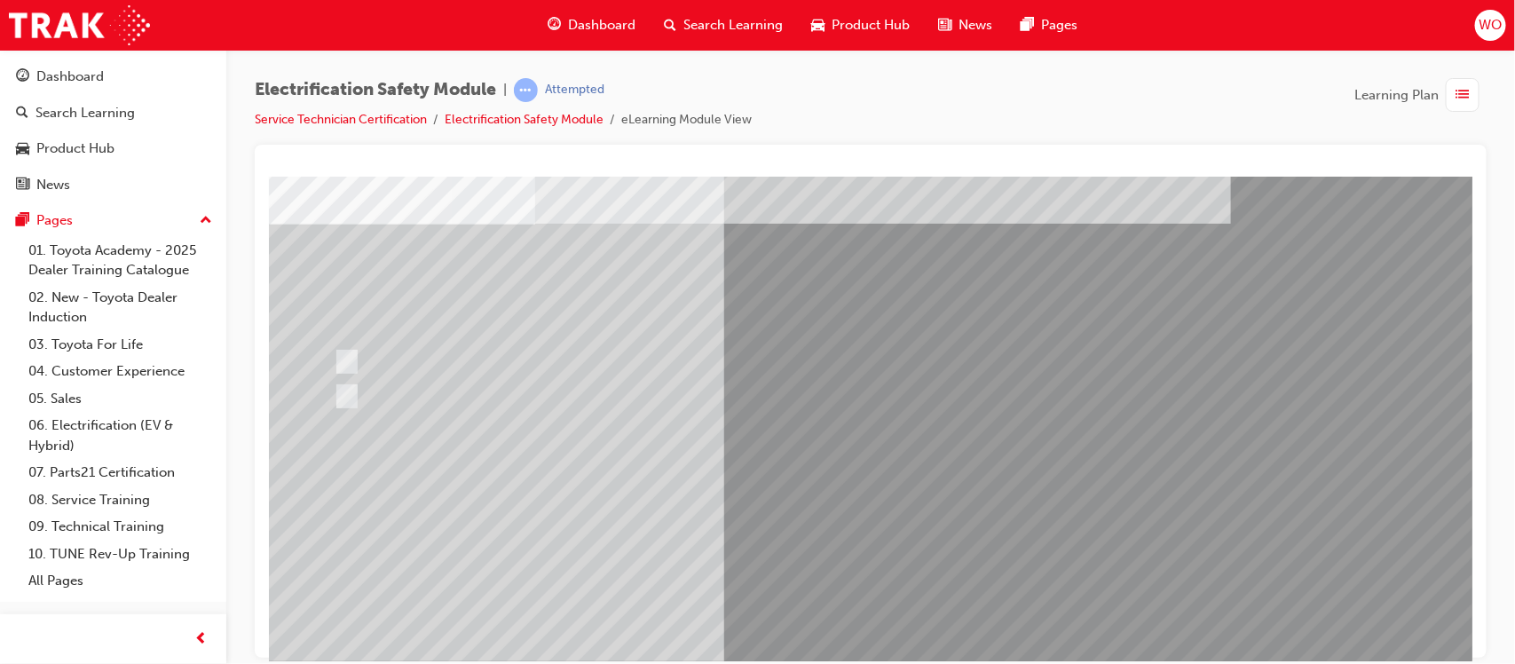
scroll to position [89, 0]
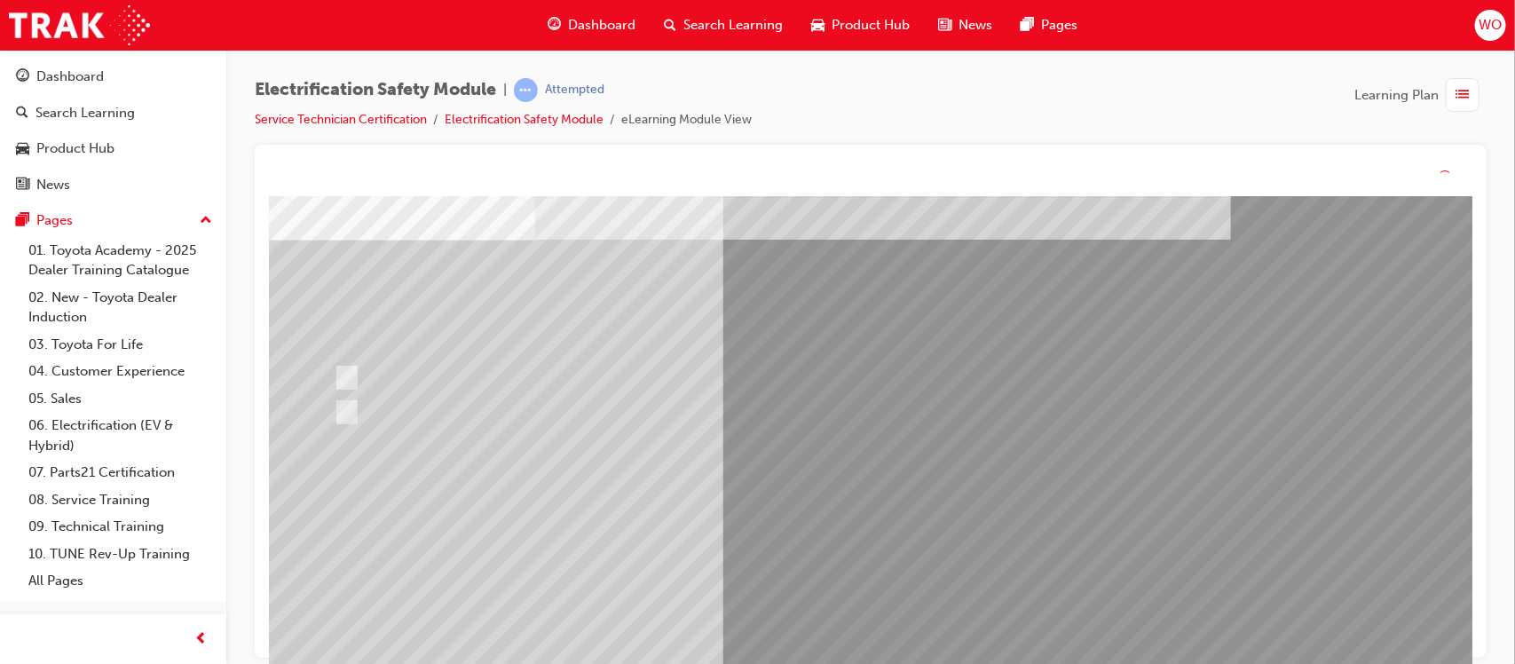
scroll to position [0, 0]
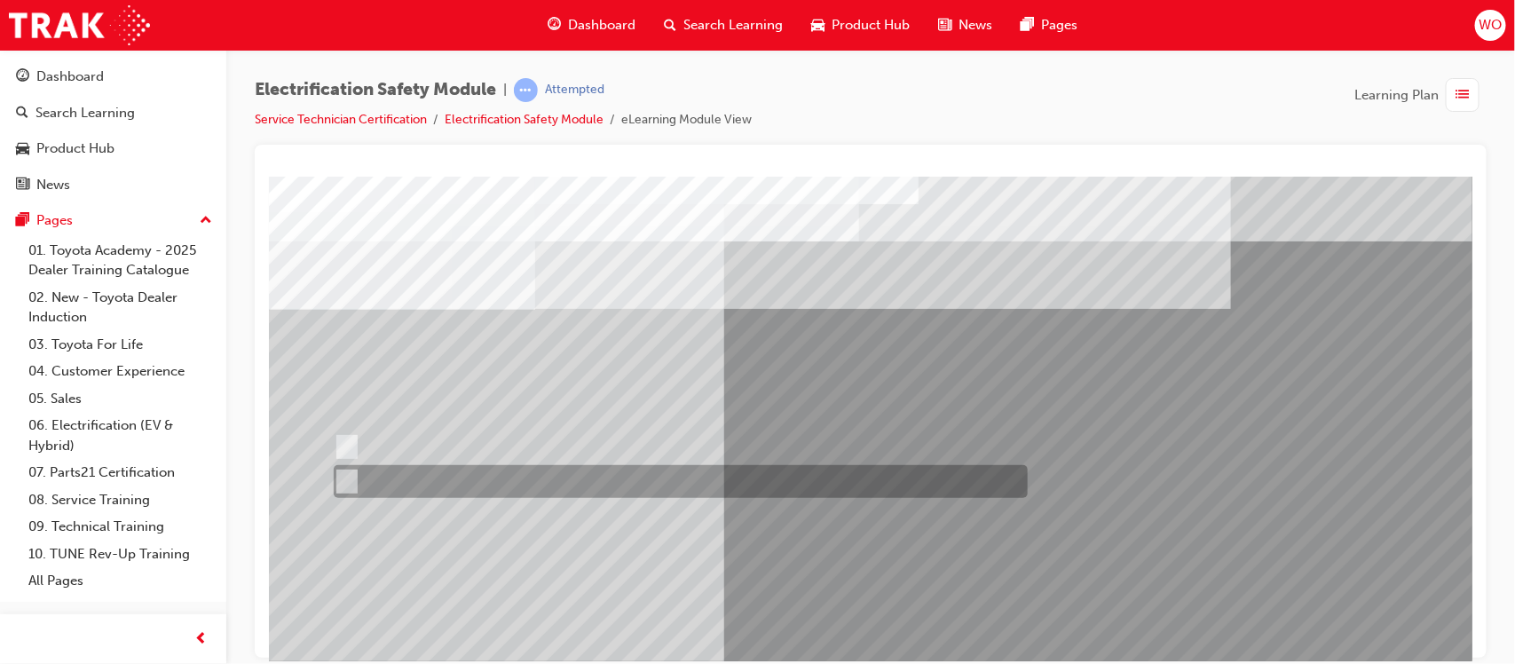
click at [404, 476] on div at bounding box center [675, 481] width 694 height 33
radio input "true"
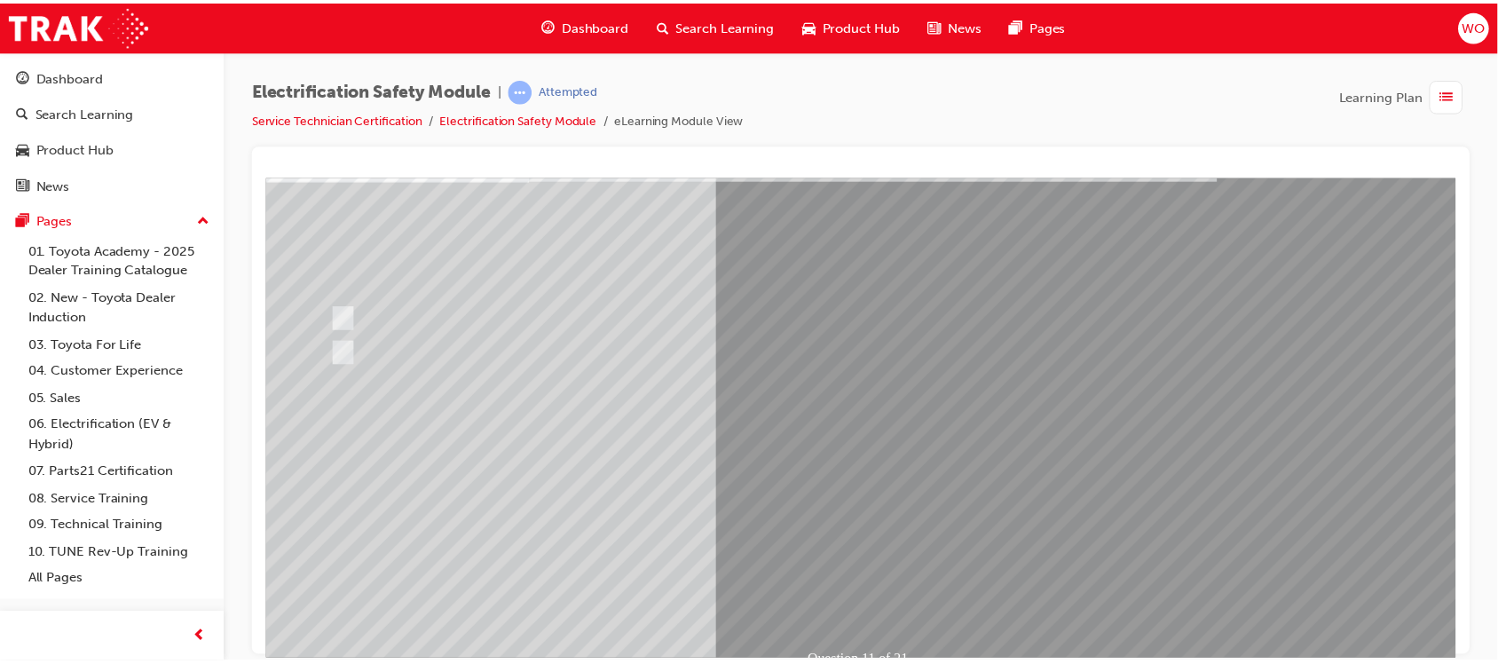
scroll to position [133, 0]
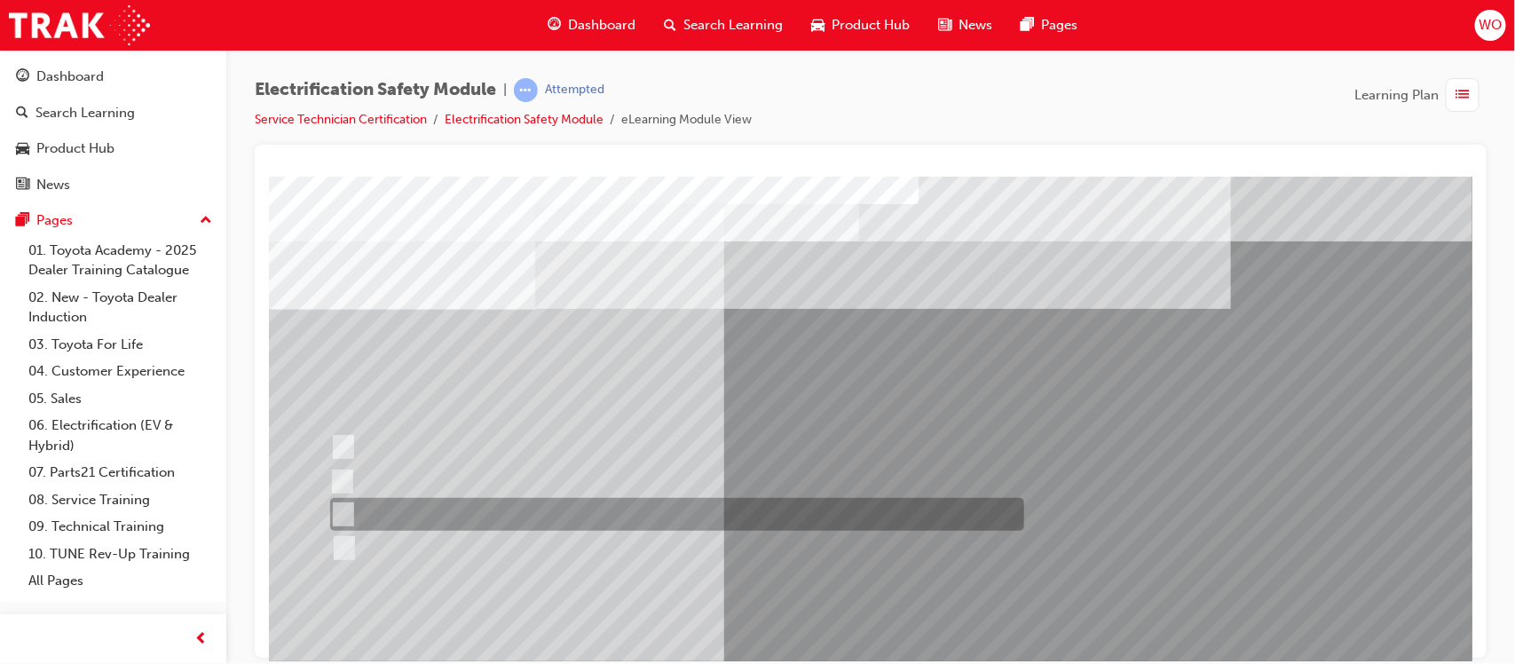
click at [477, 518] on div at bounding box center [672, 514] width 694 height 33
radio input "true"
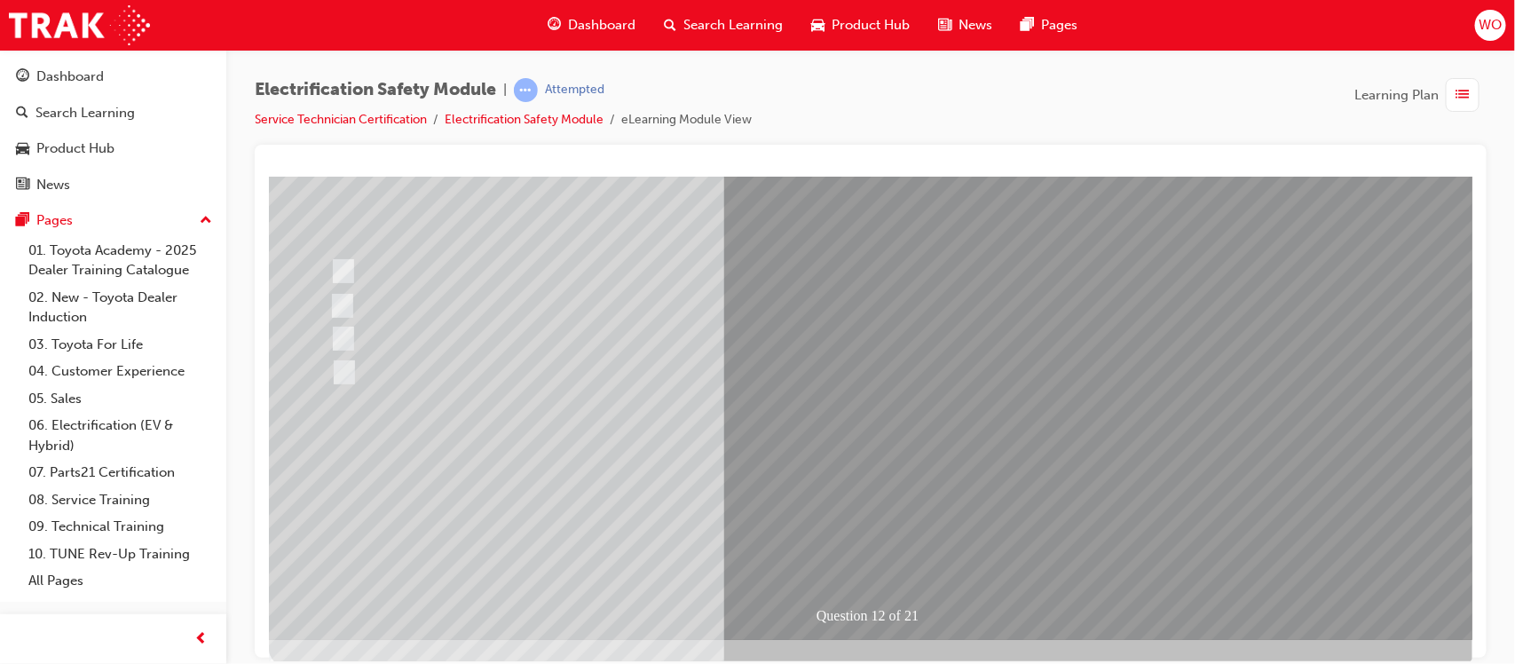
scroll to position [178, 0]
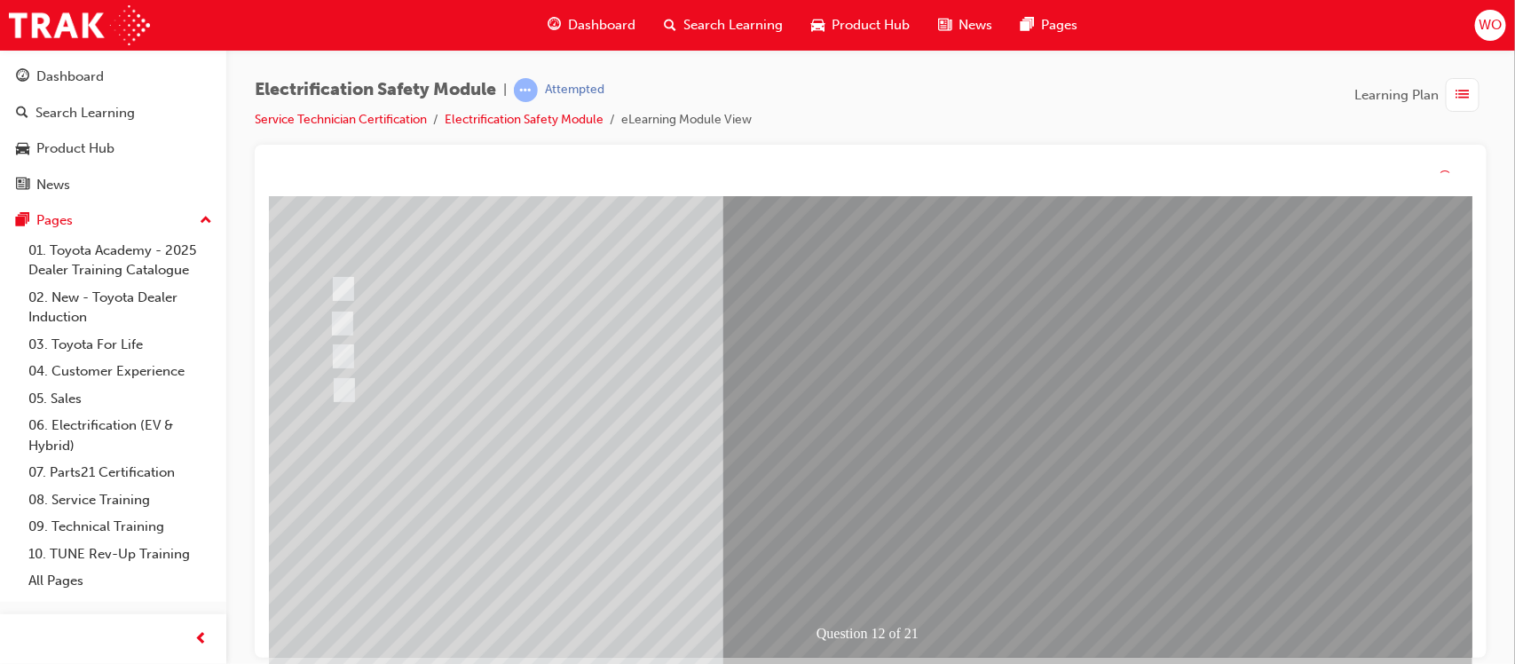
scroll to position [0, 0]
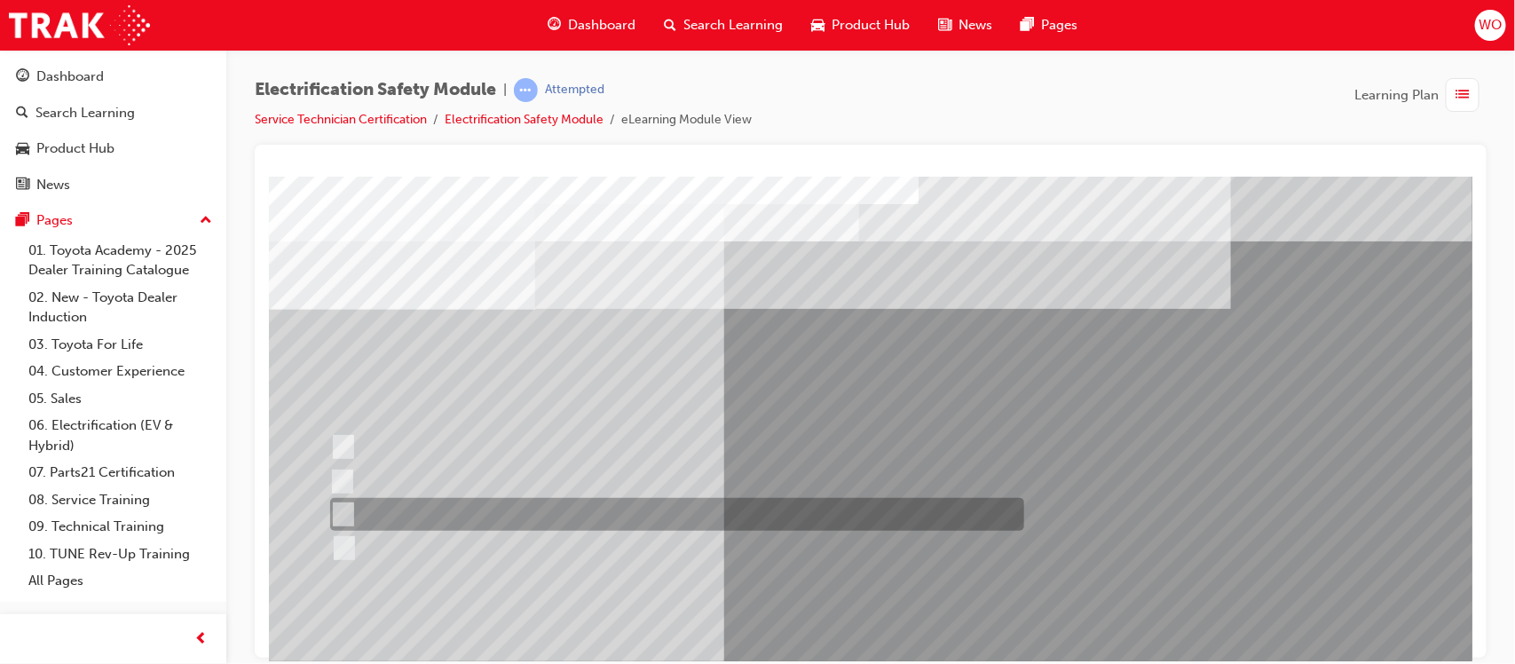
click at [591, 506] on div at bounding box center [672, 514] width 694 height 33
radio input "true"
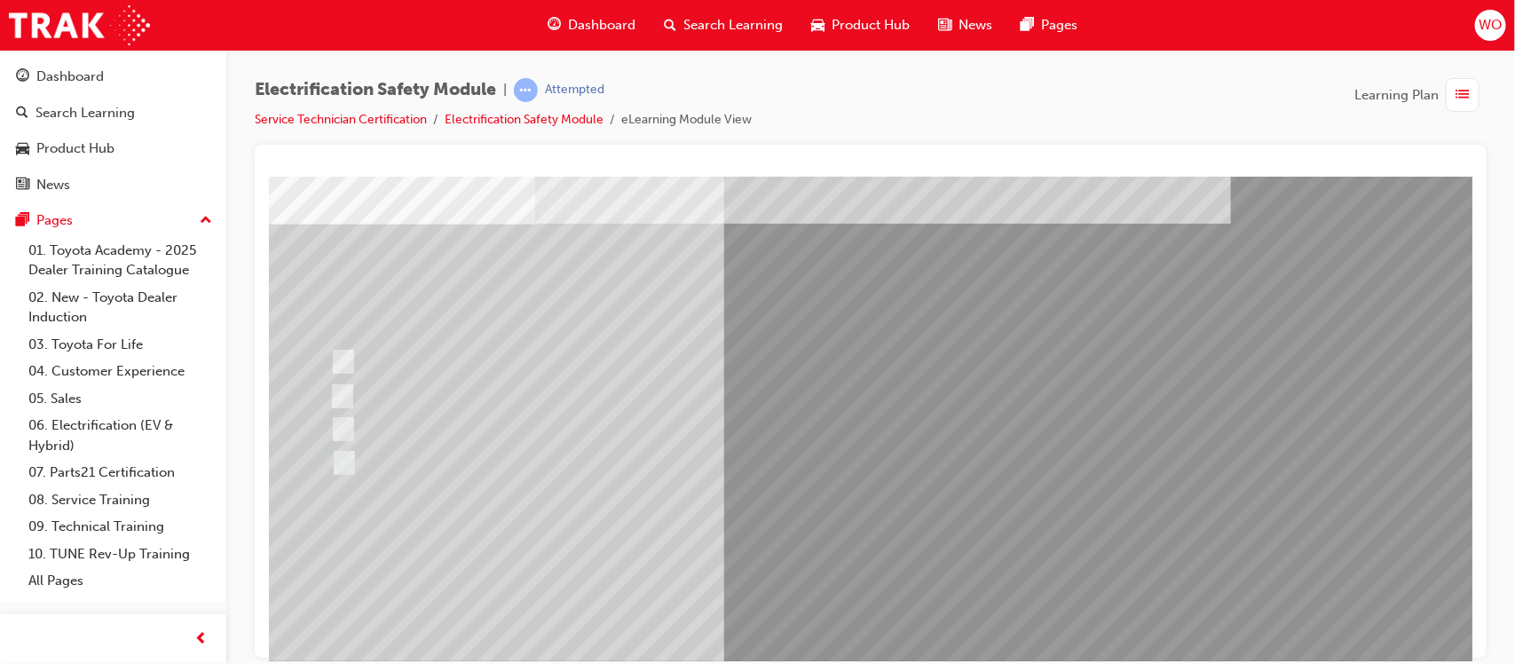
scroll to position [89, 0]
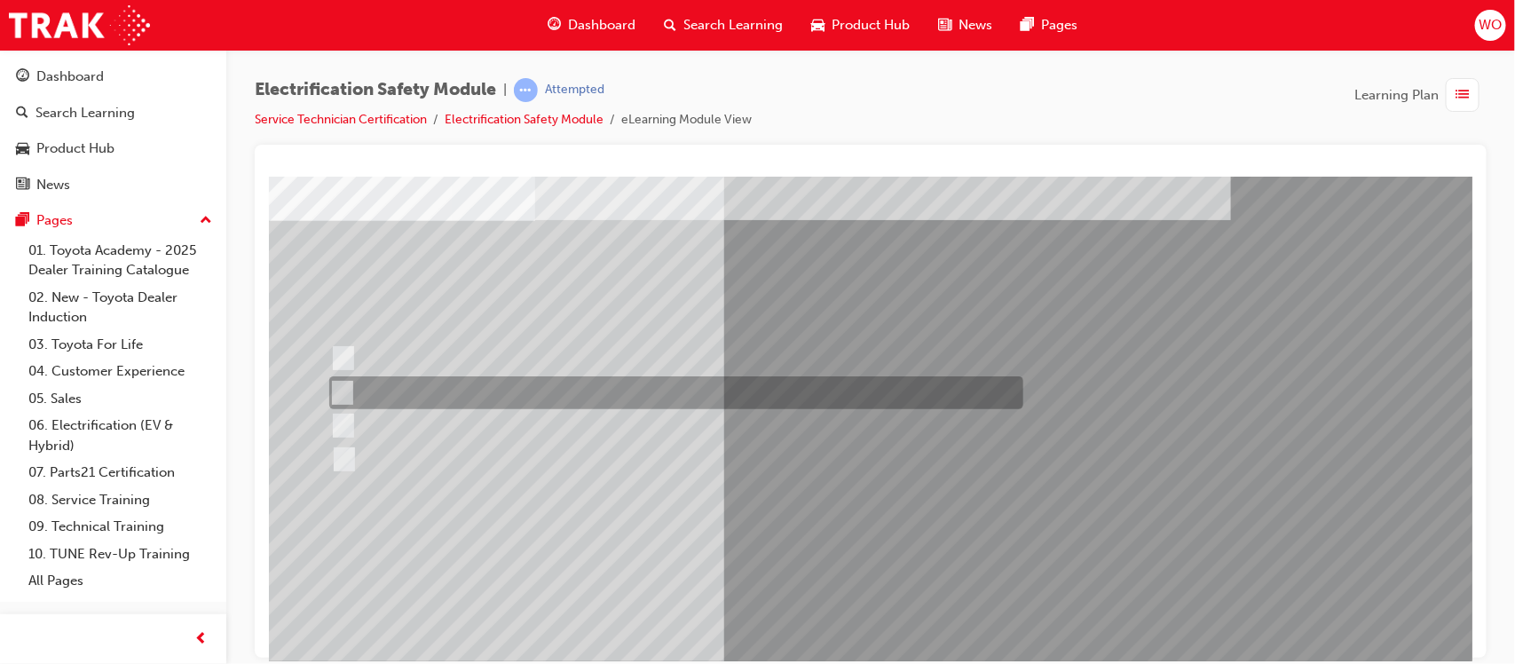
click at [663, 383] on div at bounding box center [671, 392] width 694 height 33
radio input "true"
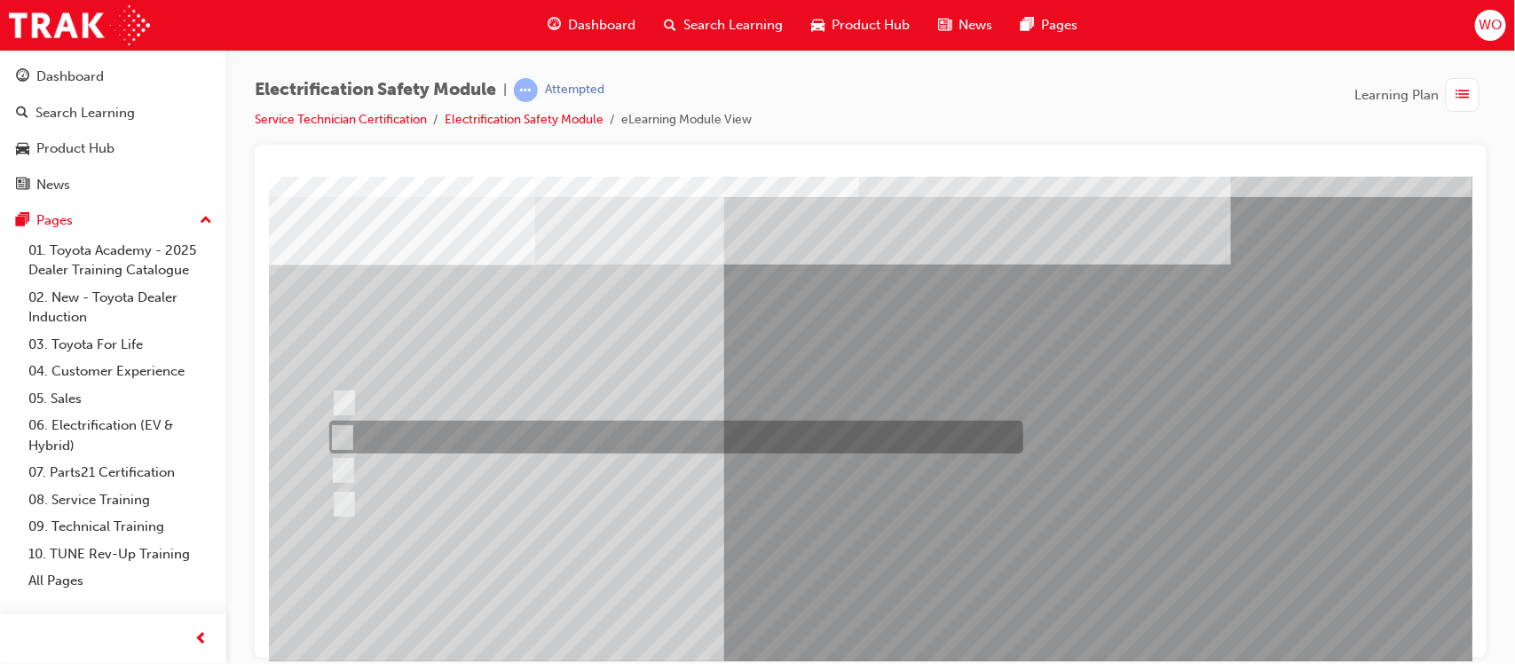
scroll to position [0, 0]
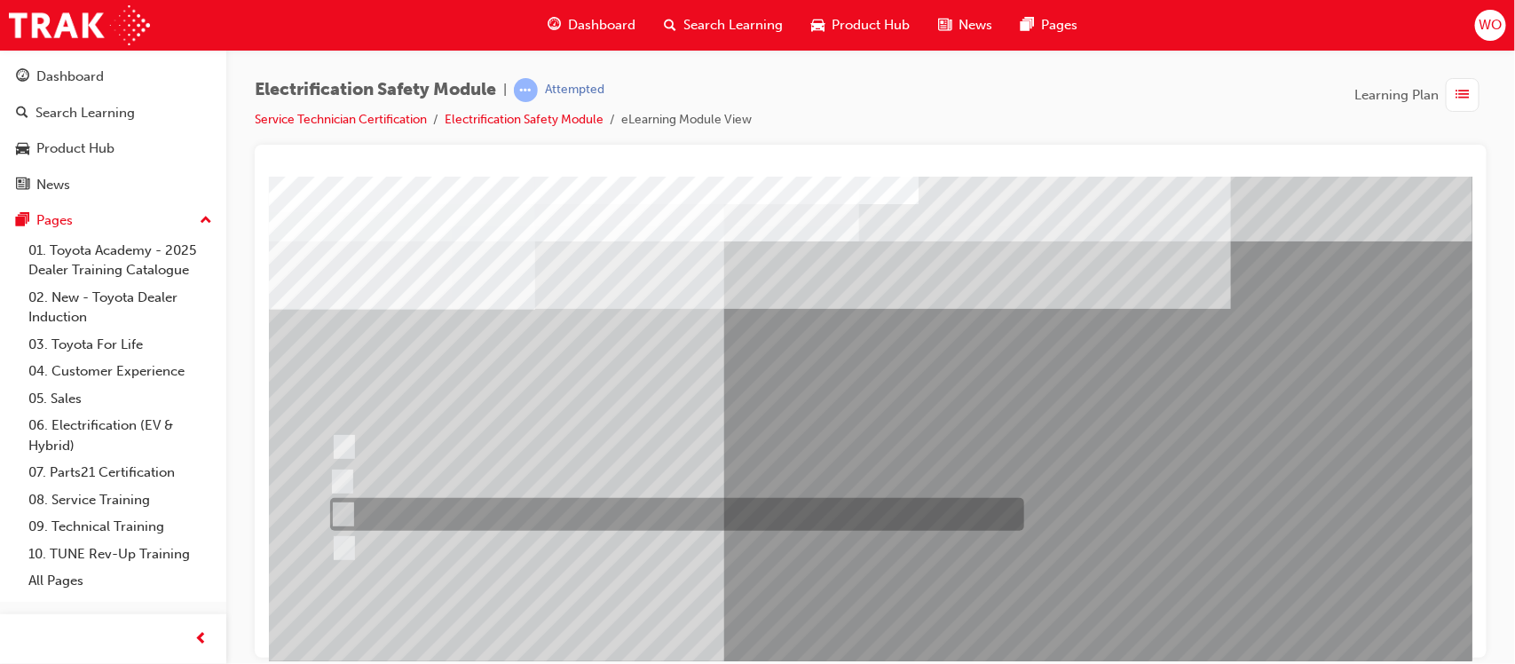
click at [461, 498] on div at bounding box center [672, 514] width 694 height 33
radio input "true"
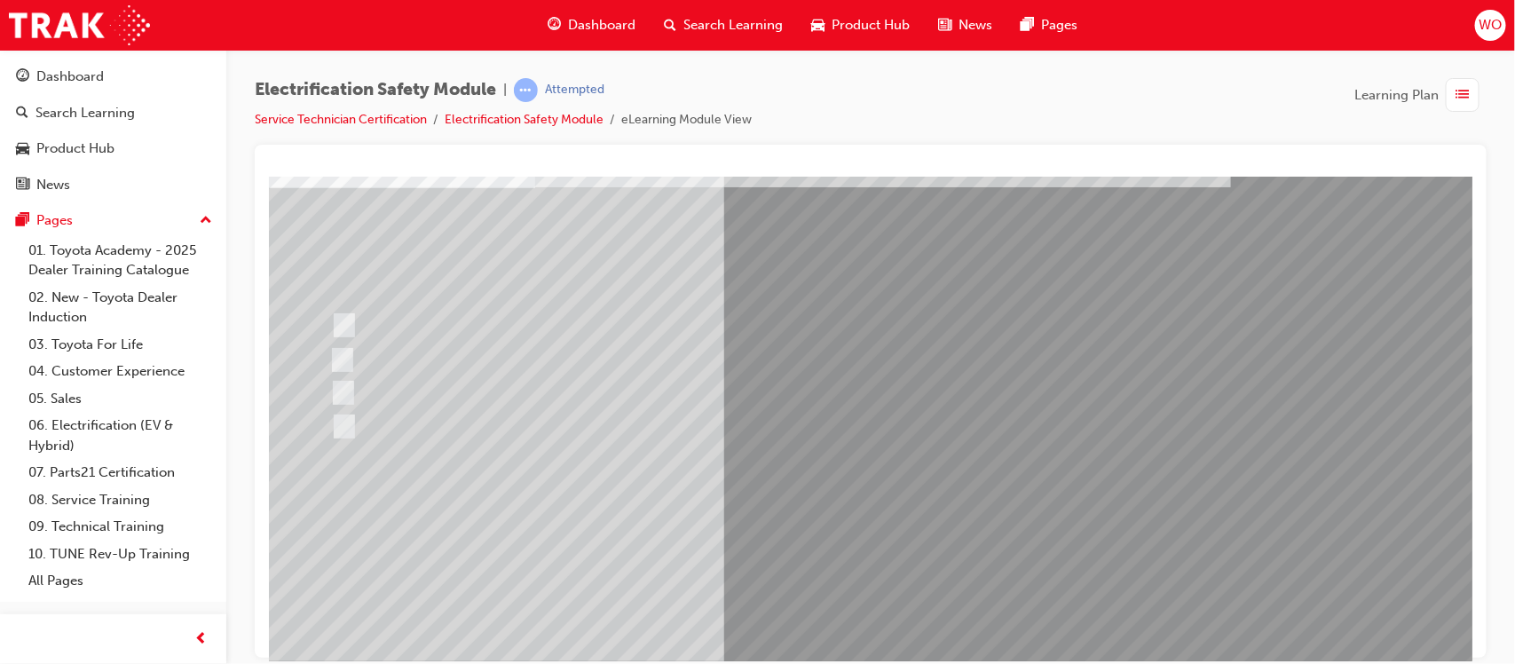
scroll to position [133, 0]
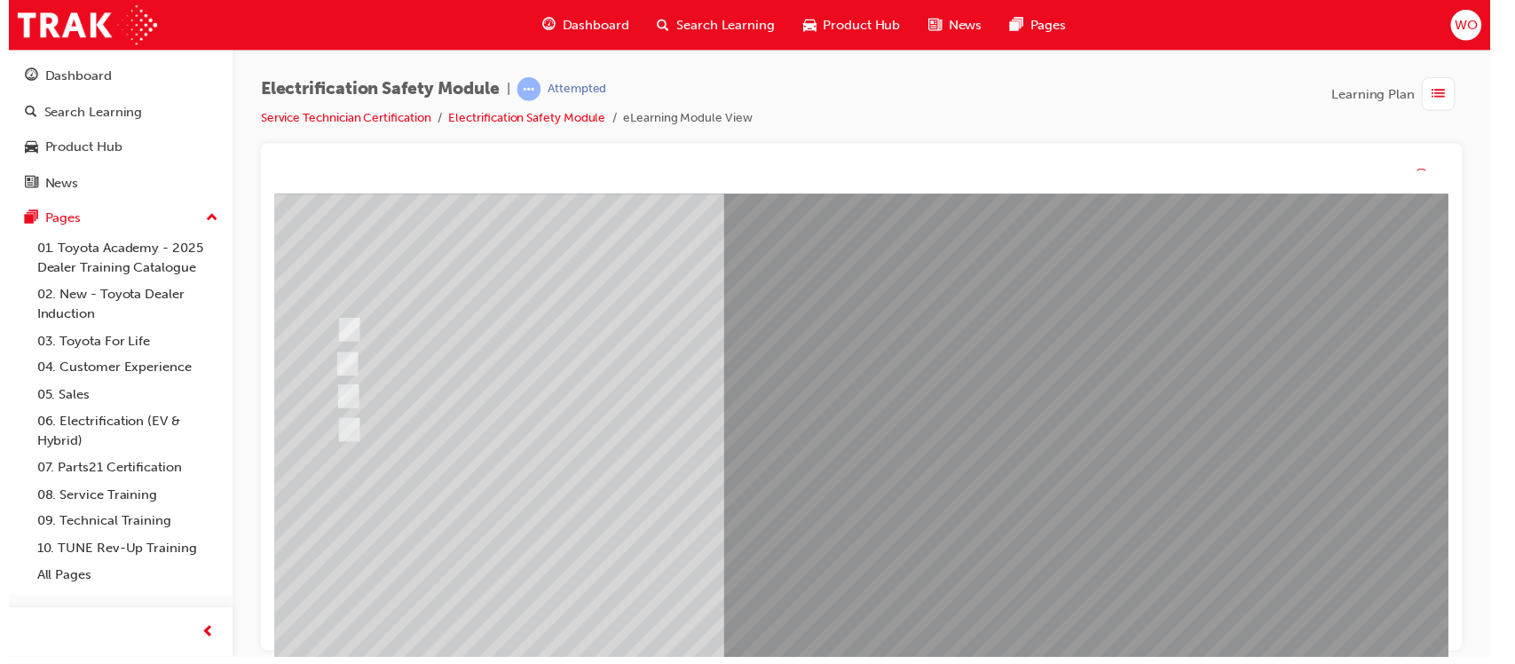
scroll to position [0, 0]
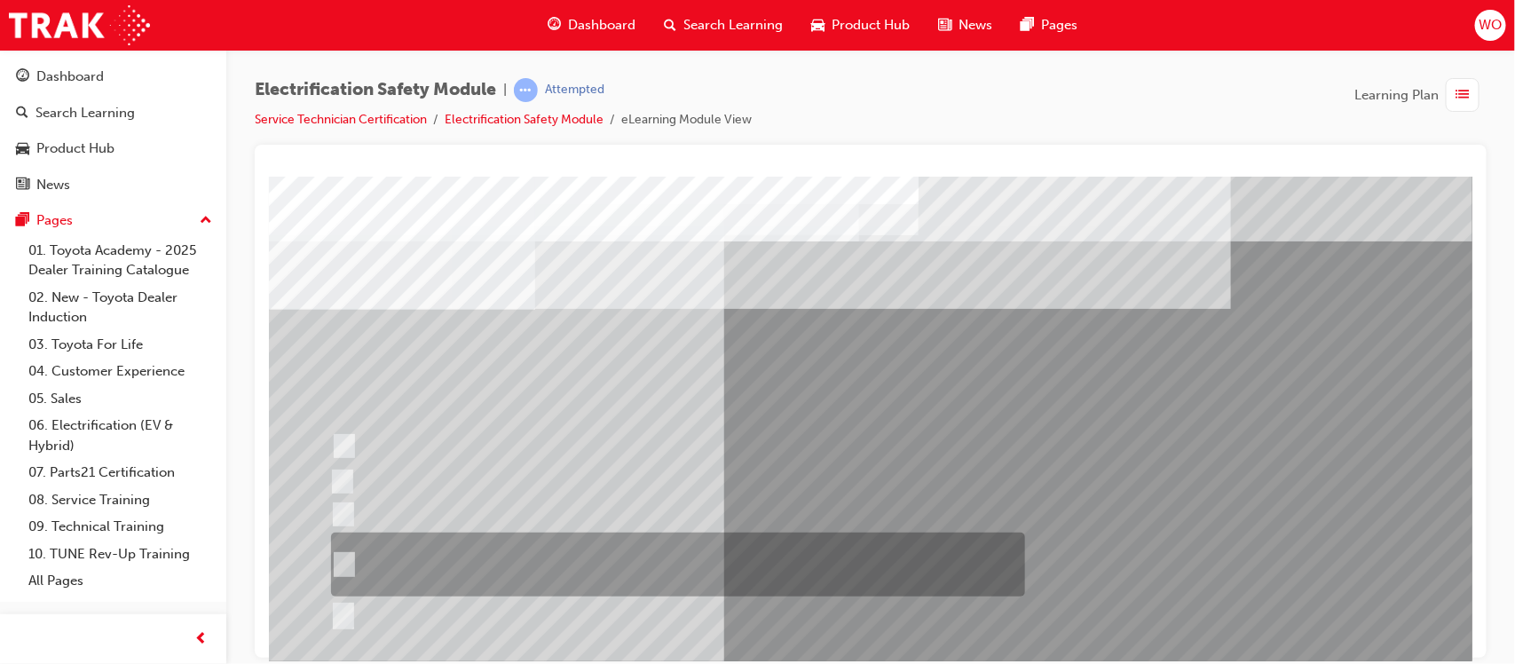
click at [668, 555] on div at bounding box center [673, 565] width 694 height 64
radio input "true"
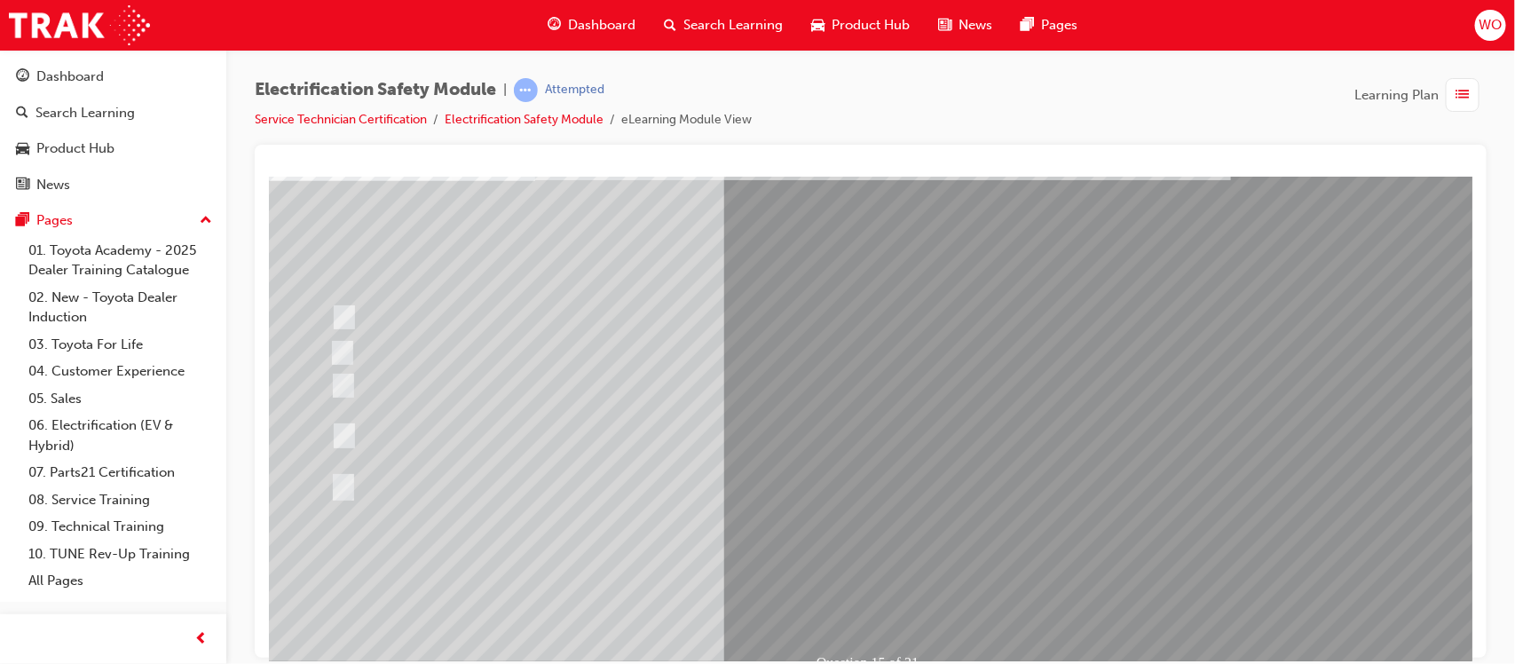
scroll to position [133, 0]
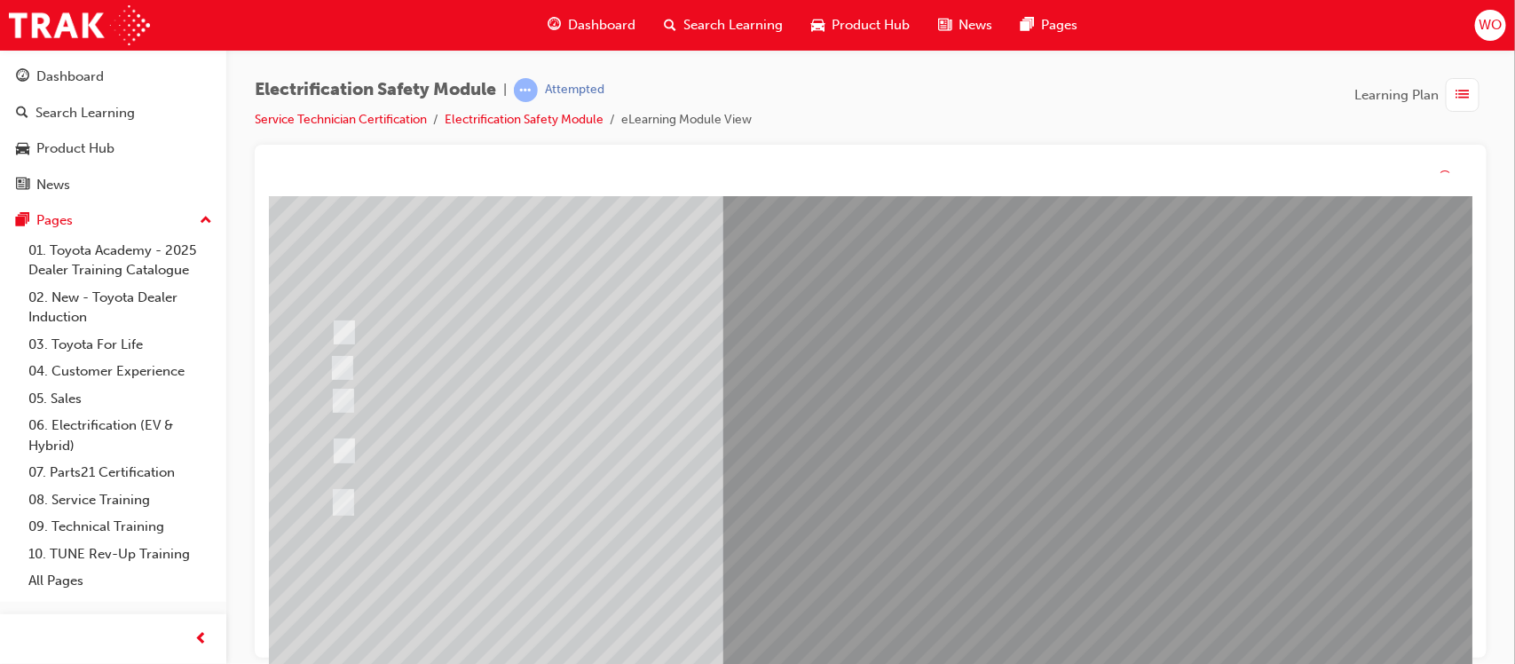
scroll to position [0, 0]
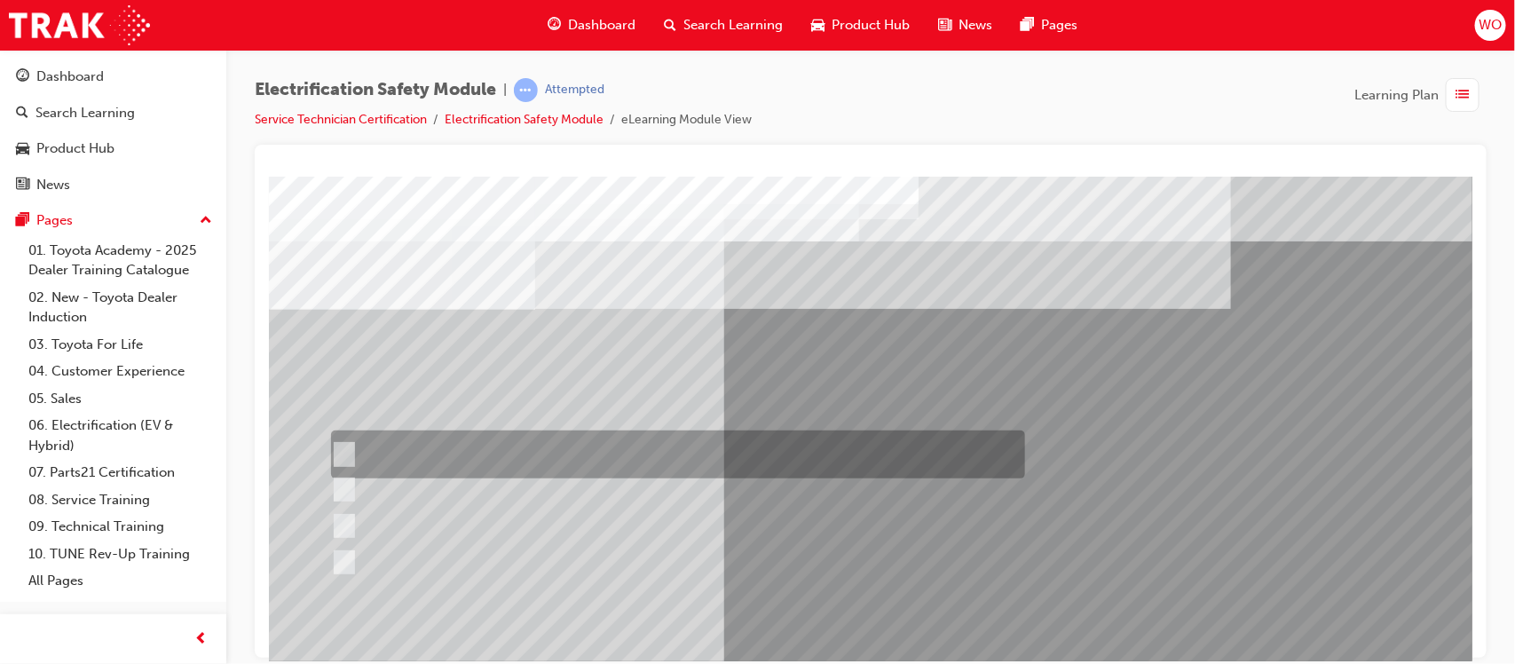
click at [804, 439] on div at bounding box center [673, 455] width 694 height 48
radio input "true"
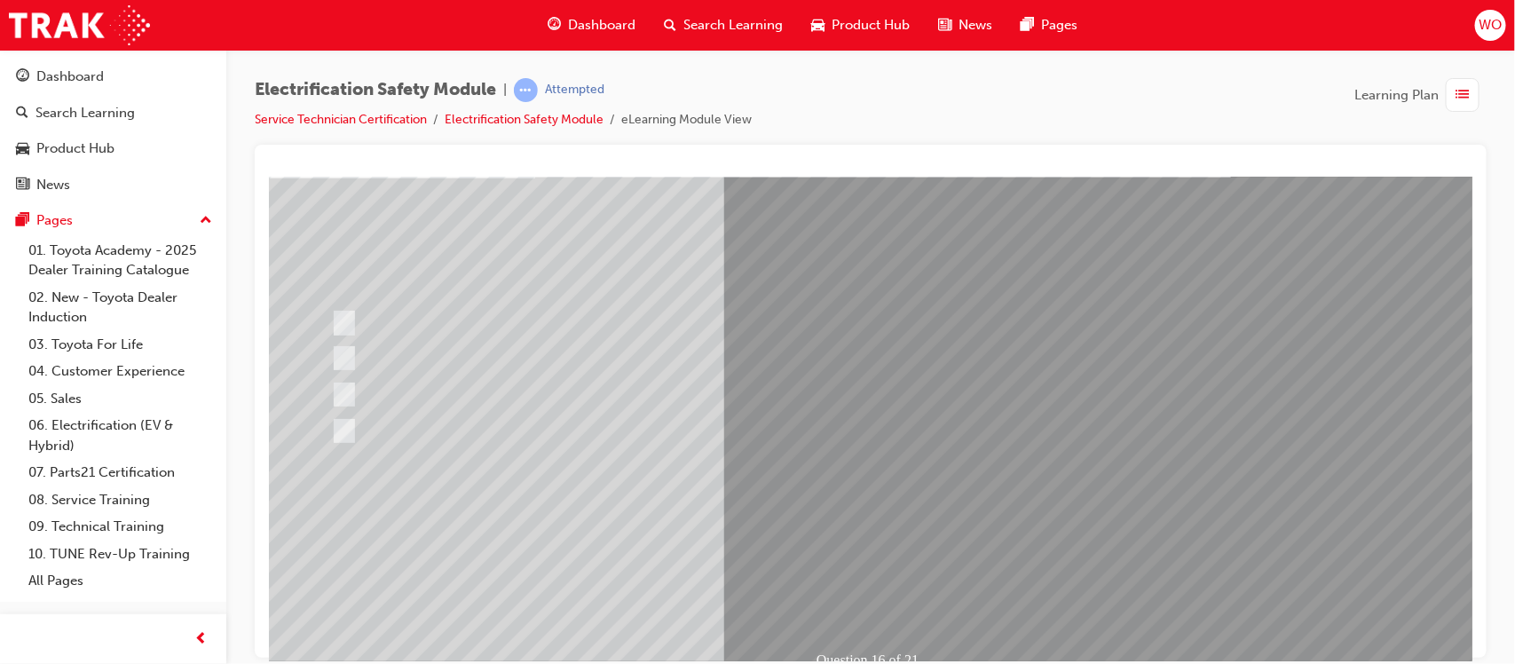
scroll to position [133, 0]
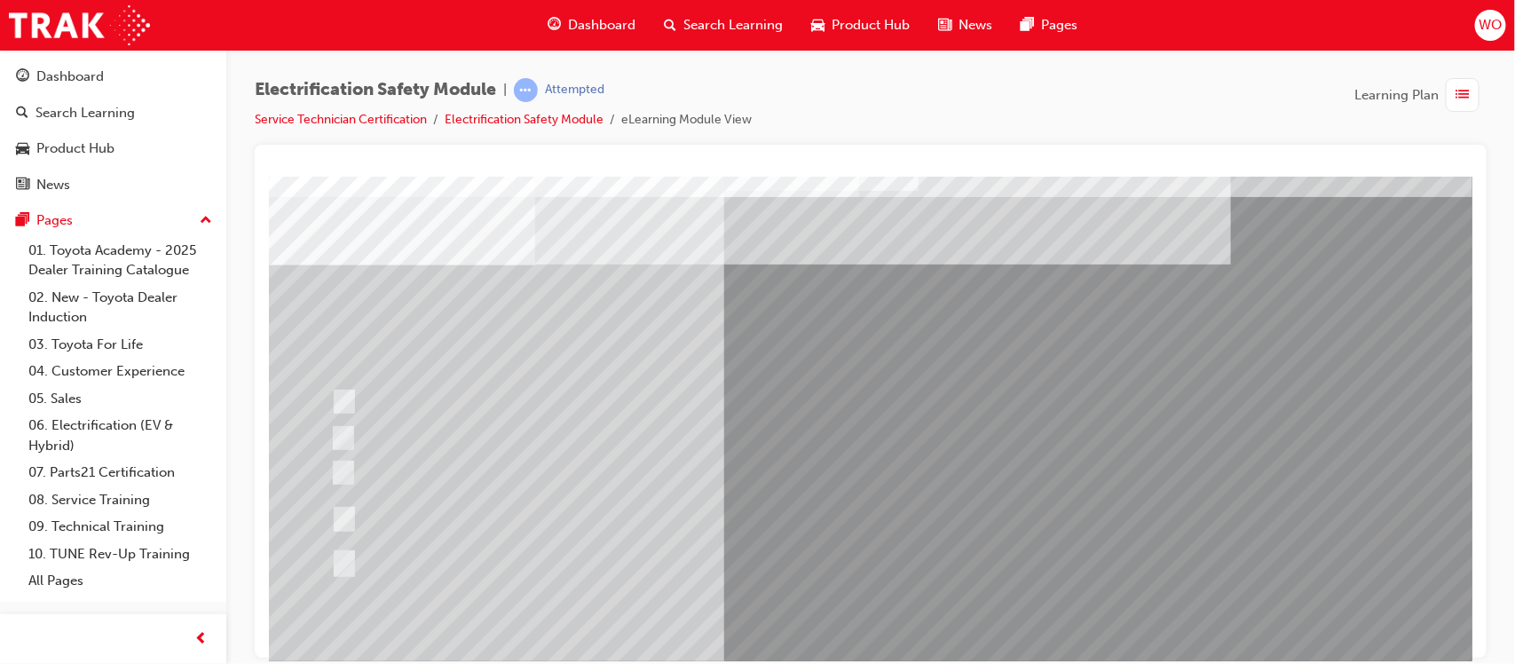
scroll to position [89, 0]
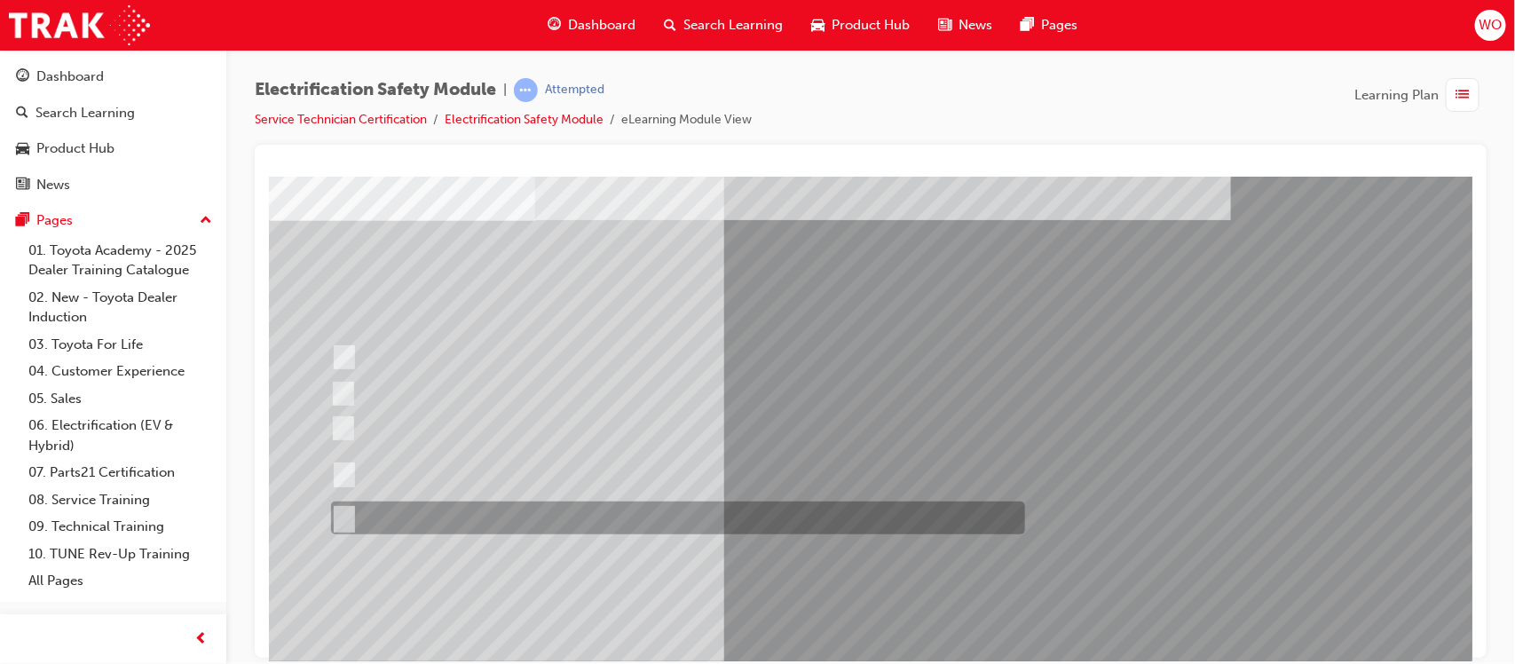
click at [505, 516] on div at bounding box center [673, 518] width 694 height 33
radio input "true"
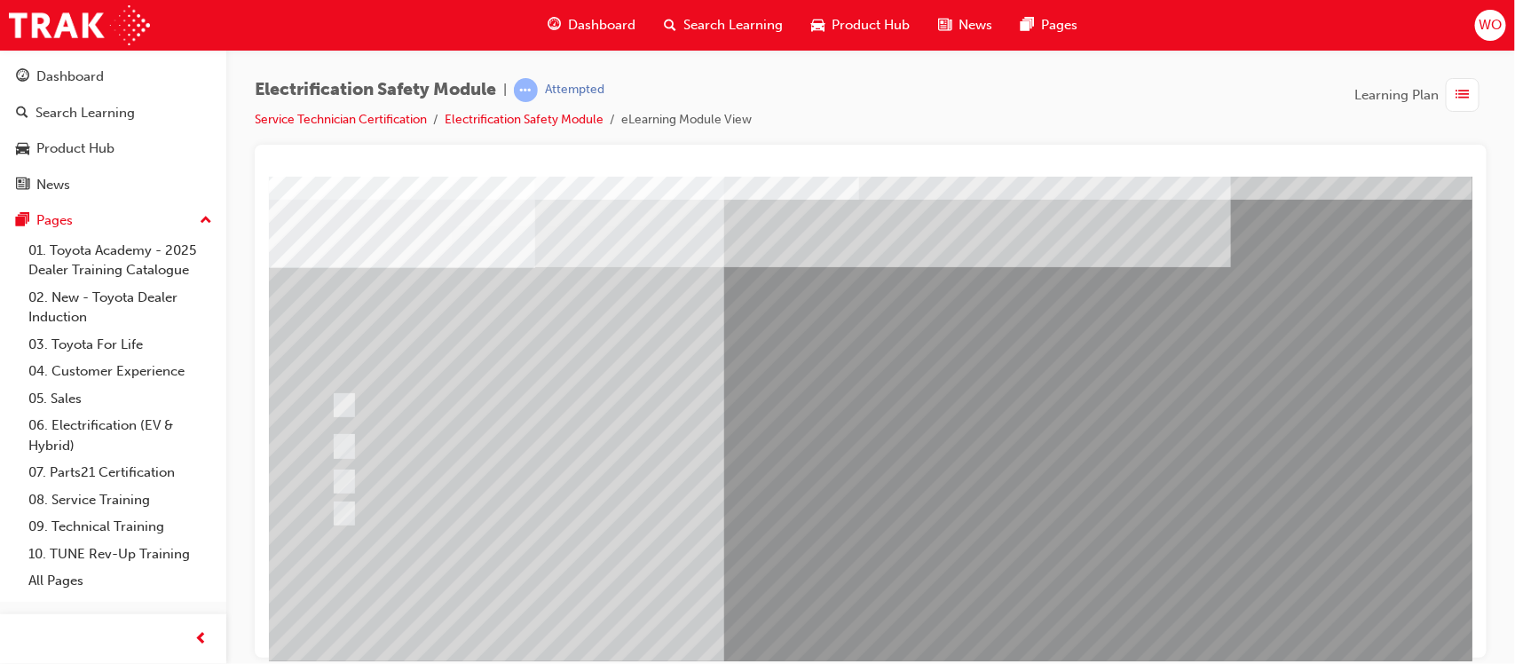
scroll to position [44, 0]
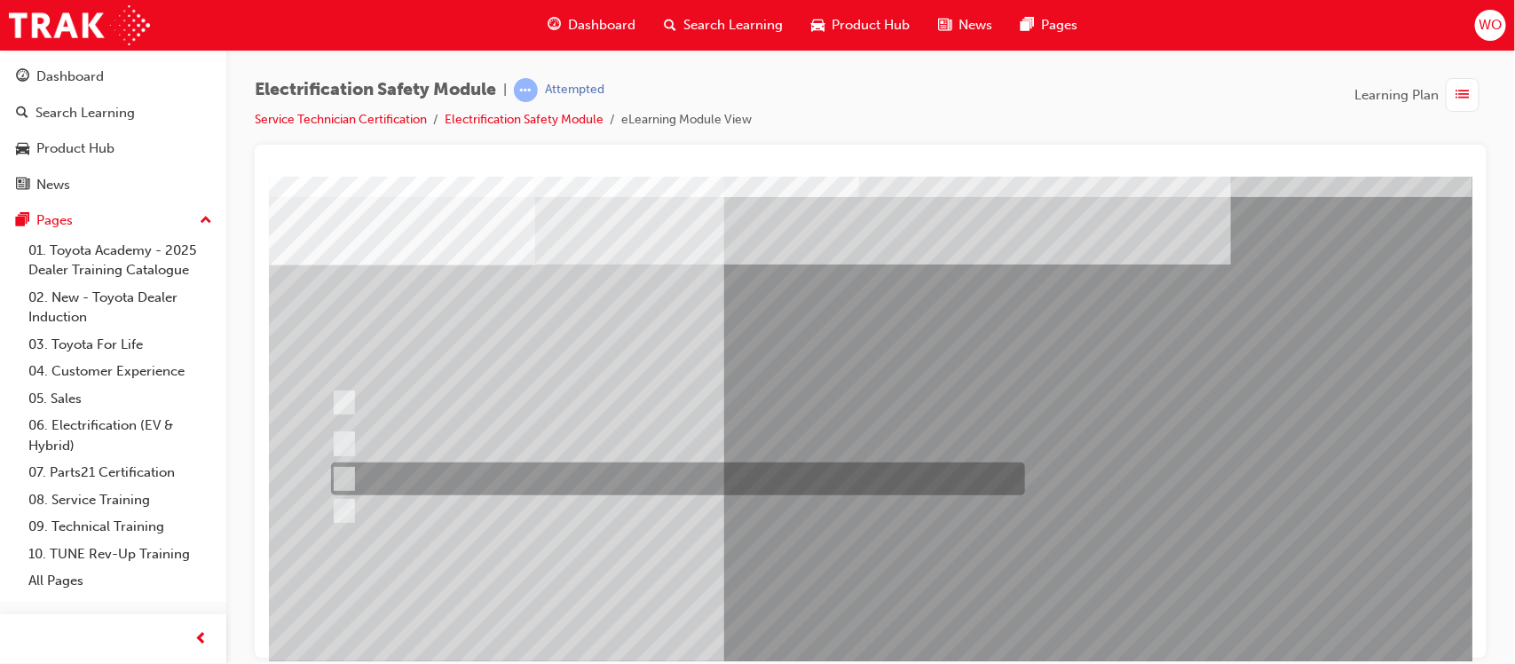
click at [626, 470] on div at bounding box center [673, 479] width 694 height 33
radio input "true"
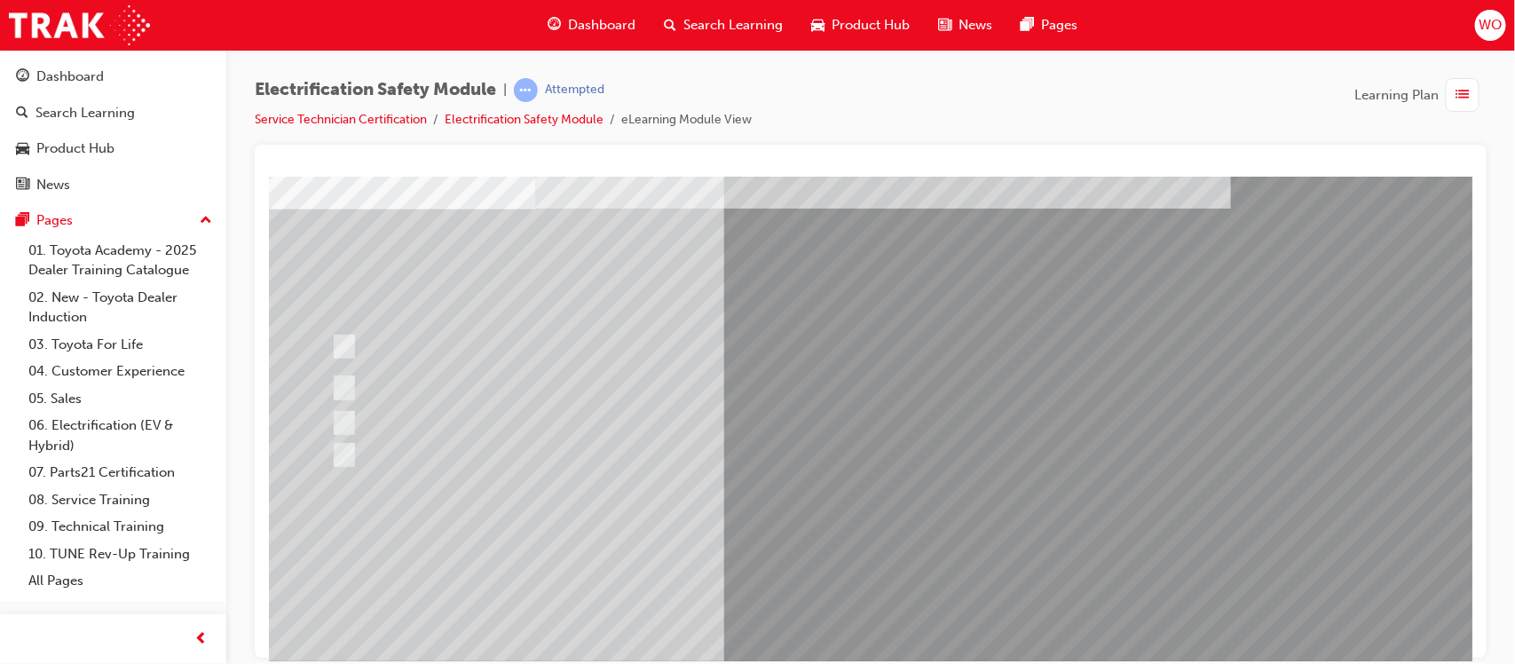
scroll to position [133, 0]
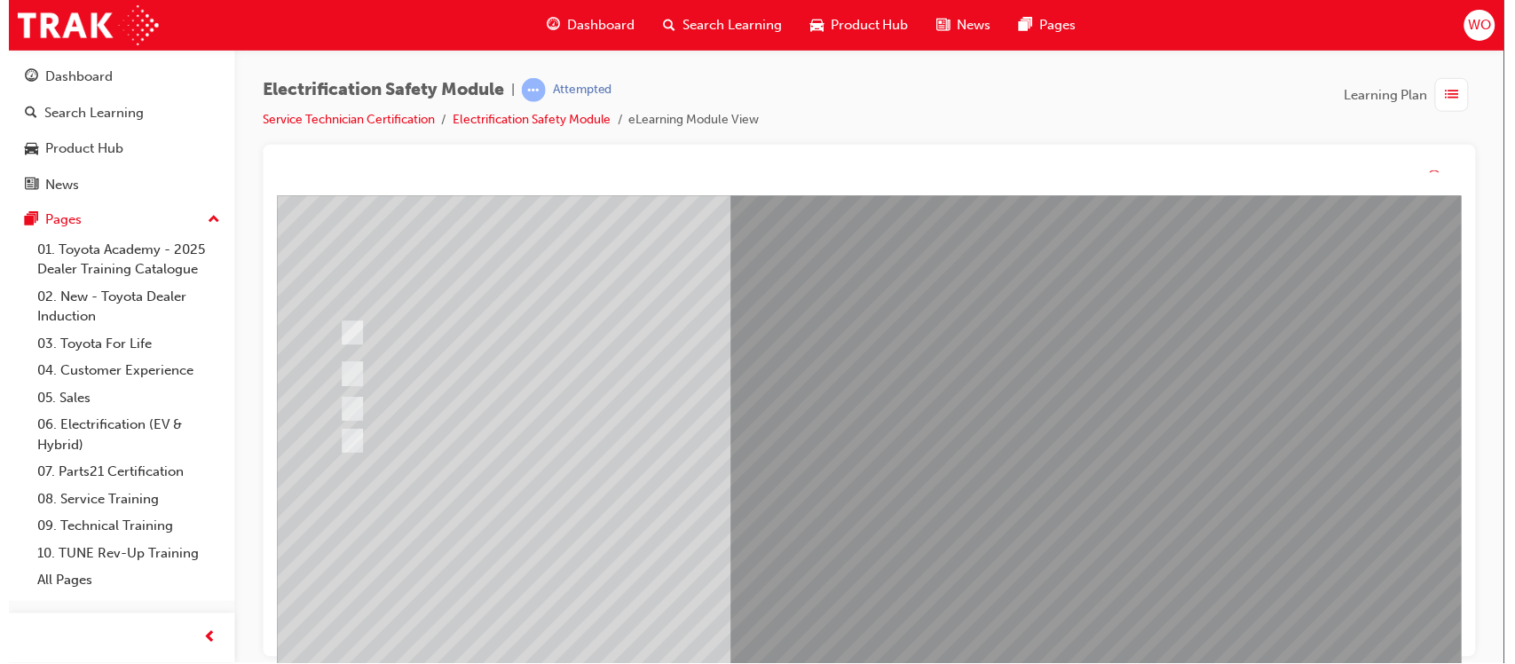
scroll to position [0, 0]
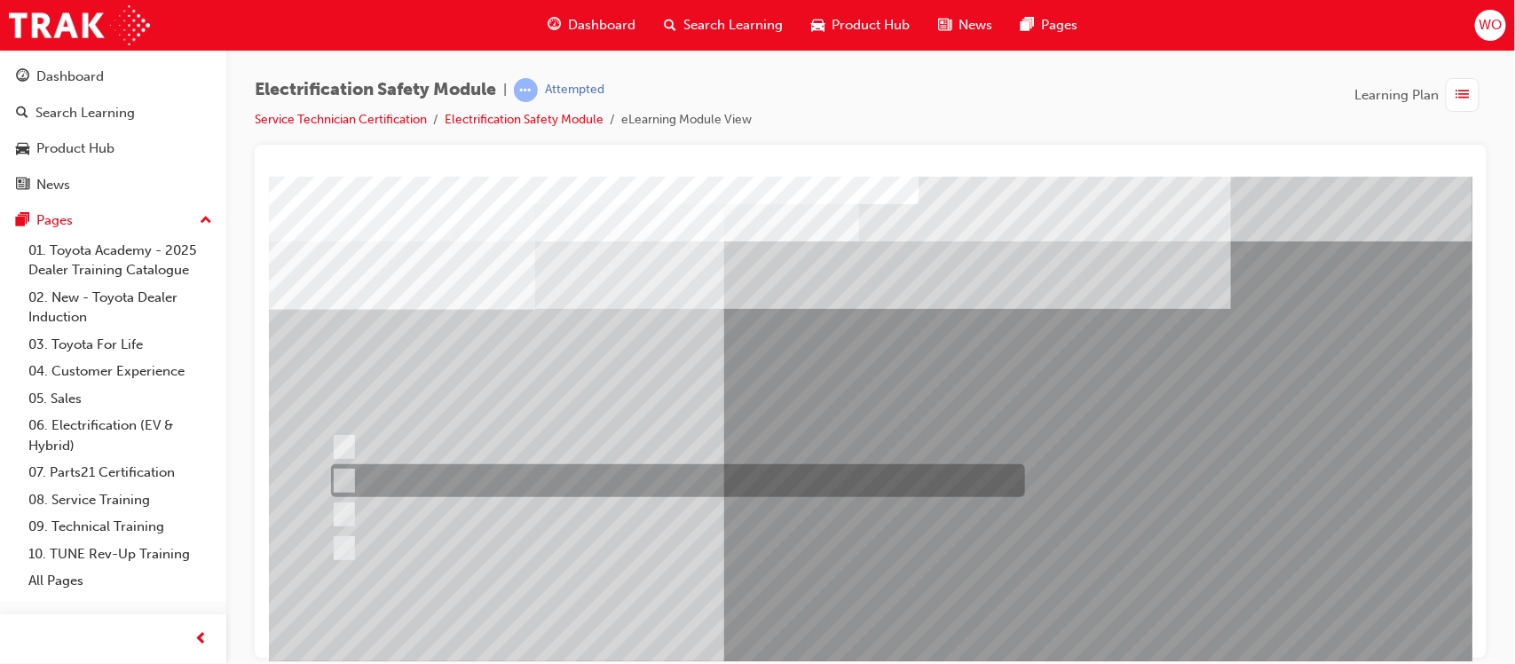
click at [741, 482] on div at bounding box center [673, 480] width 694 height 33
radio input "true"
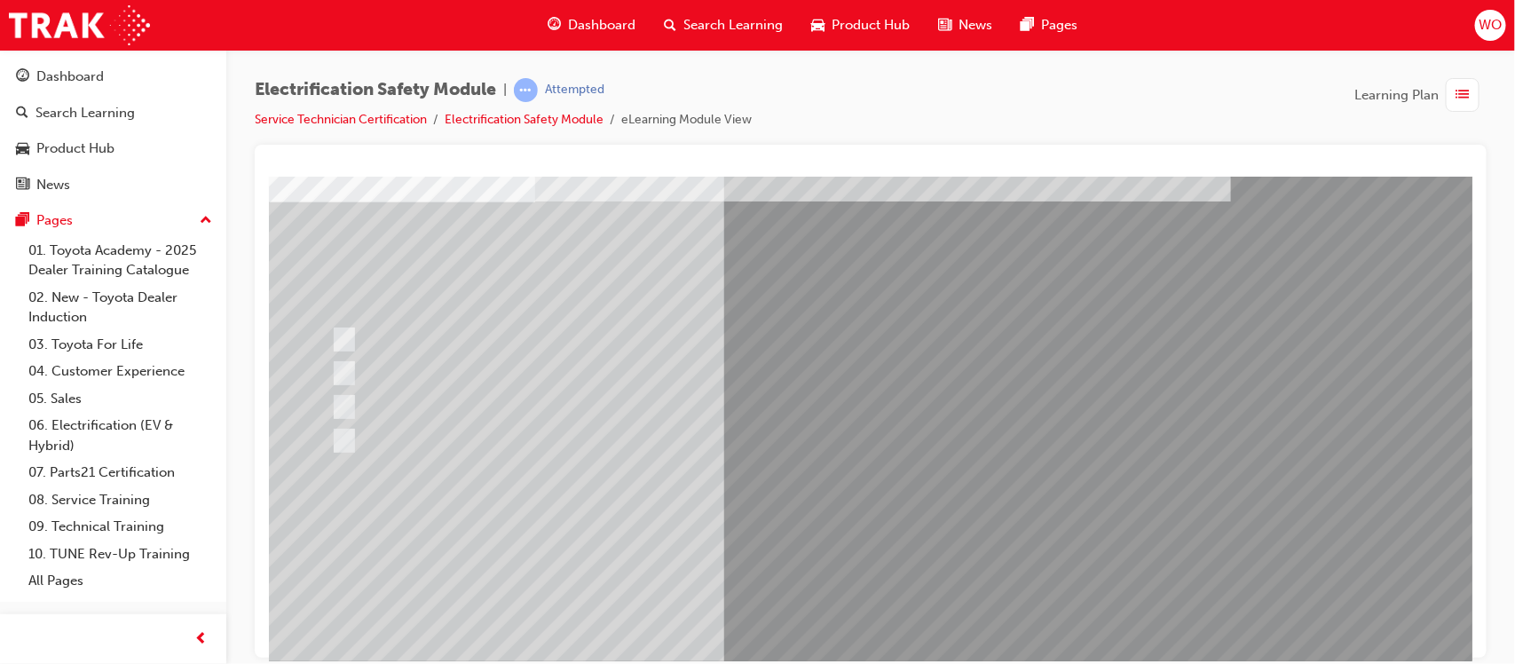
scroll to position [133, 0]
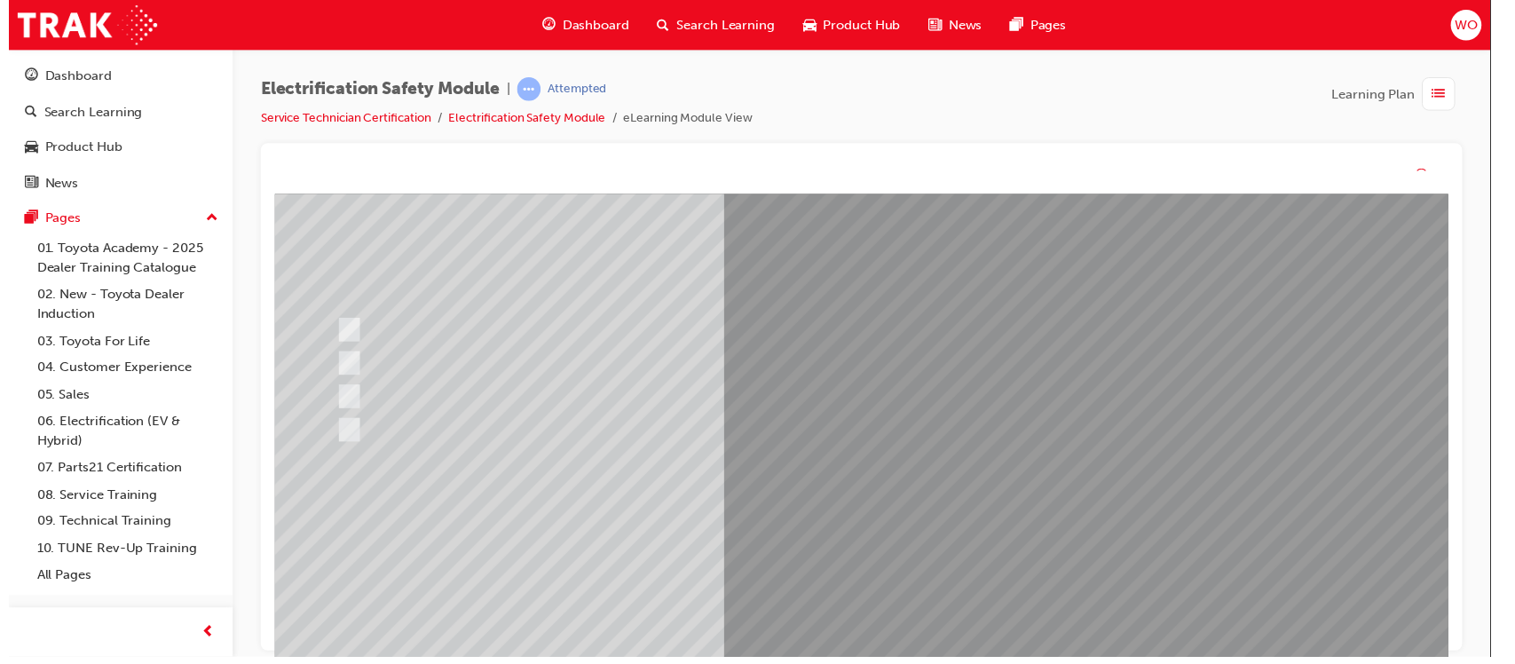
scroll to position [0, 0]
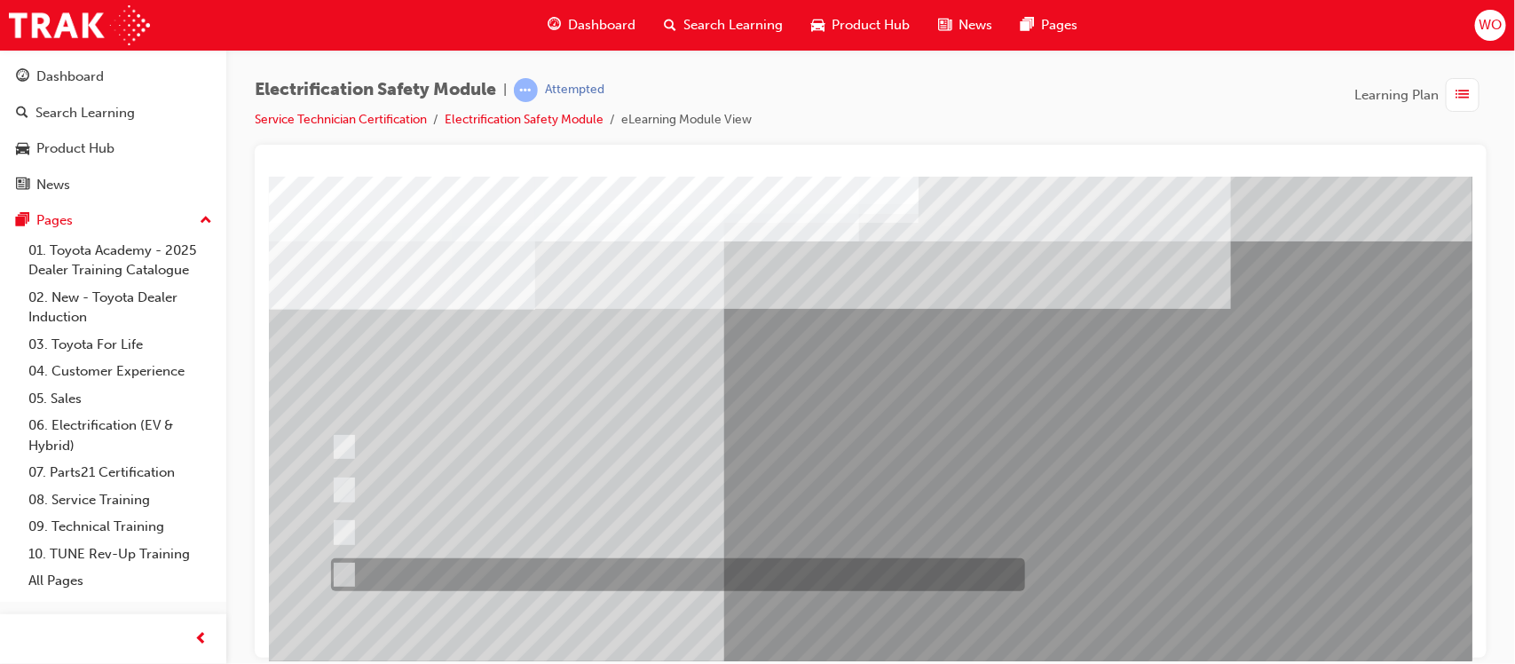
click at [608, 564] on div at bounding box center [673, 574] width 694 height 33
radio input "true"
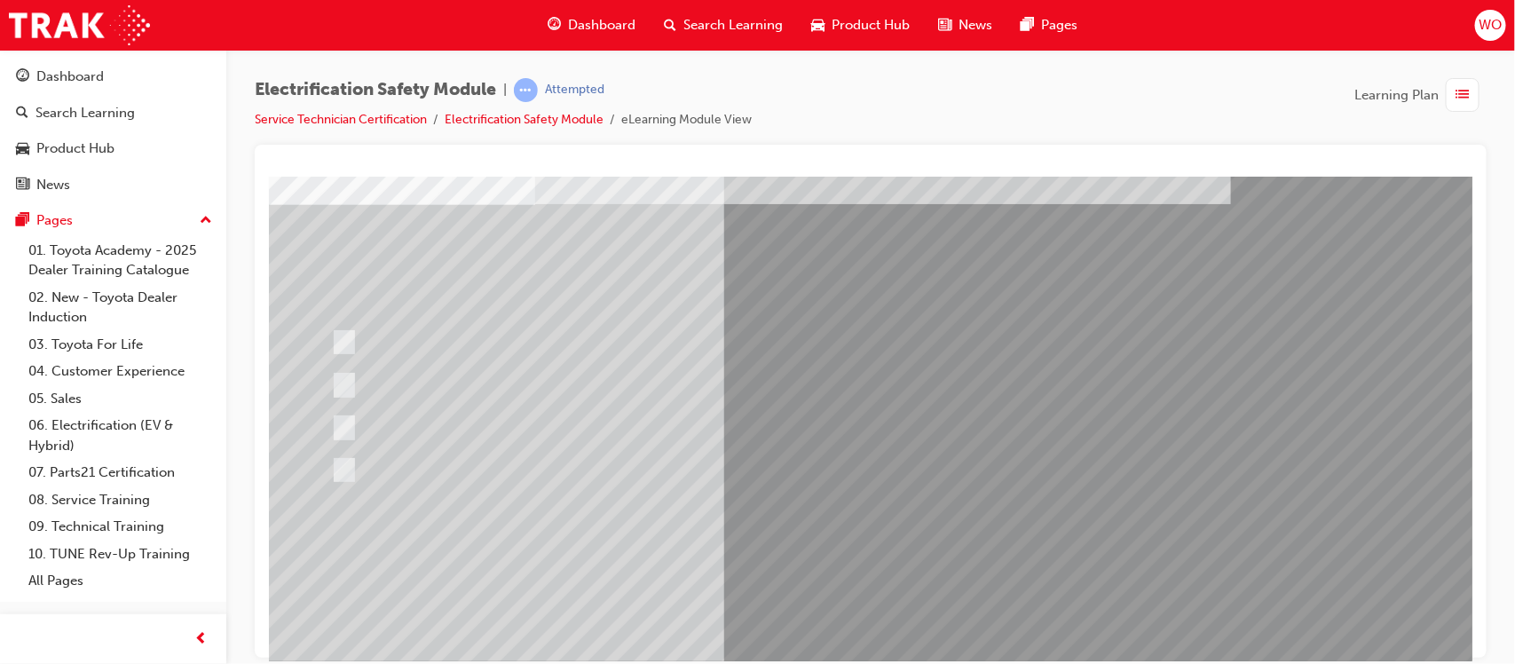
scroll to position [178, 0]
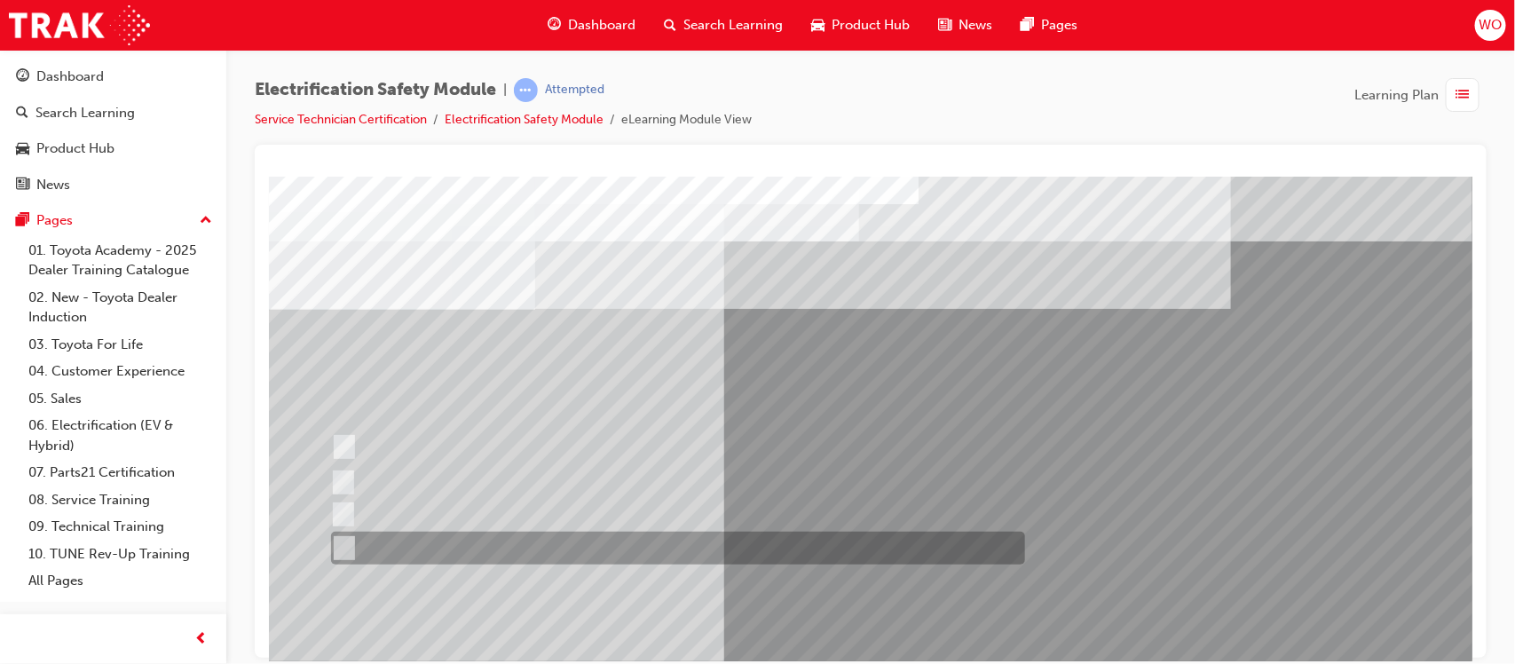
click at [537, 544] on div at bounding box center [673, 548] width 694 height 33
radio input "true"
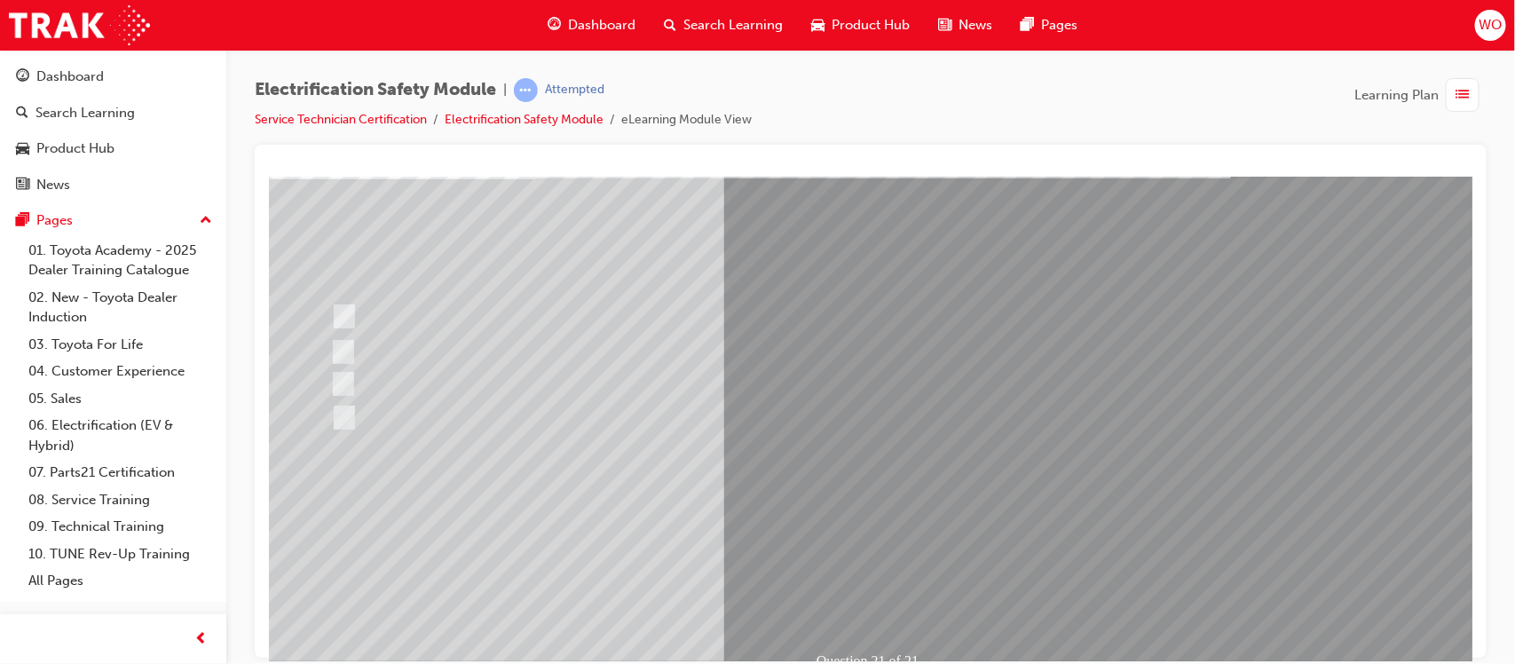
scroll to position [133, 0]
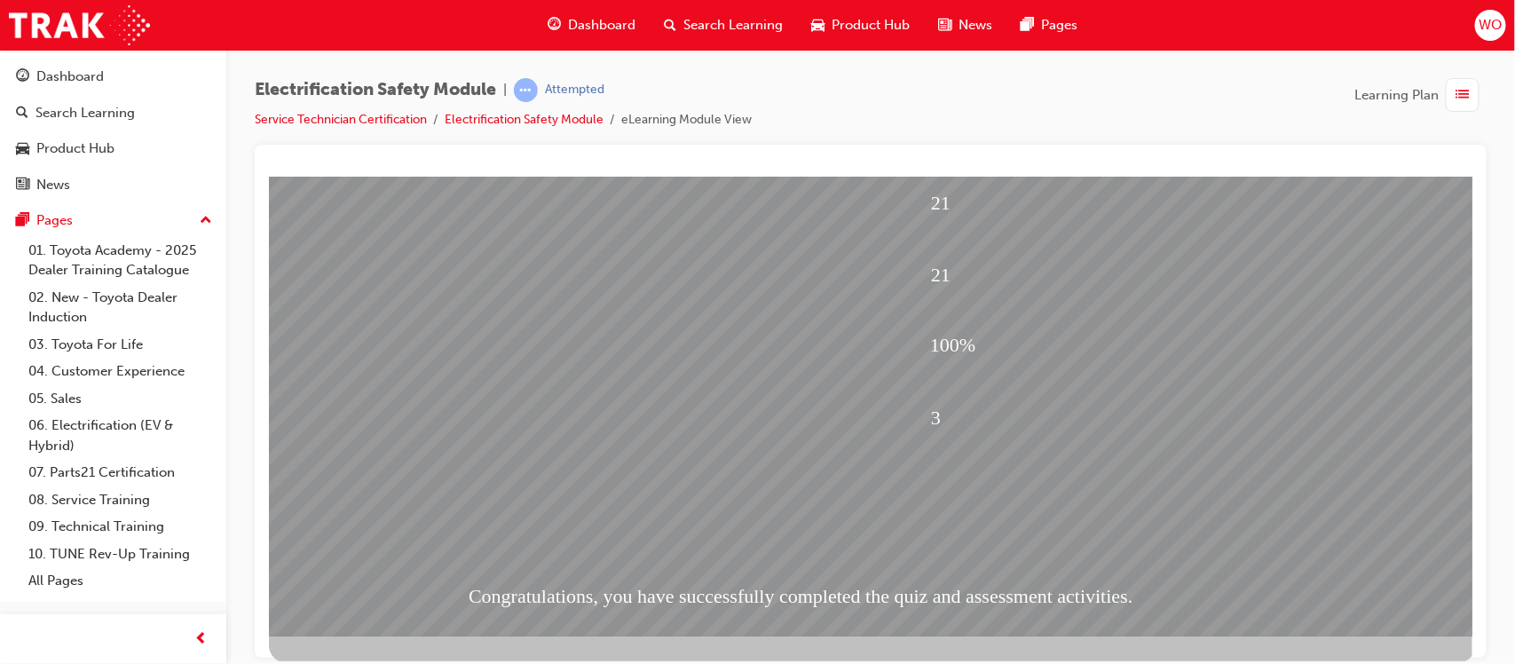
scroll to position [197, 0]
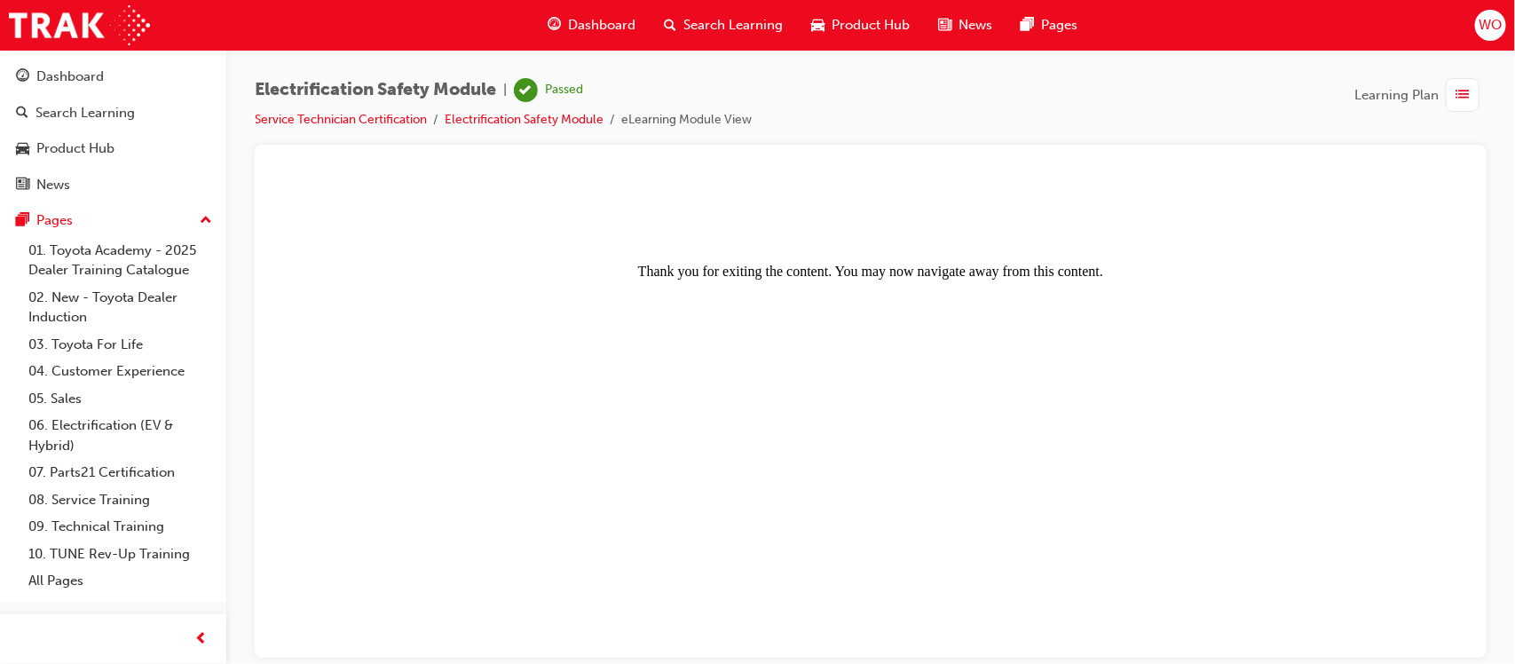
scroll to position [0, 0]
